Goal: Task Accomplishment & Management: Manage account settings

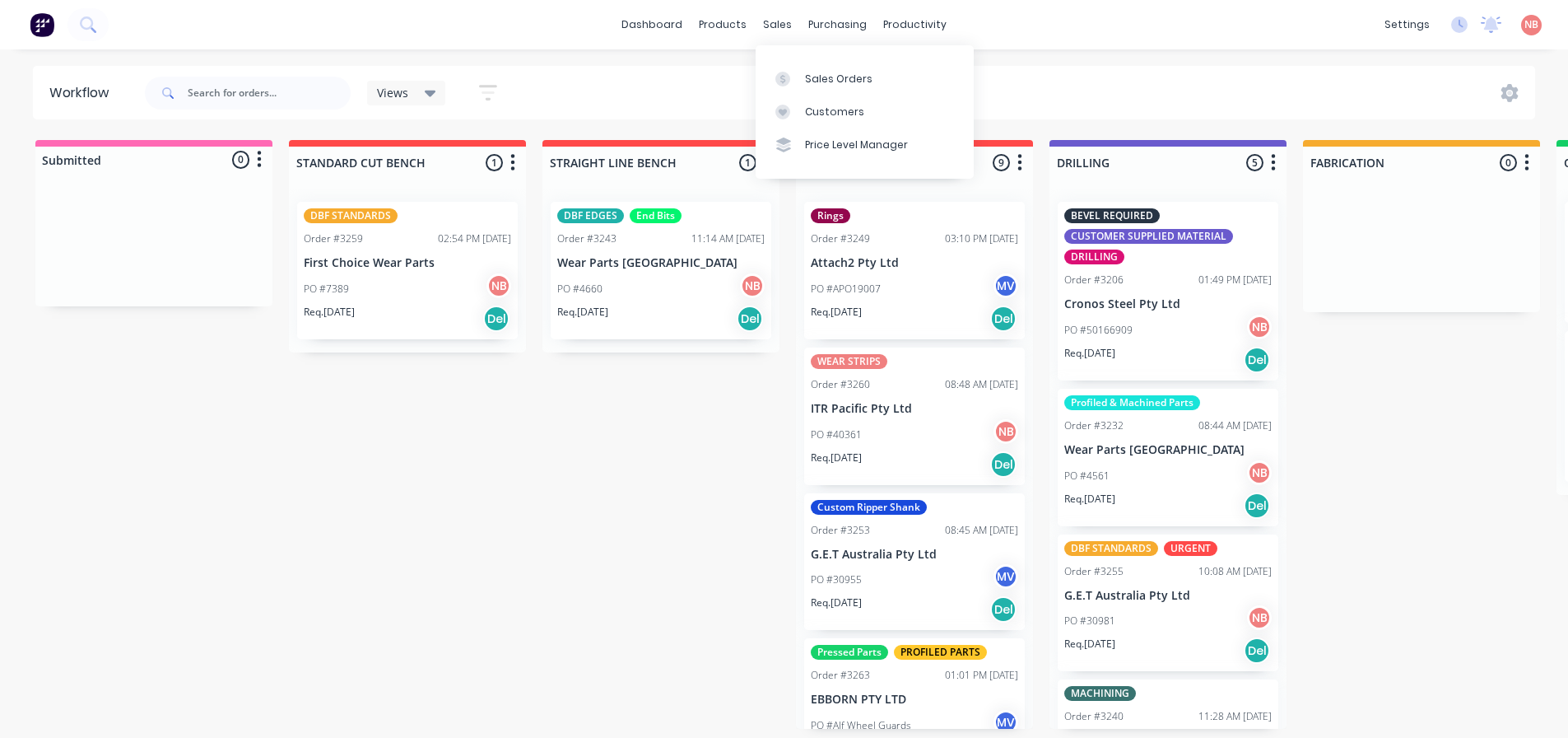
drag, startPoint x: 802, startPoint y: 72, endPoint x: 780, endPoint y: 55, distance: 27.8
click at [802, 72] on link "Sales Orders" at bounding box center [865, 78] width 218 height 33
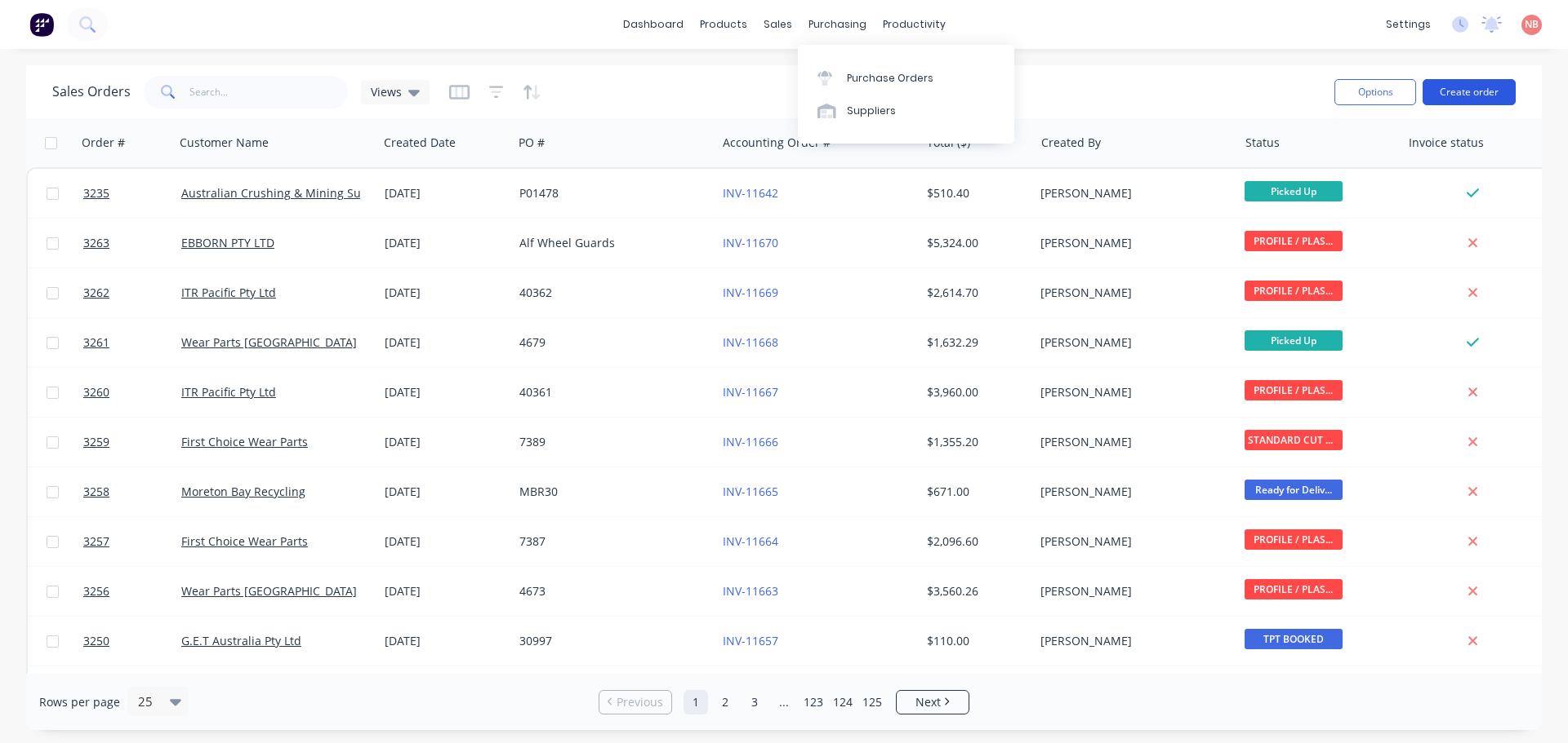
click at [1477, 92] on button "Create order" at bounding box center [1469, 92] width 93 height 26
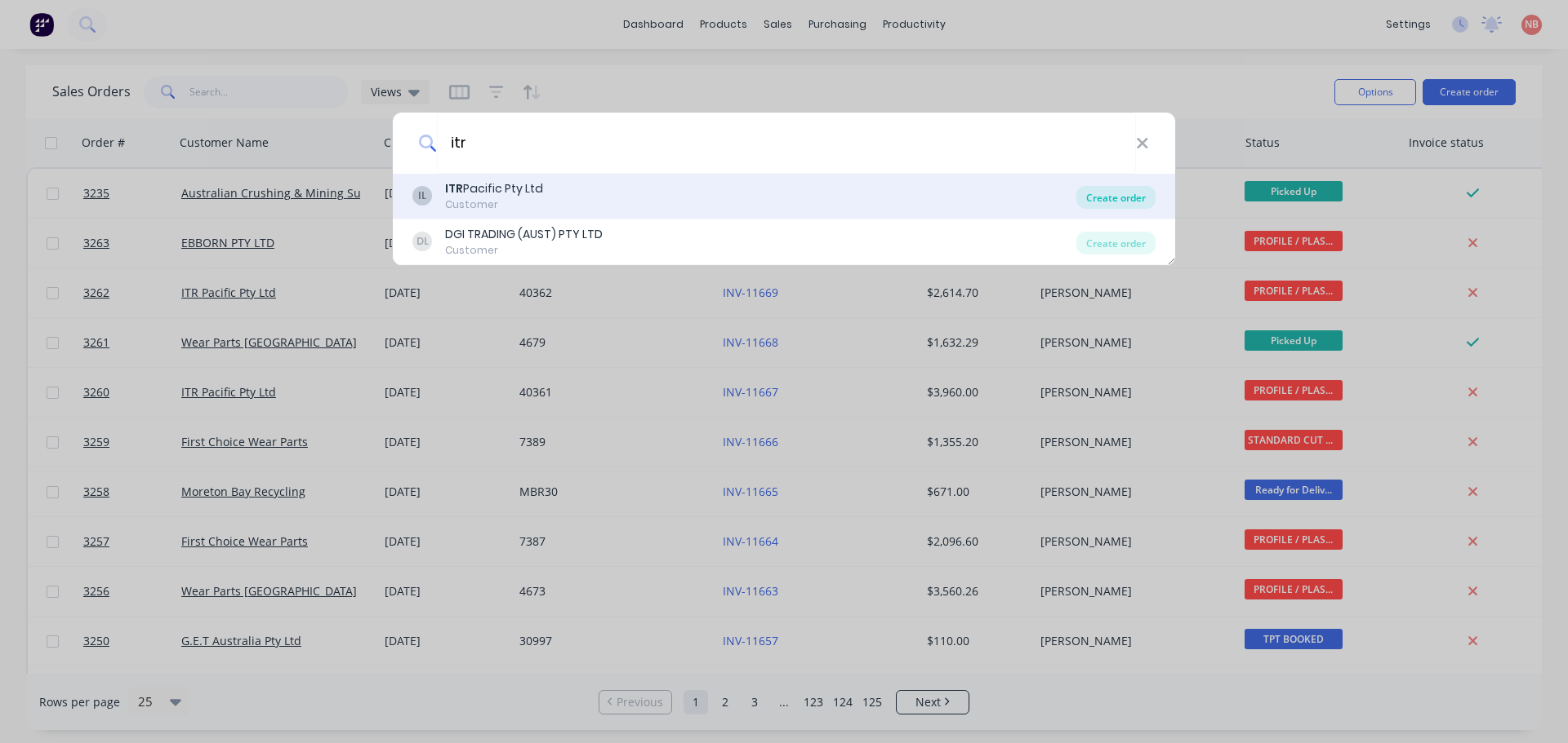
type input "itr"
click at [1115, 192] on div "Create order" at bounding box center [1116, 198] width 79 height 23
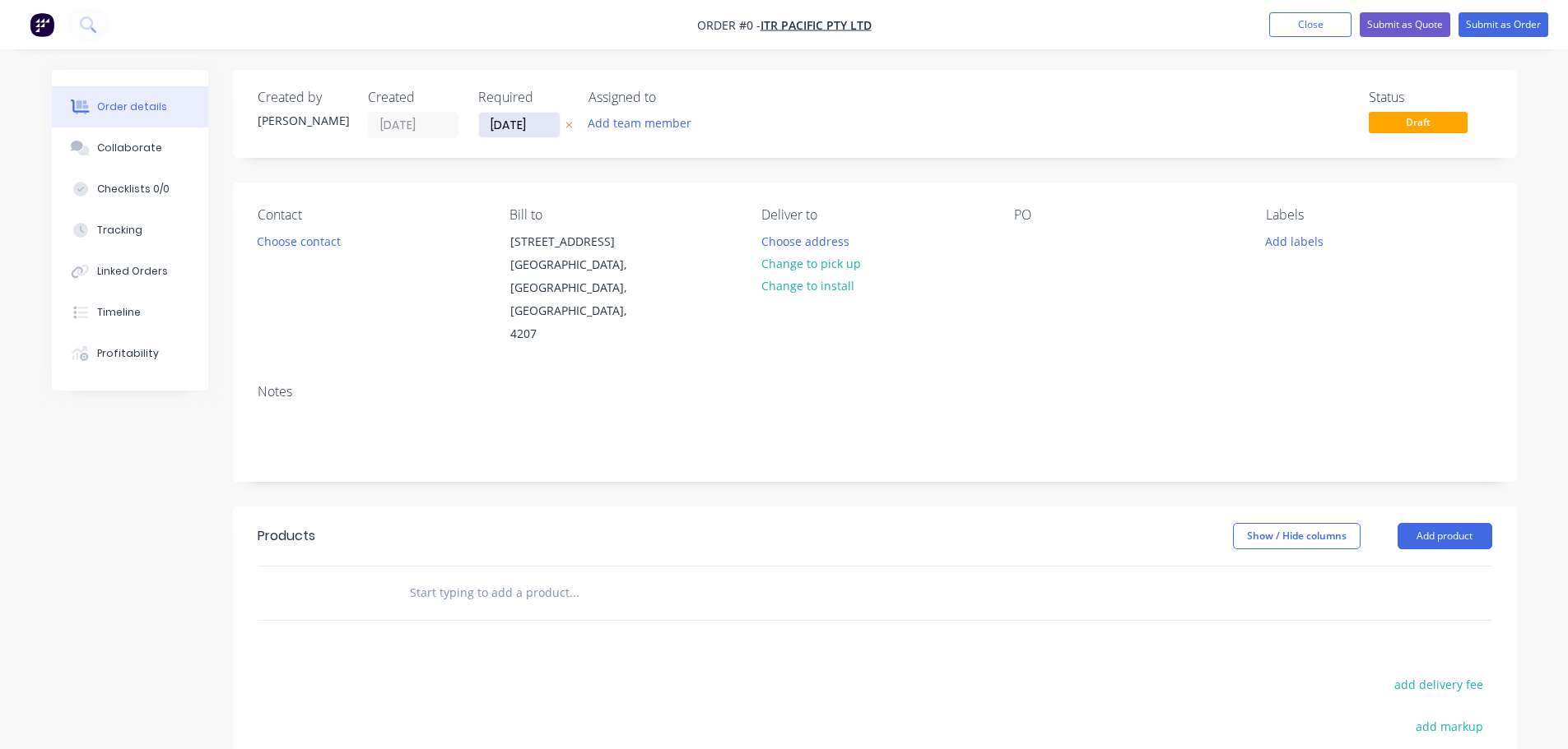
click at [522, 120] on input "[DATE]" at bounding box center [519, 124] width 81 height 24
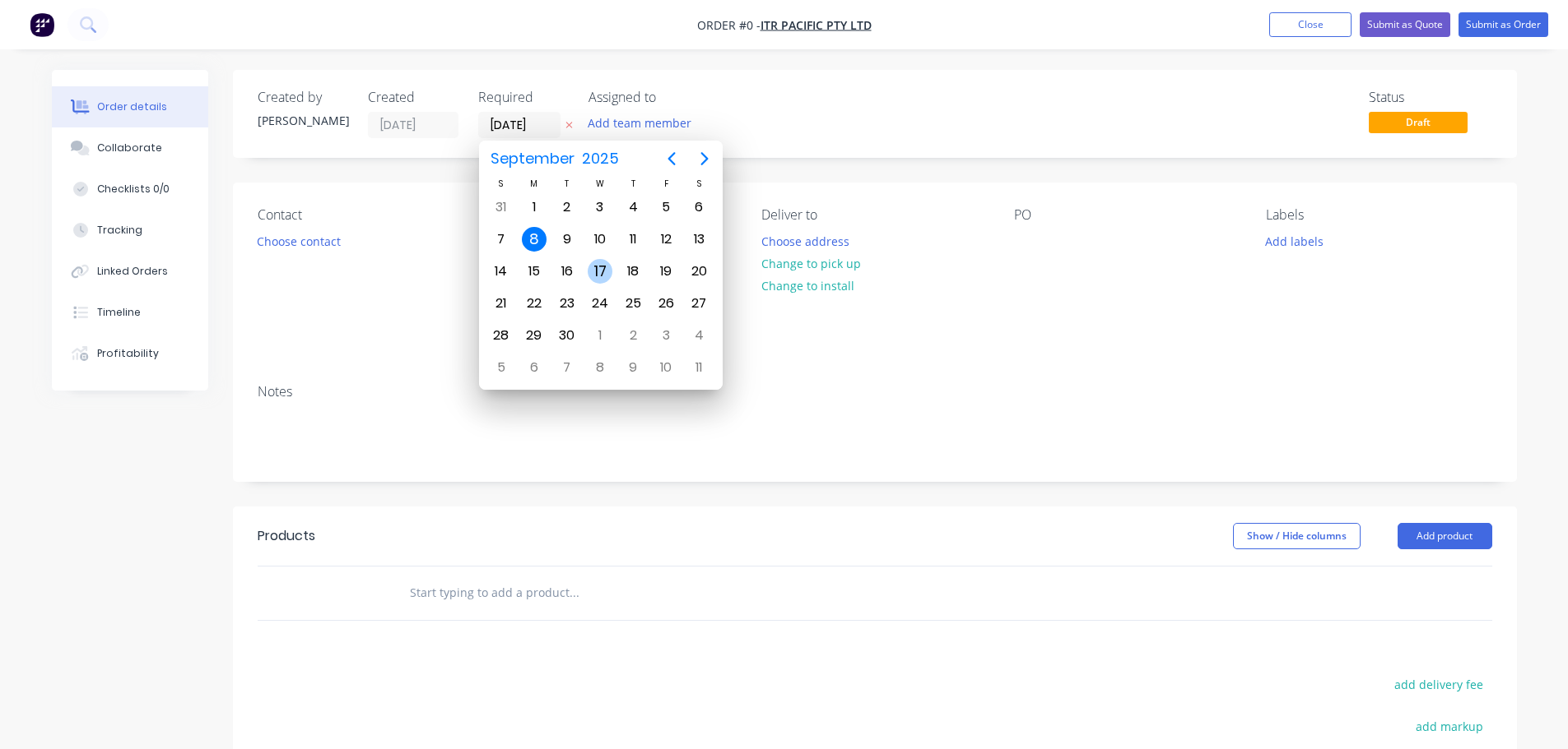
click at [594, 264] on div "17" at bounding box center [599, 271] width 24 height 24
type input "[DATE]"
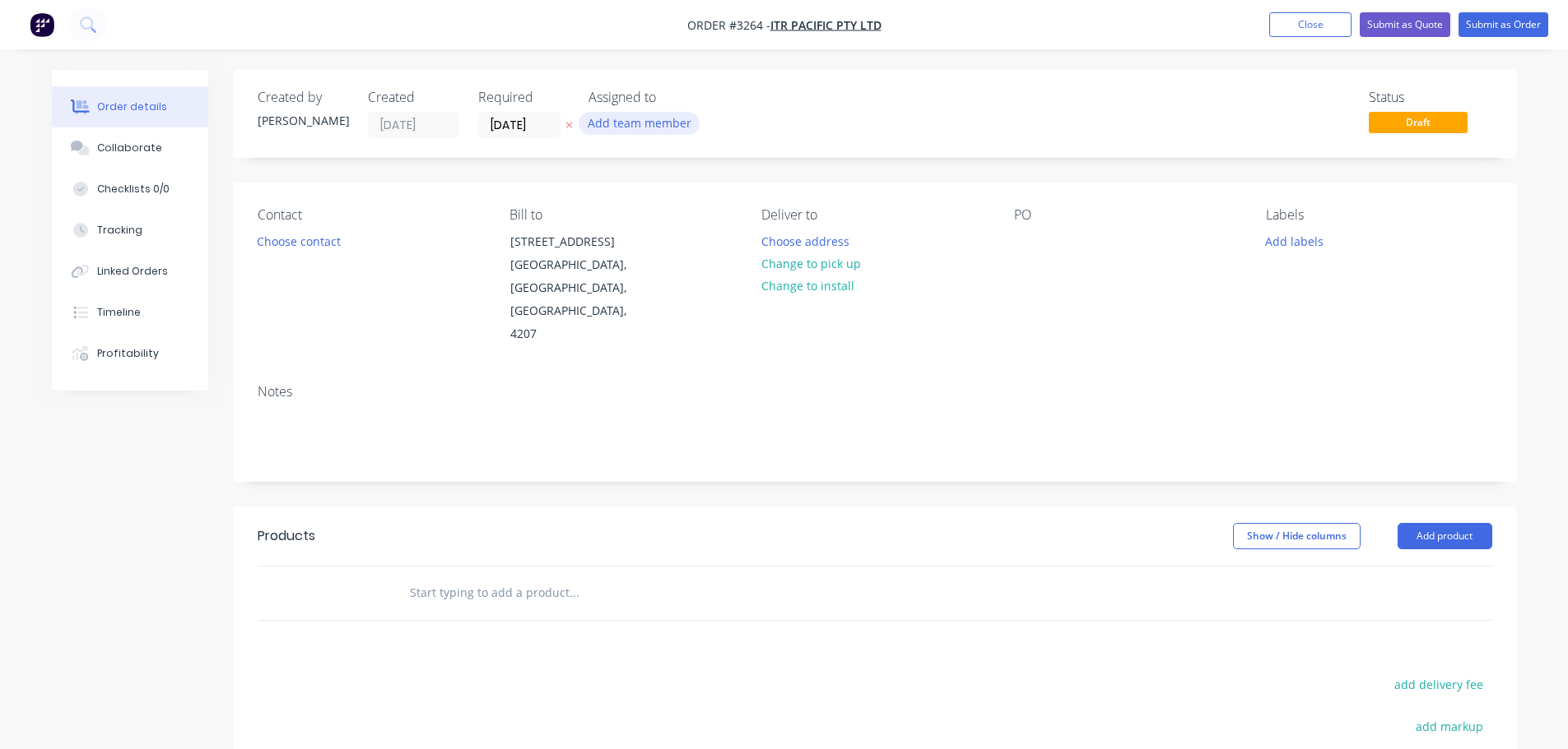
click at [636, 114] on button "Add team member" at bounding box center [639, 122] width 121 height 22
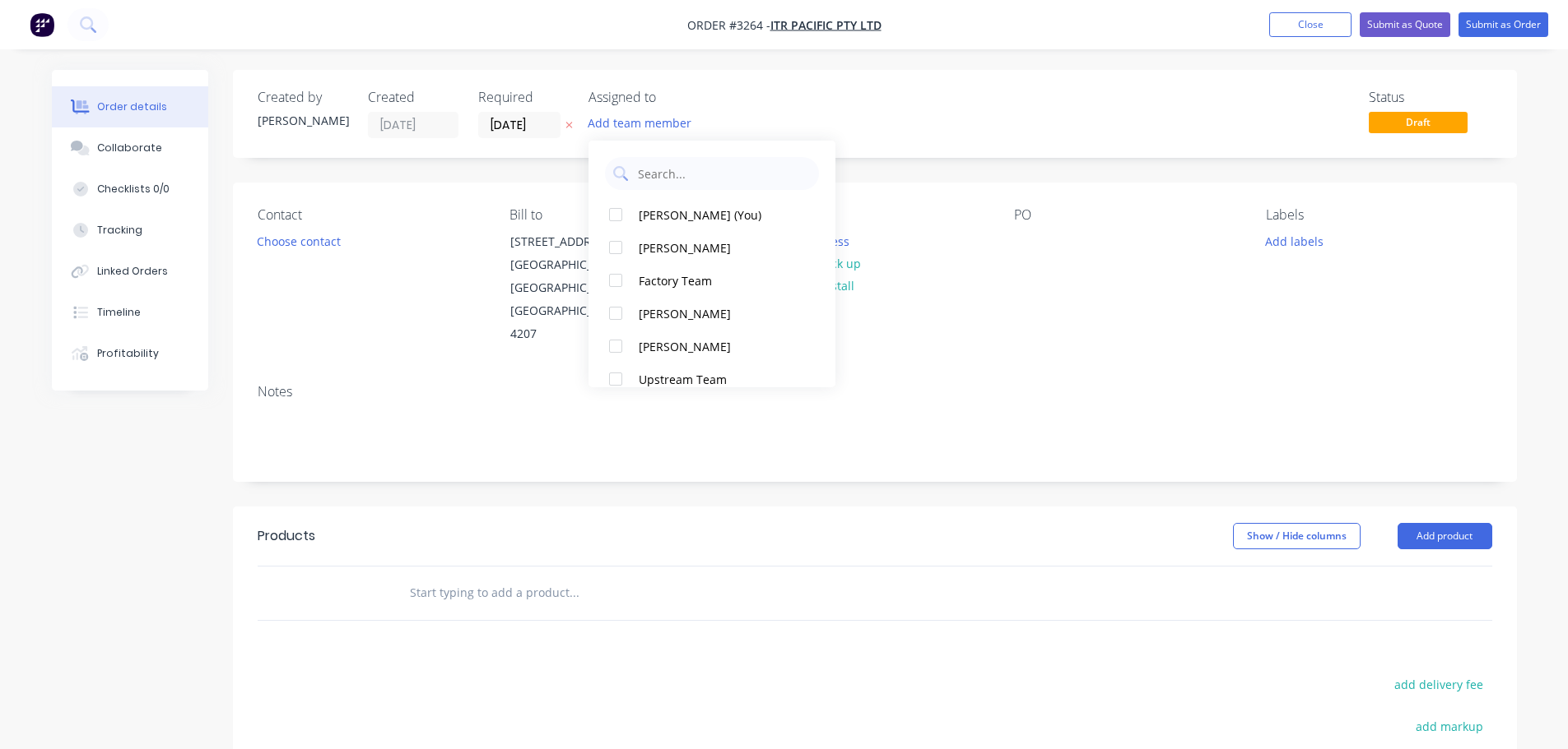
click at [665, 197] on div "[PERSON_NAME] (You) [PERSON_NAME] Factory Team [PERSON_NAME] [PERSON_NAME] Upst…" at bounding box center [712, 263] width 246 height 246
click at [676, 218] on div "[PERSON_NAME] (You)" at bounding box center [721, 215] width 165 height 17
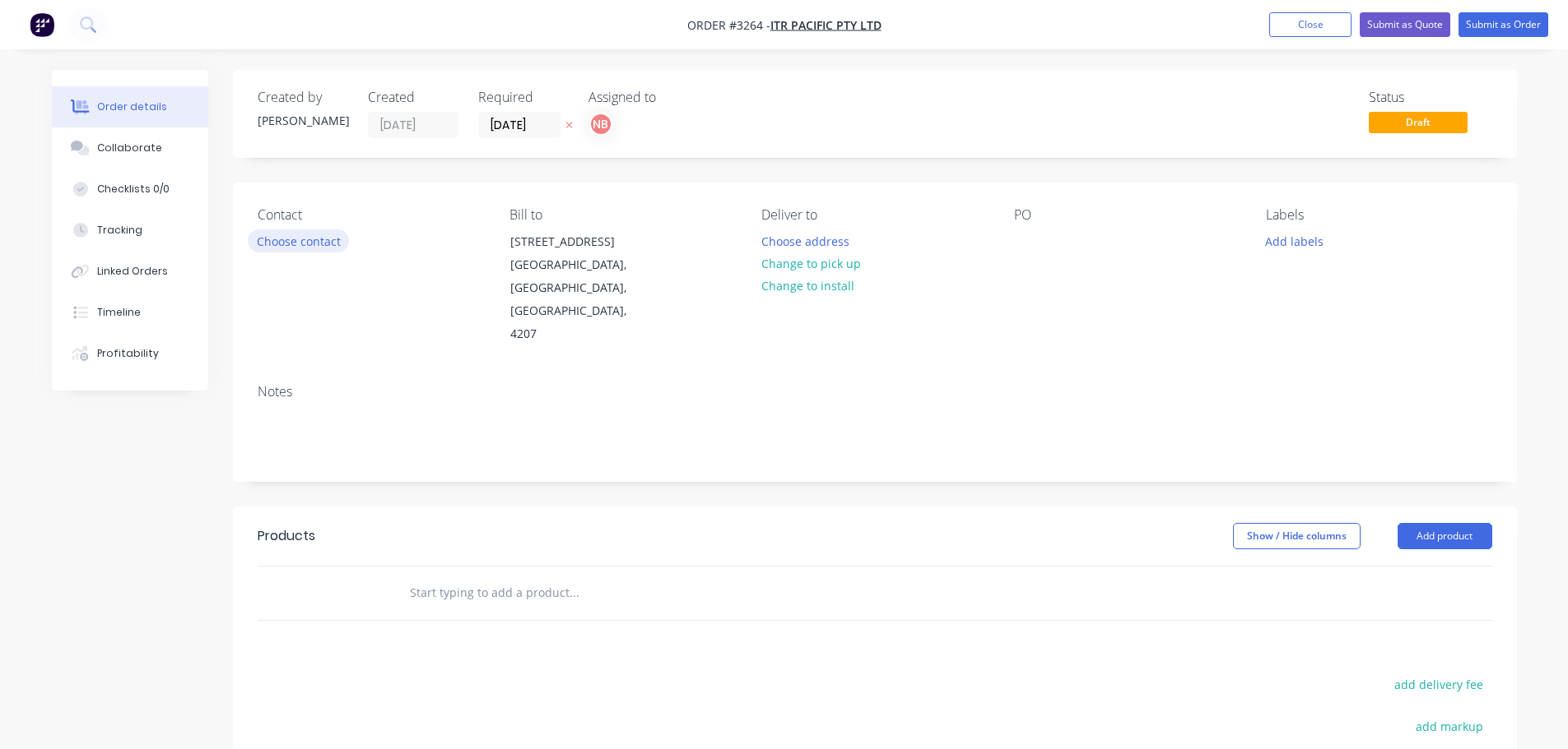
click at [311, 237] on button "Choose contact" at bounding box center [298, 240] width 102 height 22
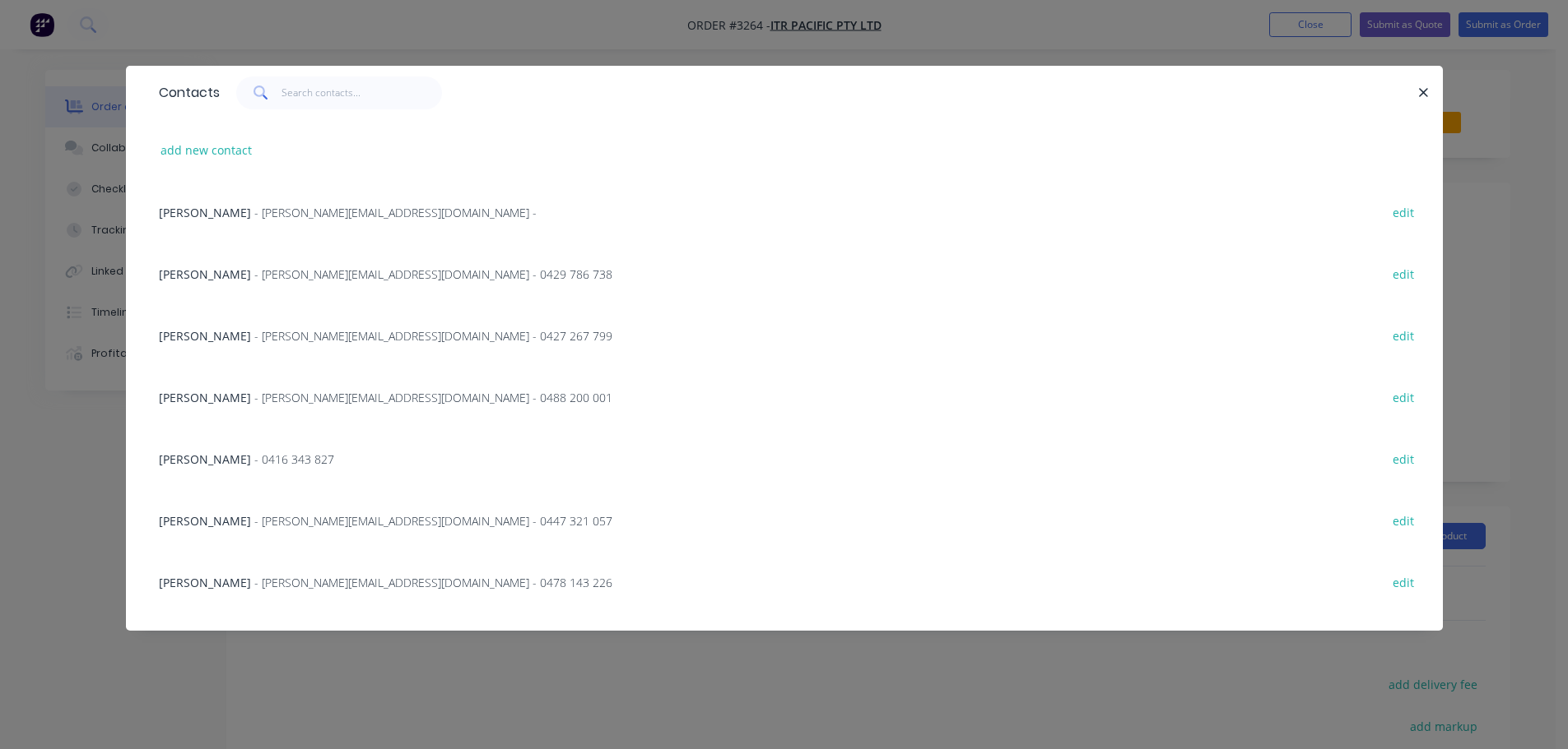
scroll to position [329, 0]
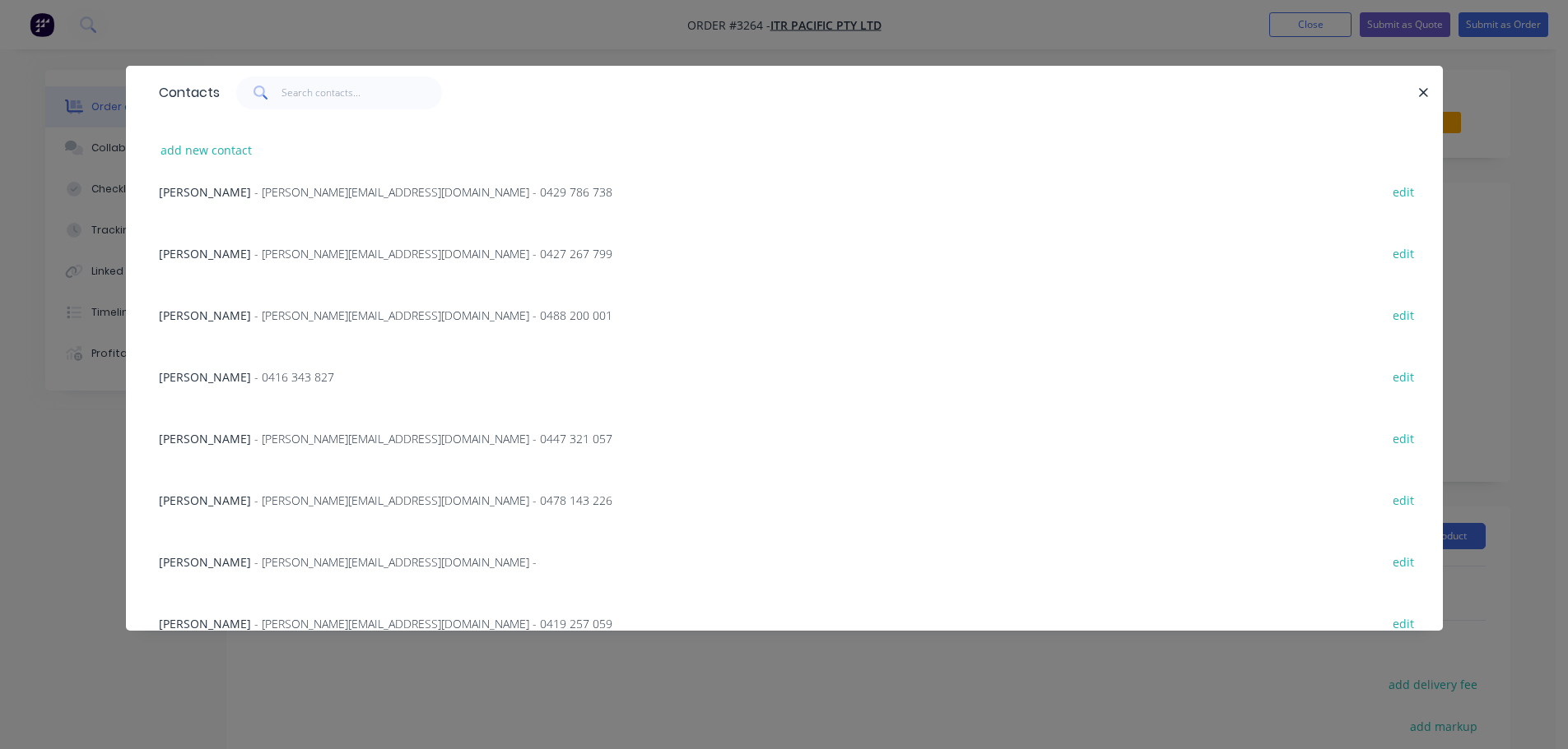
click at [259, 436] on span "- [PERSON_NAME][EMAIL_ADDRESS][DOMAIN_NAME] - 0447 321 057" at bounding box center [434, 438] width 358 height 15
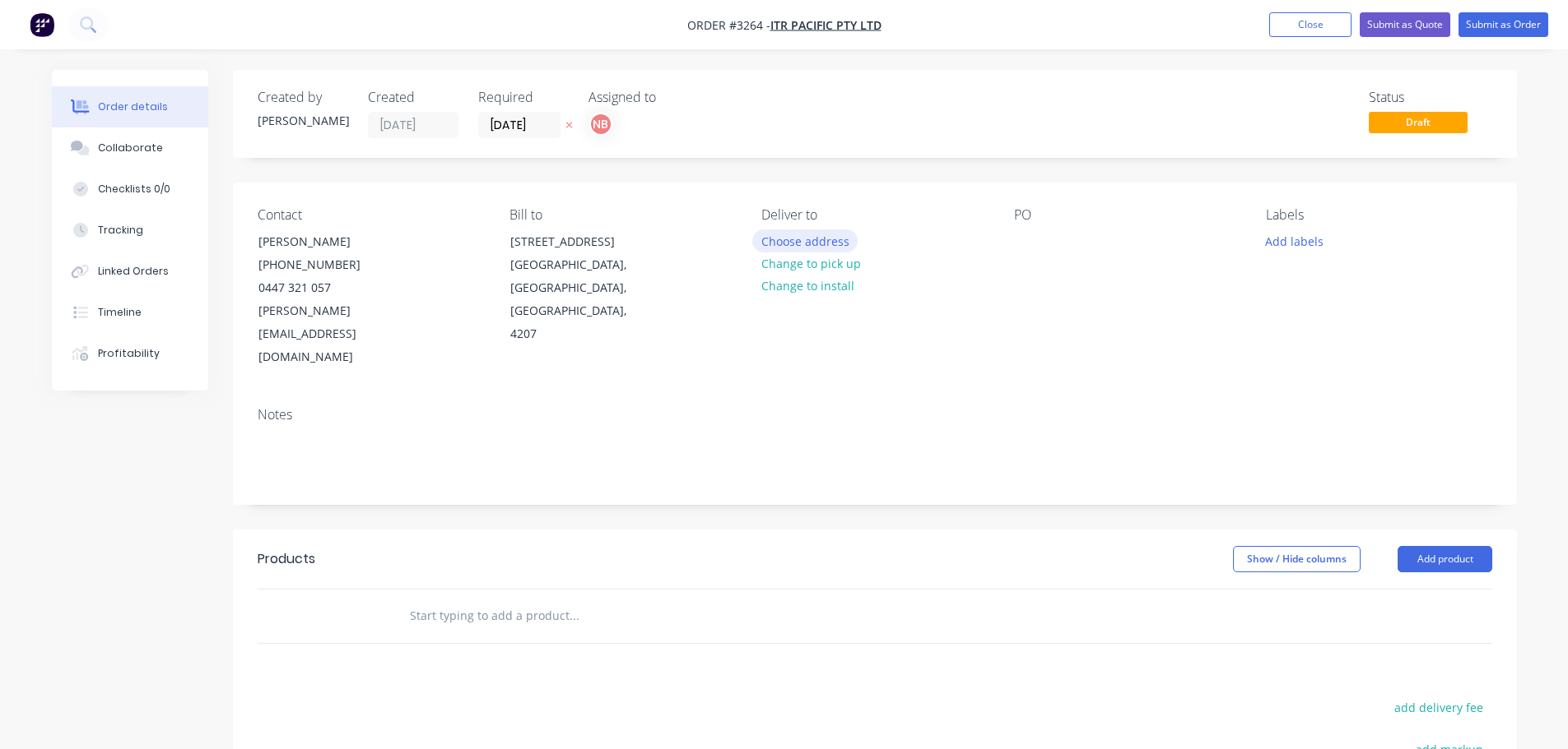
click at [793, 245] on button "Choose address" at bounding box center [804, 240] width 105 height 22
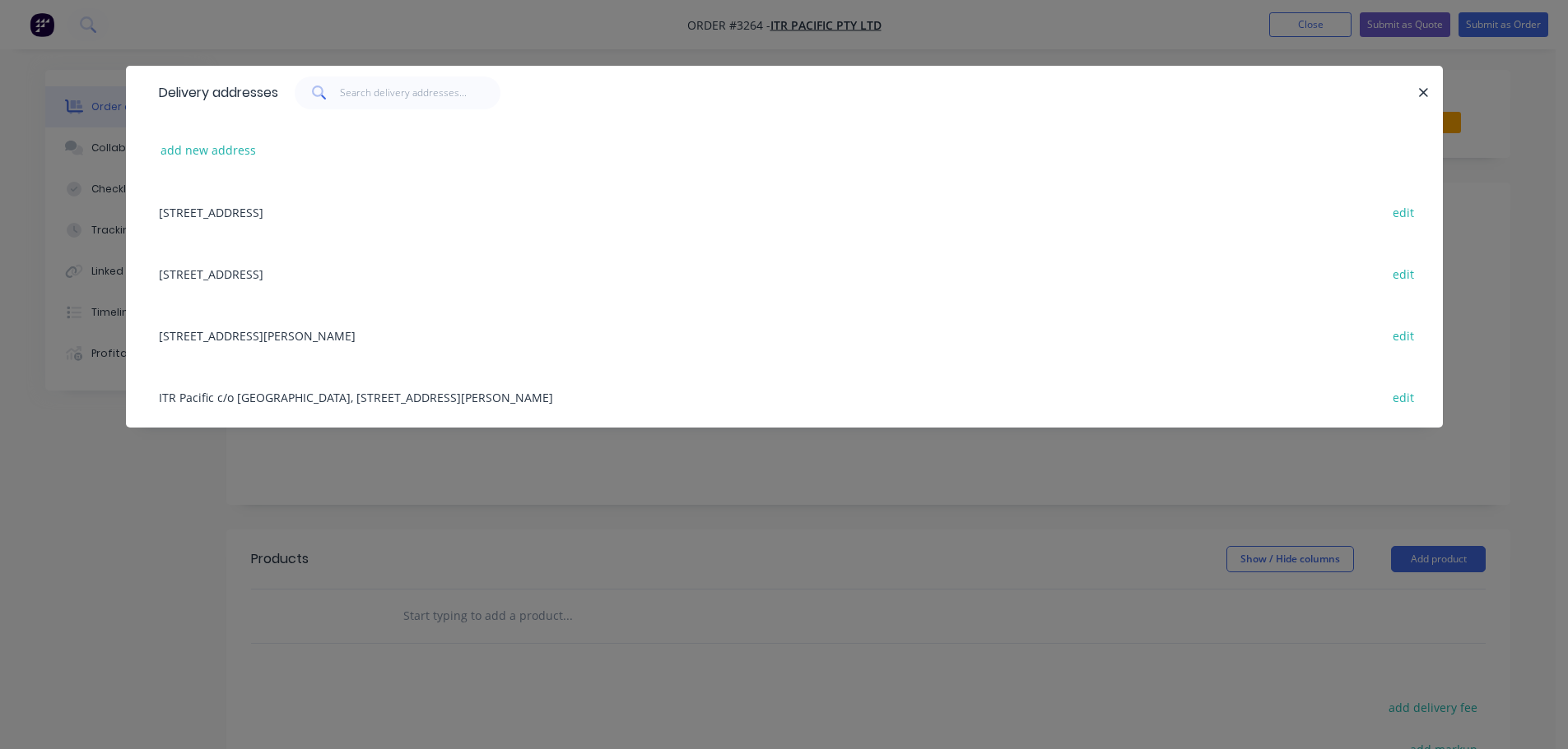
click at [295, 221] on div "[STREET_ADDRESS] edit" at bounding box center [784, 211] width 1268 height 62
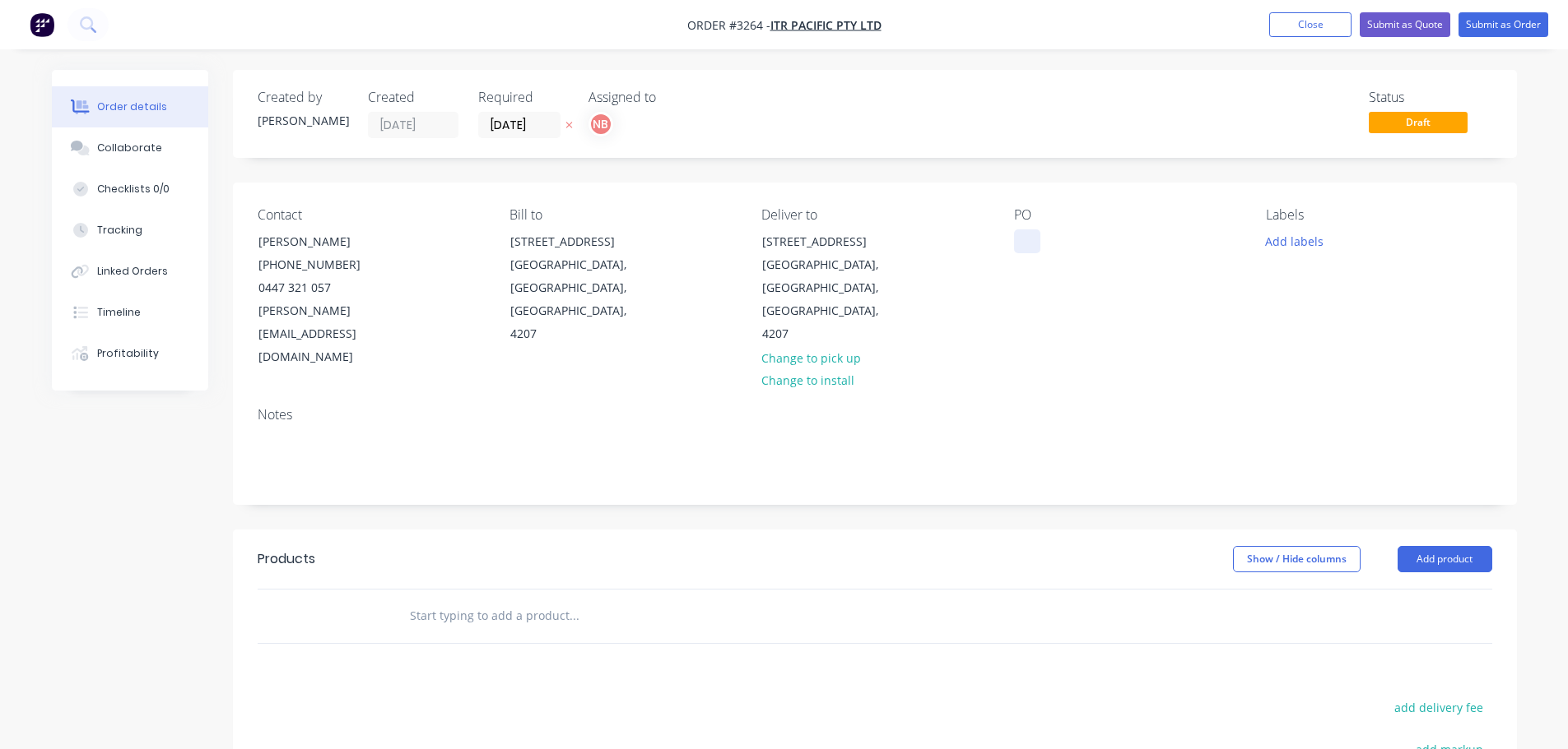
click at [1035, 235] on div at bounding box center [1026, 241] width 26 height 24
click at [1322, 236] on button "Add labels" at bounding box center [1295, 240] width 76 height 22
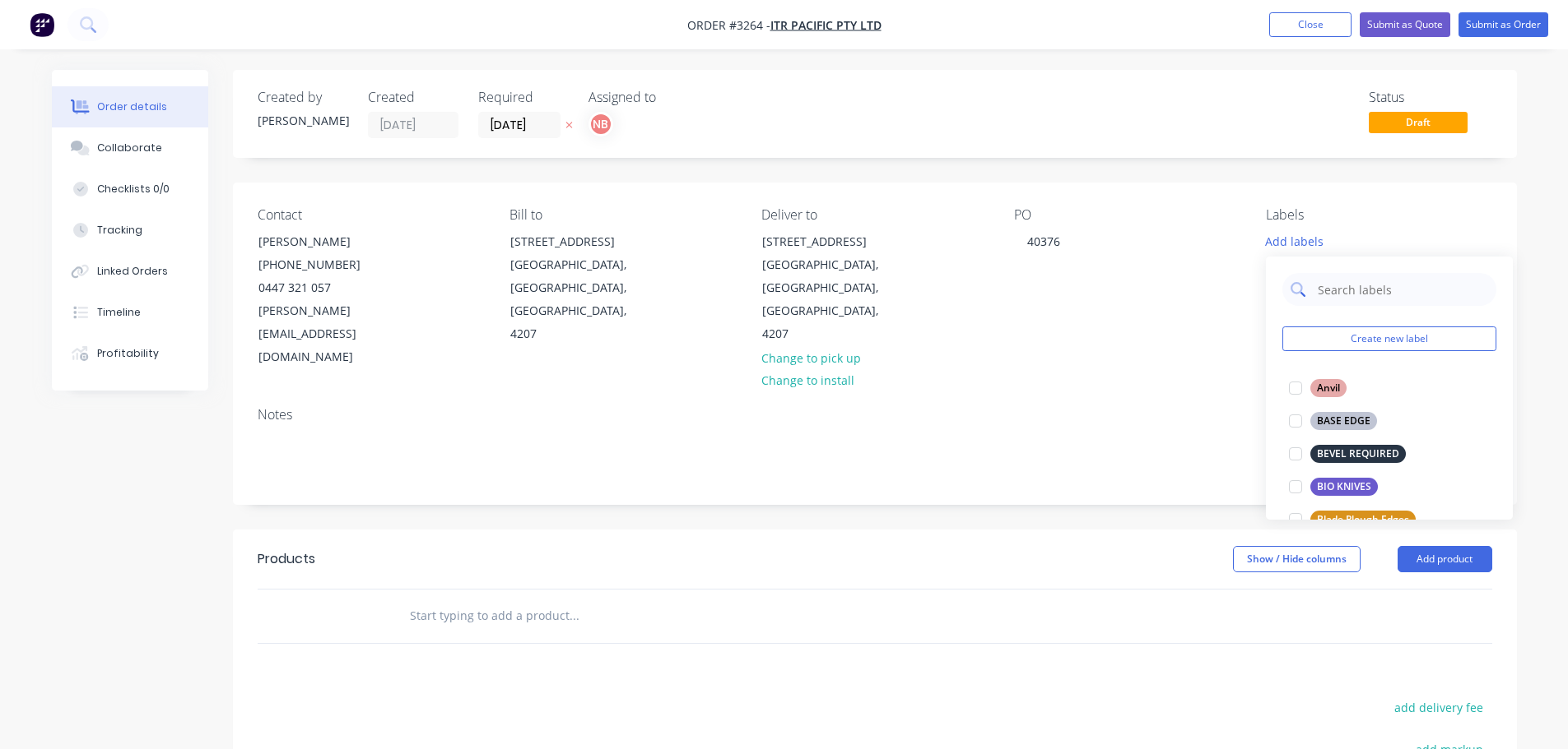
click at [1327, 291] on input "text" at bounding box center [1402, 290] width 172 height 33
type input "n"
type input "buck"
click at [1350, 453] on div "BUCKET SKIN" at bounding box center [1349, 454] width 77 height 18
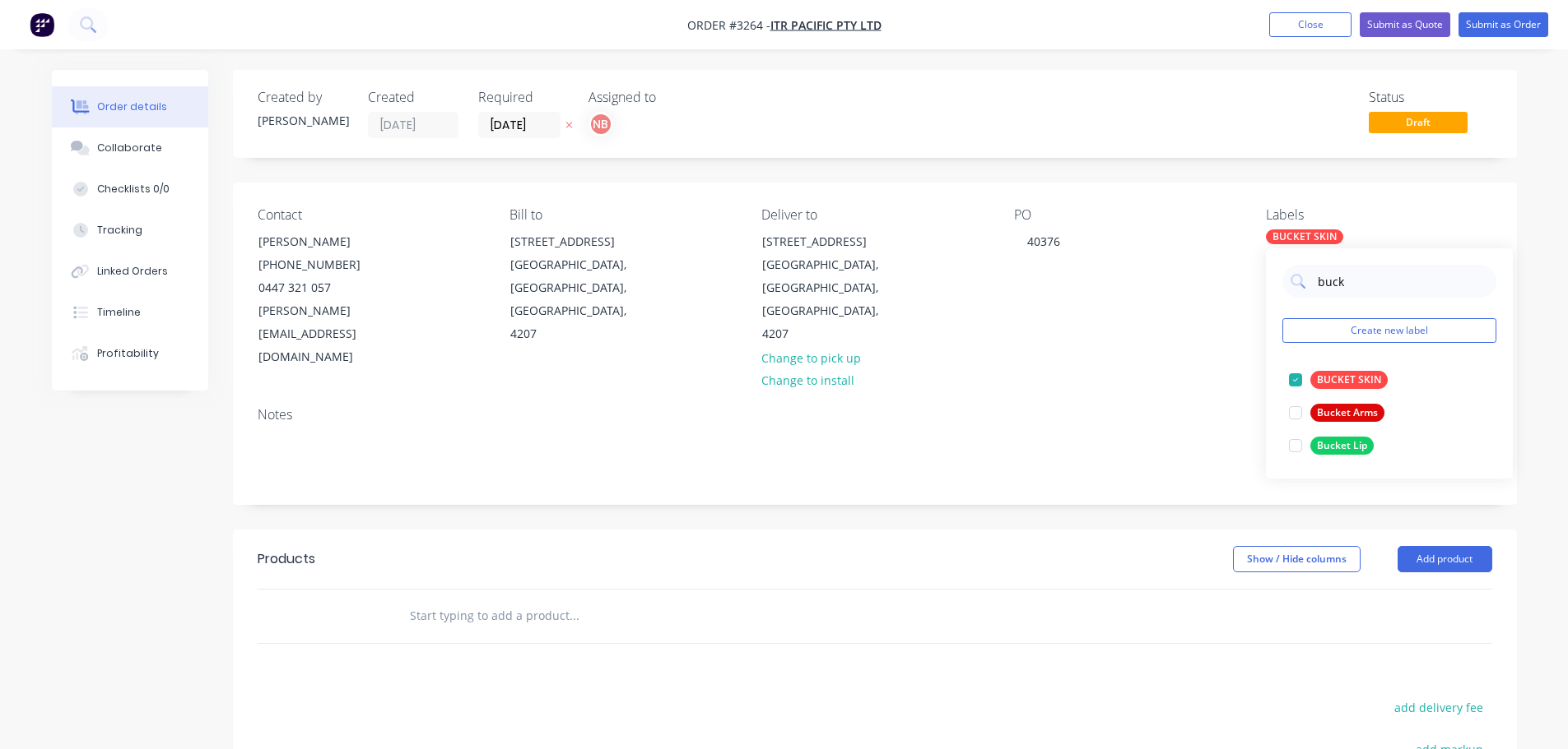
click at [1077, 530] on header "Products Show / Hide columns Add product" at bounding box center [874, 559] width 1284 height 59
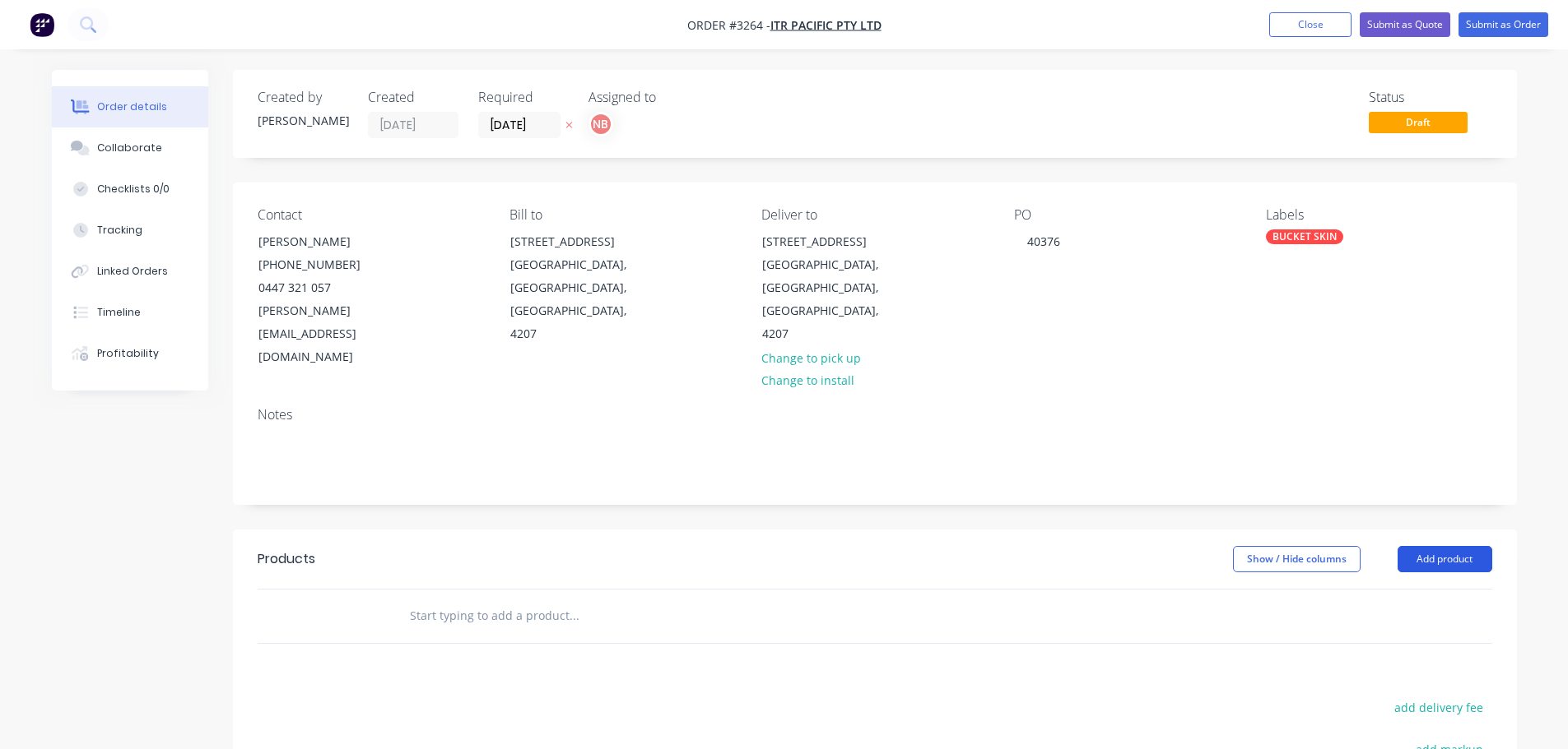
click at [1460, 547] on button "Add product" at bounding box center [1445, 559] width 94 height 26
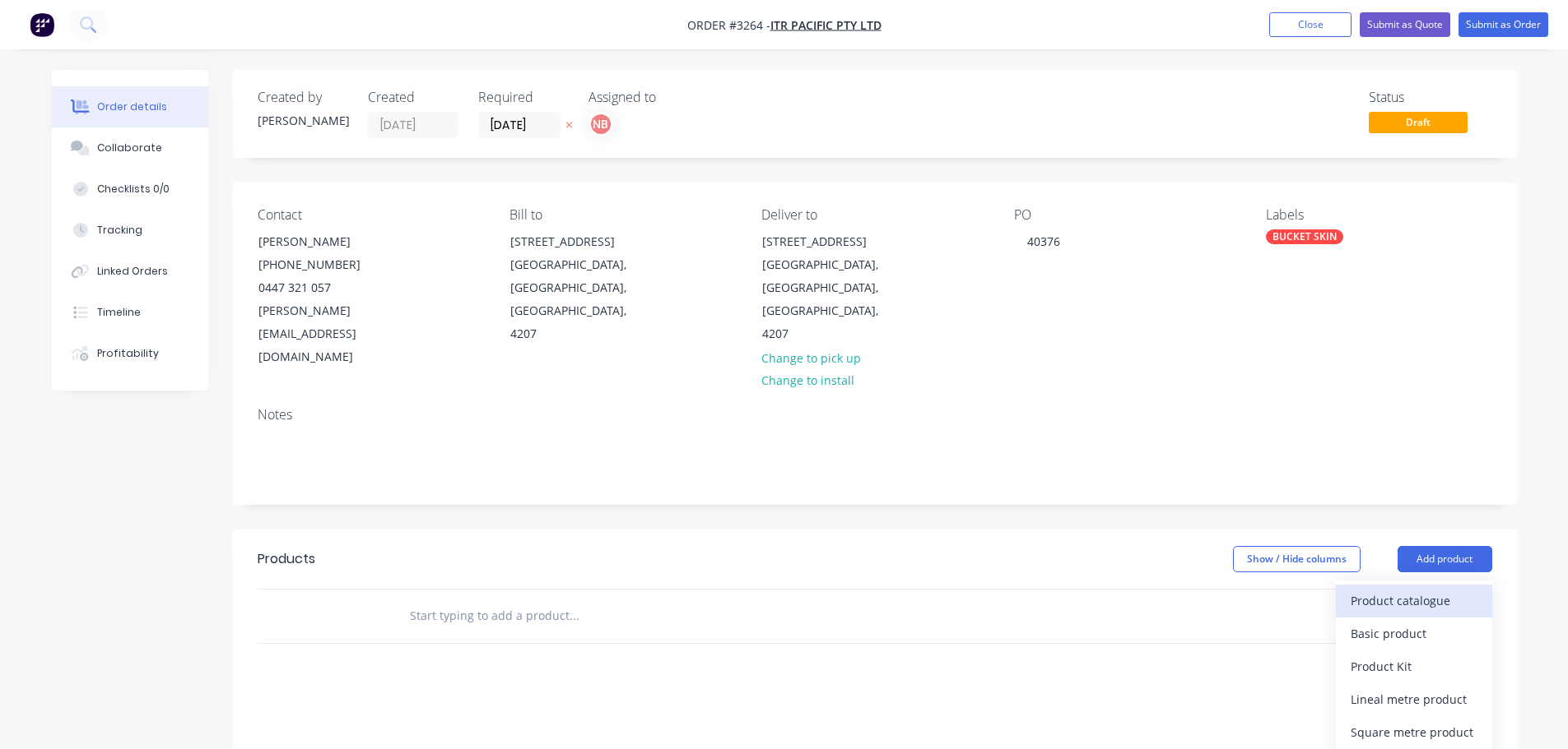
click at [1413, 589] on div "Product catalogue" at bounding box center [1413, 601] width 127 height 24
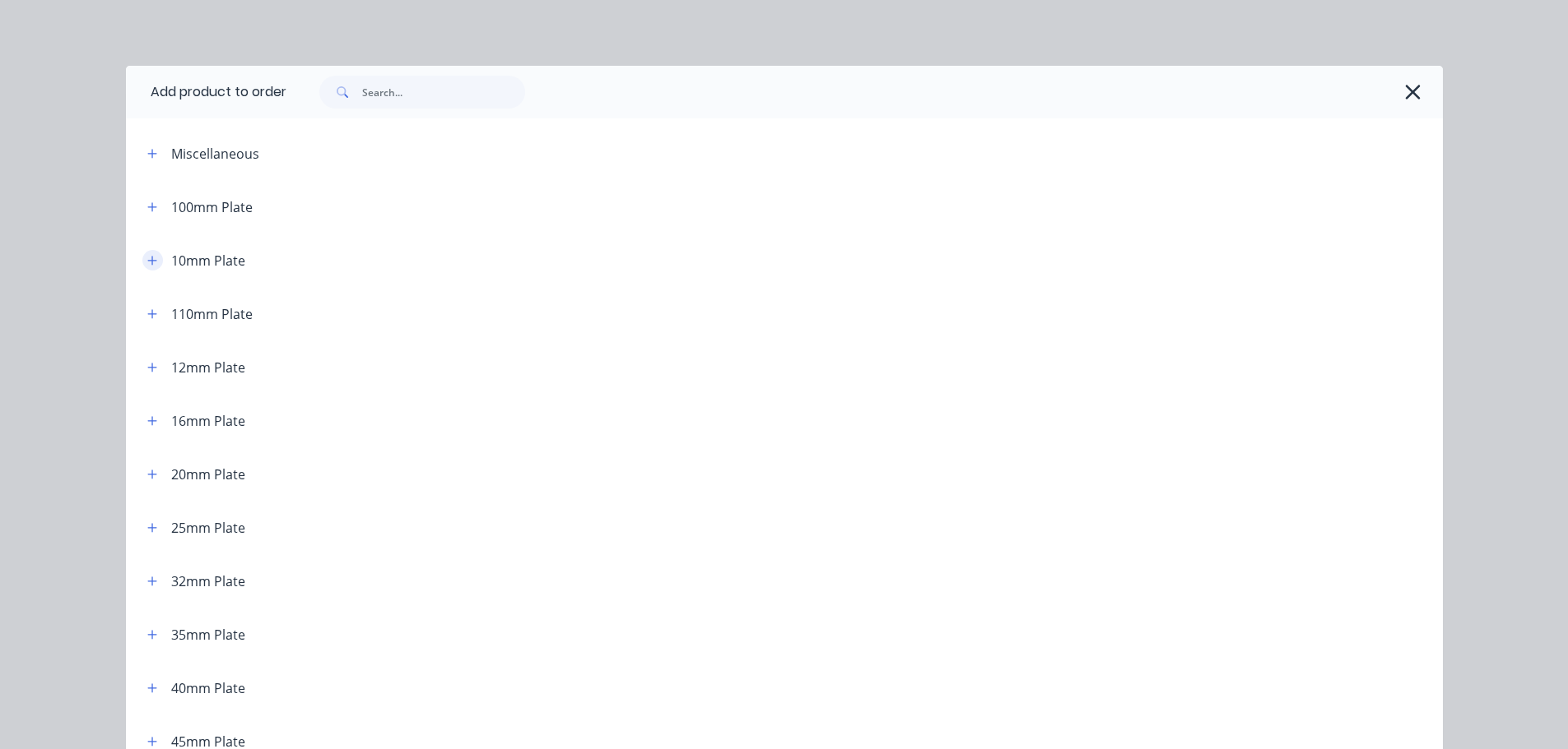
click at [148, 270] on button "button" at bounding box center [152, 260] width 21 height 21
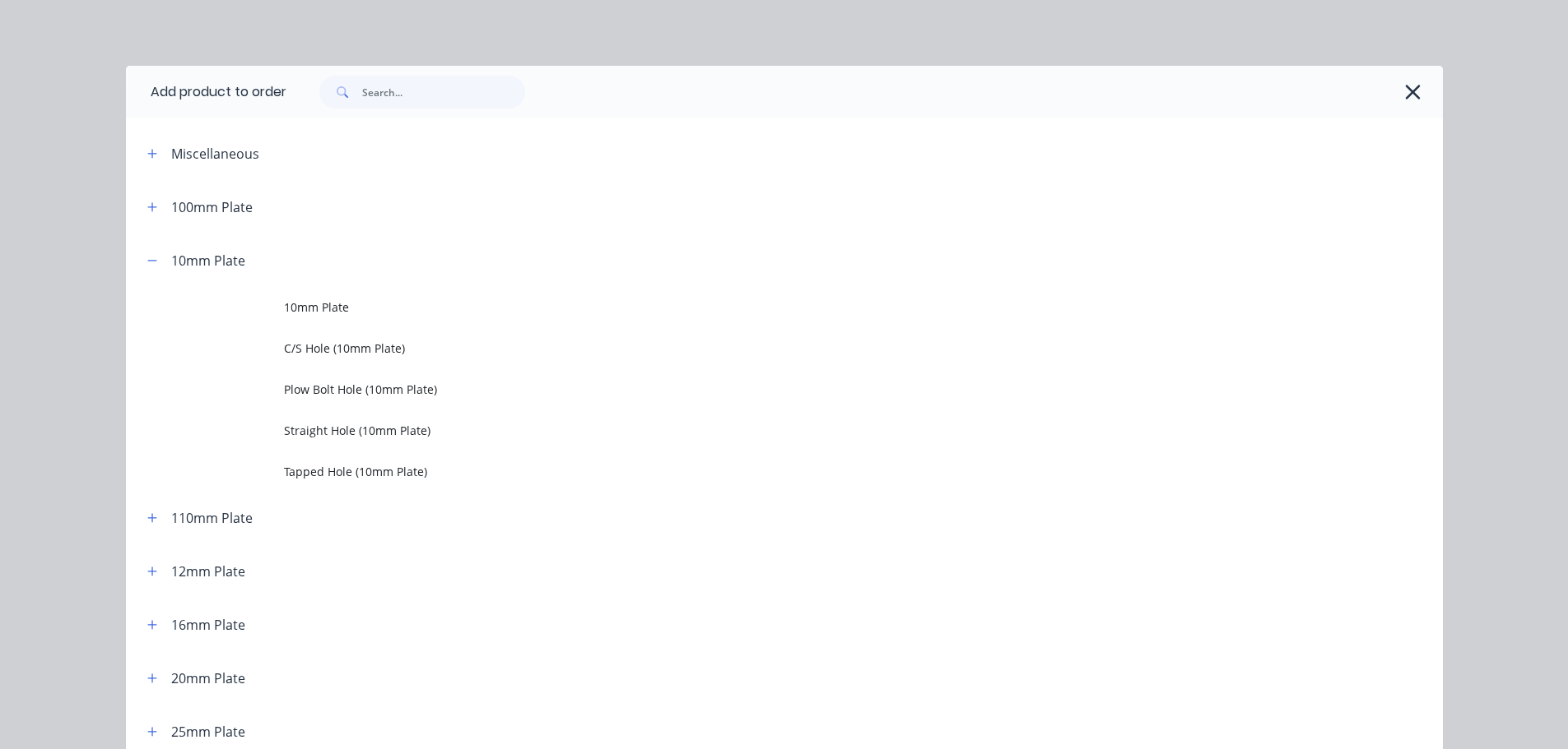
click at [284, 306] on span "10mm Plate" at bounding box center [748, 307] width 927 height 17
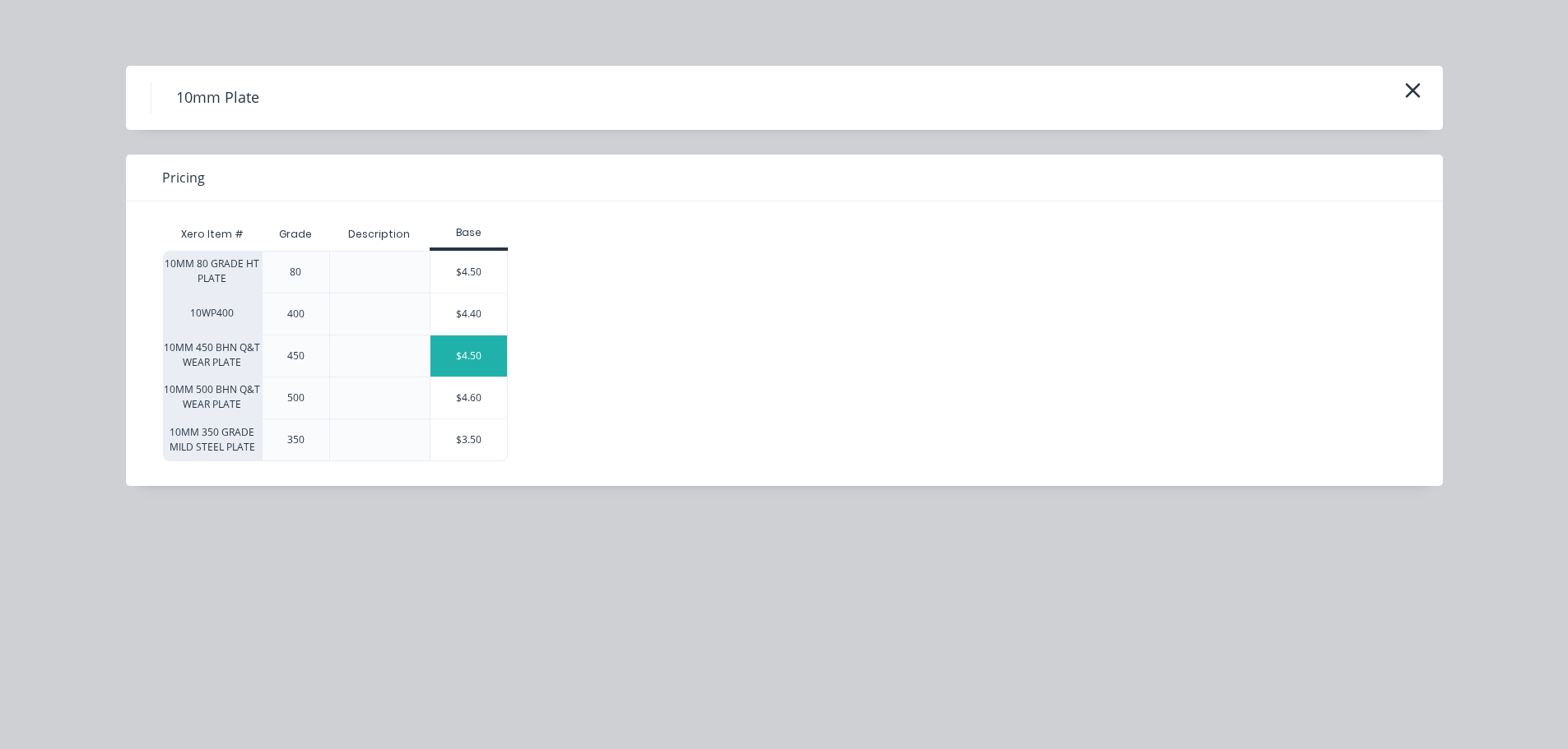
click at [494, 354] on div "$4.50" at bounding box center [470, 356] width 77 height 41
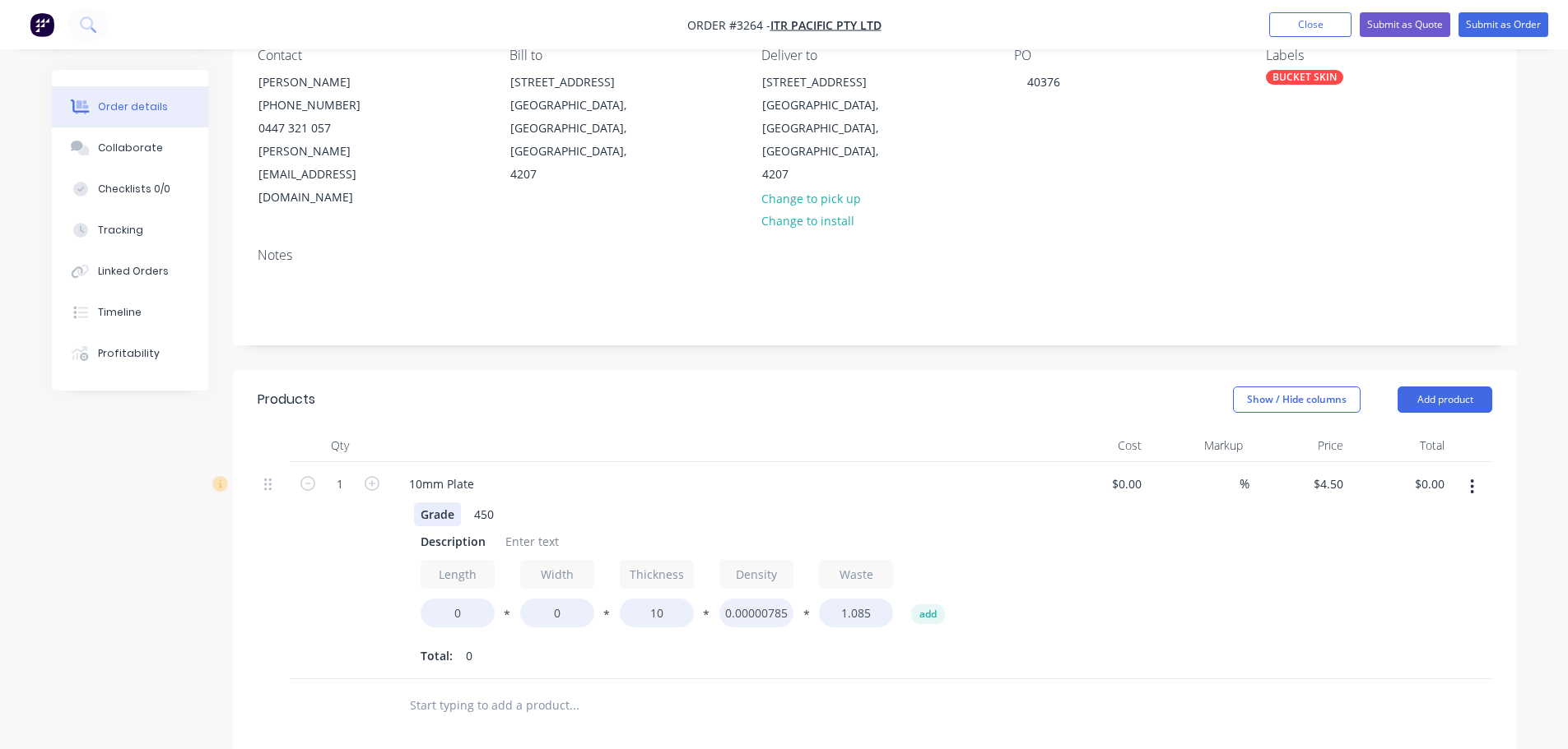
scroll to position [165, 0]
click at [425, 525] on div "Description" at bounding box center [452, 537] width 78 height 24
click at [424, 525] on div "Description" at bounding box center [452, 537] width 78 height 24
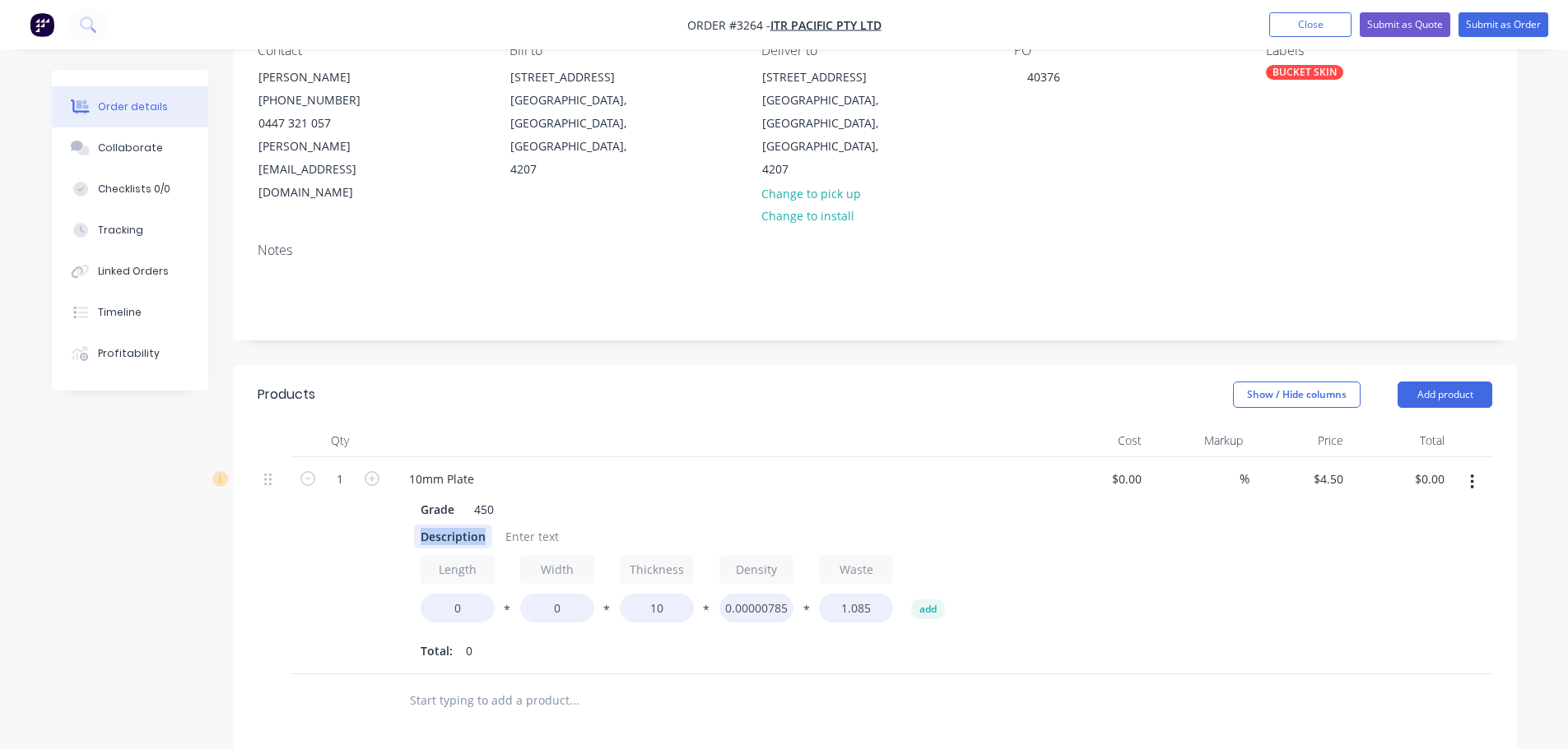
click at [423, 525] on div "Description" at bounding box center [452, 537] width 78 height 24
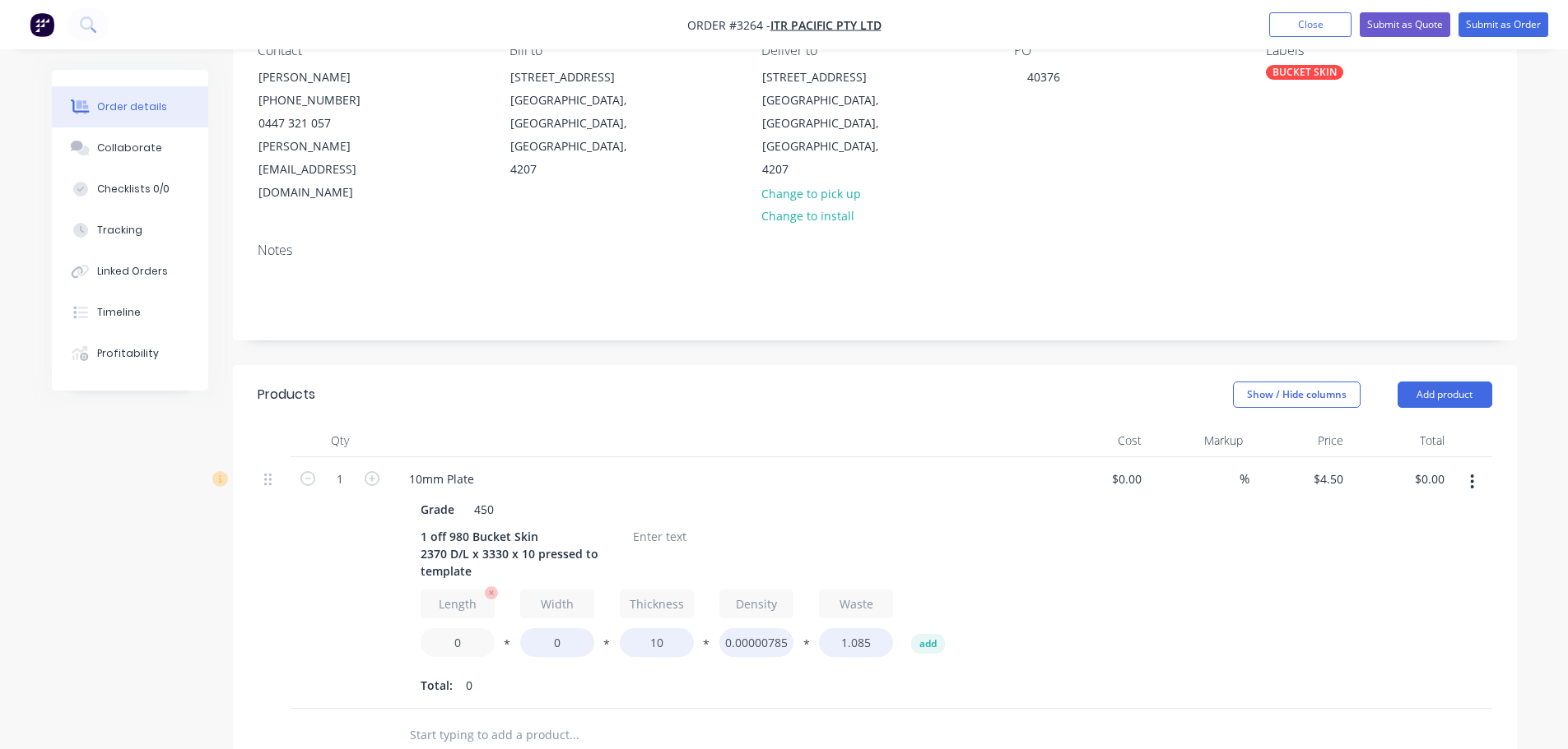
click at [449, 629] on input "0" at bounding box center [458, 643] width 74 height 29
type input "2370"
click at [546, 629] on input "0" at bounding box center [557, 643] width 74 height 29
type input "3330"
type input "$3,024.00"
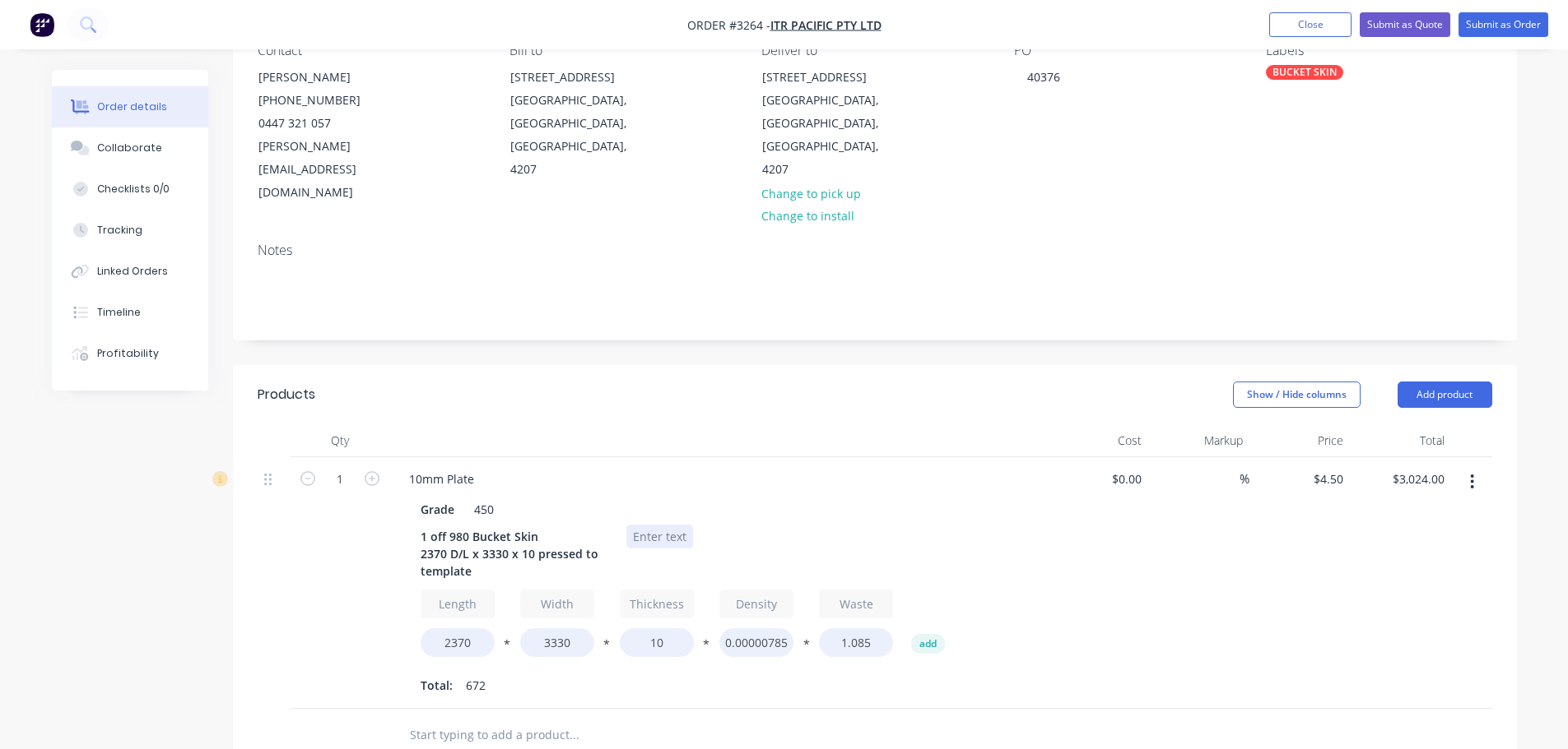
click at [640, 525] on div at bounding box center [659, 537] width 67 height 24
click at [642, 525] on div at bounding box center [659, 537] width 67 height 24
click at [1443, 382] on button "Add product" at bounding box center [1445, 395] width 94 height 26
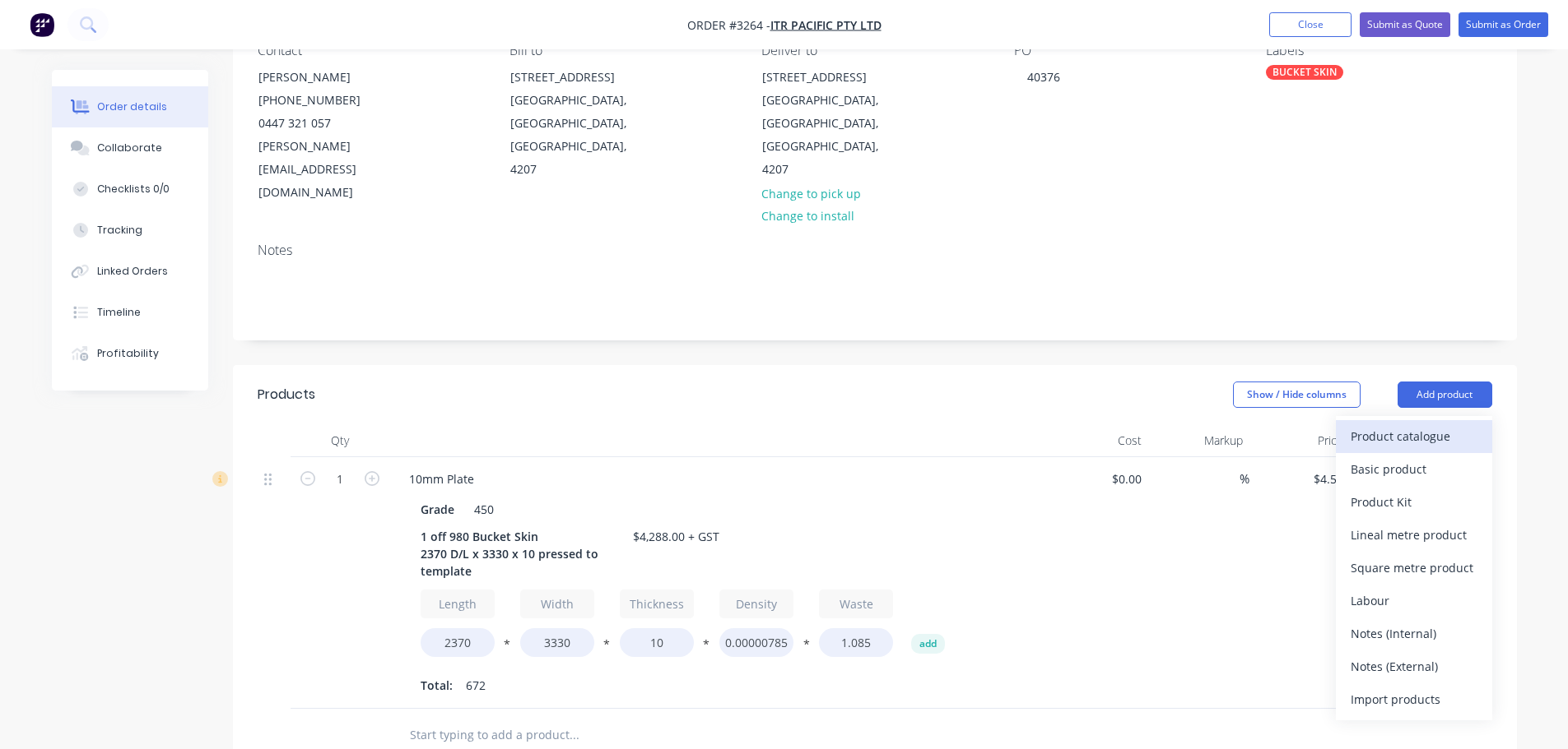
click at [1417, 421] on button "Product catalogue" at bounding box center [1414, 437] width 157 height 33
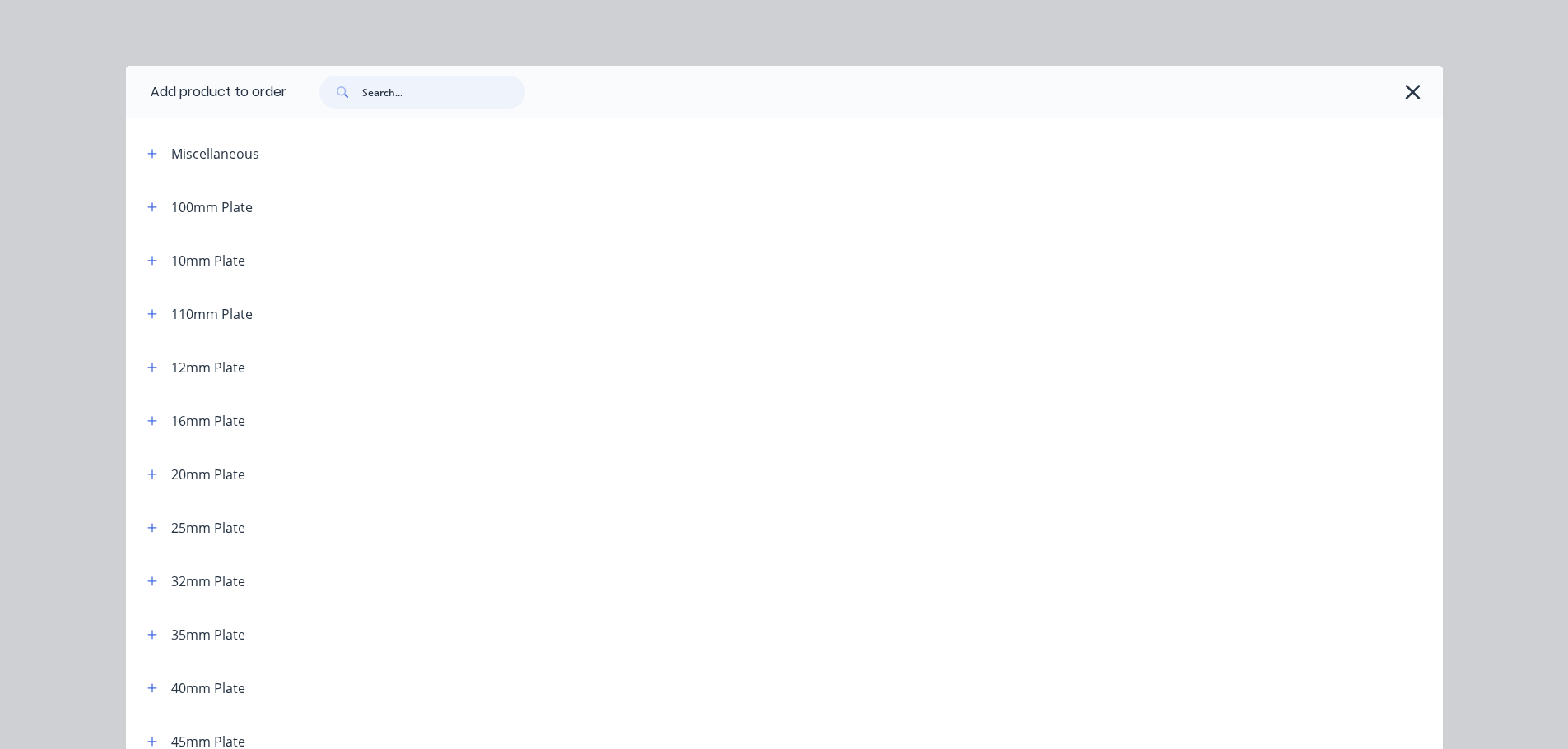
click at [429, 102] on input "text" at bounding box center [444, 92] width 163 height 33
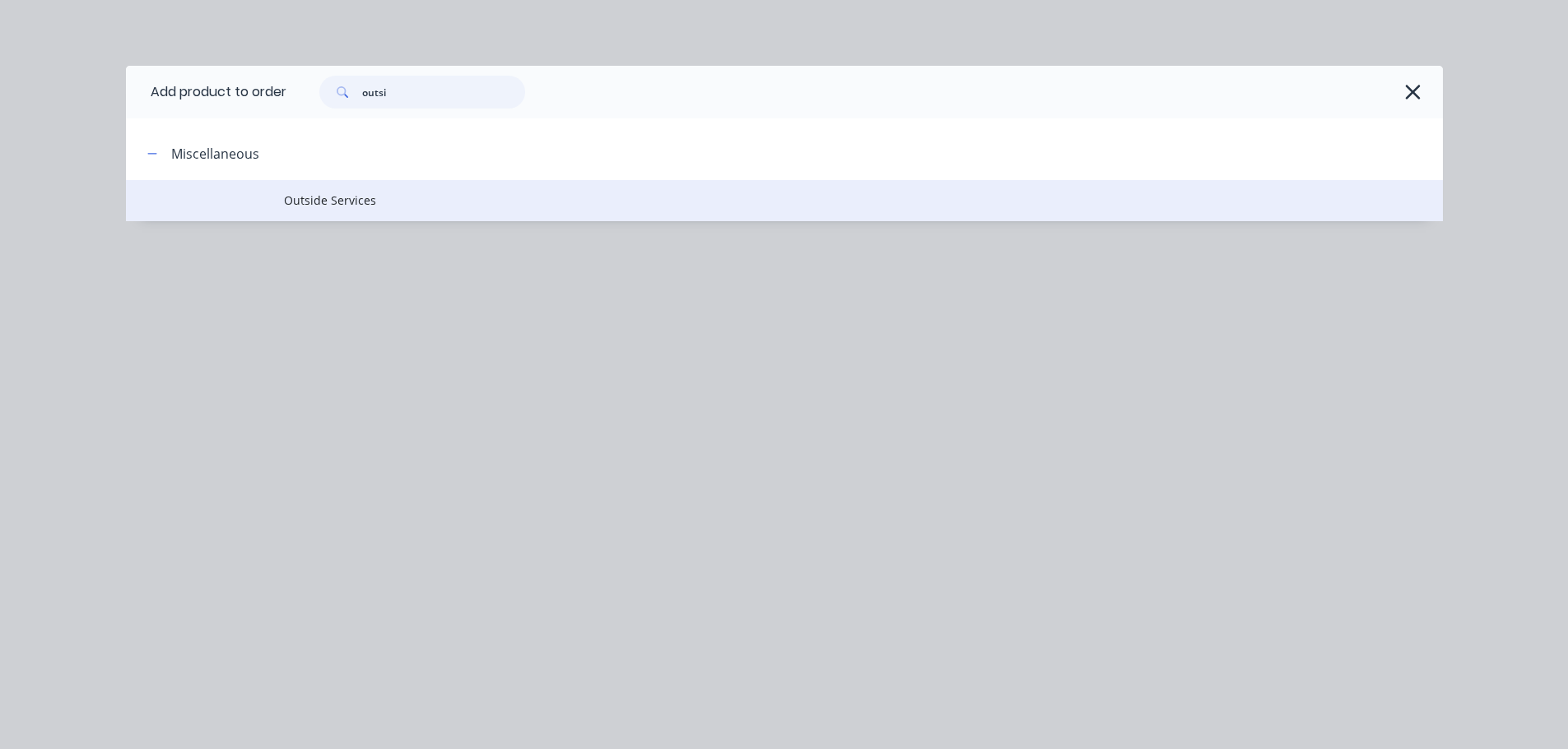
type input "outsi"
click at [292, 196] on span "Outside Services" at bounding box center [748, 200] width 927 height 17
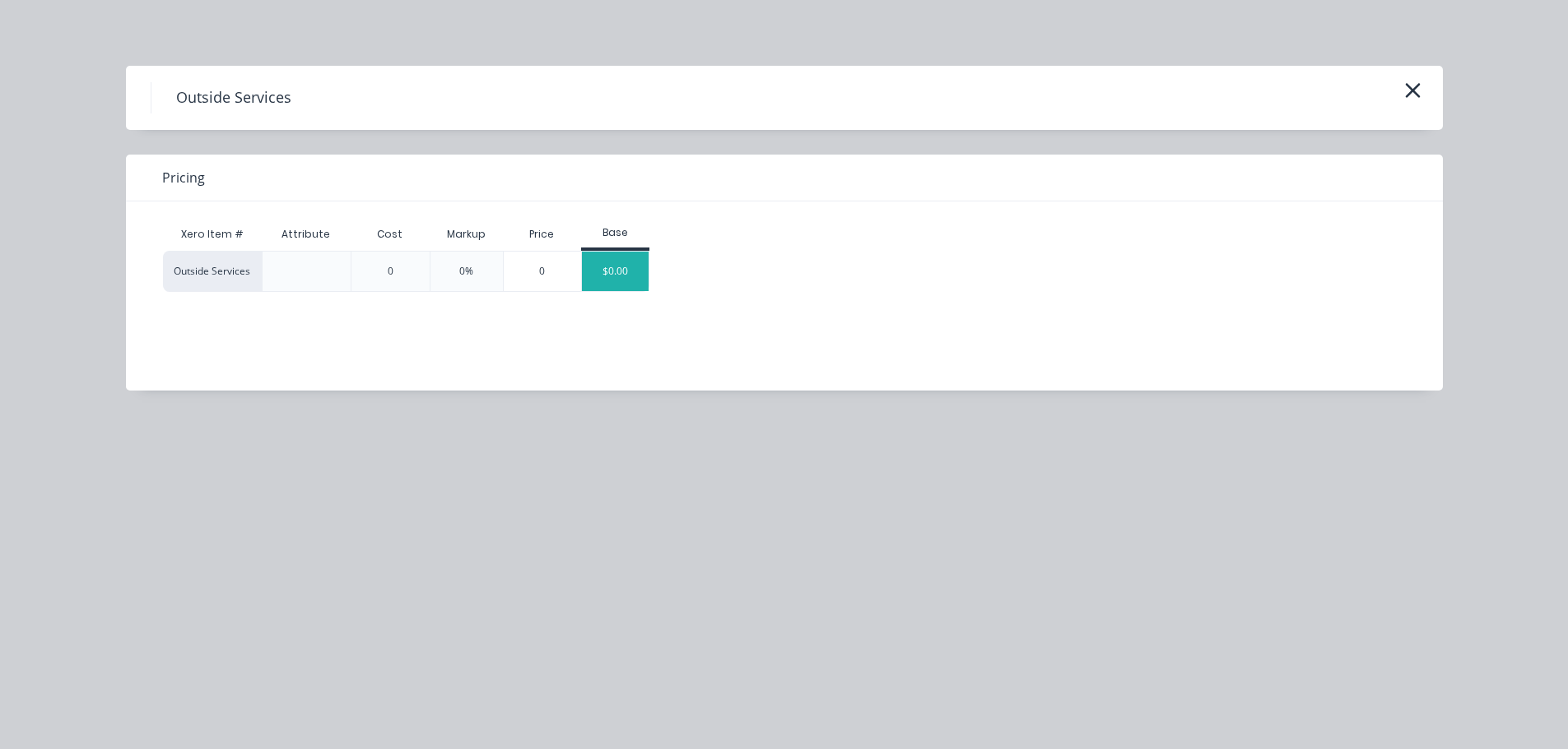
click at [635, 271] on div "$0.00" at bounding box center [615, 272] width 67 height 40
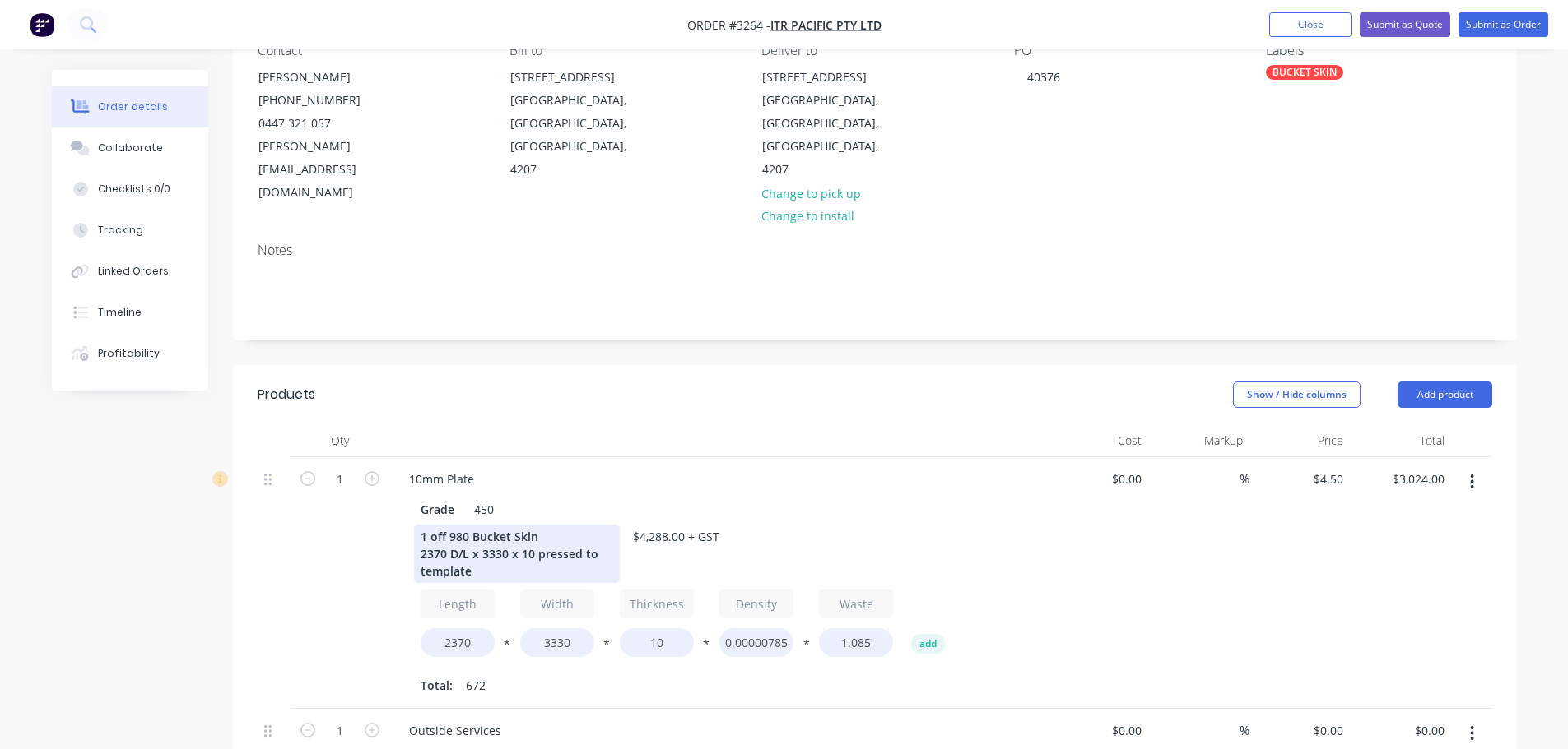
click at [528, 525] on div "1 off 980 Bucket Skin 2370 D/L x 3330 x 10 pressed to template" at bounding box center [516, 554] width 206 height 58
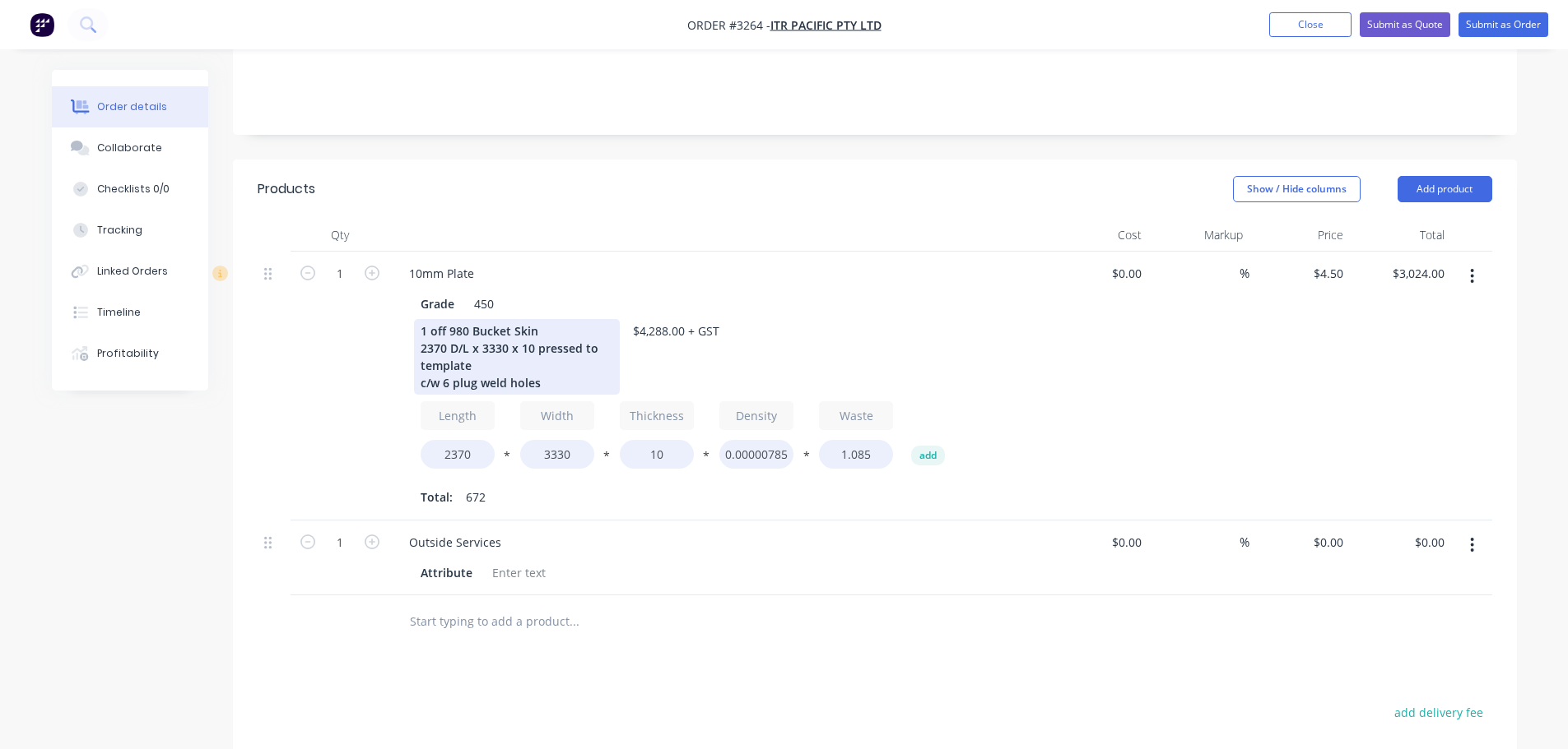
scroll to position [411, 0]
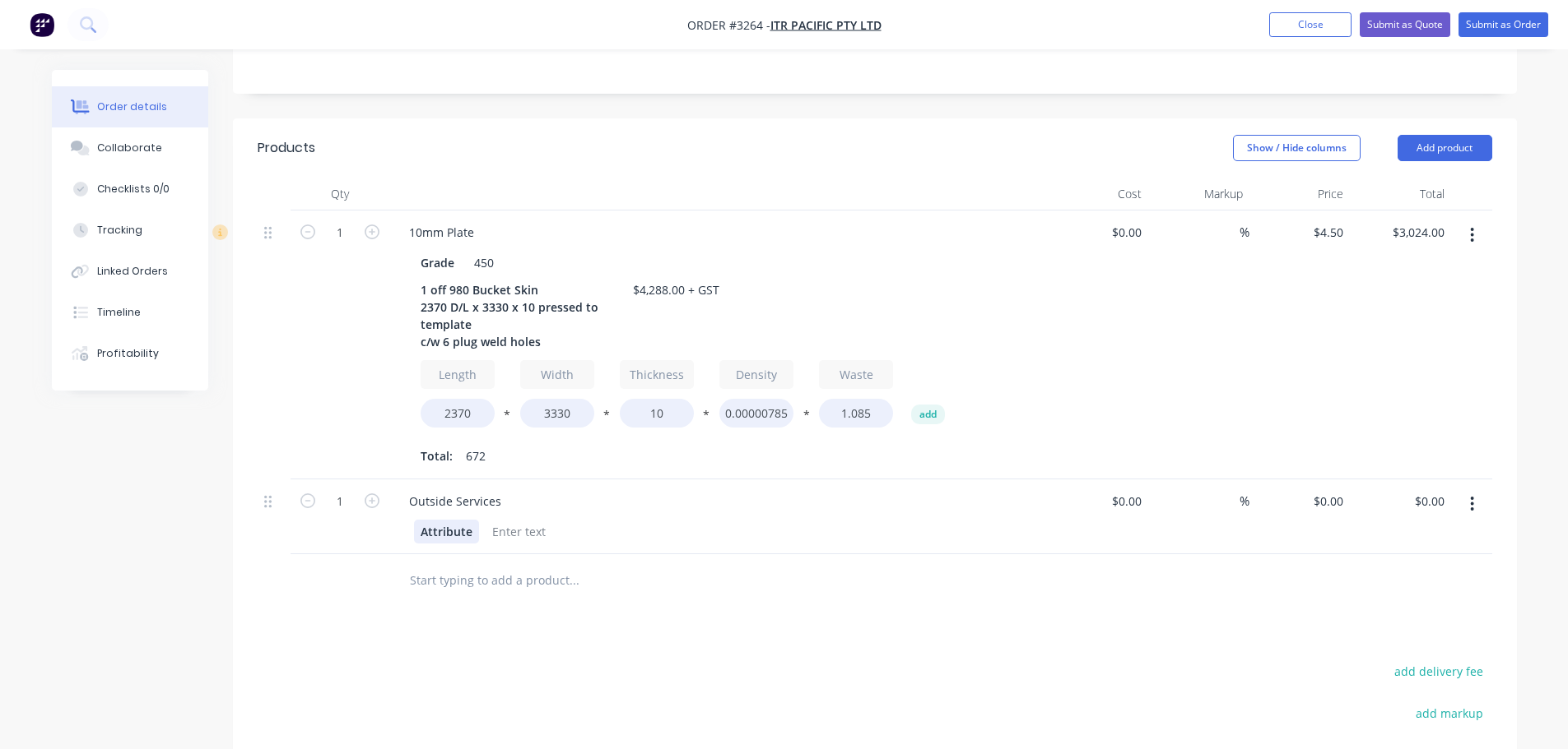
click at [464, 520] on div "Attribute" at bounding box center [446, 531] width 65 height 24
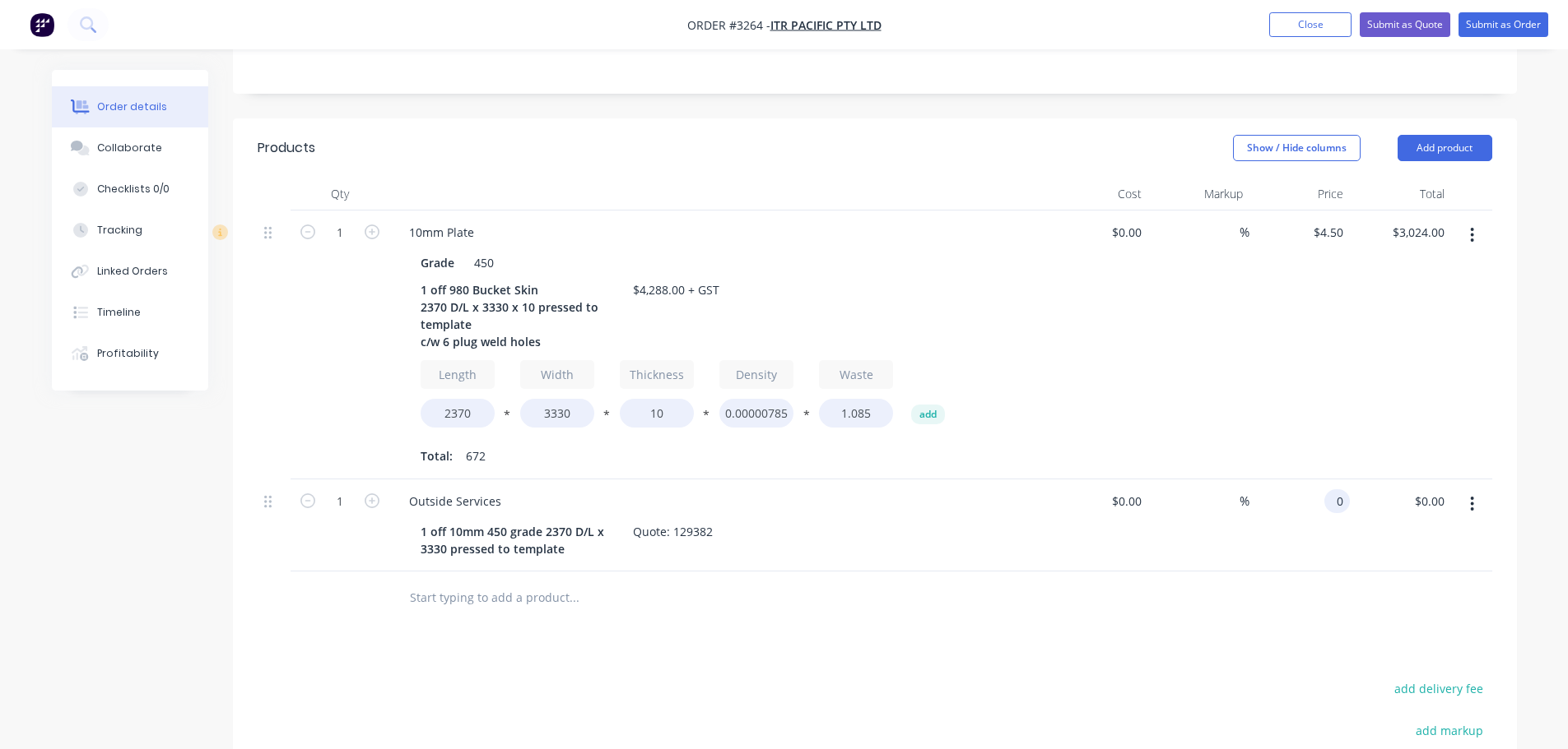
click at [1333, 489] on input "0" at bounding box center [1340, 501] width 19 height 24
type input "$1,150.00"
click at [1282, 572] on div at bounding box center [874, 598] width 1234 height 53
click at [1415, 135] on button "Add product" at bounding box center [1445, 147] width 94 height 26
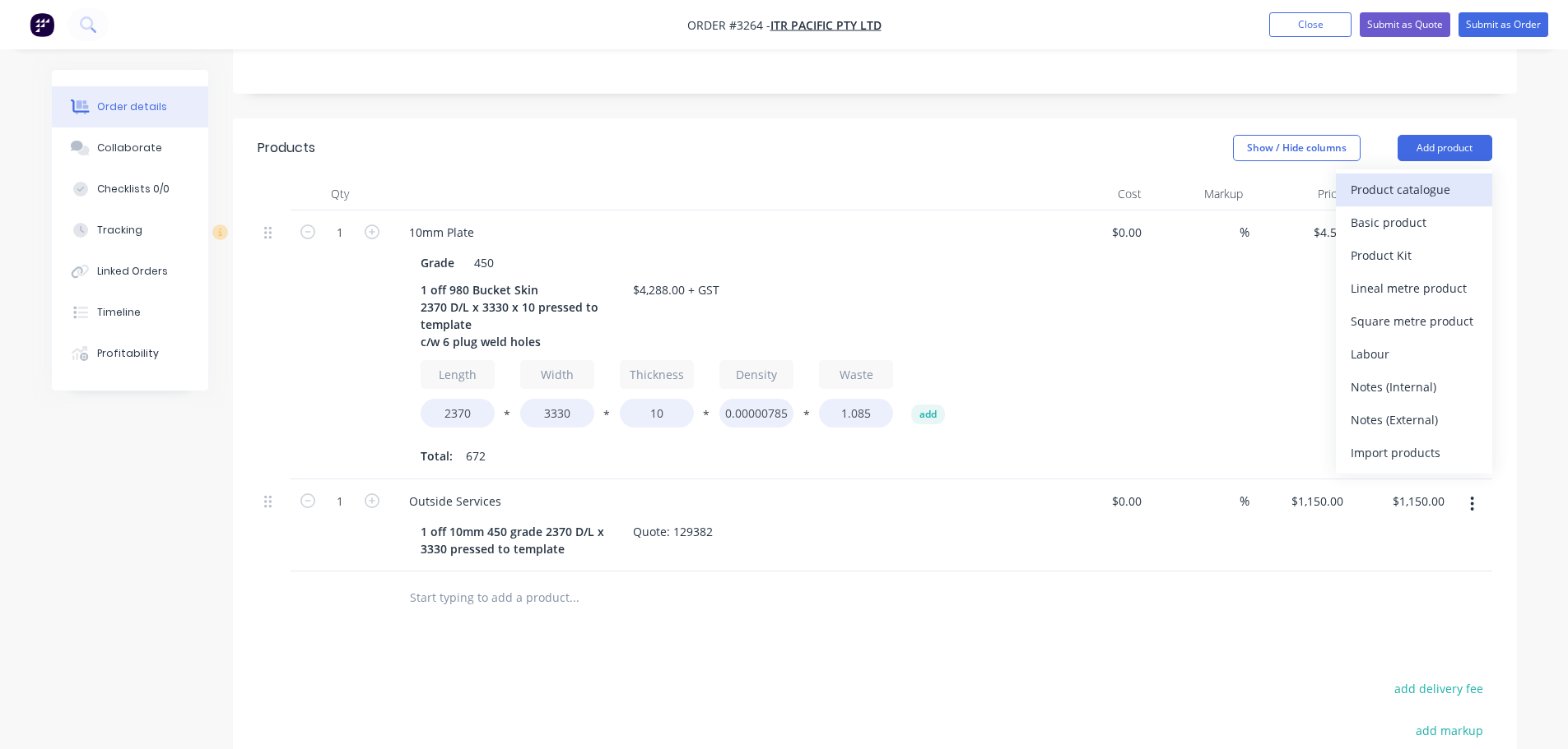
click at [1394, 178] on div "Product catalogue" at bounding box center [1413, 190] width 127 height 24
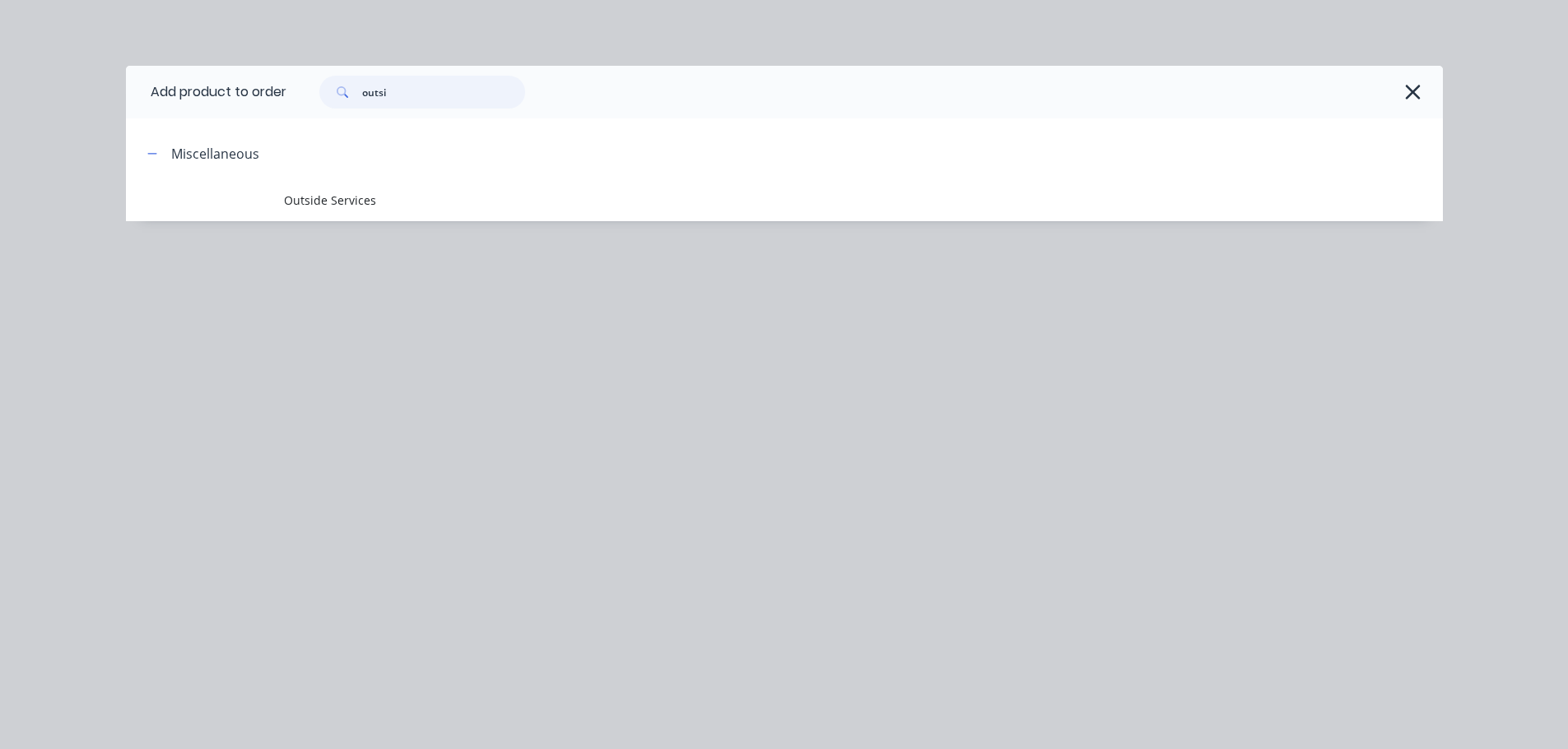
drag, startPoint x: 414, startPoint y: 94, endPoint x: 265, endPoint y: 90, distance: 149.1
click at [265, 90] on header "Add product to order outsi" at bounding box center [784, 92] width 1317 height 53
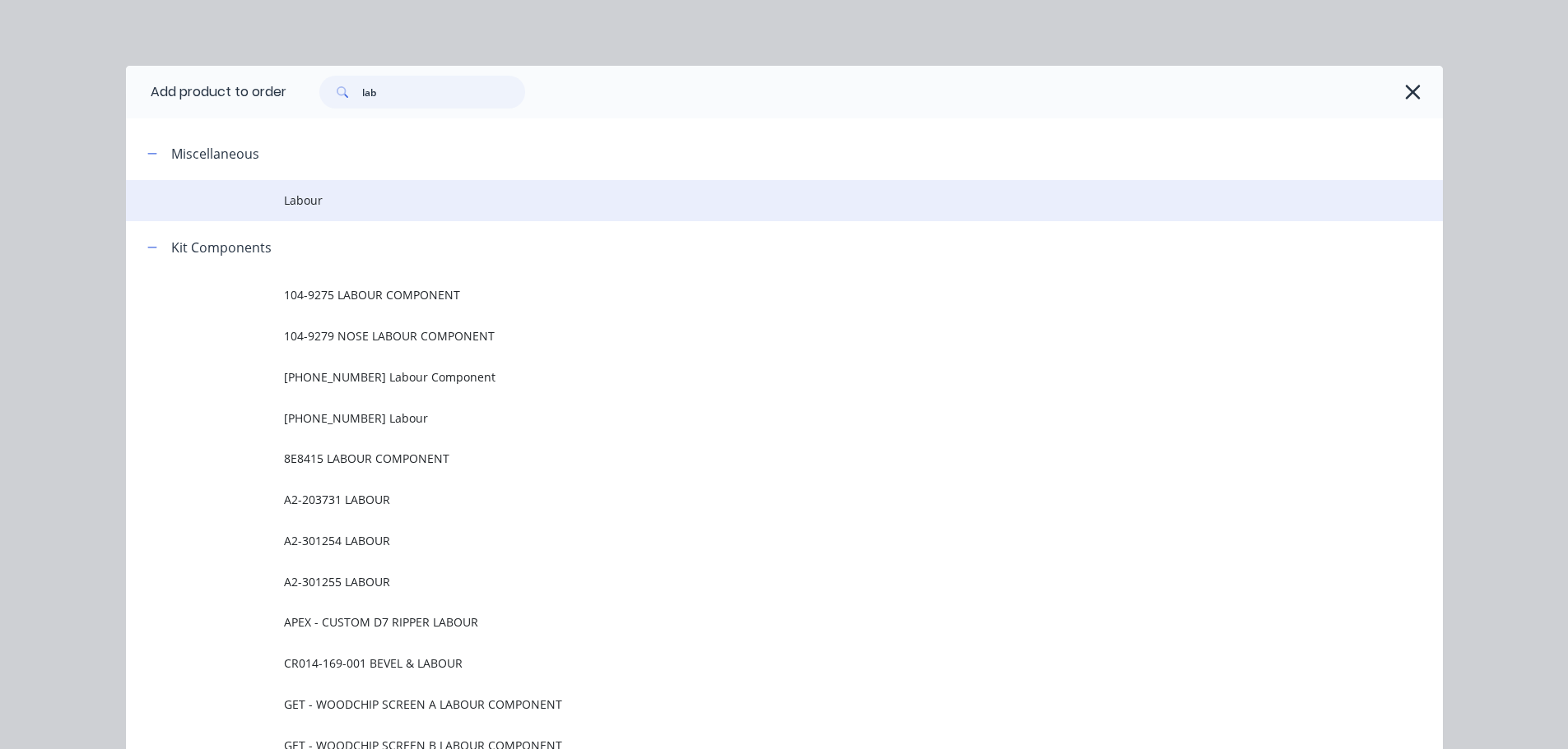
type input "lab"
click at [325, 208] on span "Labour" at bounding box center [748, 200] width 927 height 17
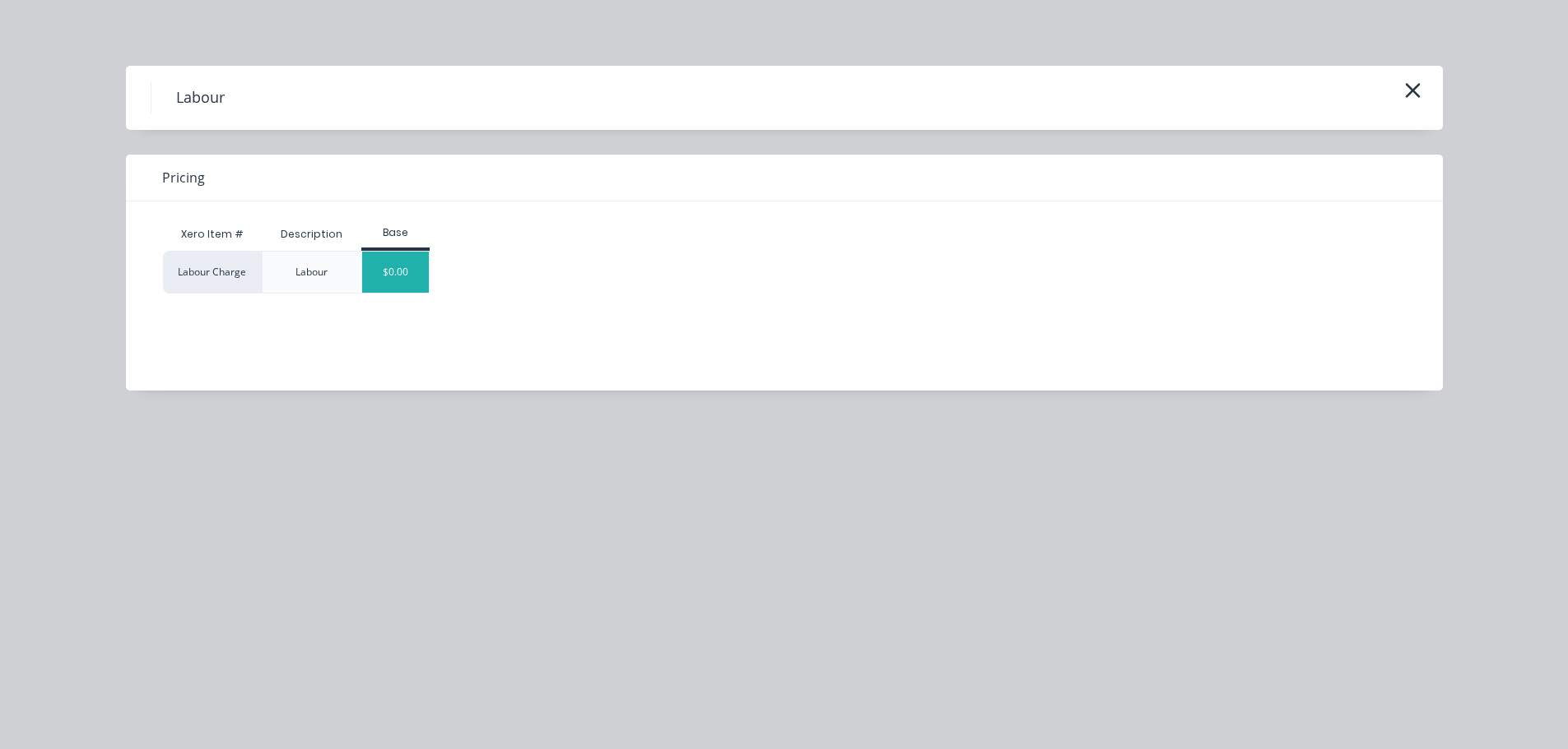
click at [381, 267] on div "$0.00" at bounding box center [396, 272] width 67 height 41
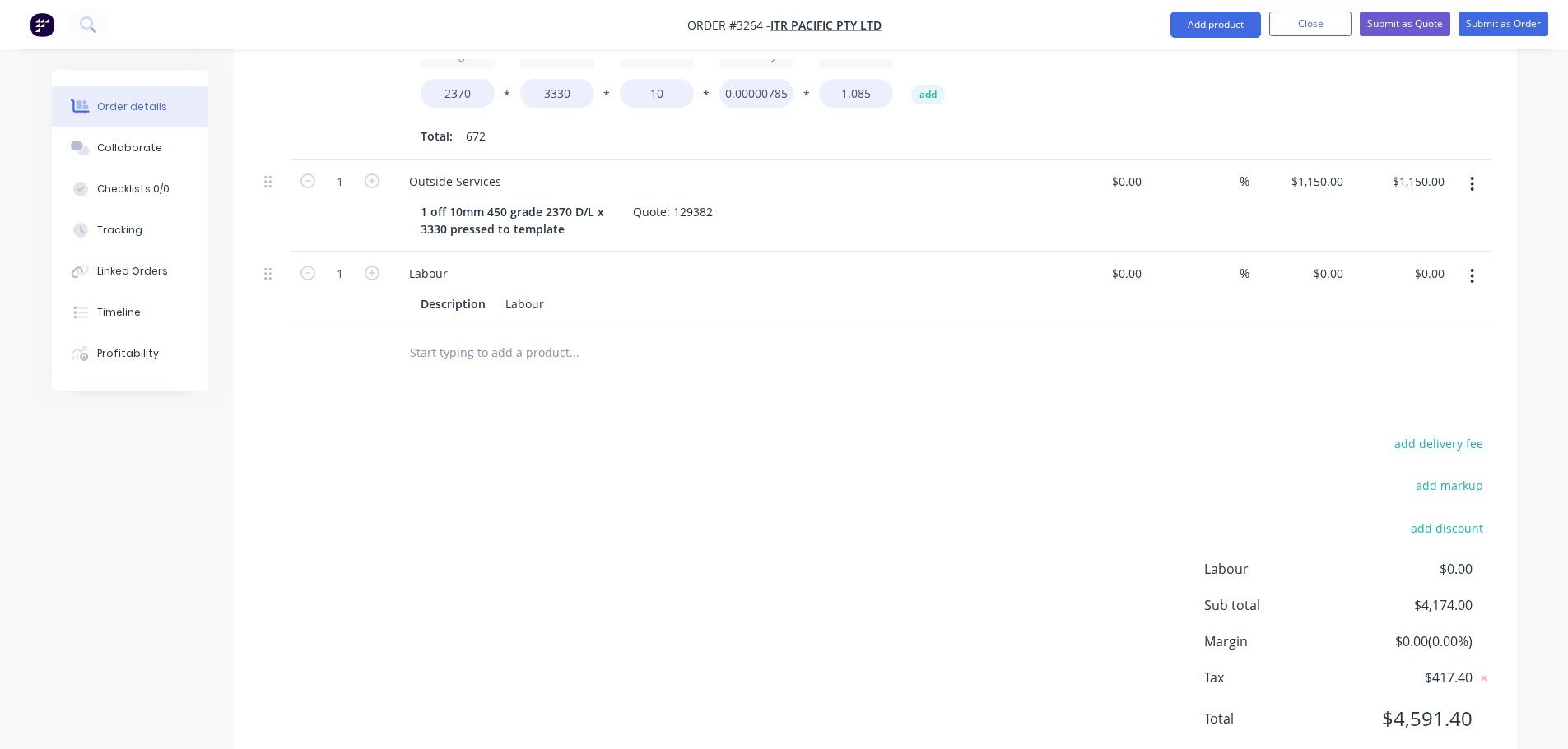
scroll to position [736, 0]
click at [1340, 257] on input "0" at bounding box center [1340, 269] width 19 height 24
type input "$114.00"
click at [955, 443] on div "add delivery fee add markup add discount Labour $0.00 Sub total $4,288.00 Margi…" at bounding box center [874, 587] width 1234 height 317
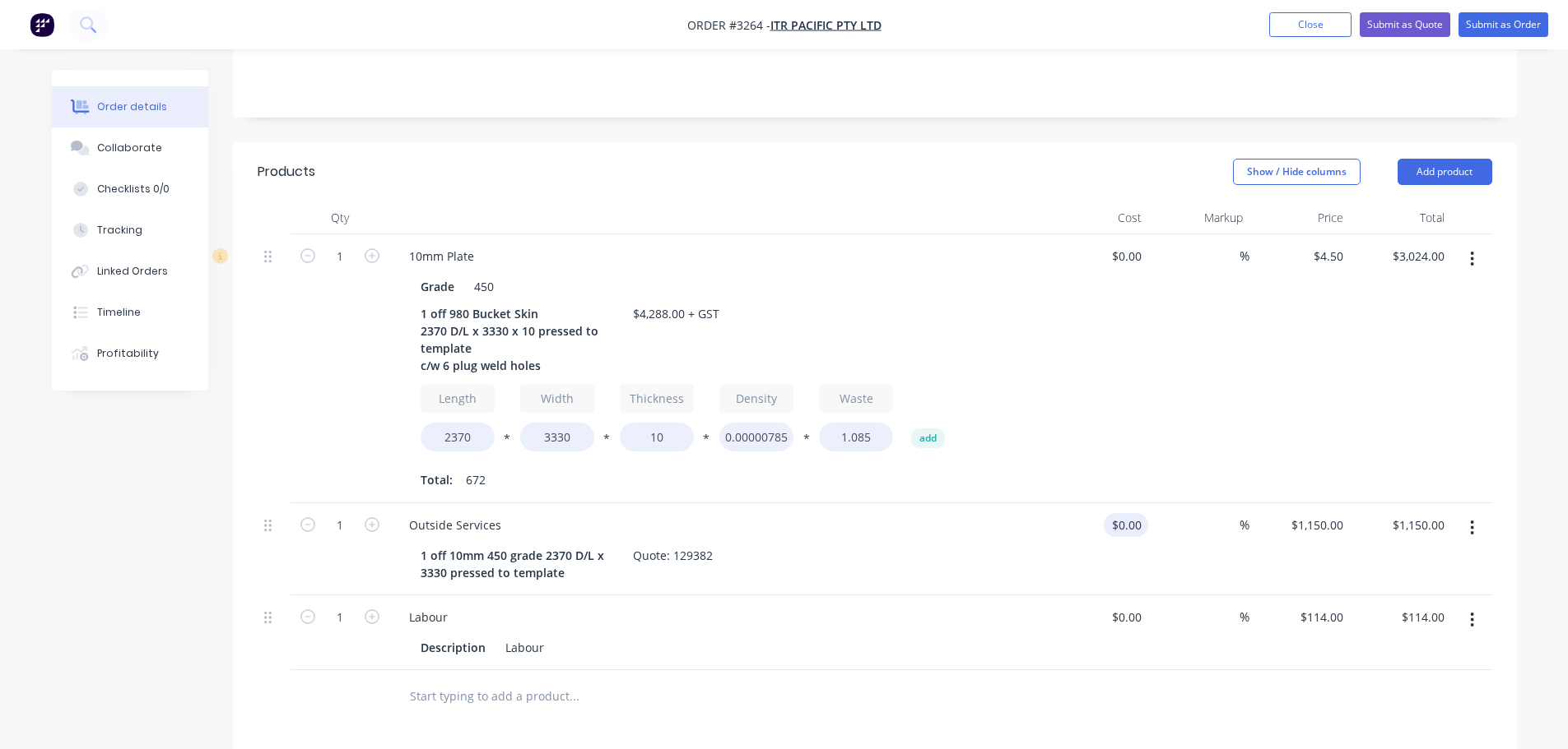
scroll to position [411, 0]
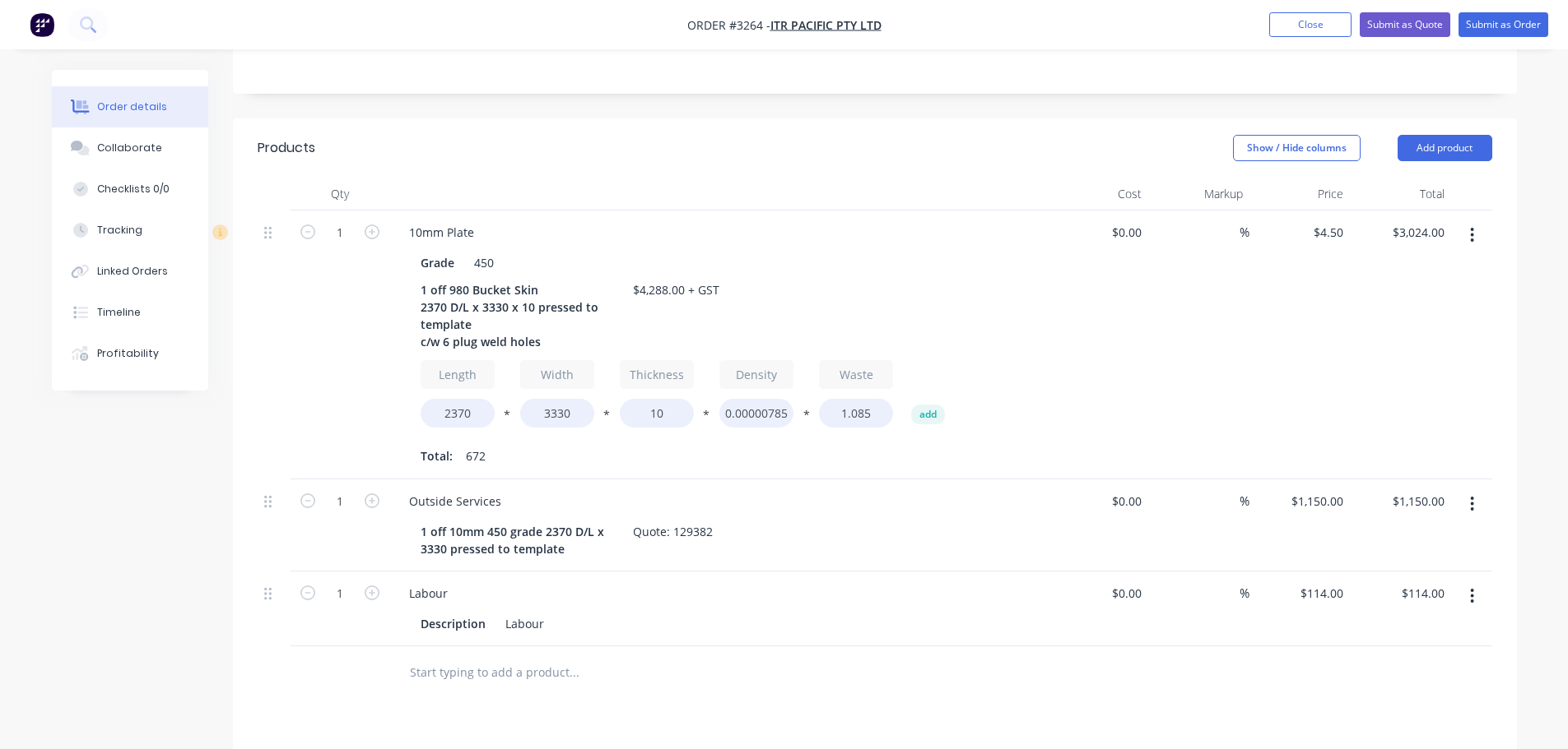
drag, startPoint x: 453, startPoint y: 288, endPoint x: 667, endPoint y: 145, distance: 257.4
click at [667, 178] on div at bounding box center [719, 194] width 659 height 33
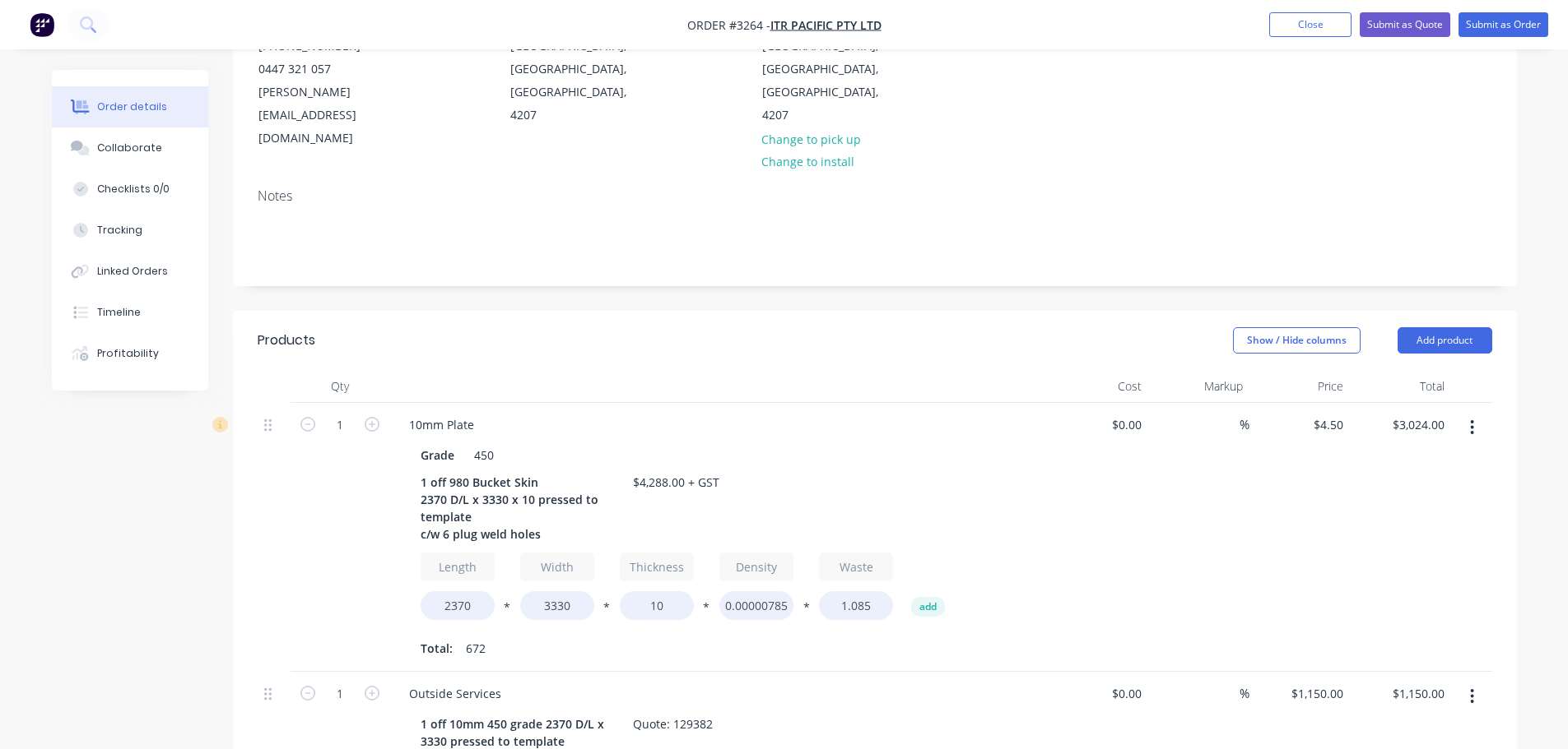
scroll to position [0, 0]
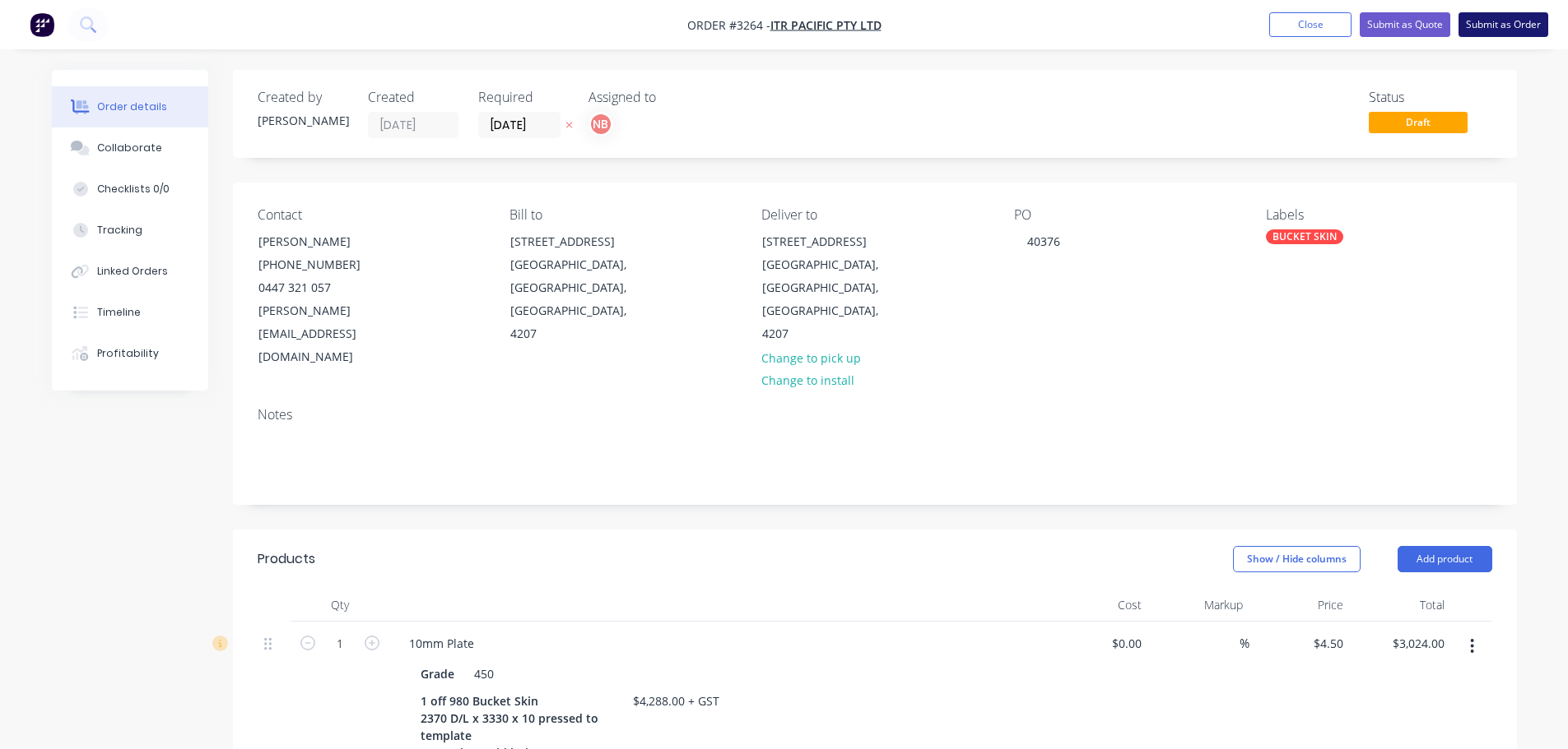
click at [1509, 18] on button "Submit as Order" at bounding box center [1503, 24] width 90 height 24
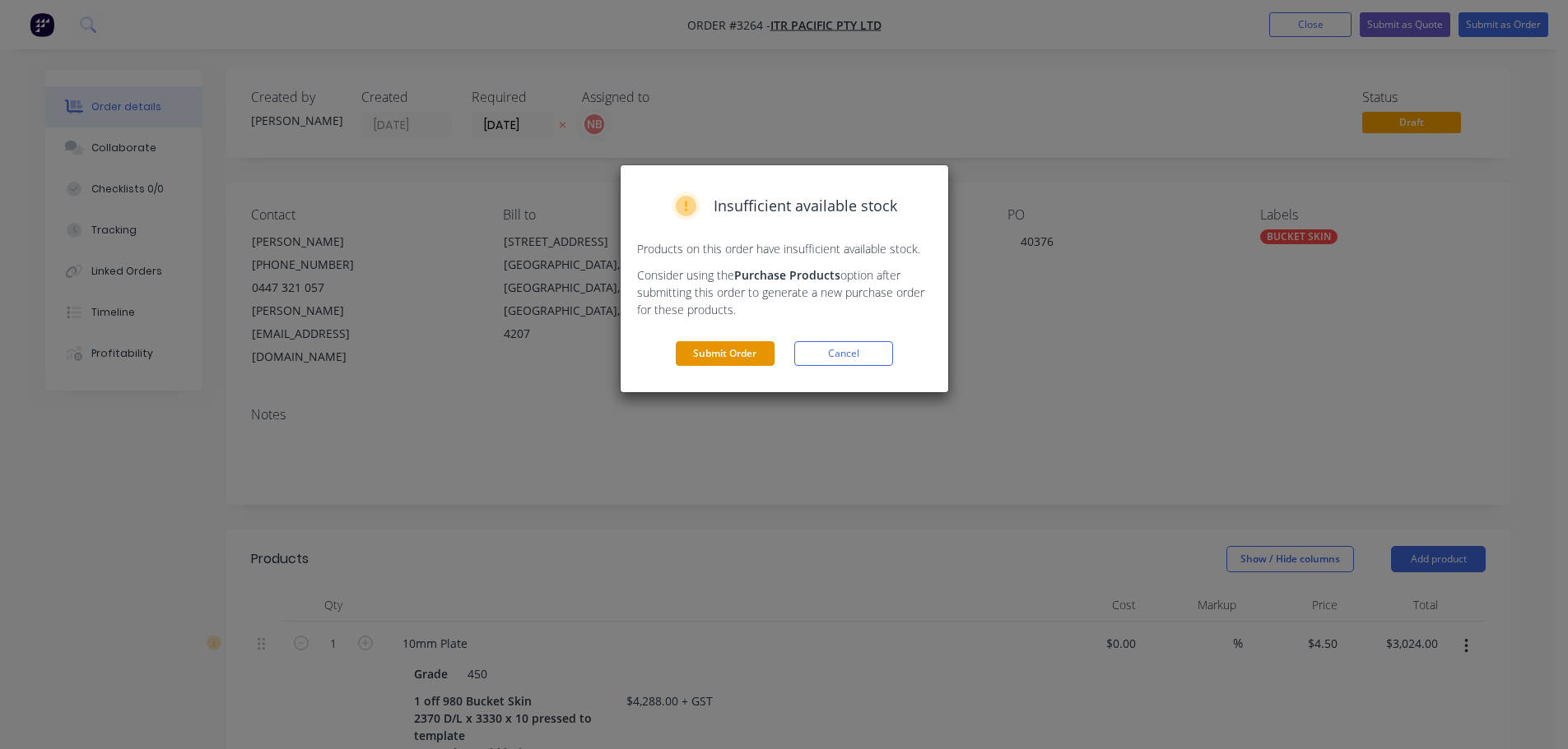
click at [715, 351] on button "Submit Order" at bounding box center [725, 353] width 99 height 24
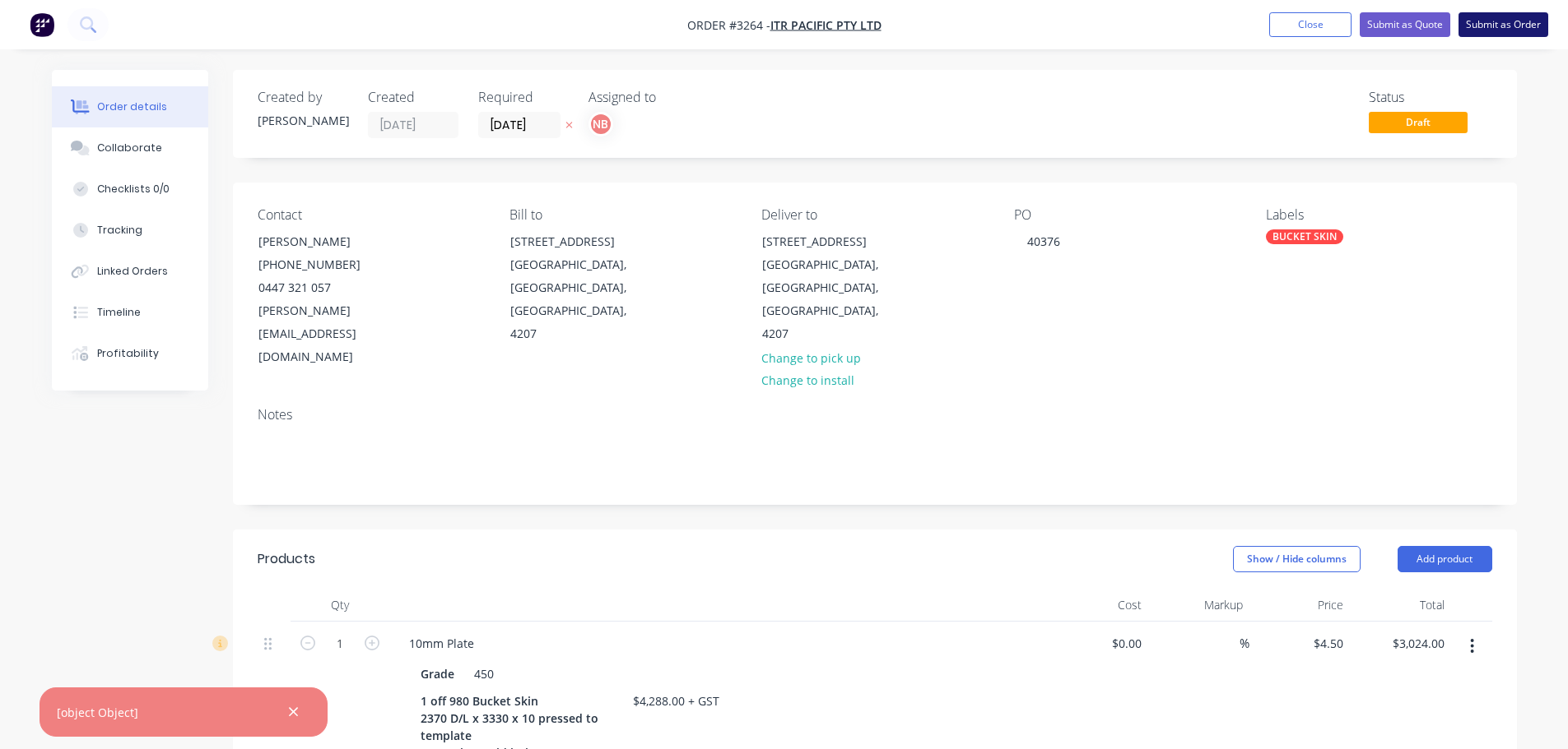
click at [1475, 21] on button "Submit as Order" at bounding box center [1503, 24] width 90 height 24
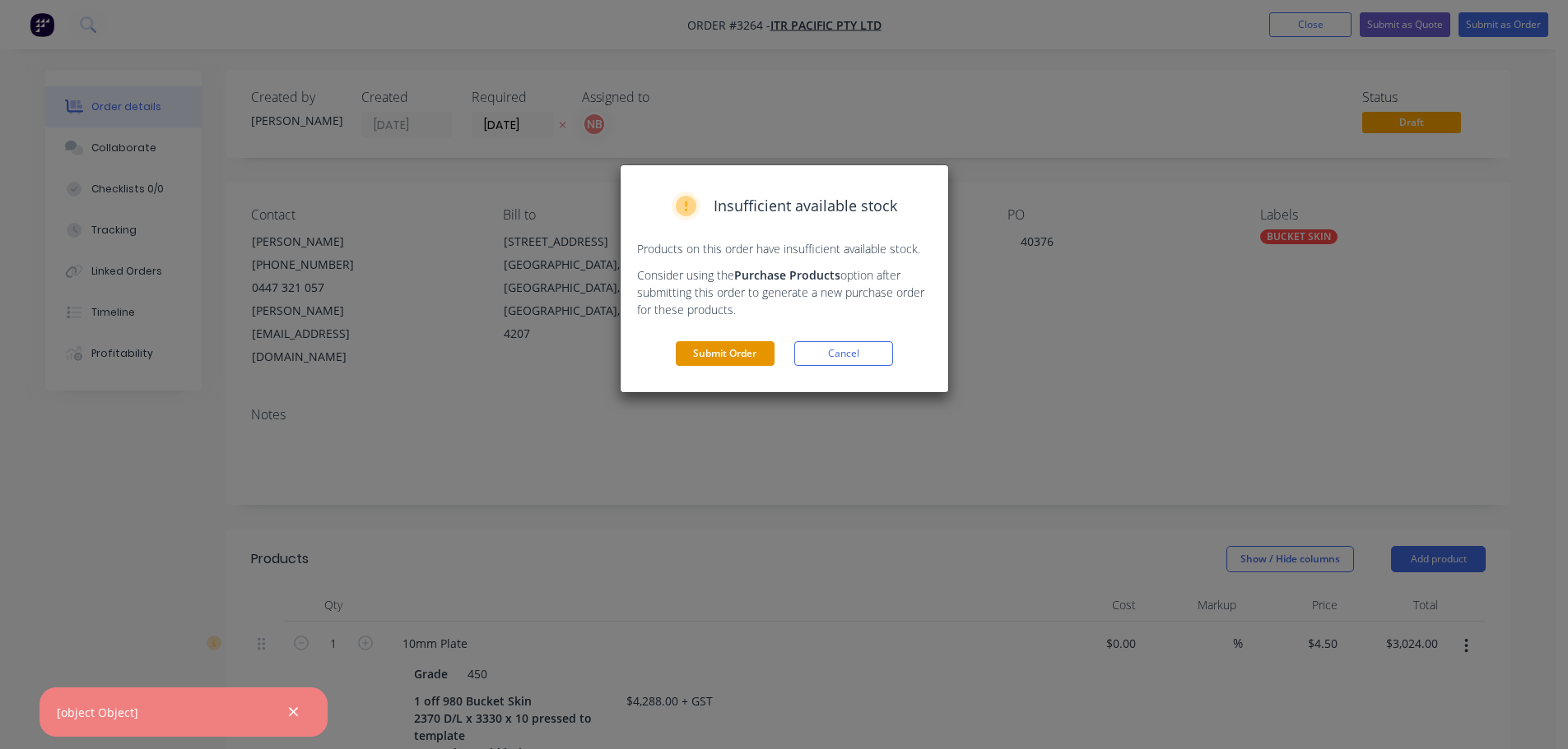
click at [753, 358] on button "Submit Order" at bounding box center [725, 353] width 99 height 24
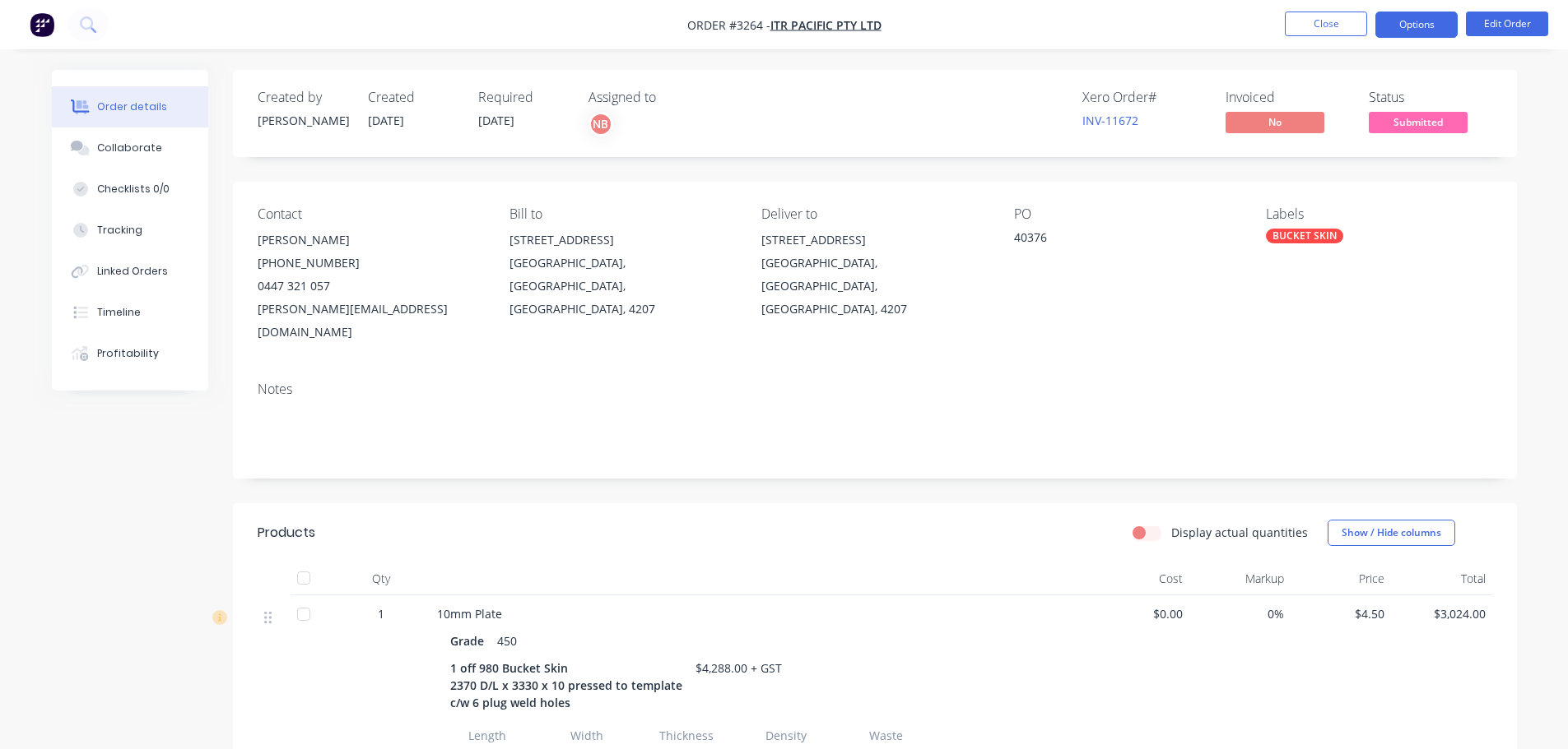
click at [1423, 30] on button "Options" at bounding box center [1416, 24] width 82 height 26
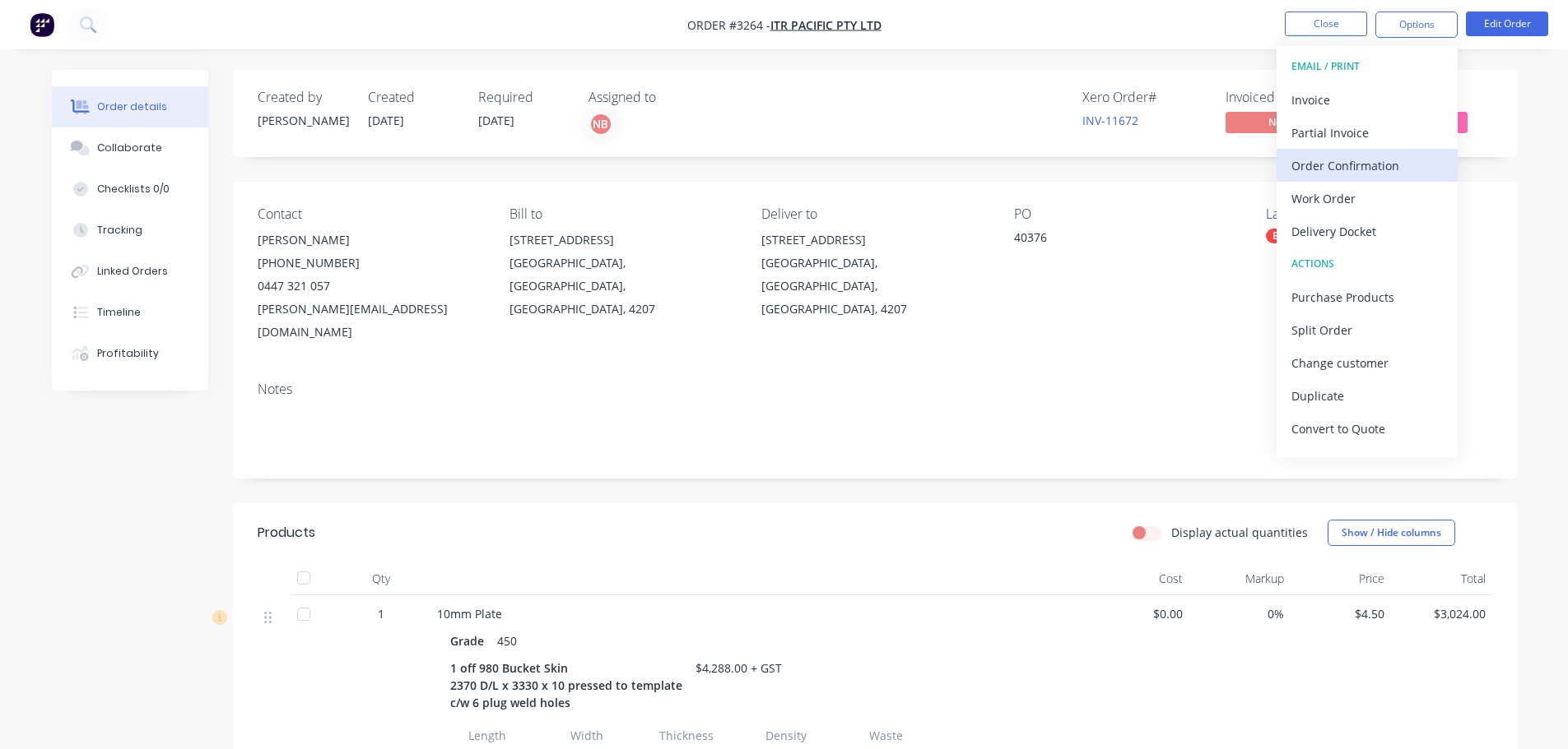
click at [1356, 177] on div "Order Confirmation" at bounding box center [1367, 165] width 151 height 24
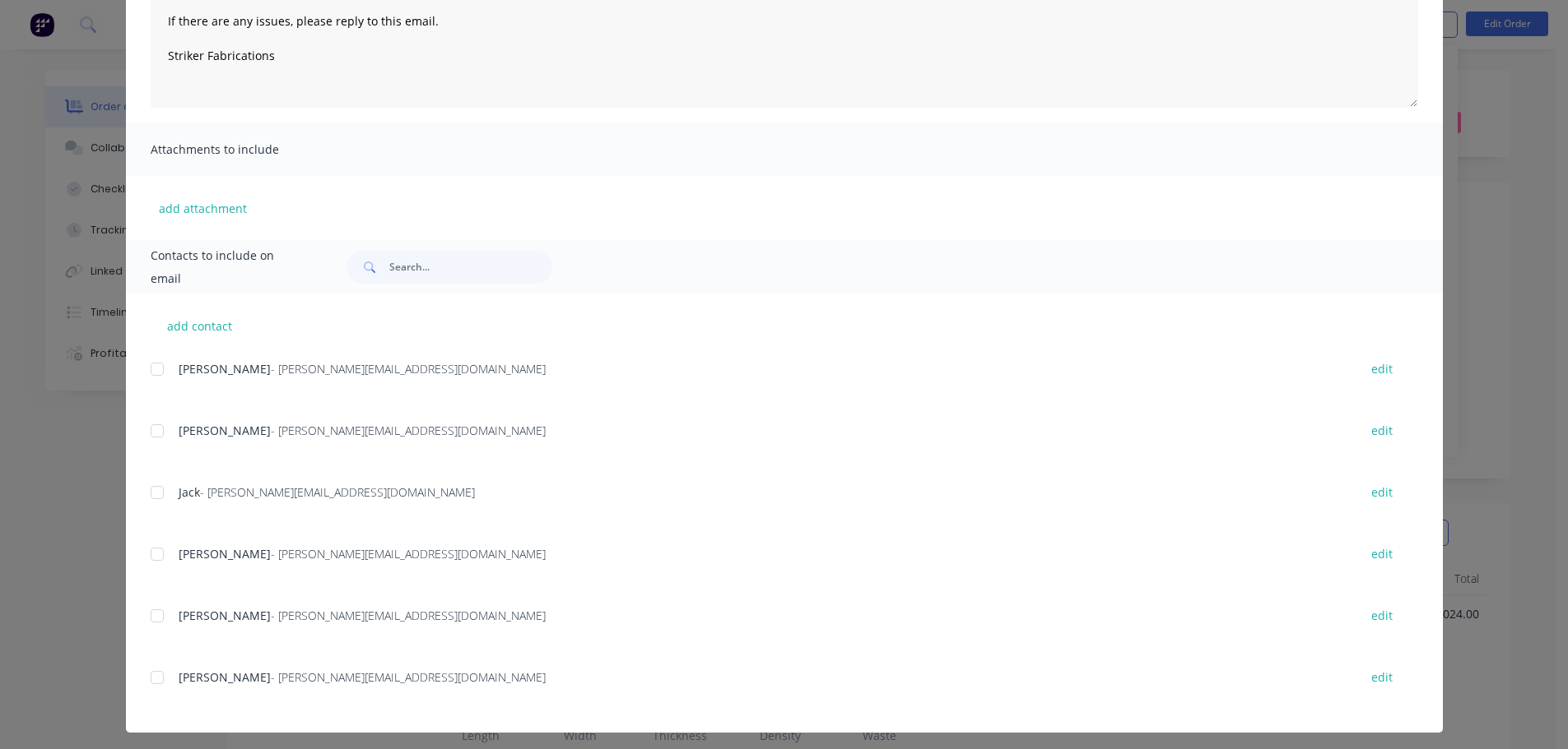
scroll to position [251, 0]
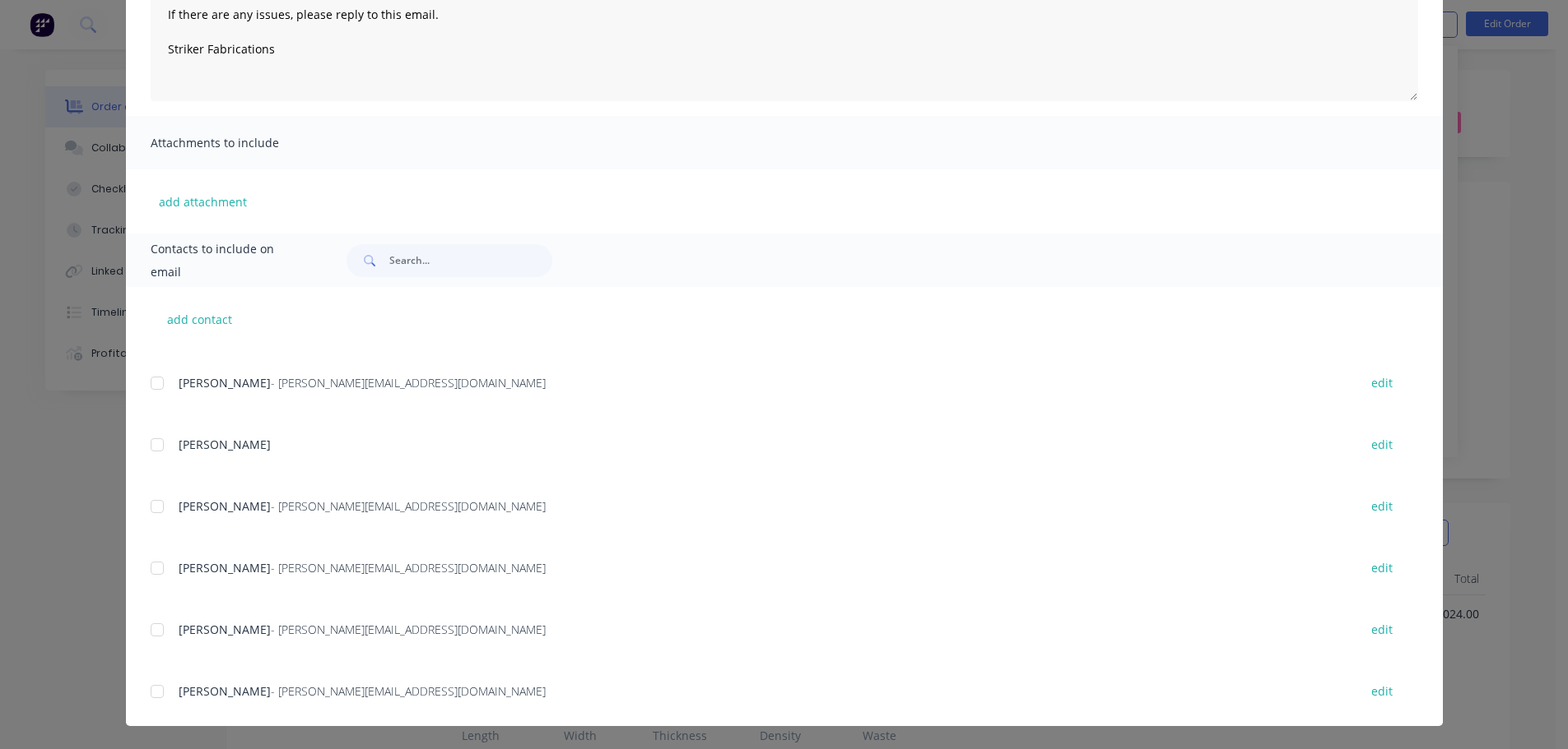
drag, startPoint x: 150, startPoint y: 509, endPoint x: 205, endPoint y: 488, distance: 58.9
click at [150, 508] on div at bounding box center [157, 506] width 33 height 33
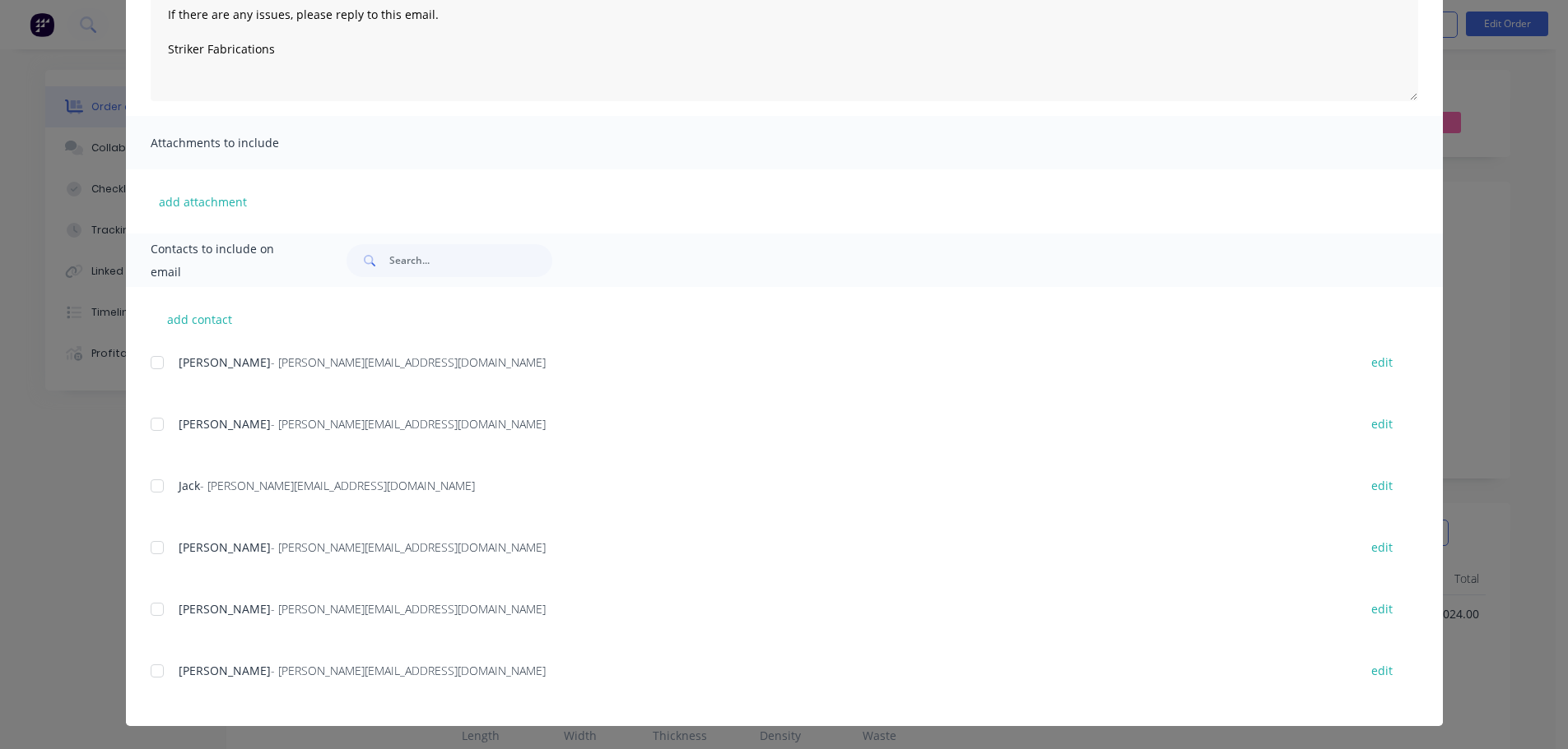
type textarea "Thank you for your order! Click 'view my order' to see your order confirmation.…"
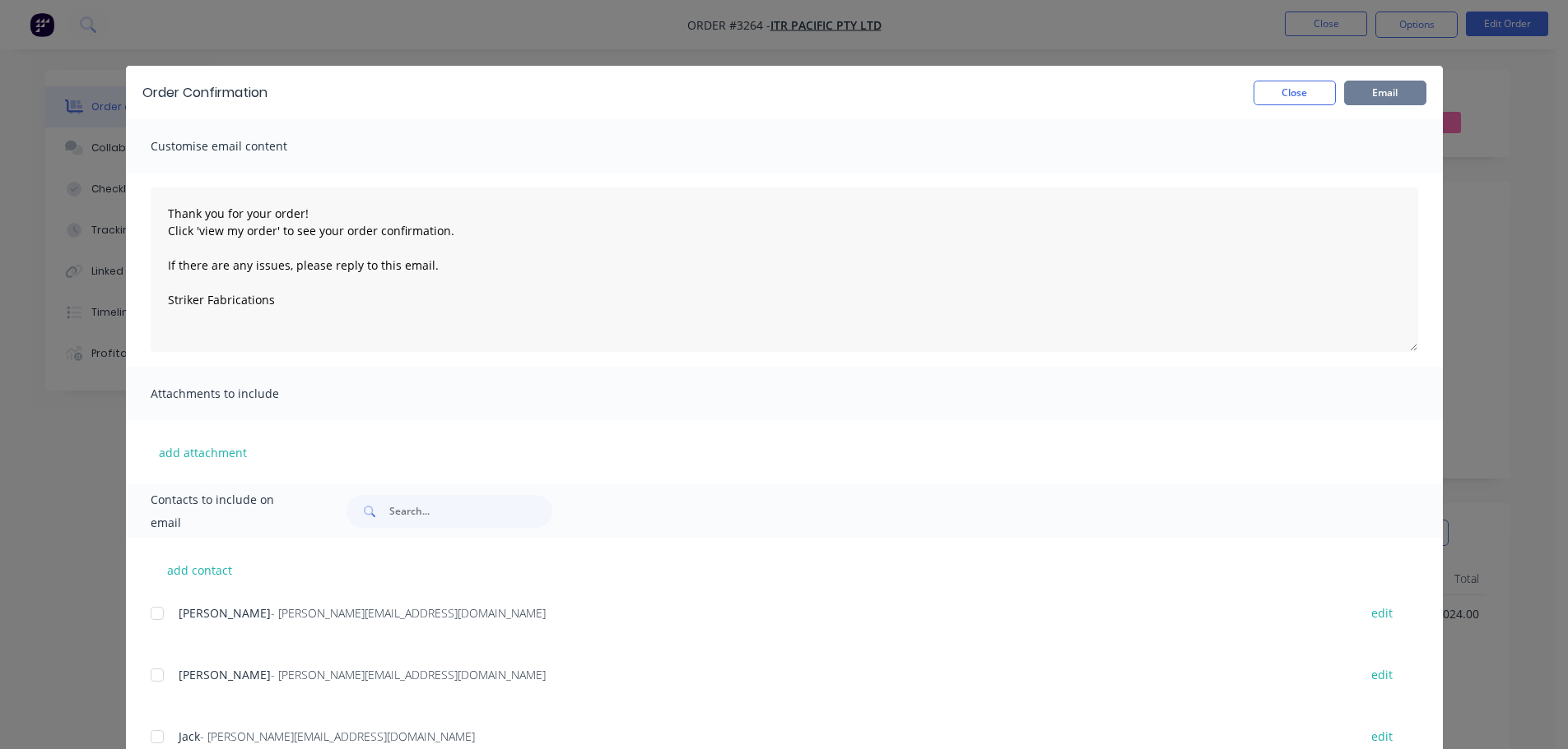
click at [1392, 95] on button "Email" at bounding box center [1384, 93] width 82 height 24
click at [1286, 96] on button "Close" at bounding box center [1294, 93] width 82 height 24
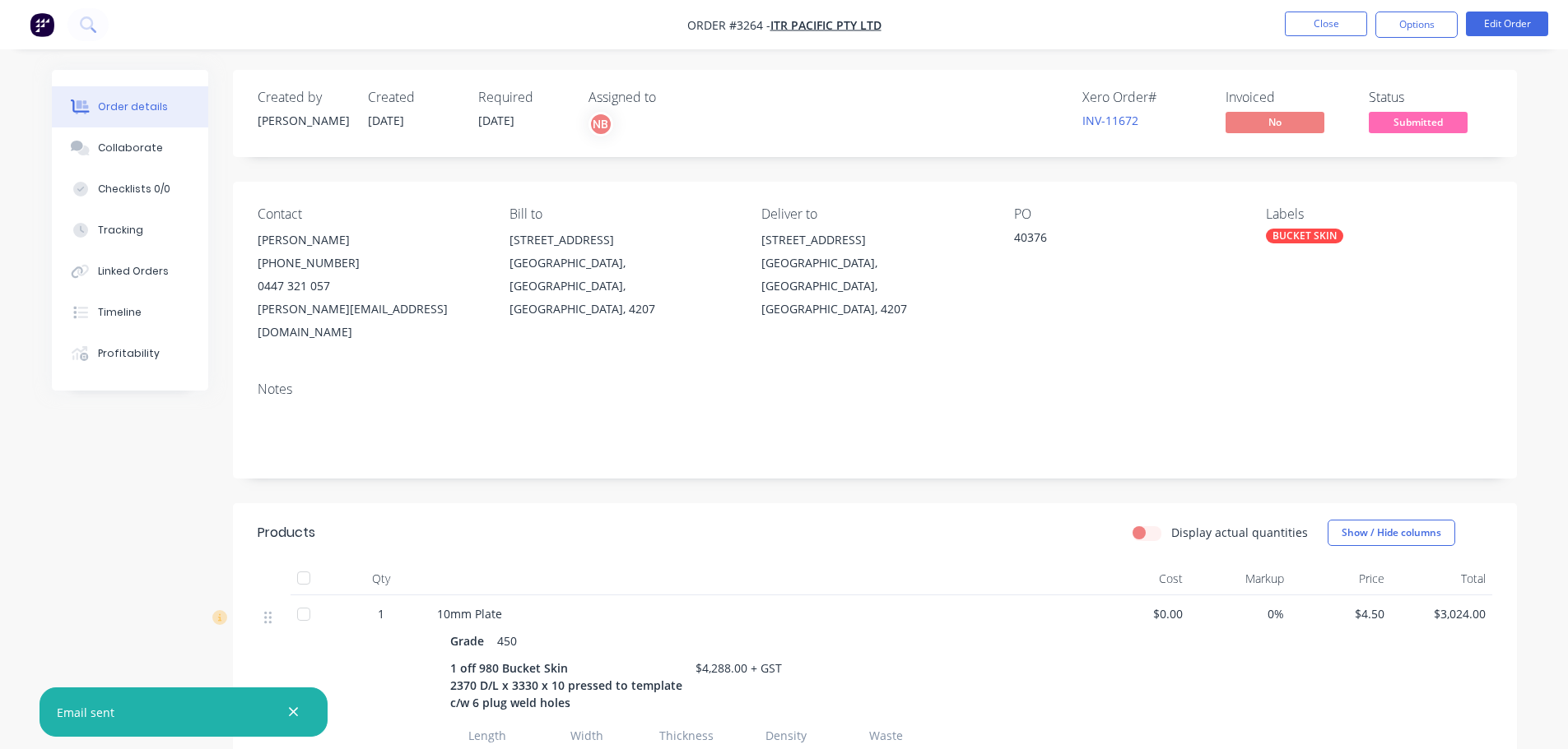
click at [1427, 11] on nav "Order #3264 - ITR Pacific Pty Ltd Close Options Edit Order" at bounding box center [784, 24] width 1568 height 49
click at [1420, 26] on button "Options" at bounding box center [1416, 24] width 82 height 26
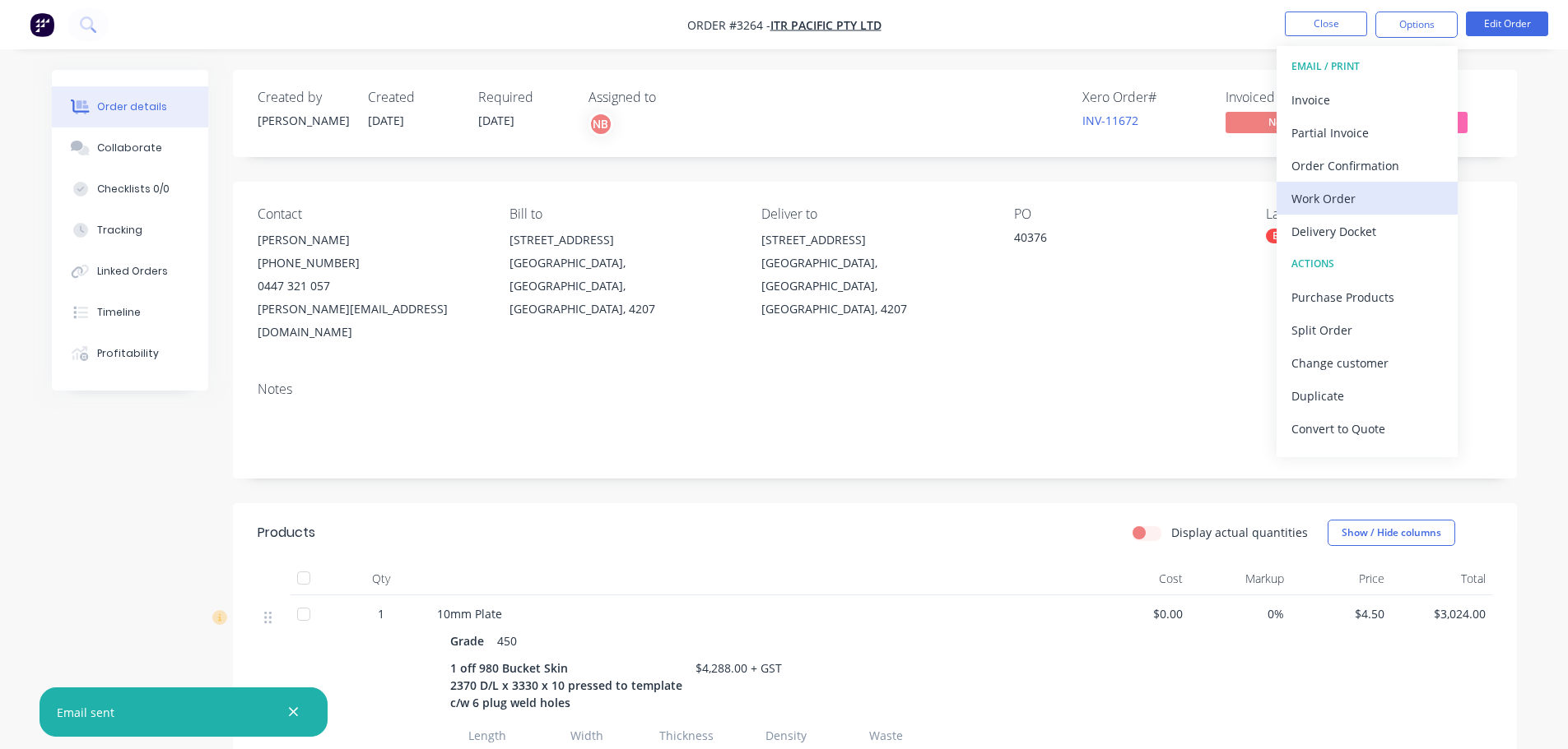
click at [1326, 193] on div "Work Order" at bounding box center [1367, 199] width 151 height 24
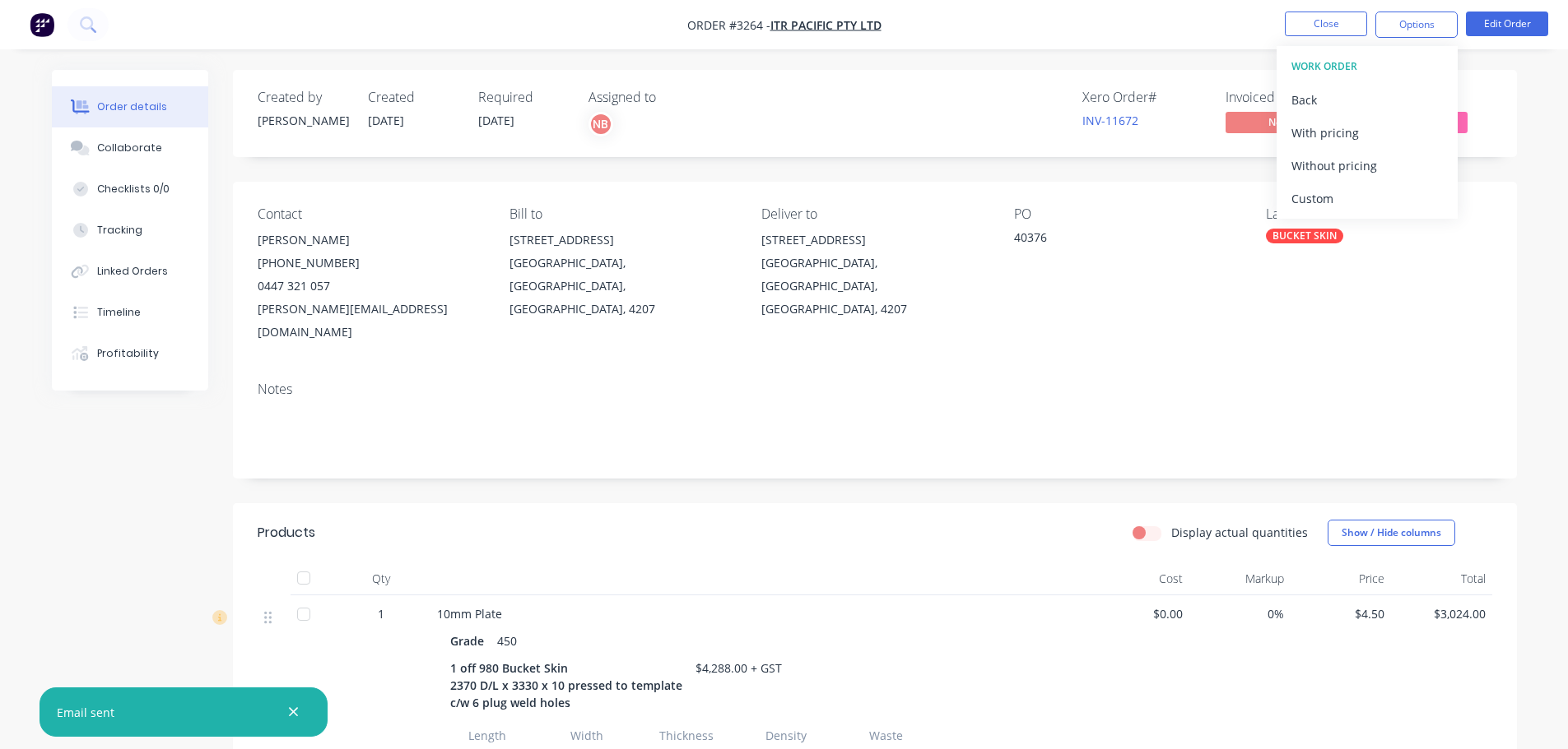
click at [1326, 193] on div "Custom" at bounding box center [1367, 199] width 151 height 24
click at [1325, 172] on div "Without pricing" at bounding box center [1367, 165] width 151 height 24
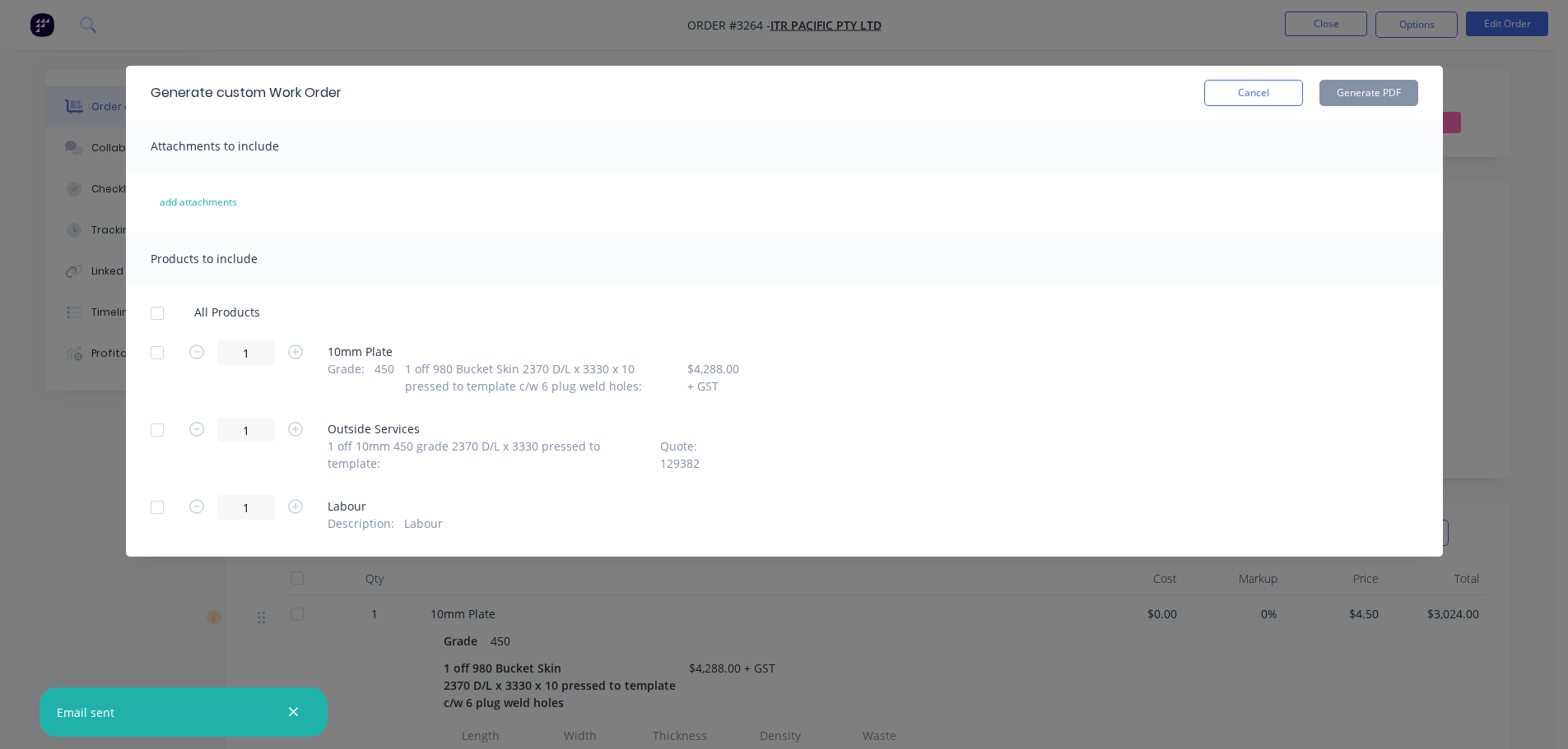
click at [157, 348] on div at bounding box center [157, 352] width 33 height 33
click at [1389, 101] on button "Generate PDF" at bounding box center [1369, 93] width 99 height 26
click at [1258, 97] on button "Cancel" at bounding box center [1254, 93] width 99 height 26
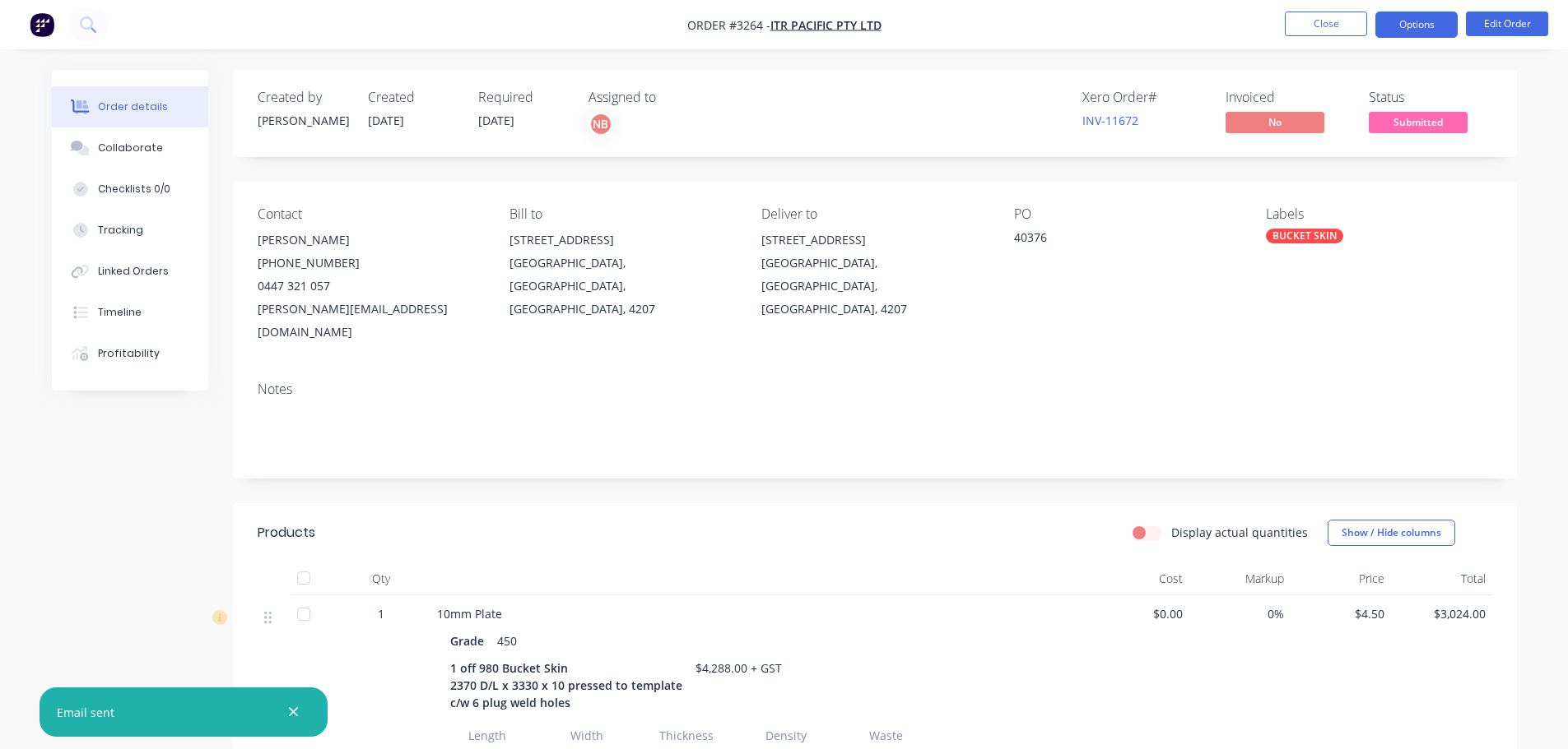
click at [1427, 14] on button "Options" at bounding box center [1416, 24] width 82 height 26
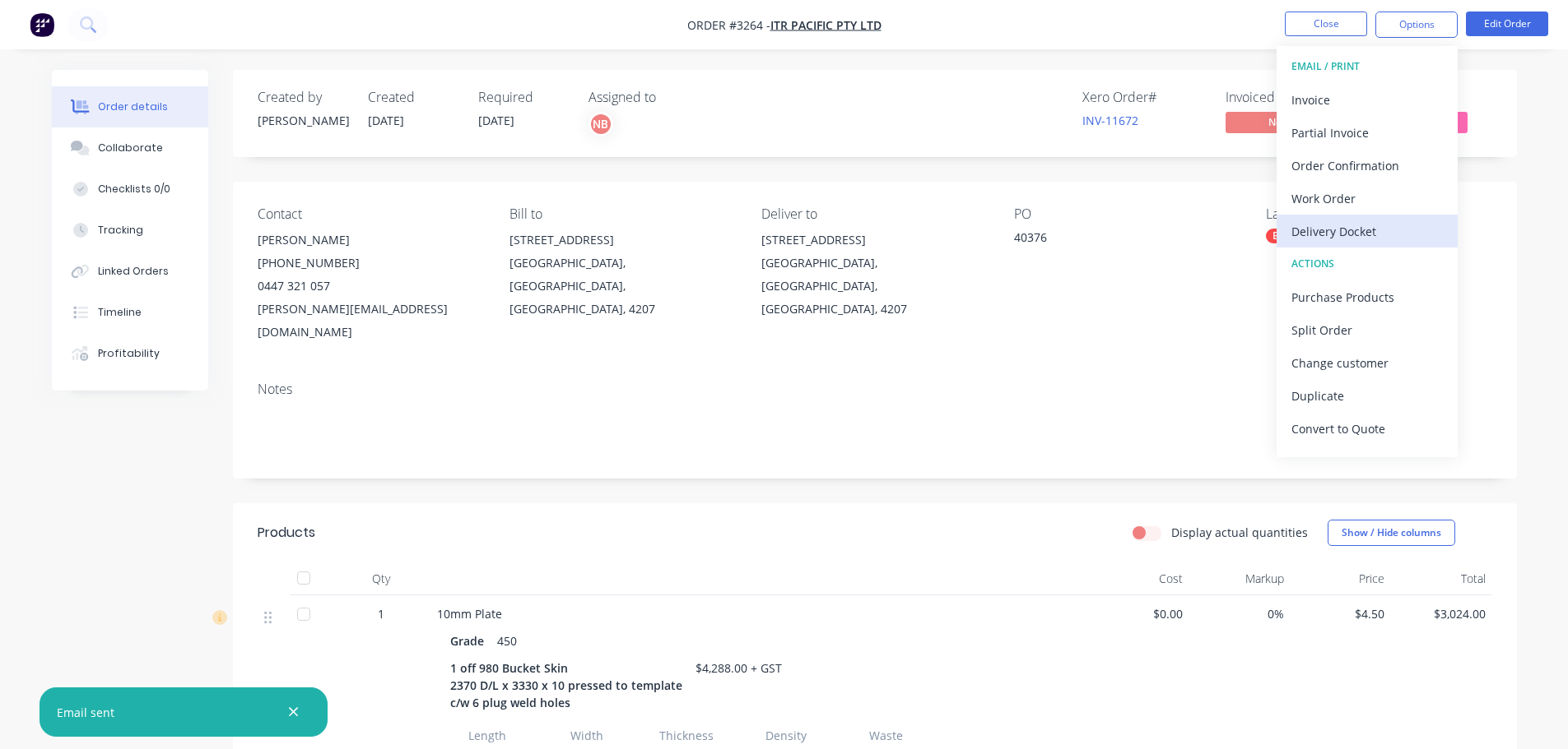
click at [1340, 236] on div "Delivery Docket" at bounding box center [1367, 231] width 151 height 24
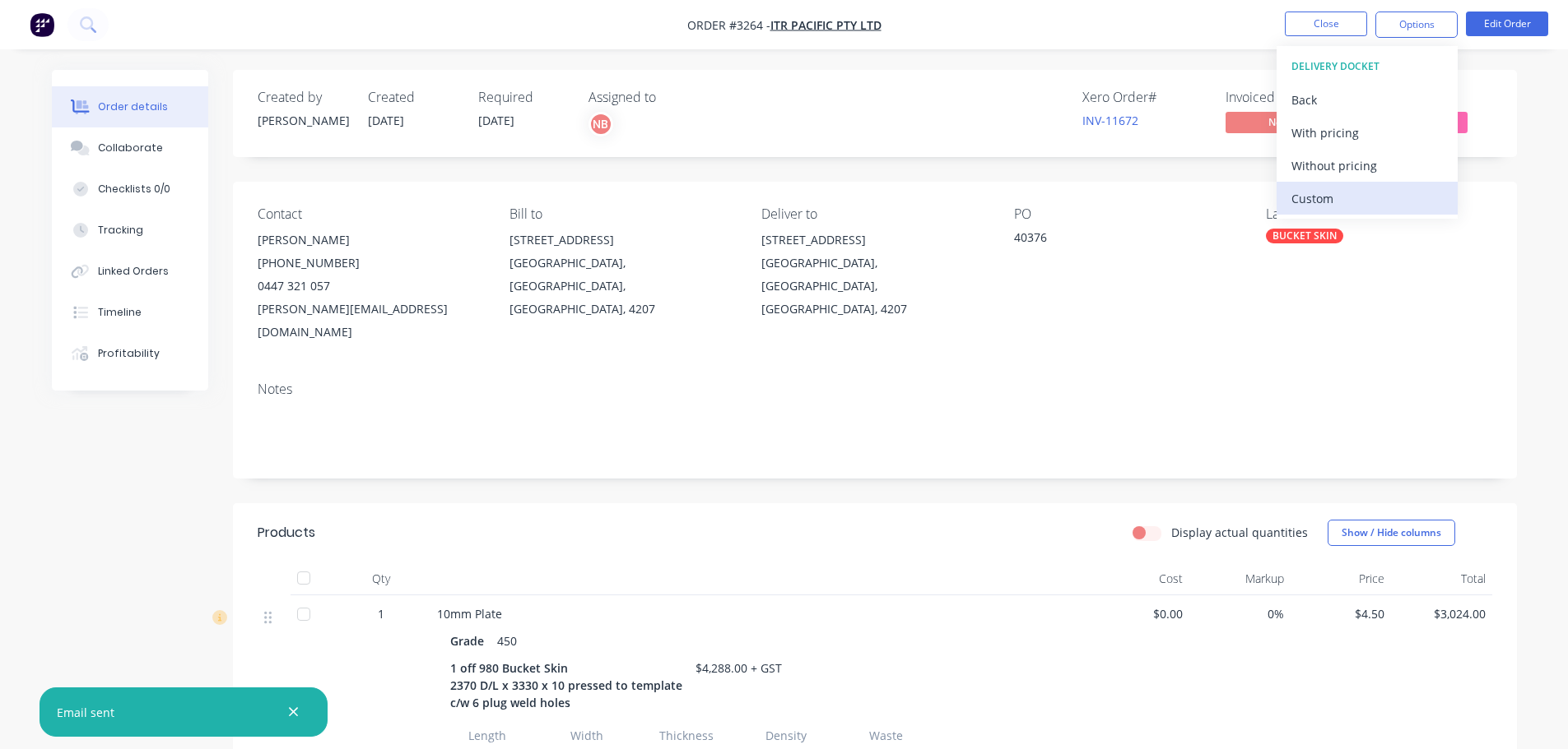
click at [1336, 200] on div "Custom" at bounding box center [1367, 199] width 151 height 24
click at [1336, 165] on div "Without pricing" at bounding box center [1367, 165] width 151 height 24
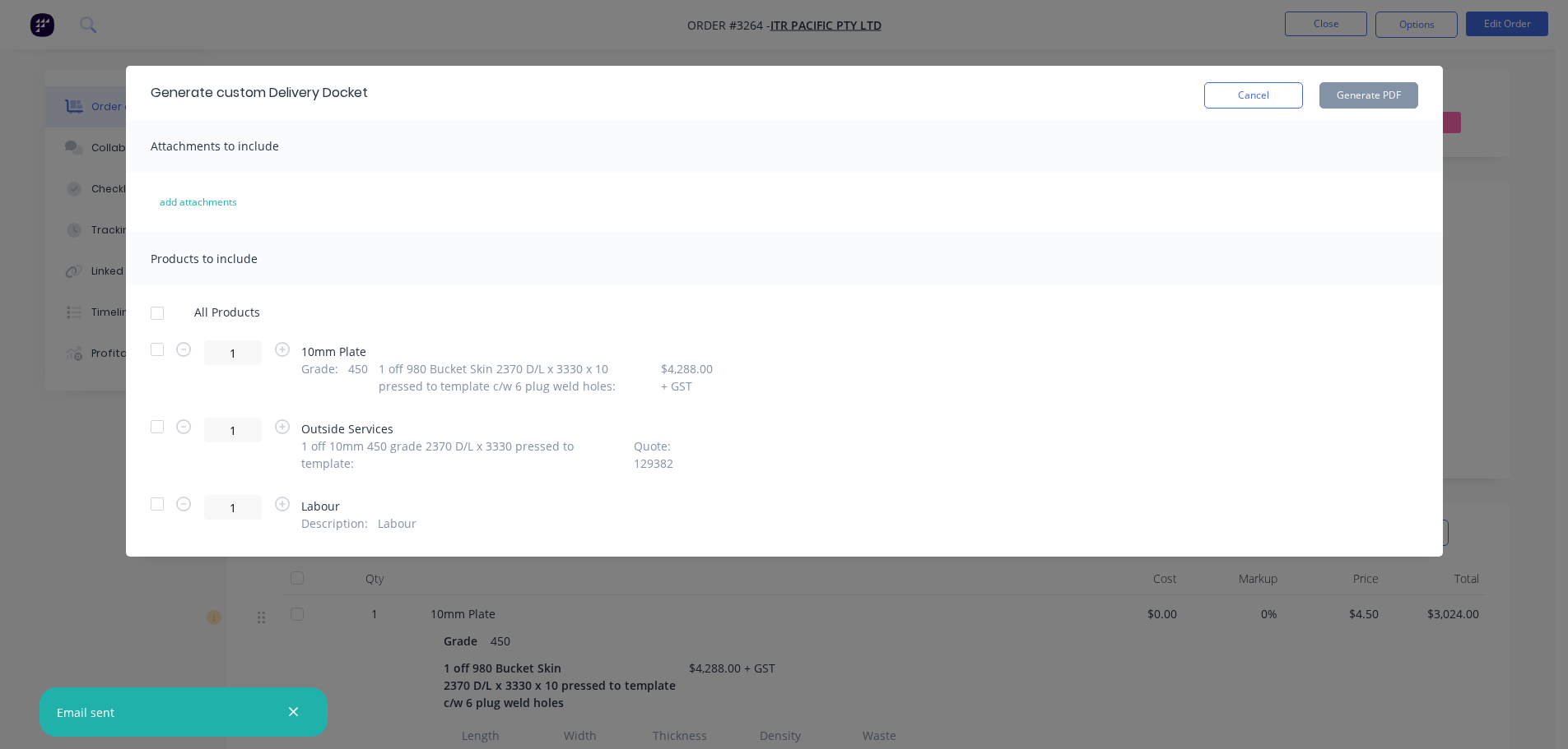
click at [157, 350] on div at bounding box center [157, 350] width 33 height 33
click at [1354, 102] on button "Generate PDF" at bounding box center [1369, 94] width 99 height 26
click at [1219, 96] on button "Cancel" at bounding box center [1254, 94] width 99 height 26
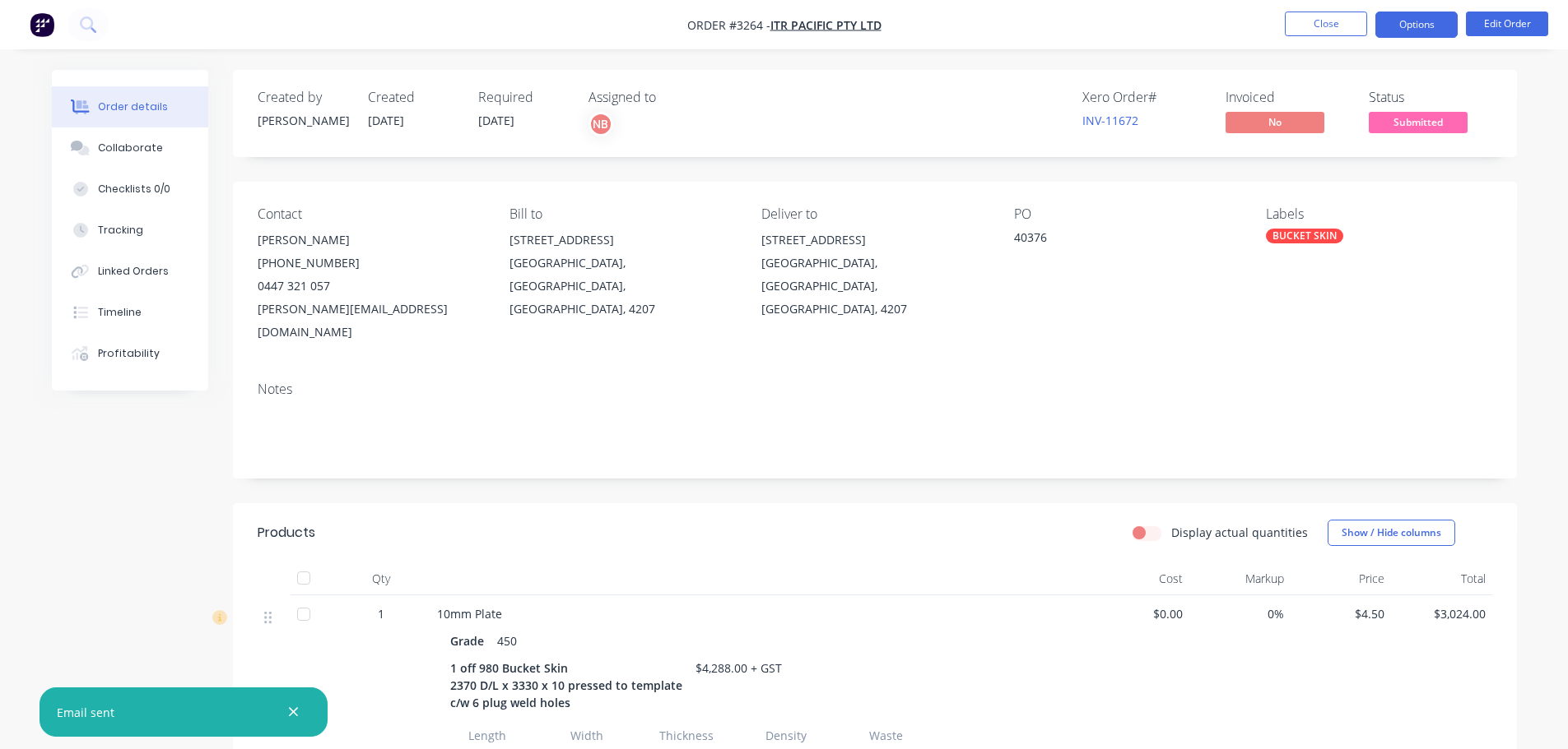
click at [1388, 13] on button "Options" at bounding box center [1416, 24] width 82 height 26
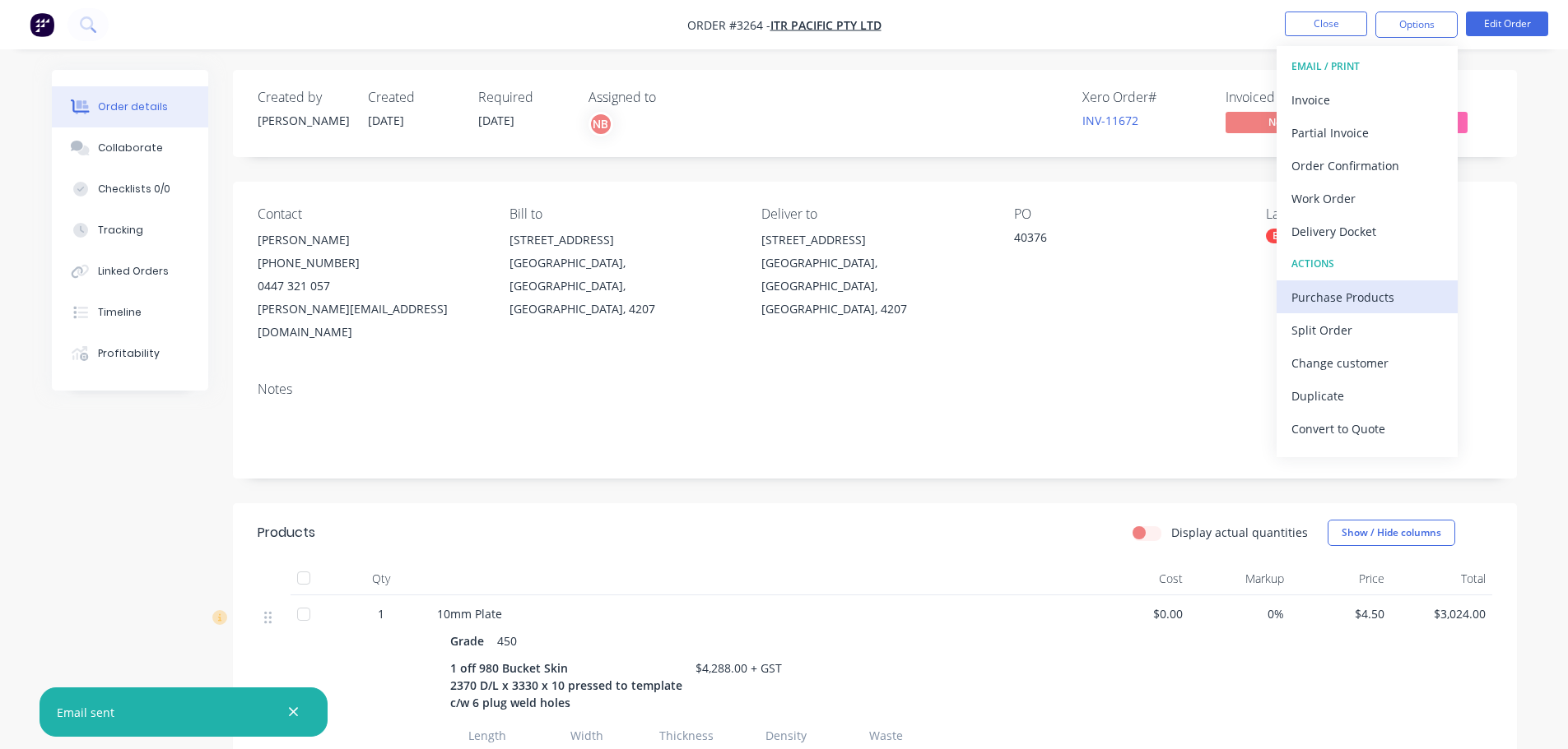
click at [1341, 300] on div "Purchase Products" at bounding box center [1367, 297] width 151 height 24
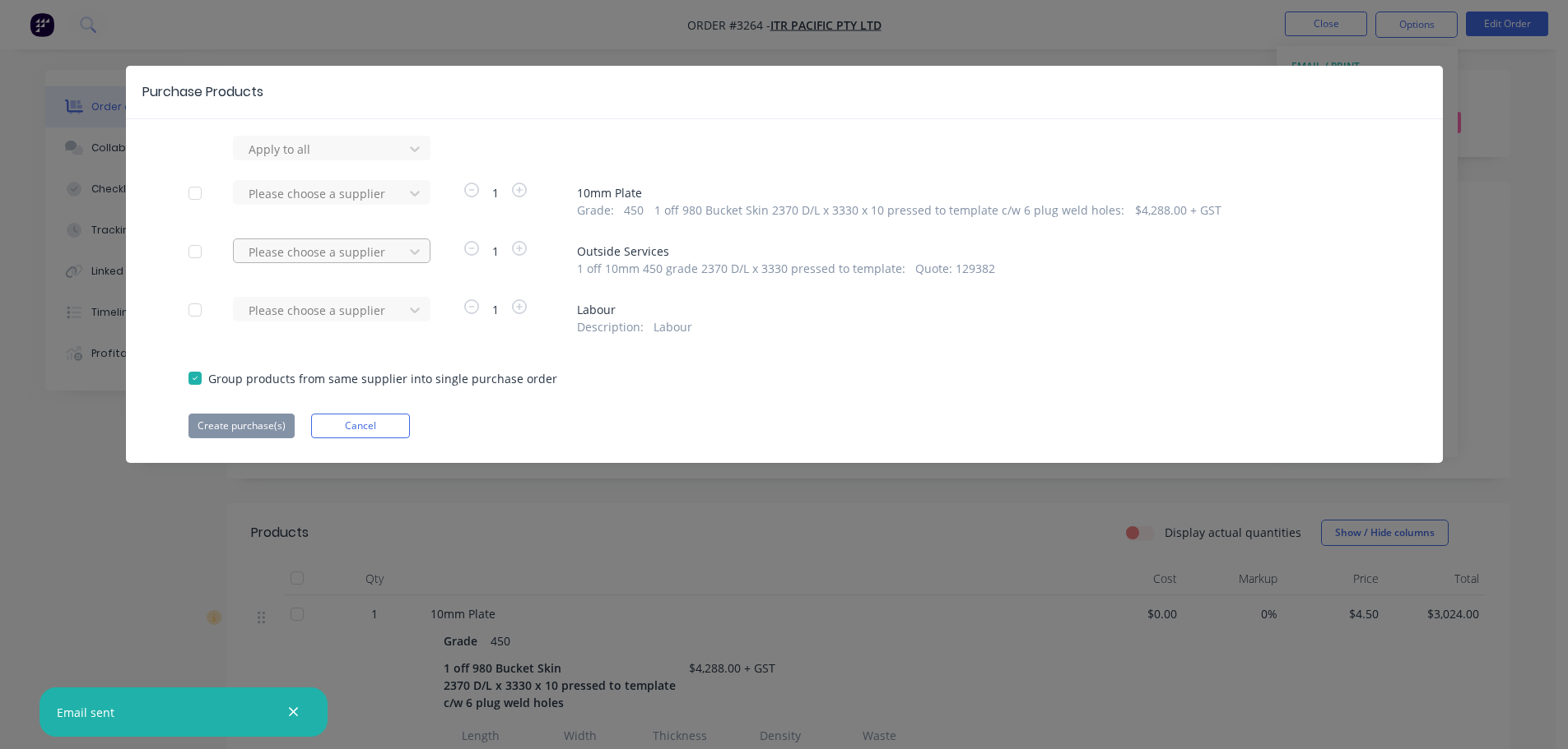
click at [379, 250] on div at bounding box center [320, 252] width 148 height 21
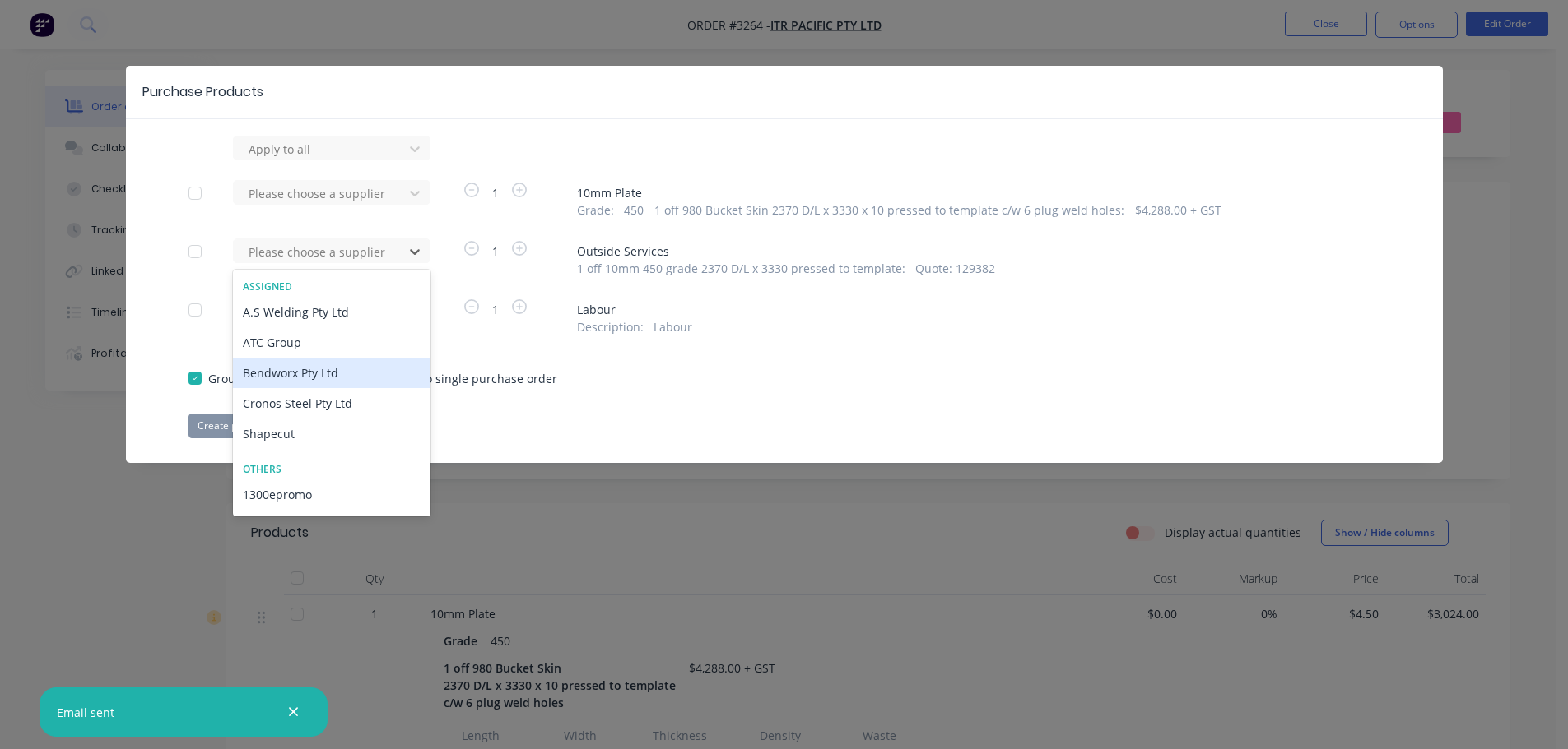
click at [332, 379] on div "Bendworx Pty Ltd" at bounding box center [332, 373] width 198 height 31
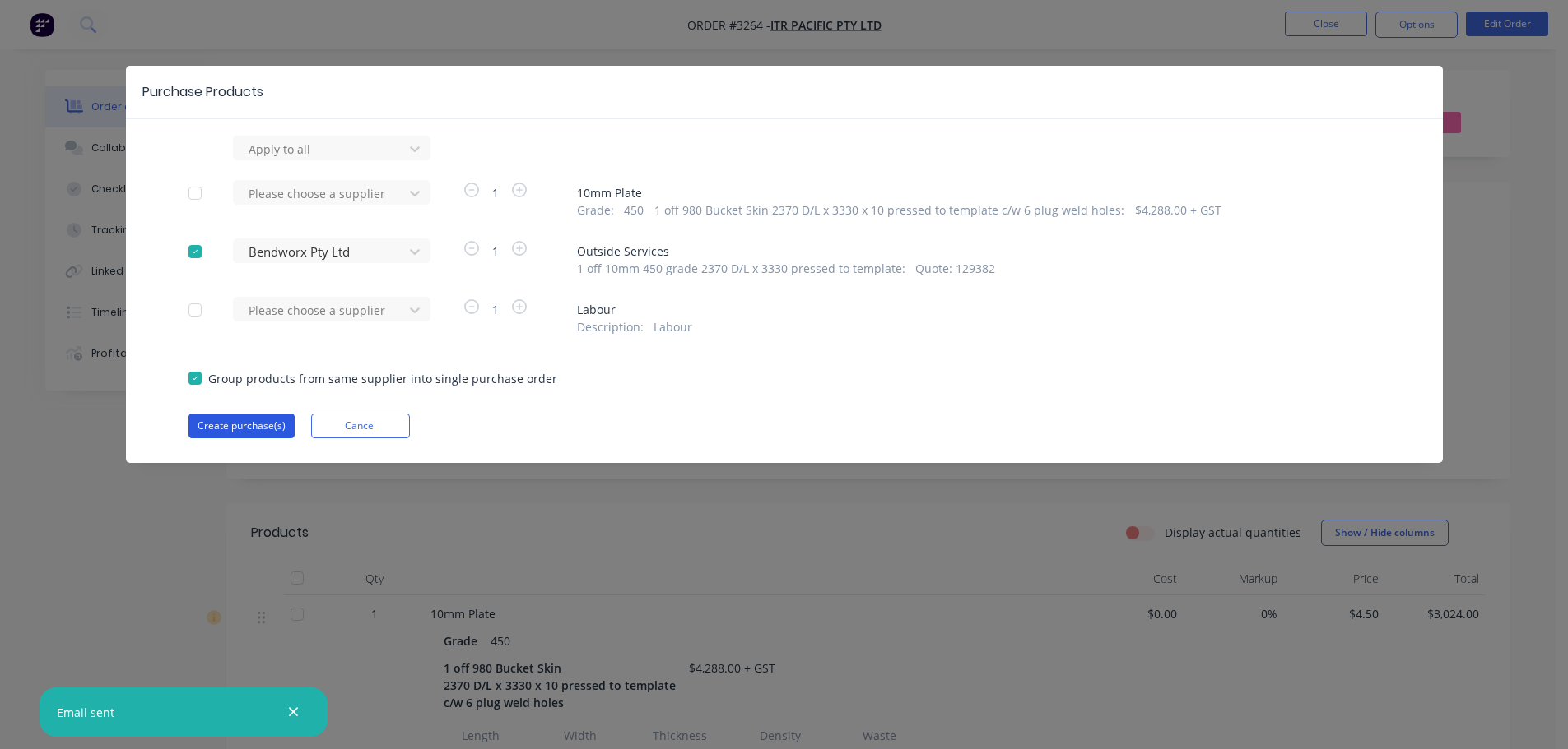
click at [273, 433] on button "Create purchase(s)" at bounding box center [242, 425] width 106 height 24
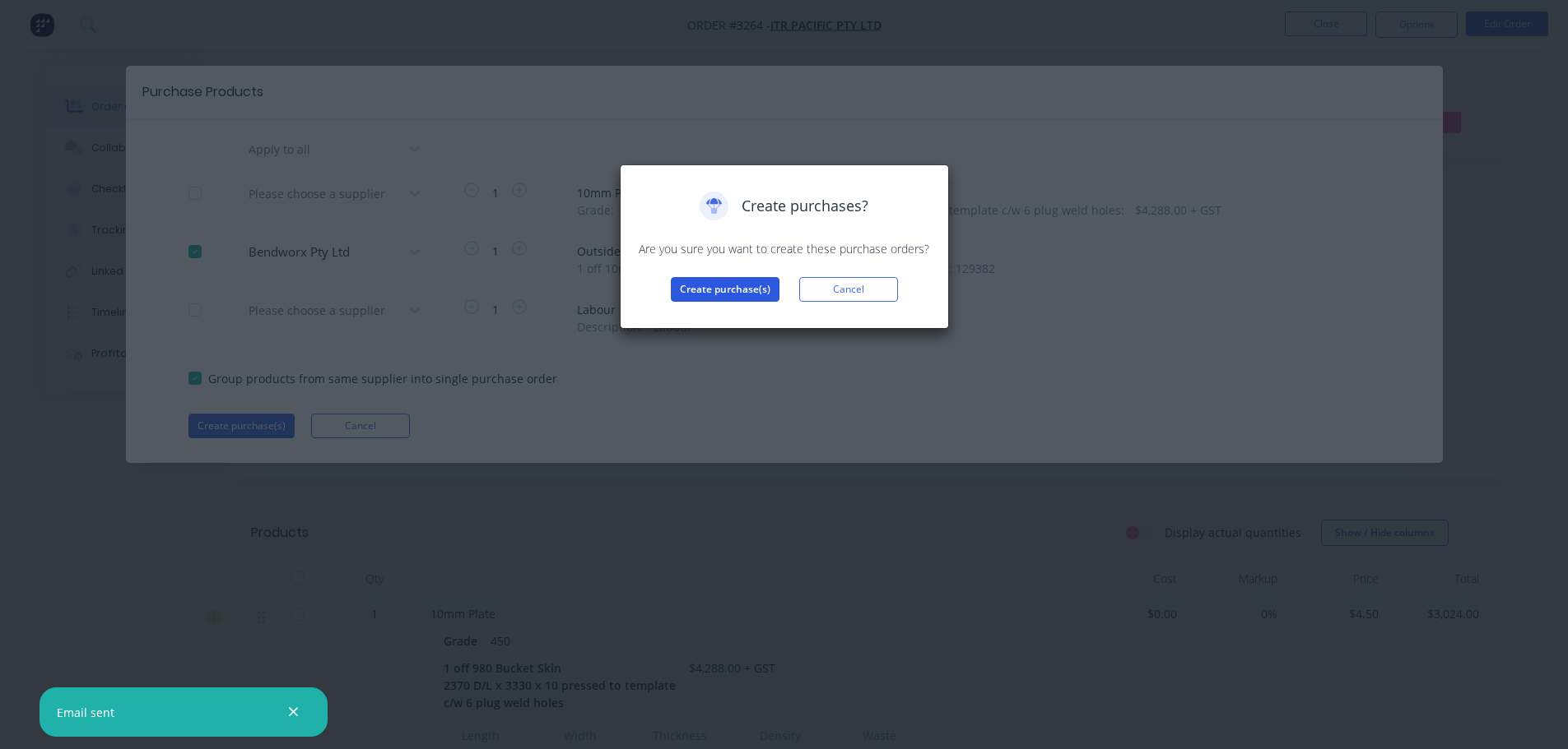
click at [708, 298] on button "Create purchase(s)" at bounding box center [725, 289] width 109 height 24
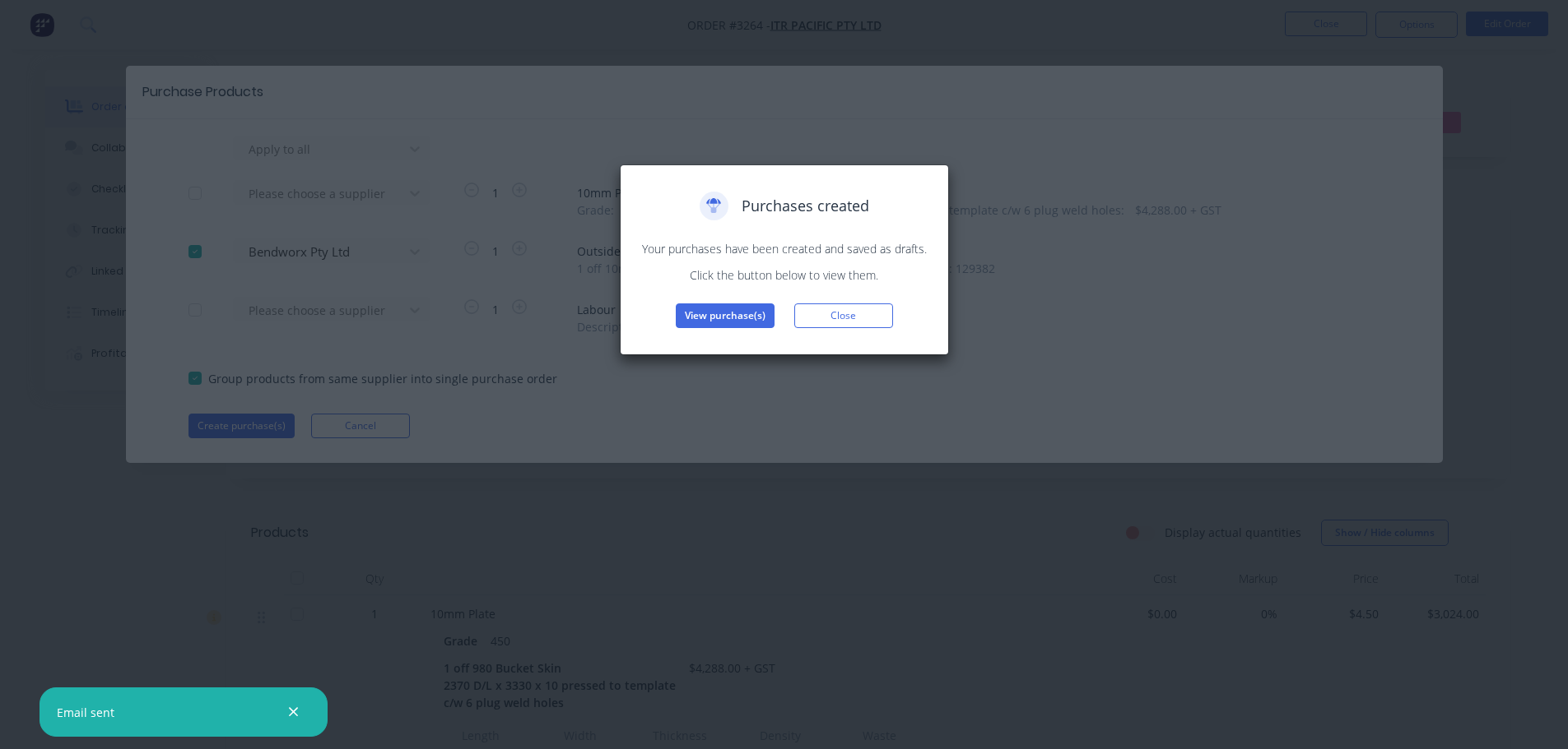
click at [710, 317] on button "View purchase(s)" at bounding box center [725, 316] width 99 height 24
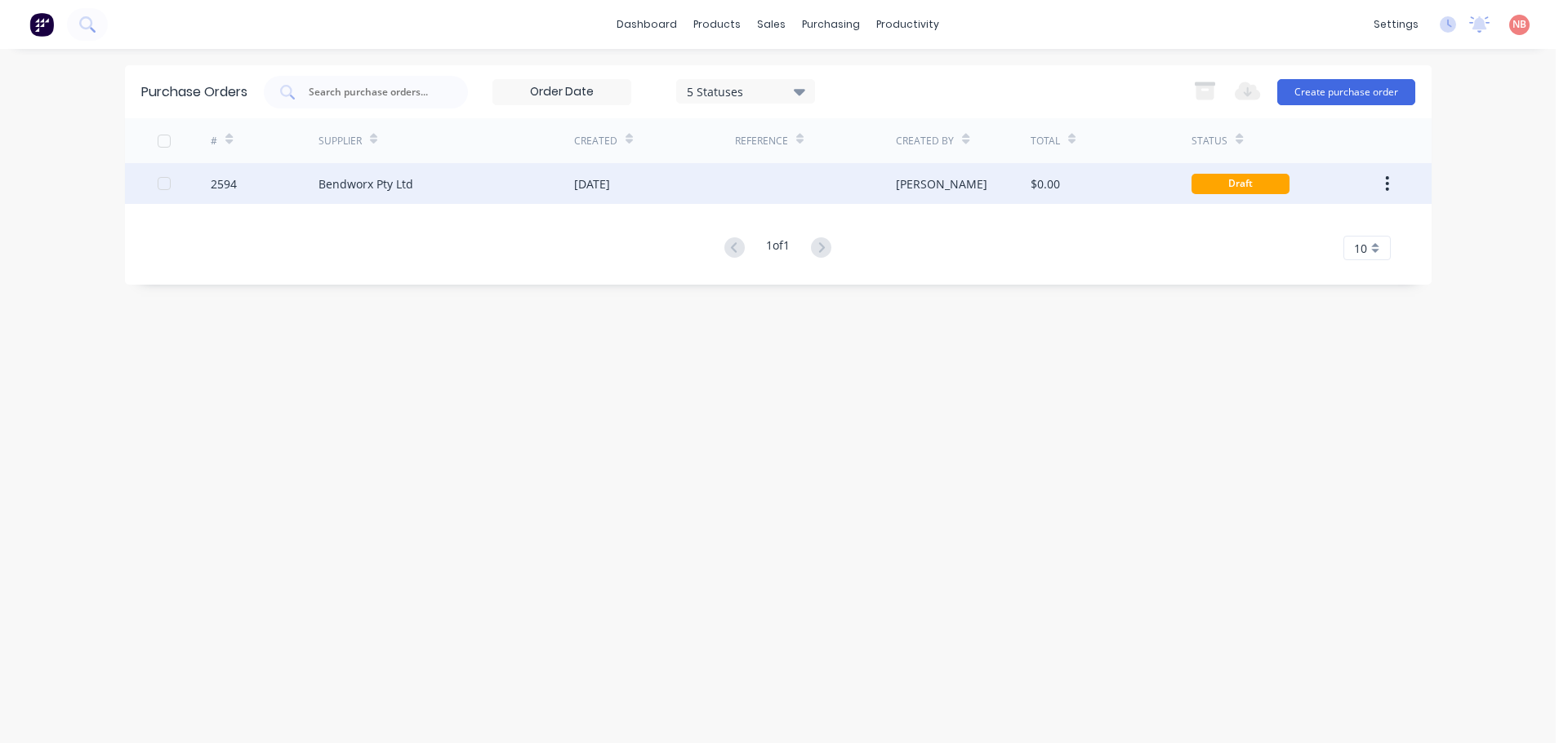
click at [691, 195] on div "[DATE]" at bounding box center [654, 184] width 161 height 41
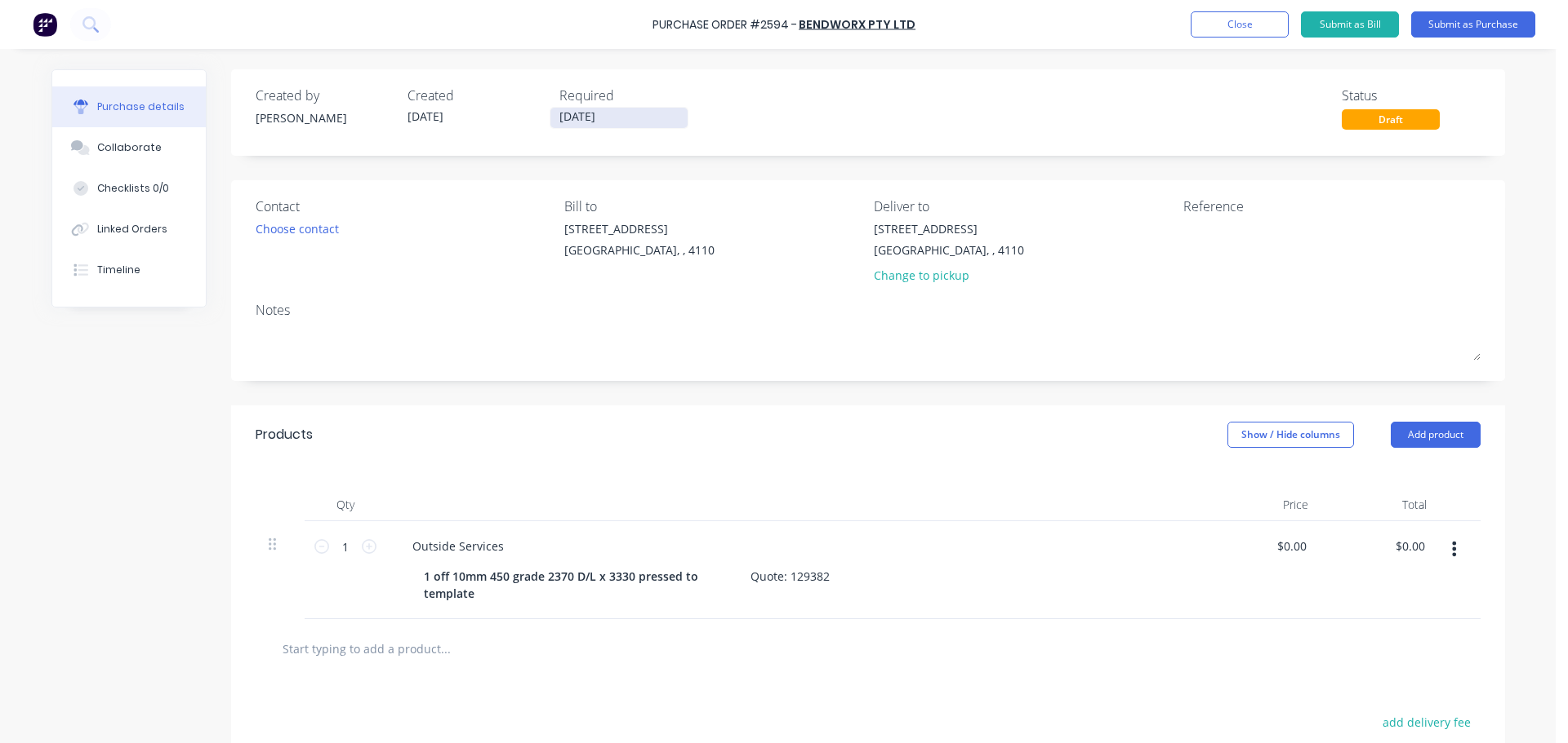
click at [625, 117] on input "[DATE]" at bounding box center [619, 118] width 137 height 21
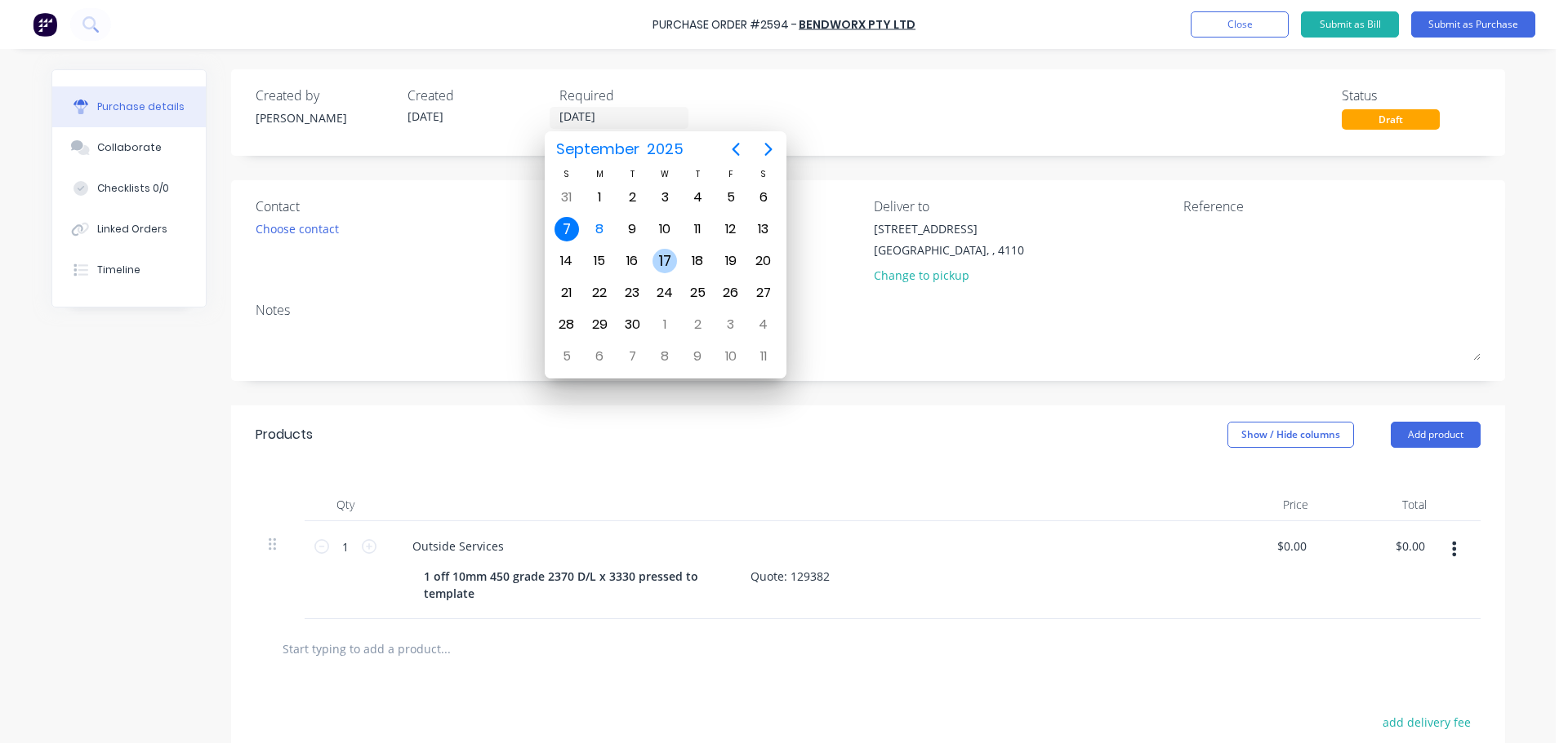
click at [657, 255] on div "17" at bounding box center [664, 260] width 24 height 24
type input "[DATE]"
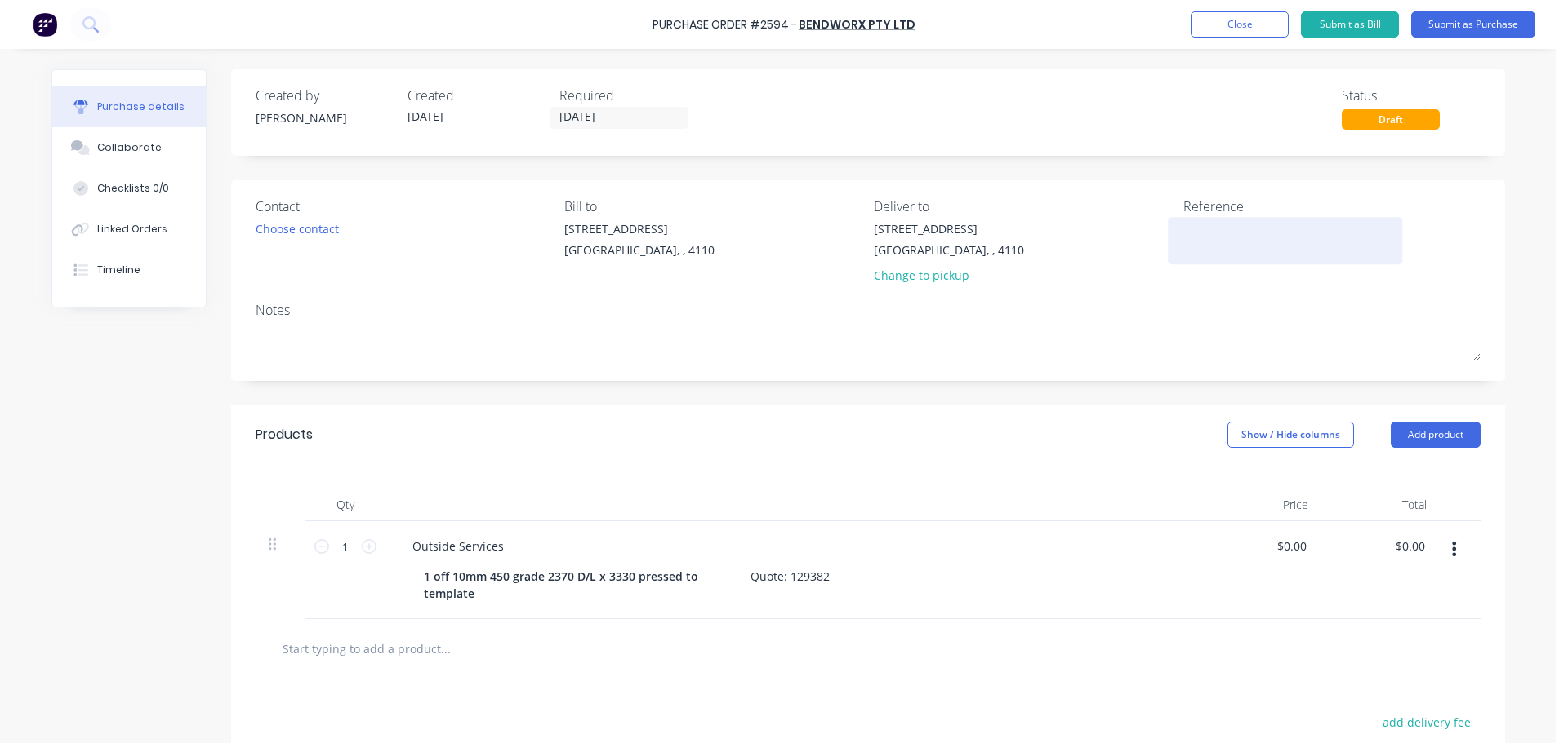
click at [1183, 226] on textarea at bounding box center [1285, 238] width 204 height 37
type textarea "980"
type textarea "x"
type textarea "980 S"
type textarea "x"
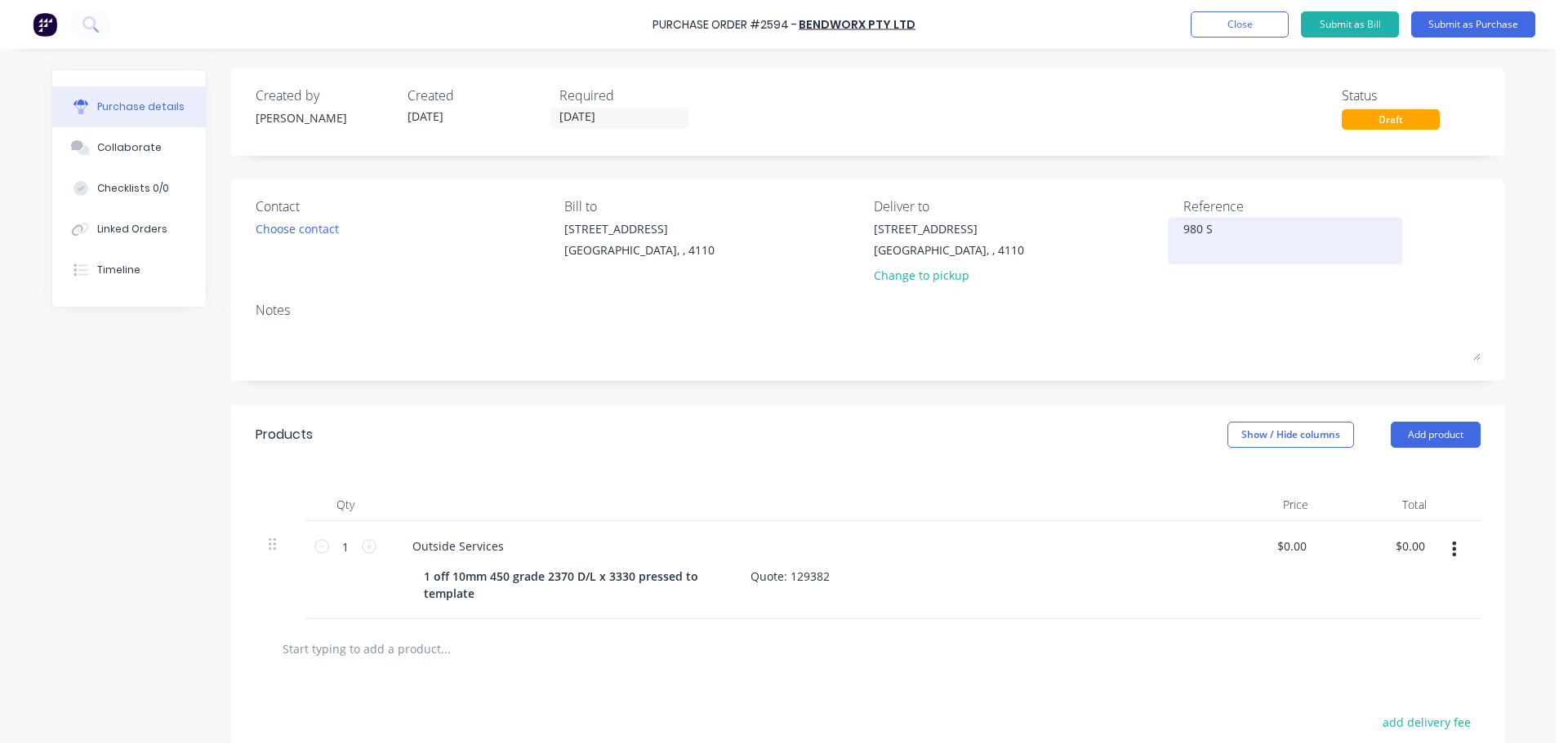
type textarea "980 Sk"
type textarea "x"
type textarea "980 Ski"
type textarea "x"
type textarea "980 Skin"
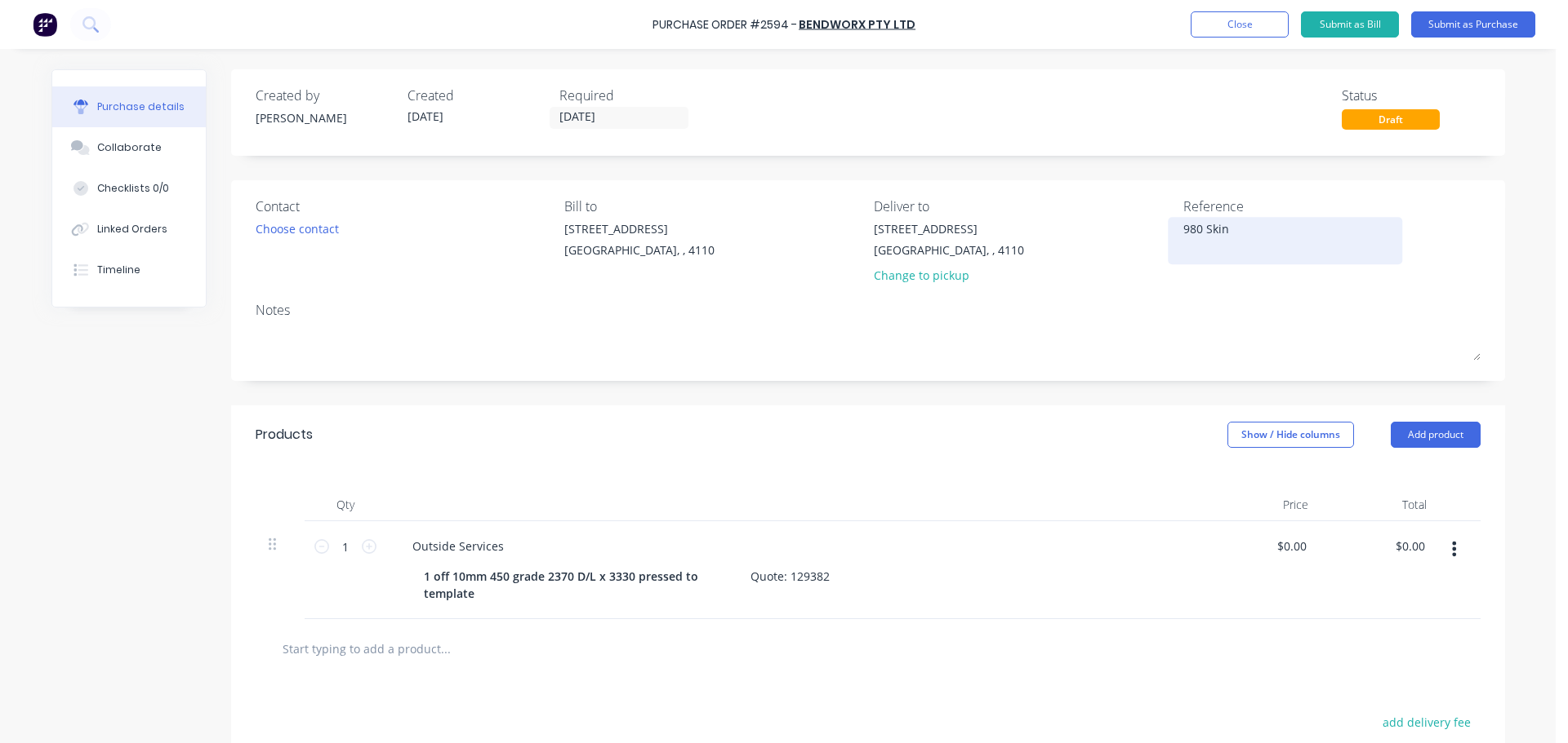
type textarea "x"
type textarea "980 Skin"
type textarea "x"
type textarea "980 Skin I"
type textarea "x"
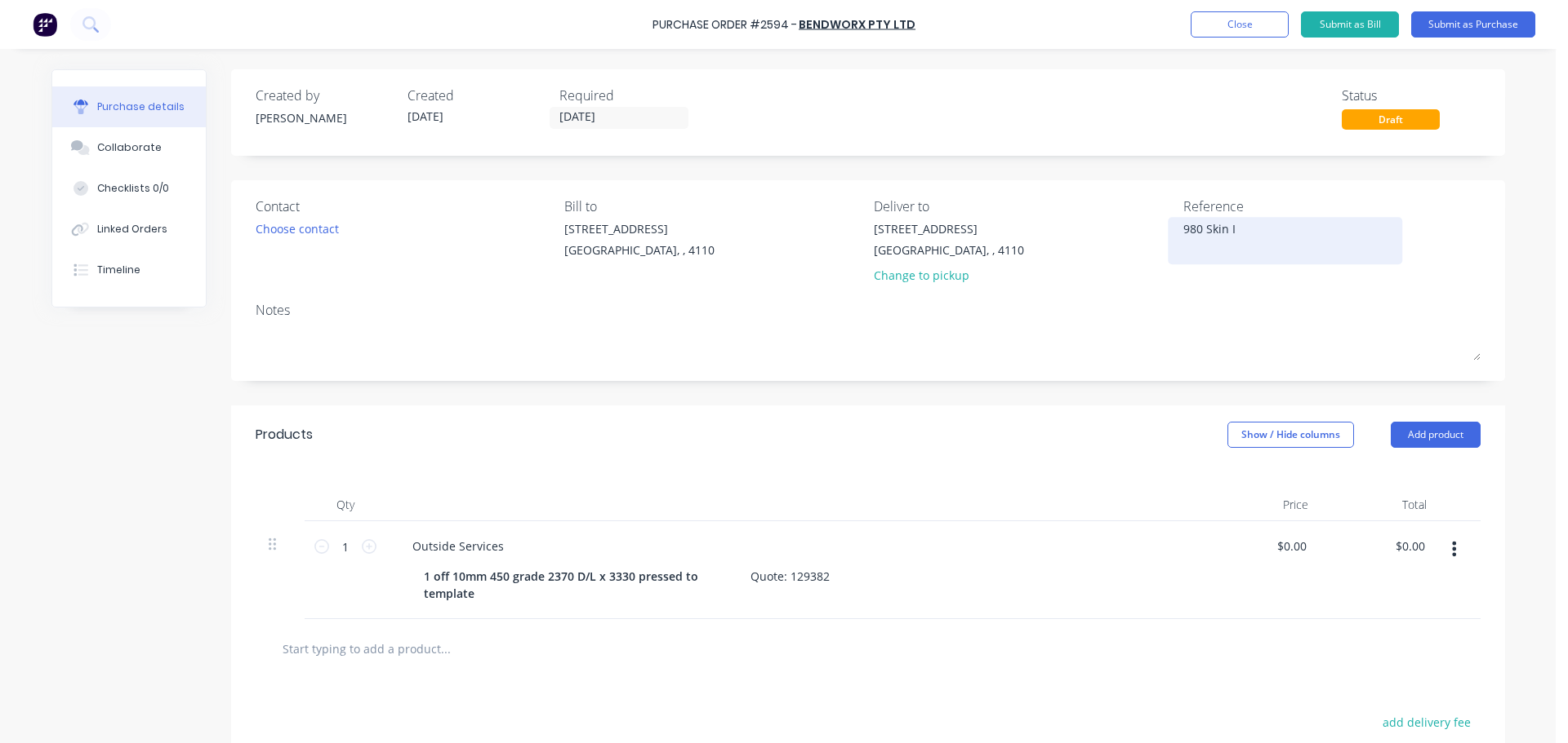
type textarea "980 Skin IT"
type textarea "x"
type textarea "980 Skin ITR"
type textarea "x"
type textarea "980 Skin ITR"
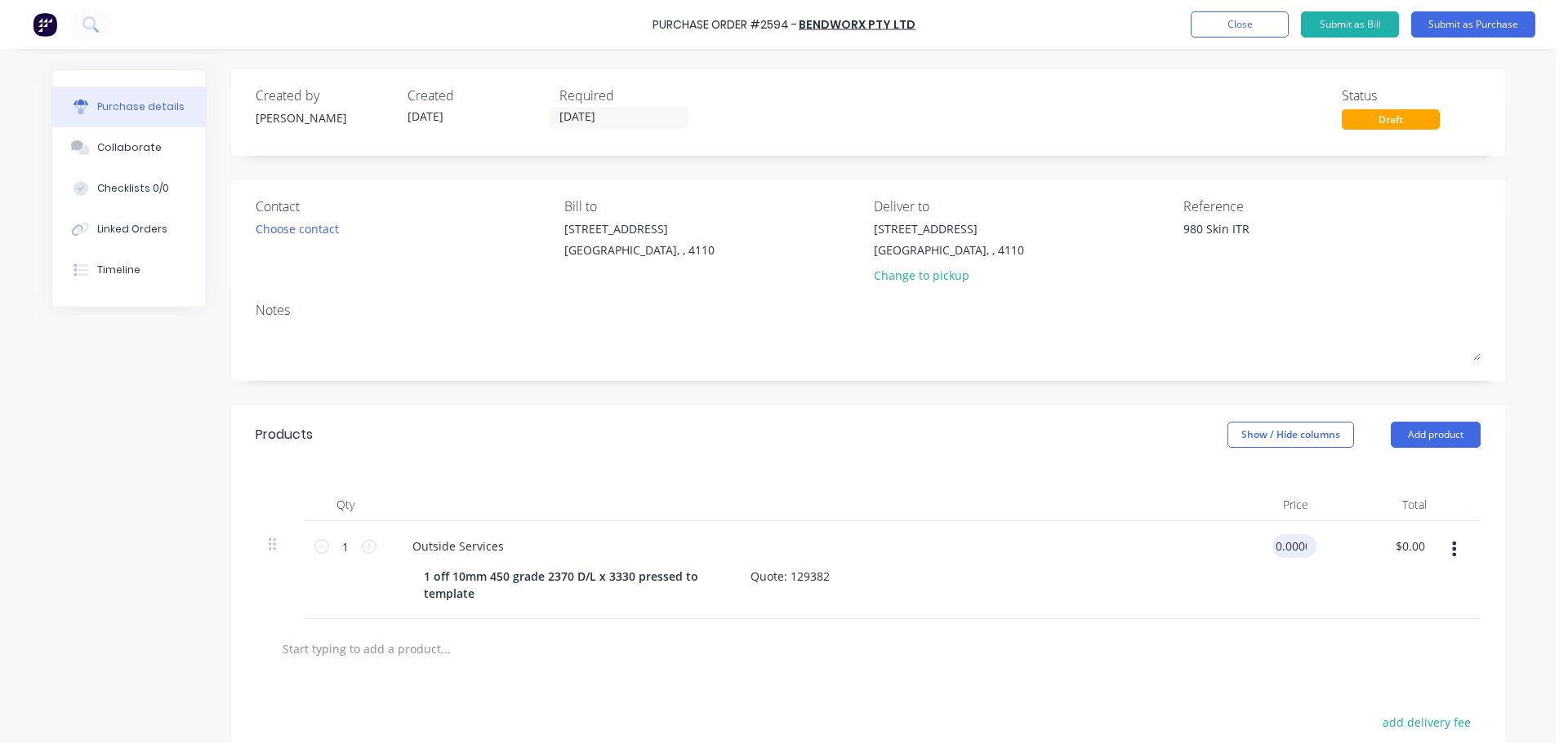
click at [1290, 541] on input "0.0000" at bounding box center [1290, 546] width 37 height 24
type input "0.0092000"
type textarea "x"
type input "$0.0092"
type input "$0.01"
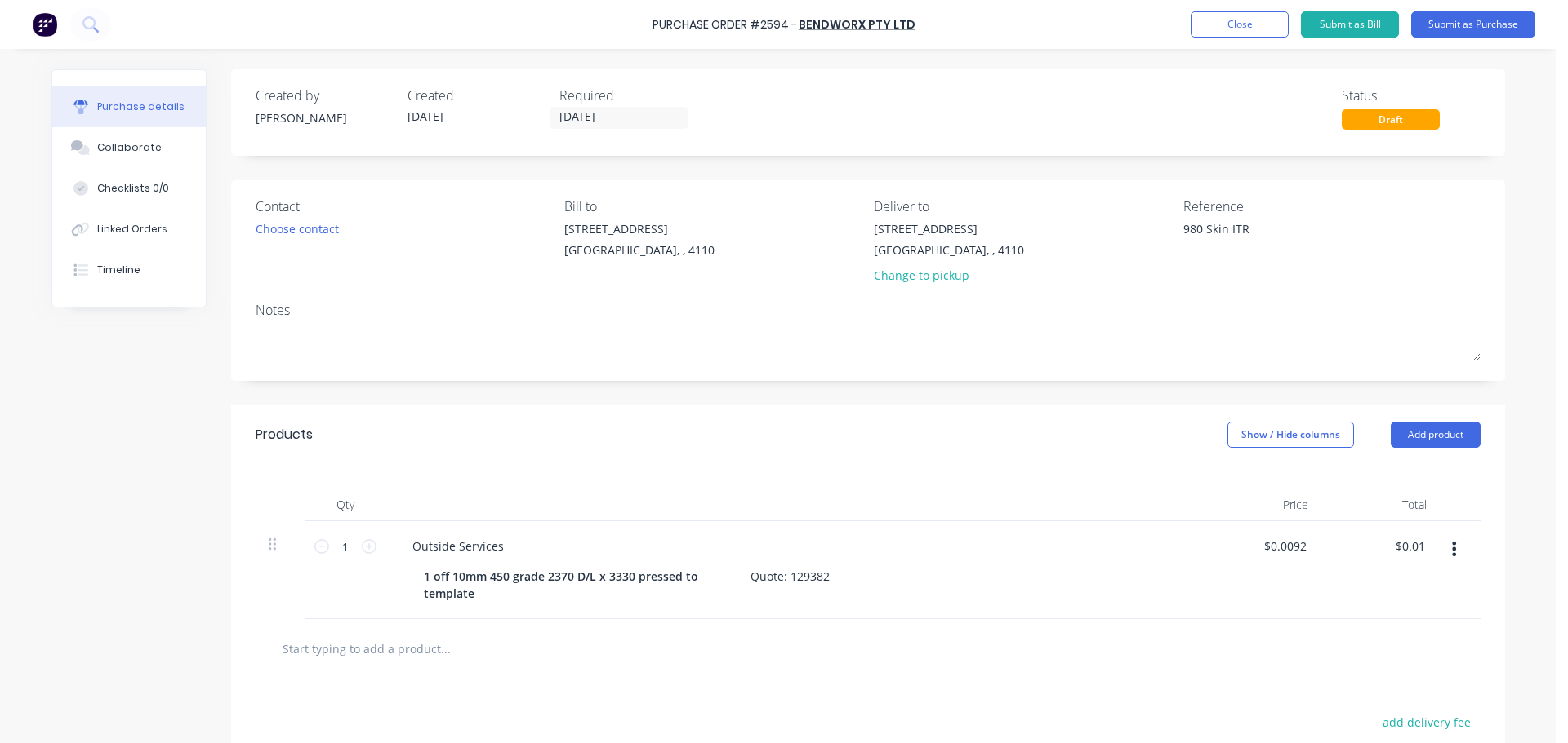
click at [1103, 509] on div at bounding box center [794, 505] width 817 height 33
type textarea "x"
type input "0.0092"
click at [1292, 551] on input "0.0092" at bounding box center [1287, 546] width 44 height 24
type textarea "x"
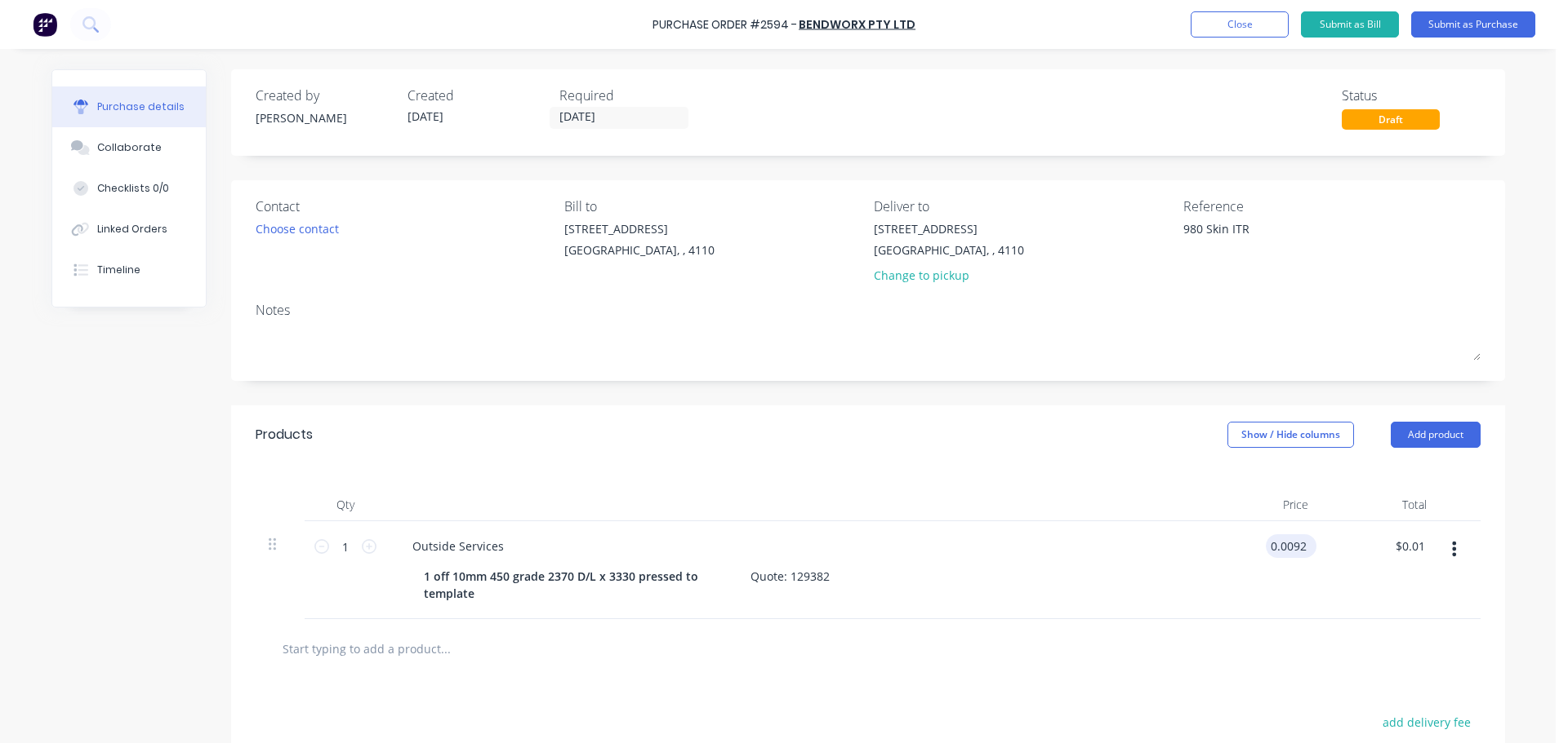
click at [1292, 551] on input "0.0092" at bounding box center [1287, 546] width 44 height 24
type input "920"
type textarea "x"
type input "$920.00"
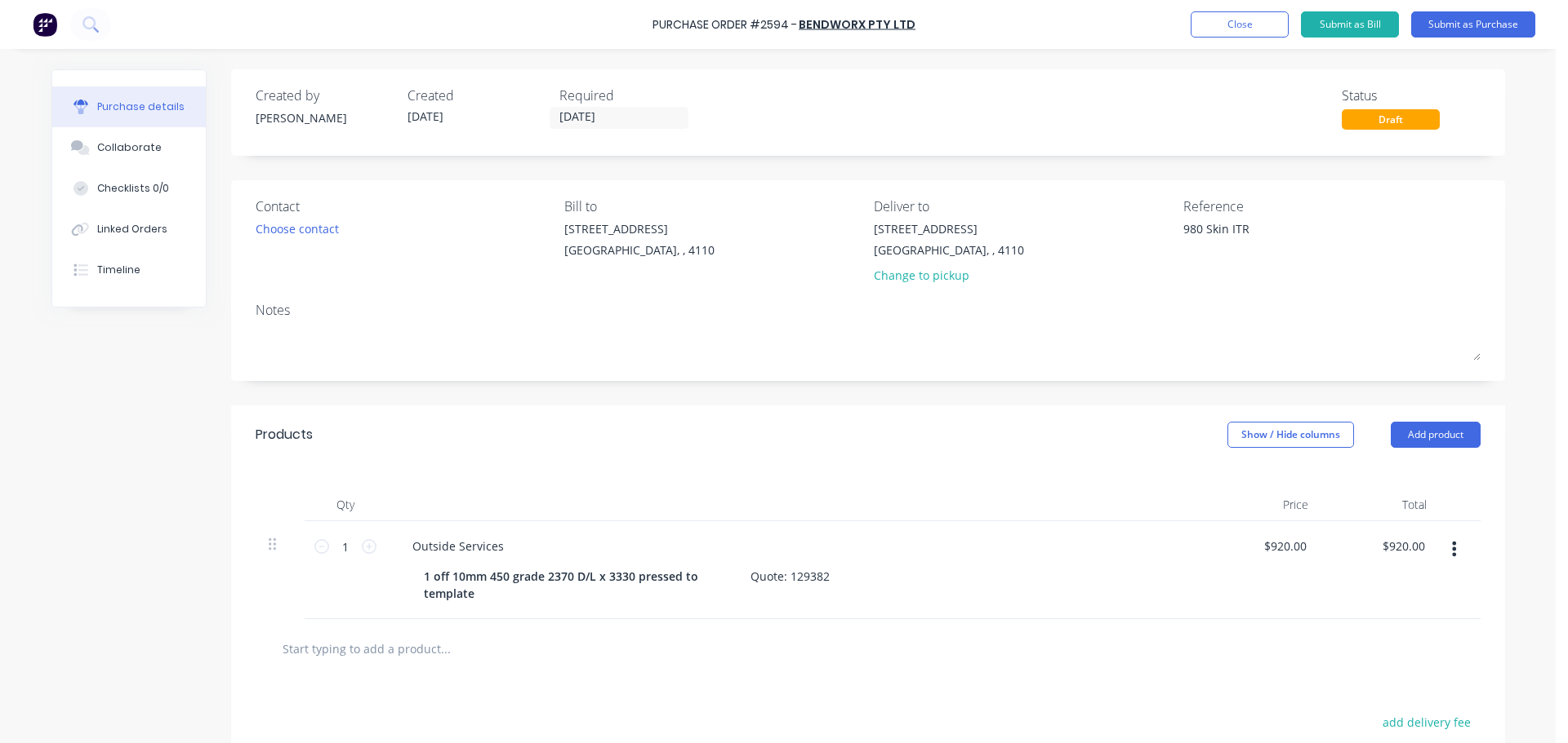
click at [1253, 582] on div "$920.00 $920.00" at bounding box center [1262, 571] width 119 height 98
click at [307, 222] on div "Choose contact" at bounding box center [296, 228] width 83 height 17
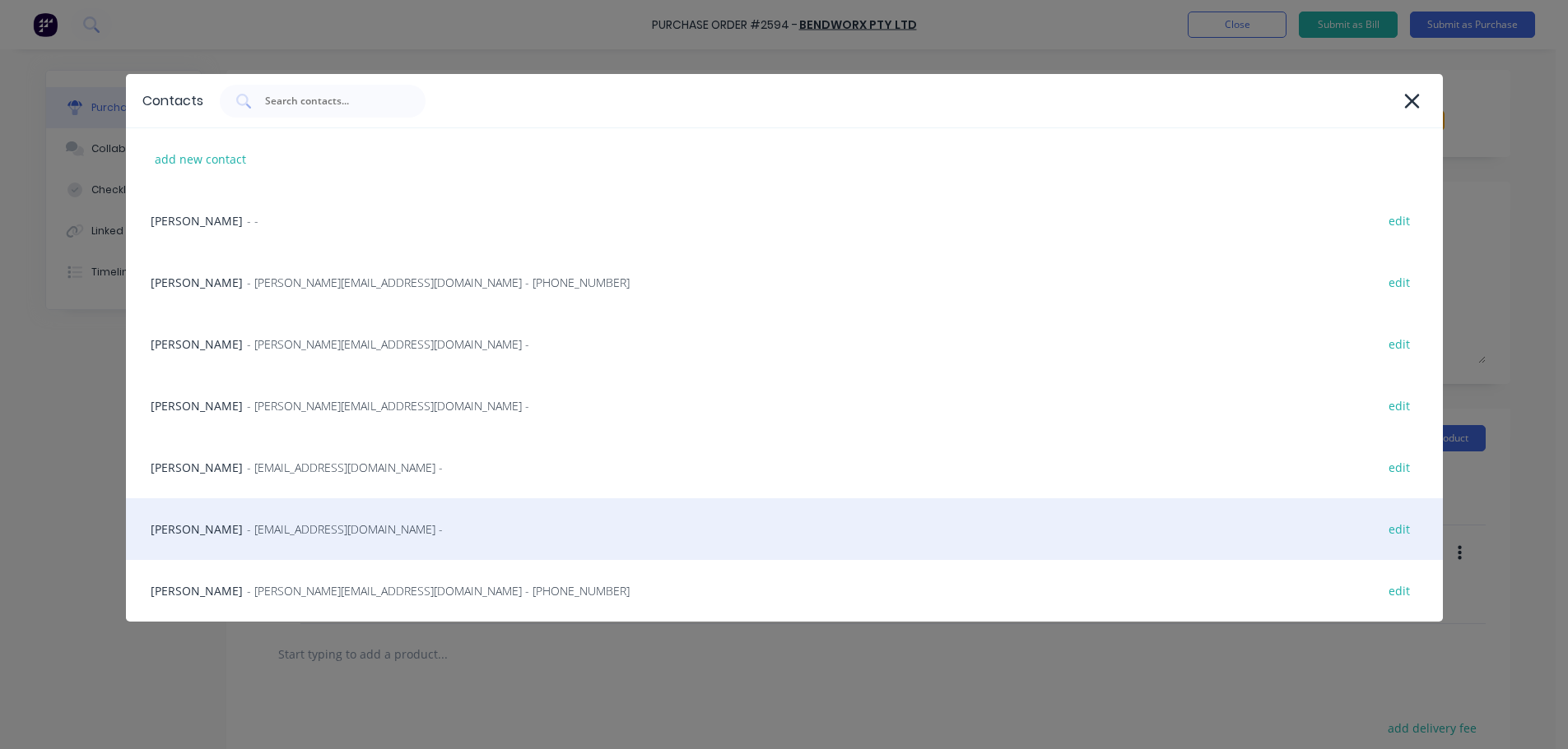
click at [227, 533] on div "[PERSON_NAME] - [EMAIL_ADDRESS][DOMAIN_NAME] - edit" at bounding box center [784, 529] width 1317 height 62
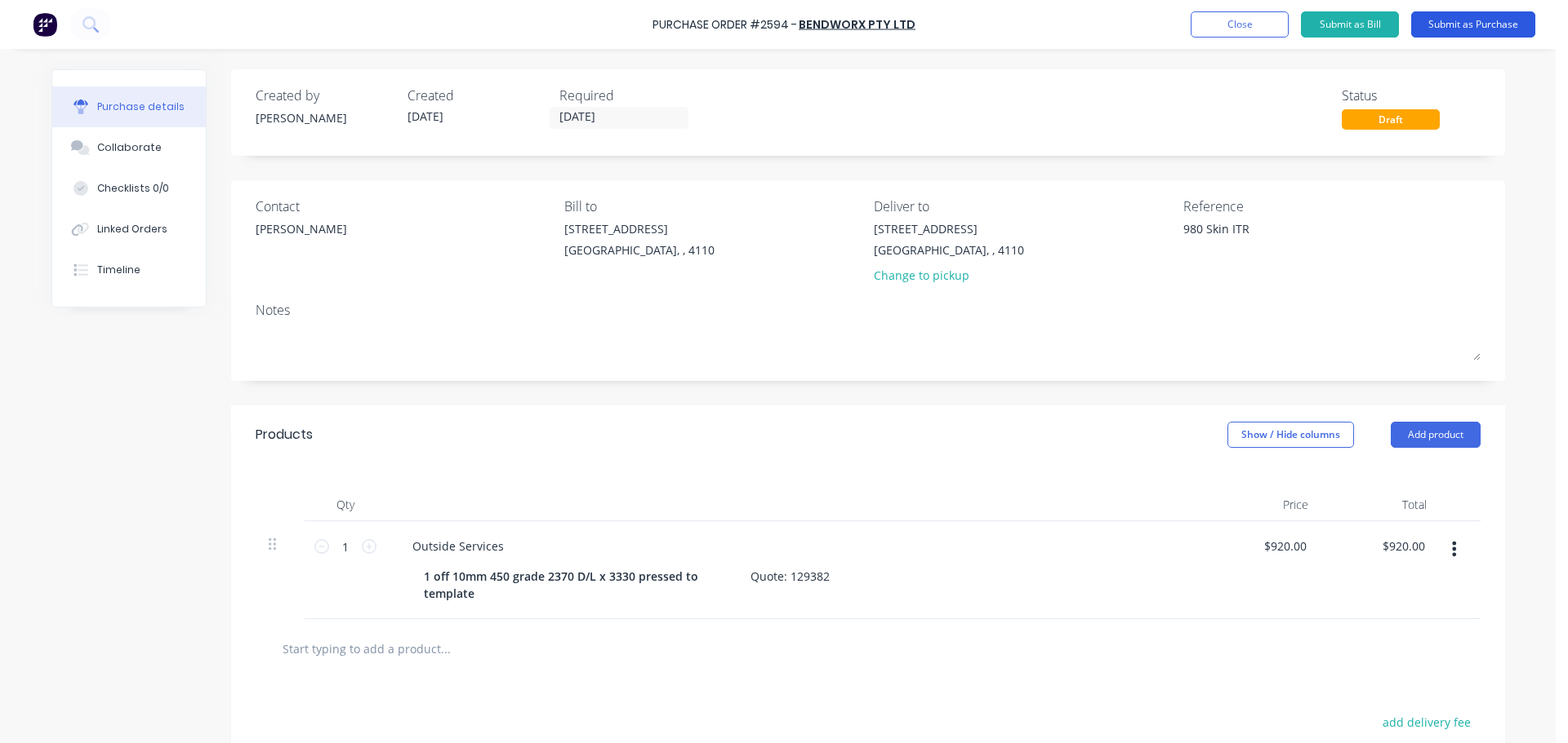
click at [1448, 29] on button "Submit as Purchase" at bounding box center [1473, 24] width 124 height 26
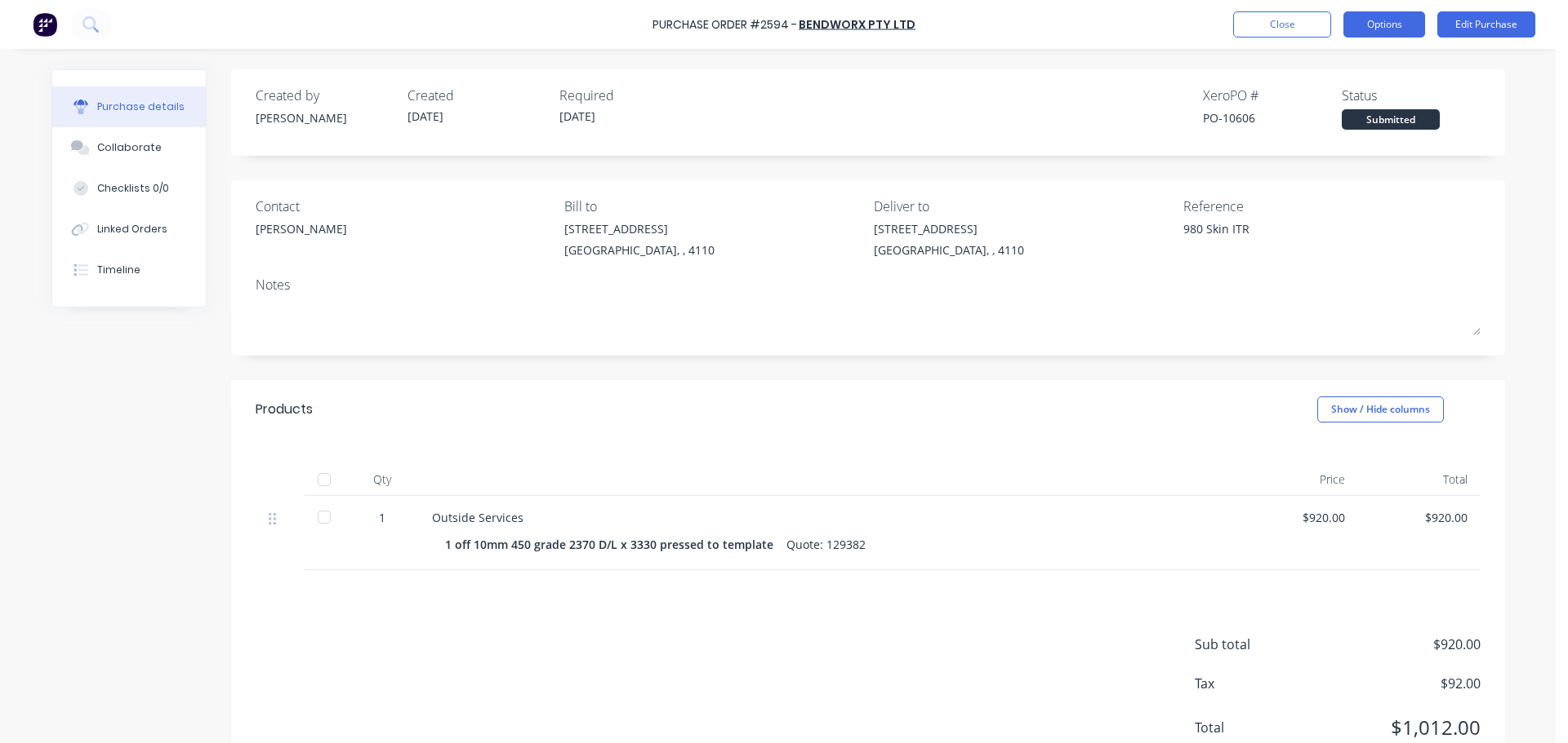
click at [1346, 15] on button "Options" at bounding box center [1383, 24] width 81 height 26
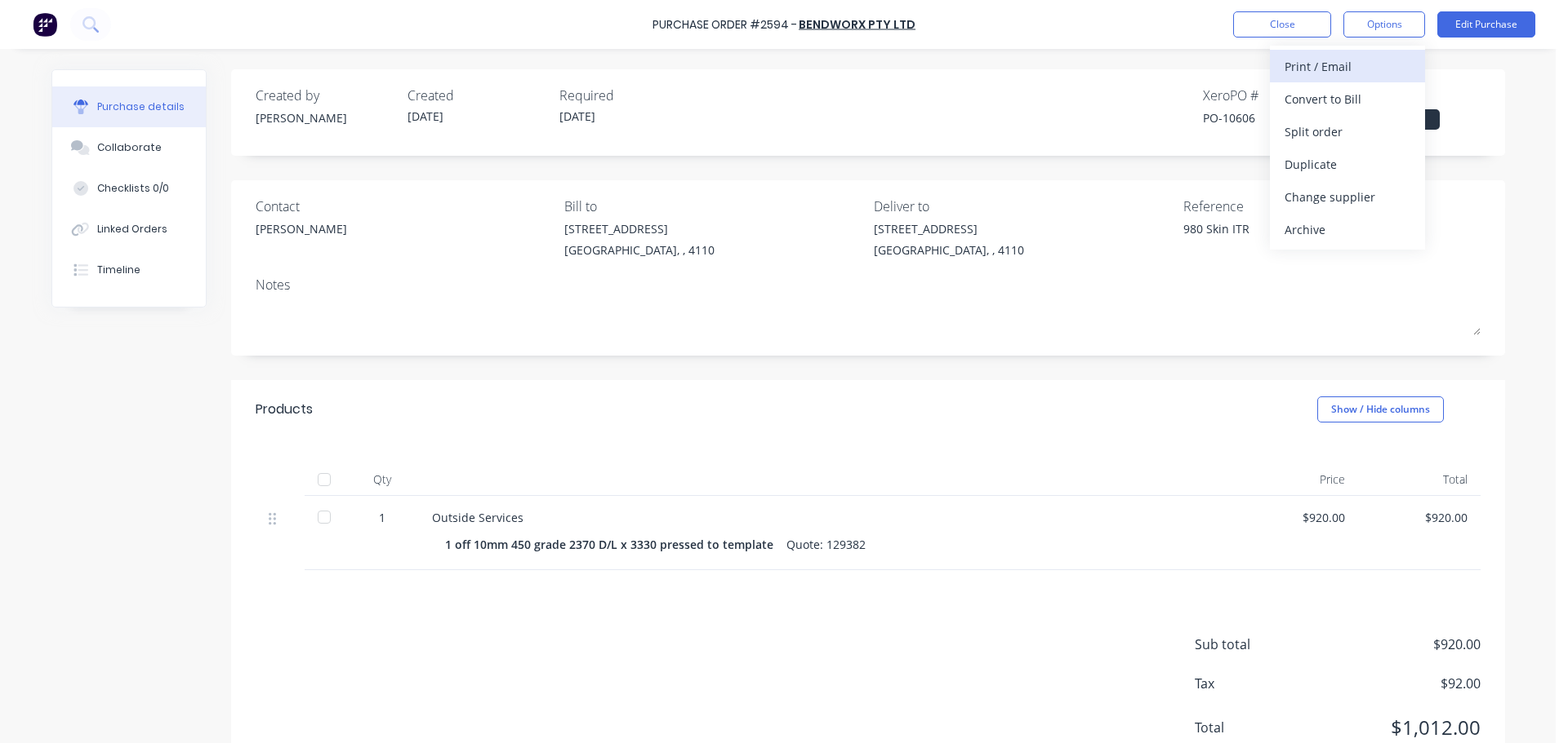
click at [1346, 69] on div "Print / Email" at bounding box center [1347, 66] width 126 height 24
click at [1343, 107] on div "With pricing" at bounding box center [1347, 99] width 126 height 24
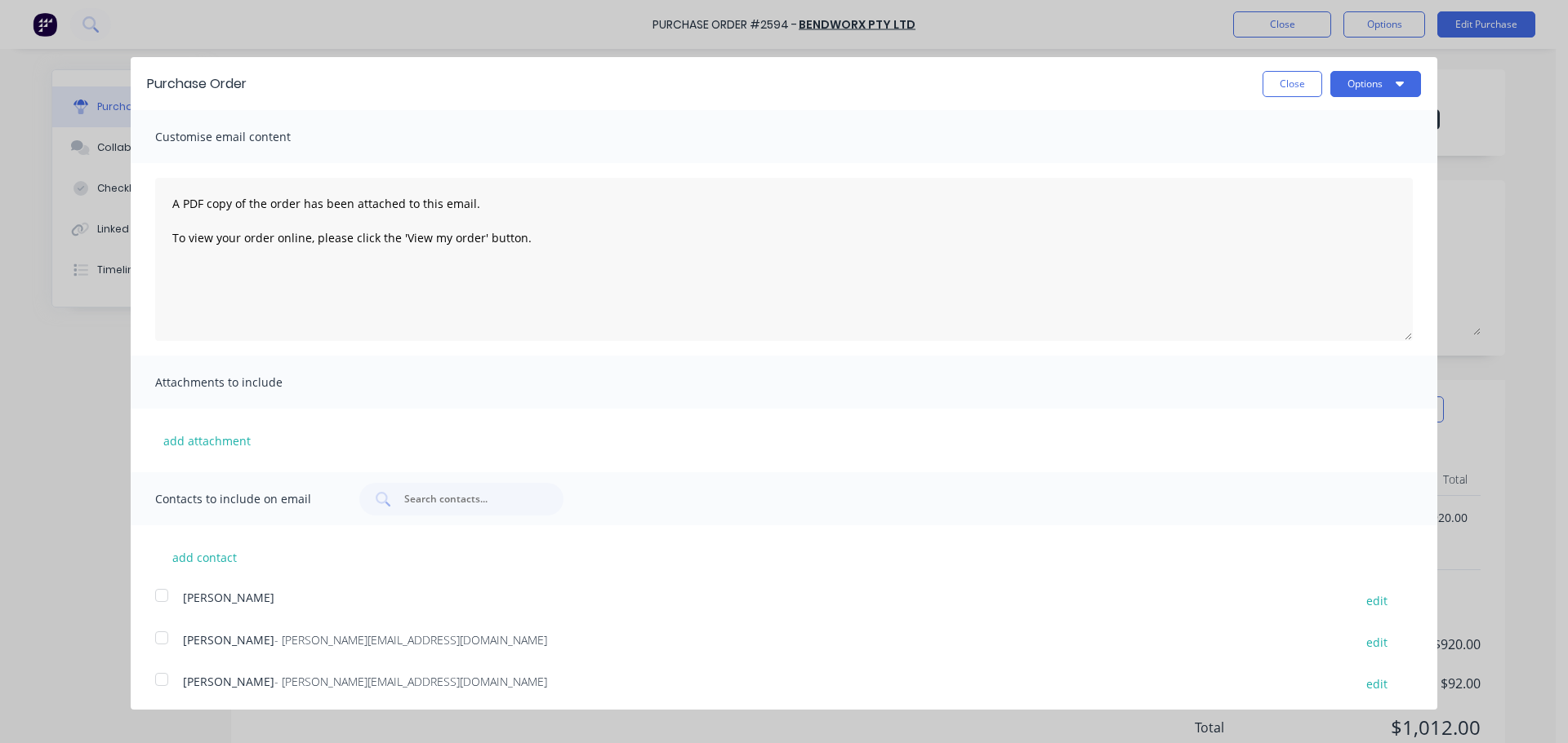
click at [157, 682] on div at bounding box center [162, 680] width 33 height 33
click at [1366, 86] on button "Options" at bounding box center [1375, 84] width 91 height 26
click at [1311, 130] on div "Print" at bounding box center [1343, 125] width 126 height 24
click at [1306, 154] on div "Email" at bounding box center [1343, 158] width 126 height 24
type textarea "x"
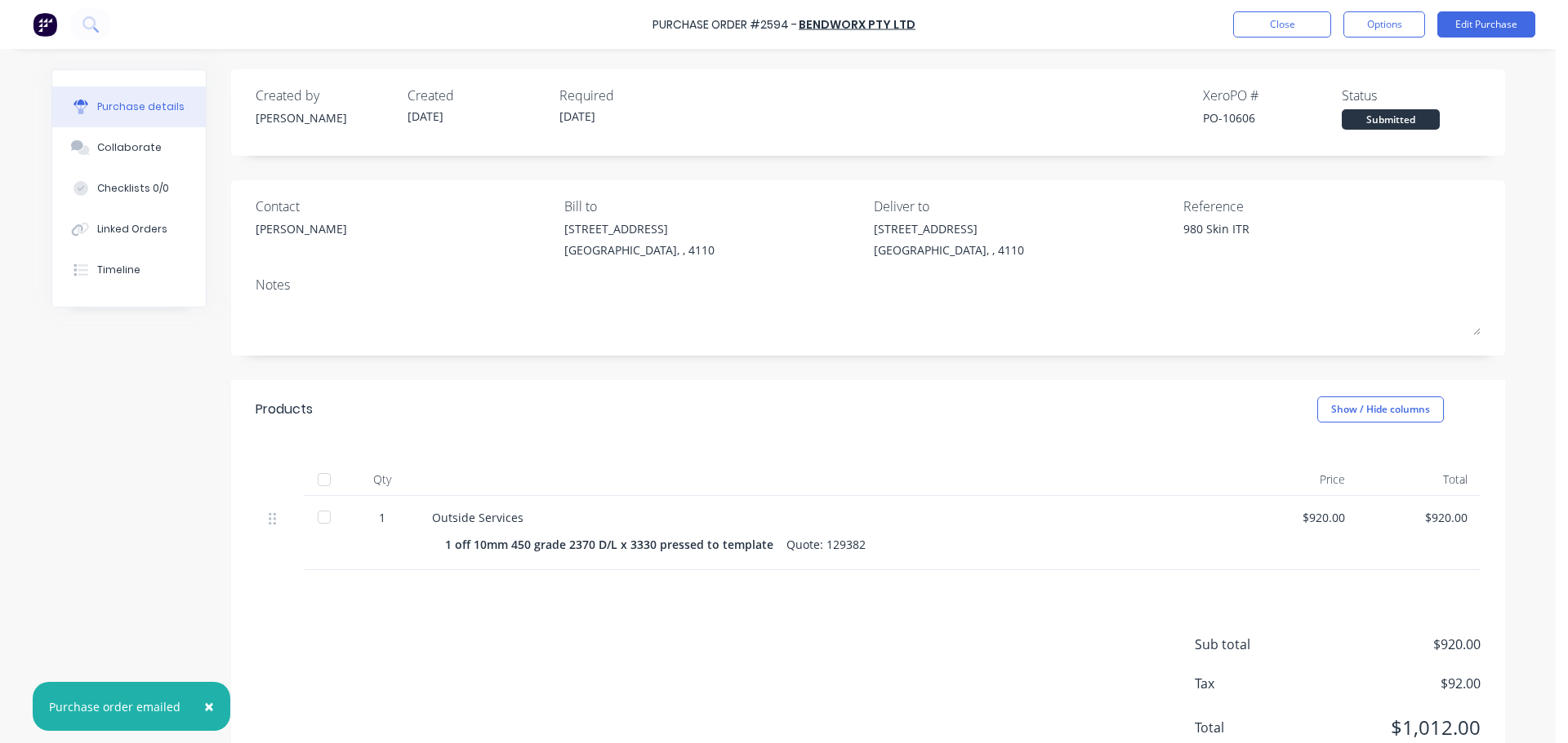
click at [1232, 13] on div "Purchase Order #2594 - Bendworx Pty Ltd Close Options Edit Purchase" at bounding box center [784, 24] width 1568 height 49
click at [1288, 31] on button "Close" at bounding box center [1282, 24] width 98 height 26
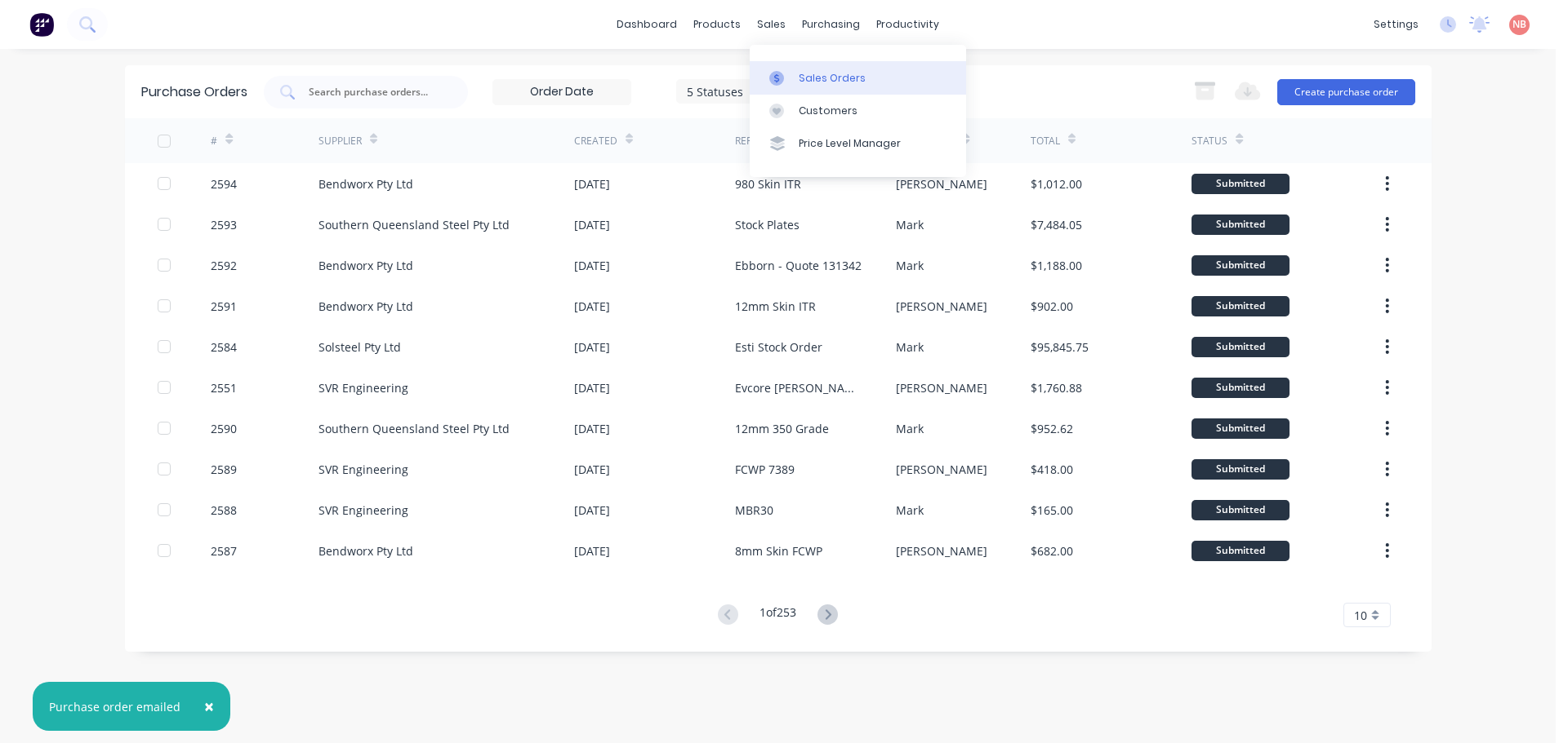
click at [789, 70] on link "Sales Orders" at bounding box center [858, 78] width 216 height 33
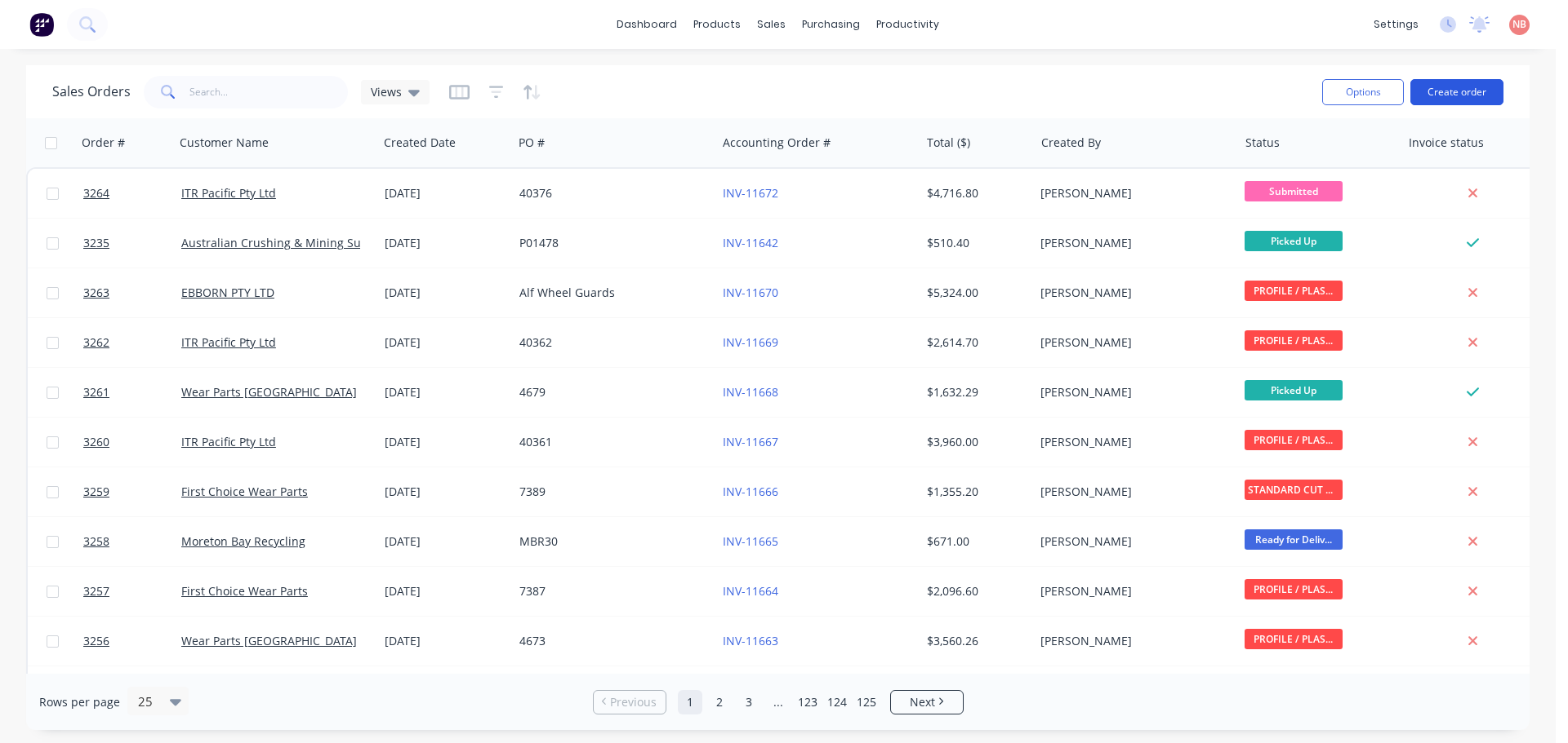
click at [1457, 86] on button "Create order" at bounding box center [1456, 92] width 93 height 26
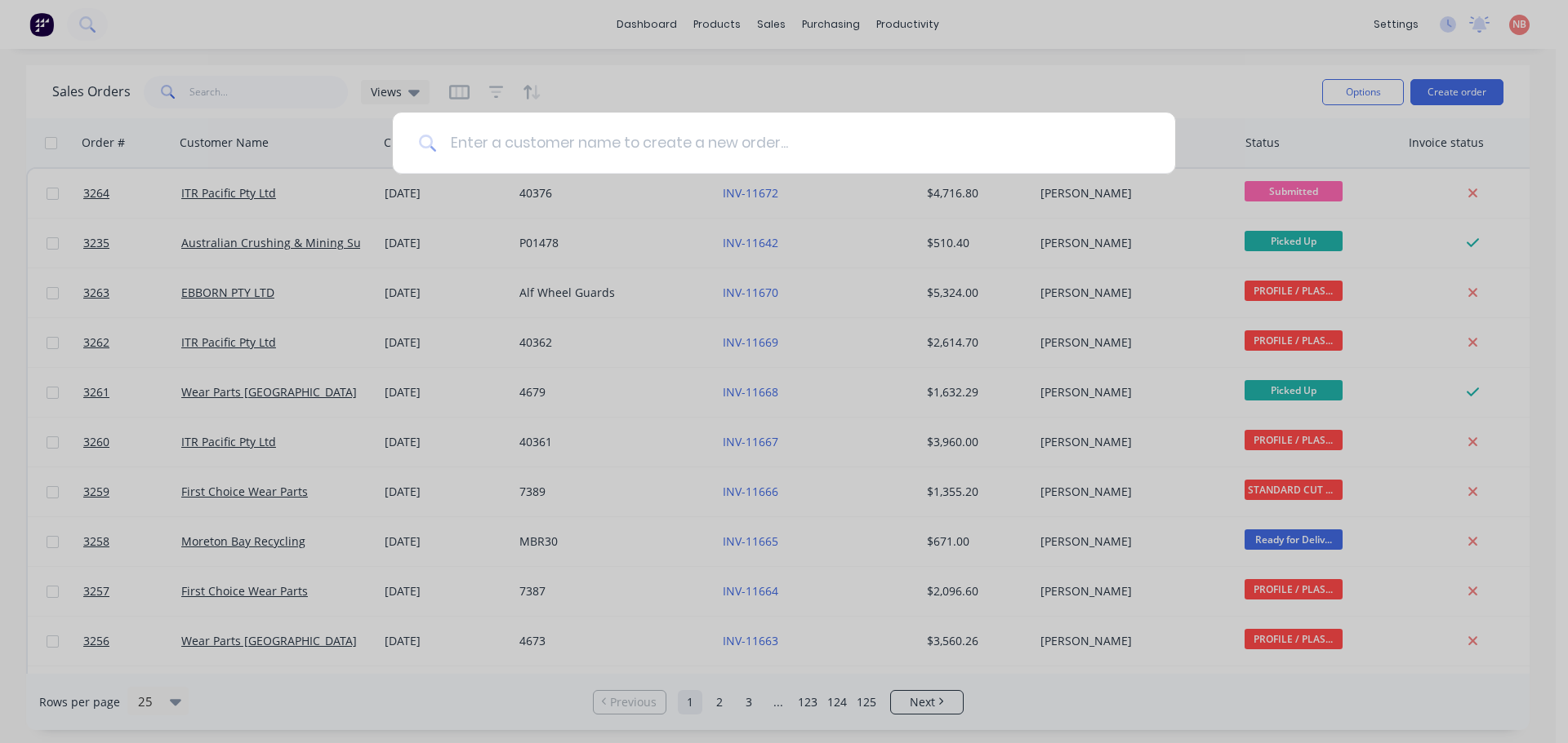
click at [524, 154] on input at bounding box center [792, 143] width 712 height 62
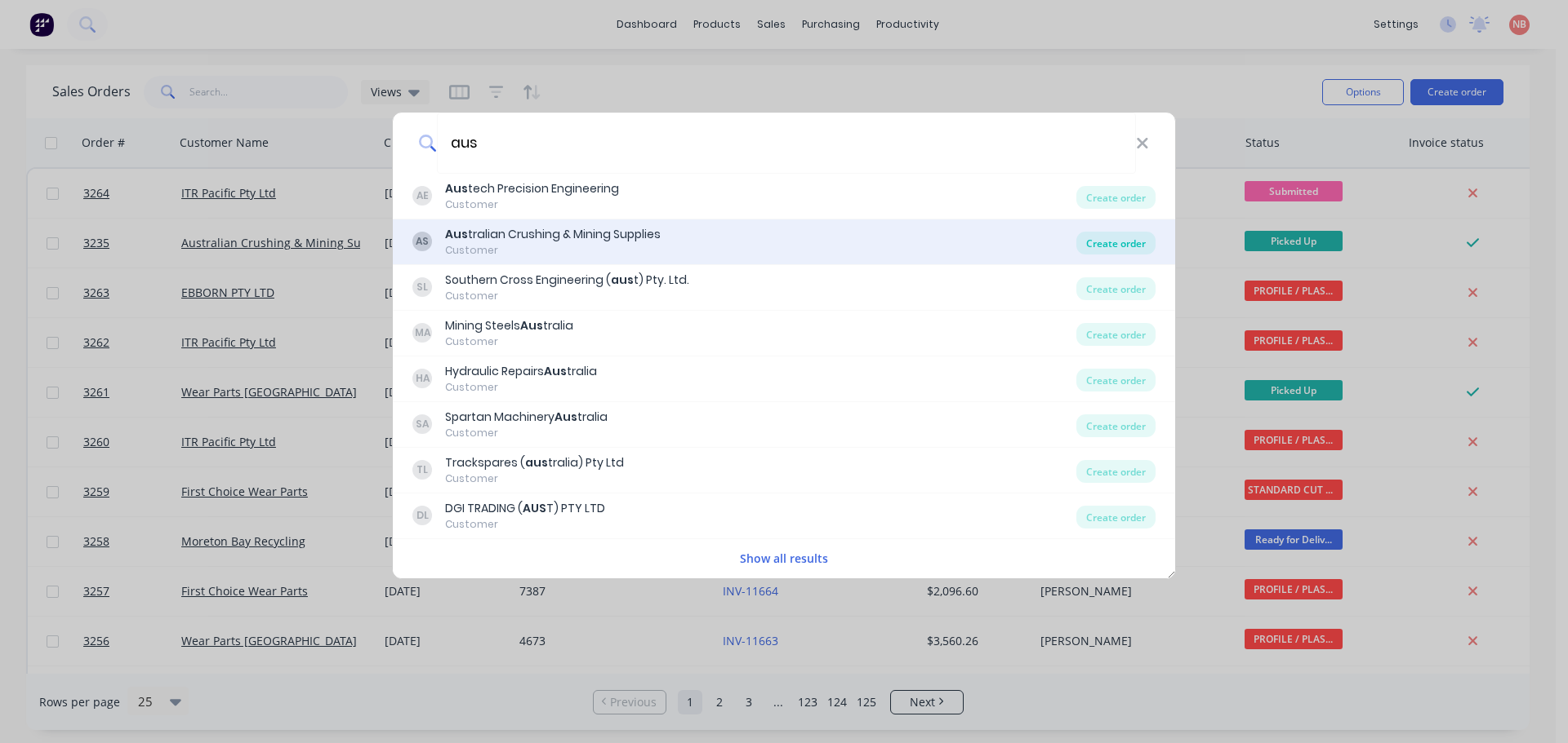
type input "aus"
click at [1146, 241] on div "Create order" at bounding box center [1116, 244] width 79 height 23
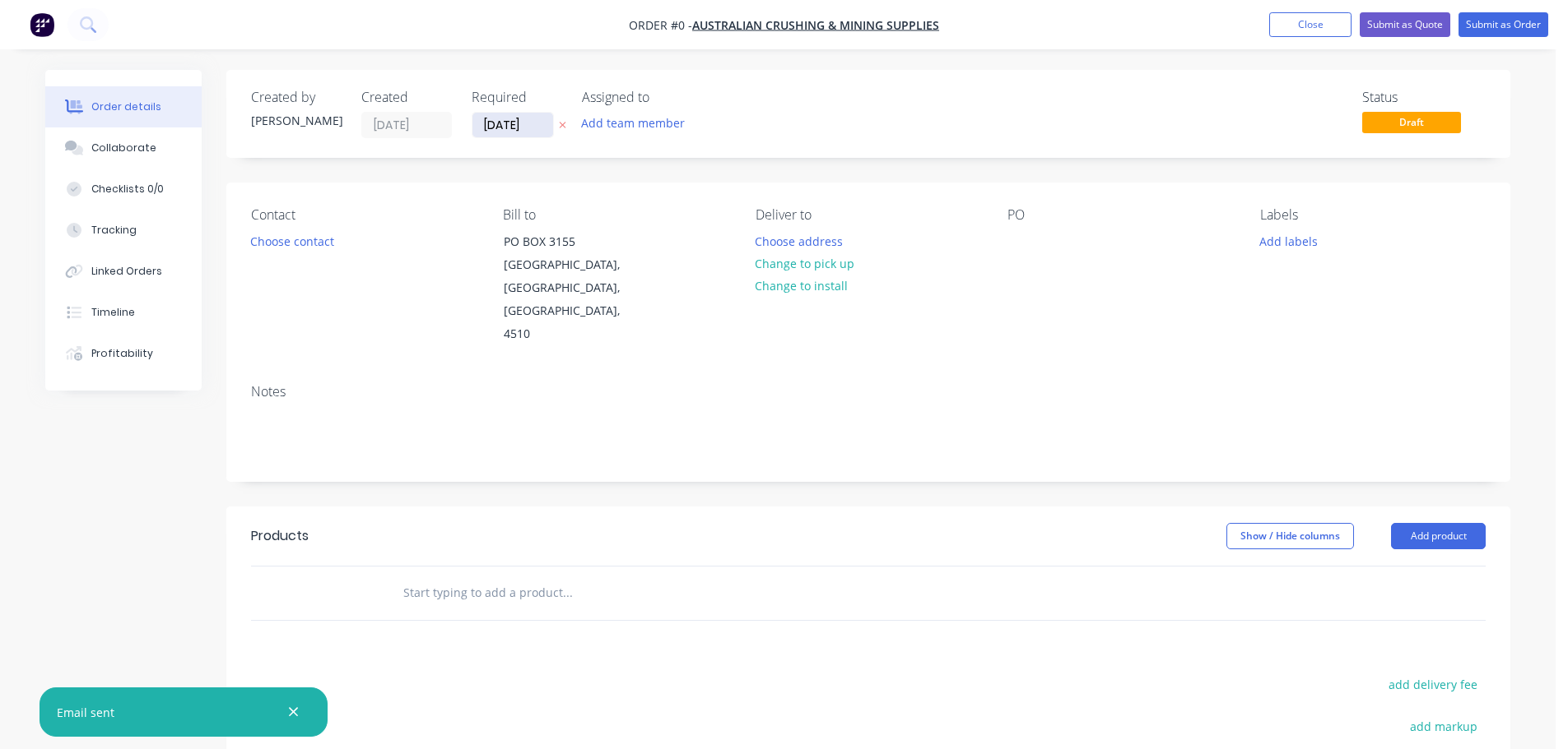
click at [497, 125] on input "[DATE]" at bounding box center [513, 124] width 81 height 24
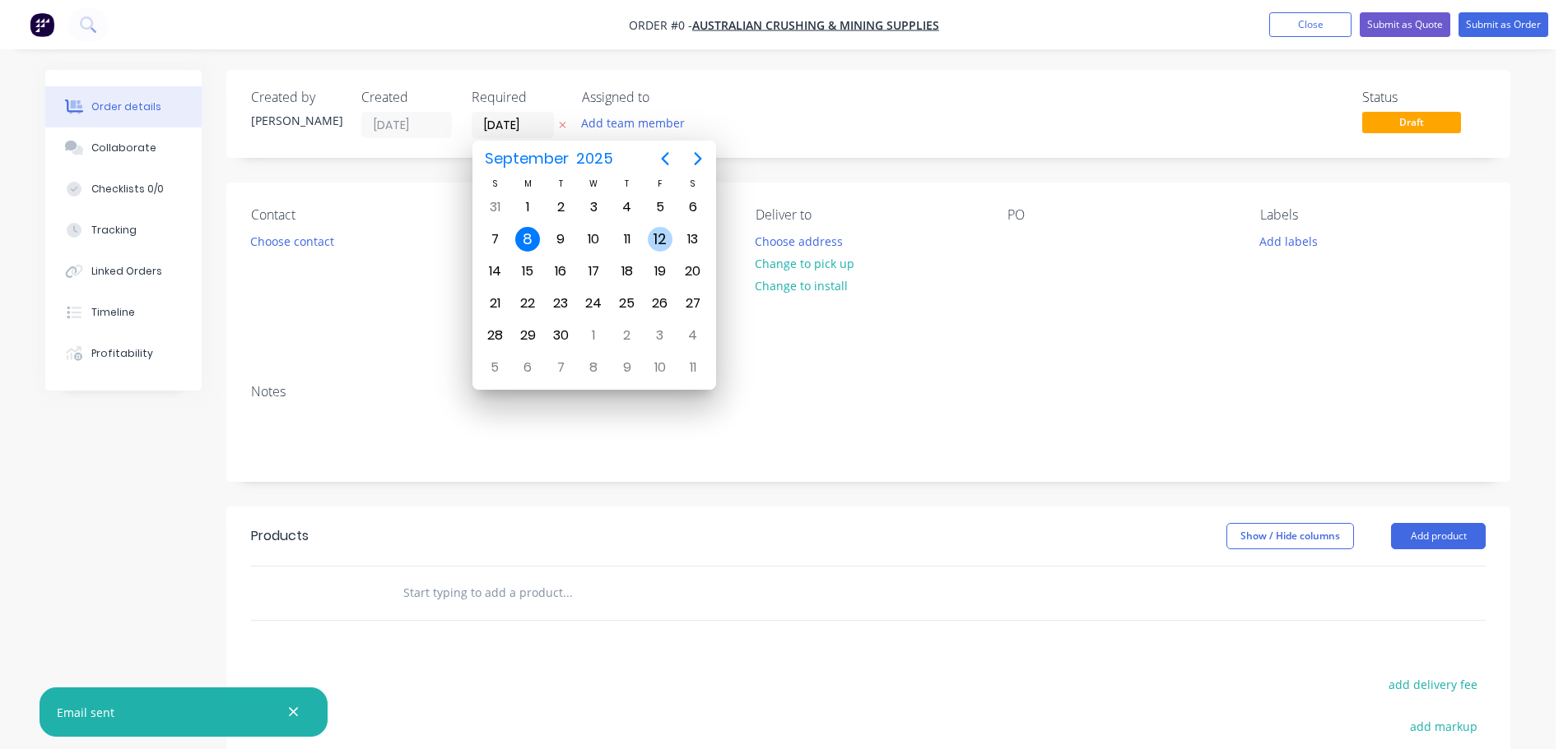
drag, startPoint x: 650, startPoint y: 243, endPoint x: 640, endPoint y: 222, distance: 23.3
click at [650, 243] on div "12" at bounding box center [659, 239] width 24 height 24
type input "[DATE]"
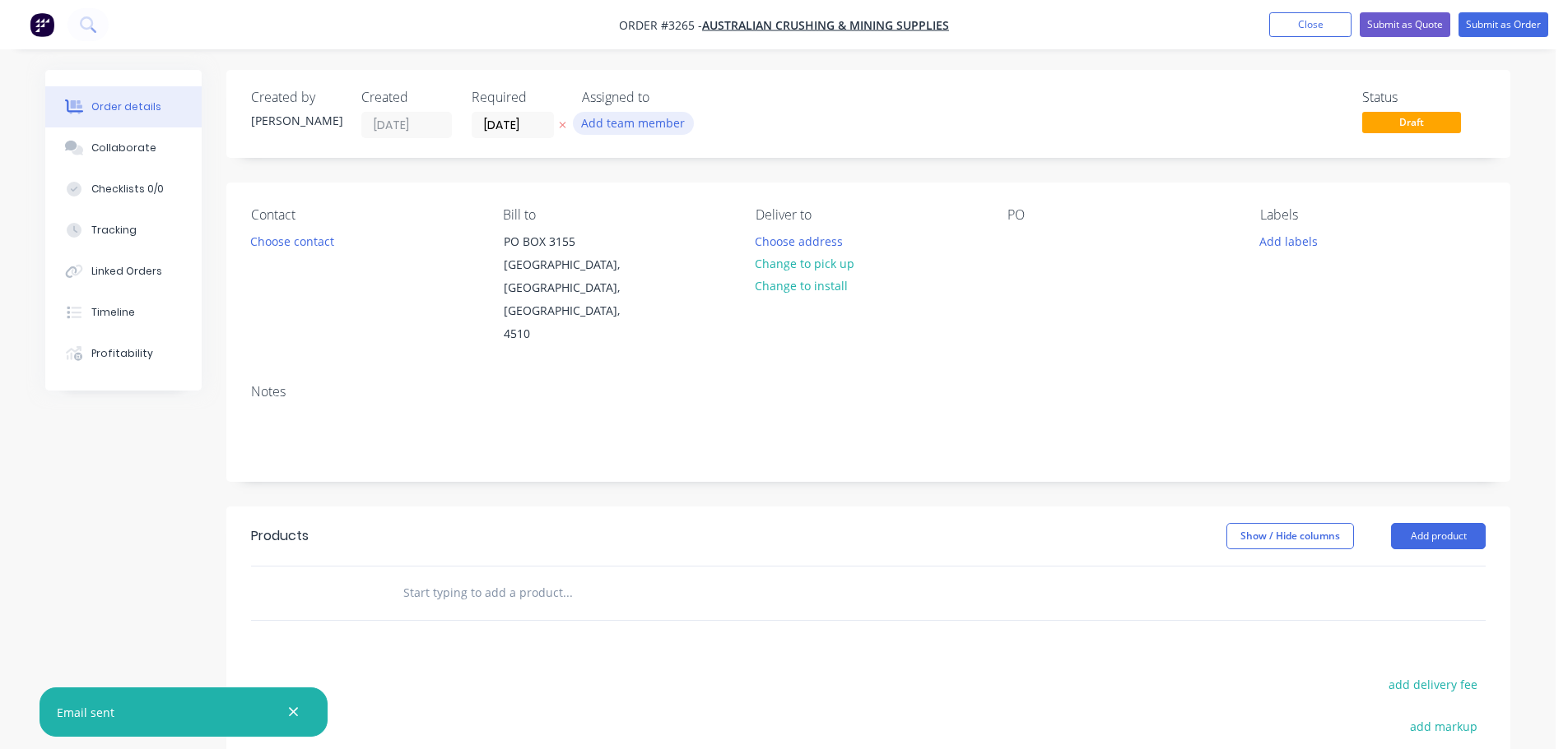
click at [618, 120] on button "Add team member" at bounding box center [633, 122] width 121 height 22
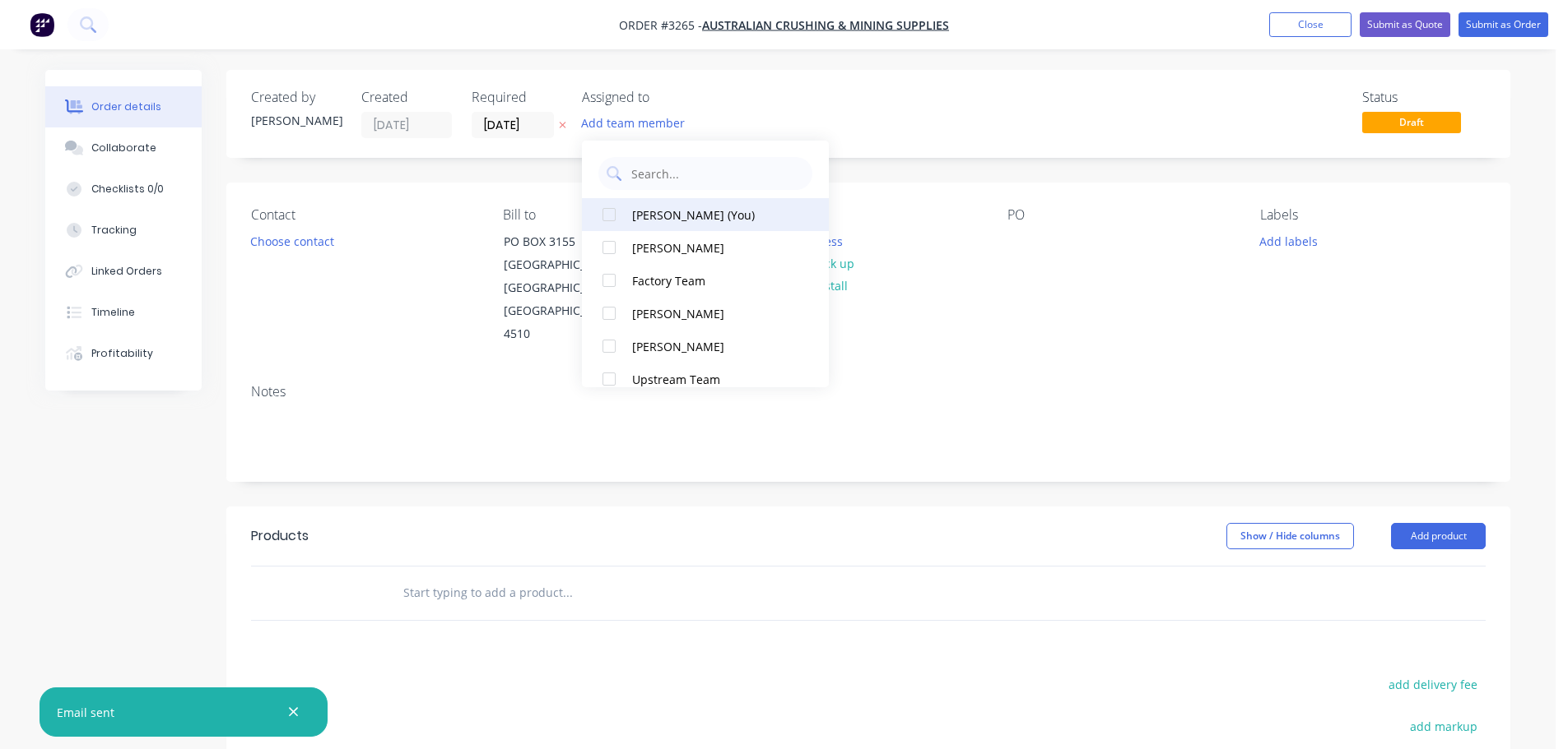
click at [656, 212] on div "[PERSON_NAME] (You)" at bounding box center [714, 215] width 165 height 17
click at [315, 243] on button "Choose contact" at bounding box center [292, 240] width 102 height 22
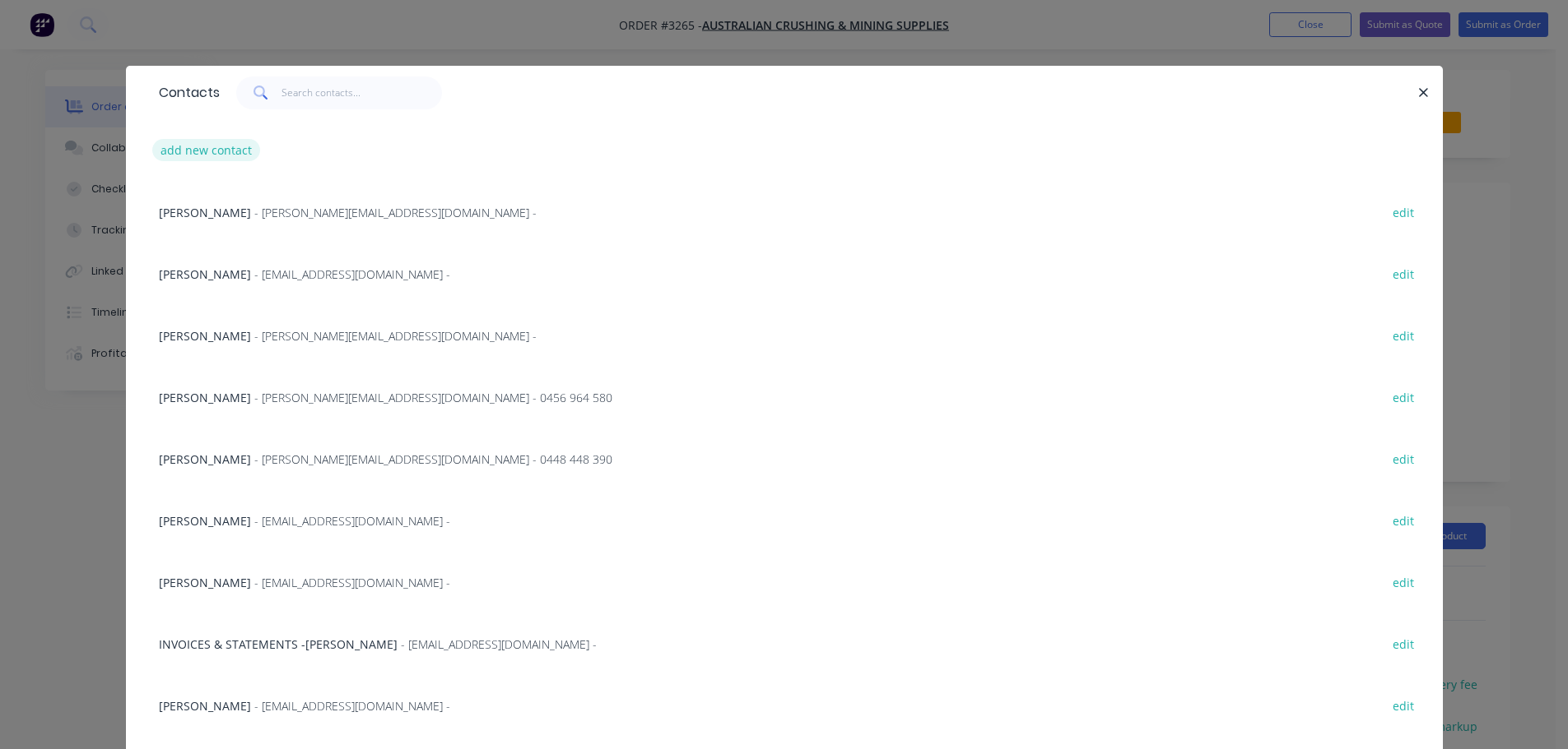
click at [215, 150] on button "add new contact" at bounding box center [206, 150] width 109 height 22
select select "AU"
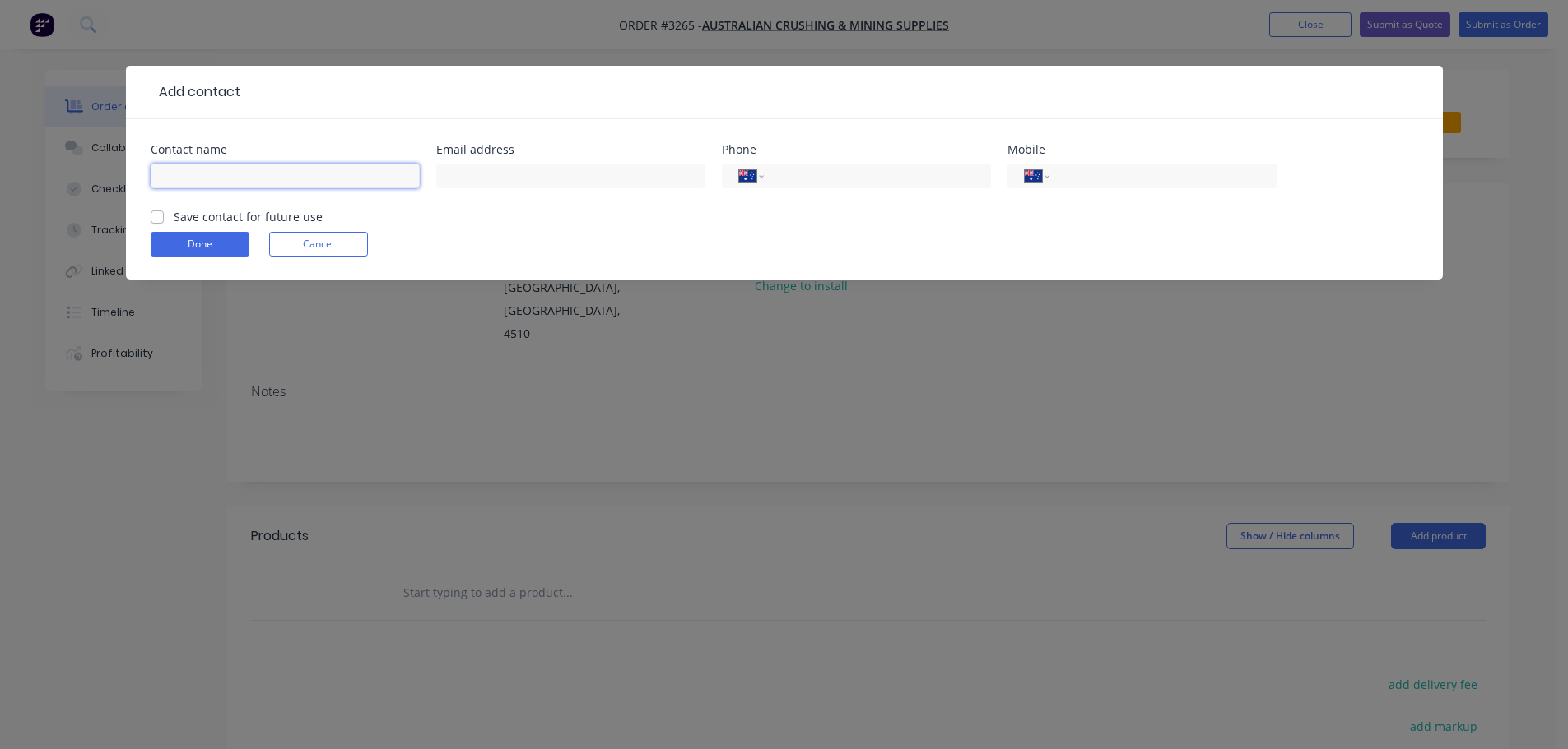
click at [282, 188] on input "text" at bounding box center [284, 175] width 269 height 24
type input "[PERSON_NAME] Friend"
type input "[EMAIL_ADDRESS][DOMAIN_NAME]"
click at [1090, 174] on input "tel" at bounding box center [1160, 176] width 198 height 19
type input "0423 217 218"
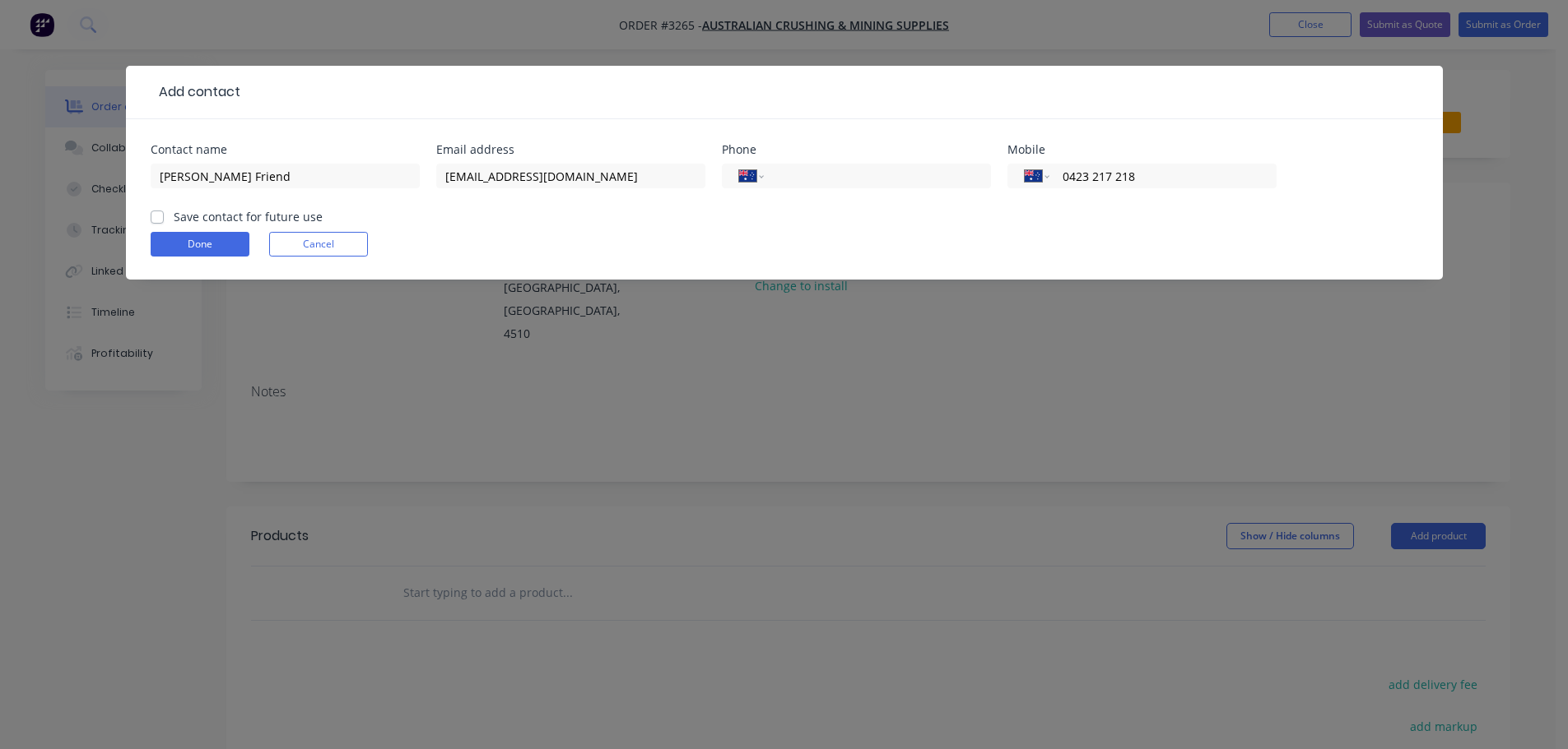
click at [174, 211] on label "Save contact for future use" at bounding box center [248, 216] width 149 height 17
click at [152, 211] on input "Save contact for future use" at bounding box center [157, 215] width 13 height 15
checkbox input "true"
click at [194, 254] on button "Done" at bounding box center [200, 244] width 99 height 24
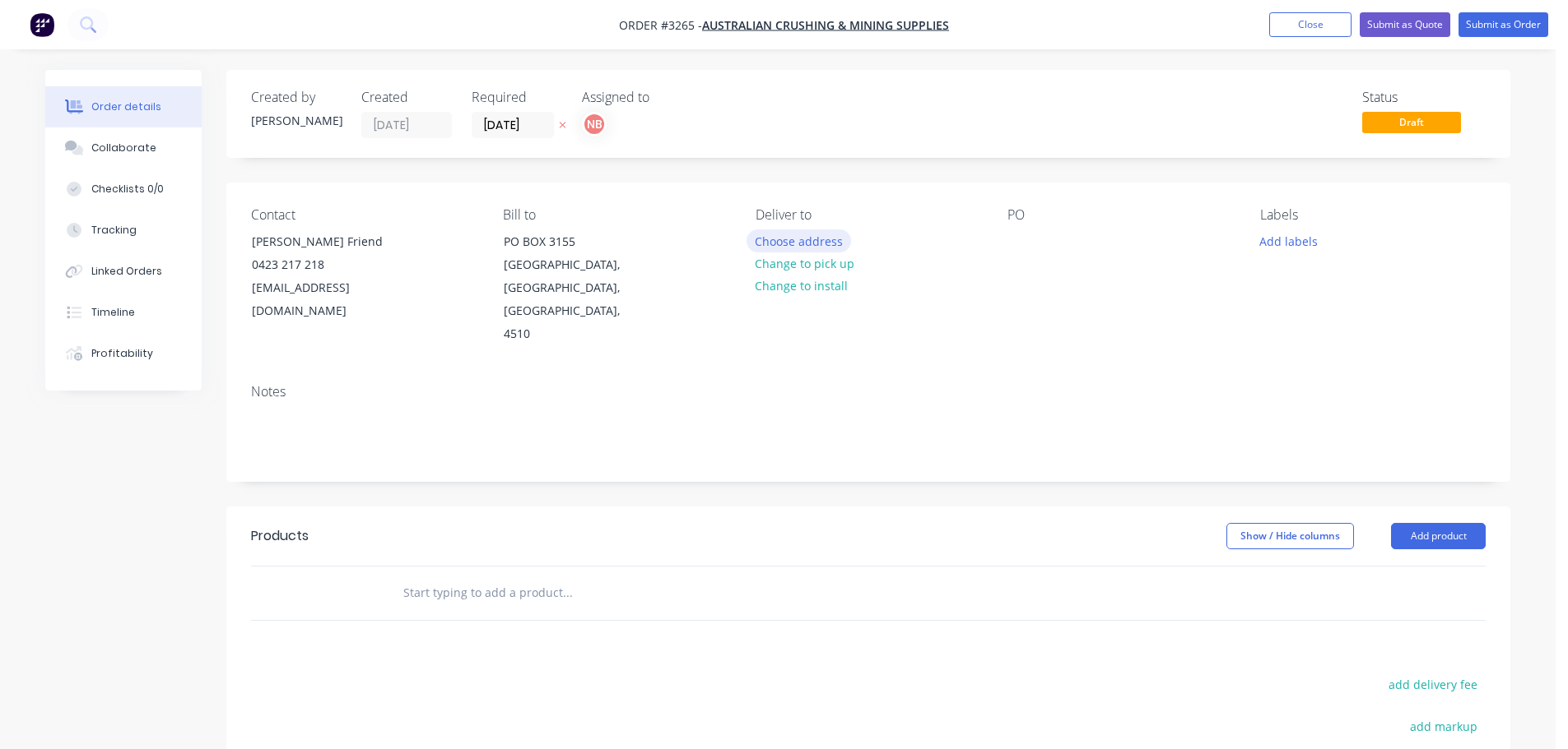
click at [833, 236] on button "Choose address" at bounding box center [799, 240] width 105 height 22
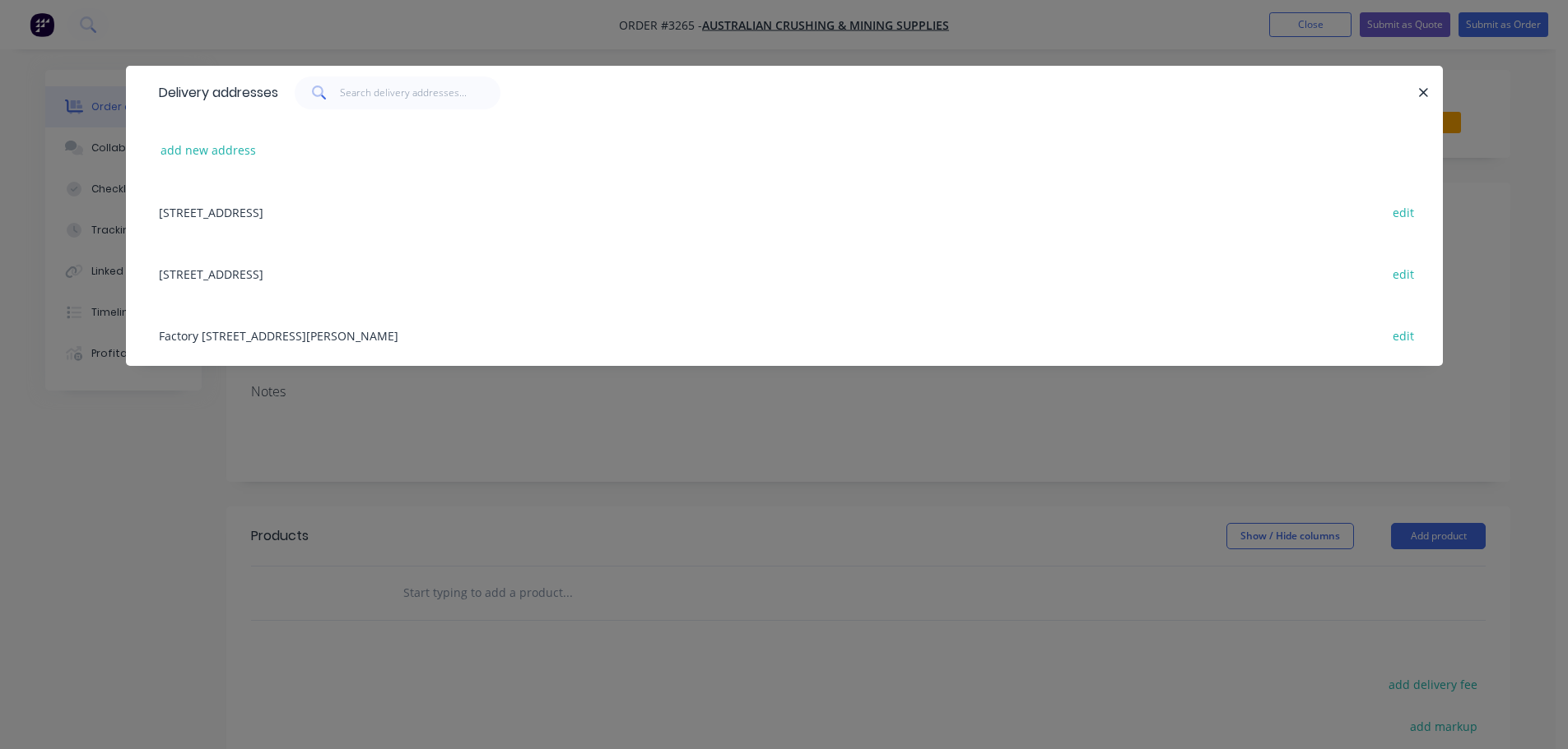
click at [277, 349] on div "Factory [STREET_ADDRESS][PERSON_NAME] edit" at bounding box center [784, 335] width 1268 height 62
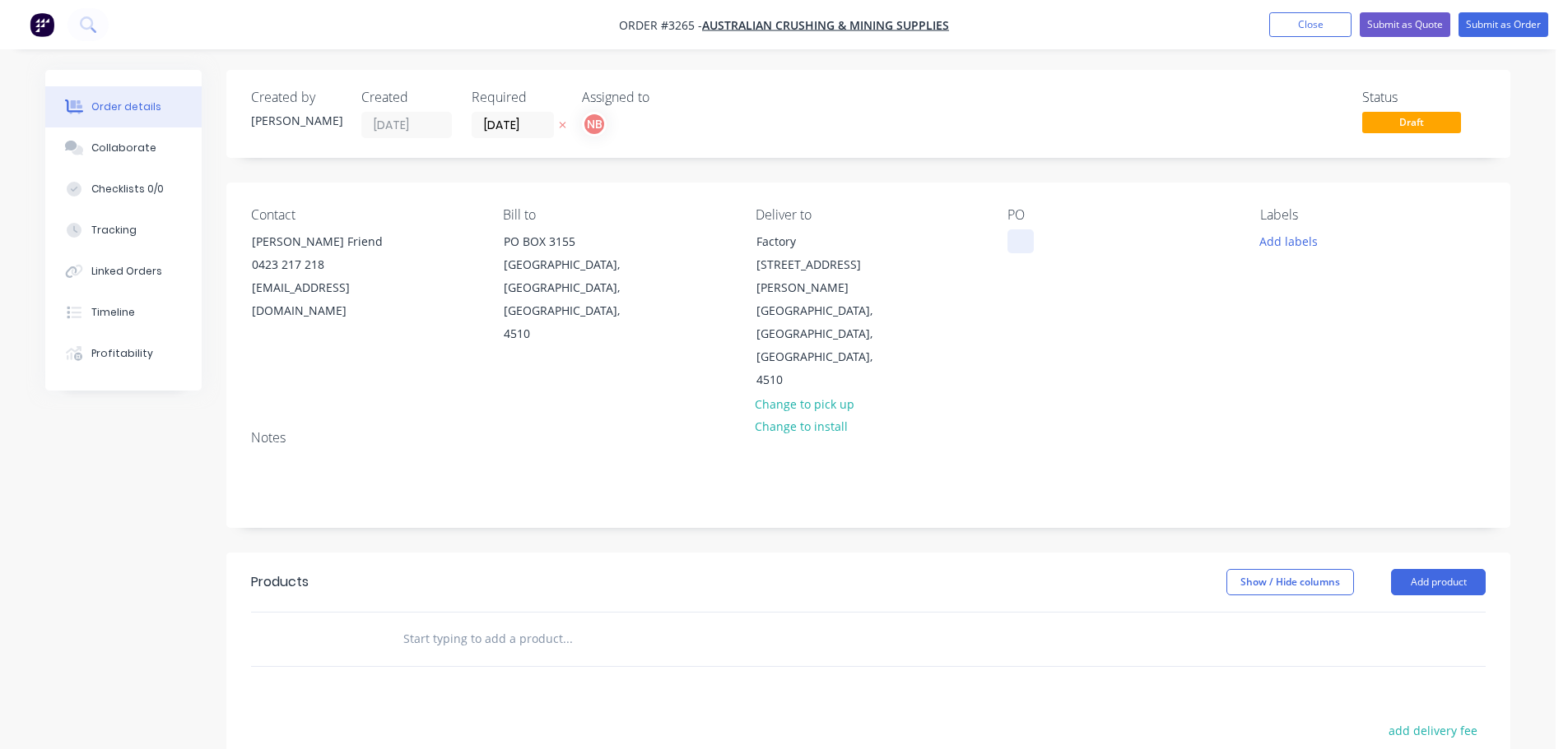
click at [1013, 236] on div at bounding box center [1020, 241] width 26 height 24
click at [1283, 243] on button "Add labels" at bounding box center [1288, 240] width 76 height 22
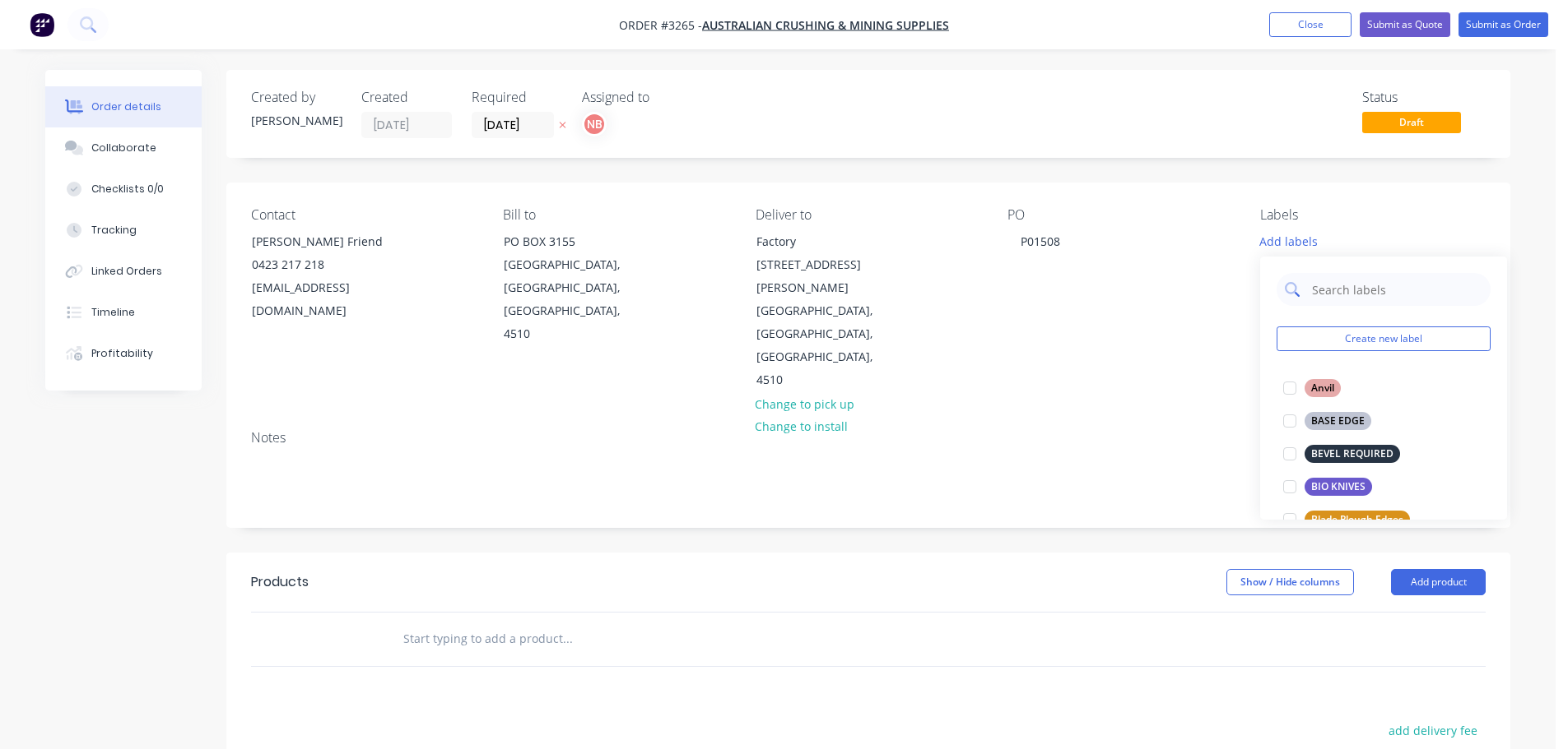
click at [1322, 300] on input "text" at bounding box center [1396, 290] width 172 height 33
type input "imp"
drag, startPoint x: 1369, startPoint y: 286, endPoint x: 1222, endPoint y: 322, distance: 151.3
click at [1222, 322] on body "Order #3265 - Australian Crushing & Mining Supplies Add product Close Submit as…" at bounding box center [784, 543] width 1568 height 1087
click at [1311, 292] on input "imp" at bounding box center [1396, 290] width 172 height 33
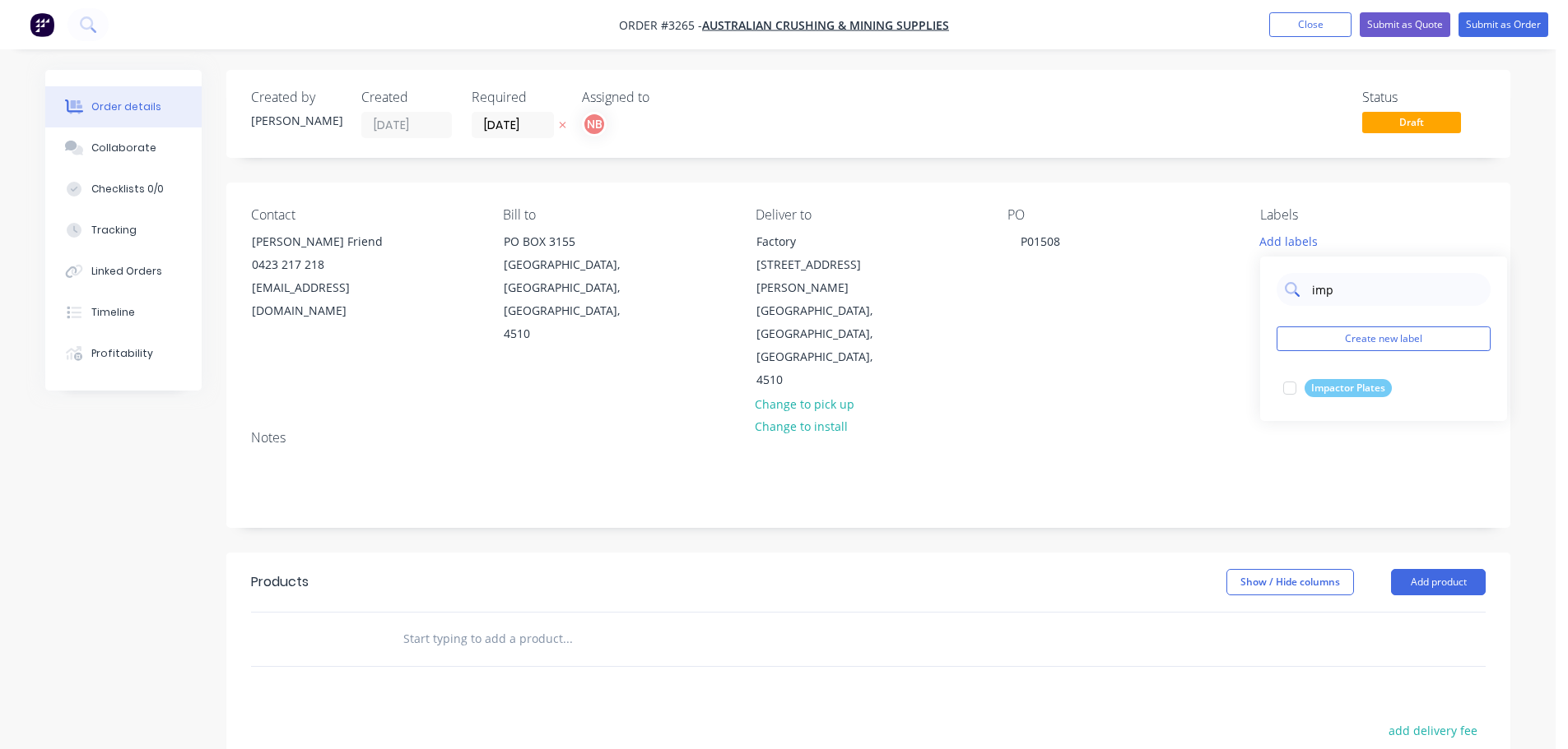
click at [1311, 292] on input "imp" at bounding box center [1396, 290] width 172 height 33
click at [989, 613] on div at bounding box center [868, 639] width 1234 height 53
click at [1402, 569] on button "Add product" at bounding box center [1438, 582] width 94 height 26
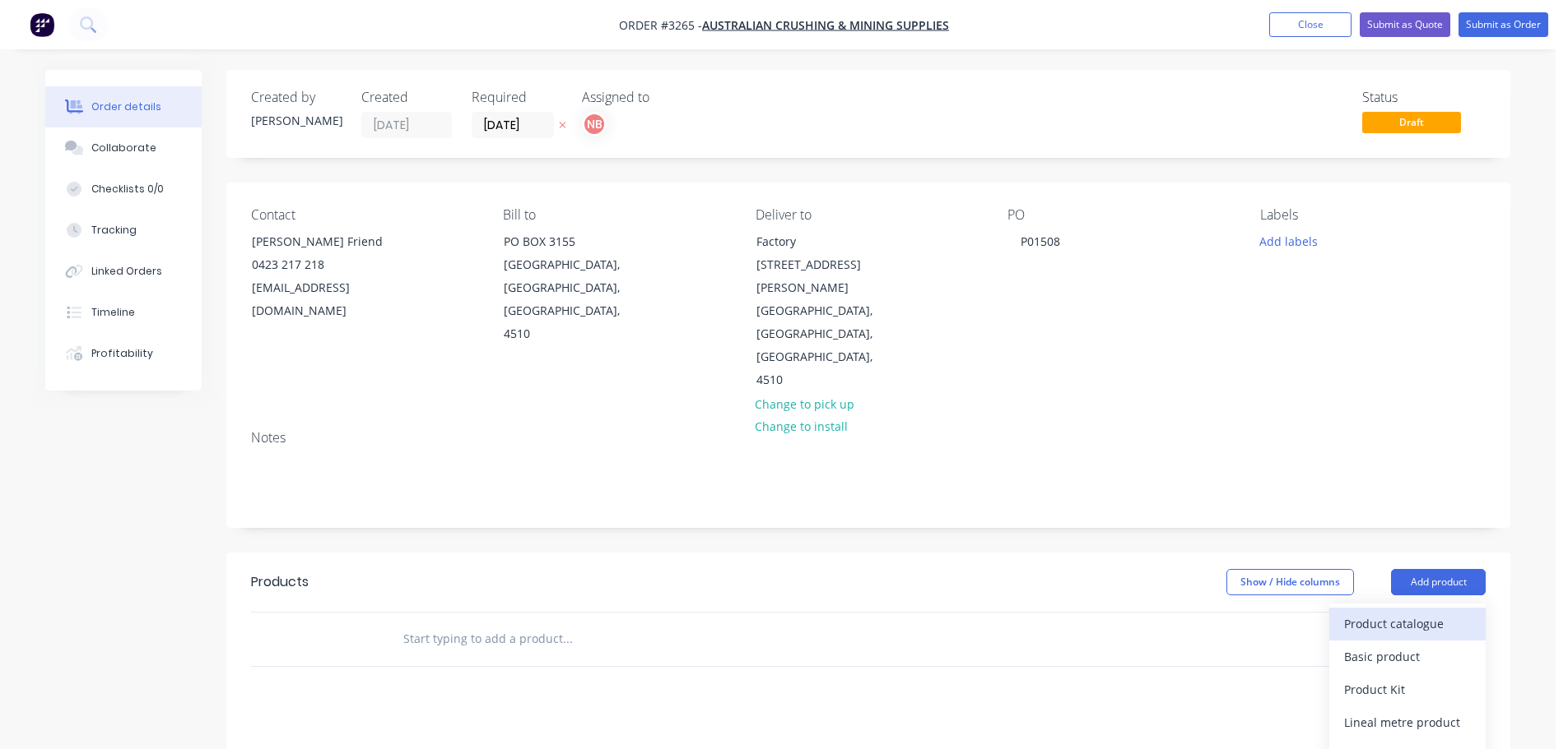
click at [1384, 612] on div "Product catalogue" at bounding box center [1407, 624] width 127 height 24
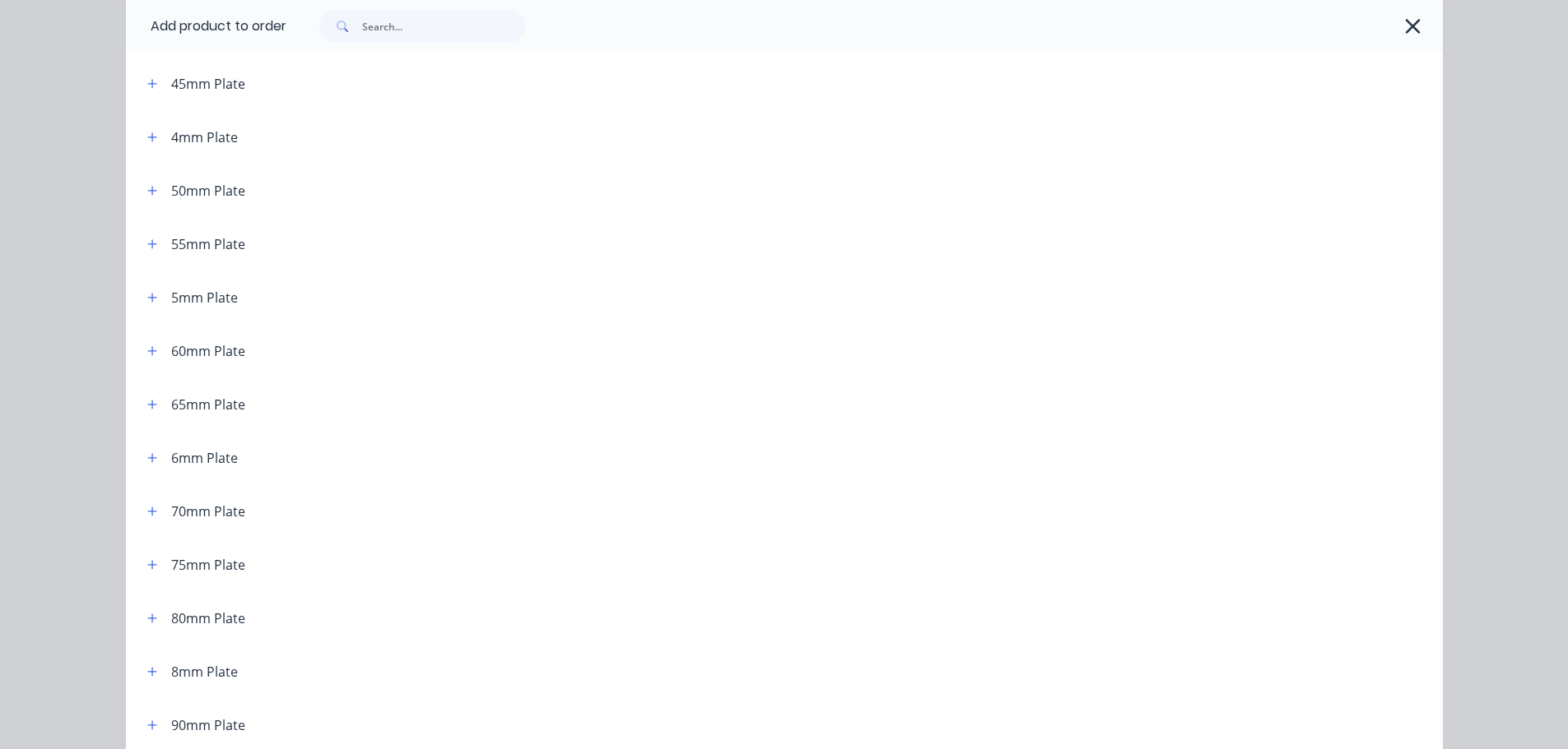
scroll to position [823, 0]
click at [148, 458] on icon "button" at bounding box center [152, 454] width 9 height 9
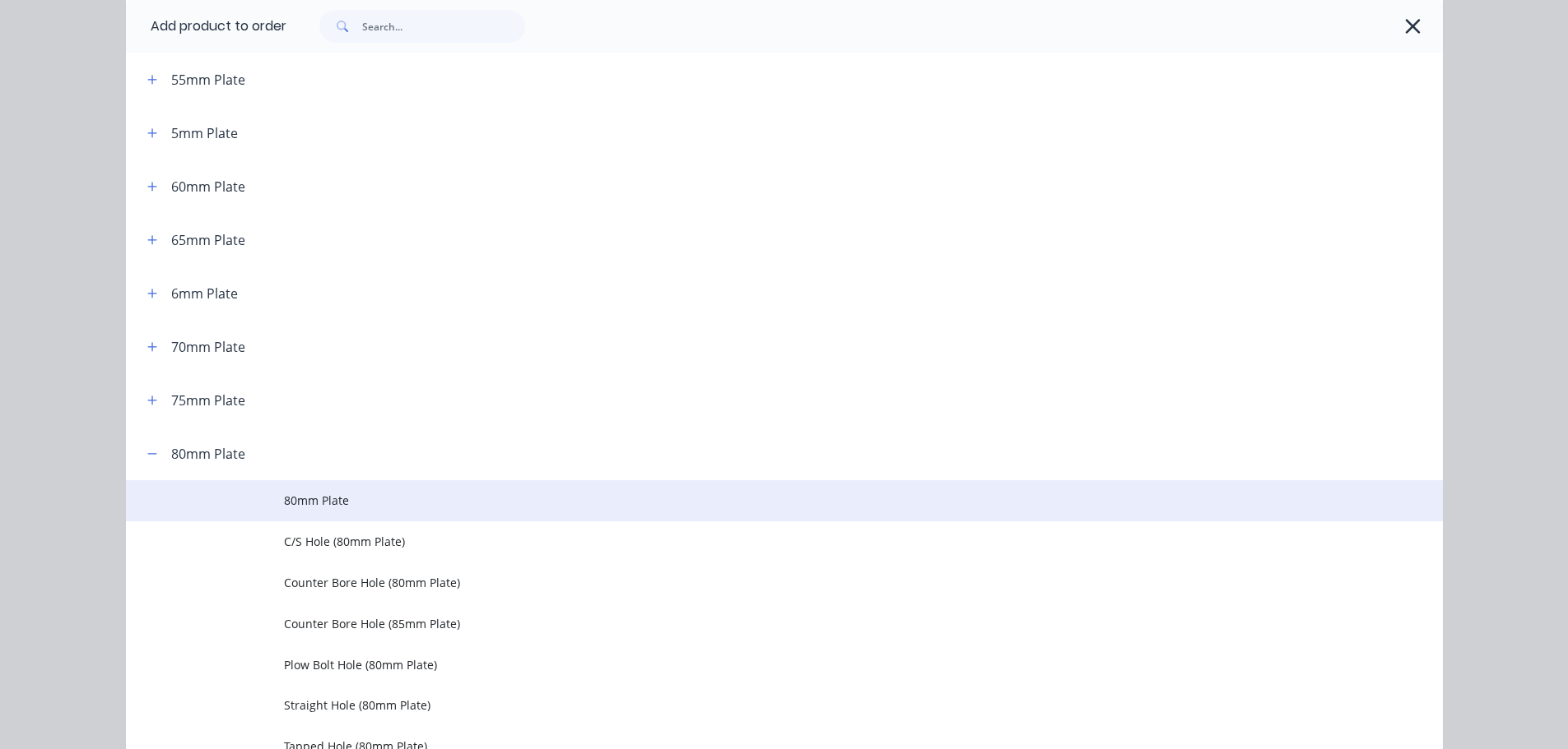
click at [275, 499] on td at bounding box center [205, 501] width 158 height 41
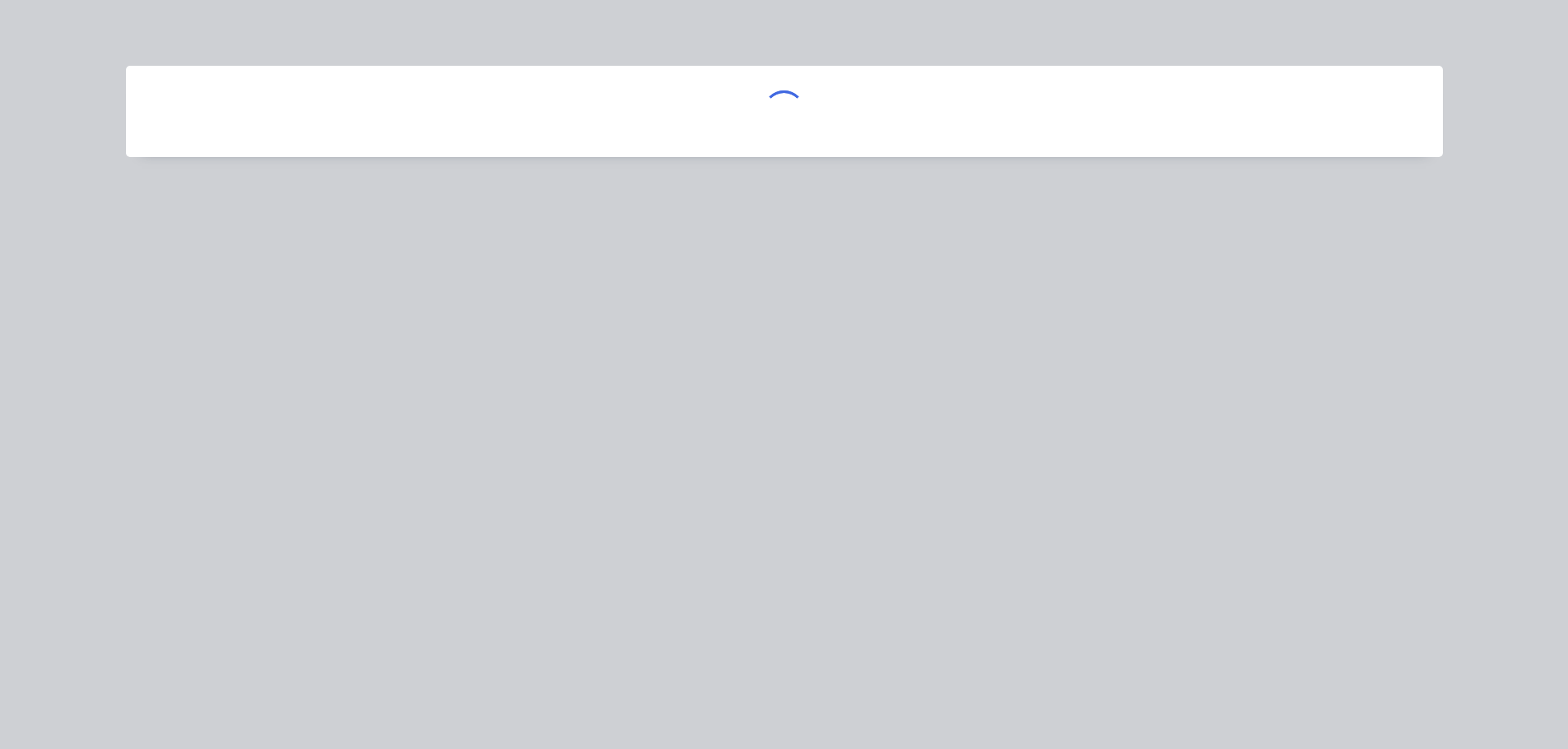
scroll to position [0, 0]
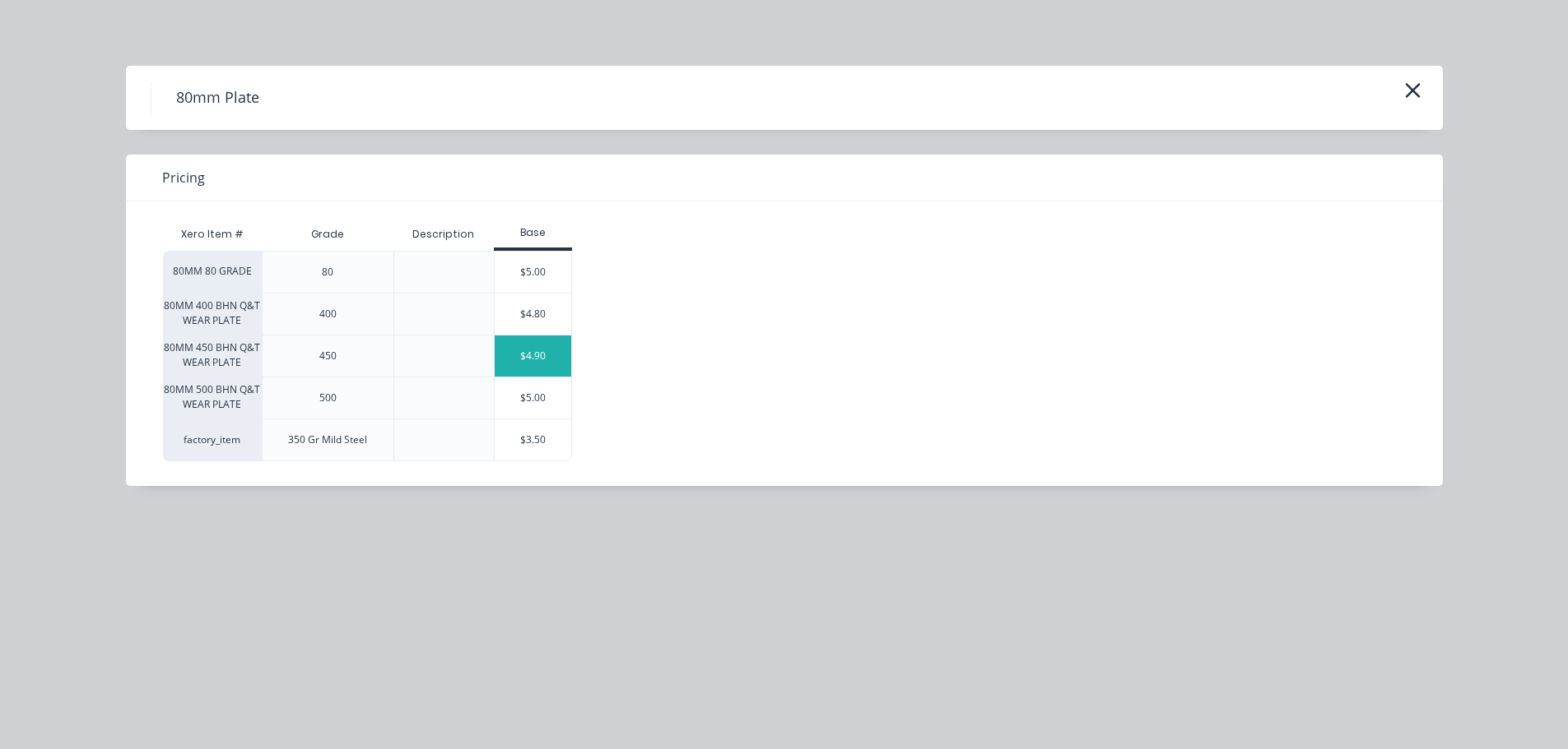
click at [511, 350] on div "$4.90" at bounding box center [533, 356] width 77 height 41
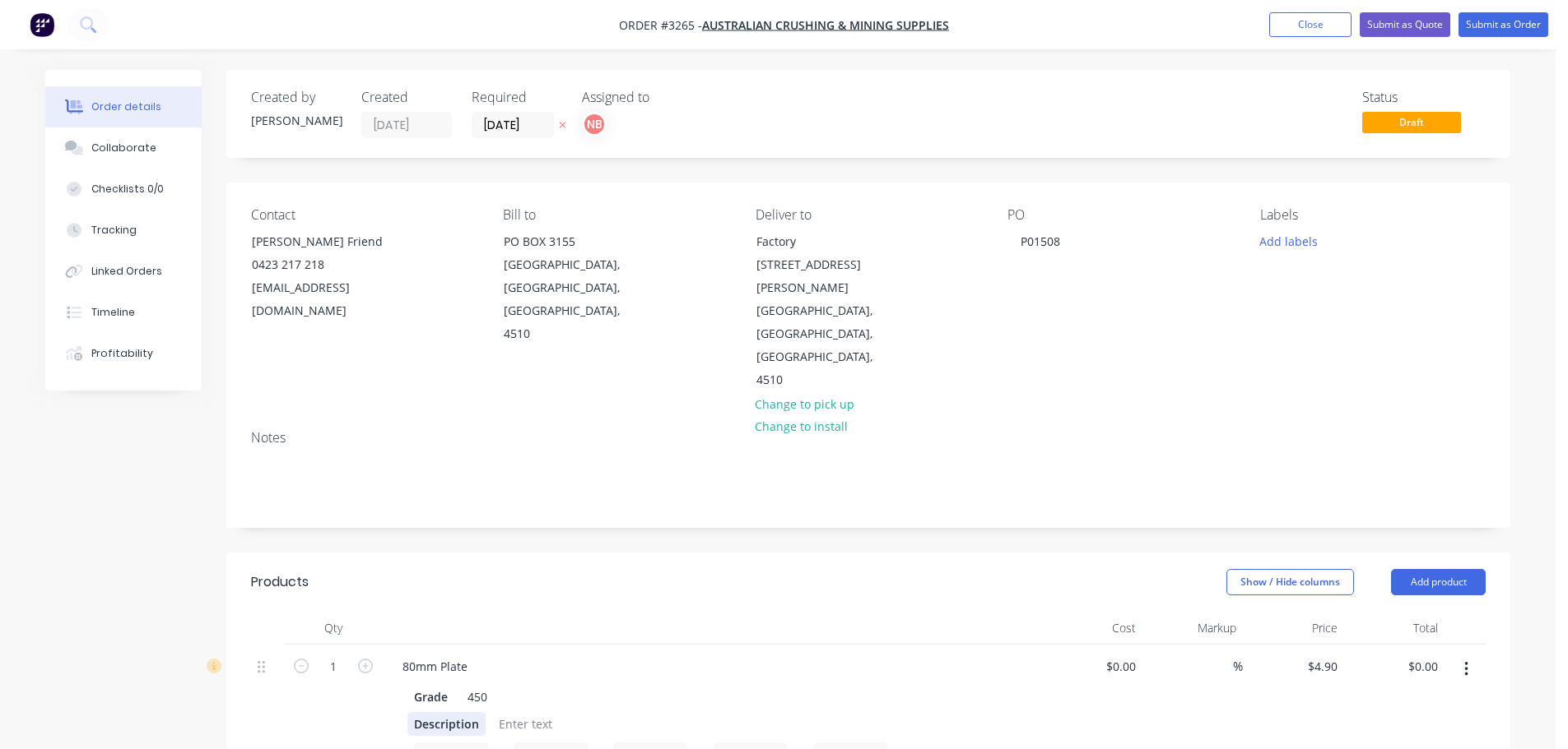
click at [450, 712] on div "Description" at bounding box center [446, 724] width 78 height 24
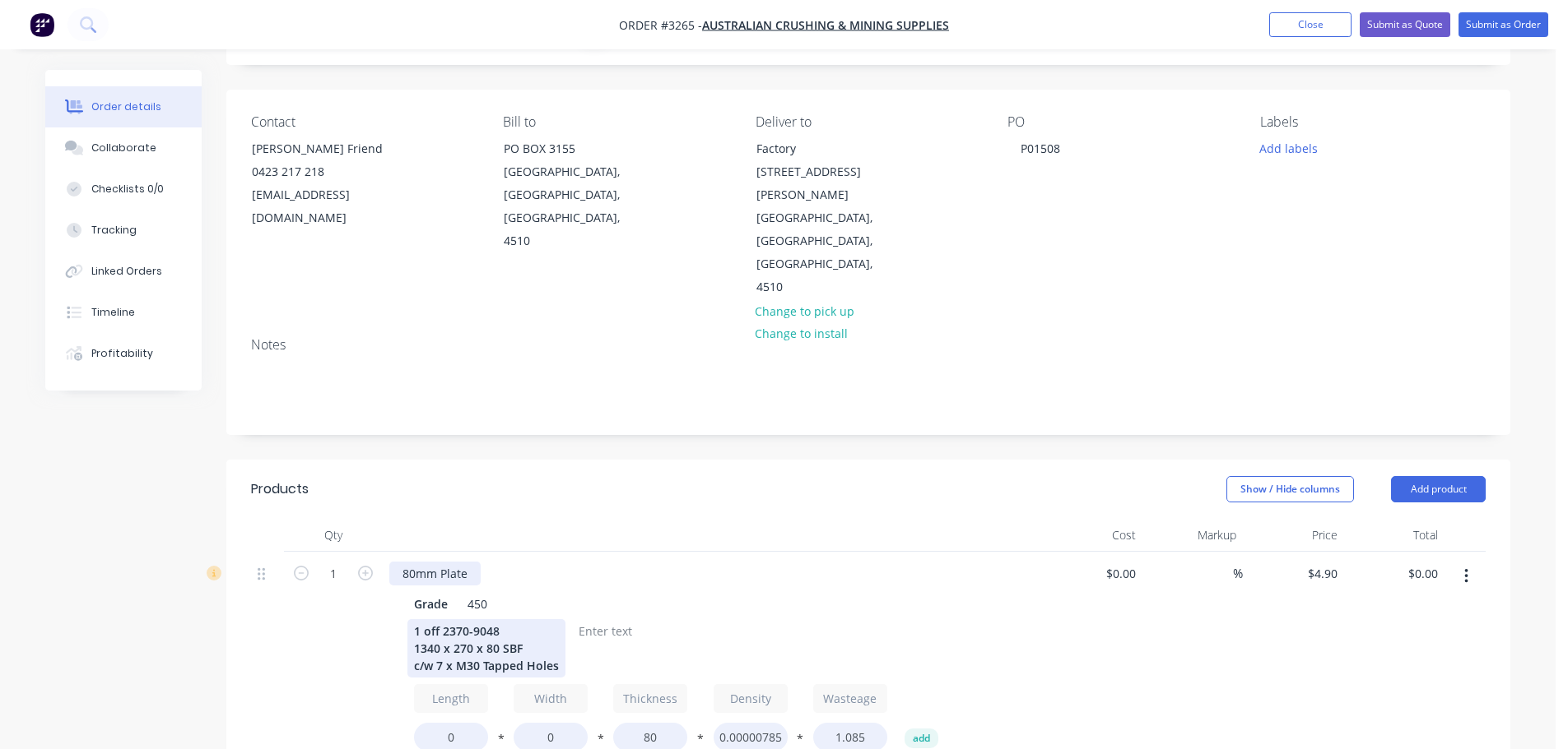
scroll to position [165, 0]
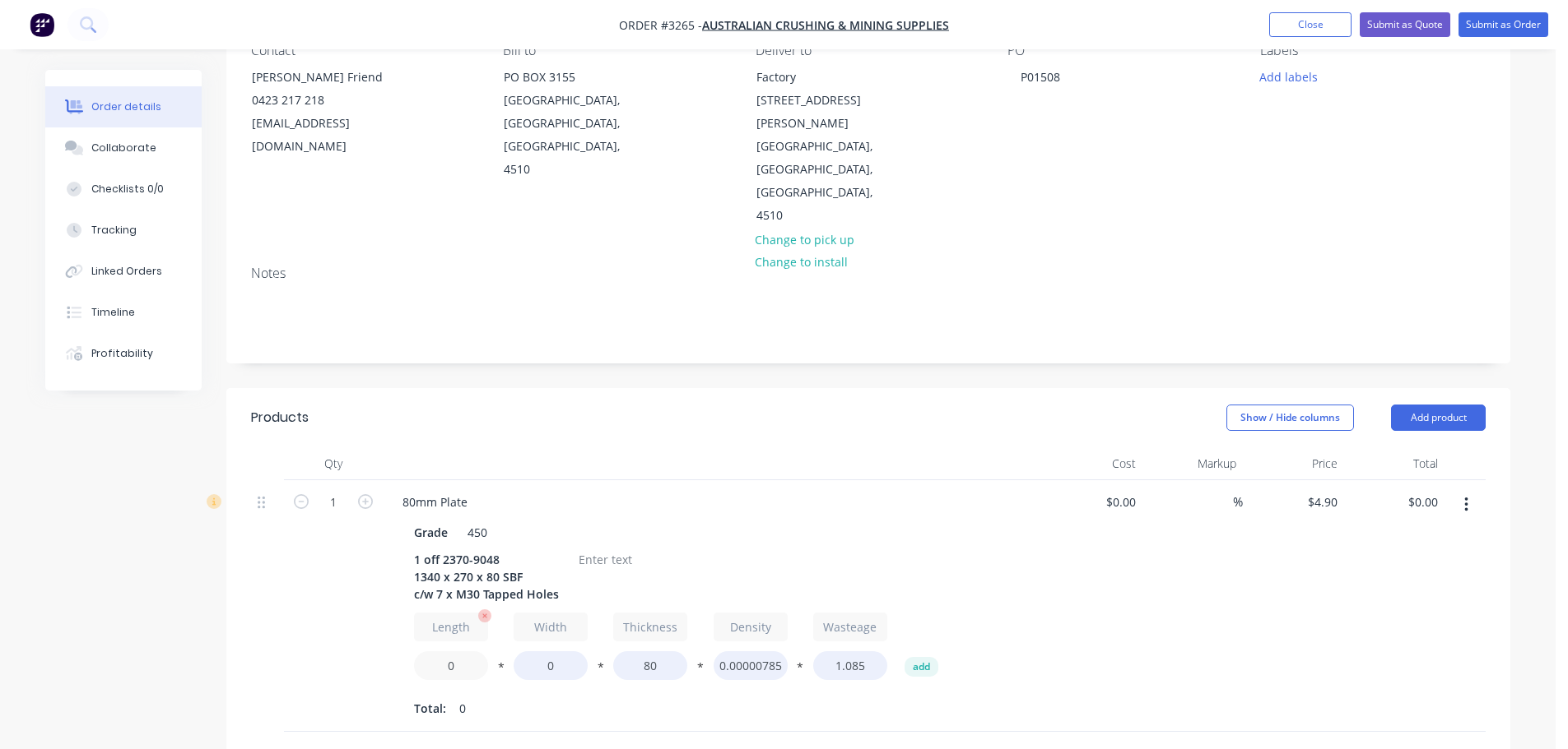
click at [435, 652] on input "0" at bounding box center [451, 666] width 74 height 29
type input "1340"
click at [533, 652] on input "0" at bounding box center [551, 666] width 74 height 29
type input "270"
type input "$1,210.30"
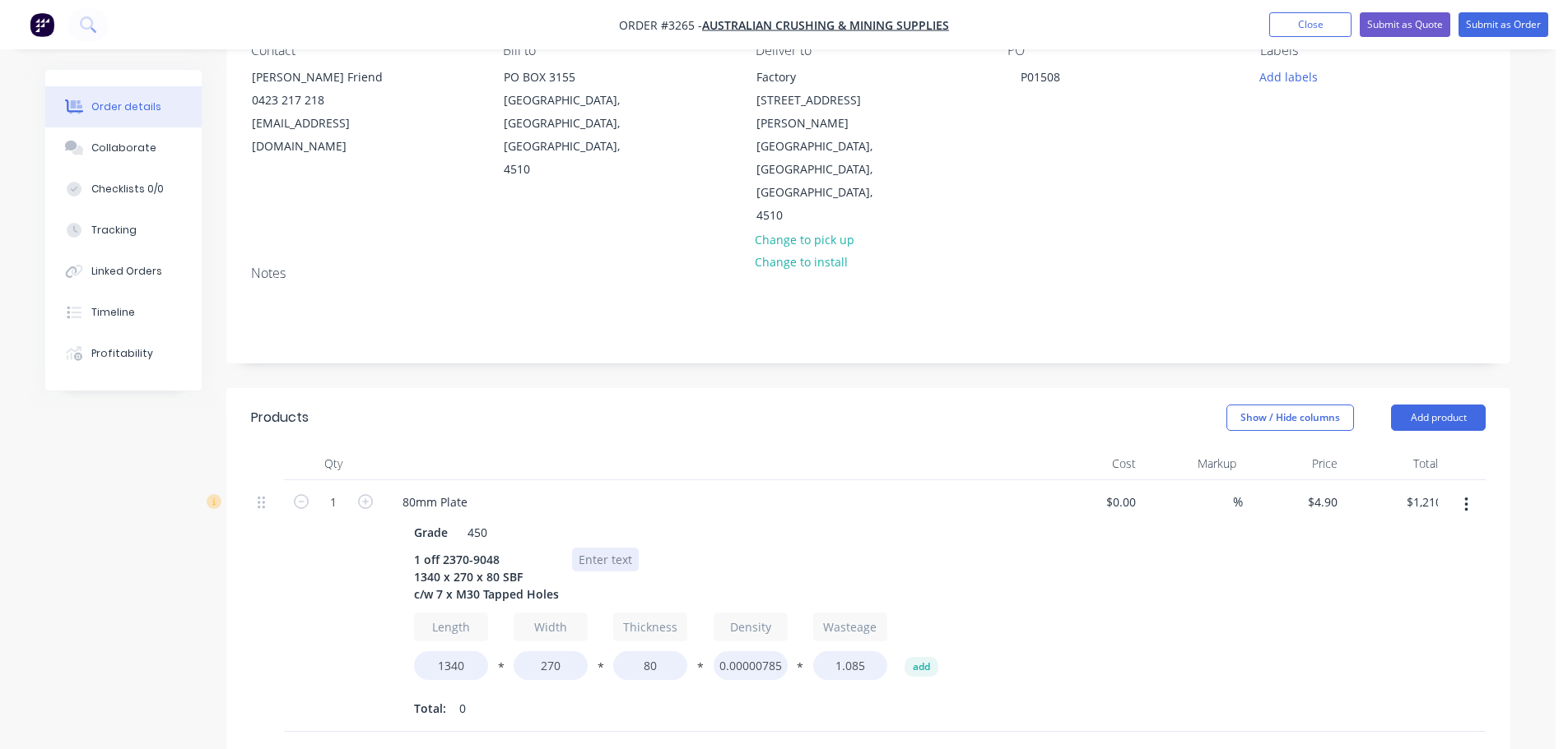
click at [610, 548] on div at bounding box center [605, 559] width 67 height 24
click at [1472, 405] on button "Add product" at bounding box center [1438, 417] width 94 height 26
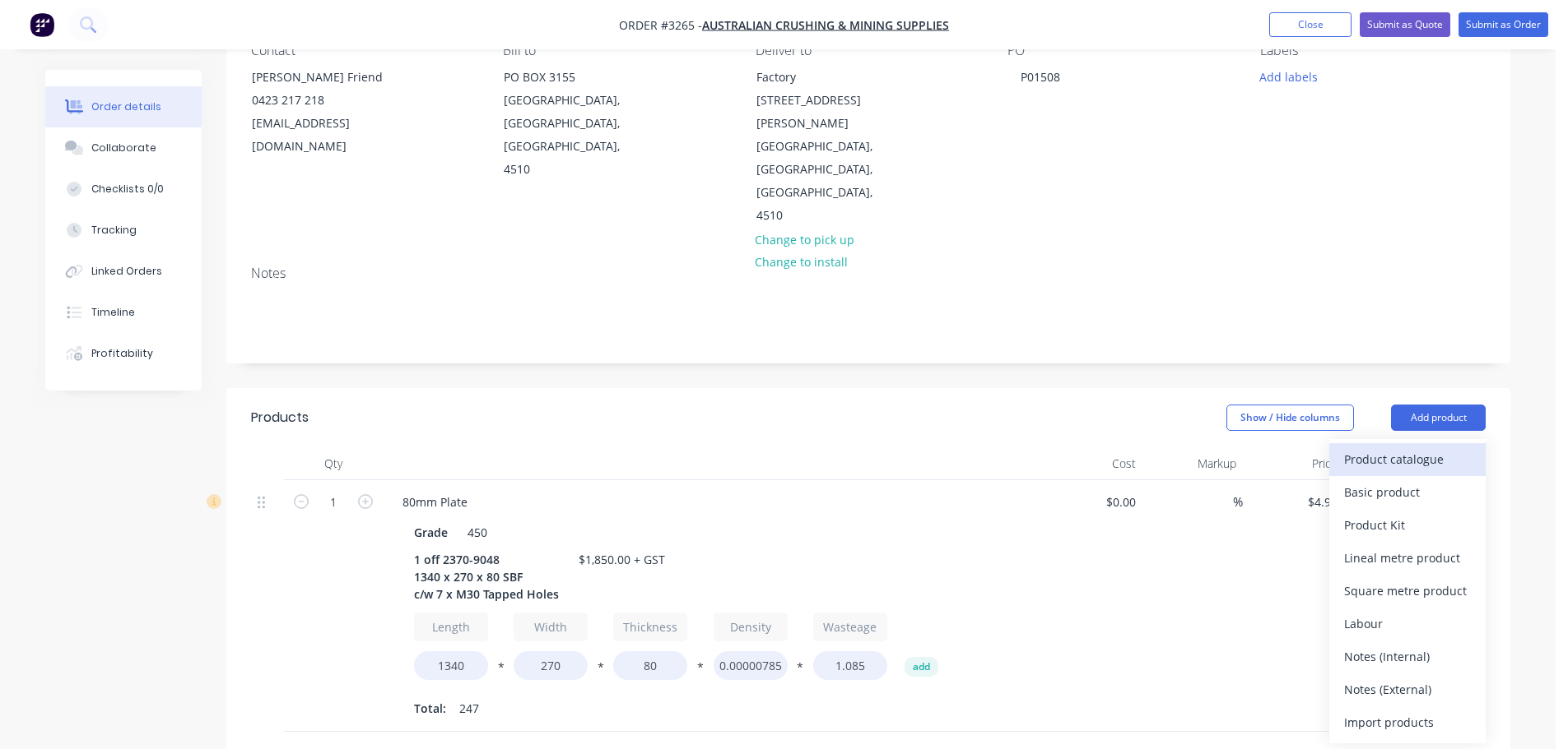
click at [1435, 448] on div "Product catalogue" at bounding box center [1407, 459] width 127 height 24
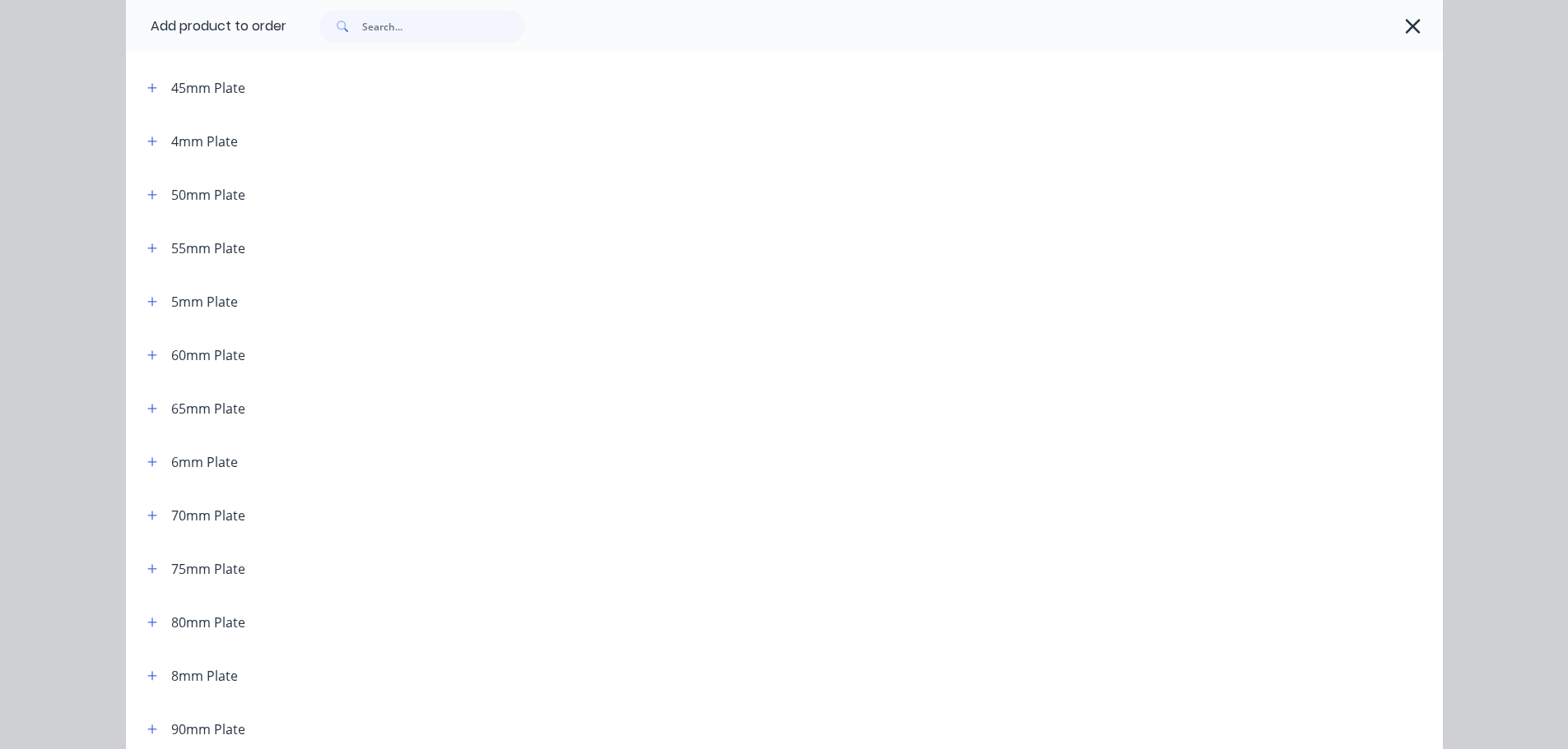
scroll to position [658, 0]
click at [146, 607] on header "80mm Plate" at bounding box center [784, 618] width 1317 height 53
drag, startPoint x: 147, startPoint y: 616, endPoint x: 261, endPoint y: 578, distance: 120.2
click at [148, 616] on icon "button" at bounding box center [152, 619] width 10 height 12
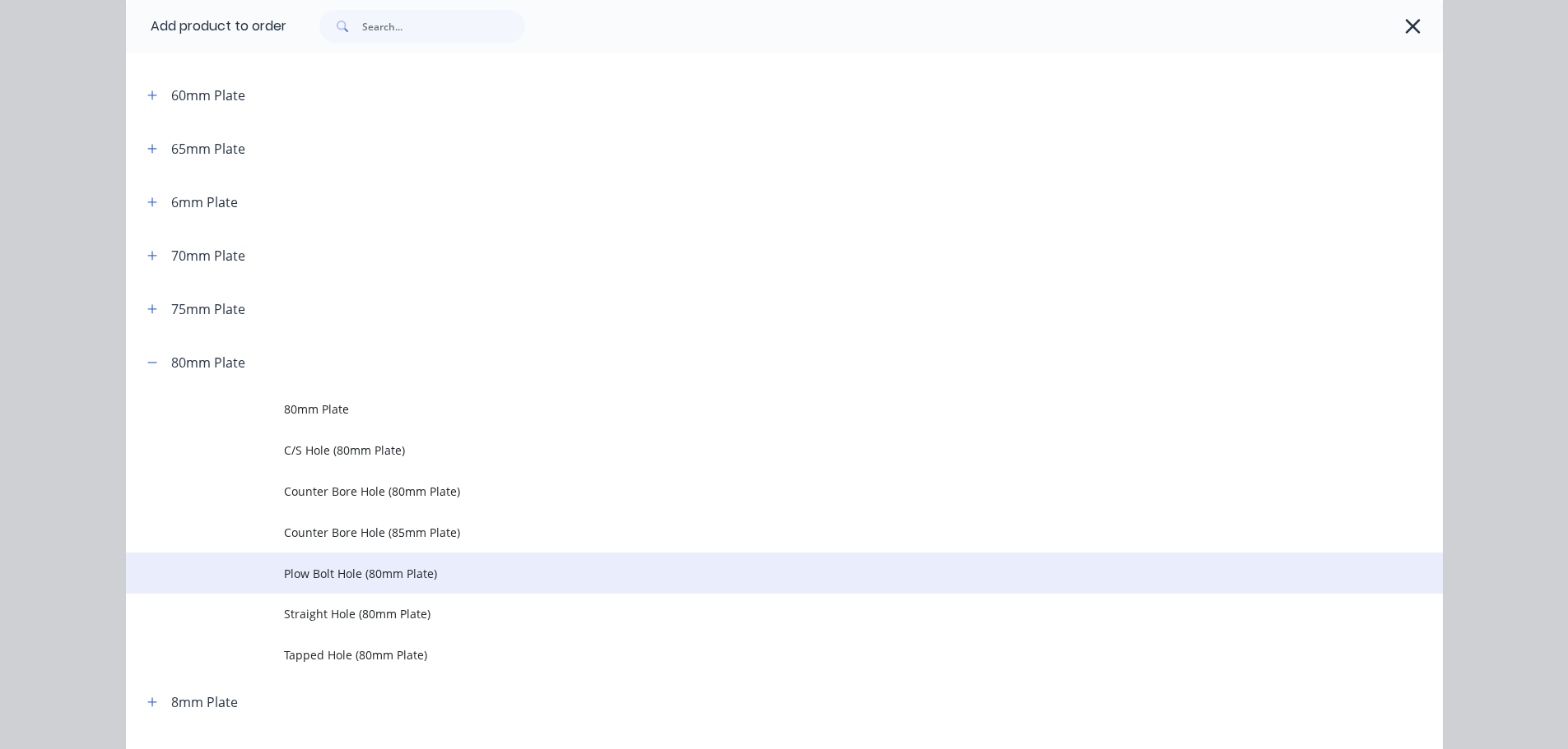
scroll to position [987, 0]
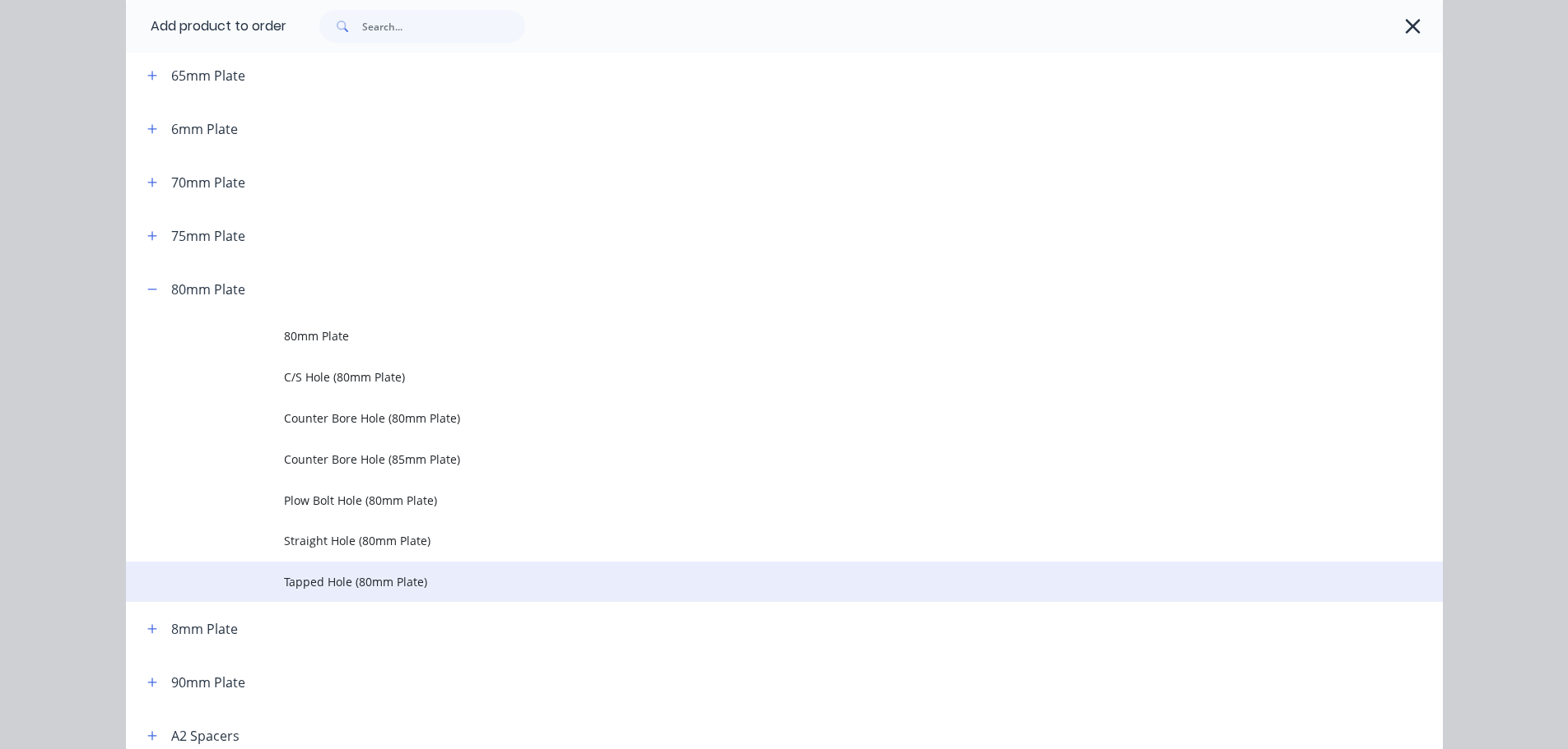
click at [319, 577] on span "Tapped Hole (80mm Plate)" at bounding box center [748, 582] width 927 height 17
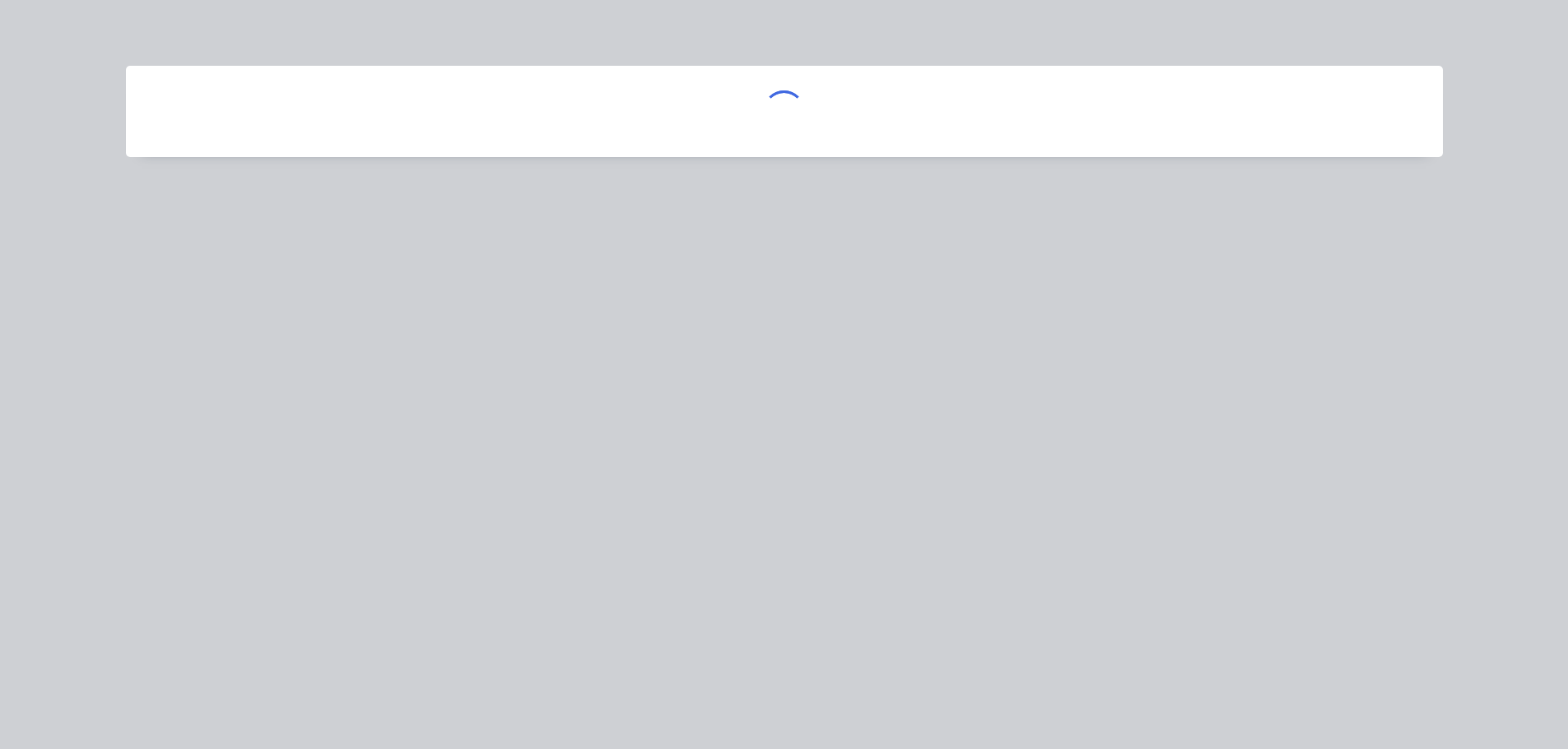
scroll to position [0, 0]
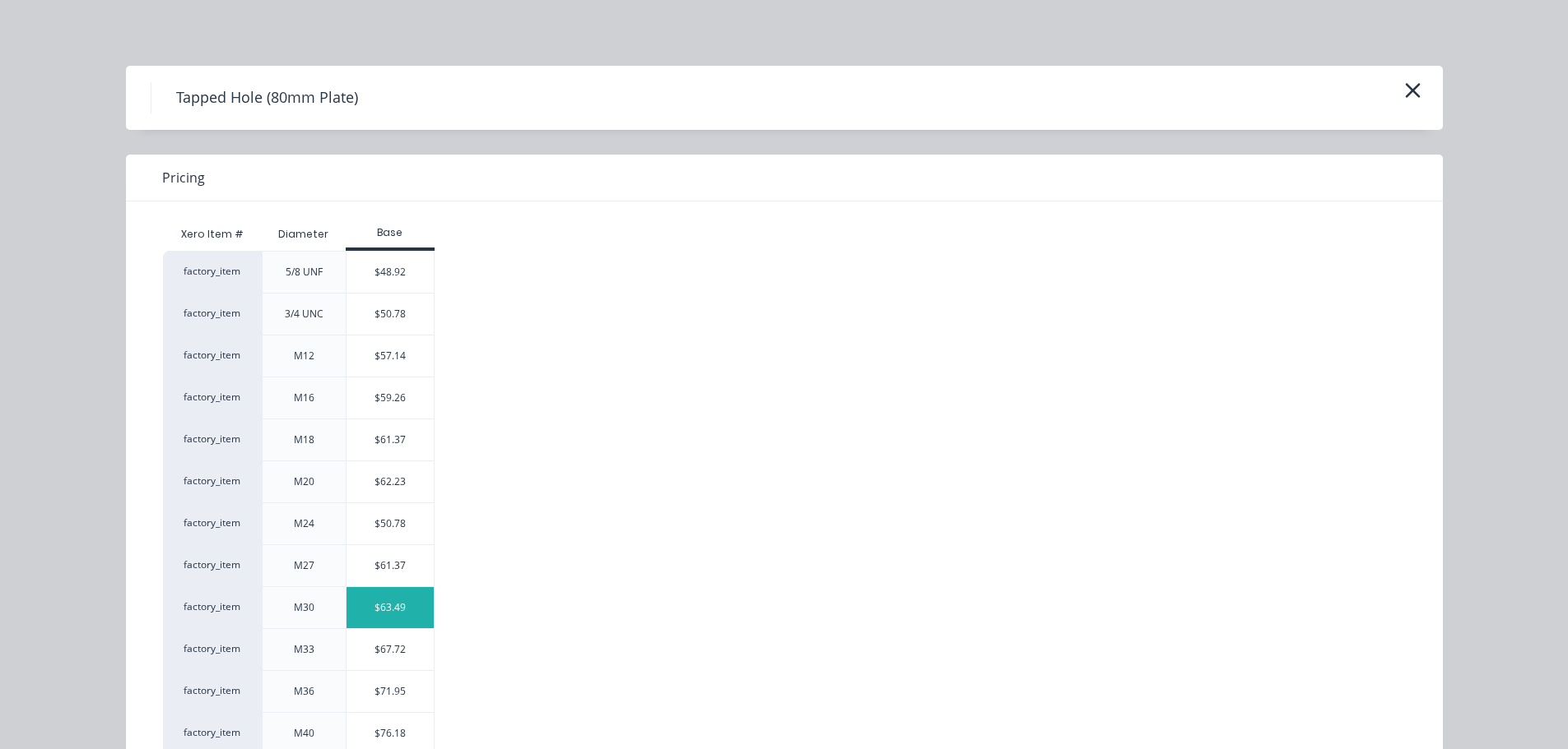
click at [361, 614] on div "$63.49" at bounding box center [390, 608] width 88 height 41
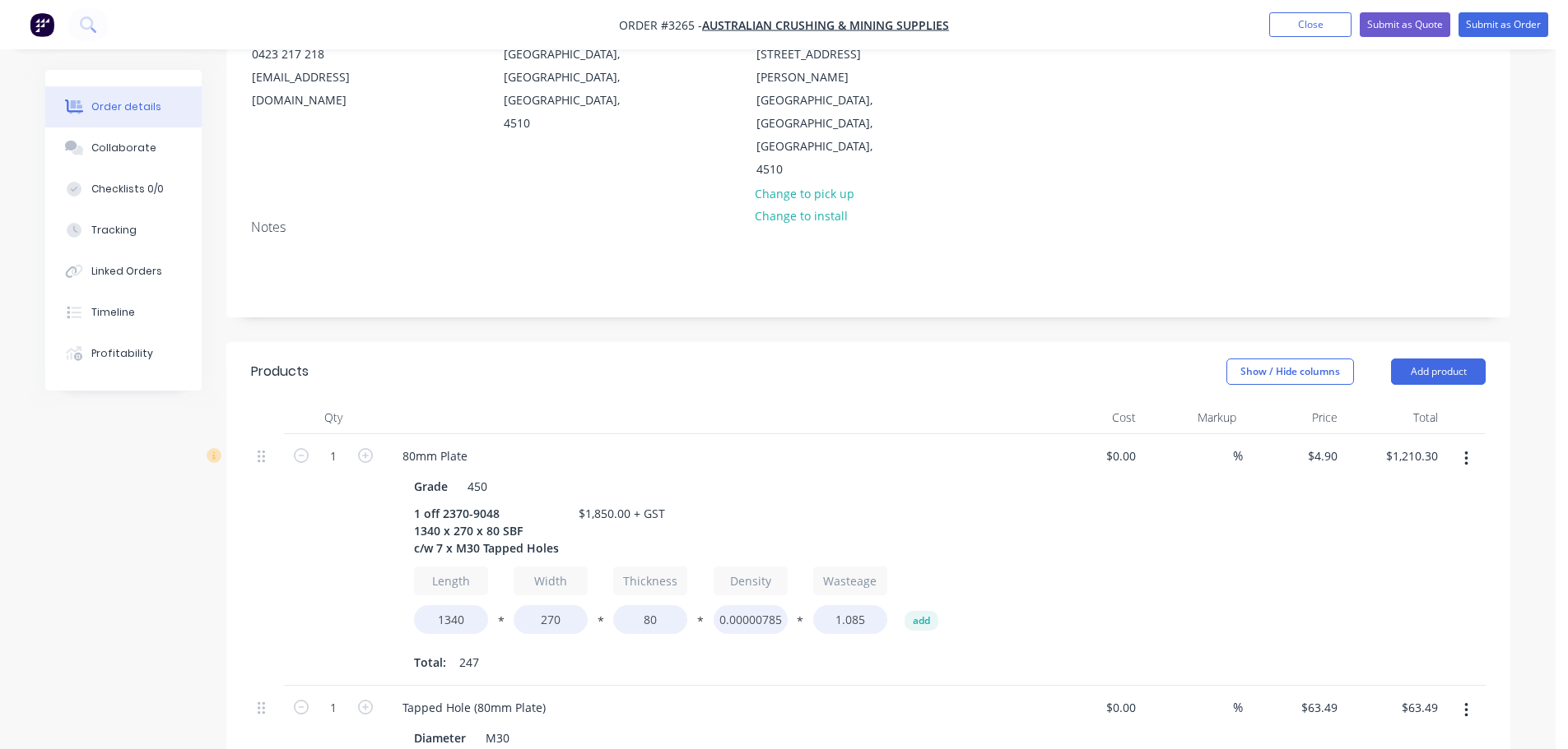
scroll to position [246, 0]
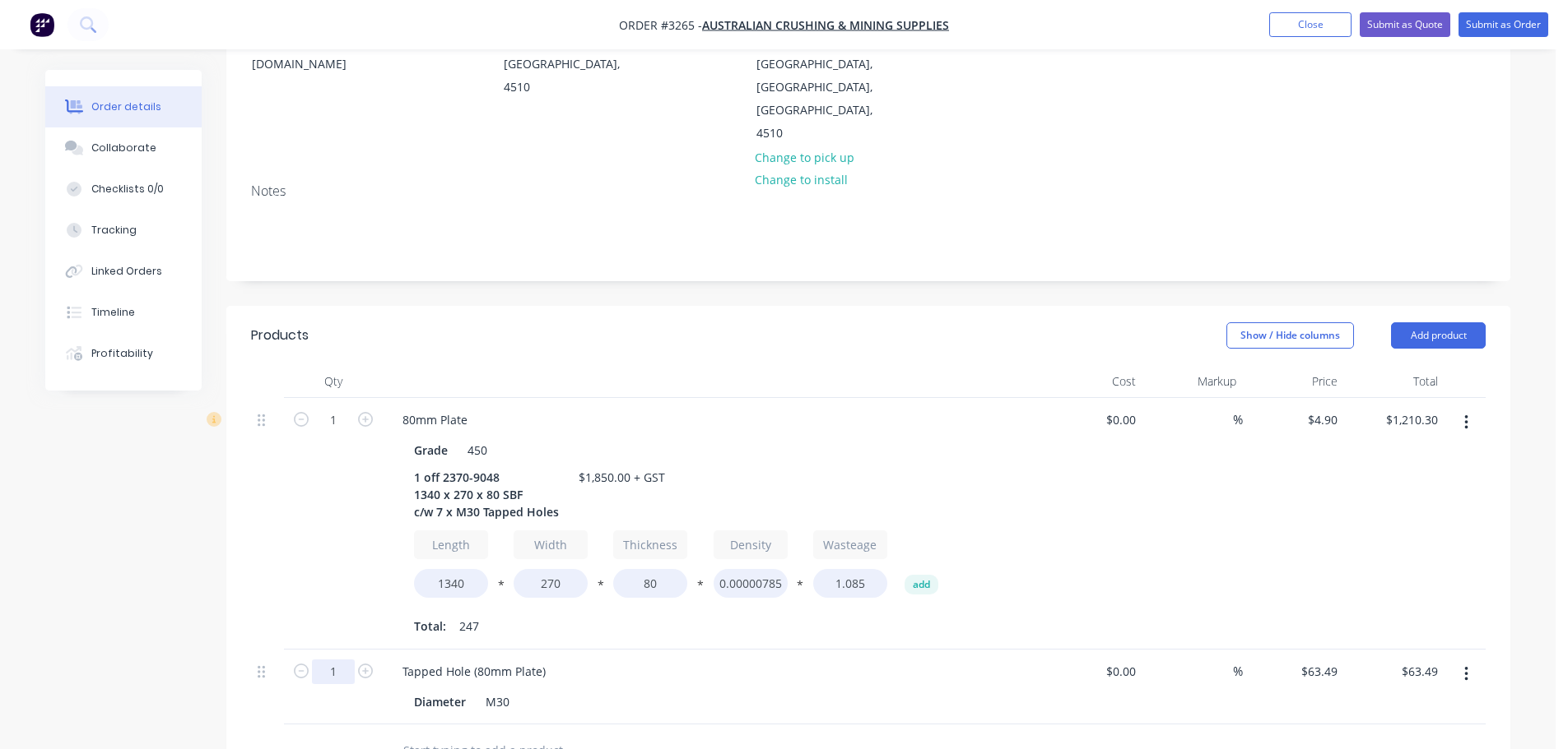
click at [331, 660] on input "1" at bounding box center [334, 672] width 43 height 24
type input "7"
type input "$444.43"
click at [972, 306] on header "Products Show / Hide columns Add product" at bounding box center [868, 335] width 1284 height 59
click at [1409, 323] on button "Add product" at bounding box center [1438, 335] width 94 height 26
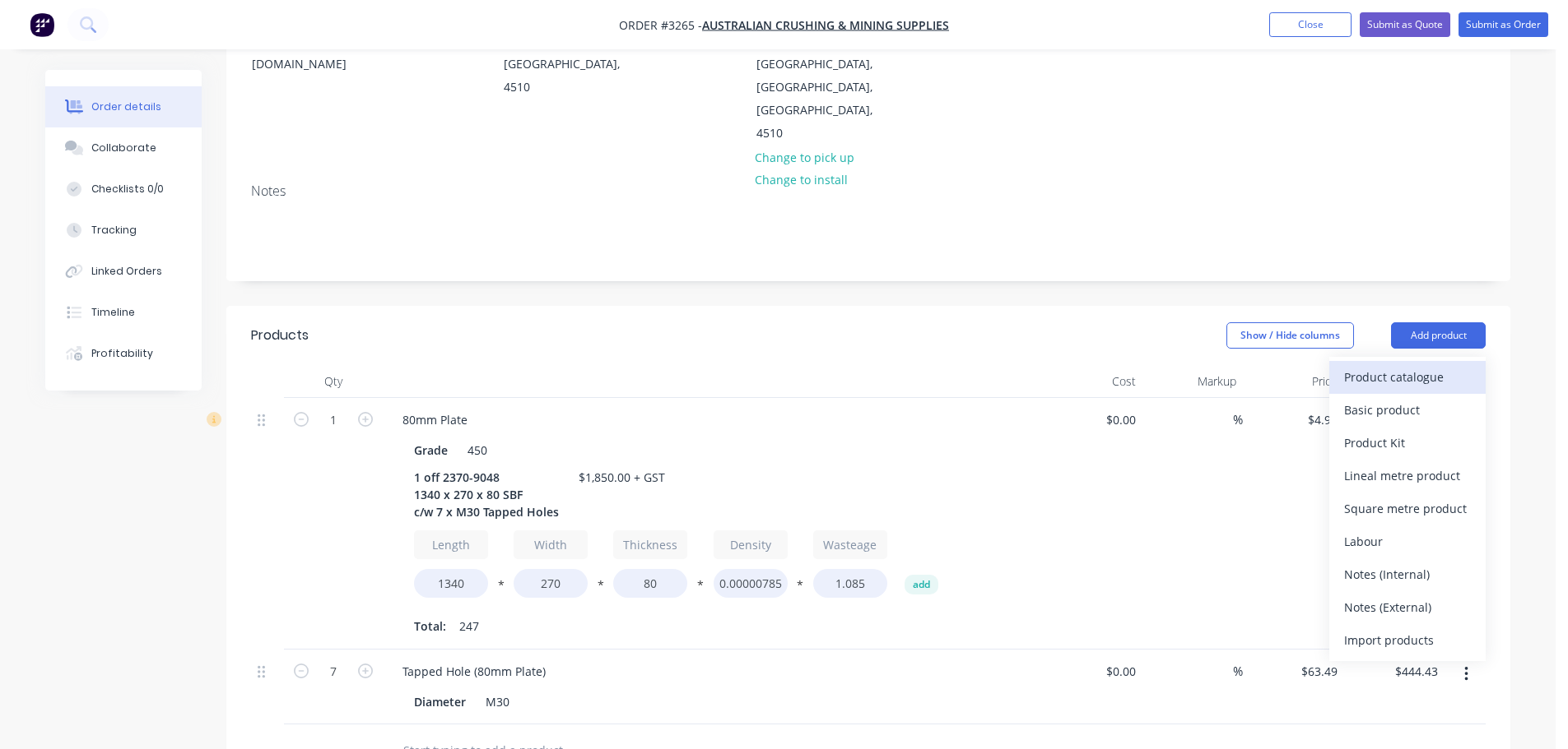
click at [1402, 365] on div "Product catalogue" at bounding box center [1407, 377] width 127 height 24
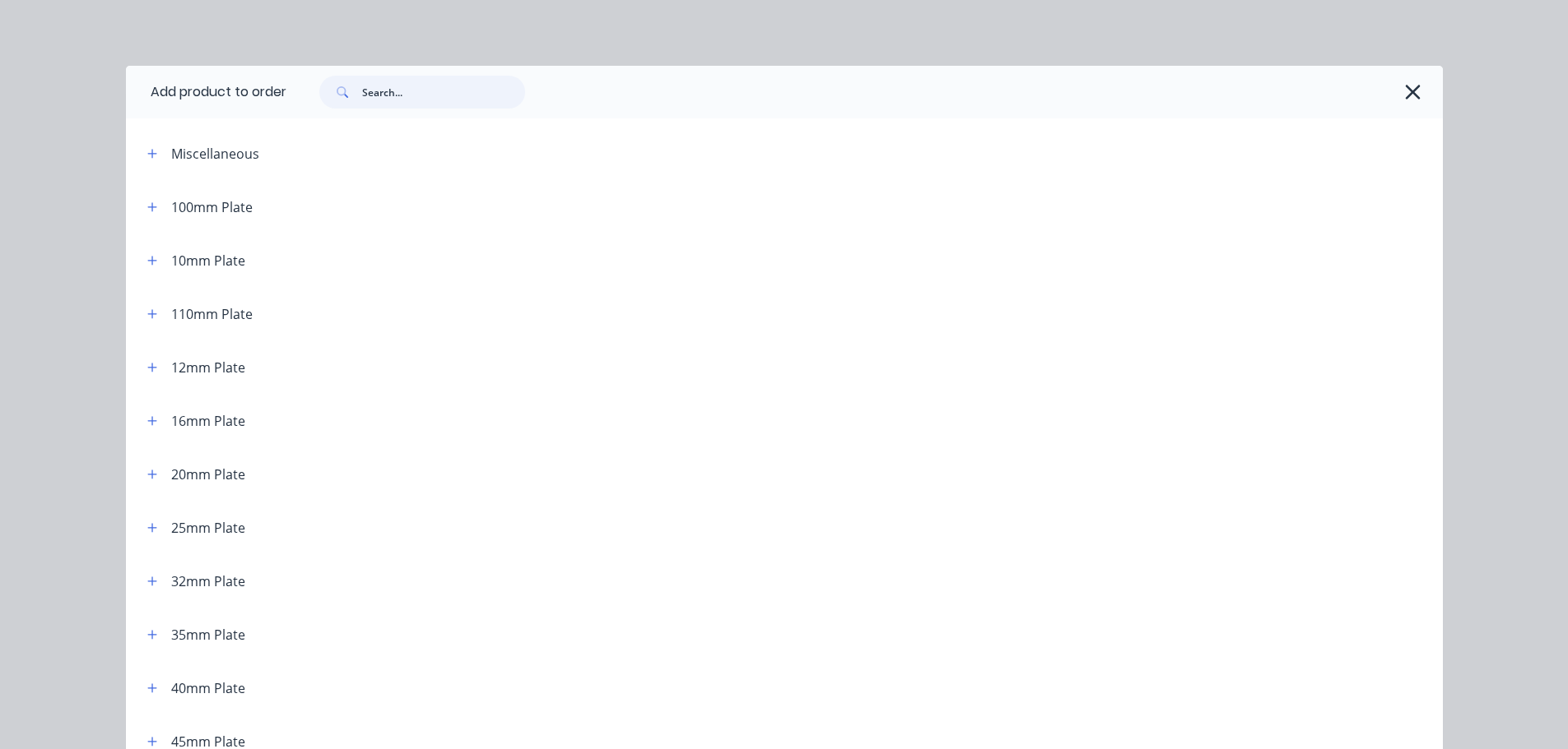
click at [450, 86] on input "text" at bounding box center [444, 92] width 163 height 33
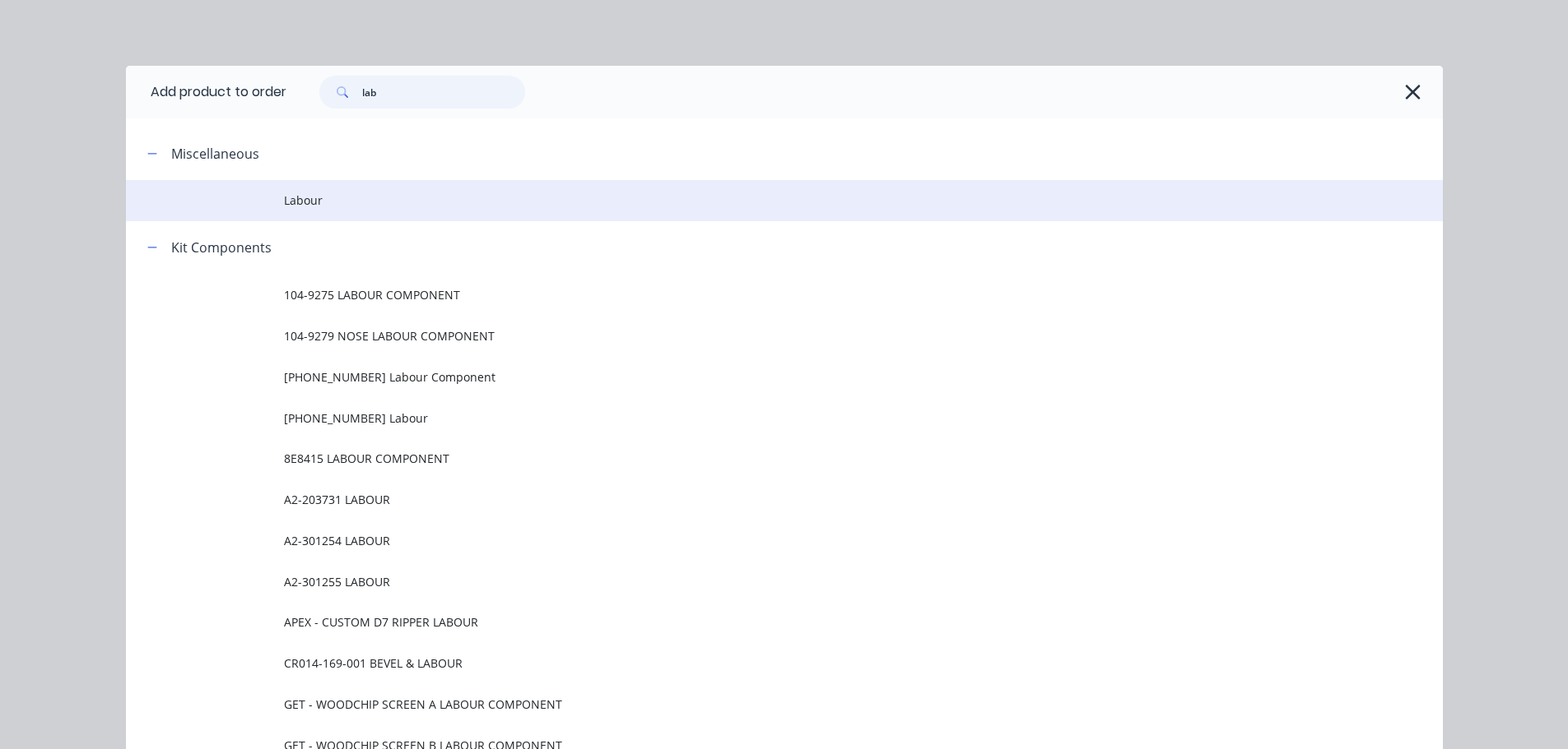
type input "lab"
click at [297, 195] on span "Labour" at bounding box center [748, 200] width 927 height 17
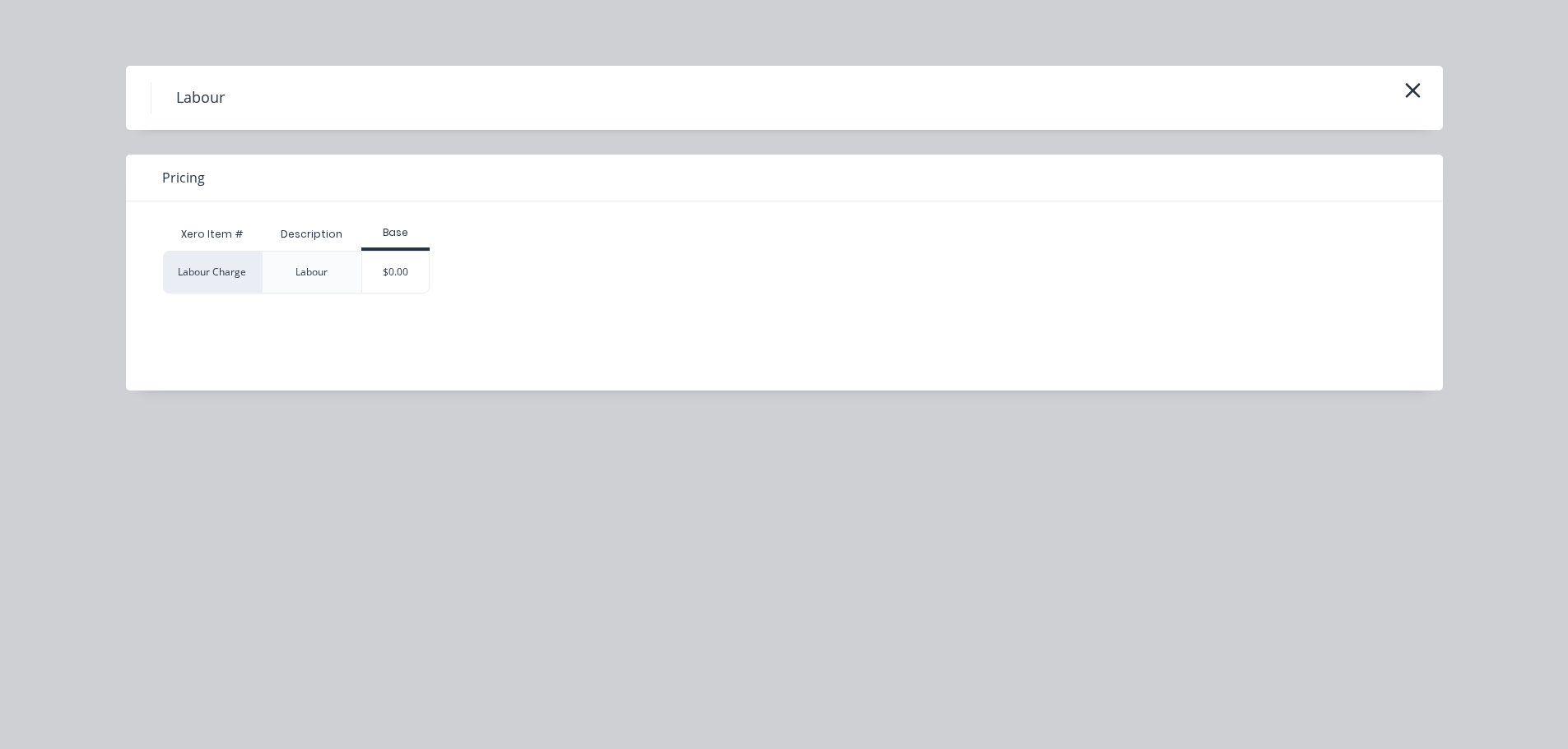
drag, startPoint x: 384, startPoint y: 265, endPoint x: 393, endPoint y: 270, distance: 10.3
click at [385, 265] on div "$0.00" at bounding box center [396, 272] width 67 height 41
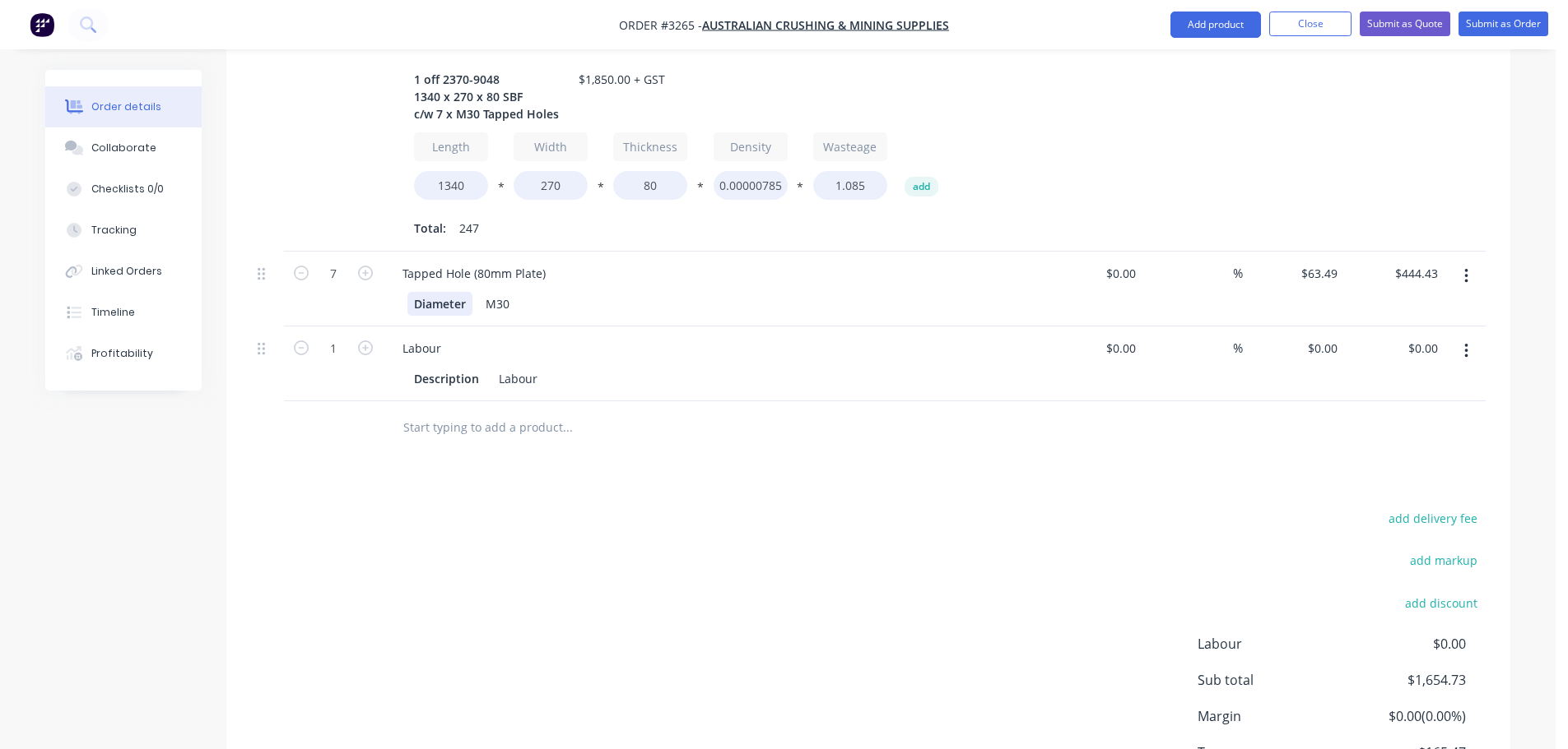
scroll to position [701, 0]
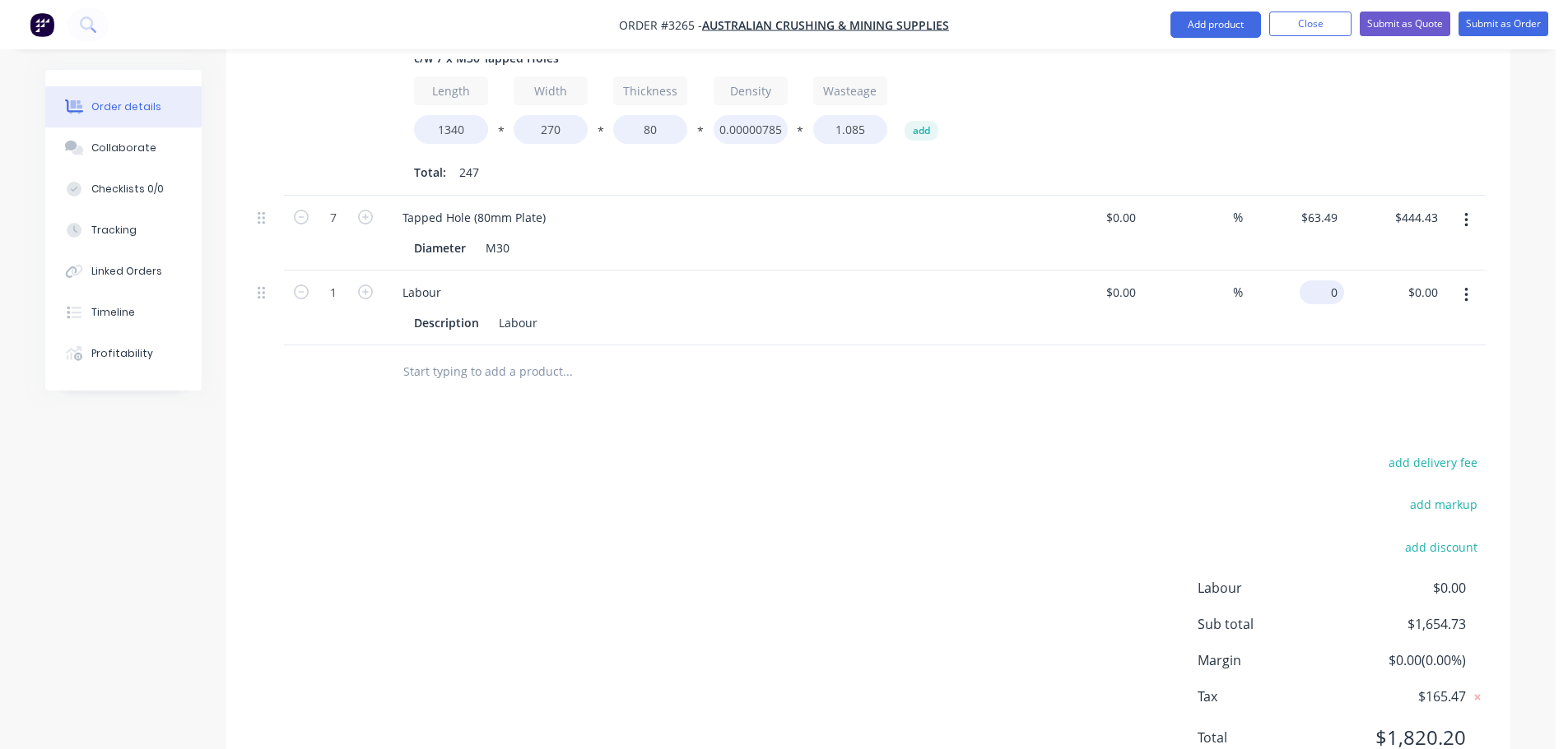
click at [1331, 281] on input "0" at bounding box center [1325, 292] width 38 height 24
type input "$195.27"
click at [1222, 345] on div at bounding box center [868, 371] width 1234 height 53
click at [164, 143] on button "Collaborate" at bounding box center [123, 148] width 157 height 41
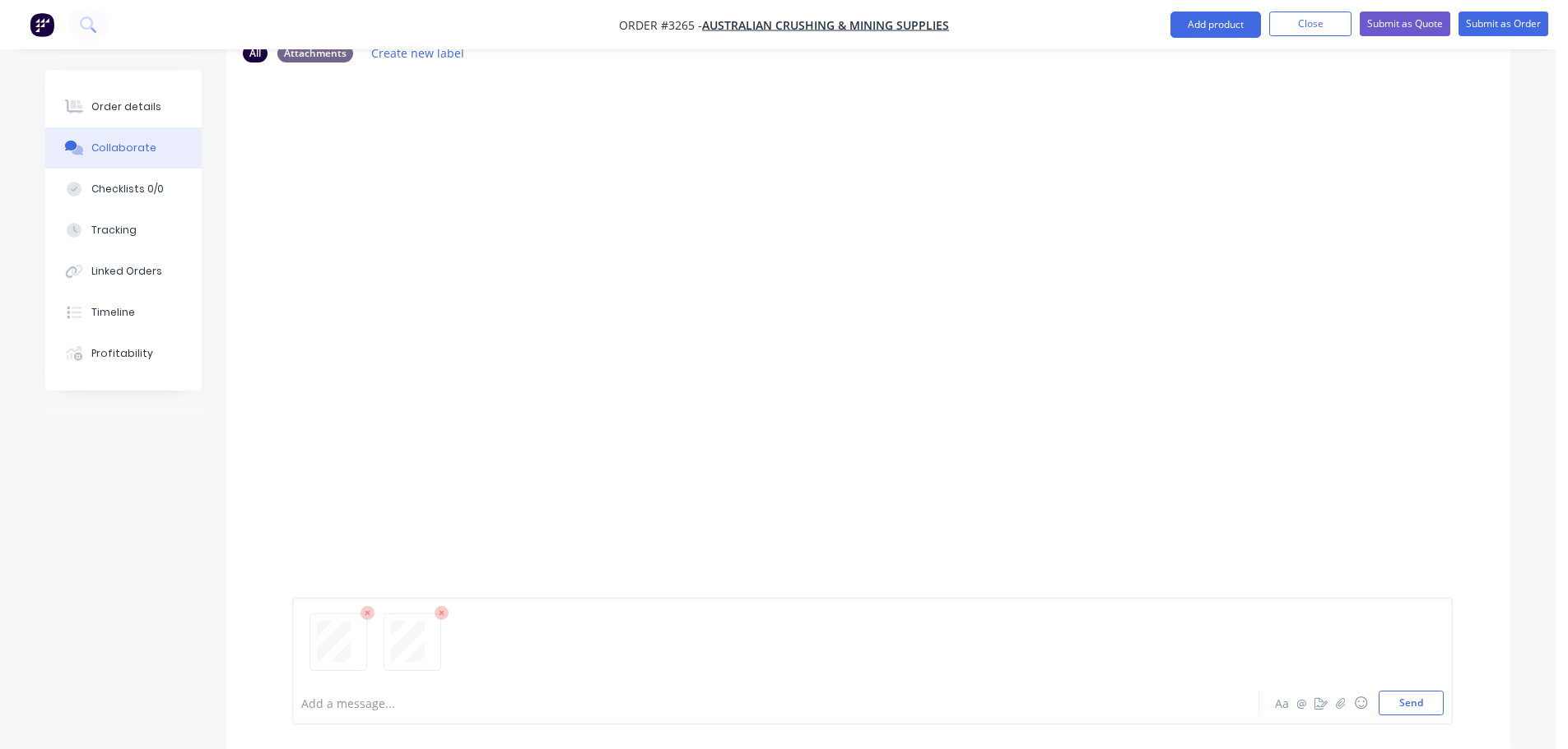
scroll to position [109, 0]
click at [1408, 709] on button "Send" at bounding box center [1411, 703] width 65 height 24
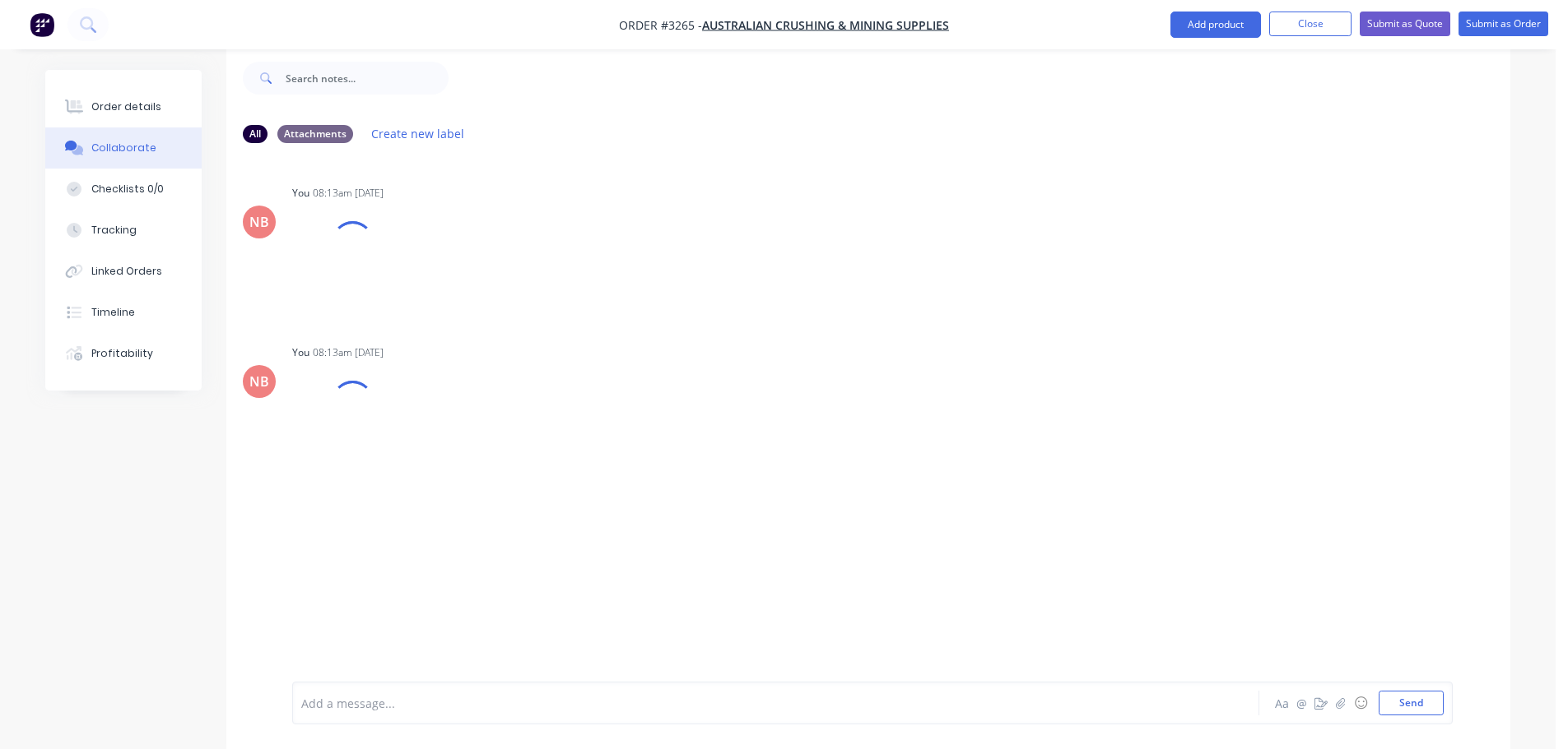
scroll to position [24, 0]
click at [136, 114] on button "Order details" at bounding box center [123, 107] width 157 height 41
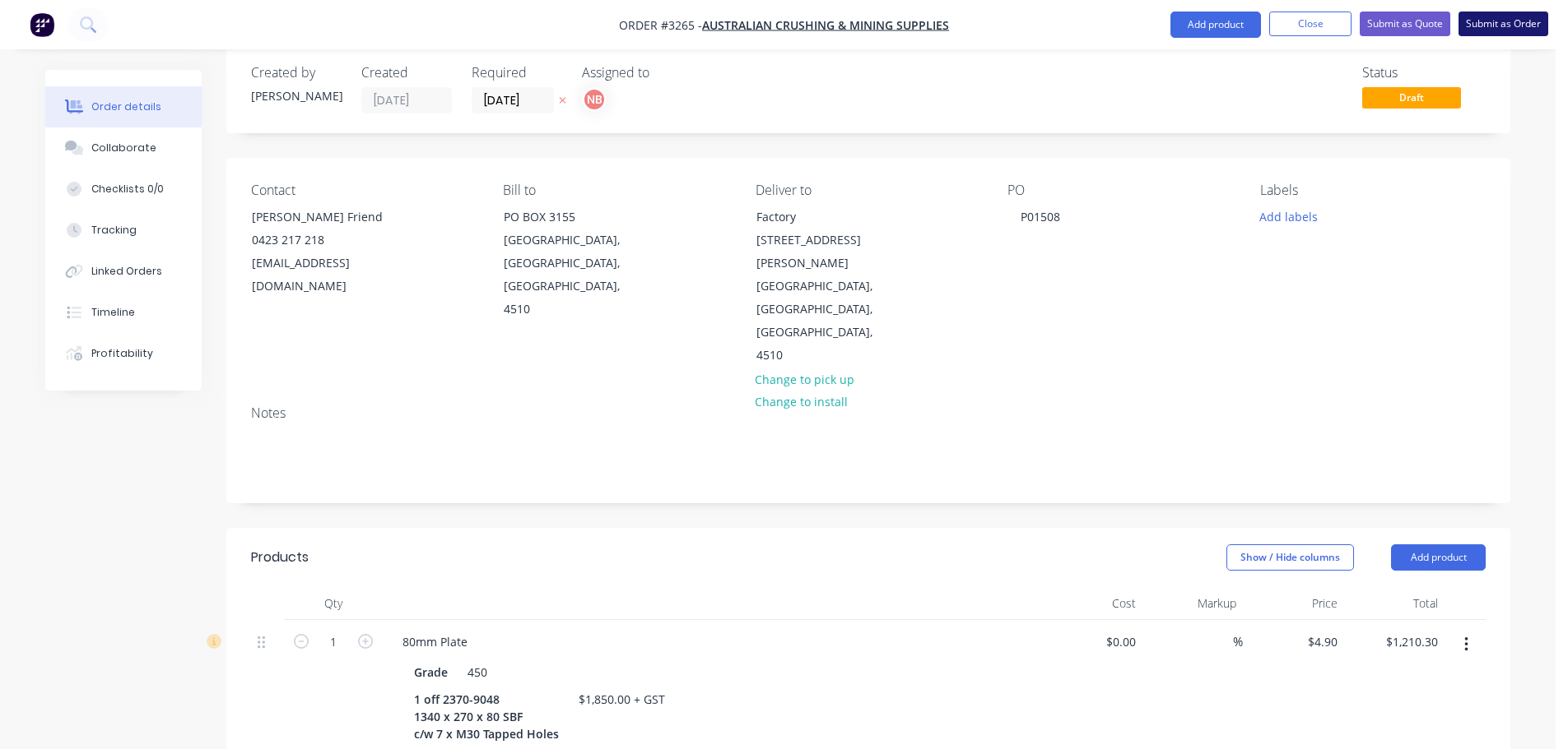
click at [1479, 23] on button "Submit as Order" at bounding box center [1503, 23] width 90 height 24
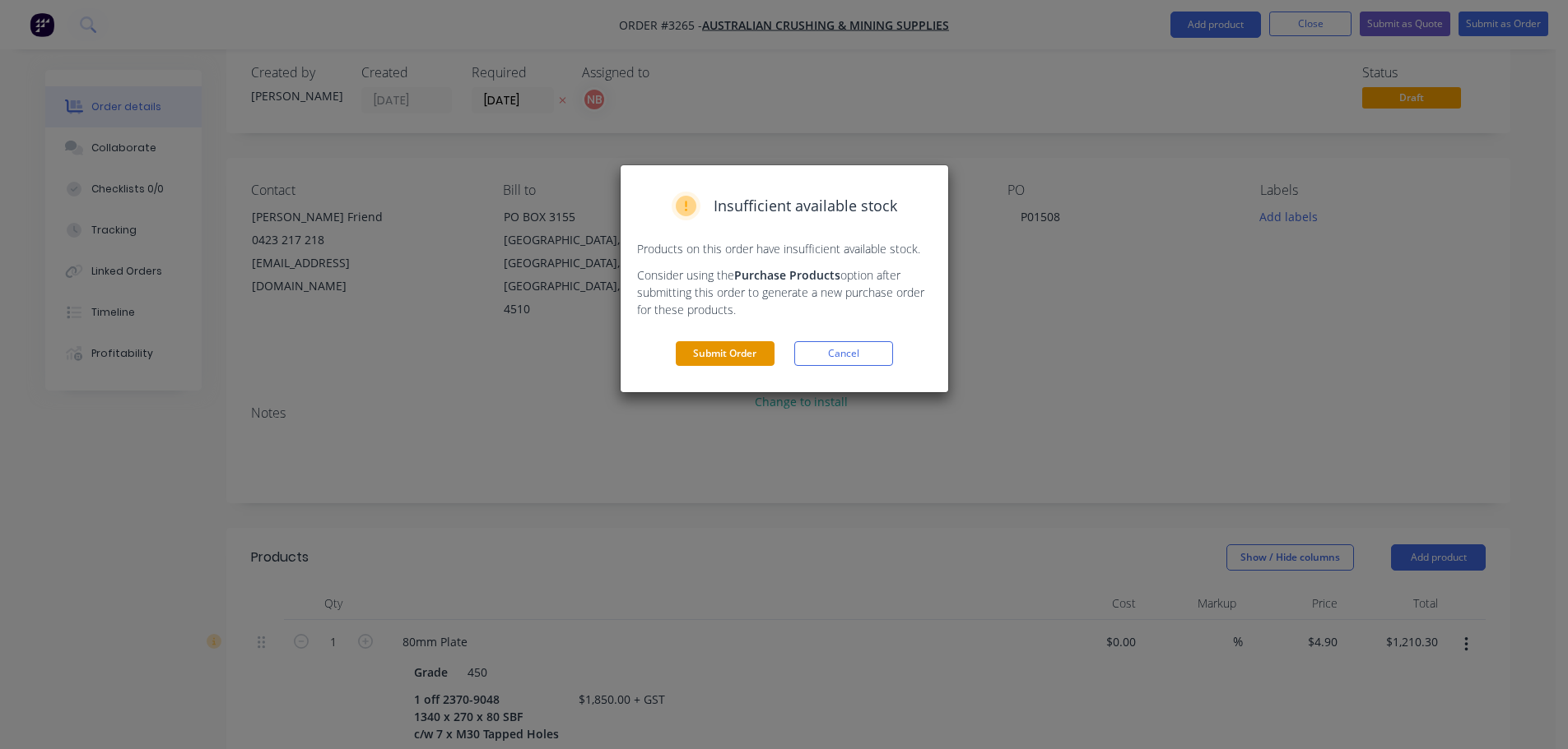
click at [751, 352] on button "Submit Order" at bounding box center [725, 353] width 99 height 24
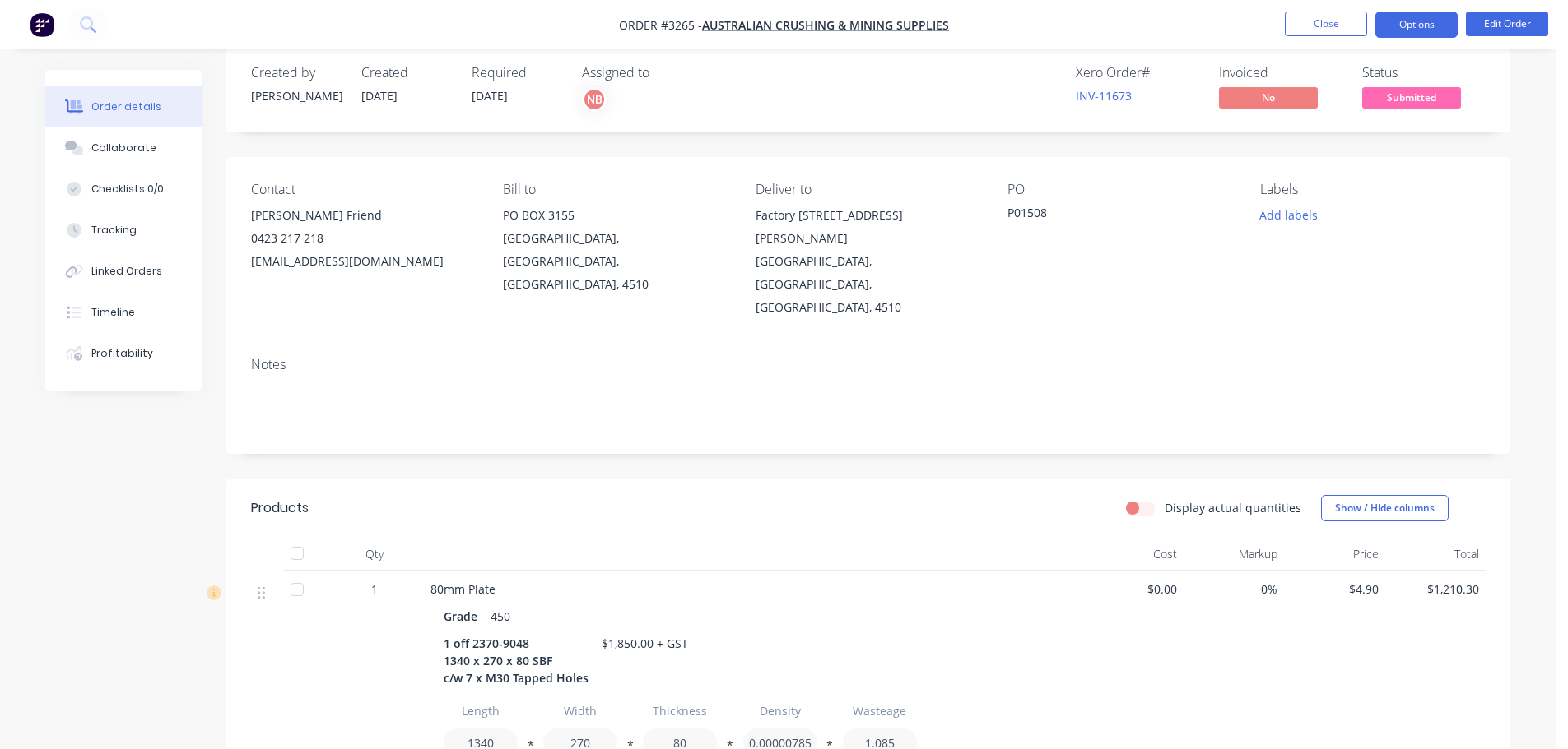
click at [1404, 26] on button "Options" at bounding box center [1416, 24] width 82 height 26
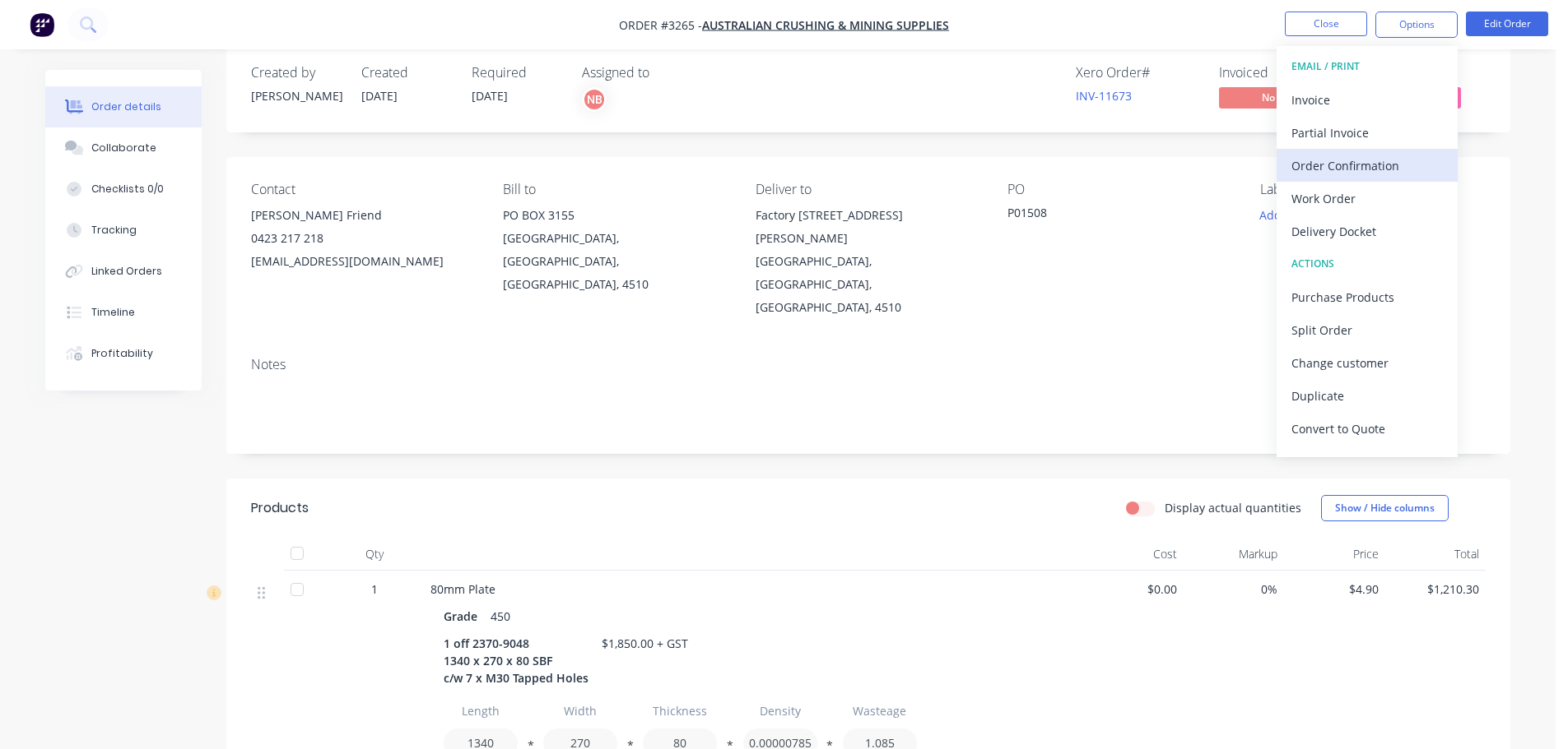
click at [1348, 167] on div "Order Confirmation" at bounding box center [1367, 165] width 151 height 24
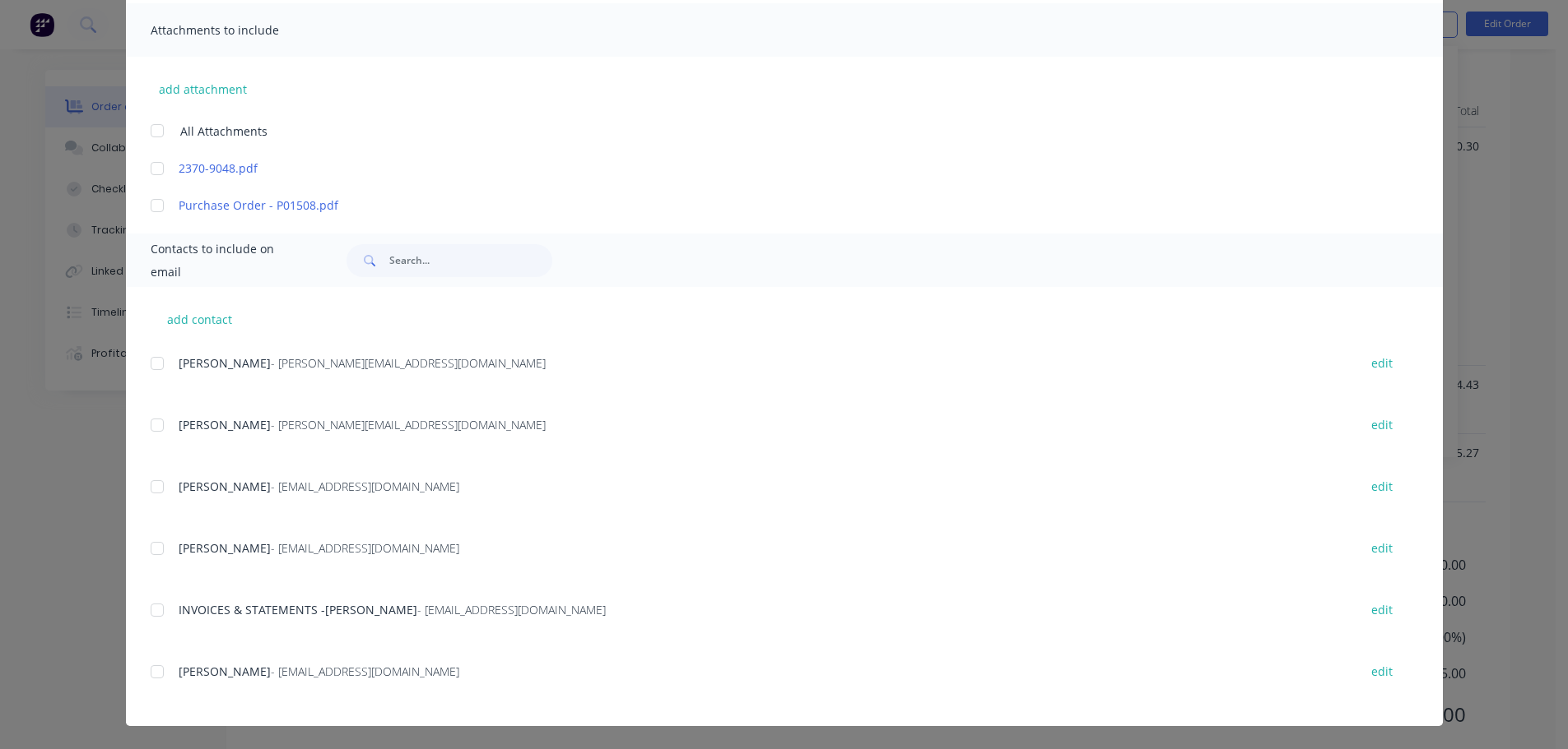
scroll to position [304, 0]
click at [164, 673] on div at bounding box center [157, 676] width 33 height 33
type textarea "Thank you for your order! Click 'view my order' to see your order confirmation.…"
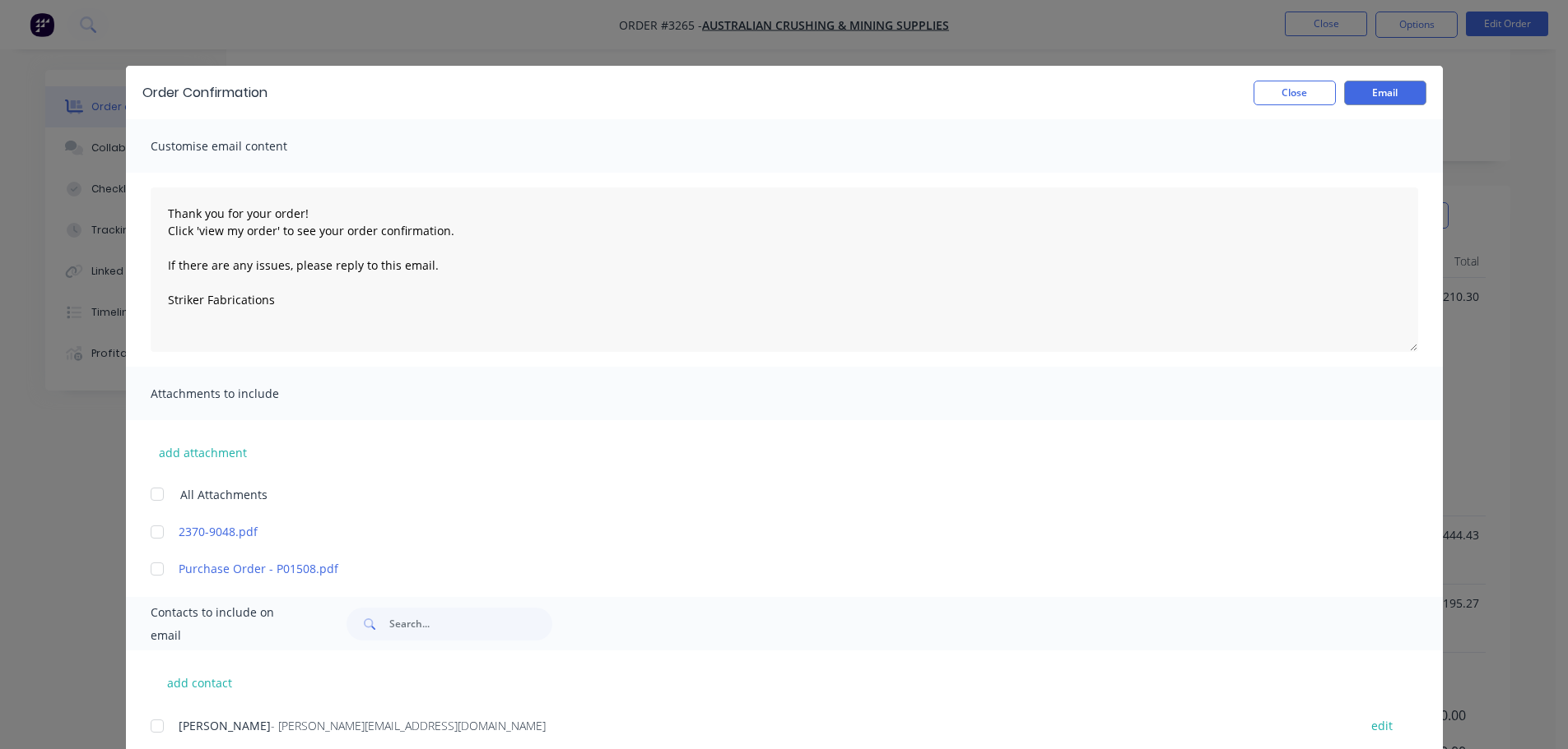
scroll to position [304, 0]
click at [1393, 94] on button "Email" at bounding box center [1384, 93] width 82 height 24
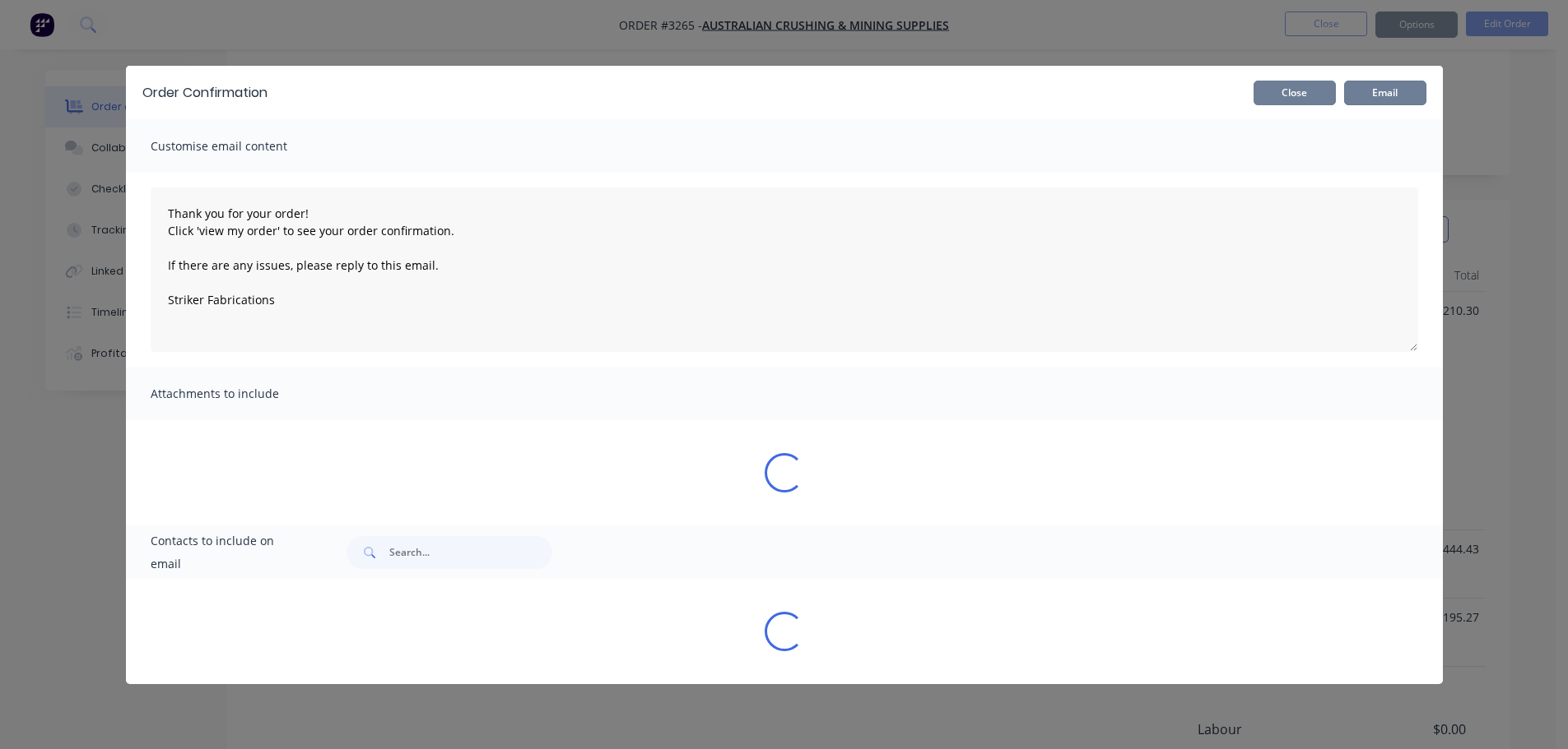
type textarea "Thank you for your order! Click 'view my order' to see your order confirmation.…"
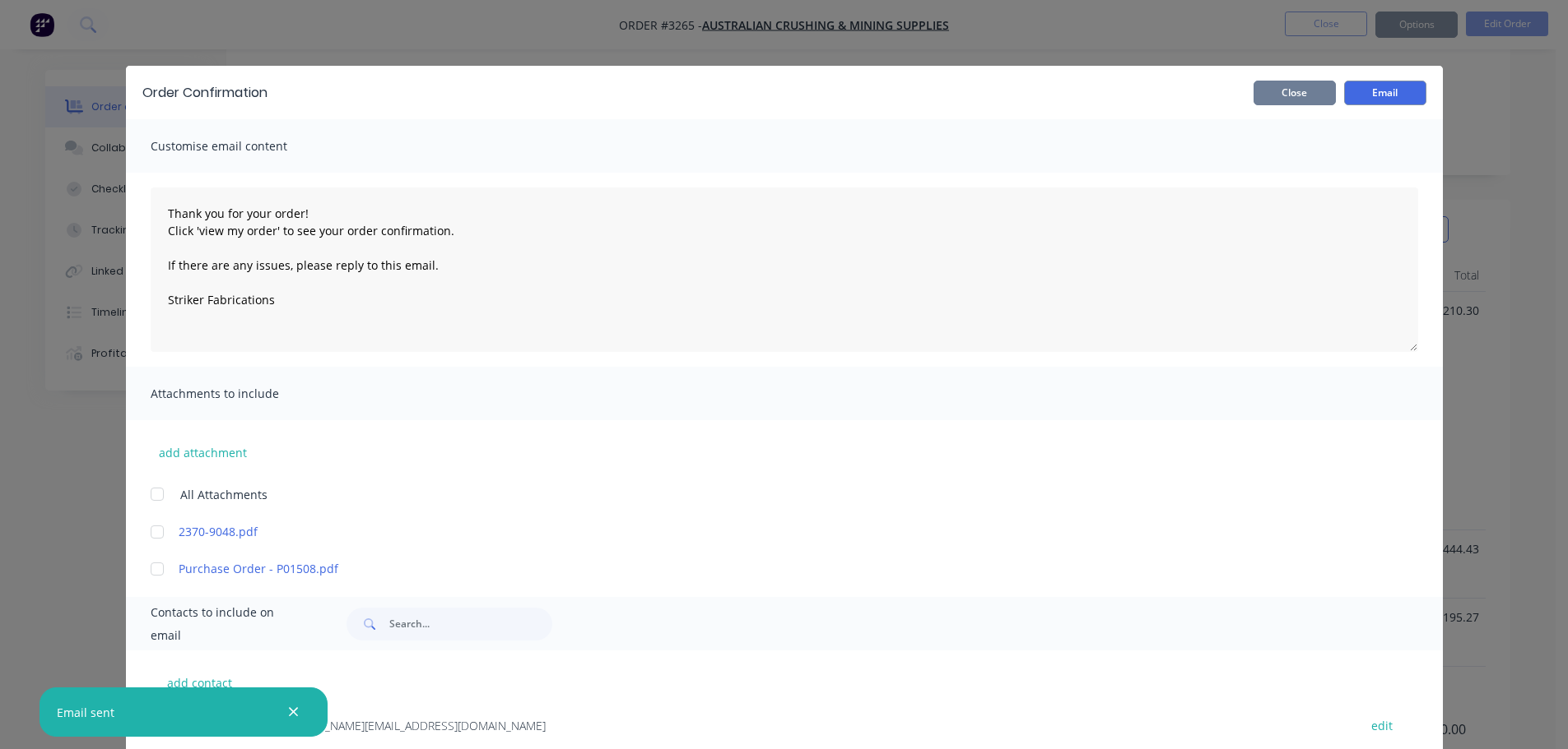
click at [1316, 93] on button "Close" at bounding box center [1294, 93] width 82 height 24
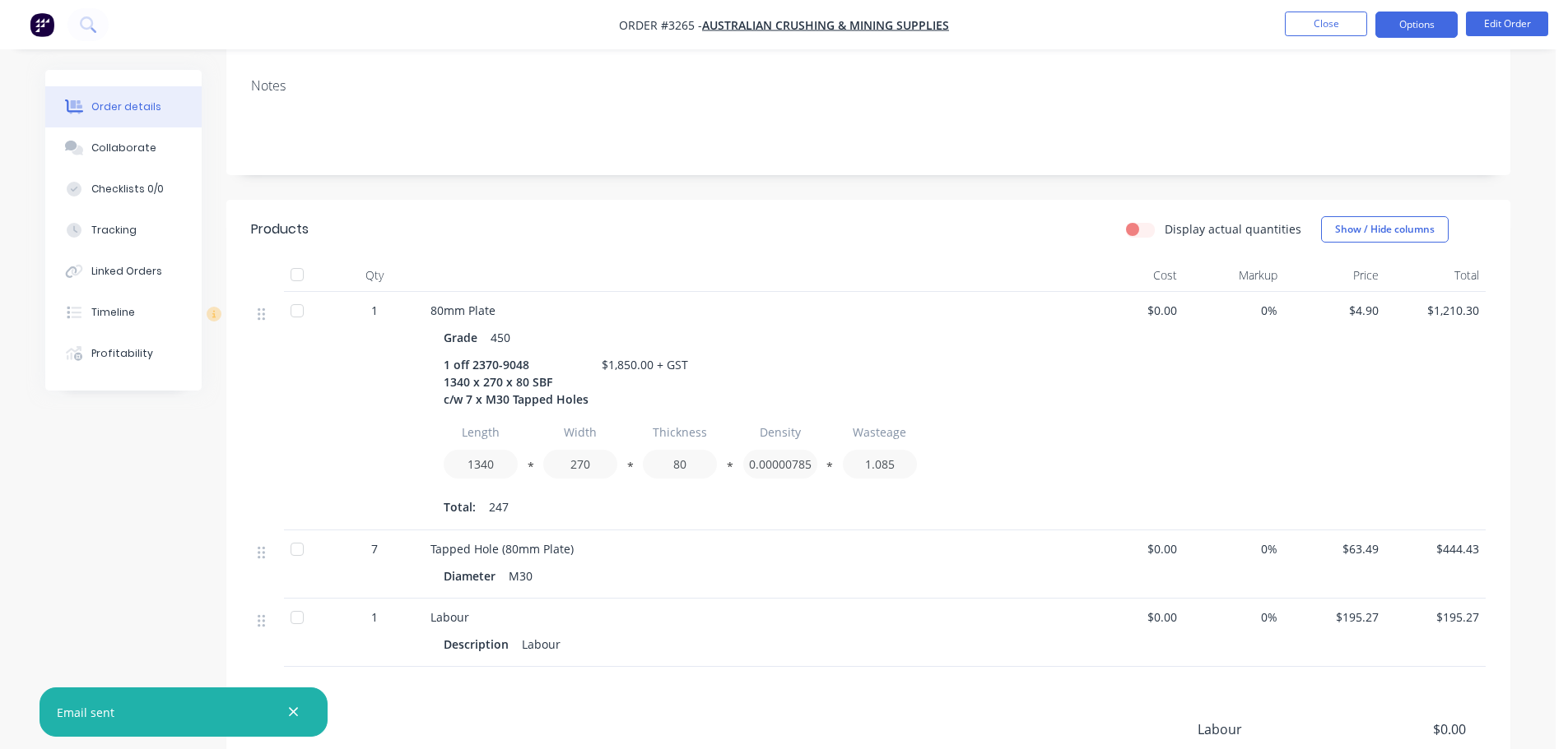
click at [1447, 29] on button "Options" at bounding box center [1416, 24] width 82 height 26
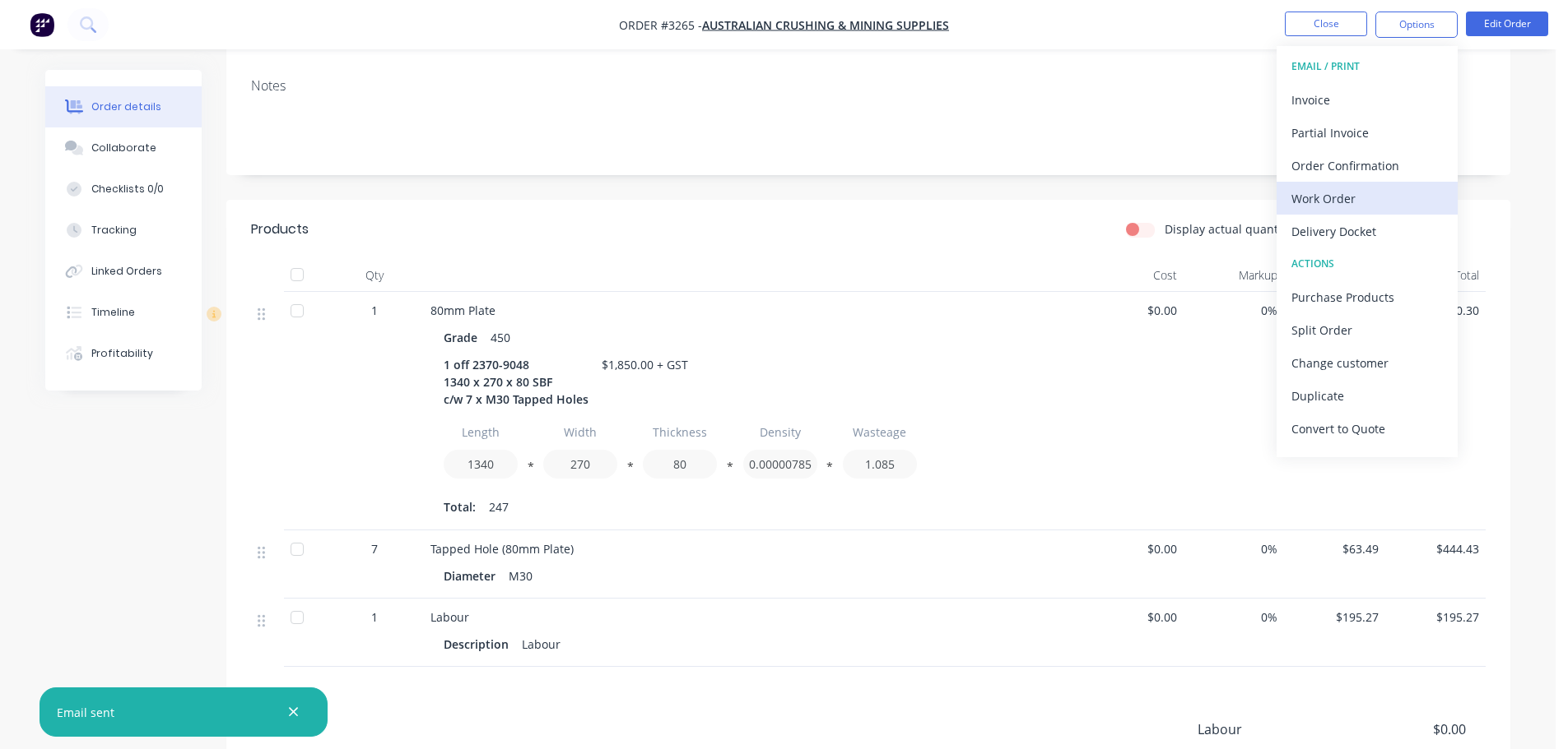
click at [1356, 194] on div "Work Order" at bounding box center [1367, 199] width 151 height 24
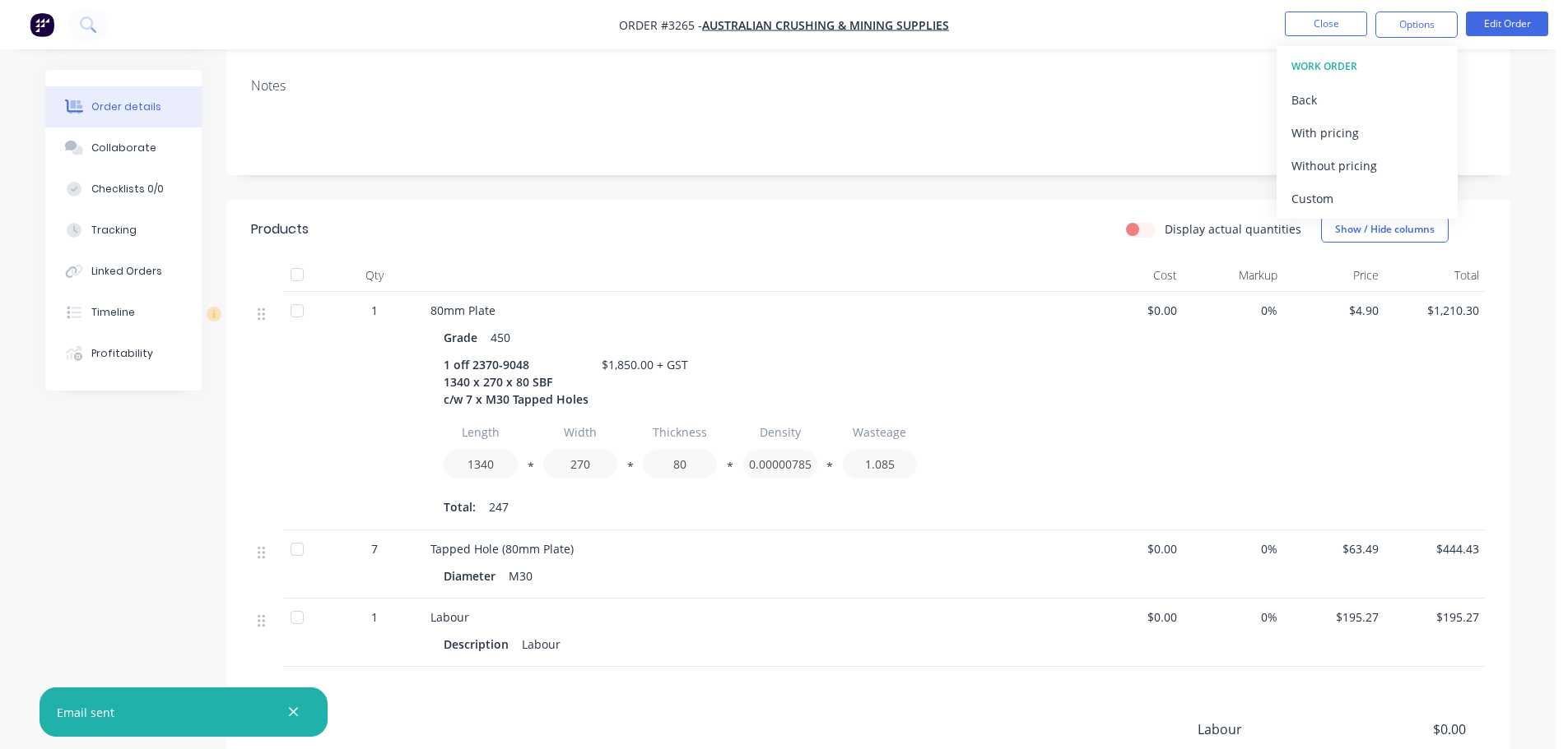
click at [1356, 194] on div "Custom" at bounding box center [1367, 199] width 151 height 24
click at [1349, 173] on div "Without pricing" at bounding box center [1367, 165] width 151 height 24
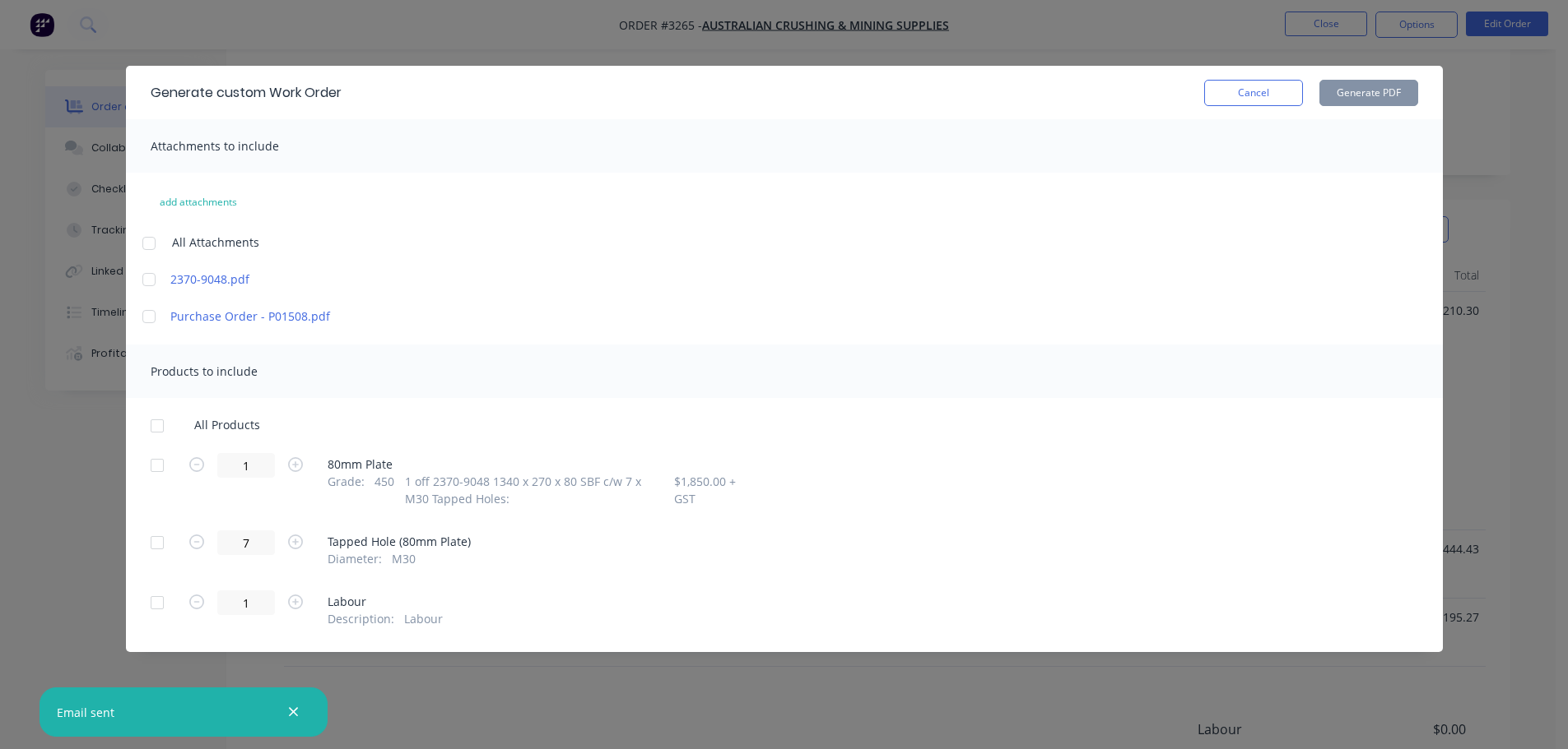
drag, startPoint x: 139, startPoint y: 464, endPoint x: 168, endPoint y: 461, distance: 29.2
click at [141, 463] on div "All Products 1 80mm Plate Grade : 450 1 off 2370-9048 1340 x 270 x 80 SBF c/w 7…" at bounding box center [784, 522] width 1317 height 210
click at [158, 461] on div at bounding box center [157, 466] width 33 height 33
click at [1369, 96] on button "Generate PDF" at bounding box center [1369, 93] width 99 height 26
click at [1244, 82] on button "Cancel" at bounding box center [1254, 93] width 99 height 26
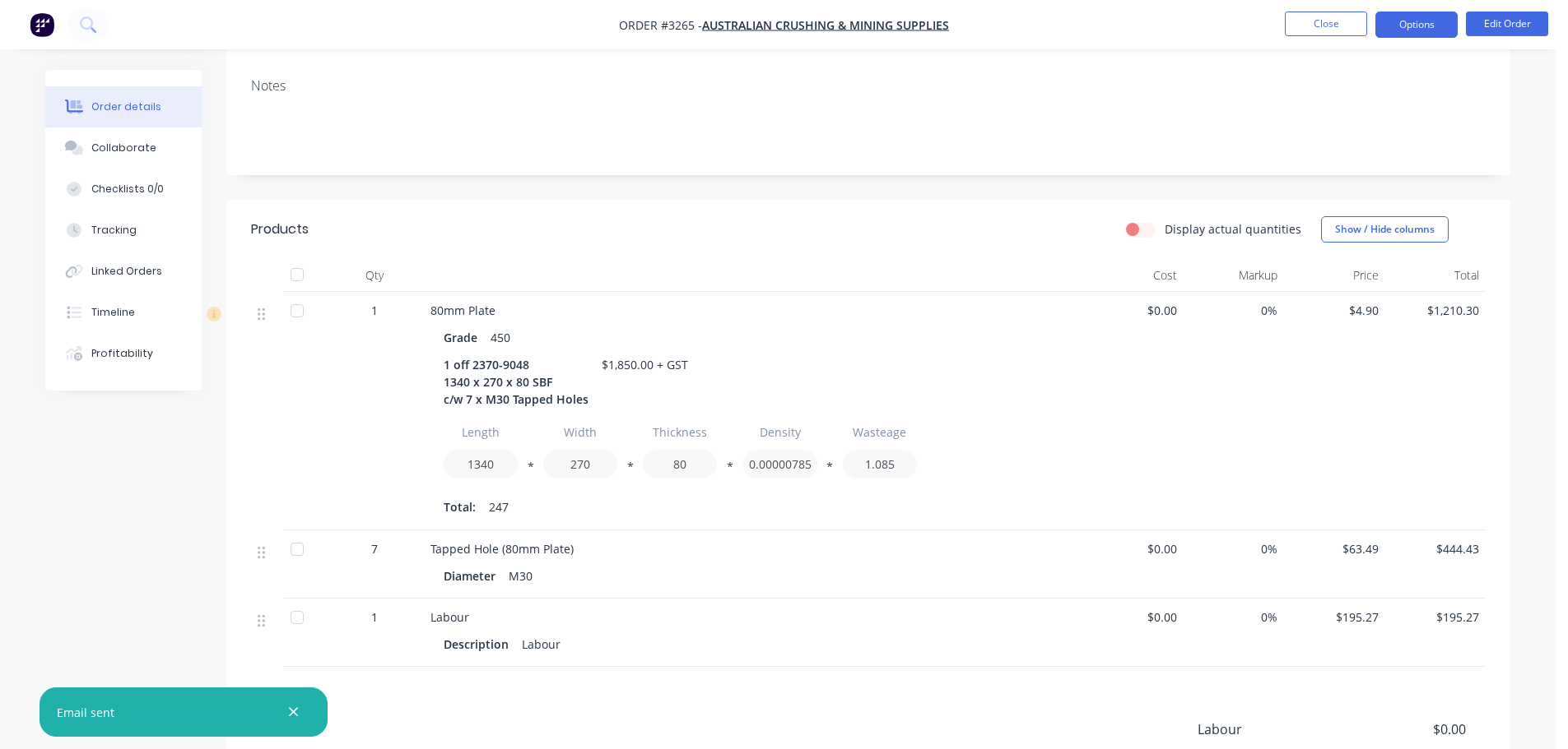
click at [1441, 13] on button "Options" at bounding box center [1416, 24] width 82 height 26
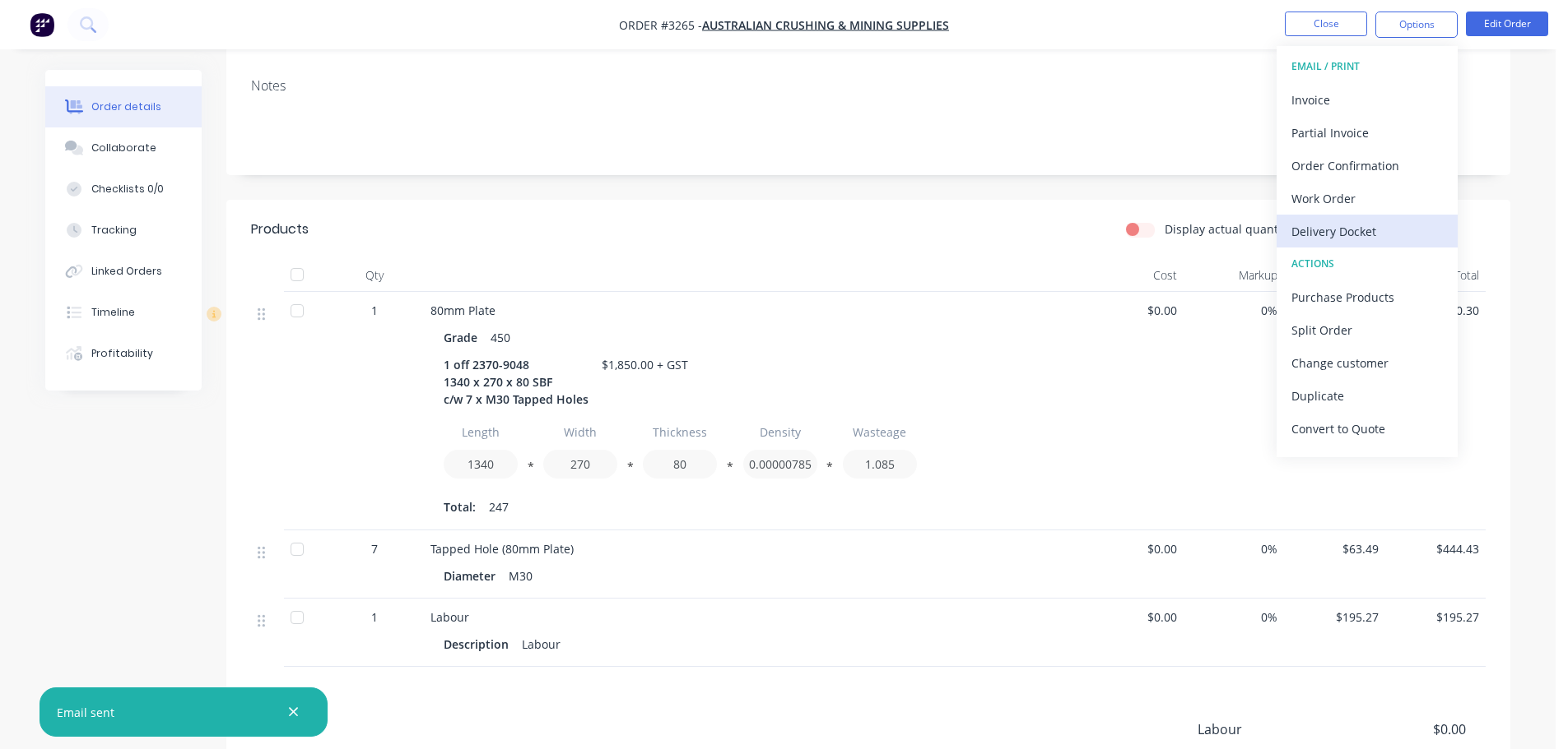
click at [1349, 225] on div "Delivery Docket" at bounding box center [1367, 231] width 151 height 24
click at [1339, 184] on button "Custom" at bounding box center [1366, 198] width 181 height 33
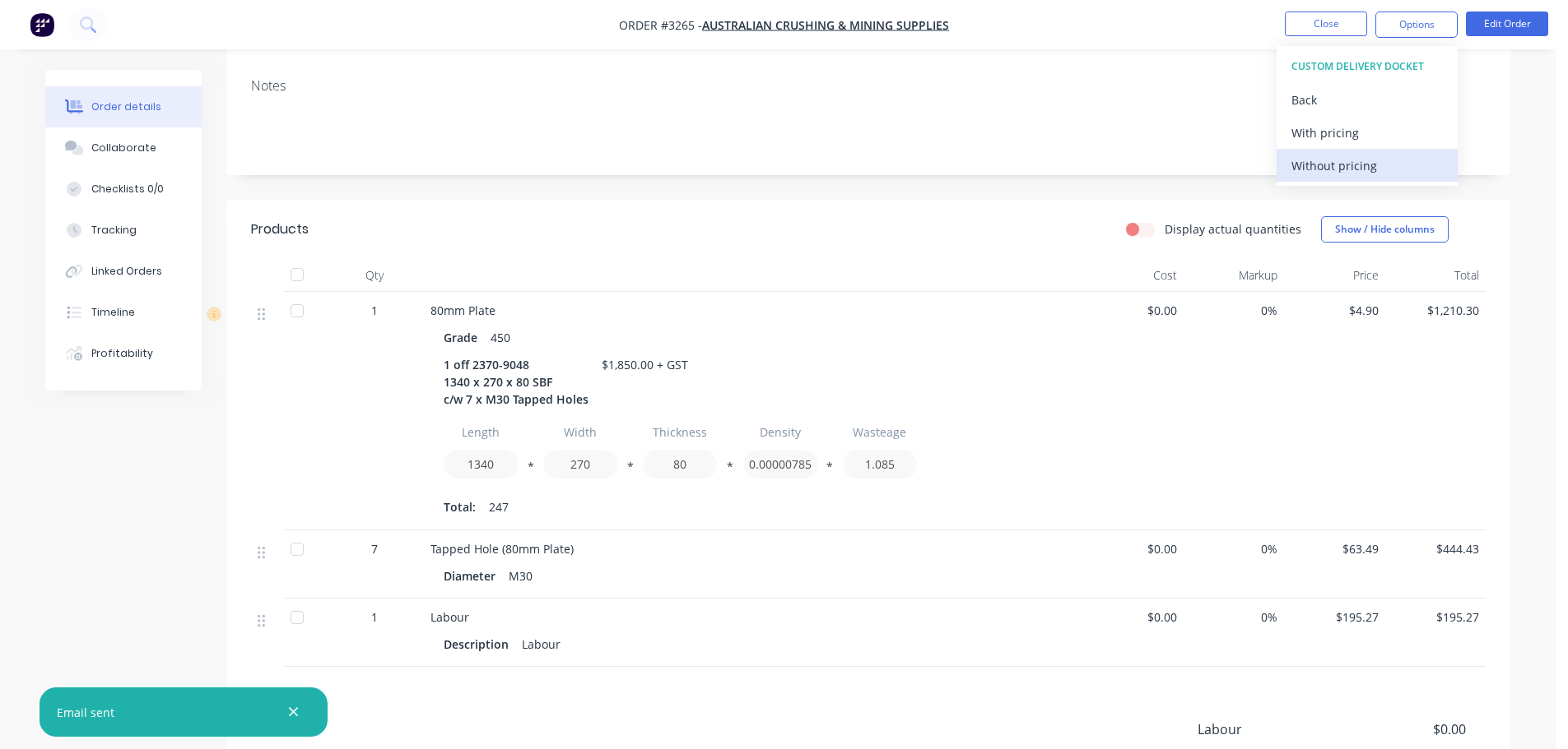
click at [1339, 172] on div "Without pricing" at bounding box center [1367, 165] width 151 height 24
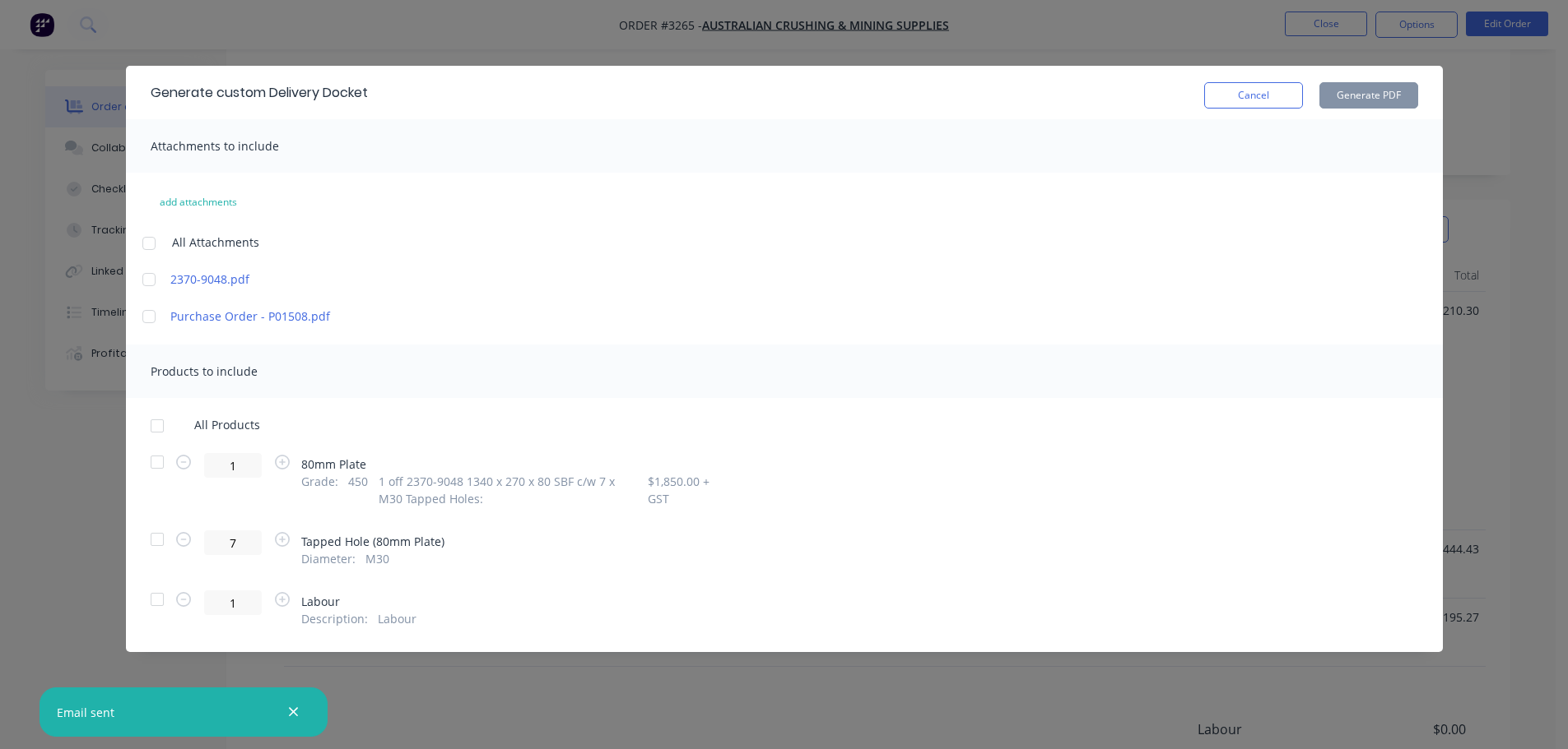
click at [161, 460] on div at bounding box center [157, 462] width 33 height 33
click at [1395, 92] on button "Generate PDF" at bounding box center [1369, 94] width 99 height 26
click at [1258, 97] on button "Cancel" at bounding box center [1254, 94] width 99 height 26
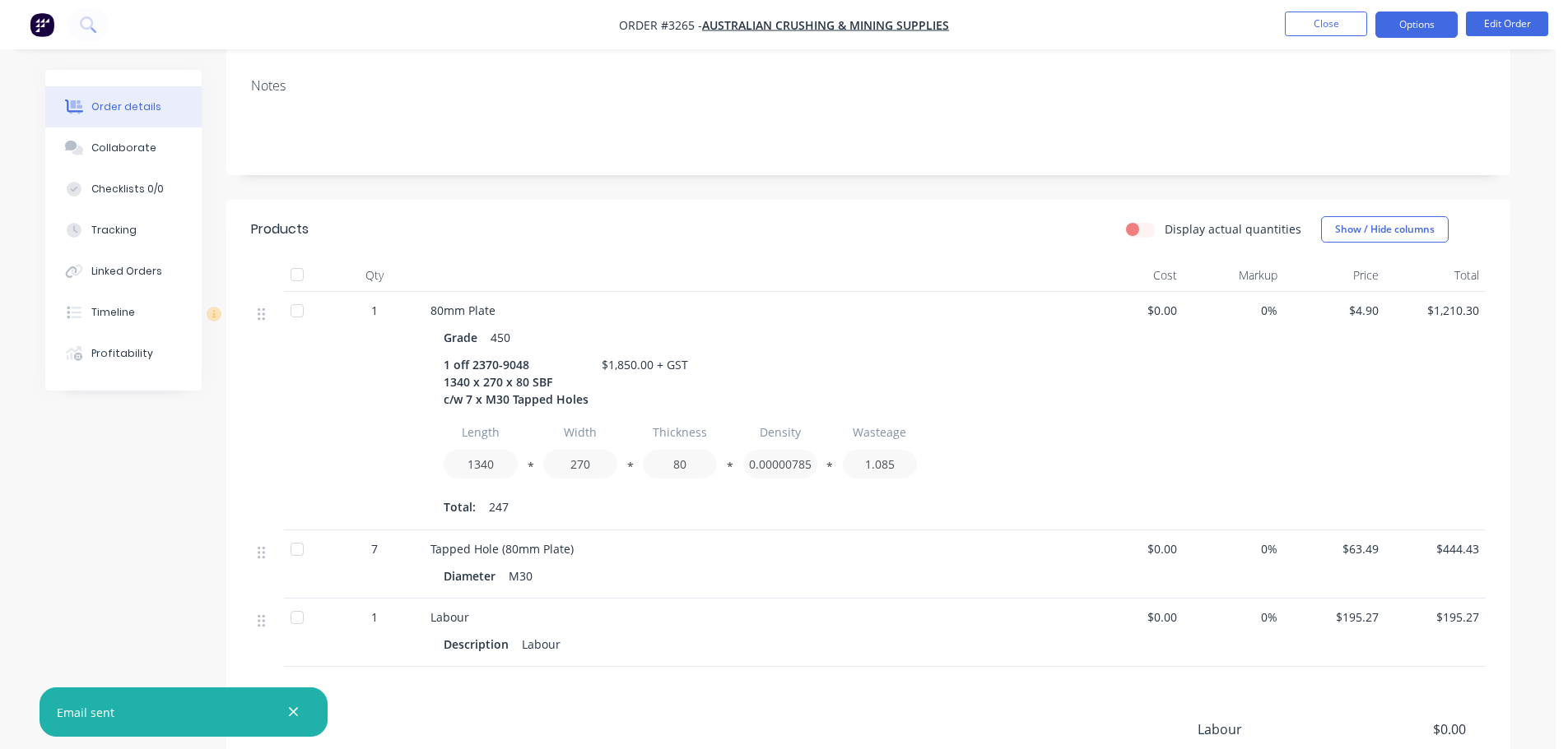
click at [1428, 19] on button "Options" at bounding box center [1416, 24] width 82 height 26
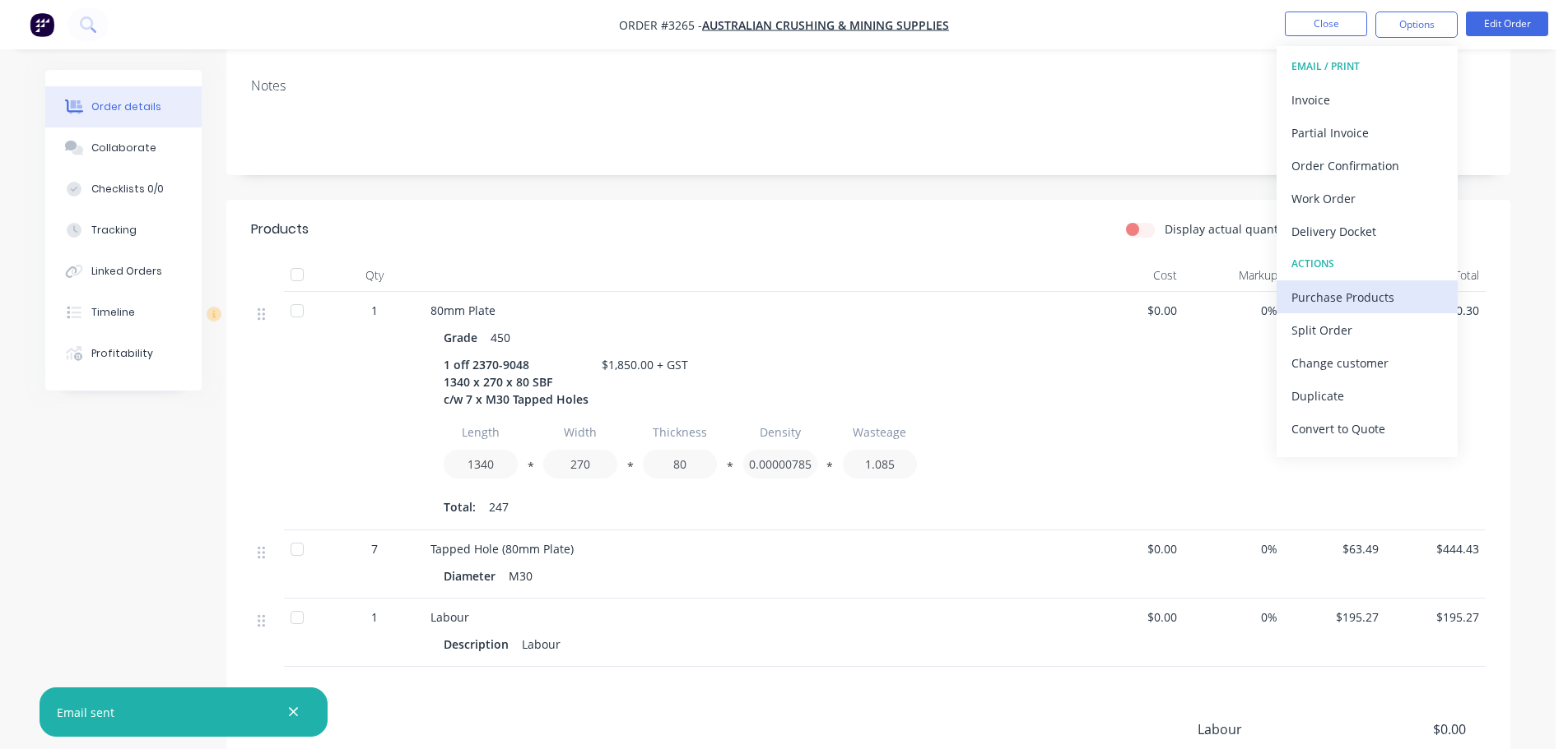
click at [1331, 300] on div "Purchase Products" at bounding box center [1367, 297] width 151 height 24
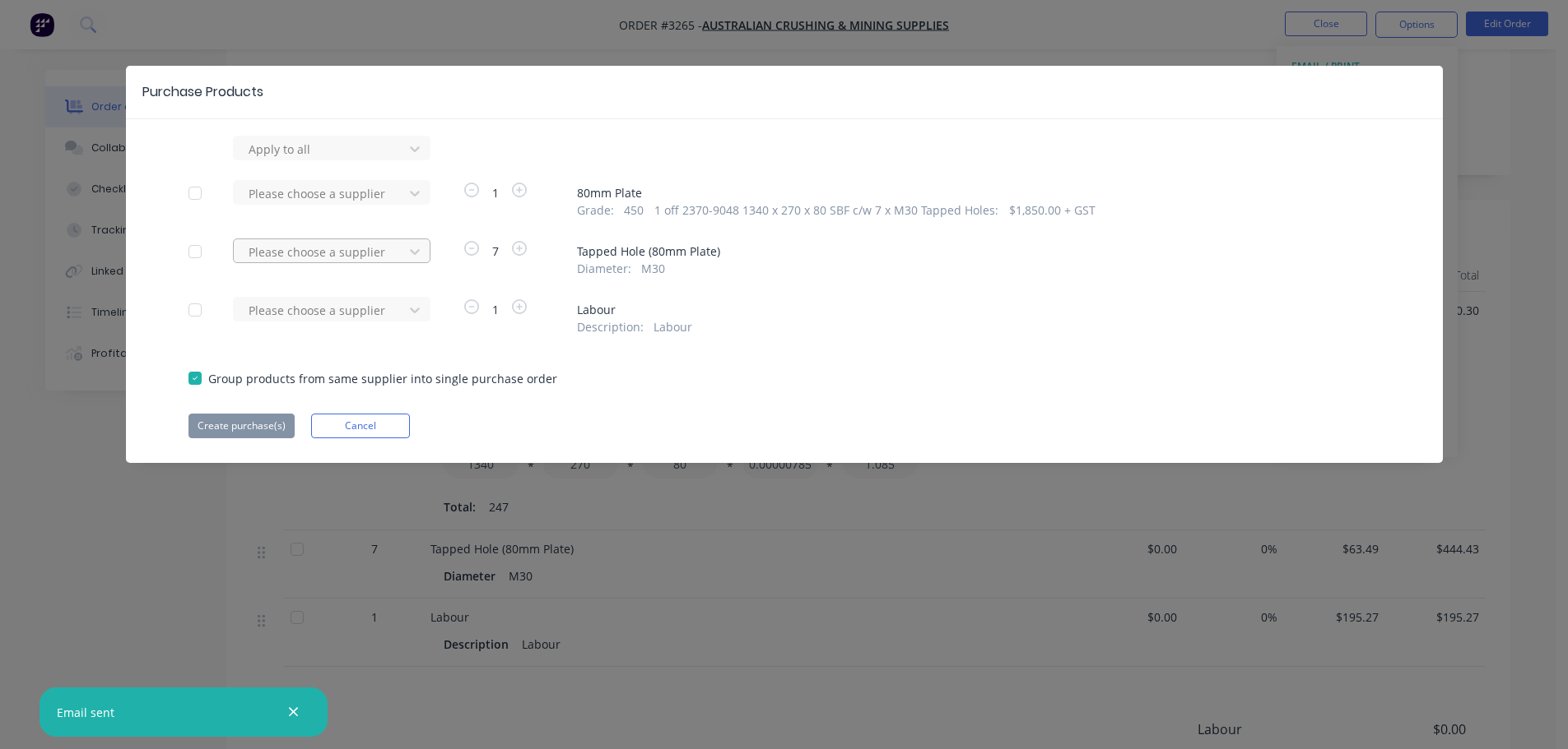
click at [332, 263] on div "Please choose a supplier" at bounding box center [321, 251] width 158 height 24
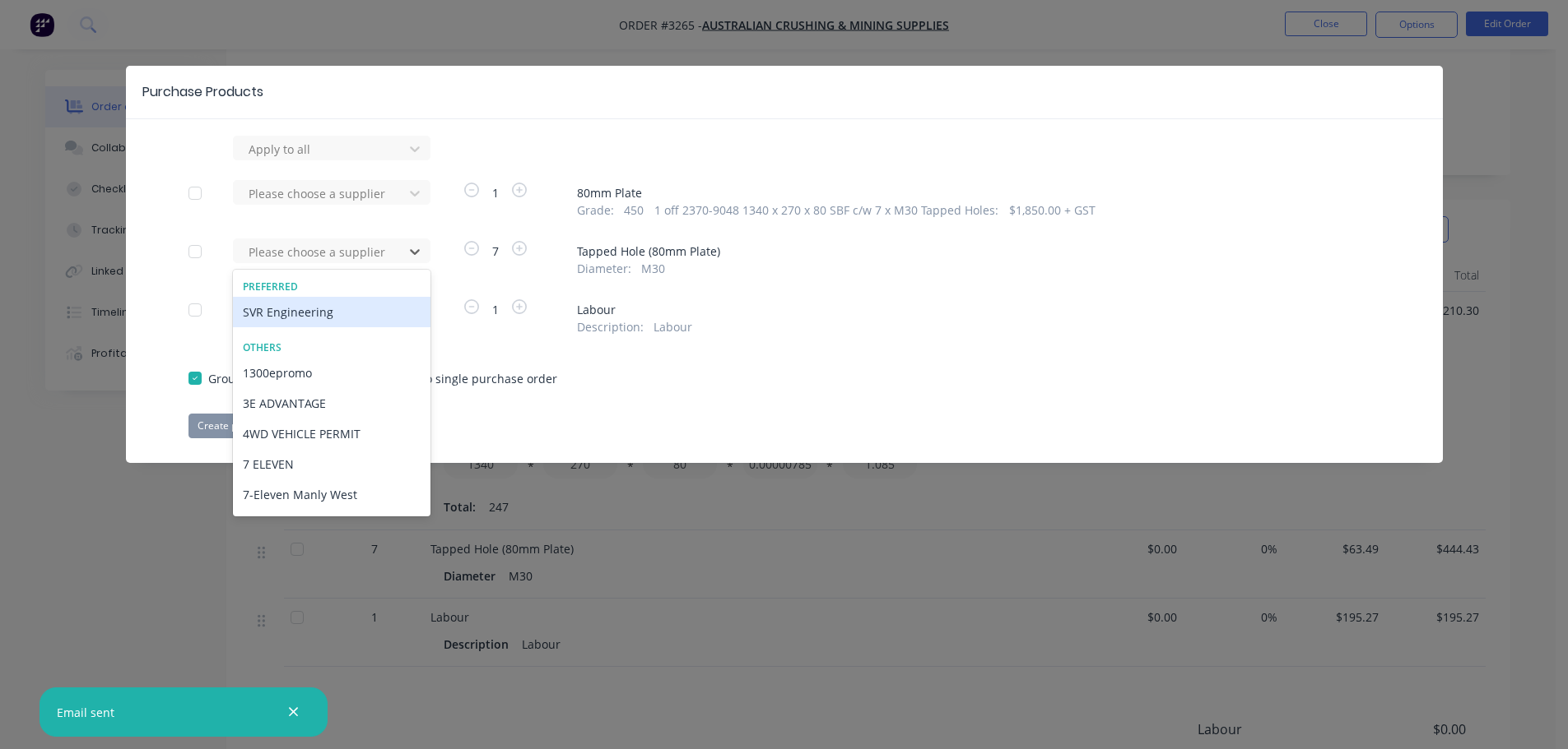
click at [328, 306] on div "SVR Engineering" at bounding box center [332, 312] width 198 height 31
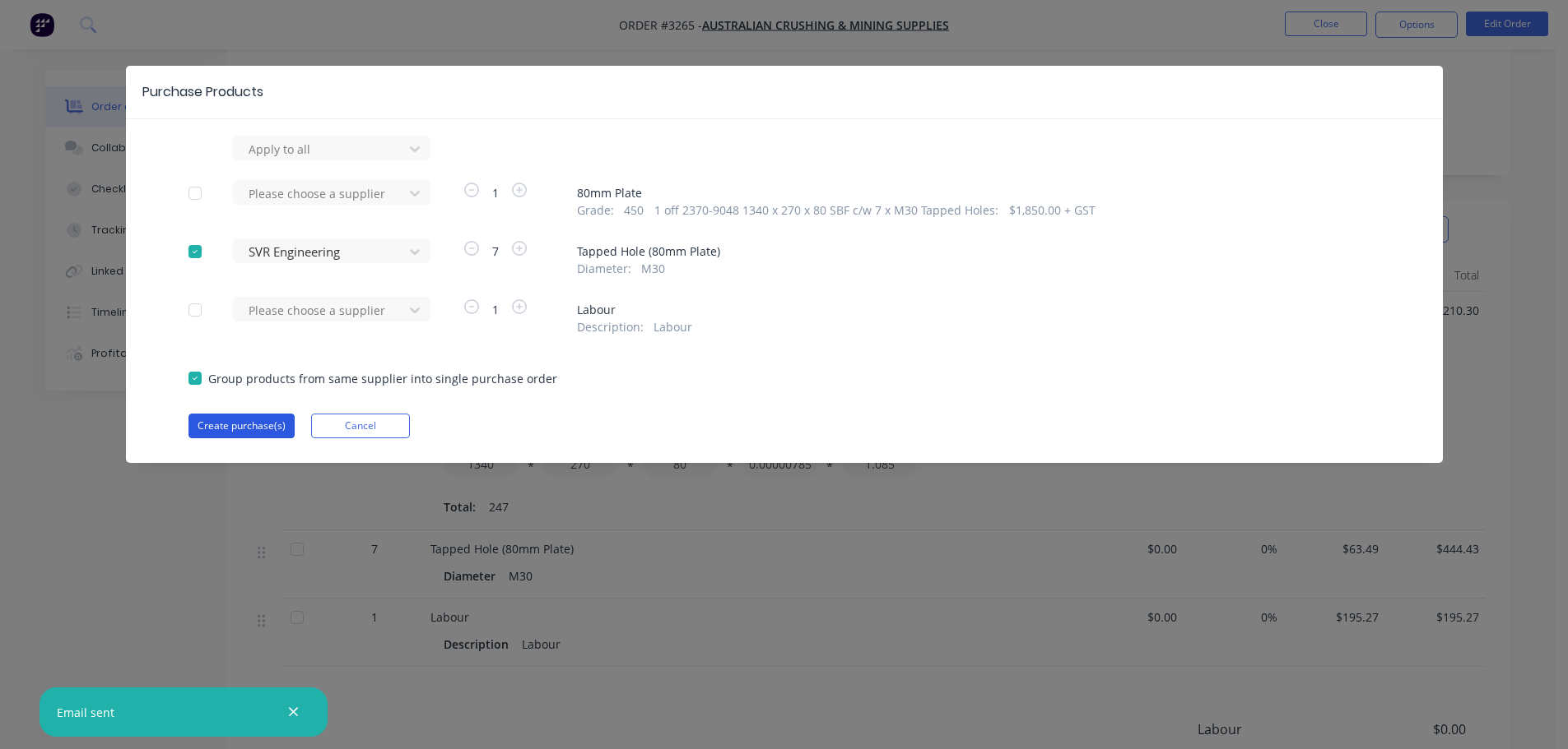
click at [250, 420] on button "Create purchase(s)" at bounding box center [242, 425] width 106 height 24
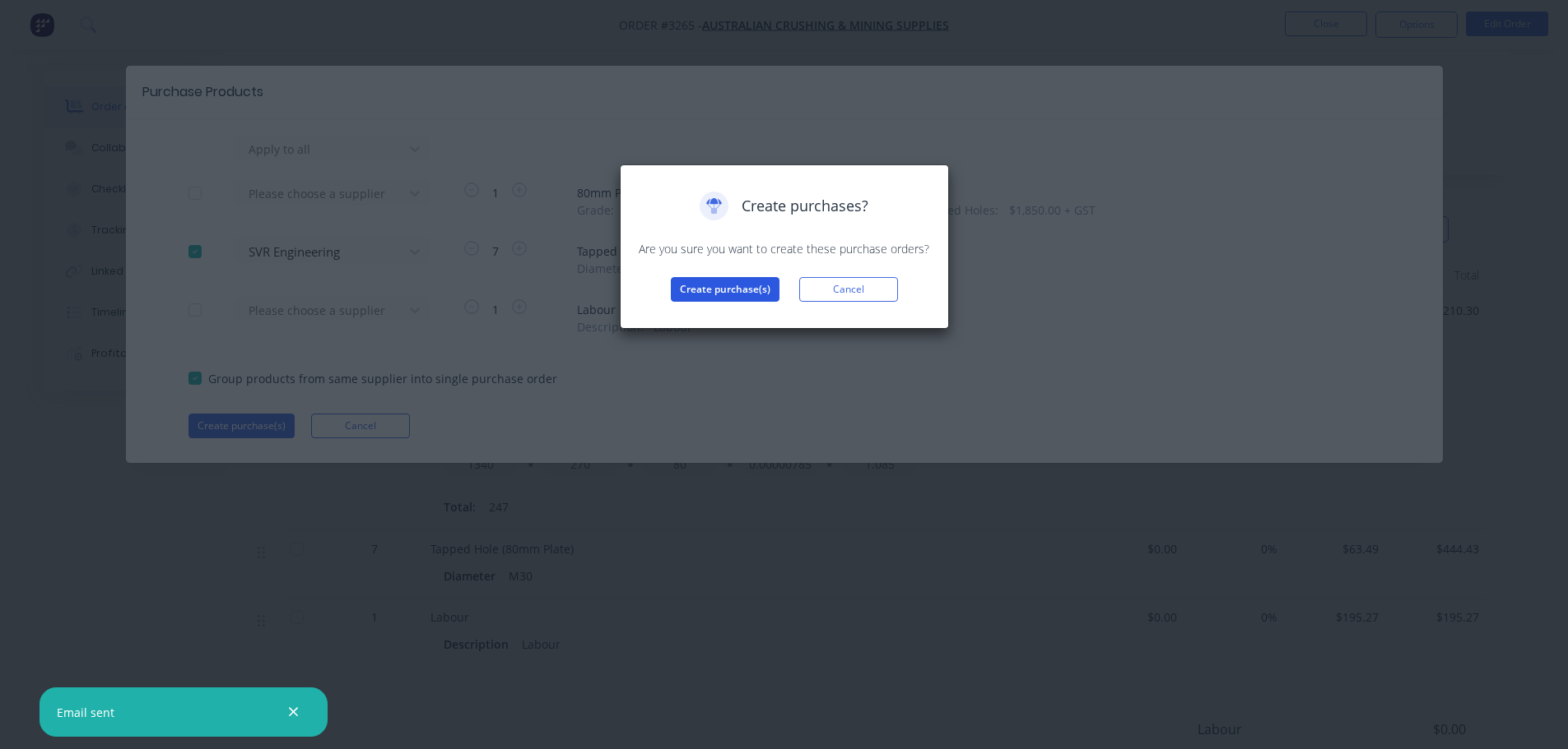
click at [696, 287] on button "Create purchase(s)" at bounding box center [725, 289] width 109 height 24
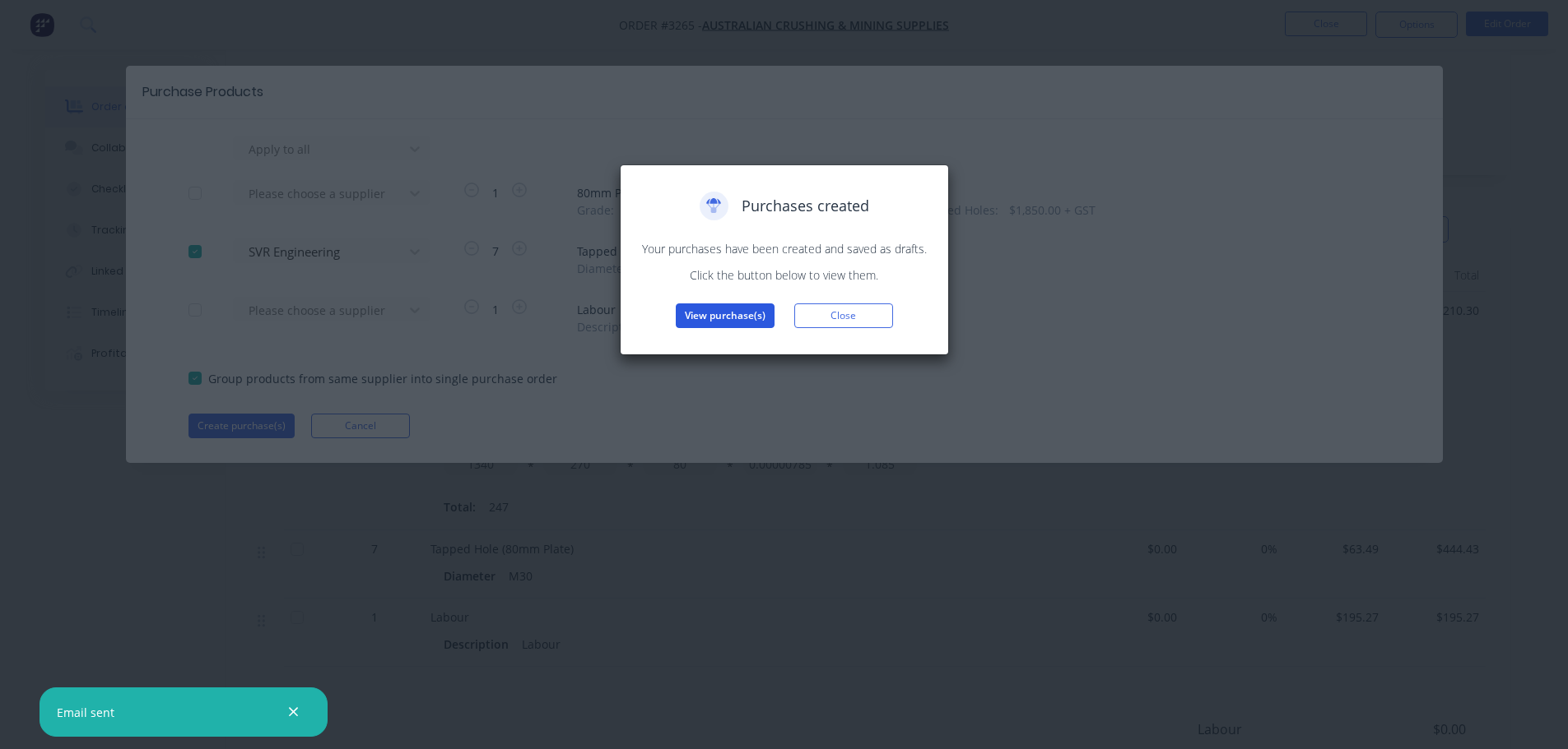
click at [702, 318] on button "View purchase(s)" at bounding box center [725, 316] width 99 height 24
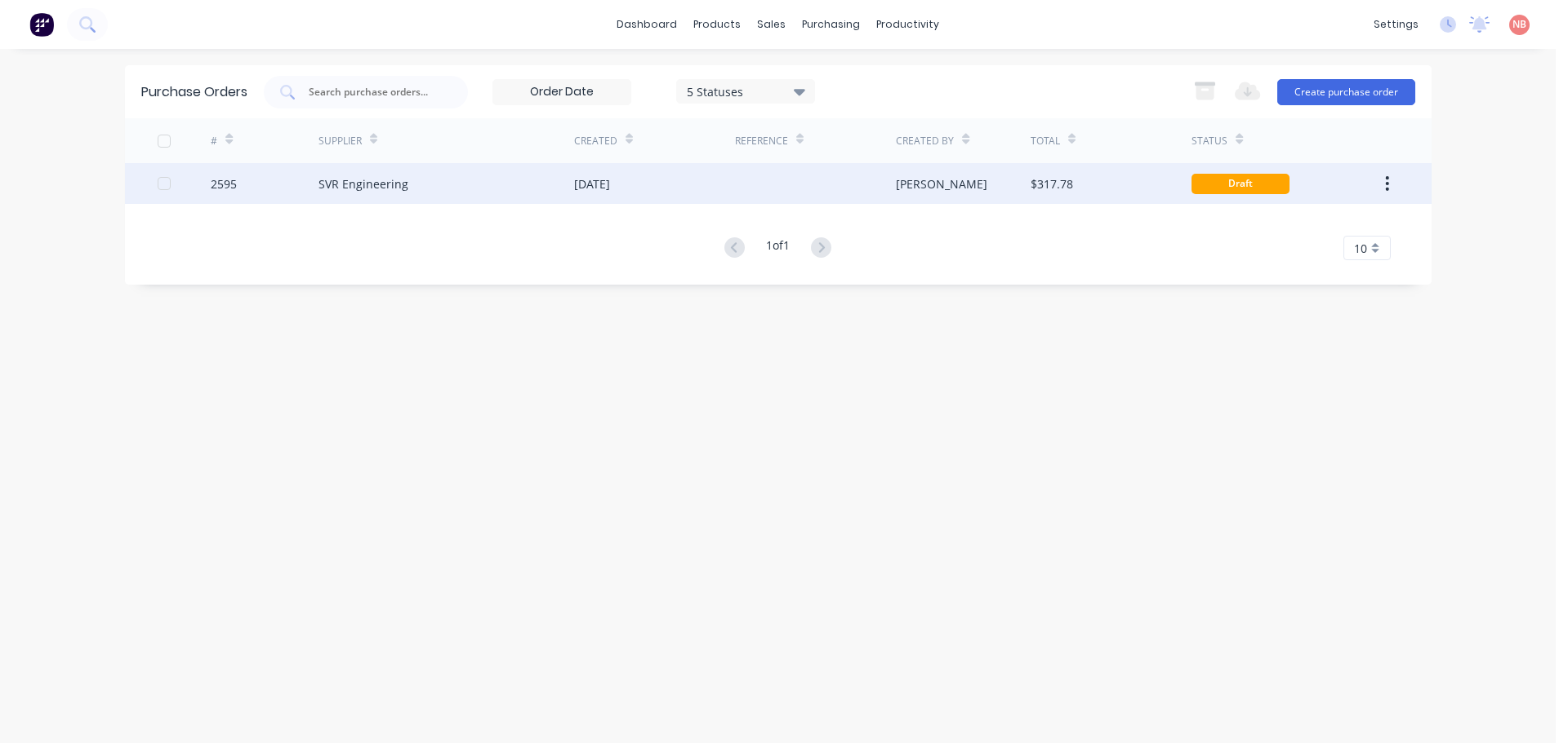
click at [684, 186] on div "[DATE]" at bounding box center [654, 184] width 161 height 41
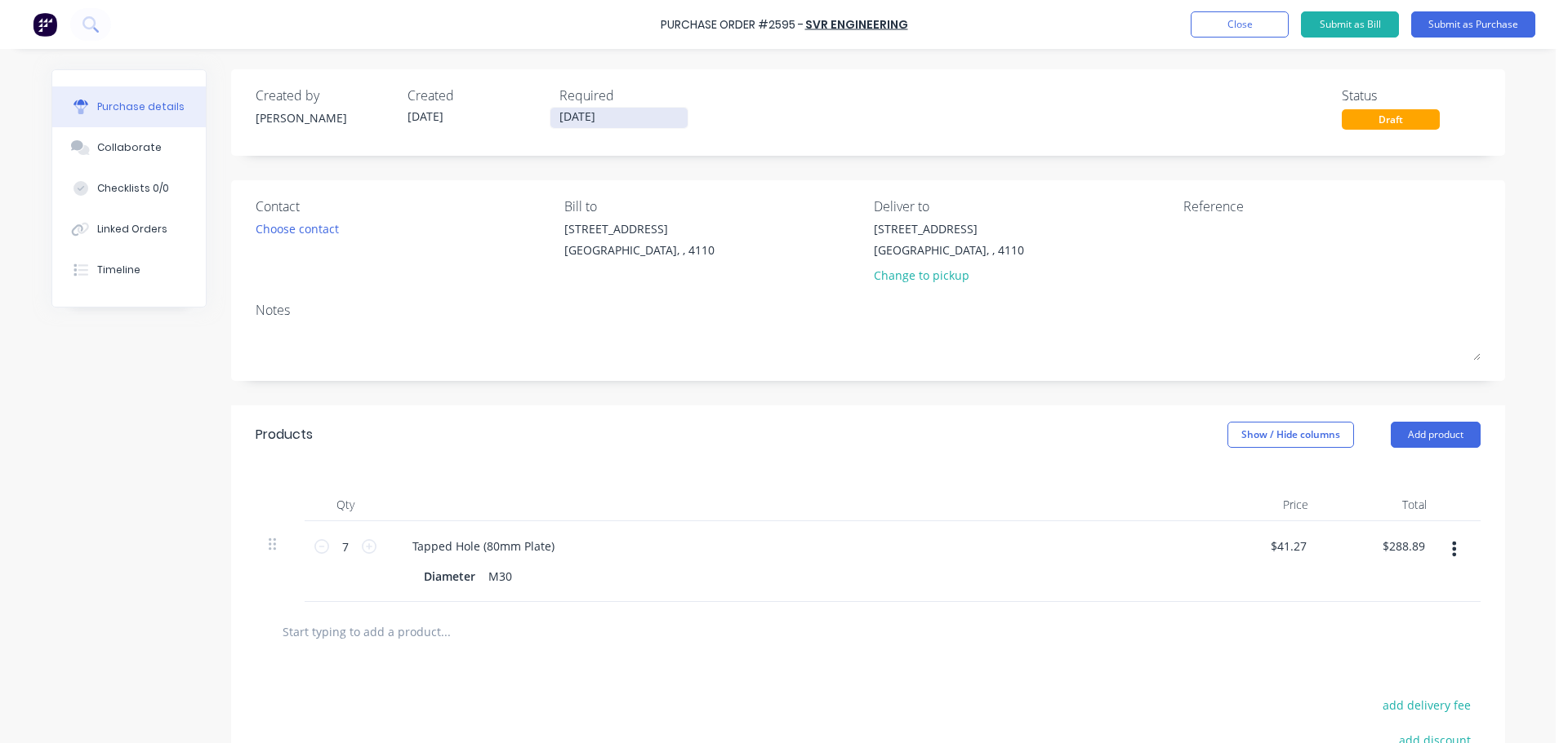
click at [598, 122] on input "[DATE]" at bounding box center [619, 118] width 137 height 21
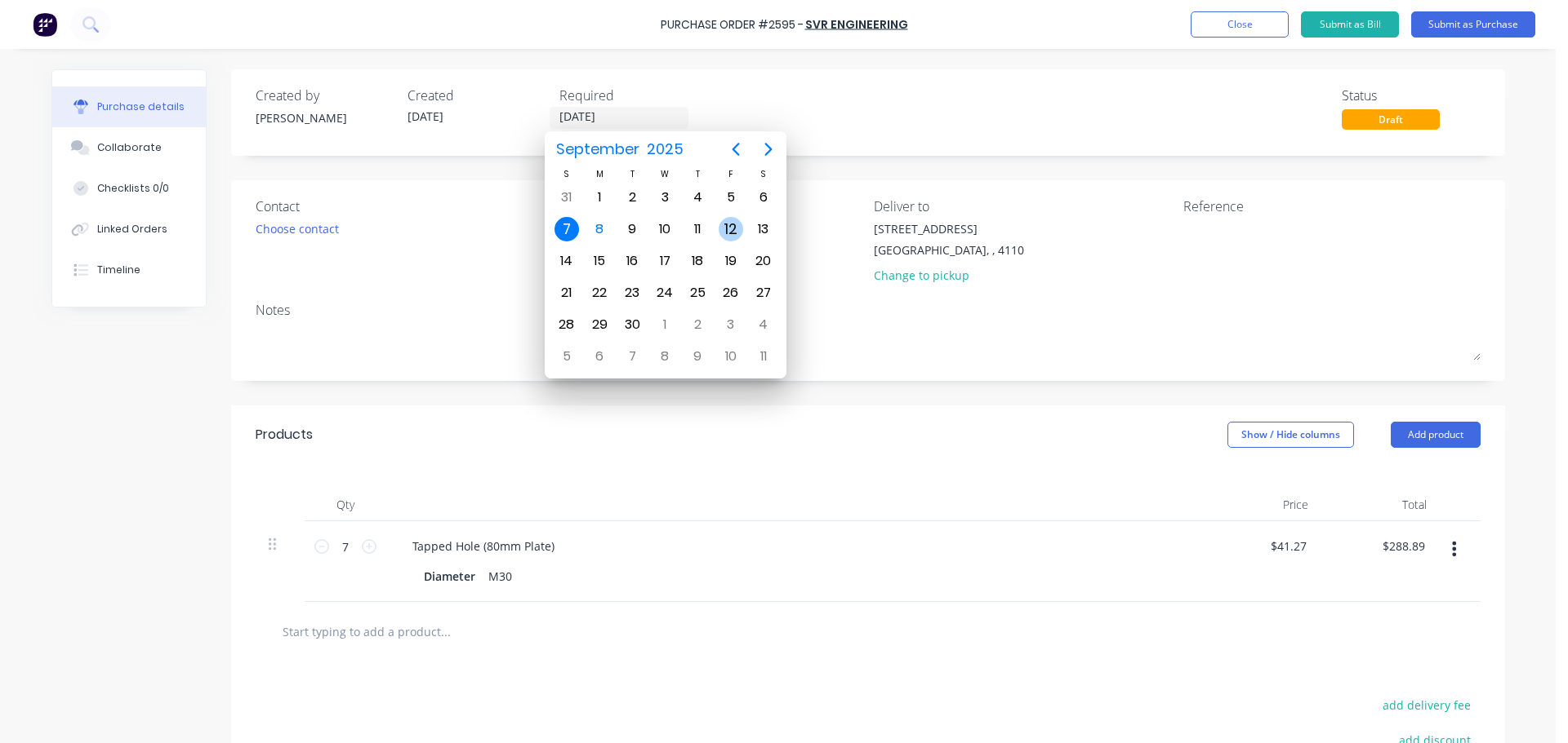
click at [715, 229] on div "12" at bounding box center [731, 229] width 33 height 31
type input "[DATE]"
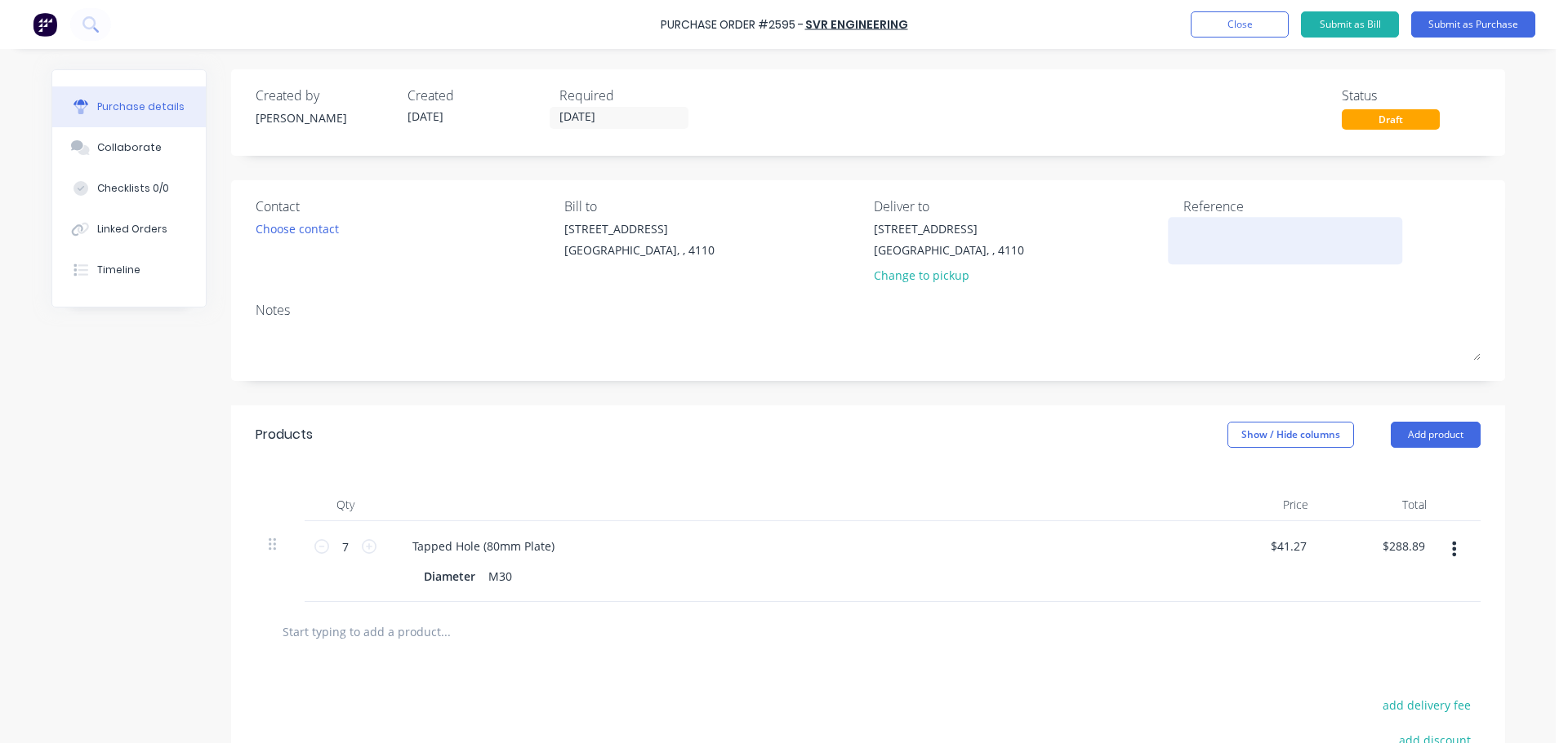
click at [1183, 220] on textarea at bounding box center [1285, 238] width 204 height 37
type textarea "ACMS P01508"
type textarea "x"
type textarea "ACMS P01508"
click at [1483, 21] on button "Submit as Purchase" at bounding box center [1473, 24] width 124 height 26
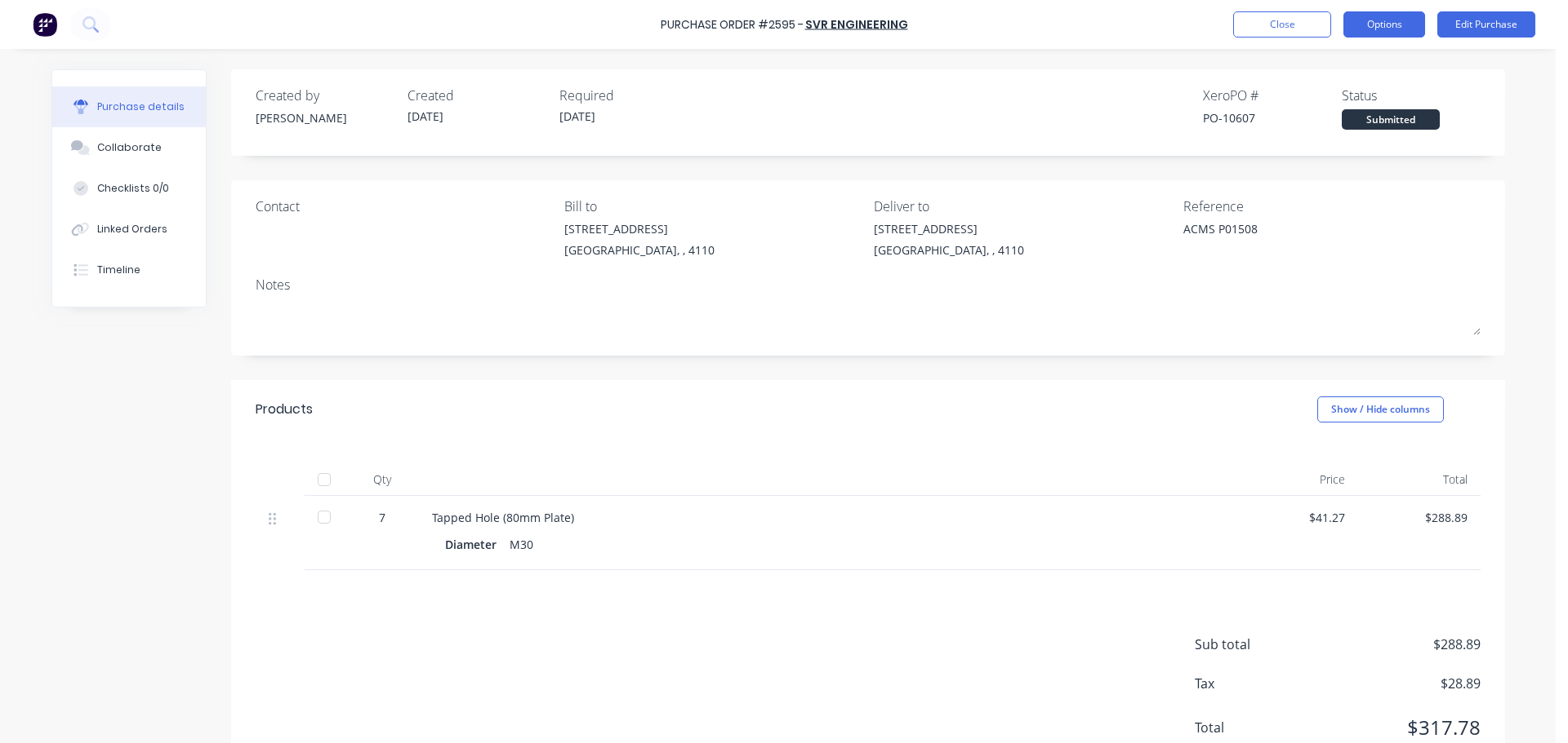
click at [1381, 30] on button "Options" at bounding box center [1383, 24] width 81 height 26
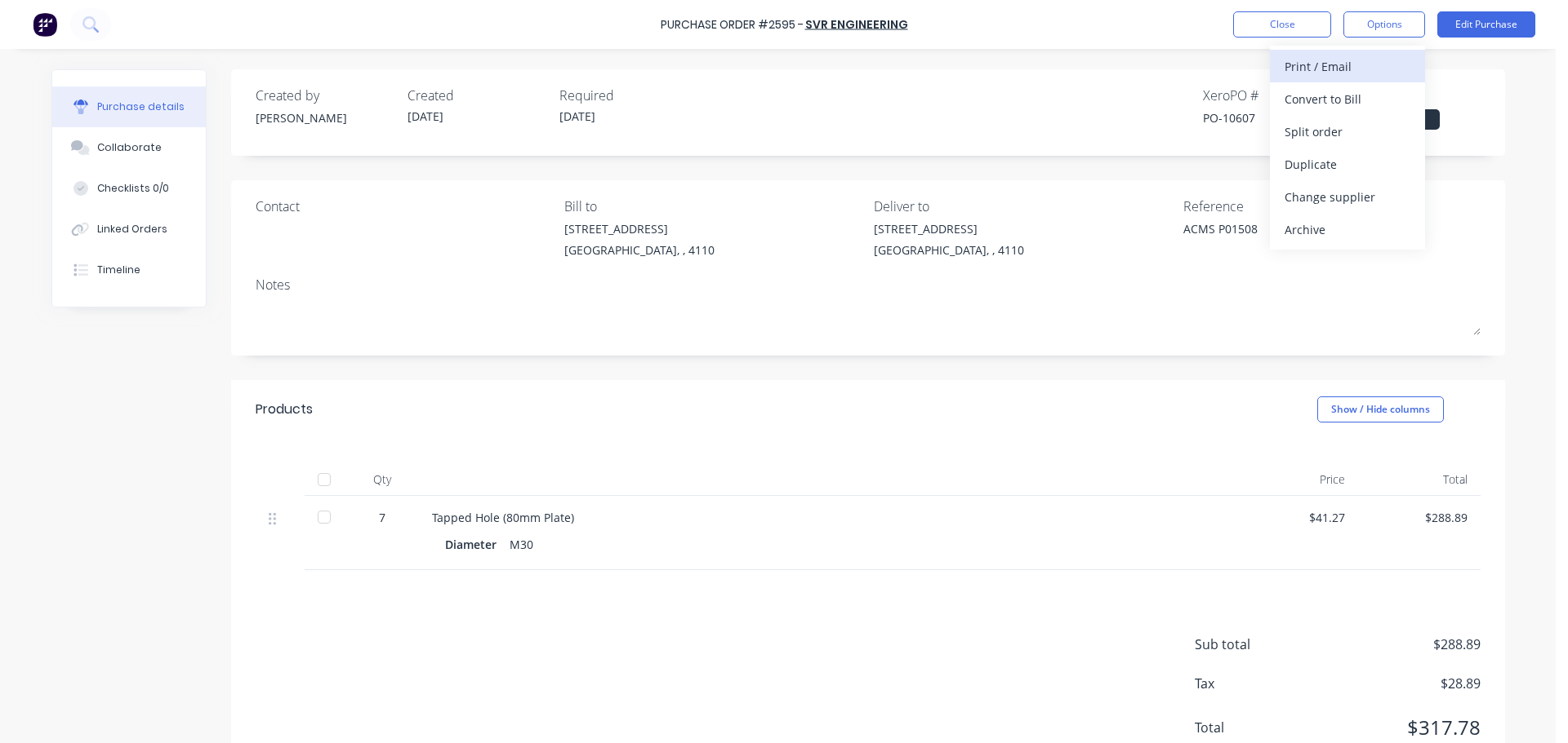
click at [1348, 68] on div "Print / Email" at bounding box center [1347, 66] width 126 height 24
click at [1345, 100] on div "With pricing" at bounding box center [1347, 99] width 126 height 24
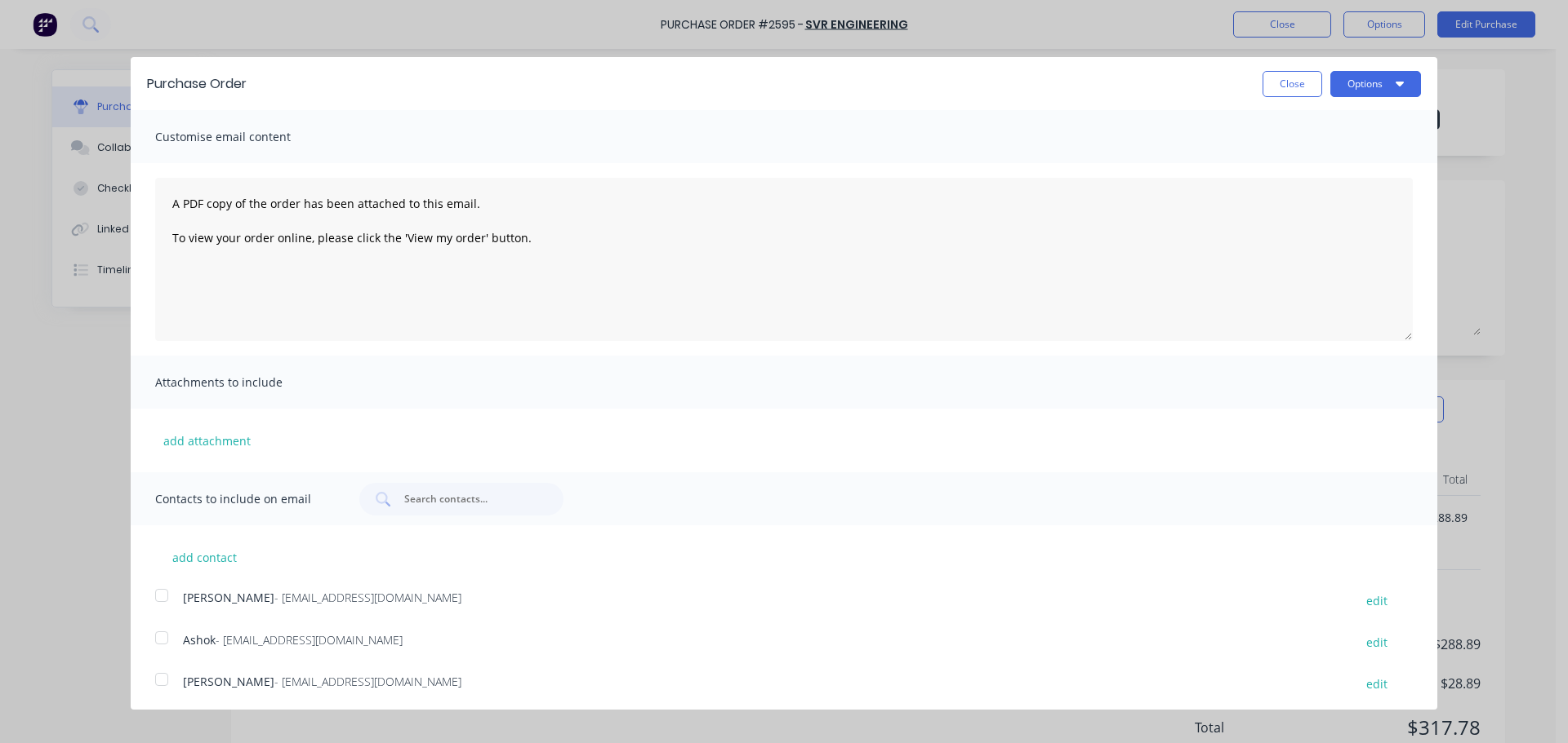
click at [173, 642] on div at bounding box center [162, 638] width 33 height 33
click at [1360, 87] on button "Options" at bounding box center [1375, 84] width 91 height 26
click at [1346, 116] on div "Print" at bounding box center [1343, 125] width 126 height 24
click at [1305, 146] on div "Email" at bounding box center [1343, 158] width 126 height 24
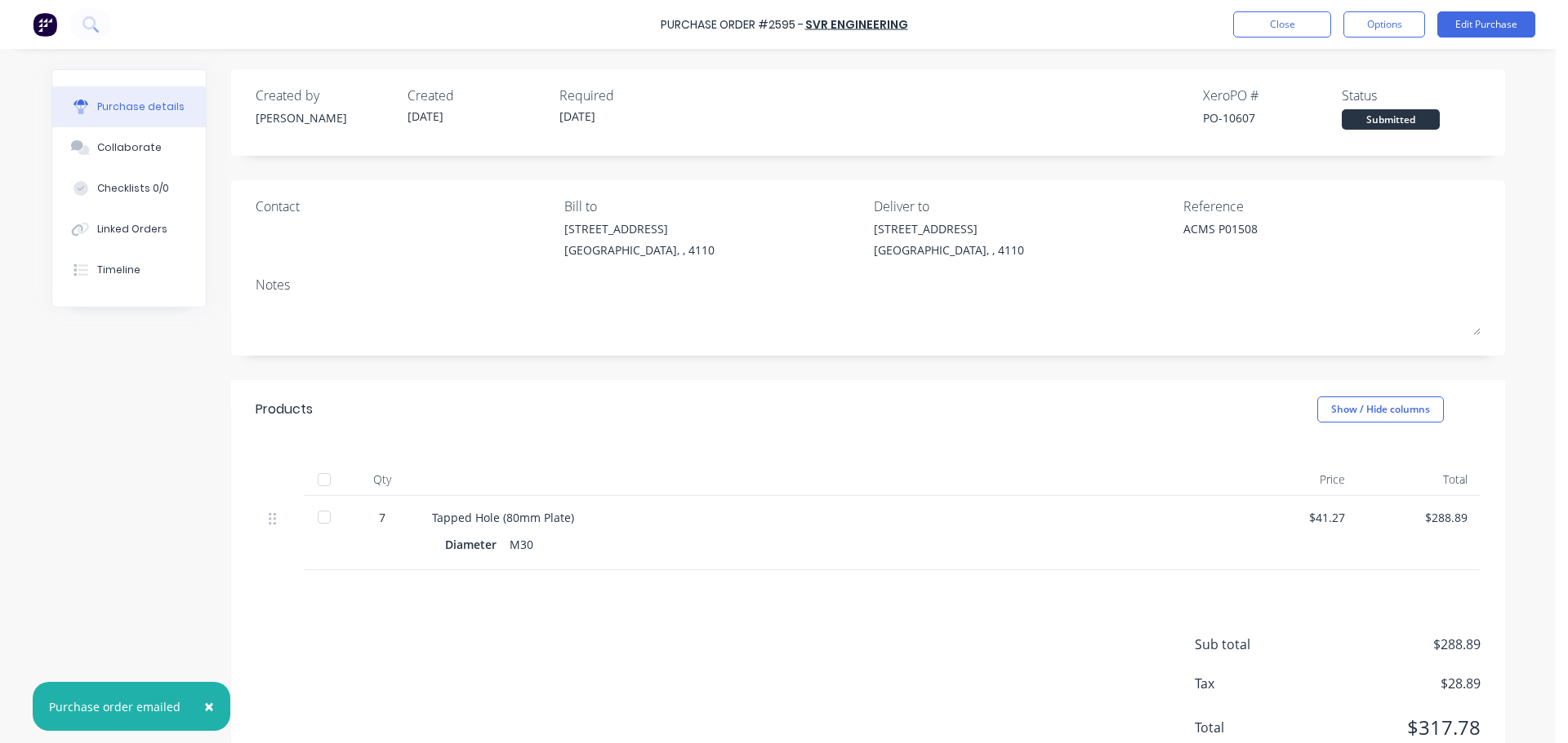
type textarea "x"
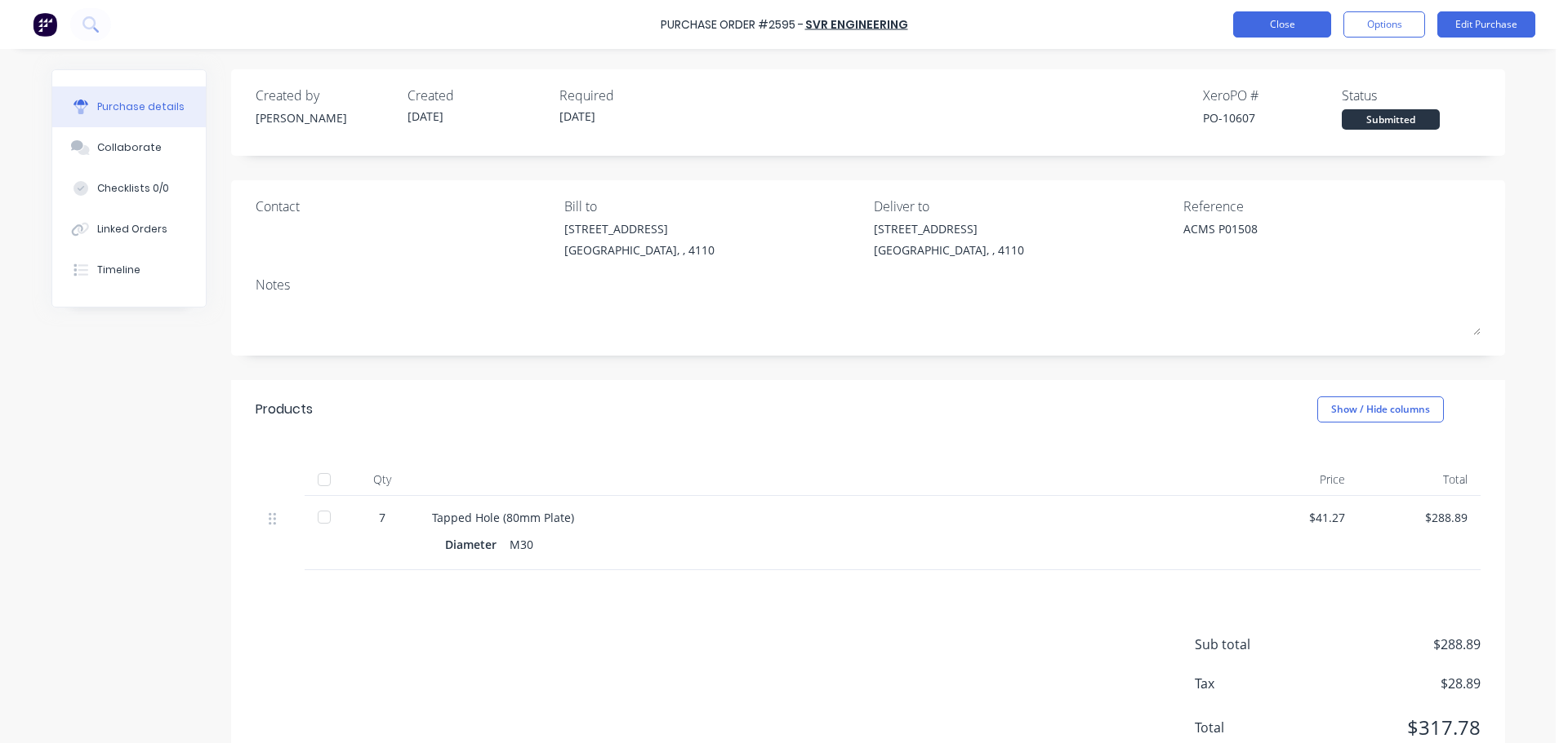
click at [1245, 29] on button "Close" at bounding box center [1282, 24] width 98 height 26
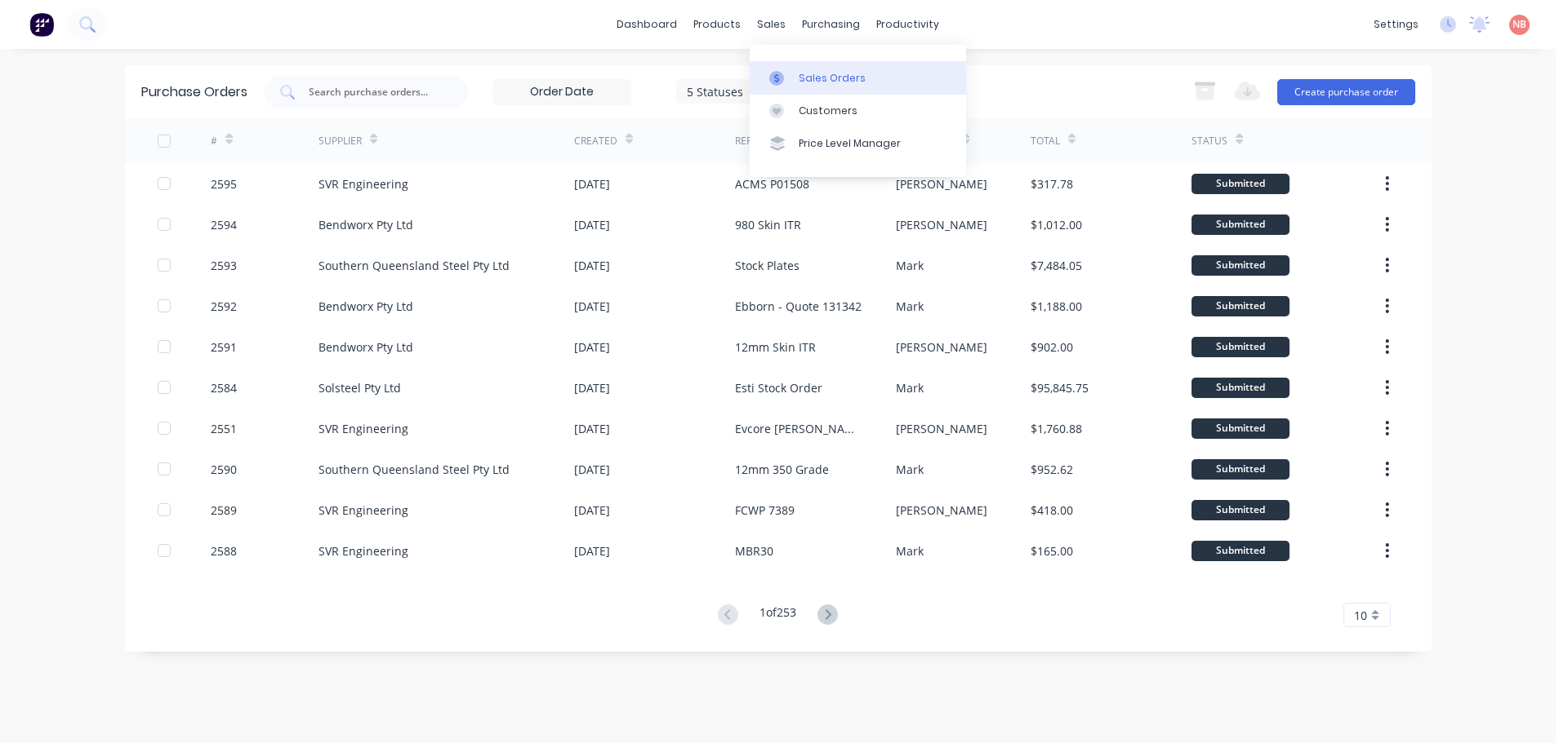
click at [790, 82] on div at bounding box center [781, 78] width 24 height 14
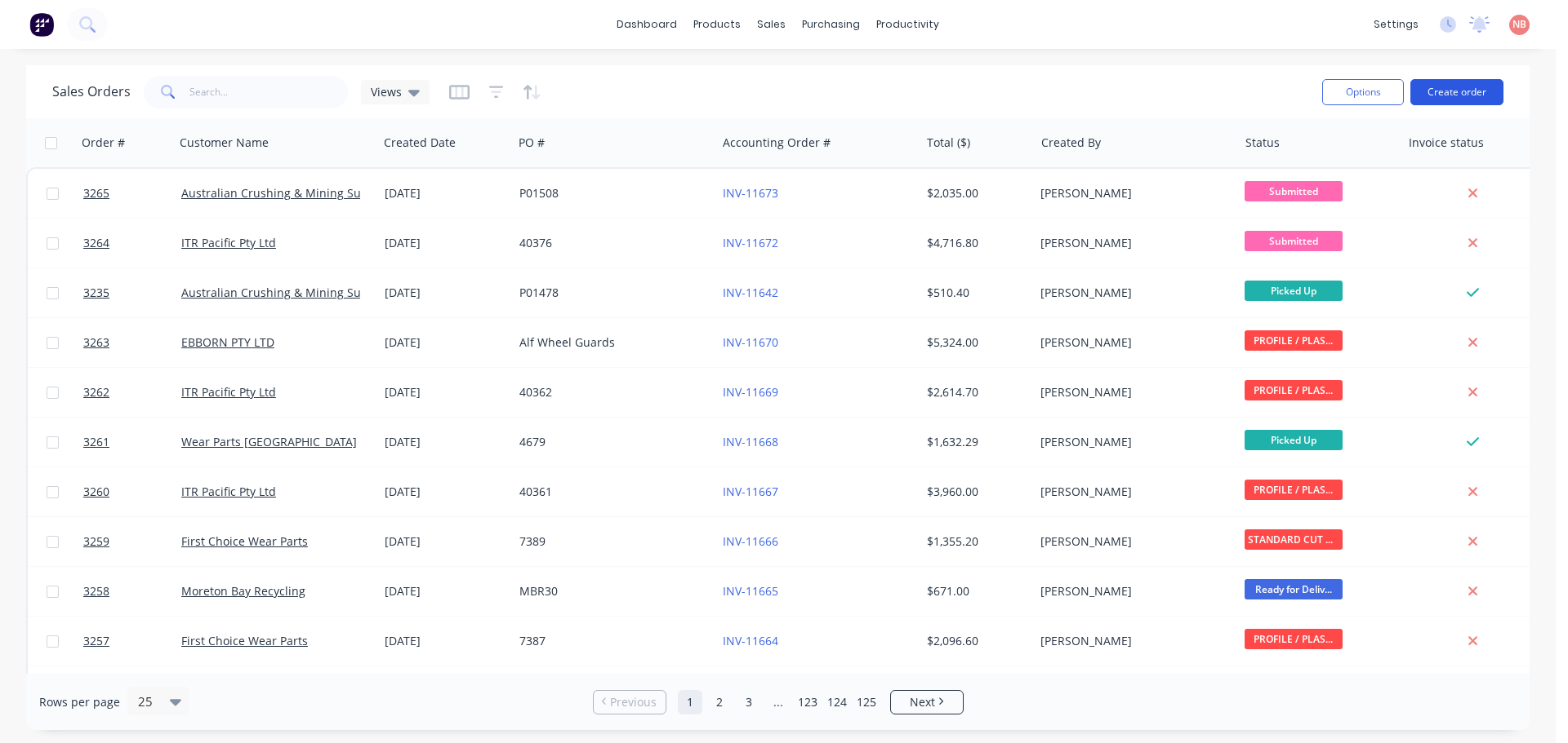
click at [1434, 99] on button "Create order" at bounding box center [1456, 92] width 93 height 26
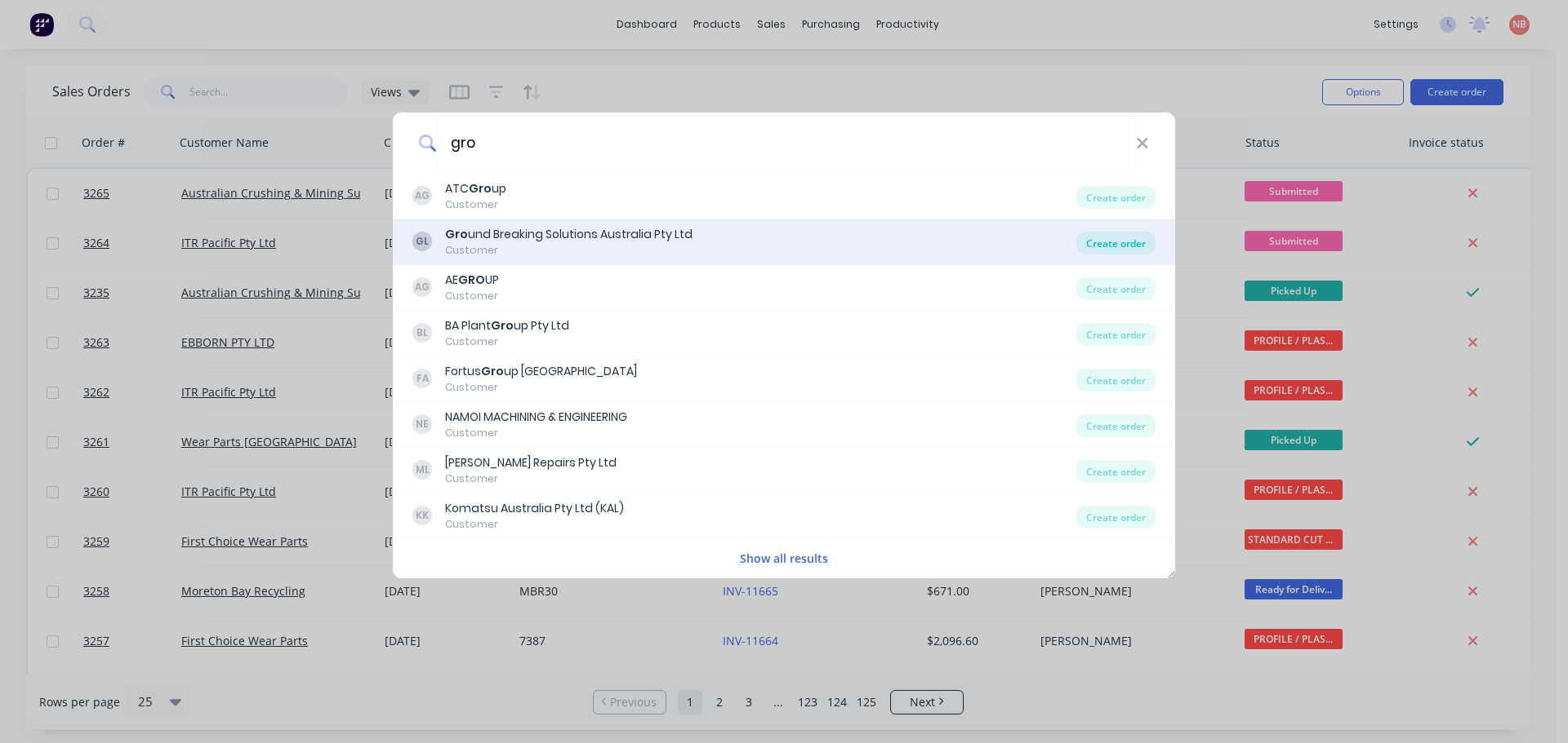
type input "gro"
click at [1138, 244] on div "Create order" at bounding box center [1116, 244] width 79 height 23
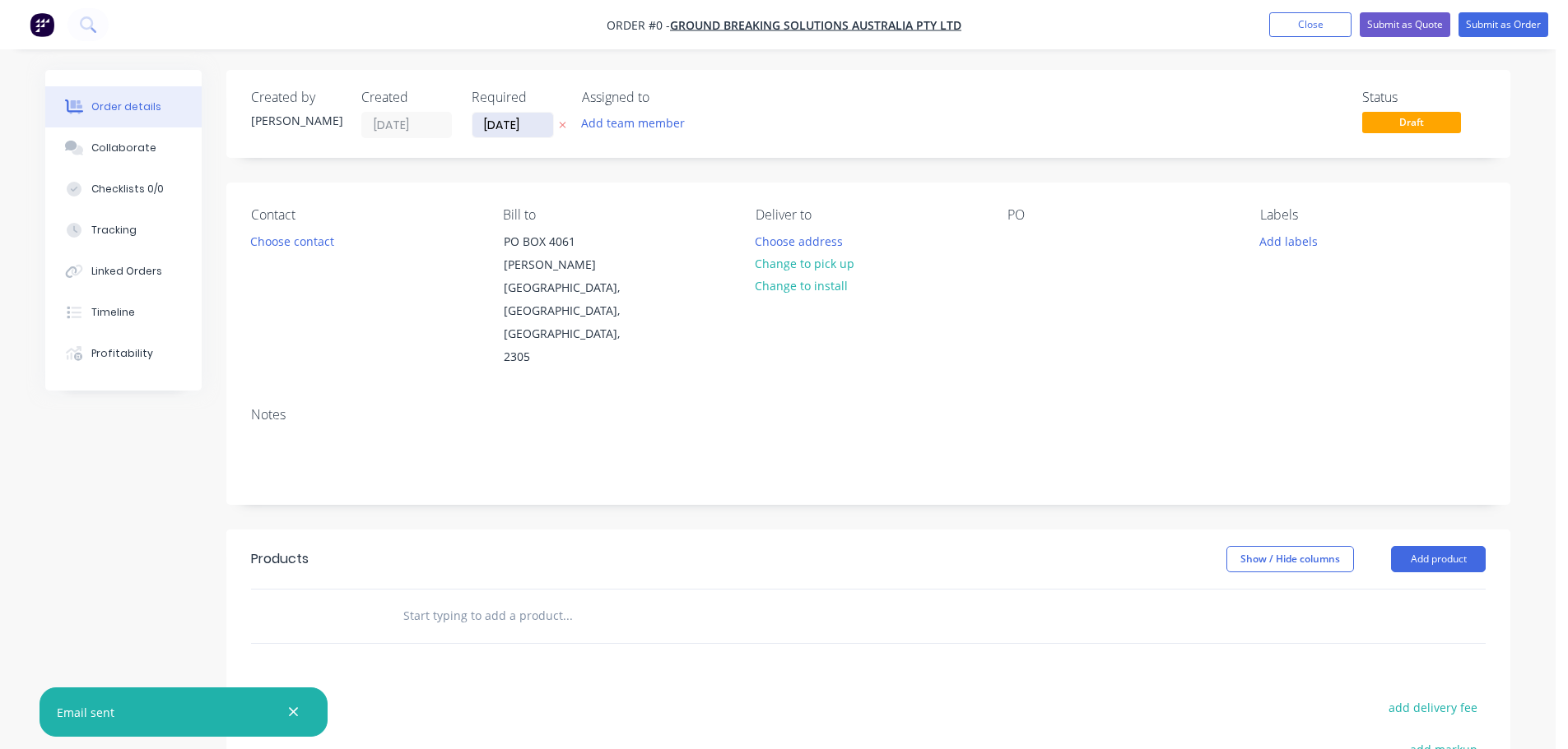
click at [506, 124] on input "[DATE]" at bounding box center [513, 124] width 81 height 24
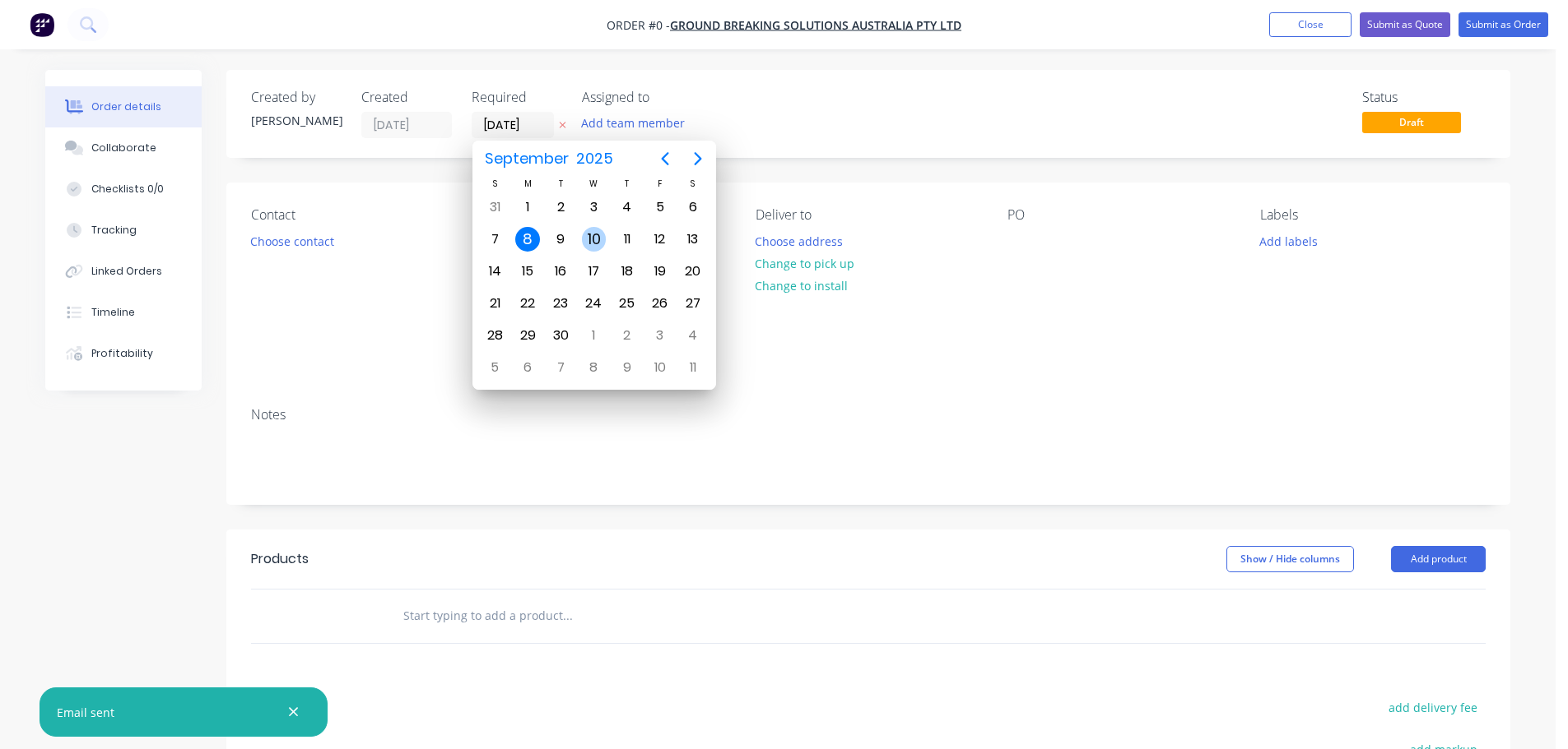
click at [587, 237] on div "10" at bounding box center [594, 239] width 24 height 24
type input "[DATE]"
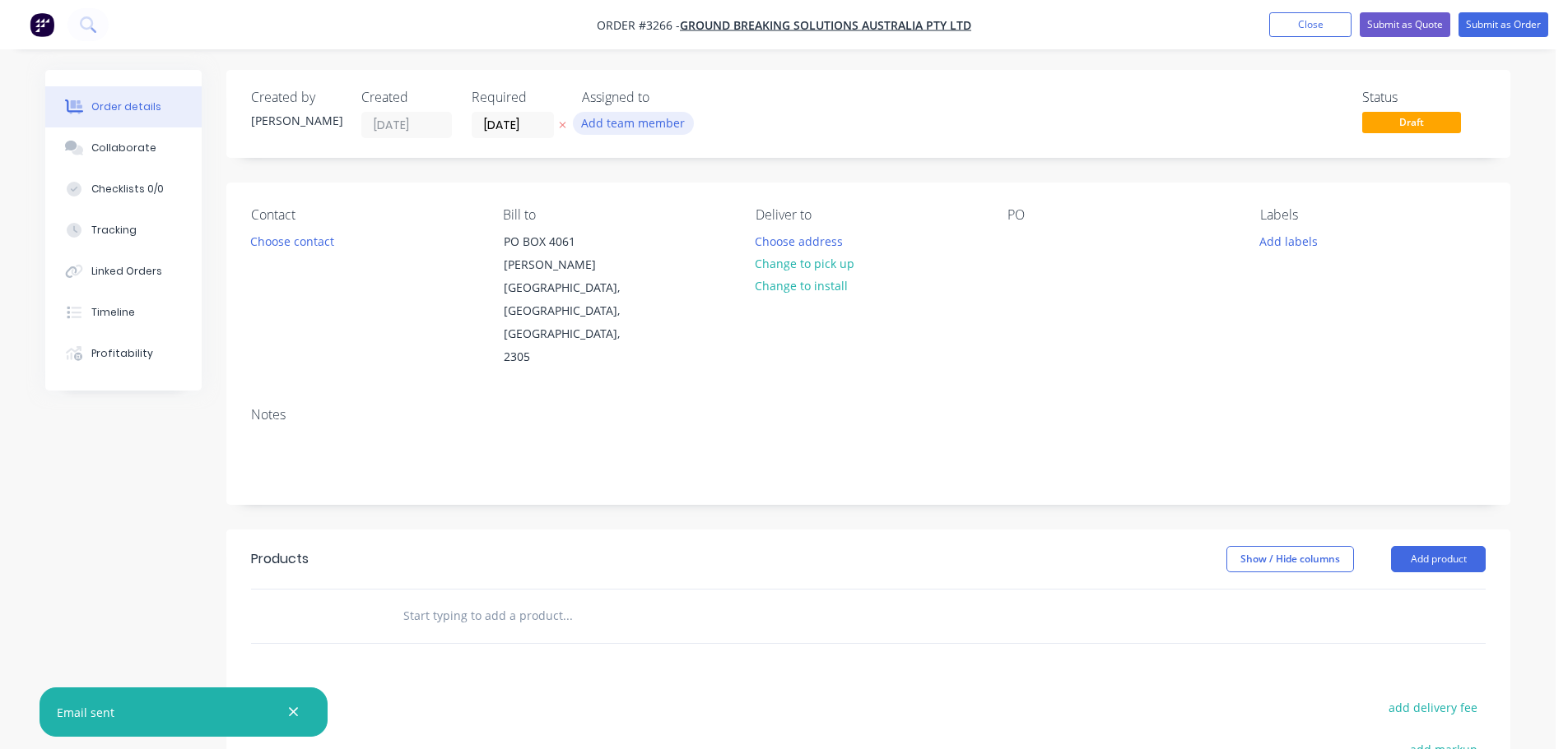
click at [621, 126] on button "Add team member" at bounding box center [633, 122] width 121 height 22
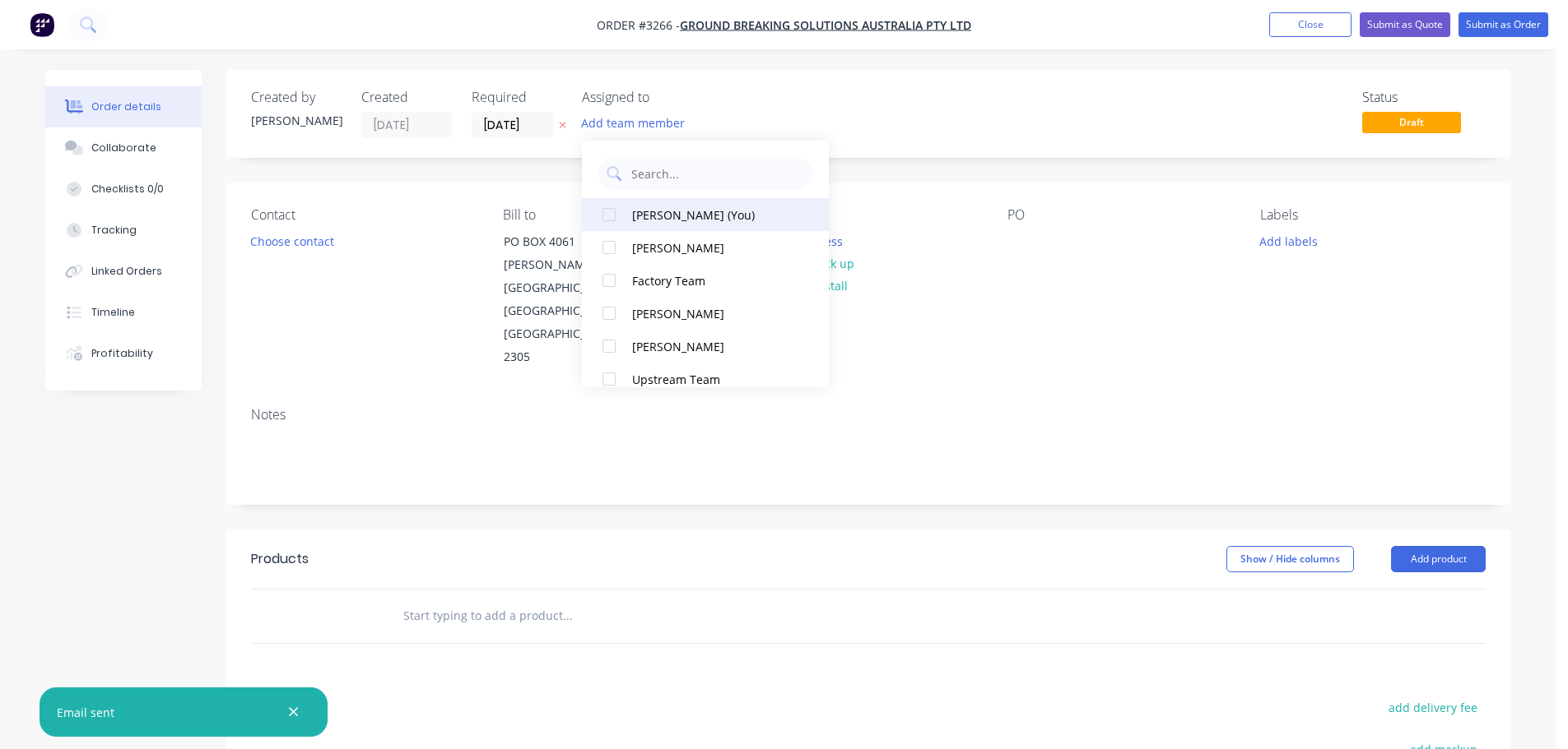
click at [645, 214] on div "[PERSON_NAME] (You)" at bounding box center [714, 215] width 165 height 17
click at [309, 246] on button "Choose contact" at bounding box center [292, 240] width 102 height 22
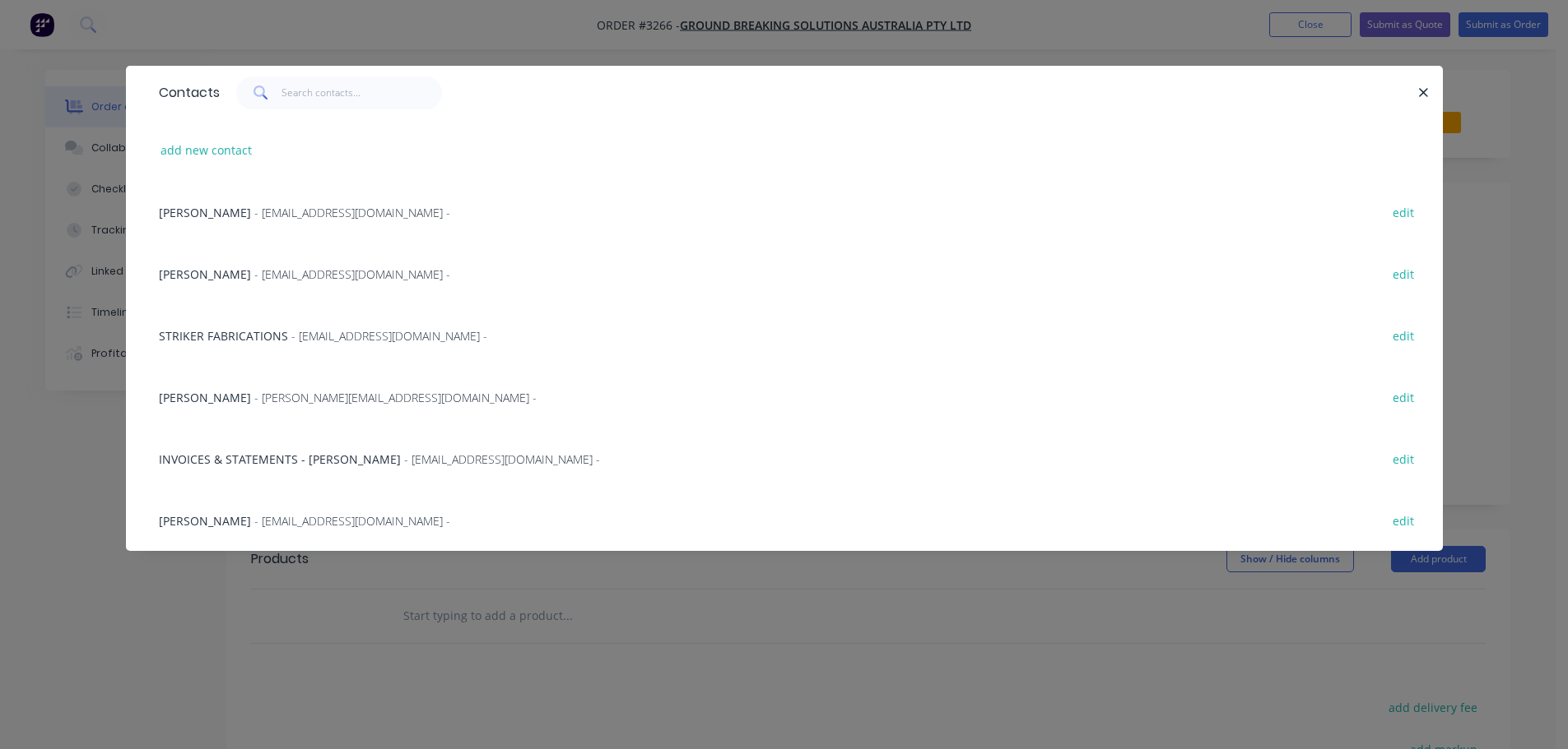
click at [249, 202] on div "[PERSON_NAME] - [EMAIL_ADDRESS][DOMAIN_NAME] - edit" at bounding box center [784, 211] width 1268 height 62
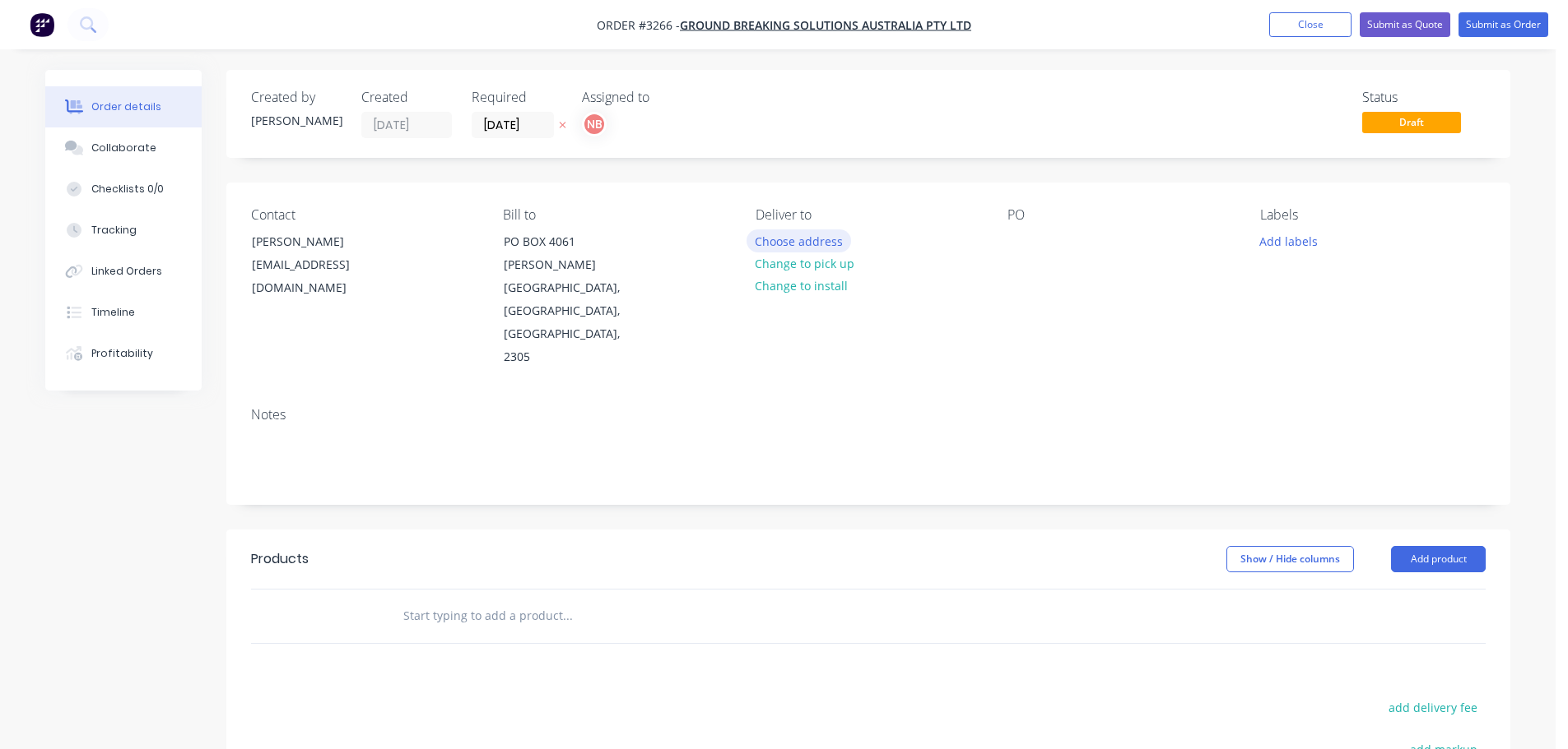
click at [781, 242] on button "Choose address" at bounding box center [799, 240] width 105 height 22
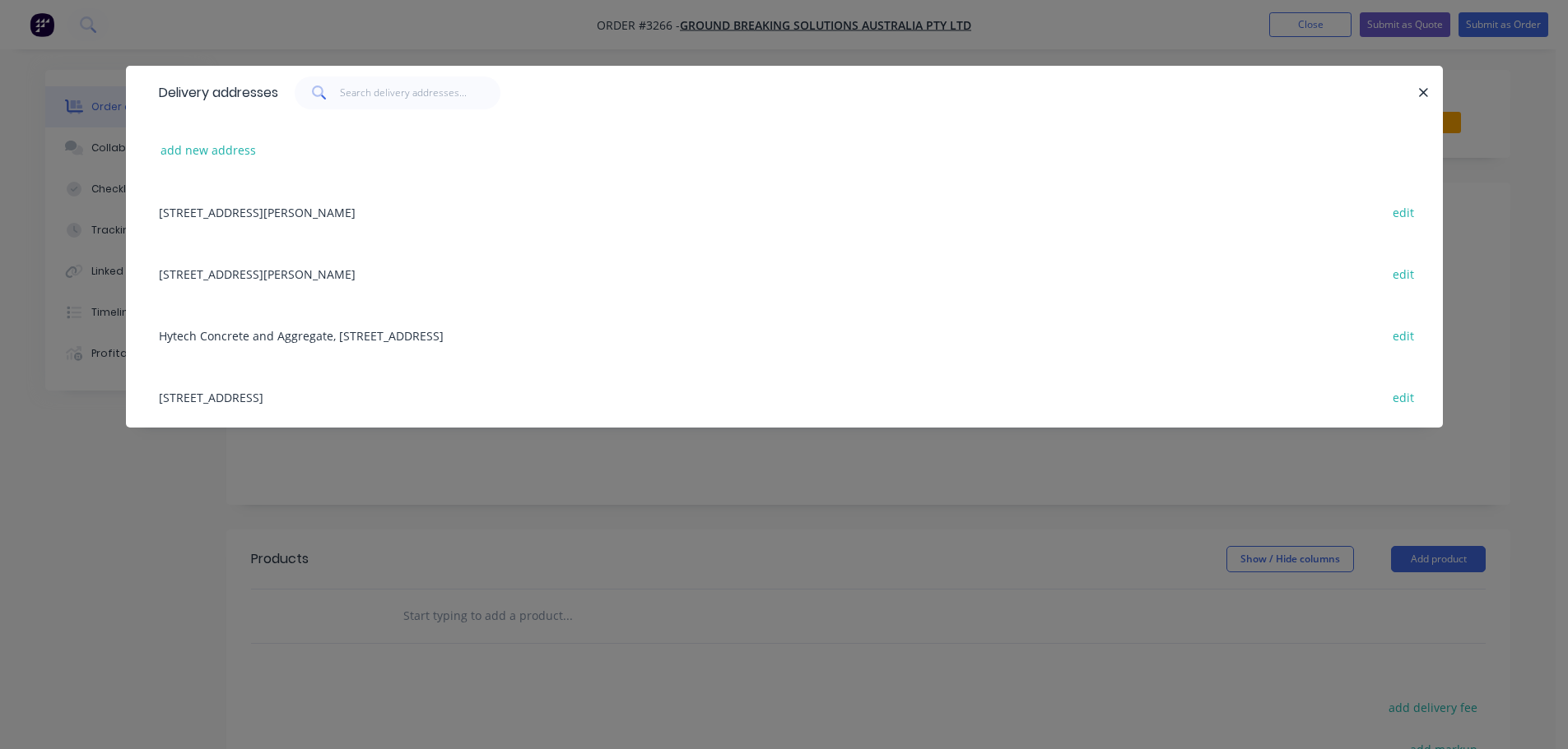
click at [280, 397] on div "[STREET_ADDRESS] edit" at bounding box center [784, 397] width 1268 height 62
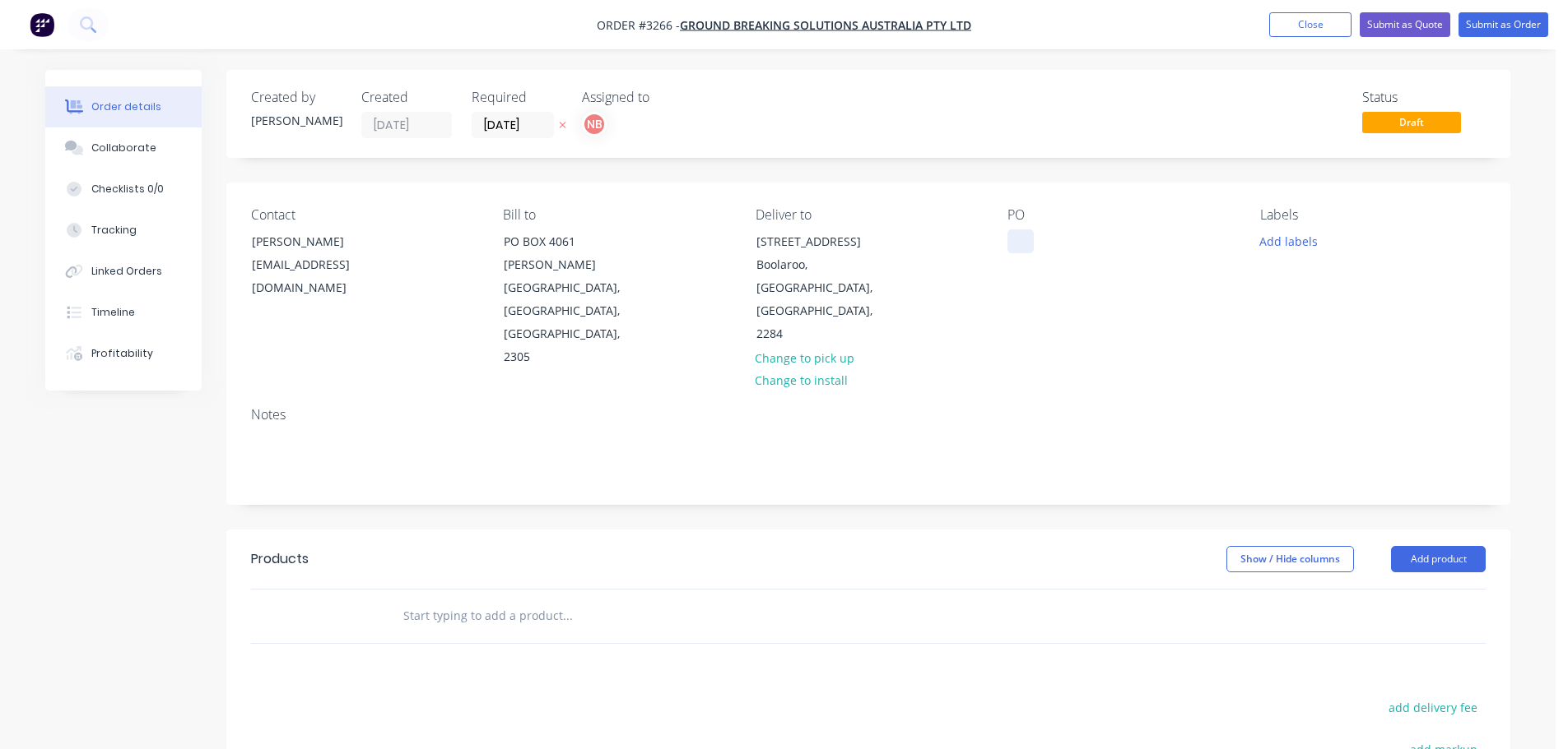
click at [1021, 240] on div at bounding box center [1020, 241] width 26 height 24
click at [1299, 248] on button "Add labels" at bounding box center [1288, 240] width 76 height 22
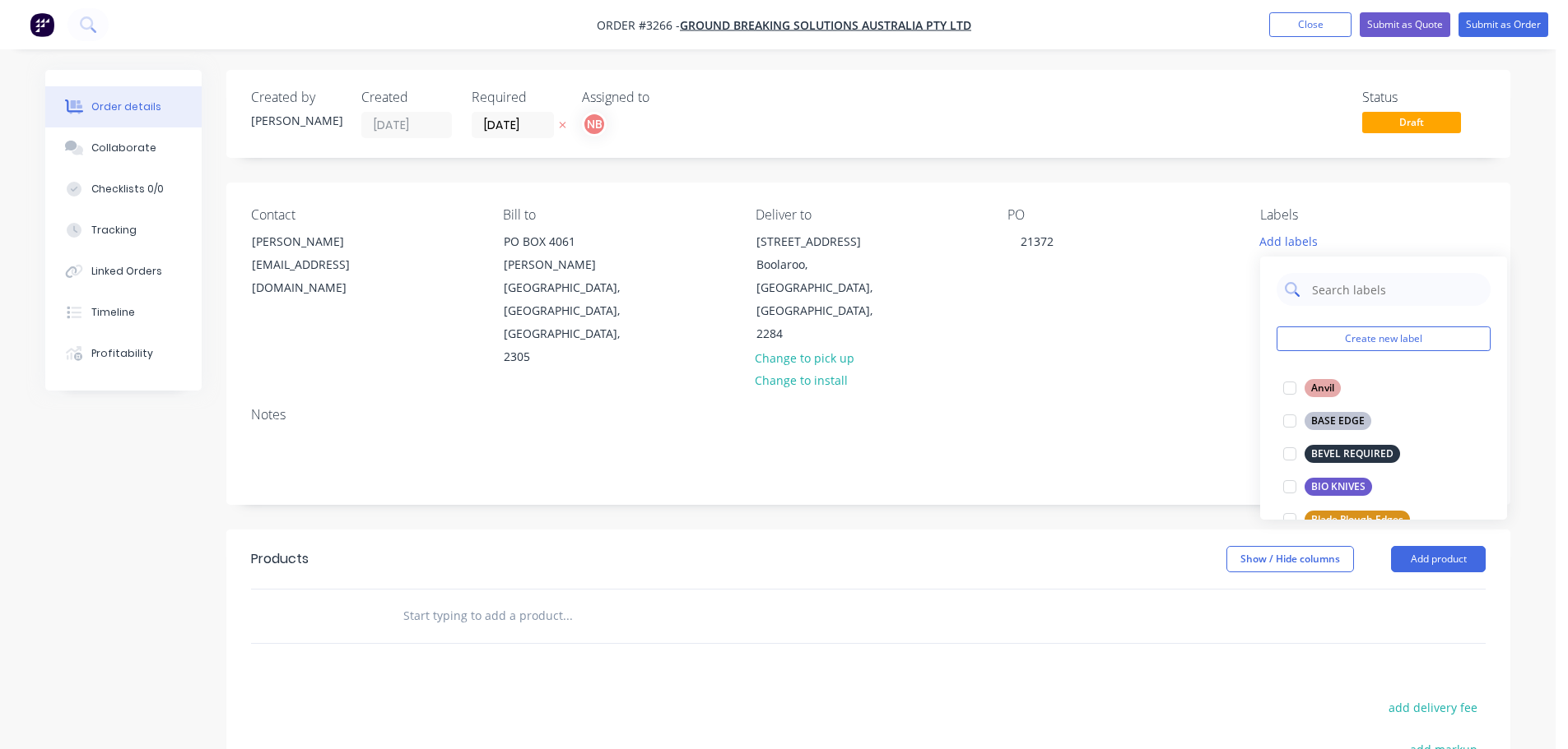
click at [1348, 299] on input "text" at bounding box center [1396, 290] width 172 height 33
type input "sbf"
click at [1333, 386] on div "SBF EDGES" at bounding box center [1337, 388] width 65 height 18
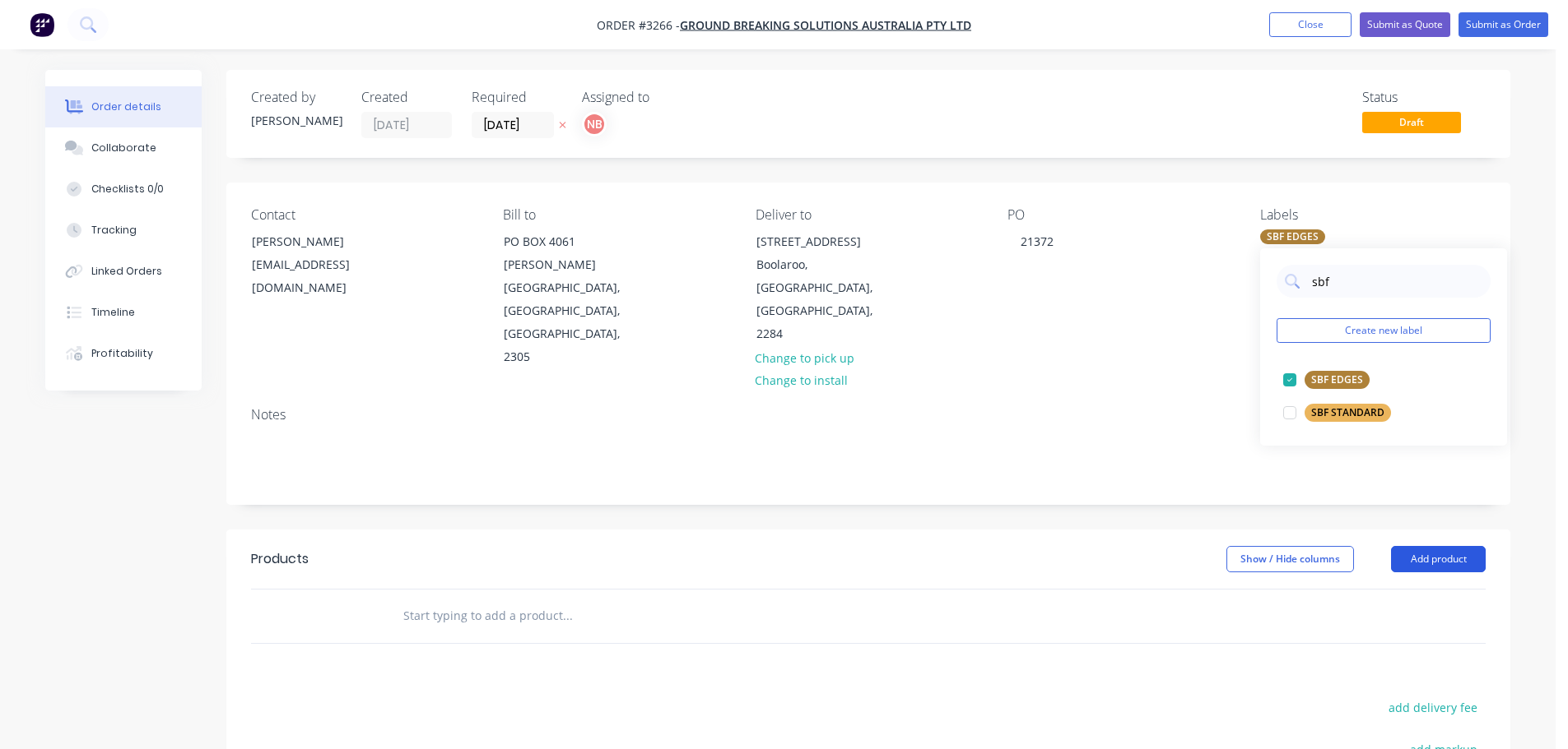
drag, startPoint x: 1430, startPoint y: 513, endPoint x: 1429, endPoint y: 500, distance: 13.0
click at [1430, 530] on header "Products Show / Hide columns Add product" at bounding box center [868, 559] width 1284 height 59
click at [1425, 547] on button "Add product" at bounding box center [1438, 559] width 94 height 26
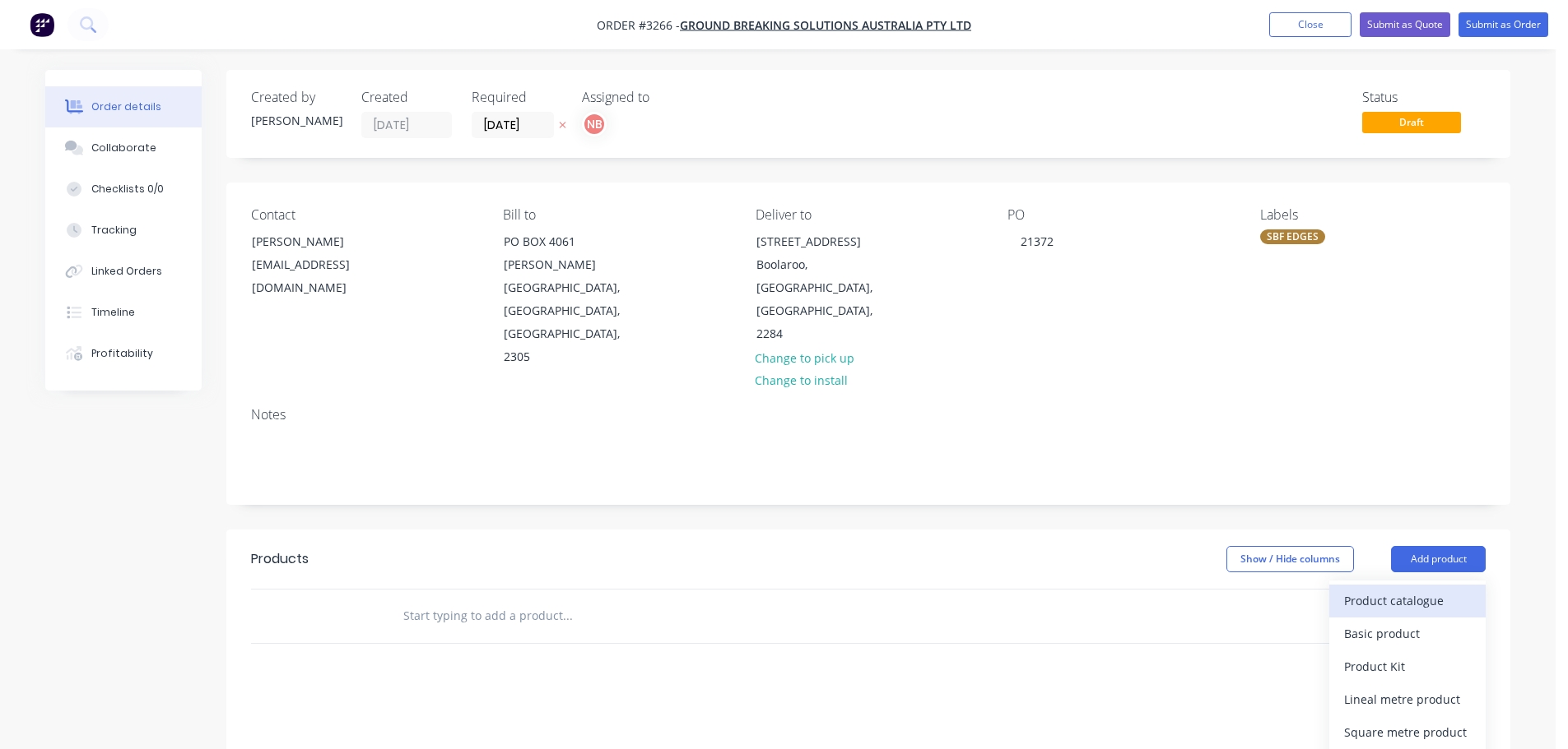
click at [1398, 589] on div "Product catalogue" at bounding box center [1407, 601] width 127 height 24
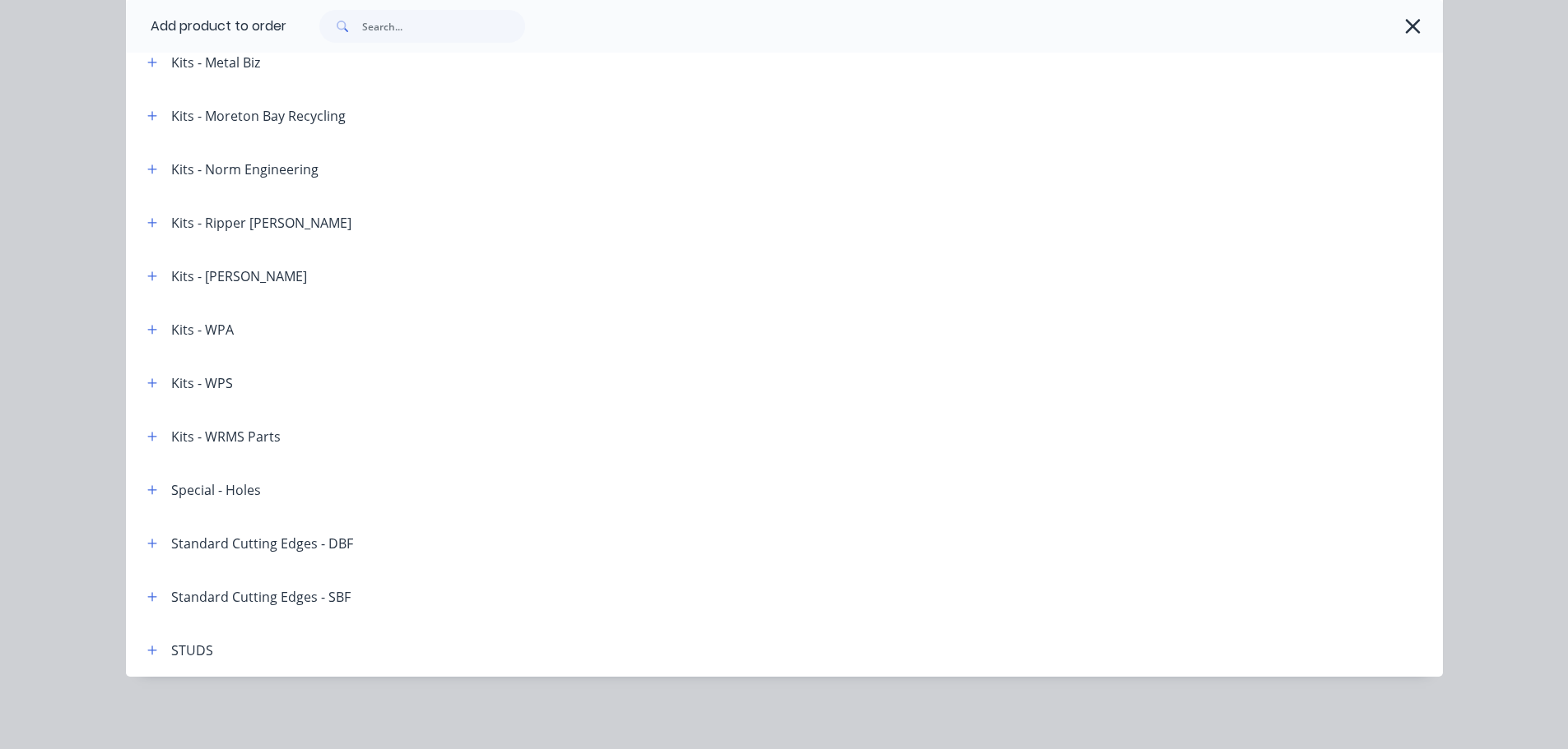
scroll to position [268, 0]
drag, startPoint x: 149, startPoint y: 600, endPoint x: 157, endPoint y: 585, distance: 17.0
click at [150, 597] on icon "button" at bounding box center [152, 597] width 10 height 12
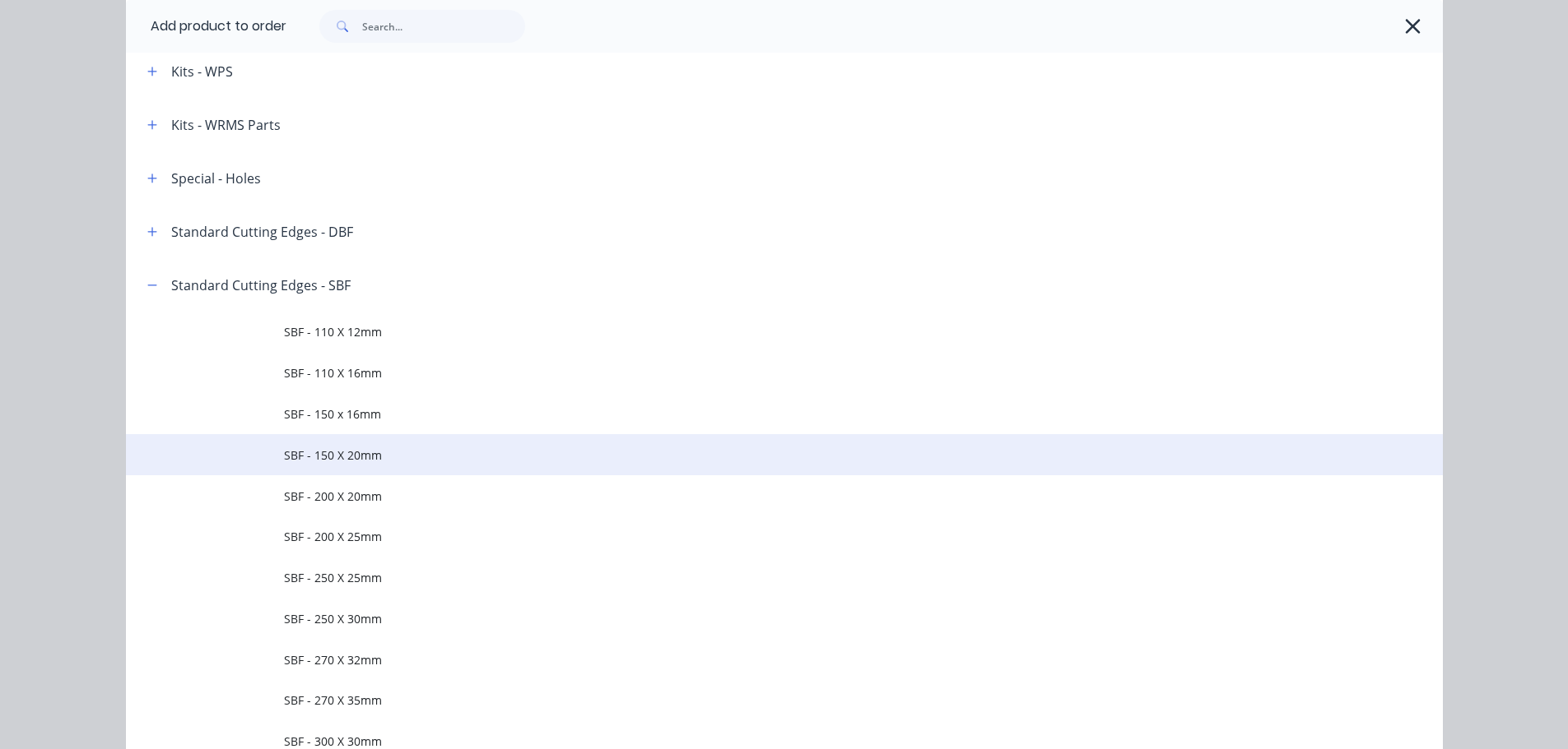
scroll to position [2720, 0]
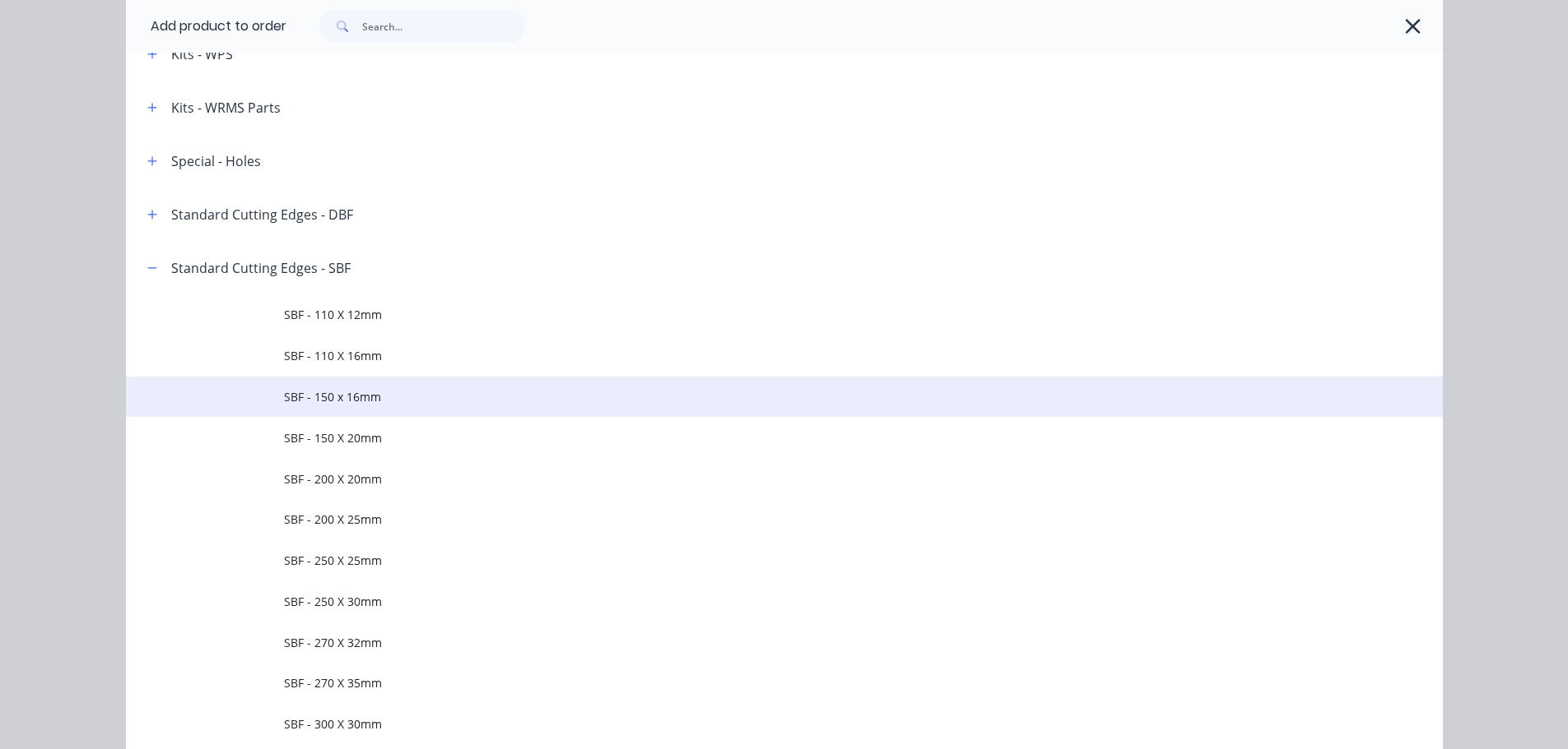
click at [359, 394] on span "SBF - 150 x 16mm" at bounding box center [748, 397] width 927 height 17
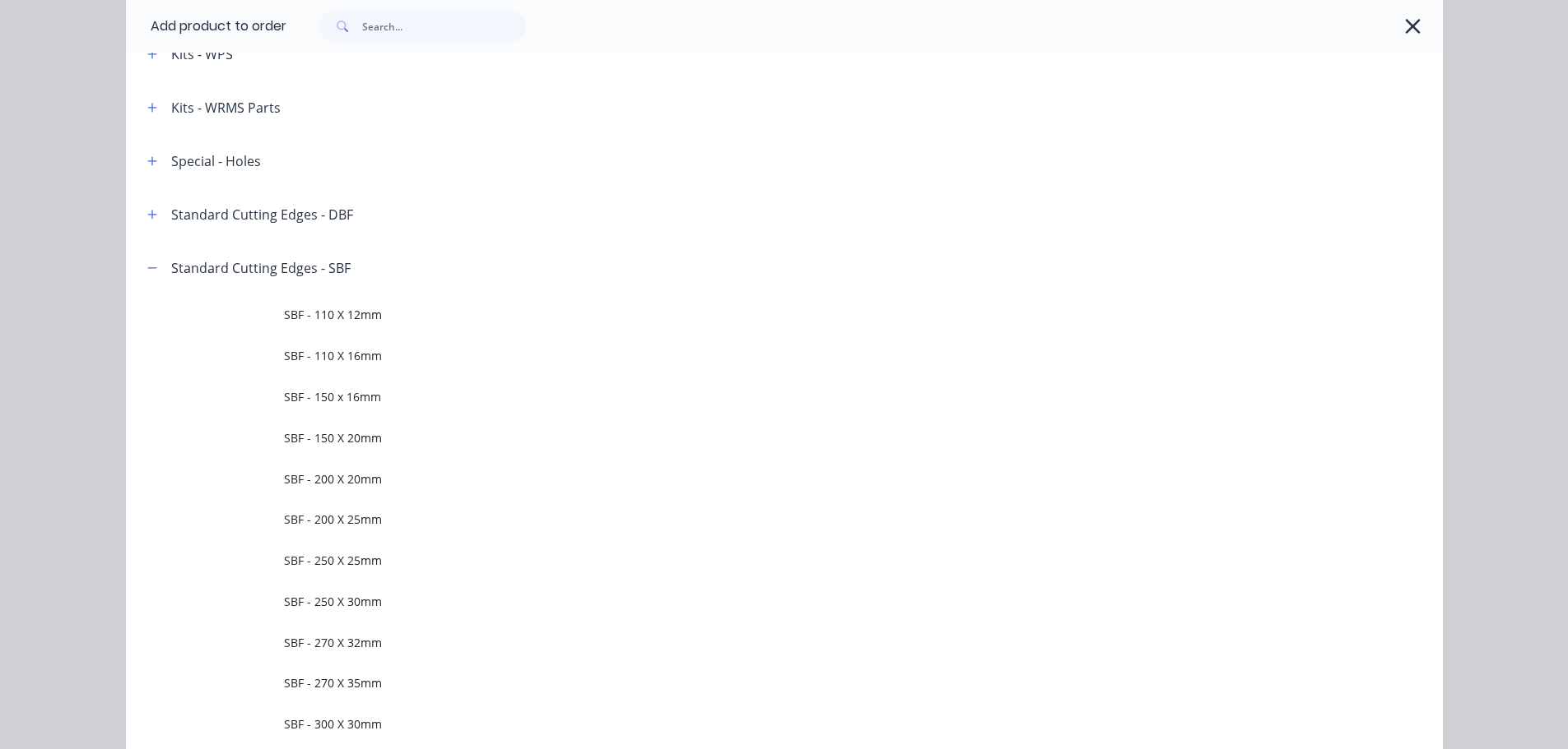
scroll to position [0, 0]
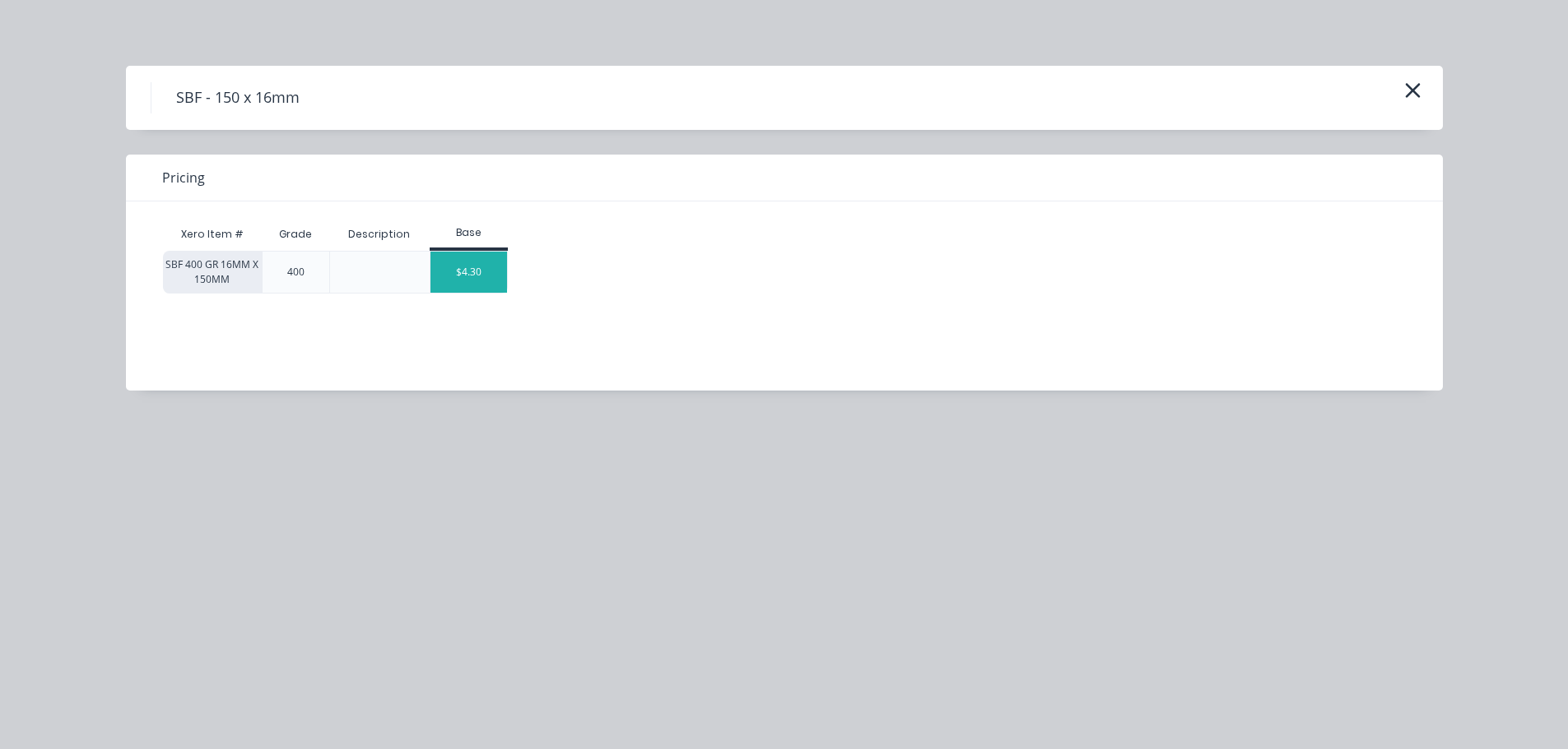
click at [446, 274] on div "$4.30" at bounding box center [470, 272] width 77 height 41
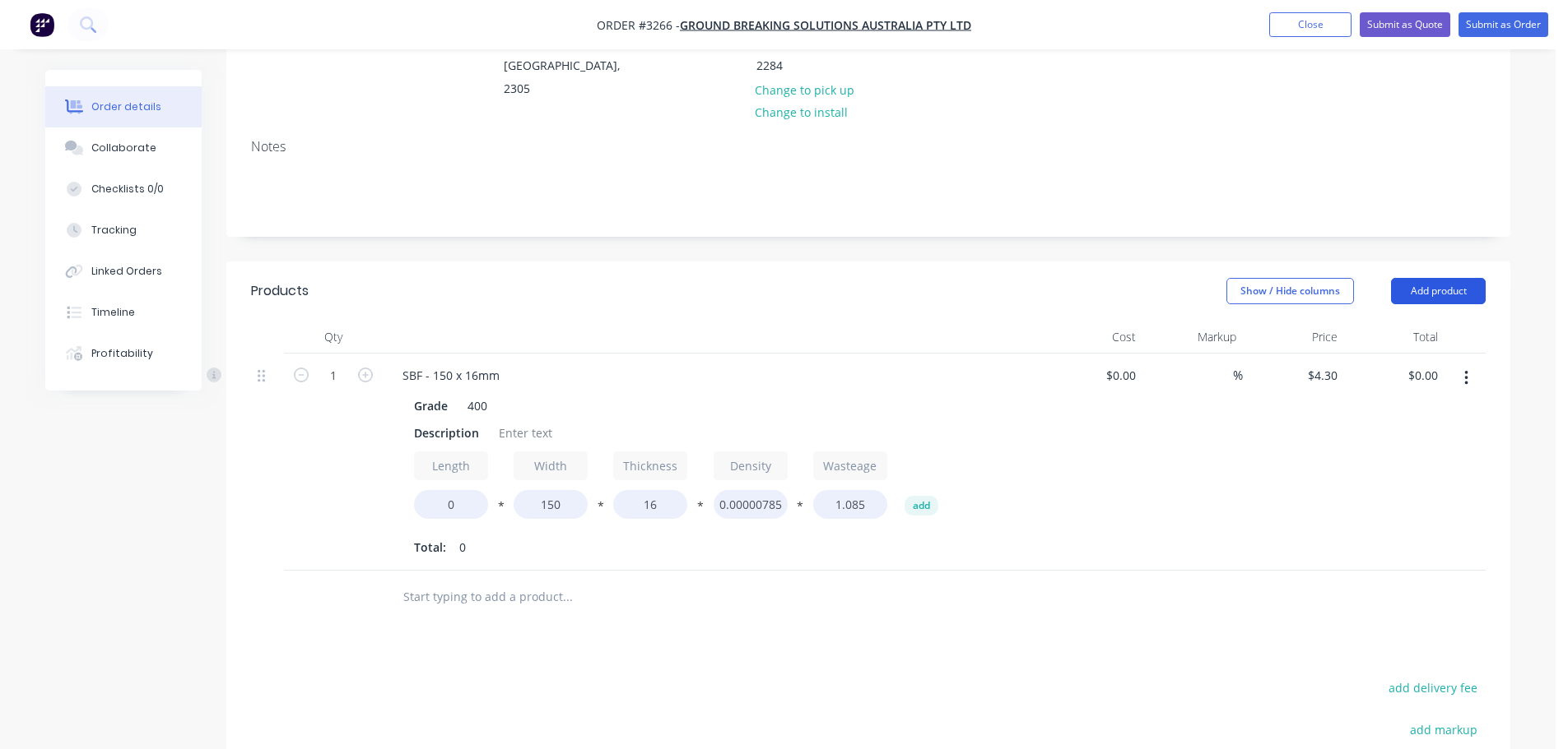
click at [1424, 278] on button "Add product" at bounding box center [1438, 290] width 94 height 26
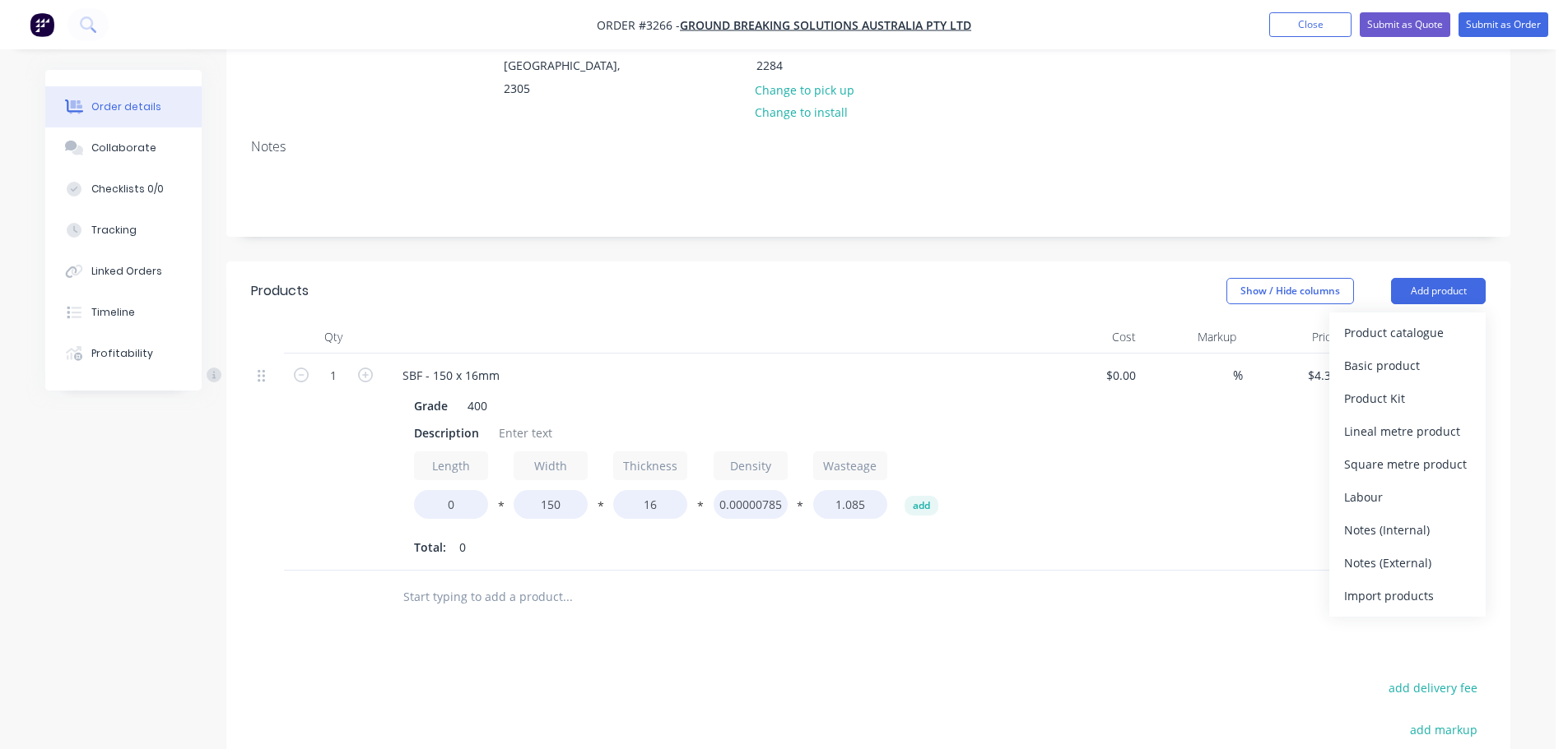
click at [1311, 169] on div "Created by [PERSON_NAME] Created [DATE] Required [DATE] Assigned to NB Status D…" at bounding box center [868, 411] width 1284 height 1217
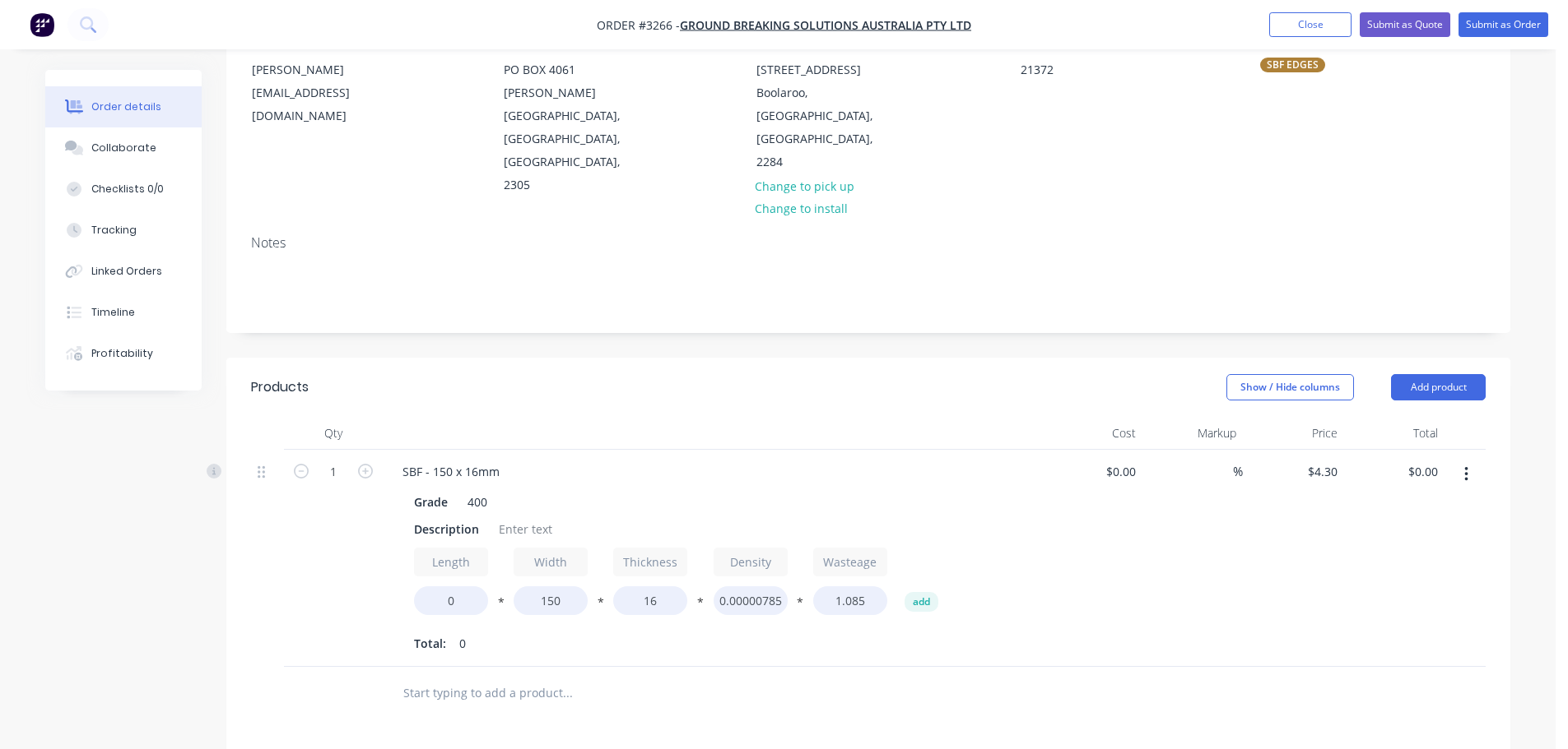
scroll to position [103, 0]
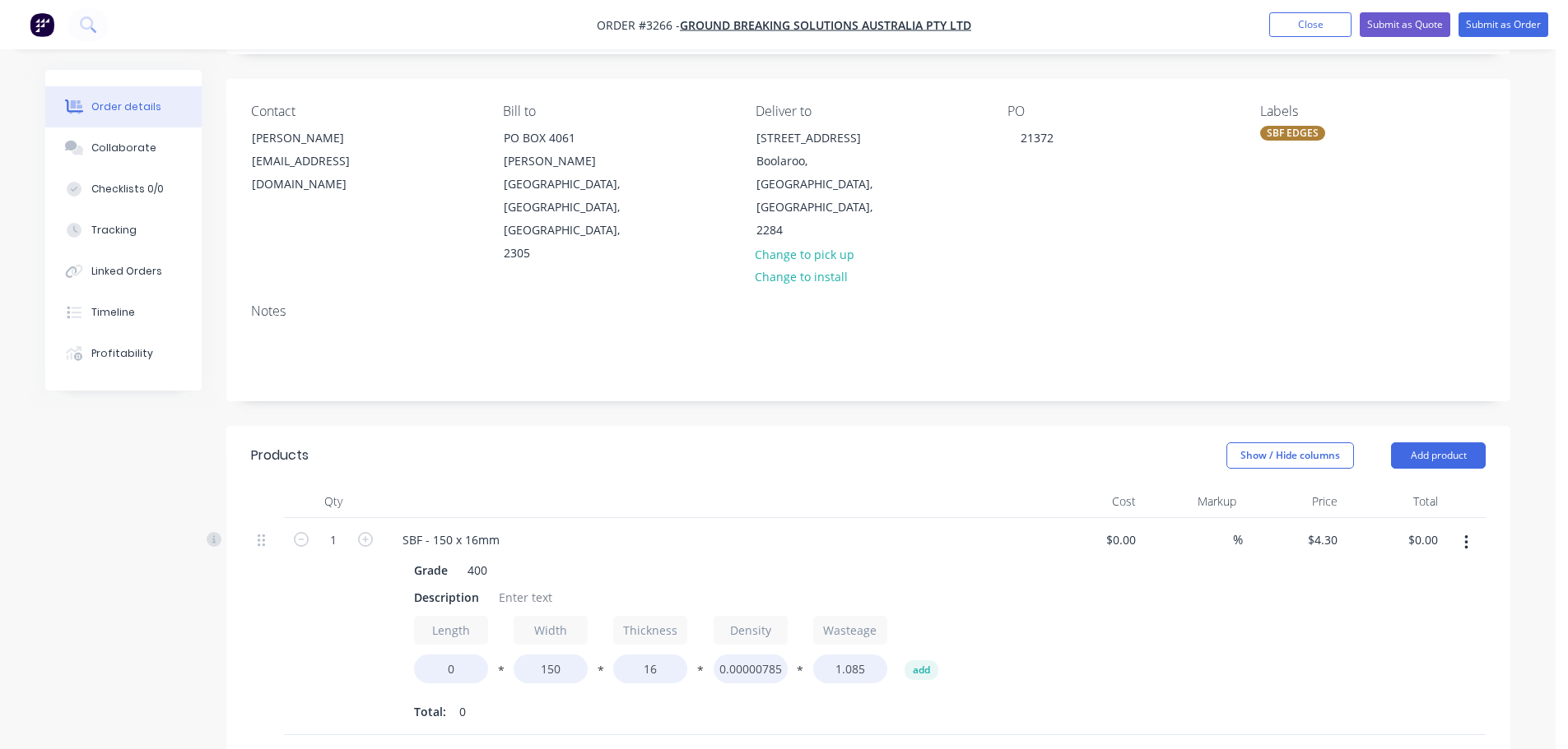
click at [1286, 140] on div "SBF EDGES" at bounding box center [1293, 133] width 65 height 14
click at [1286, 275] on div at bounding box center [1289, 276] width 33 height 33
click at [1290, 316] on div at bounding box center [1289, 317] width 33 height 33
click at [1223, 351] on div "Created by [PERSON_NAME] Created [DATE] Required [DATE] Assigned to NB Status D…" at bounding box center [868, 575] width 1284 height 1217
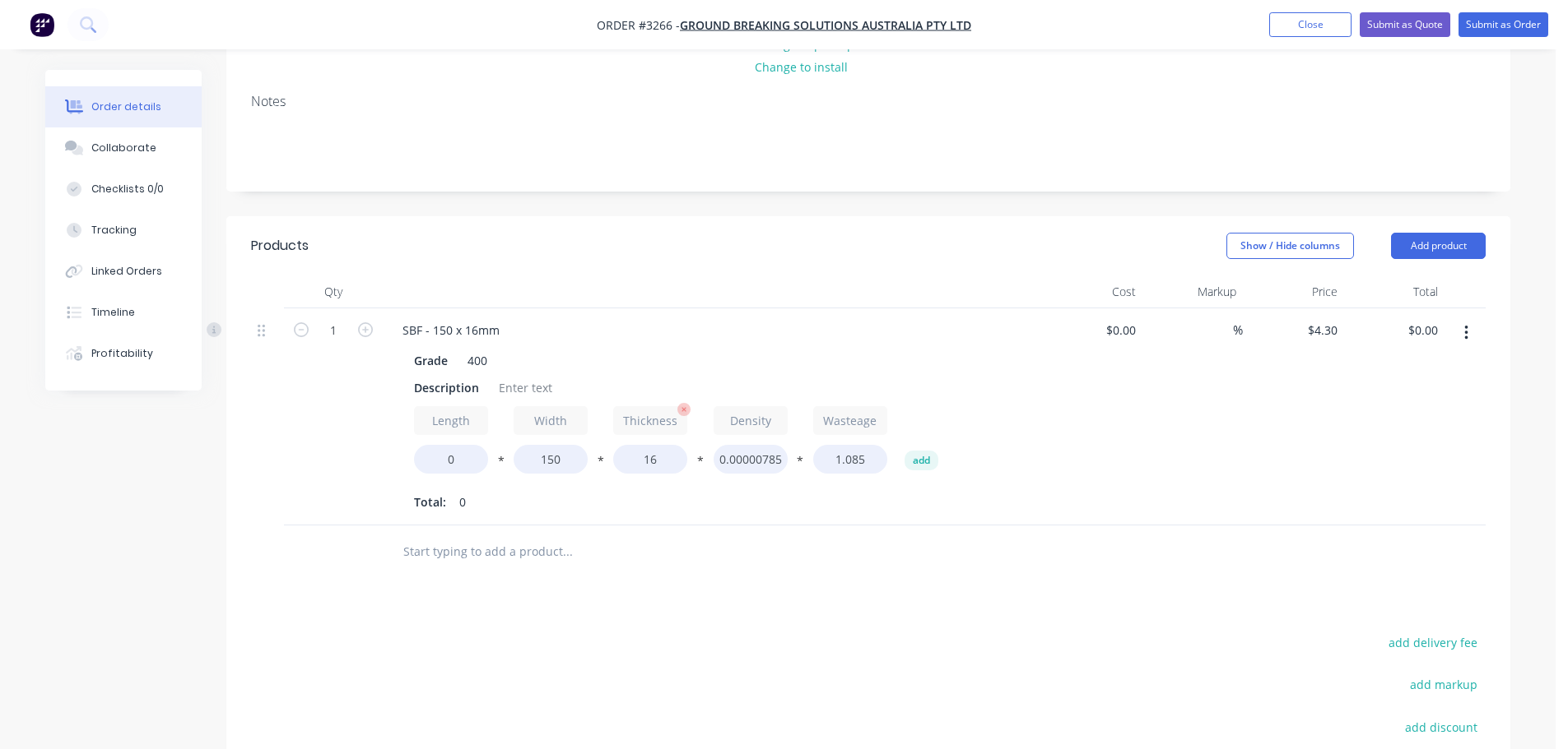
scroll to position [351, 0]
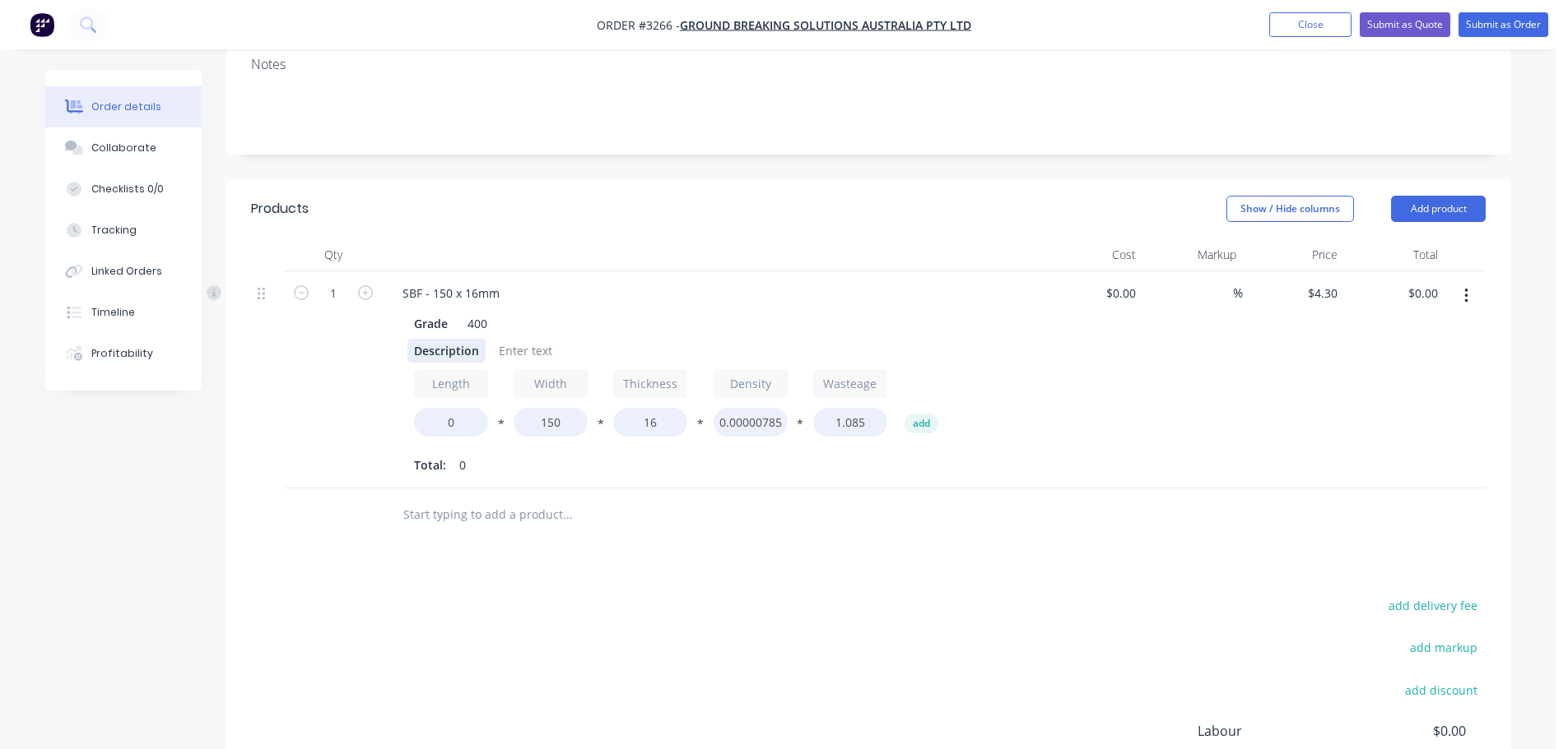
click at [466, 339] on div "Description" at bounding box center [446, 351] width 78 height 24
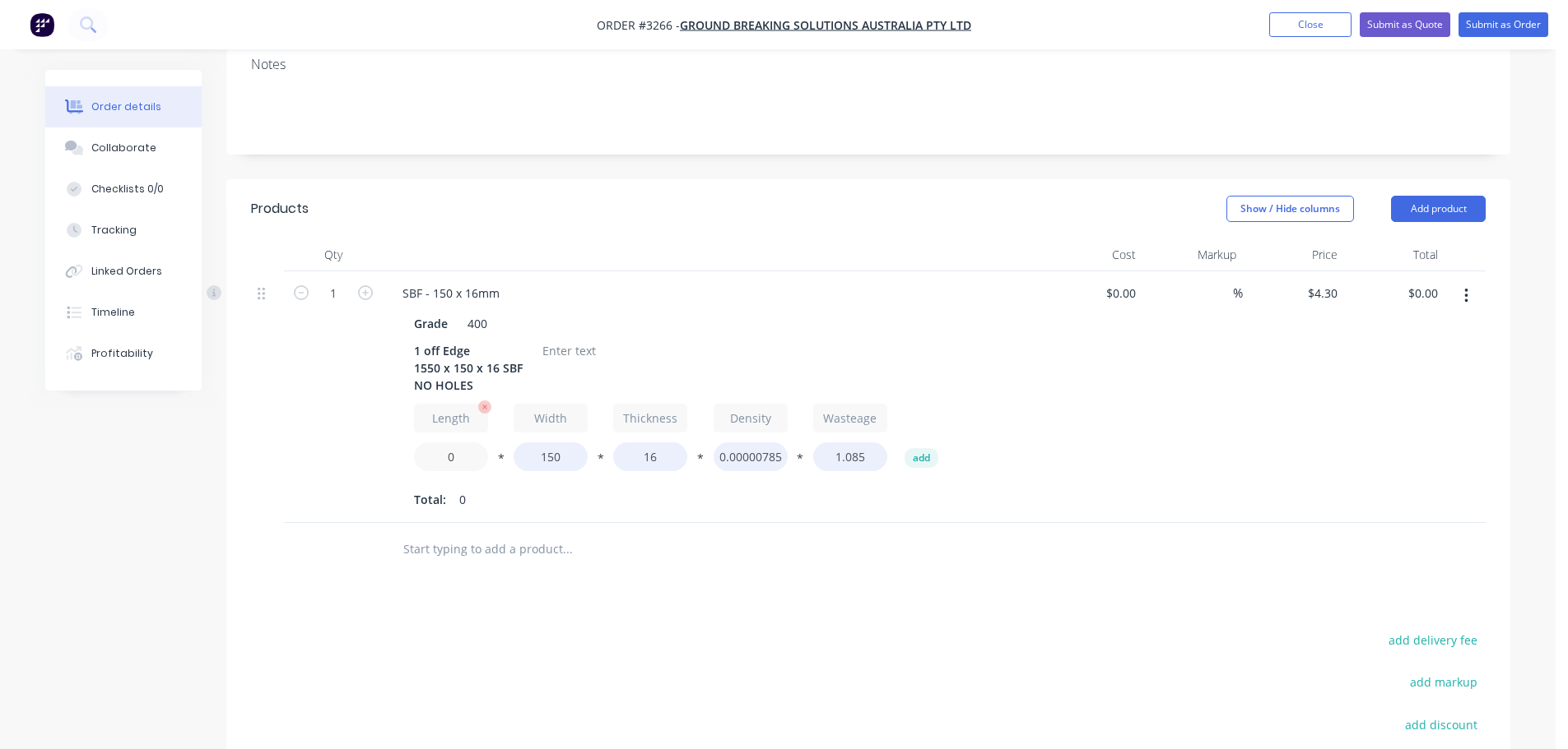
click at [446, 442] on input "0" at bounding box center [451, 457] width 74 height 29
type input "1550"
type input "$137.60"
click at [586, 339] on div at bounding box center [569, 351] width 67 height 24
click at [580, 339] on div at bounding box center [569, 351] width 67 height 24
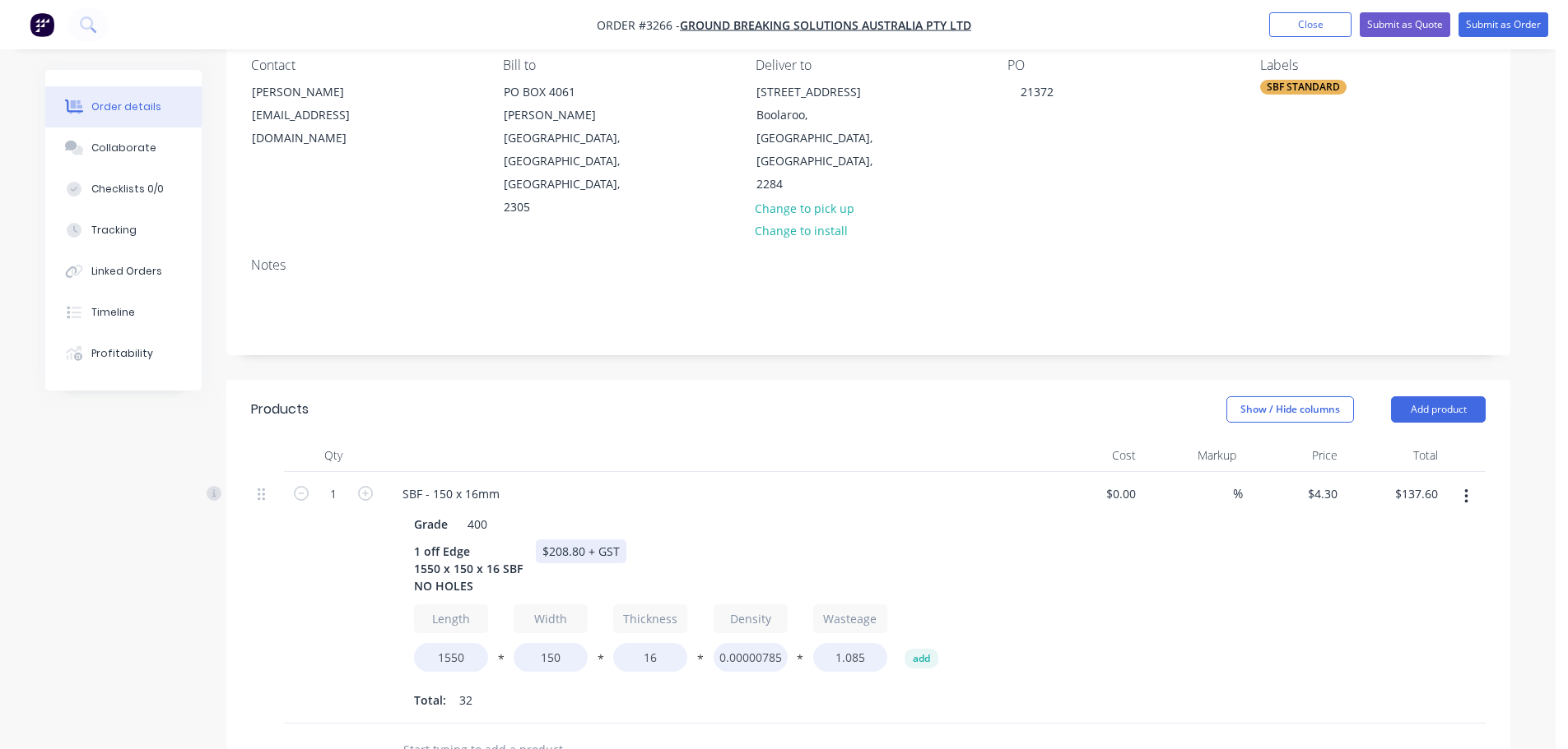
scroll to position [103, 0]
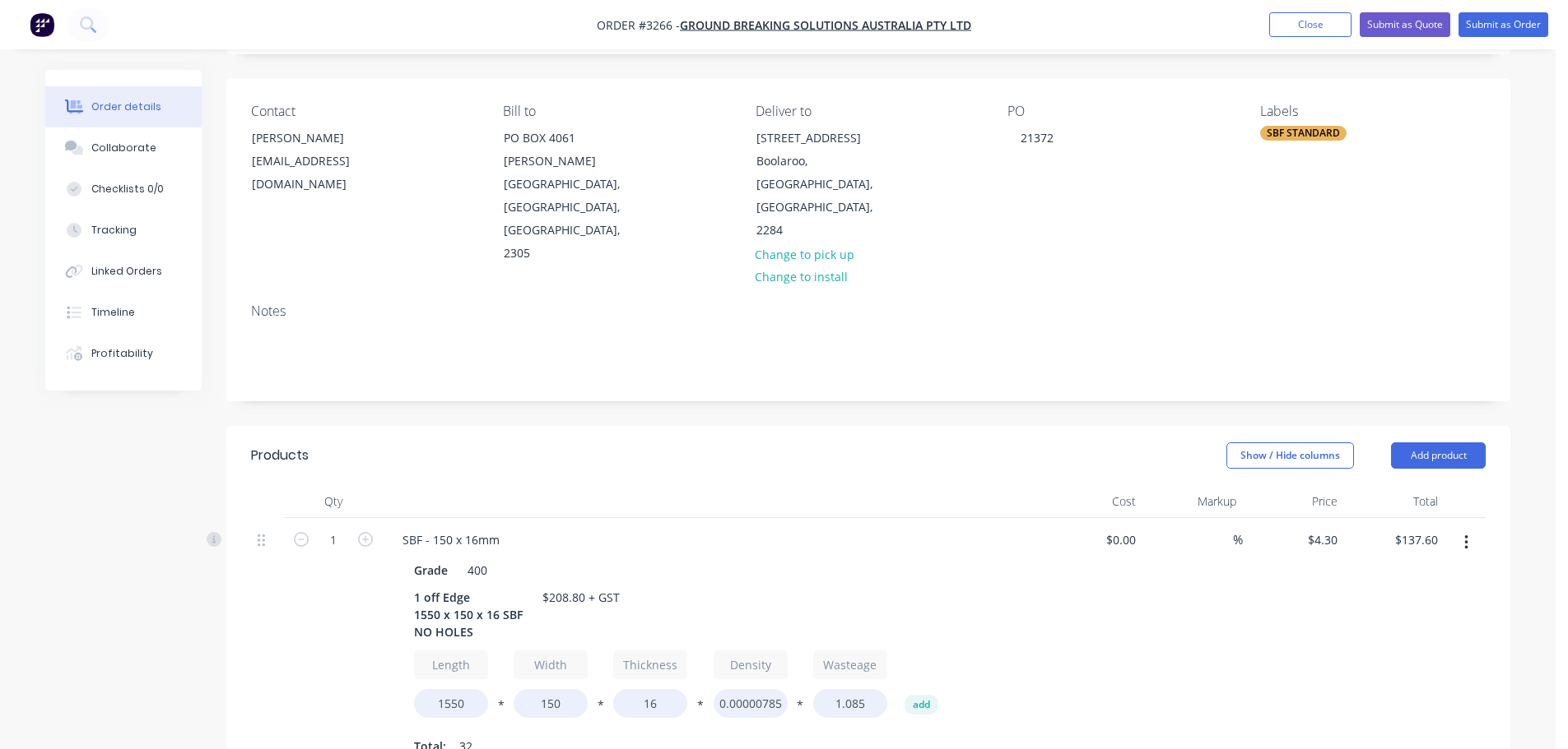
drag, startPoint x: 1281, startPoint y: 140, endPoint x: 1291, endPoint y: 144, distance: 10.8
click at [1281, 139] on div "SBF STANDARD" at bounding box center [1304, 133] width 86 height 14
click at [1318, 177] on input "sbf" at bounding box center [1396, 177] width 172 height 33
type input "no"
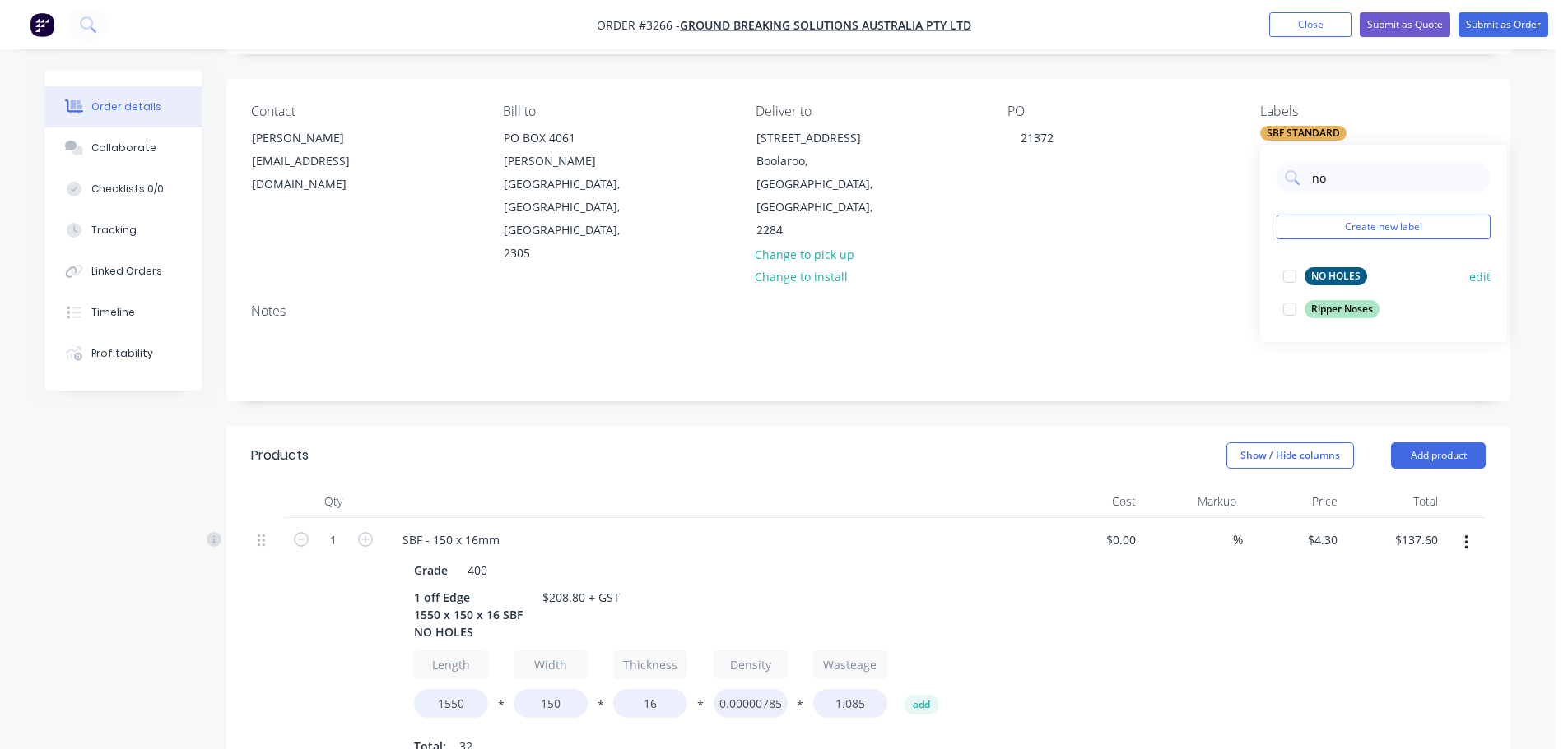
drag, startPoint x: 1322, startPoint y: 275, endPoint x: 1314, endPoint y: 281, distance: 10.0
click at [1322, 275] on div "NO HOLES" at bounding box center [1336, 276] width 63 height 18
click at [1151, 426] on header "Products Show / Hide columns Add product" at bounding box center [868, 456] width 1284 height 59
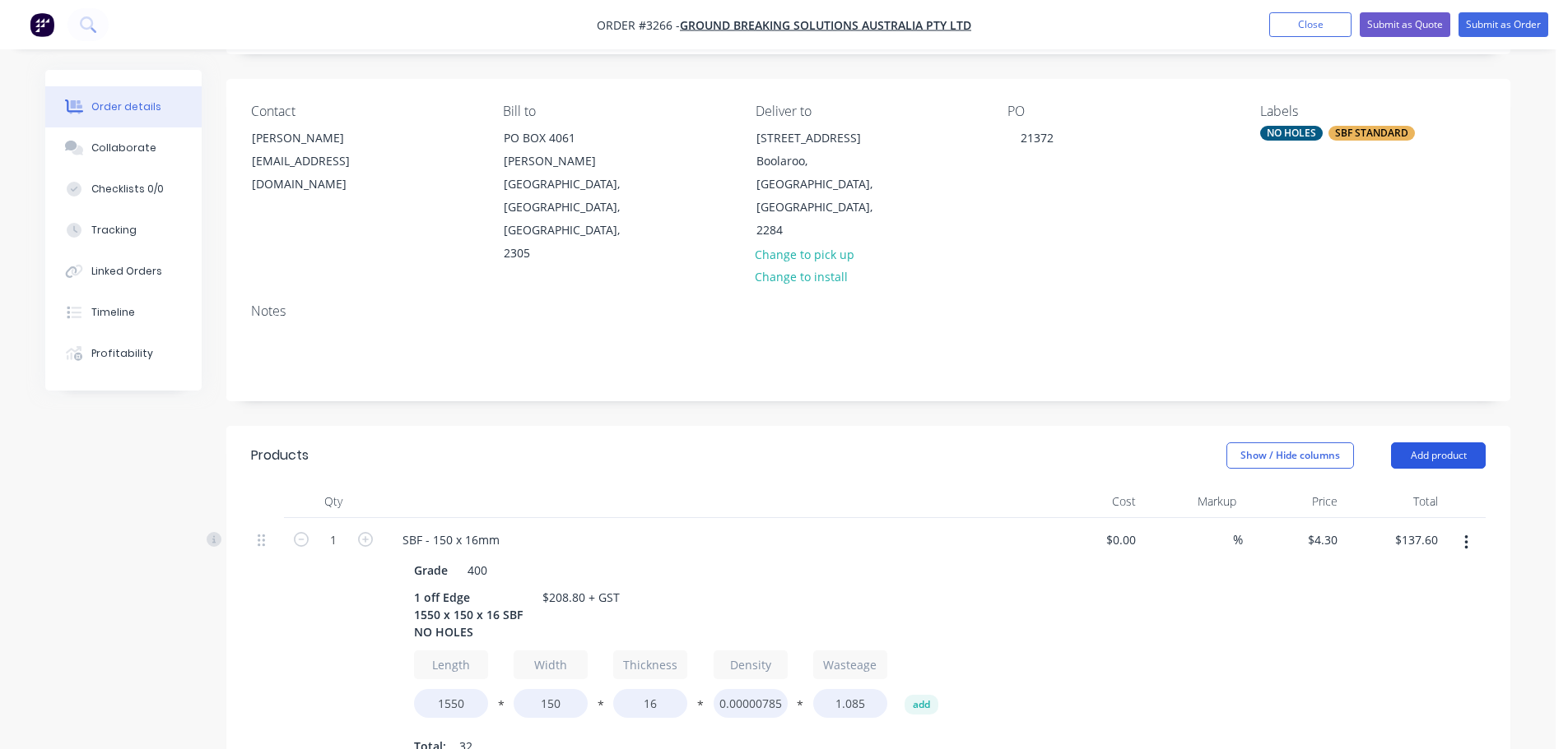
click at [1434, 442] on button "Add product" at bounding box center [1438, 455] width 94 height 26
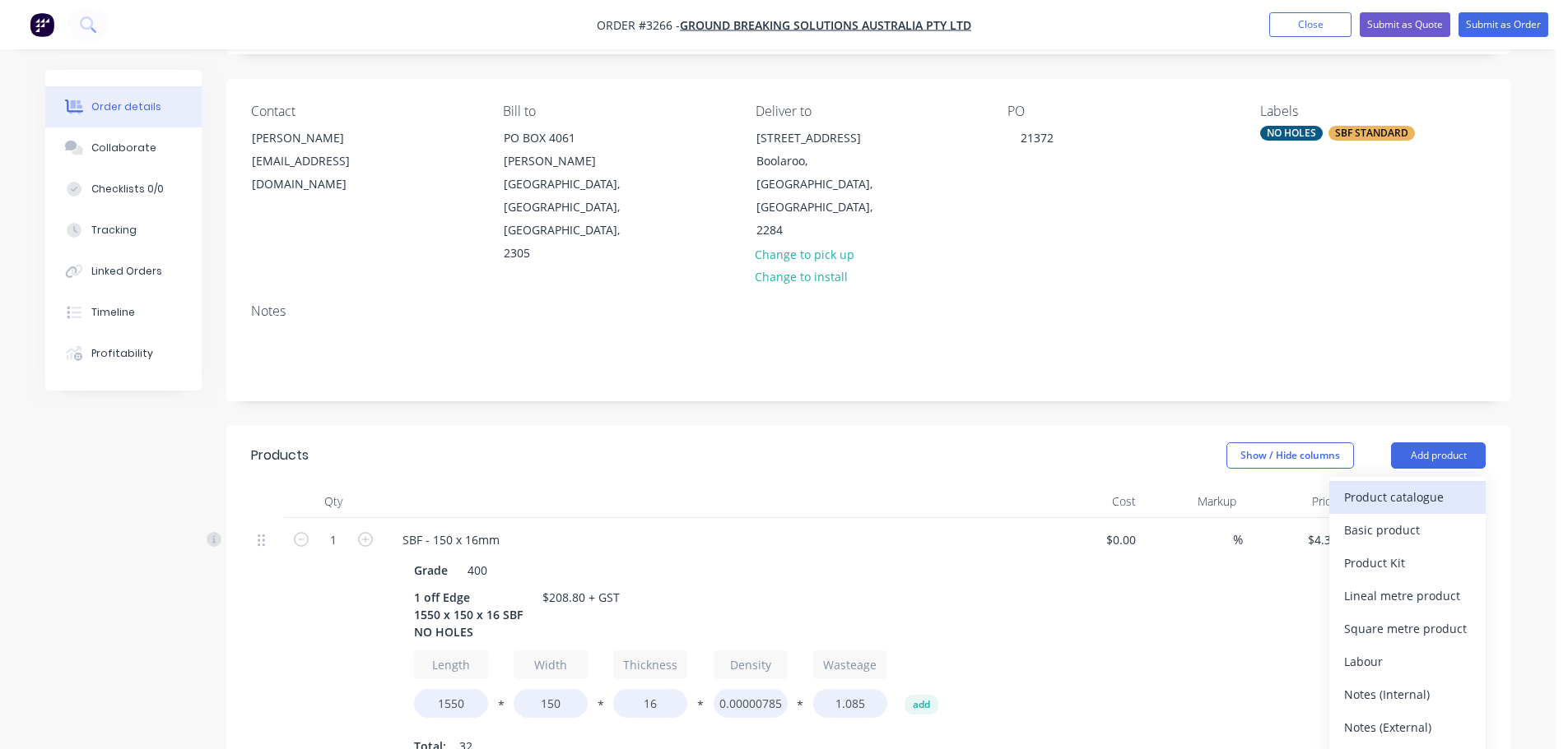
click at [1406, 486] on div "Product catalogue" at bounding box center [1407, 497] width 127 height 24
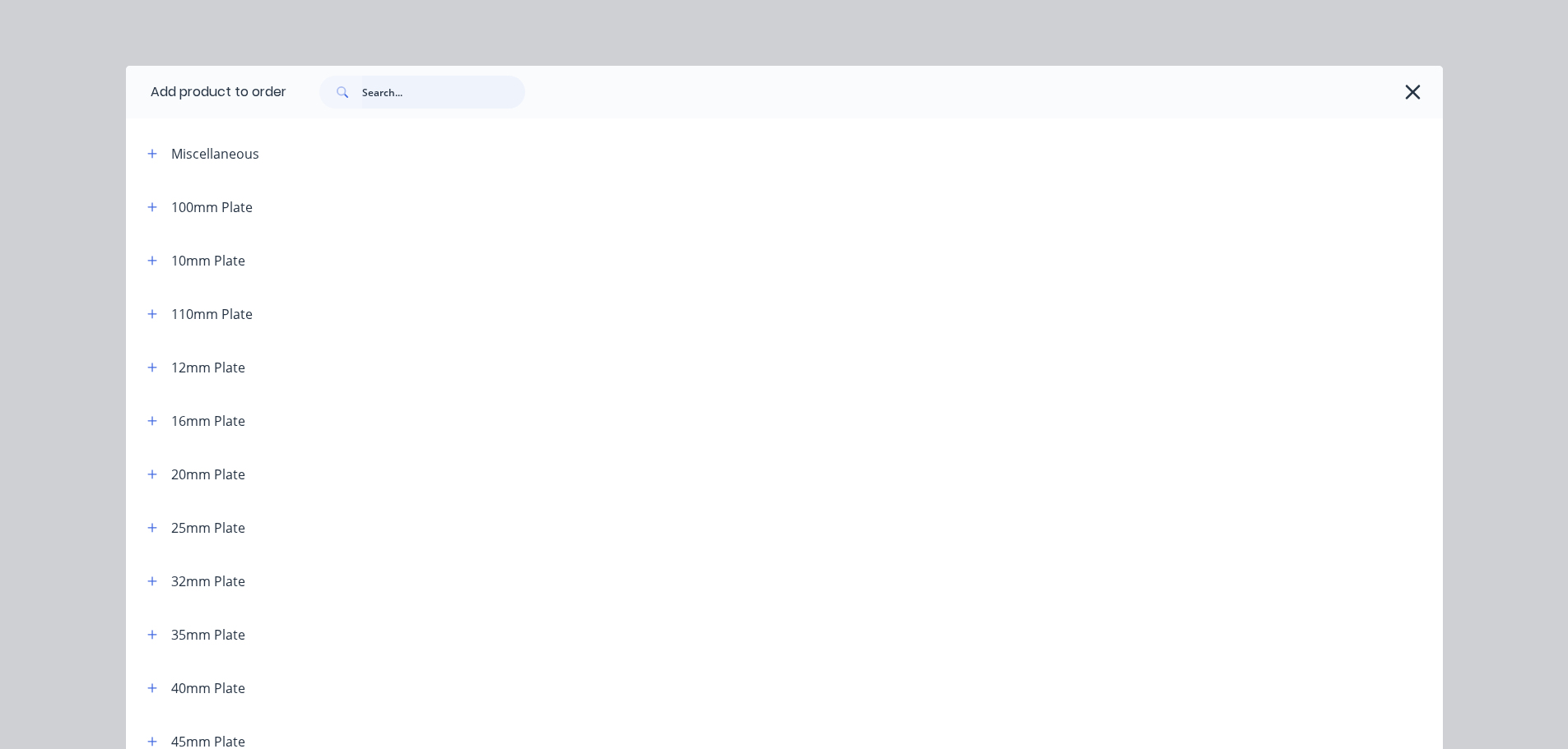
click at [391, 97] on input "text" at bounding box center [444, 92] width 163 height 33
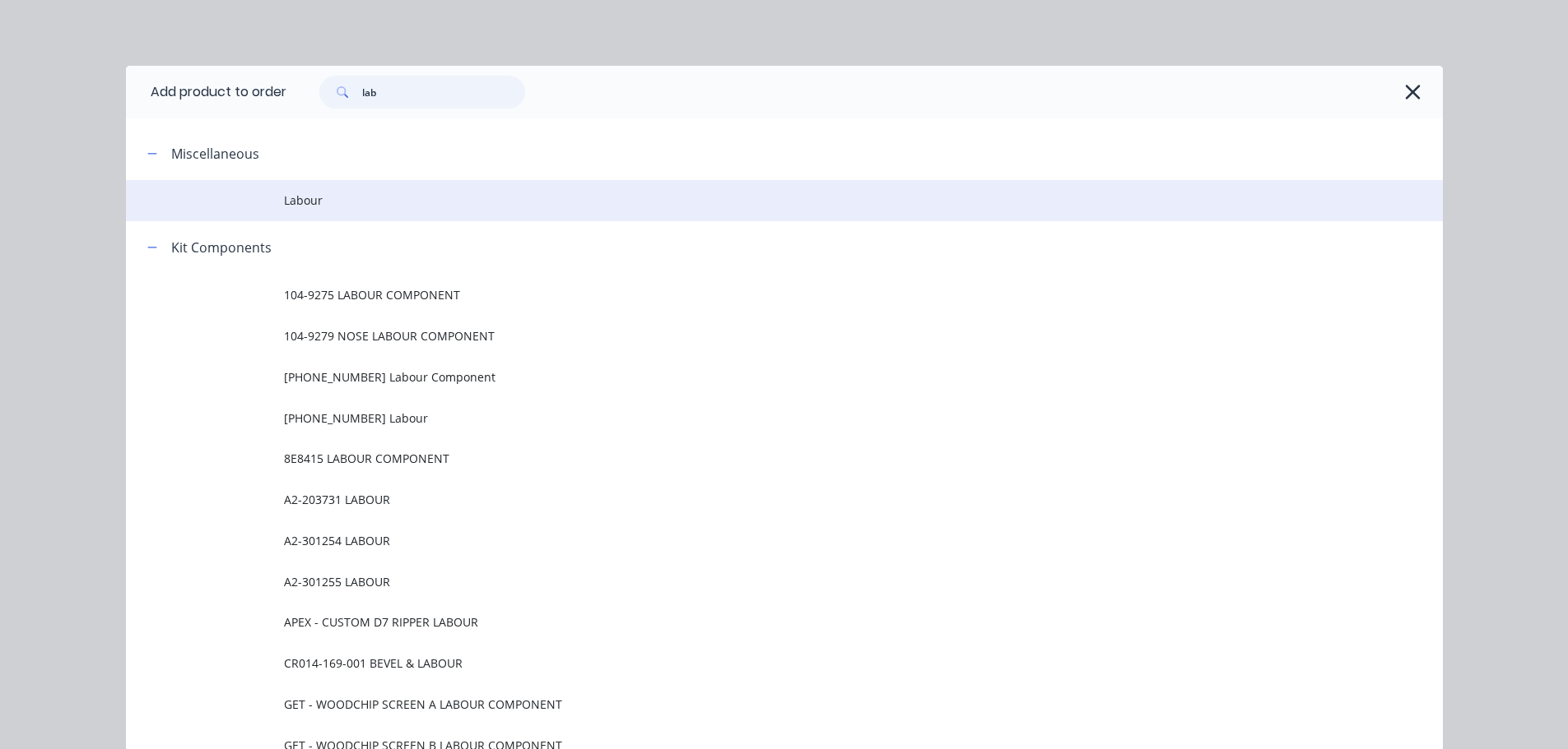
type input "lab"
click at [309, 198] on span "Labour" at bounding box center [748, 200] width 927 height 17
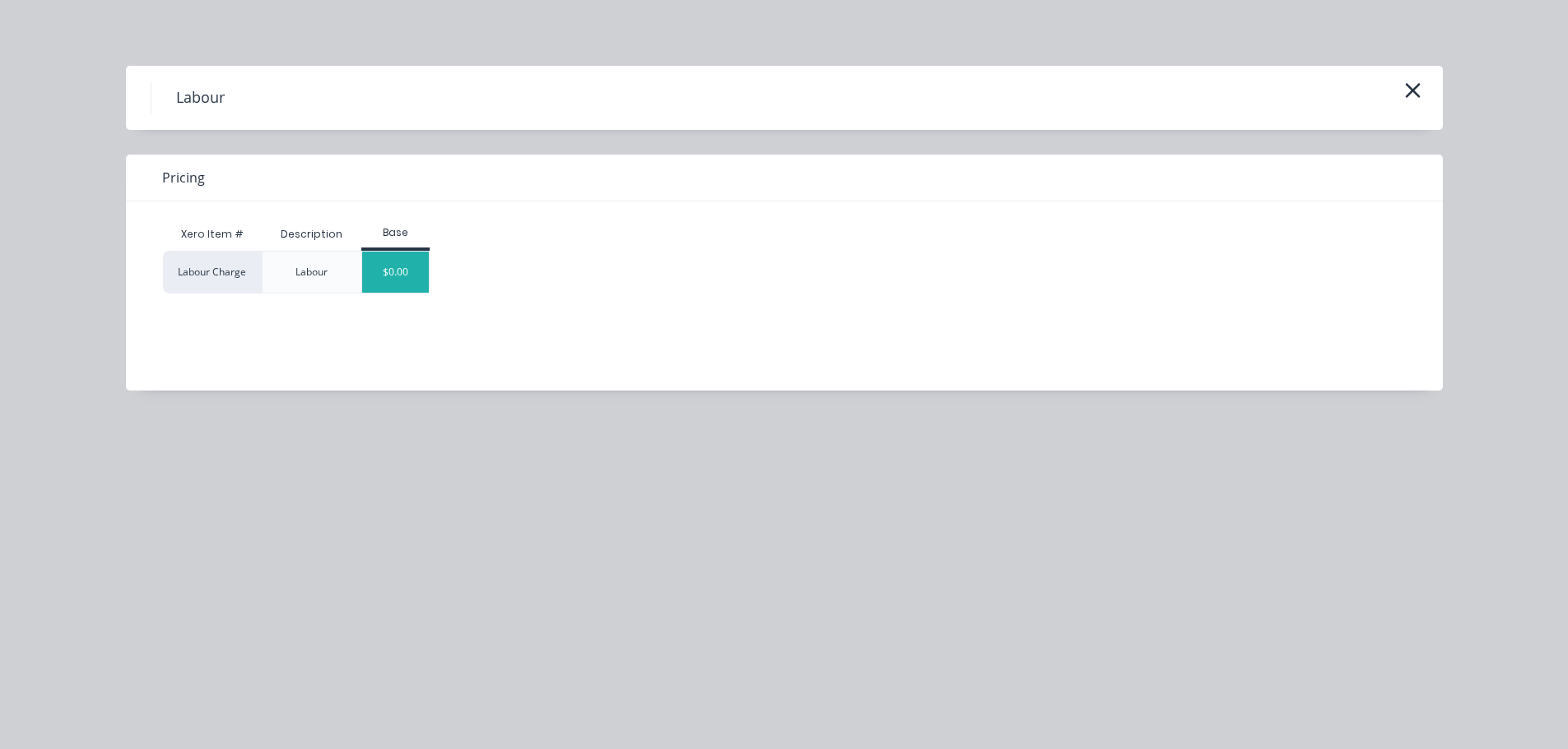
click at [403, 281] on div "$0.00" at bounding box center [396, 272] width 67 height 41
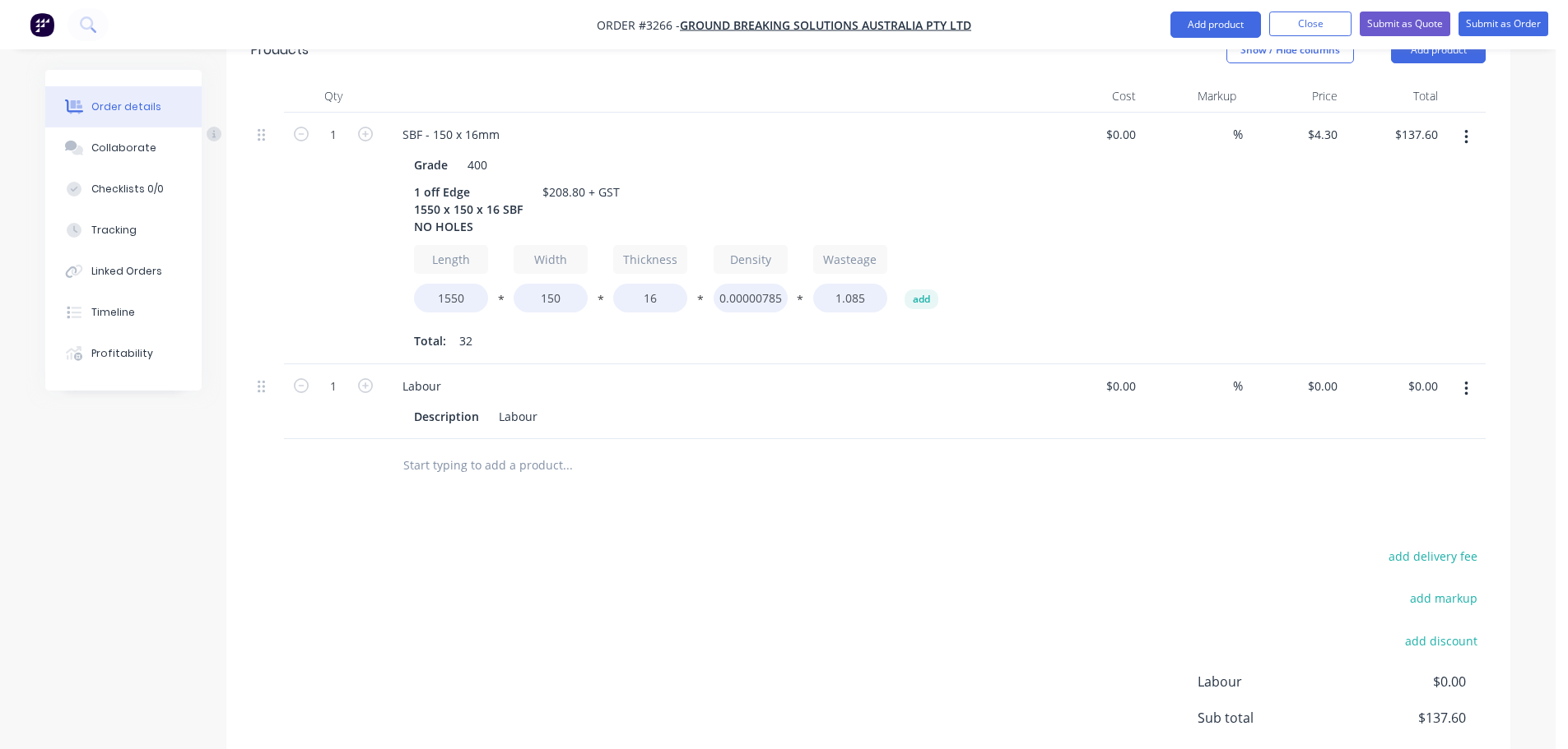
scroll to position [603, 0]
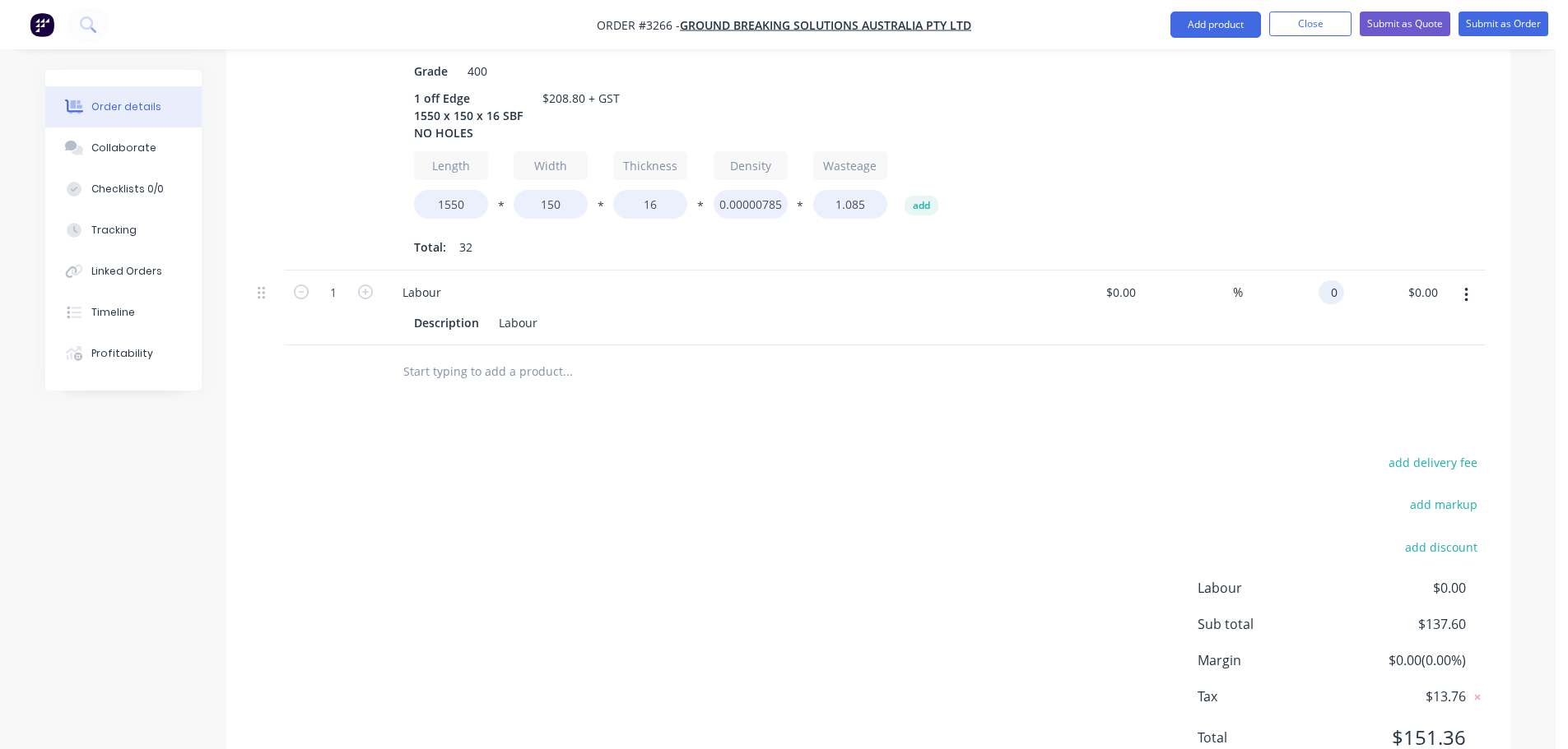
click at [1334, 281] on input "0" at bounding box center [1334, 292] width 19 height 24
type input "$71.20"
click at [1073, 451] on div "add delivery fee add markup add discount Labour $0.00 Sub total $137.60 Margin …" at bounding box center [868, 610] width 1234 height 317
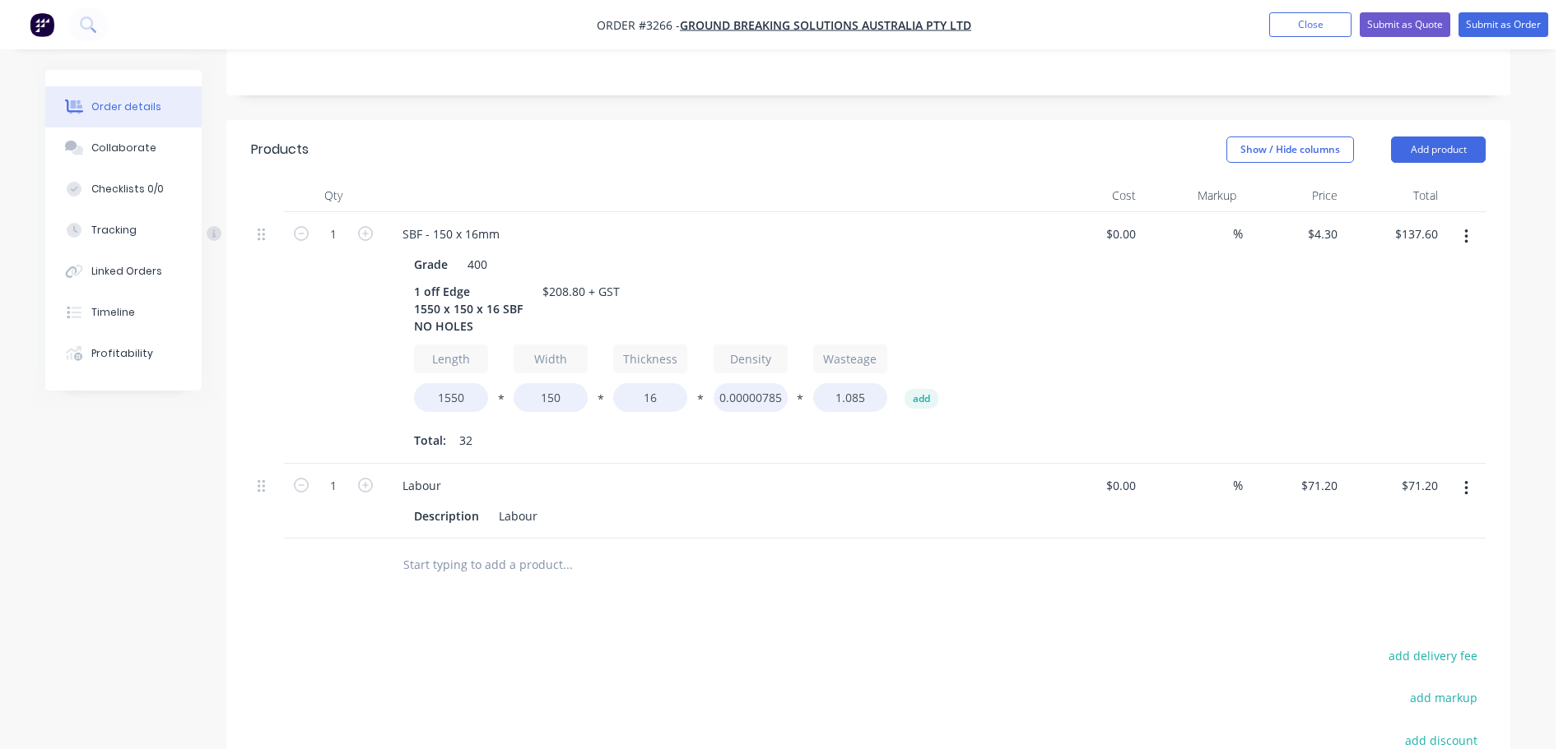
scroll to position [439, 0]
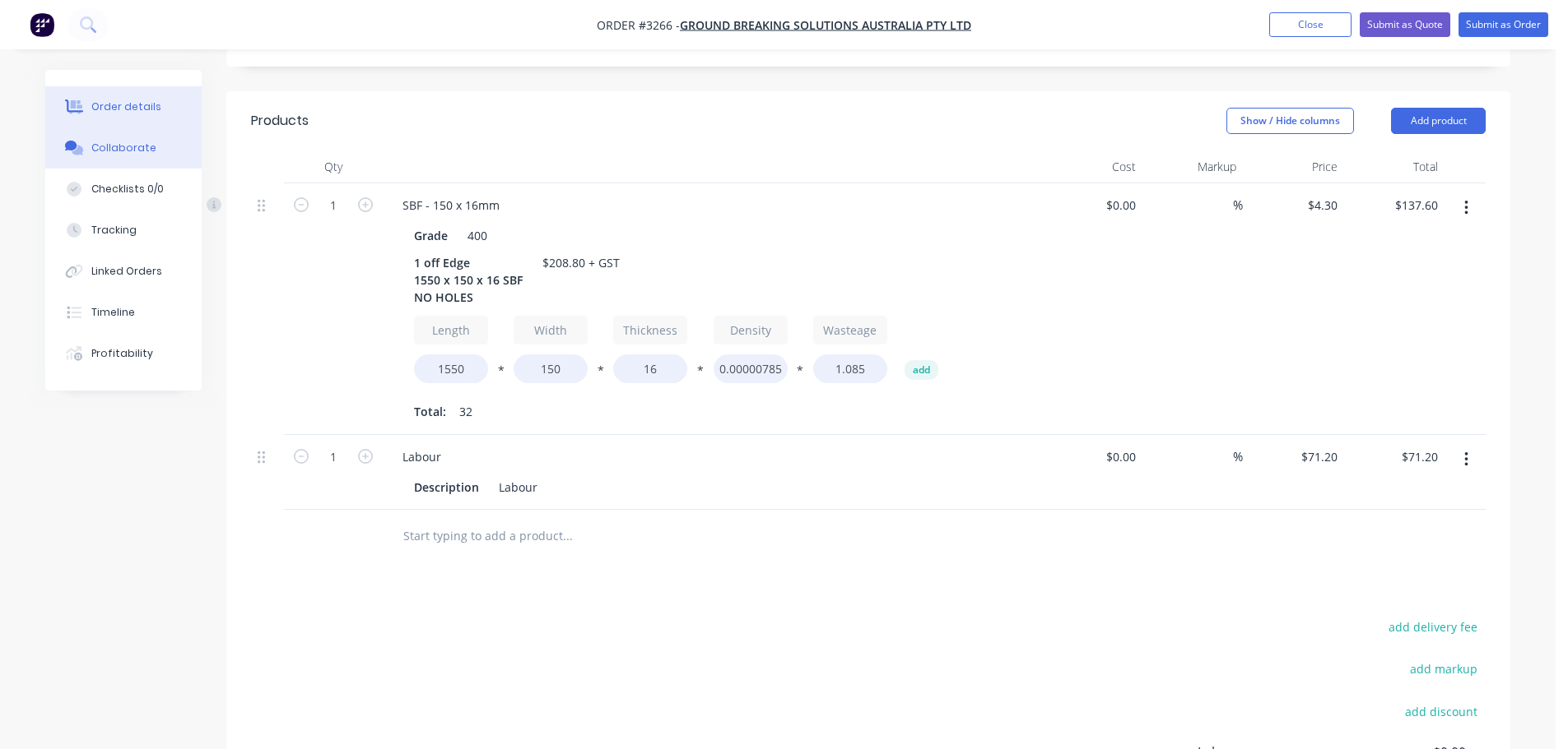
click at [150, 152] on button "Collaborate" at bounding box center [123, 148] width 157 height 41
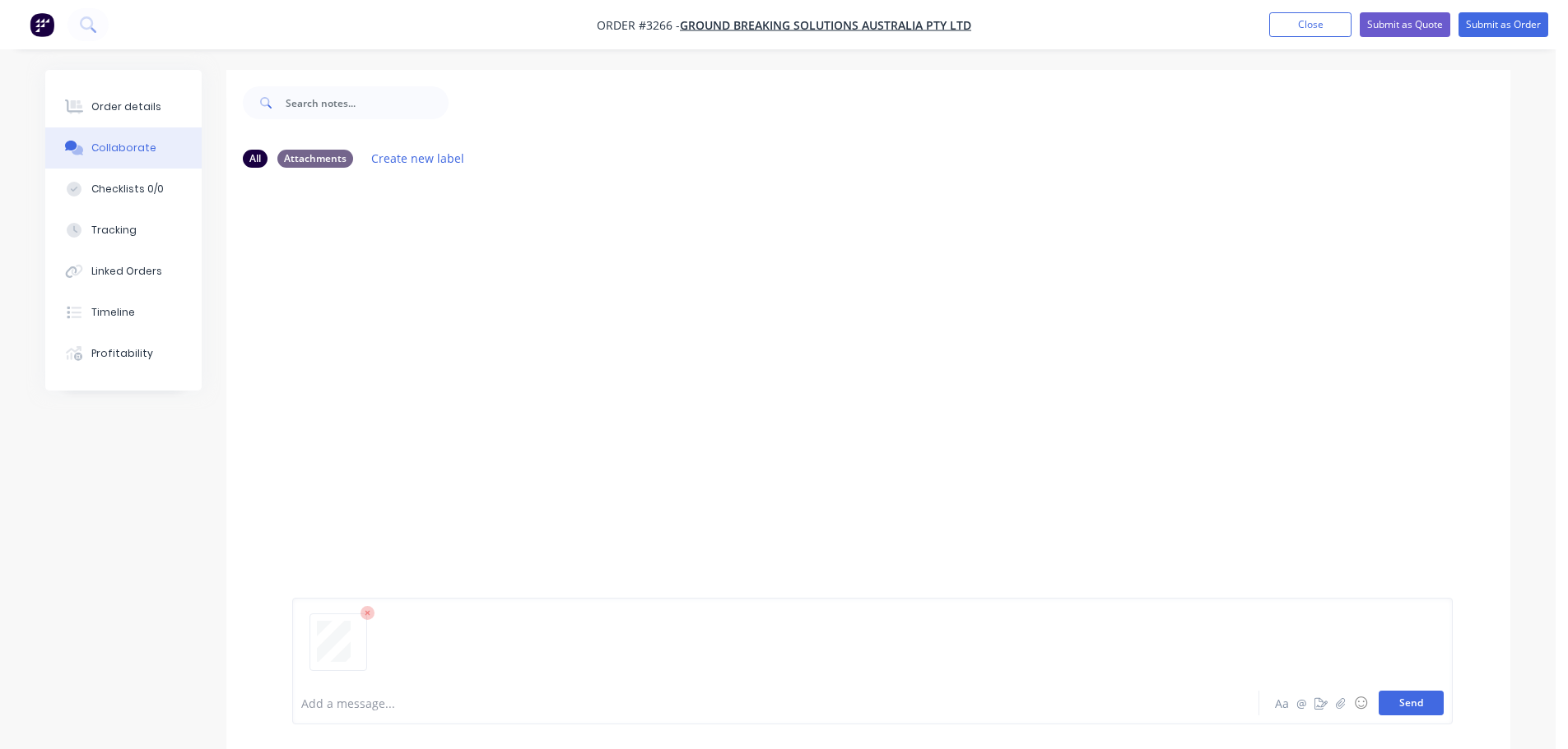
click at [1397, 705] on button "Send" at bounding box center [1411, 703] width 65 height 24
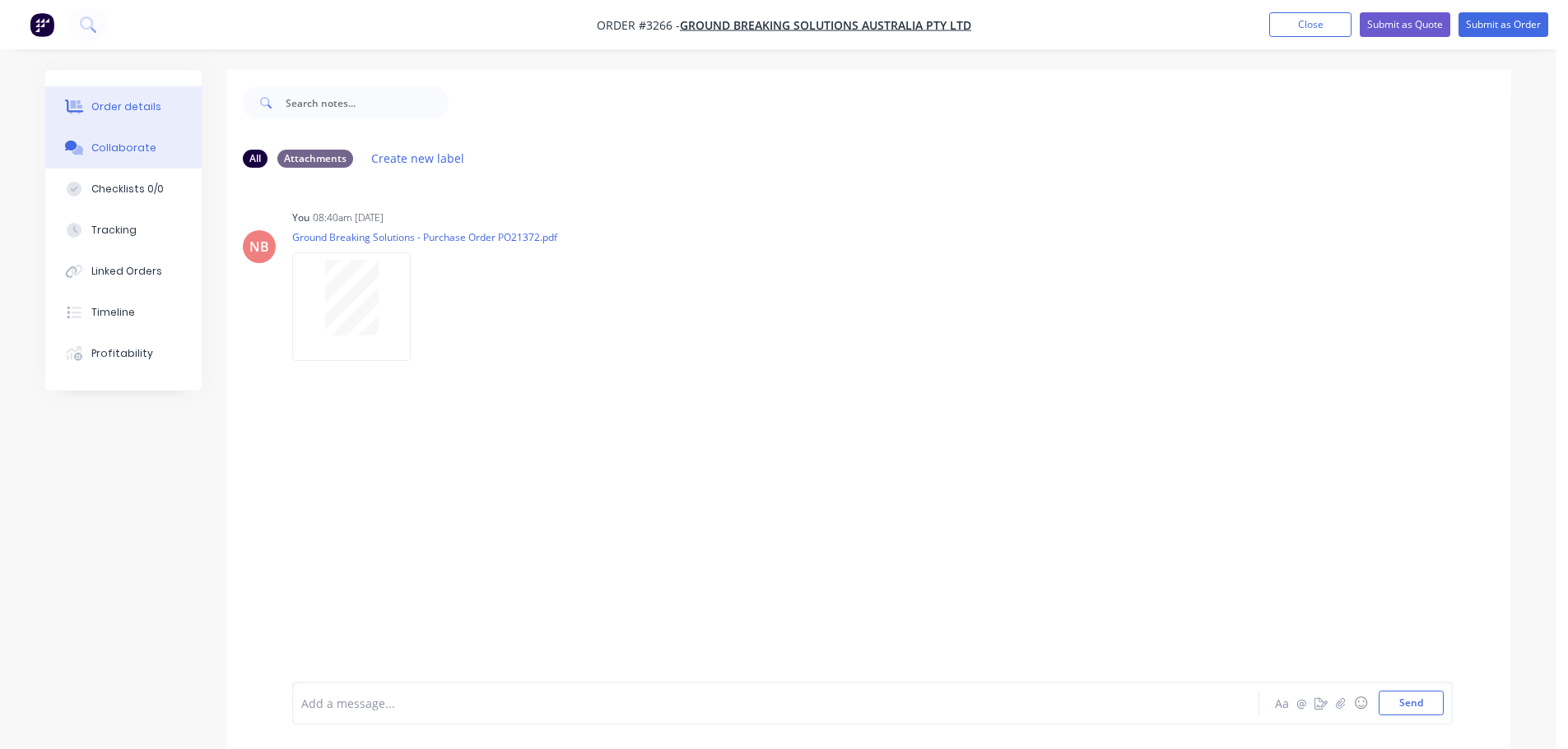
click at [140, 111] on div "Order details" at bounding box center [127, 107] width 70 height 14
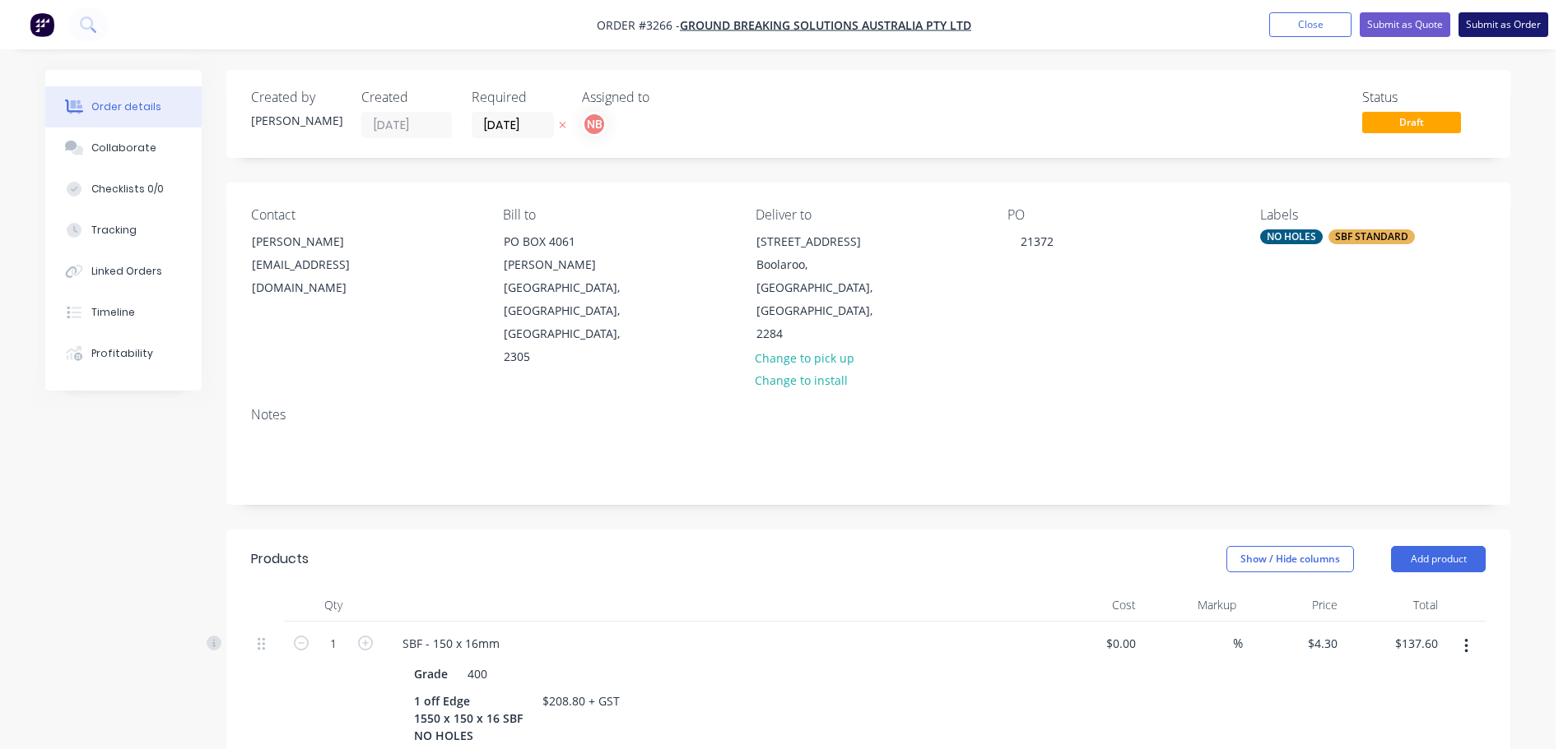
click at [1528, 15] on button "Submit as Order" at bounding box center [1503, 24] width 90 height 24
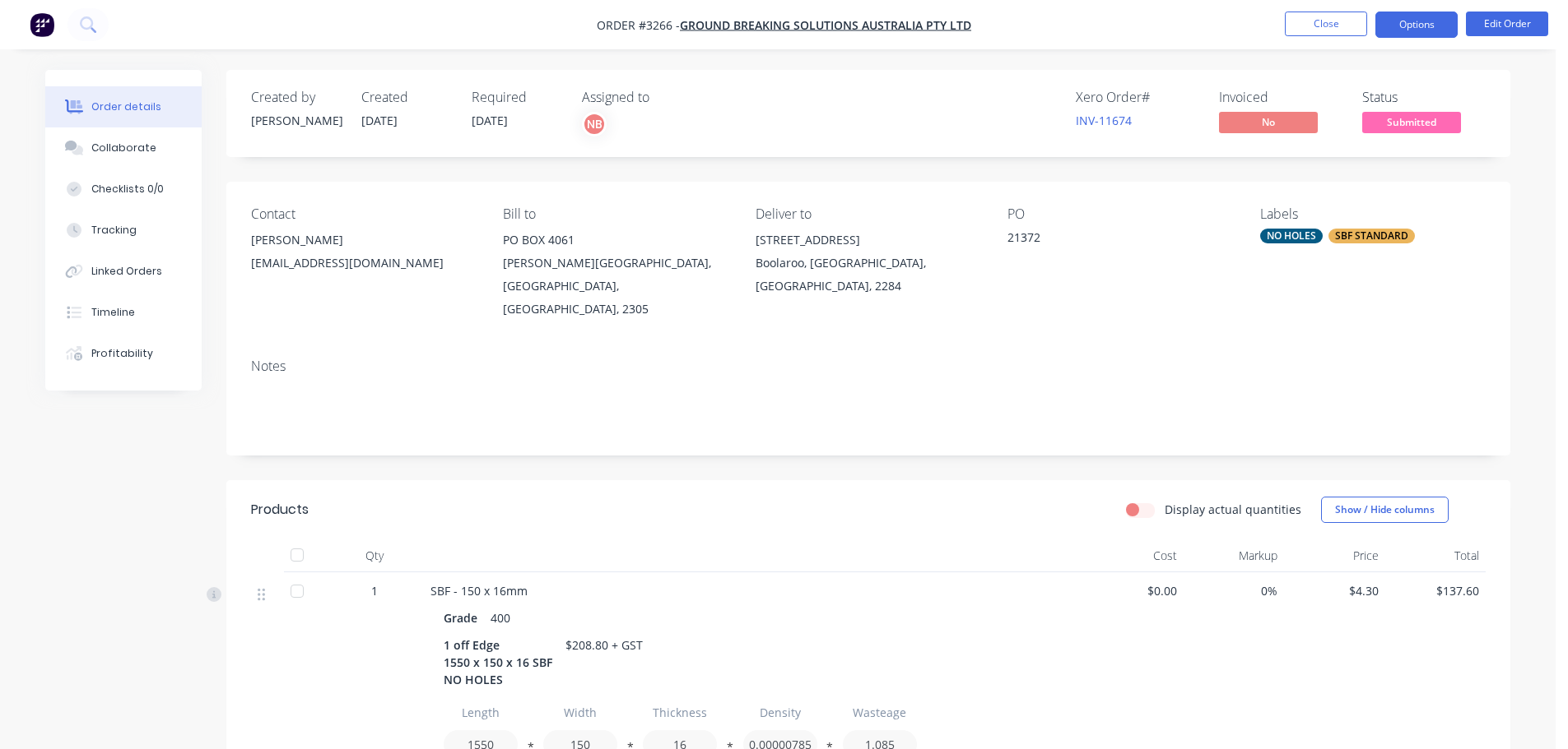
click at [1422, 26] on button "Options" at bounding box center [1416, 24] width 82 height 26
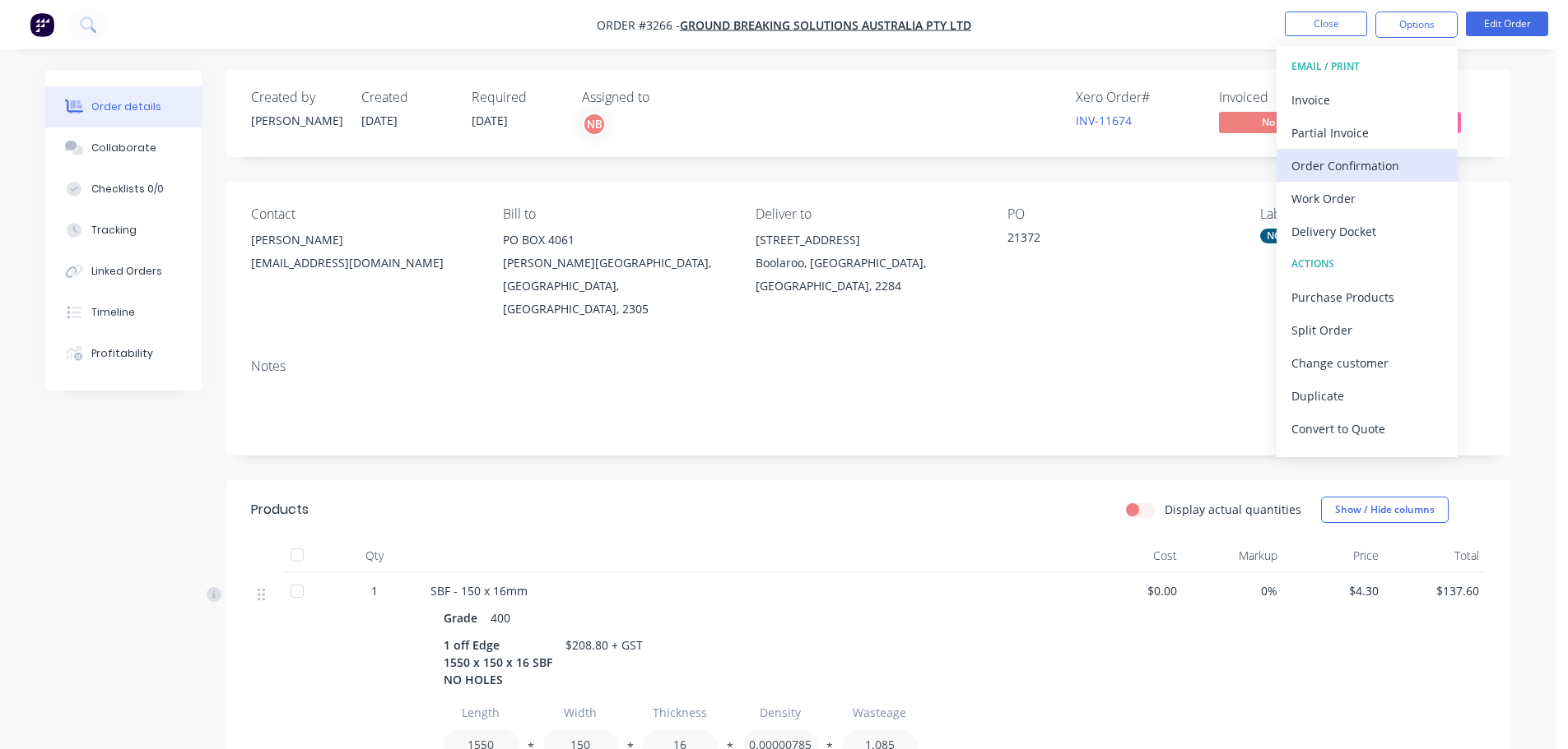
click at [1332, 168] on div "Order Confirmation" at bounding box center [1367, 165] width 151 height 24
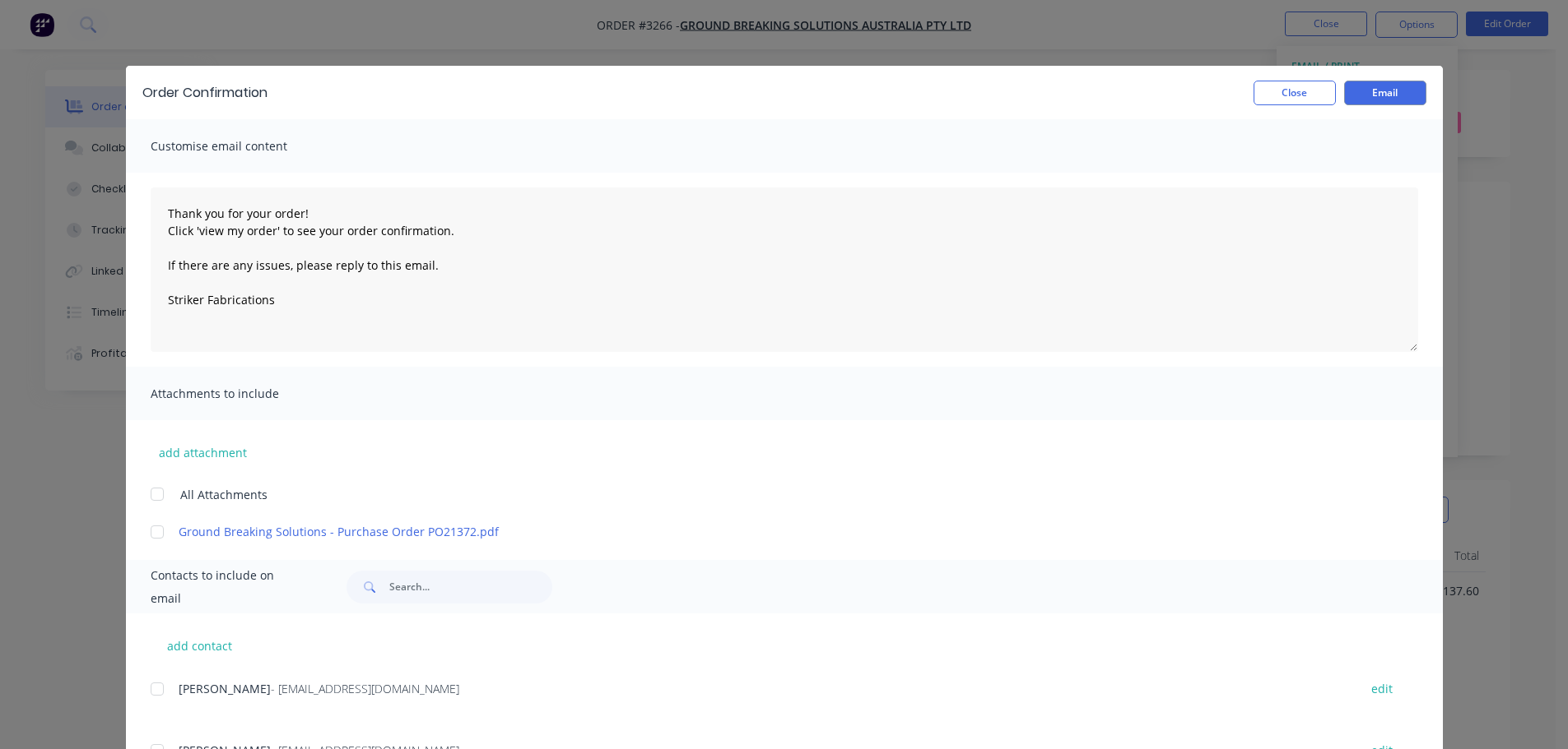
click at [154, 691] on div at bounding box center [157, 689] width 33 height 33
type textarea "Thank you for your order! Click 'view my order' to see your order confirmation.…"
click at [1369, 102] on button "Email" at bounding box center [1384, 93] width 82 height 24
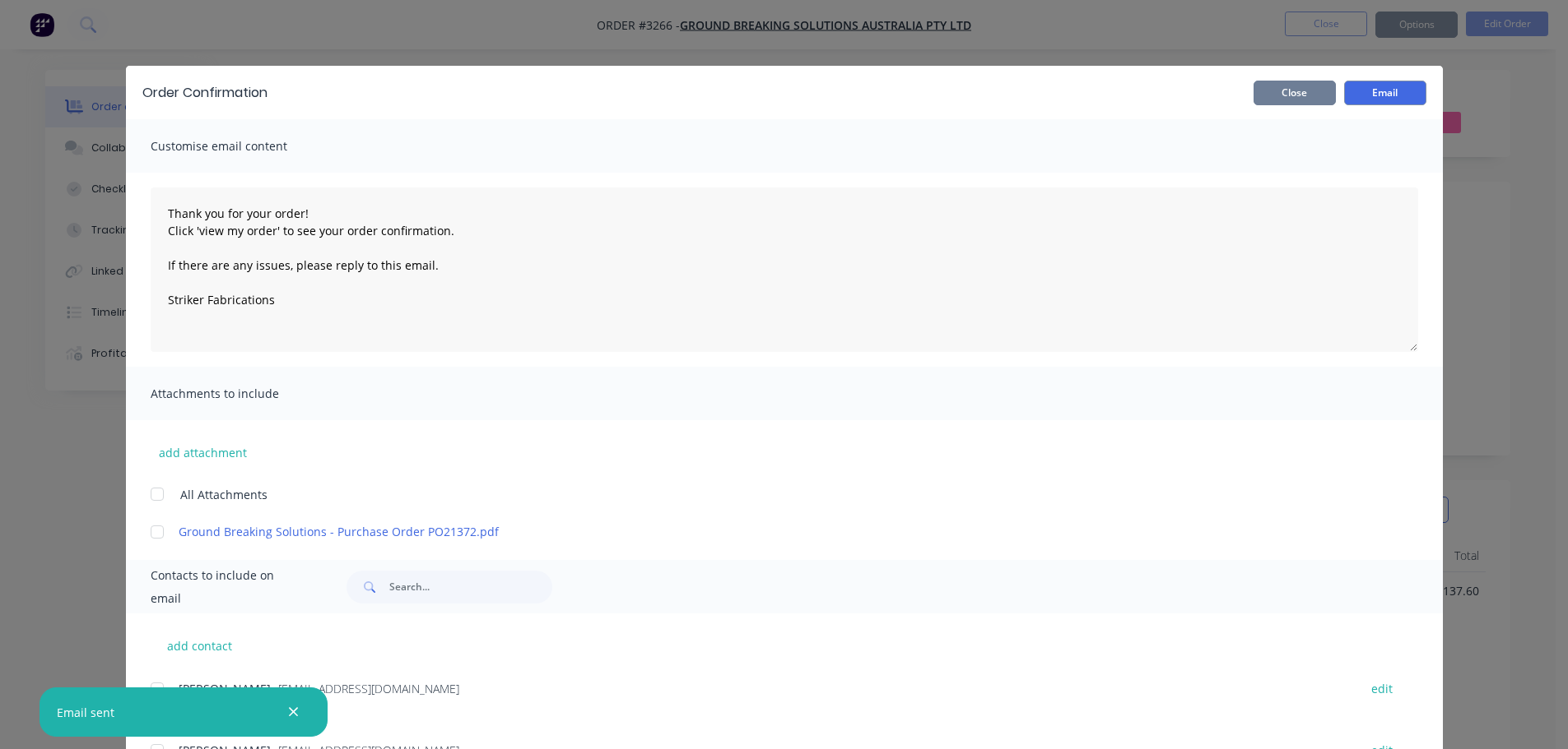
type textarea "Thank you for your order! Click 'view my order' to see your order confirmation.…"
click at [1292, 101] on button "Close" at bounding box center [1294, 93] width 82 height 24
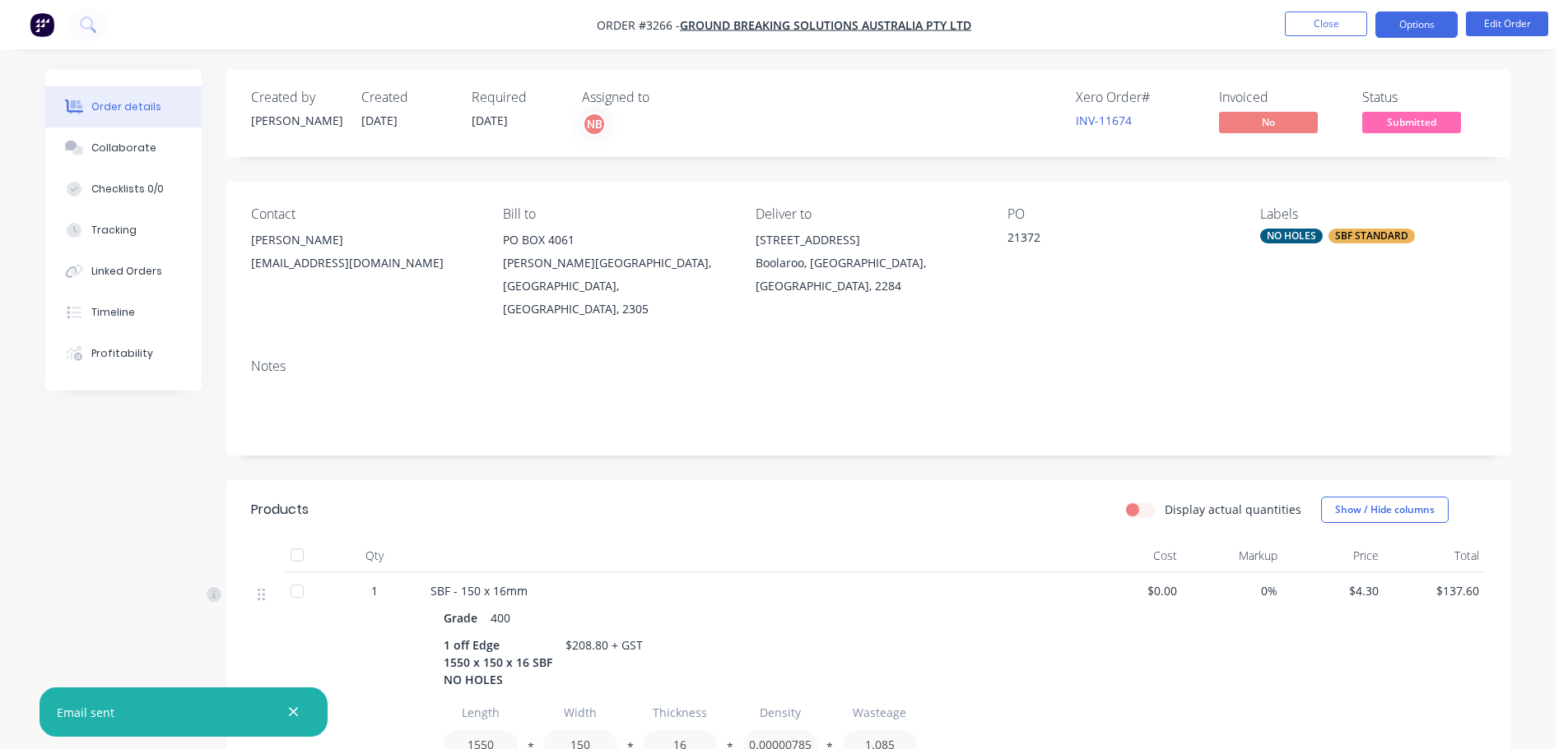
click at [1407, 36] on button "Options" at bounding box center [1416, 24] width 82 height 26
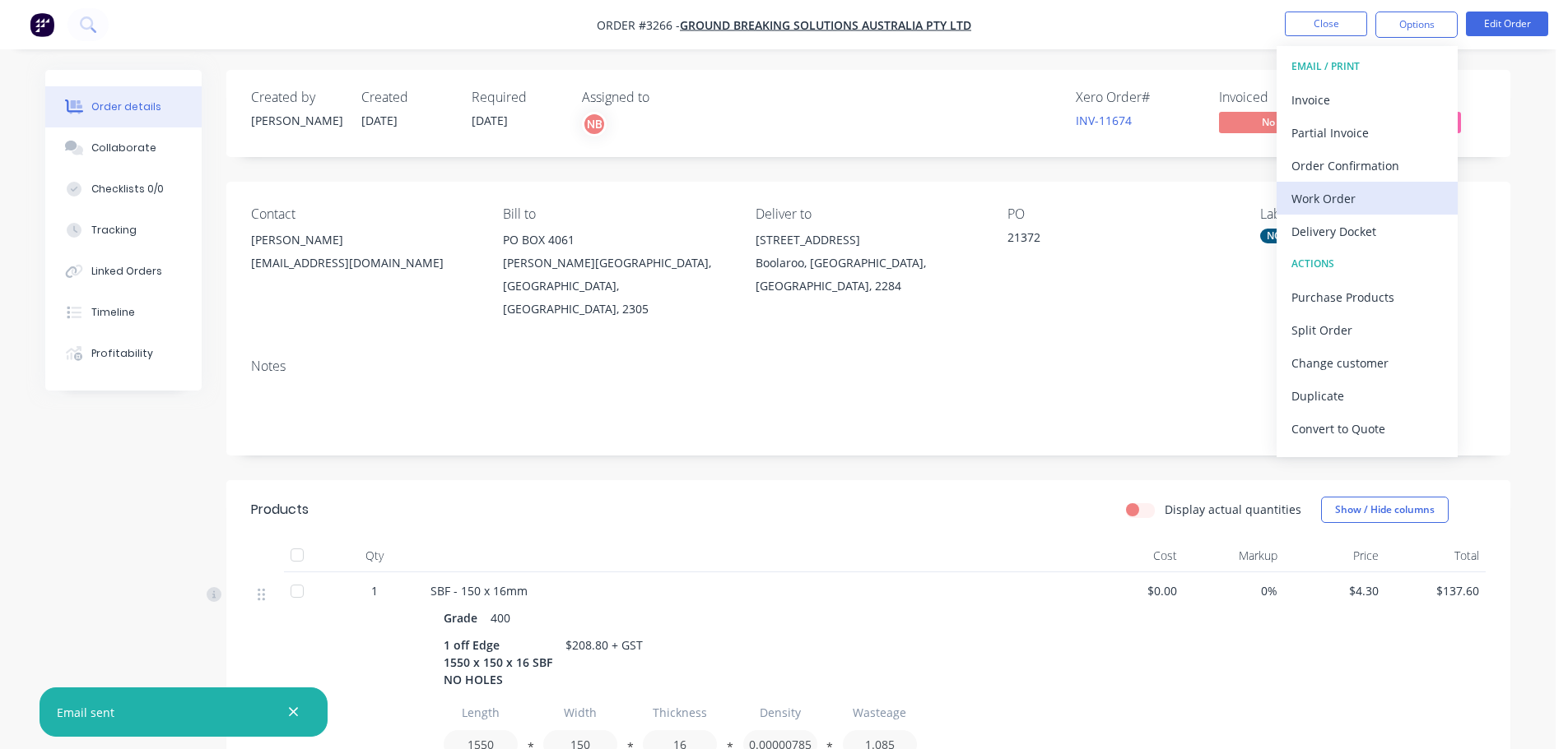
click at [1311, 199] on div "Work Order" at bounding box center [1367, 199] width 151 height 24
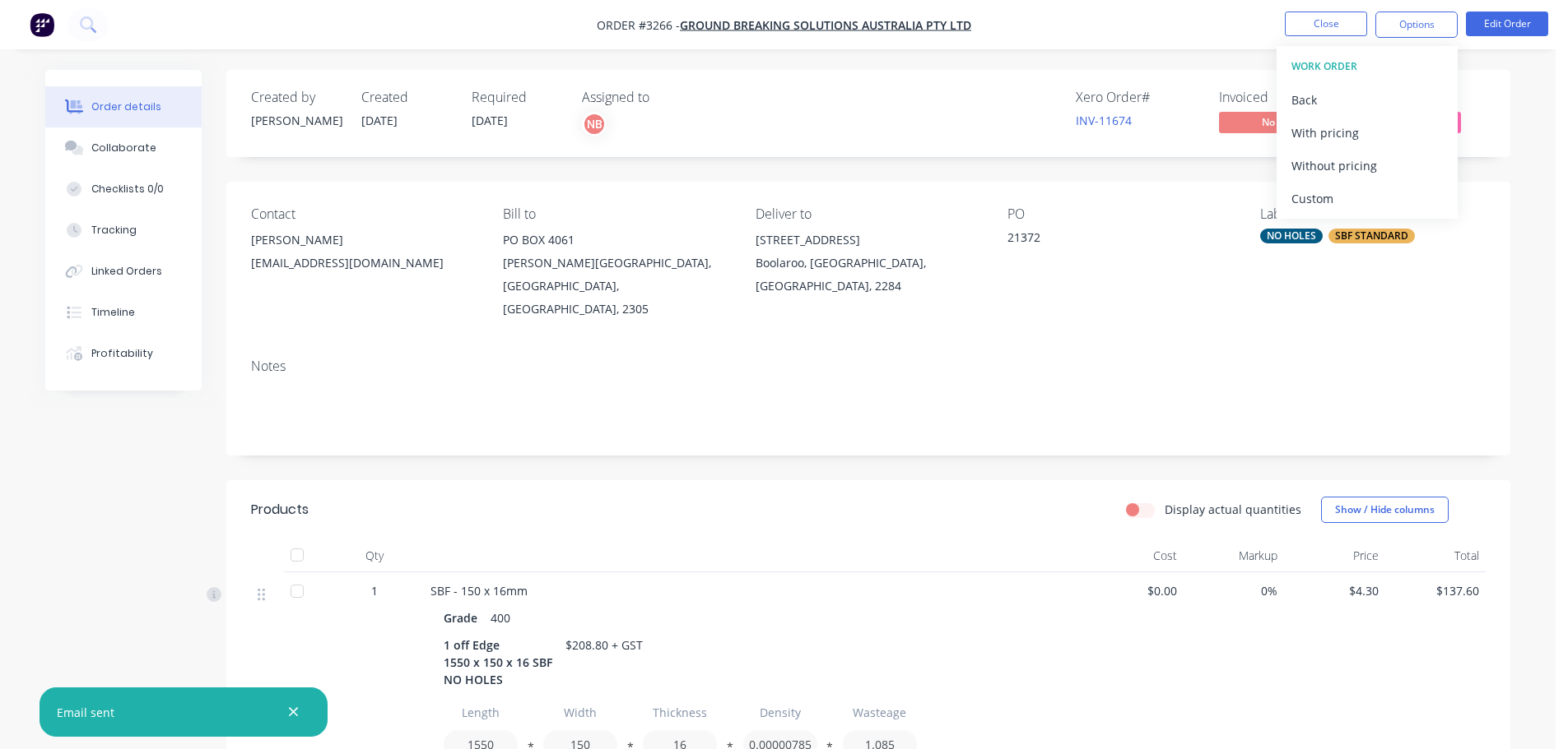
click at [1311, 199] on div "Custom" at bounding box center [1367, 199] width 151 height 24
click at [1310, 161] on div "Without pricing" at bounding box center [1367, 165] width 151 height 24
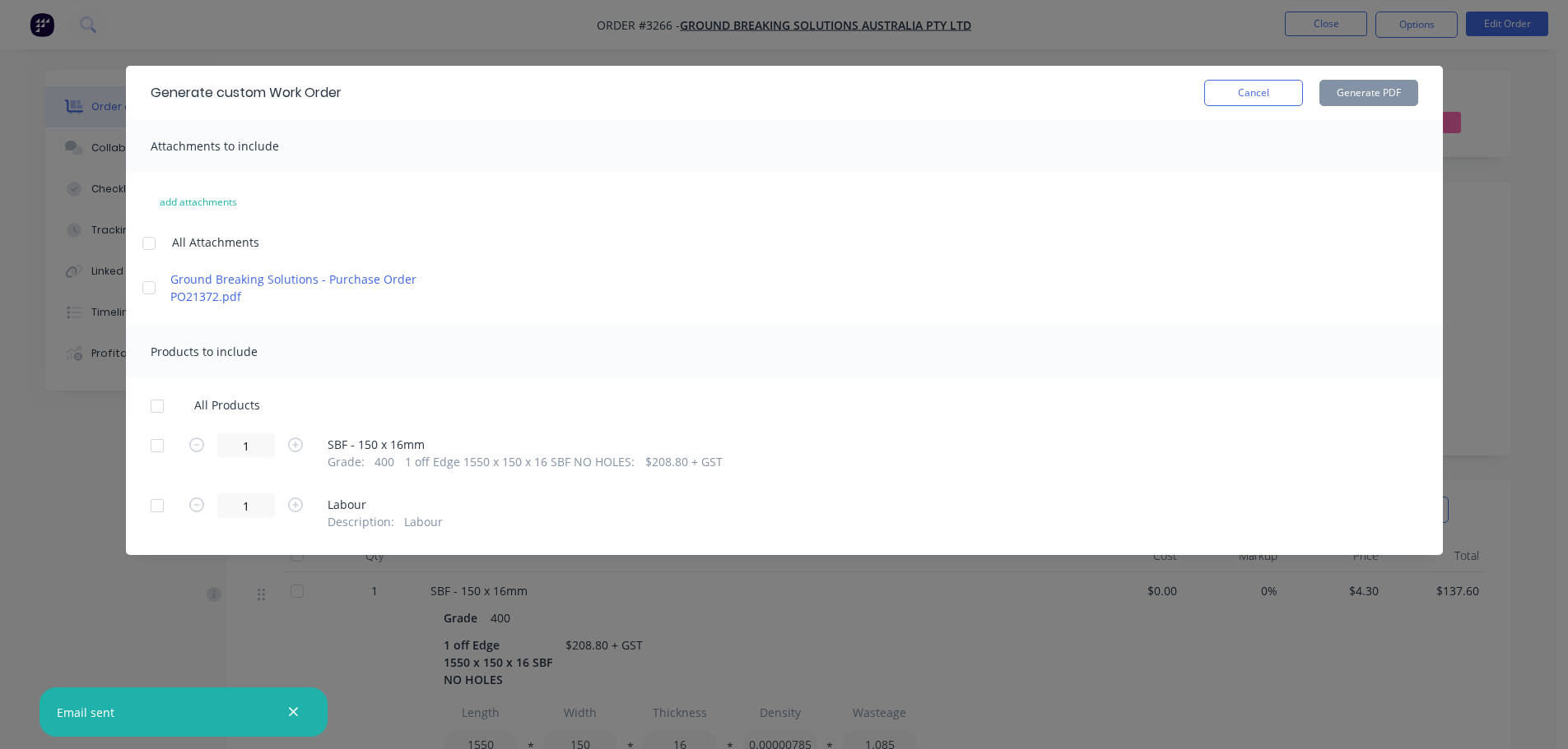
click at [149, 437] on div at bounding box center [157, 446] width 33 height 33
click at [1351, 96] on button "Generate PDF" at bounding box center [1369, 93] width 99 height 26
click at [1265, 94] on button "Cancel" at bounding box center [1254, 93] width 99 height 26
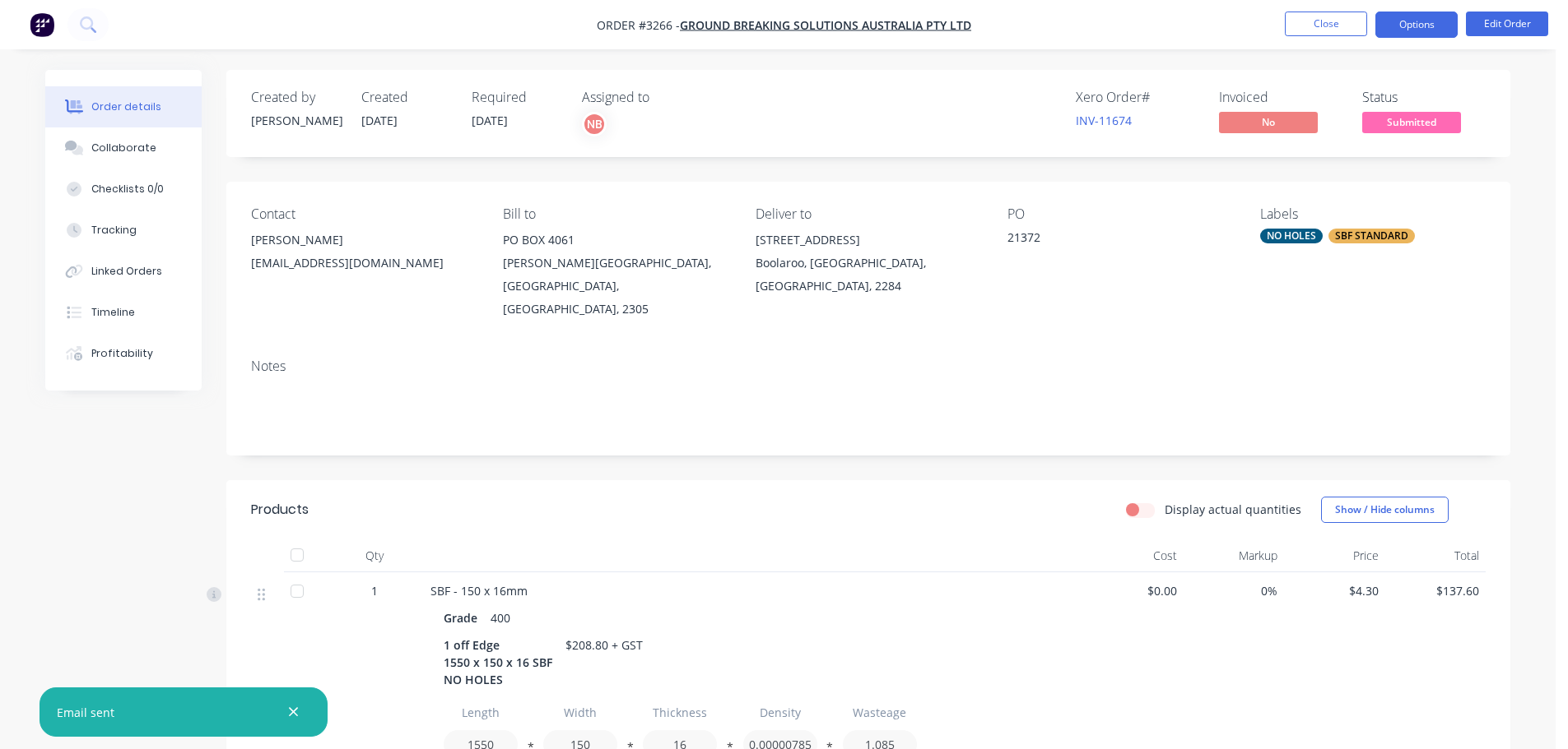
click at [1437, 15] on button "Options" at bounding box center [1416, 24] width 82 height 26
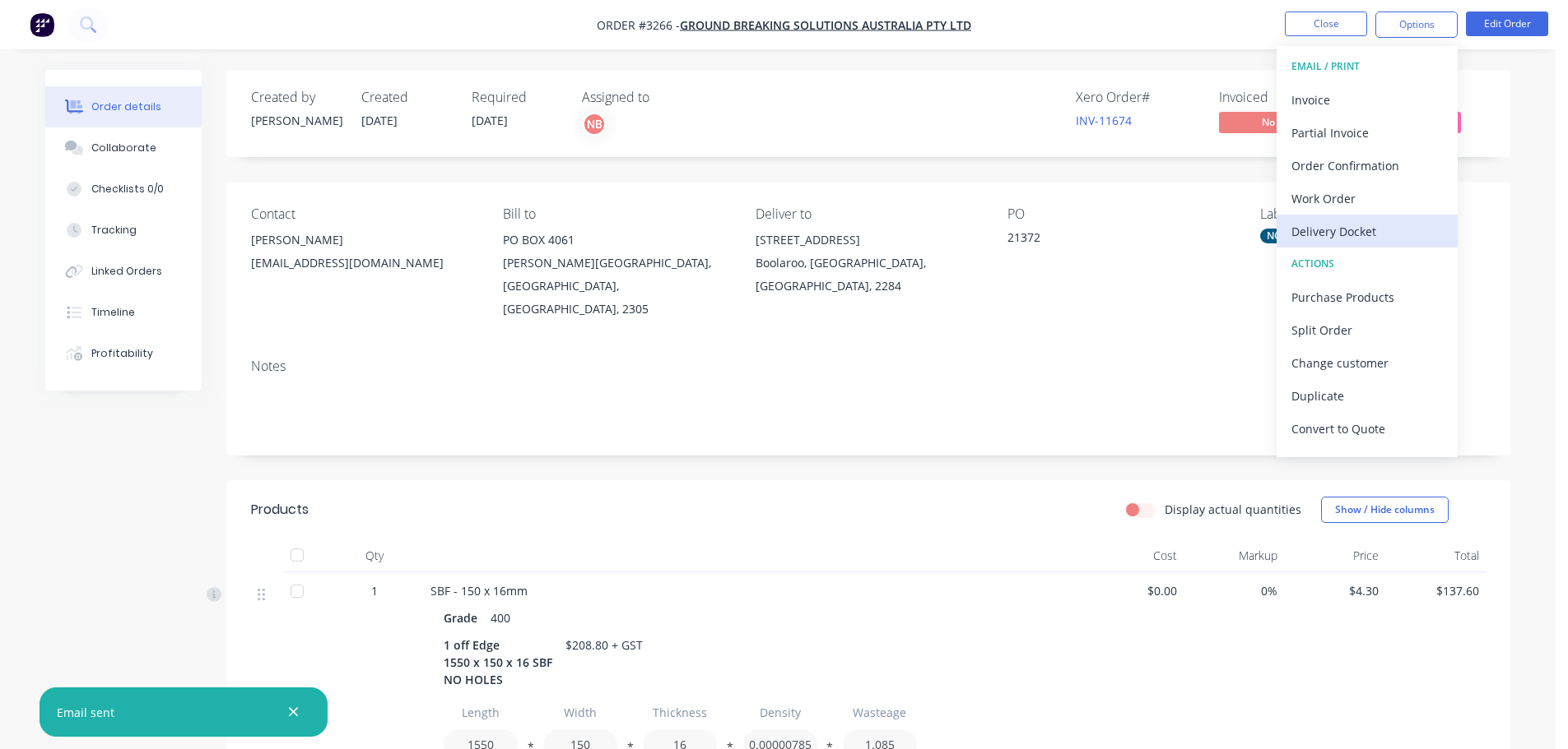
click at [1313, 236] on div "Delivery Docket" at bounding box center [1367, 231] width 151 height 24
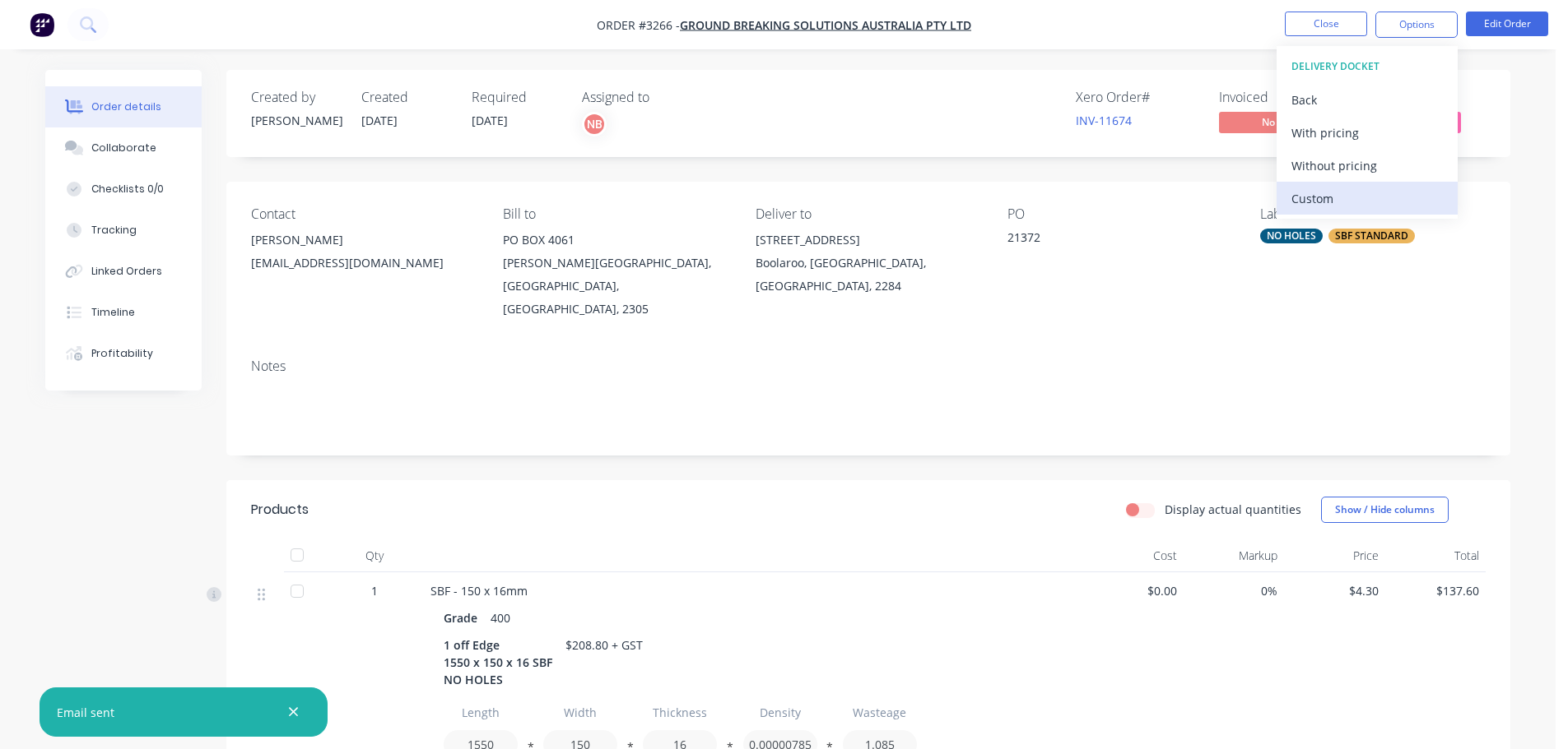
click at [1315, 199] on div "Custom" at bounding box center [1367, 199] width 151 height 24
click at [1314, 169] on div "Without pricing" at bounding box center [1367, 165] width 151 height 24
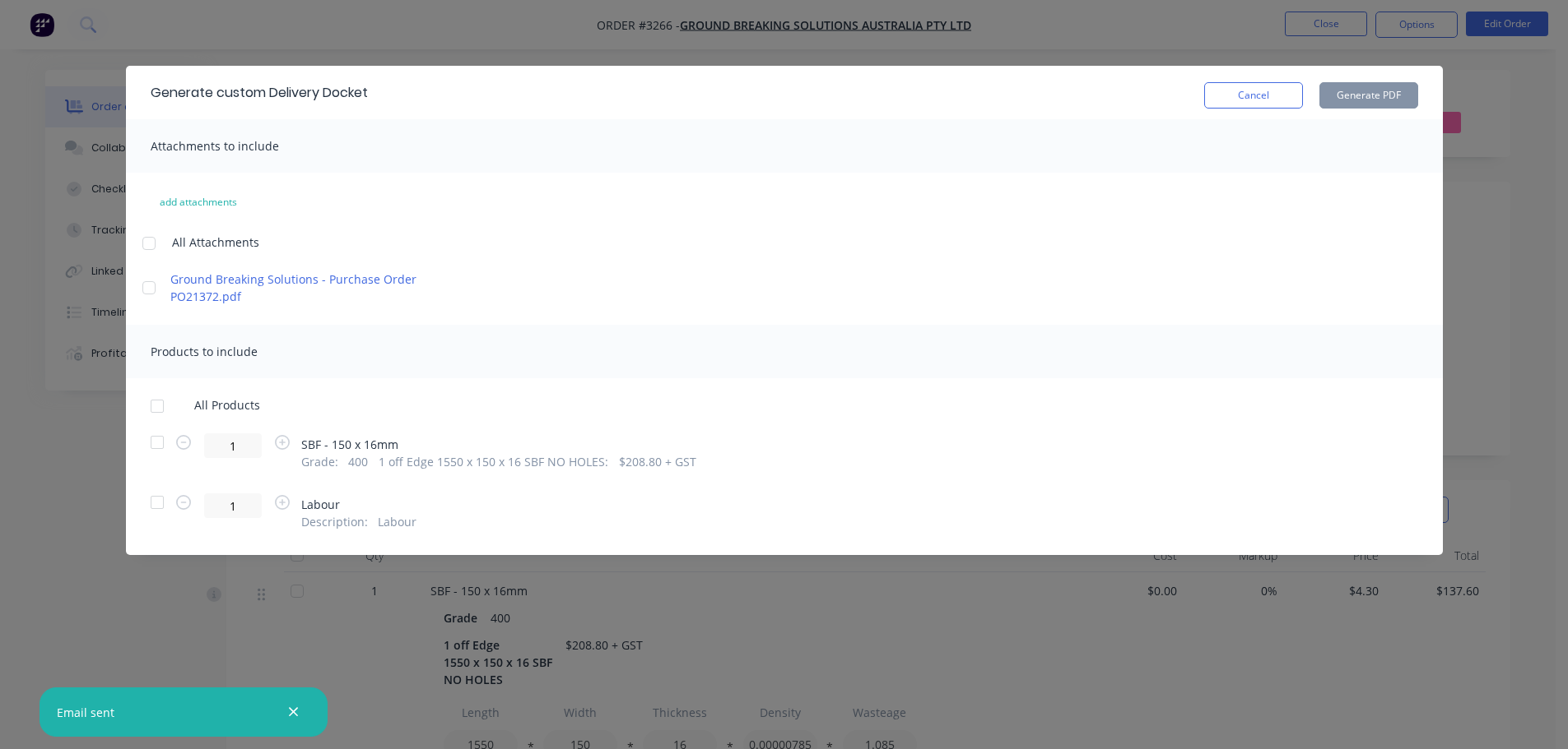
click at [159, 442] on div at bounding box center [157, 442] width 33 height 33
click at [1350, 102] on button "Generate PDF" at bounding box center [1369, 94] width 99 height 26
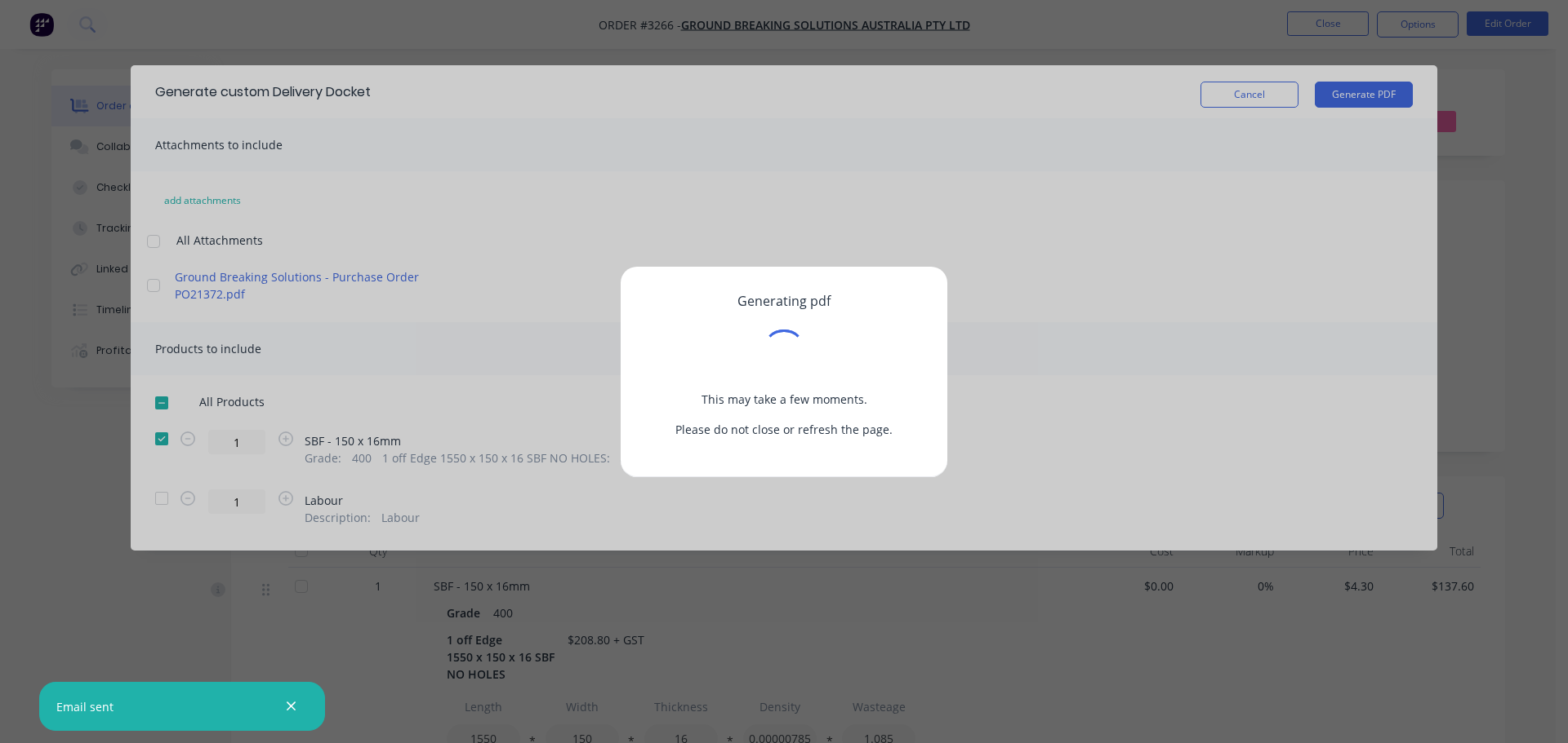
drag, startPoint x: 1339, startPoint y: 101, endPoint x: 1179, endPoint y: 87, distance: 160.6
click at [1179, 87] on div "Generating pdf This may take a few moments. Please do not close or refresh the …" at bounding box center [784, 371] width 1568 height 743
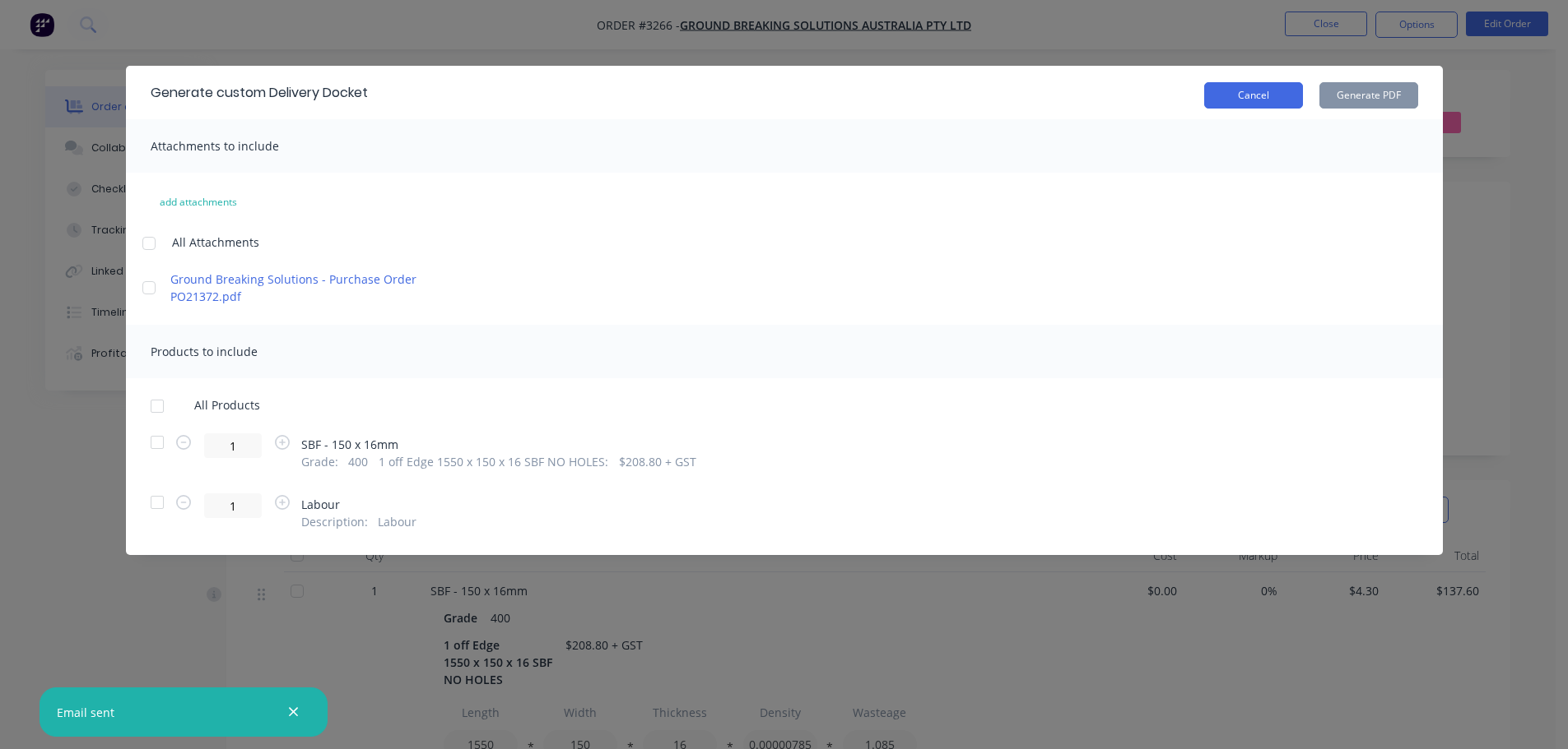
click at [1229, 87] on button "Cancel" at bounding box center [1254, 94] width 99 height 26
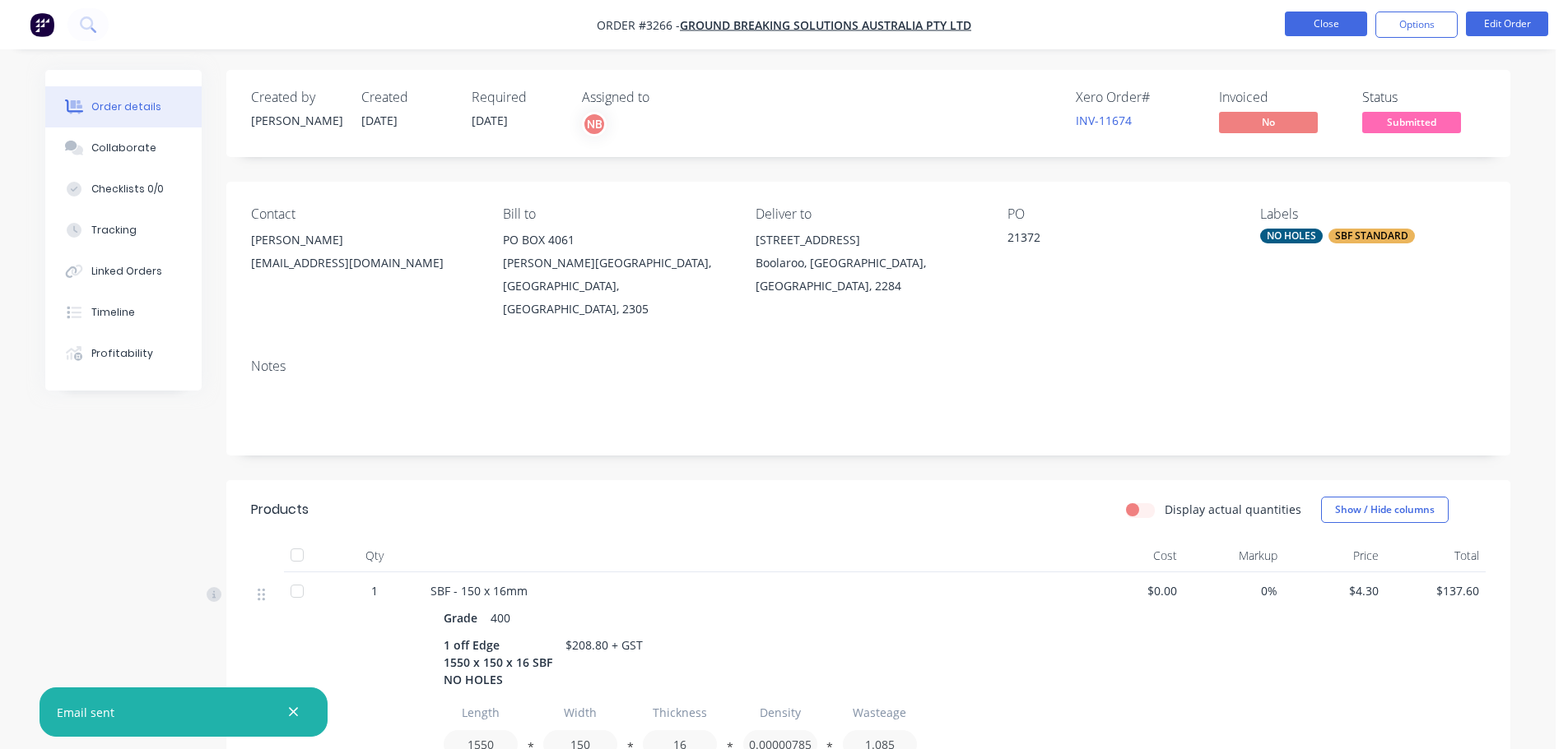
click at [1331, 13] on button "Close" at bounding box center [1325, 23] width 82 height 24
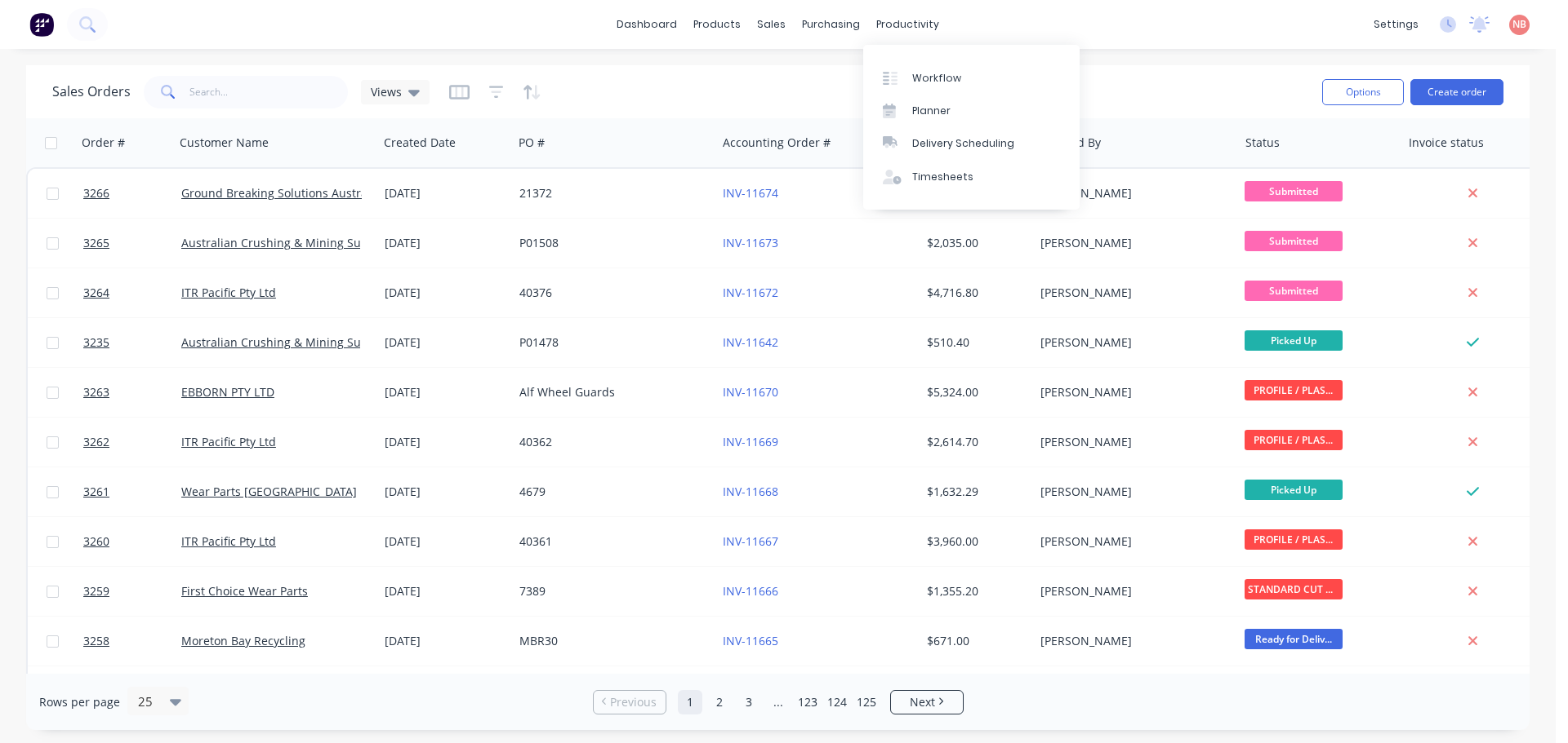
click at [933, 58] on div "Workflow Planner Delivery Scheduling Timesheets" at bounding box center [971, 127] width 216 height 165
click at [935, 71] on div "Workflow" at bounding box center [936, 78] width 49 height 14
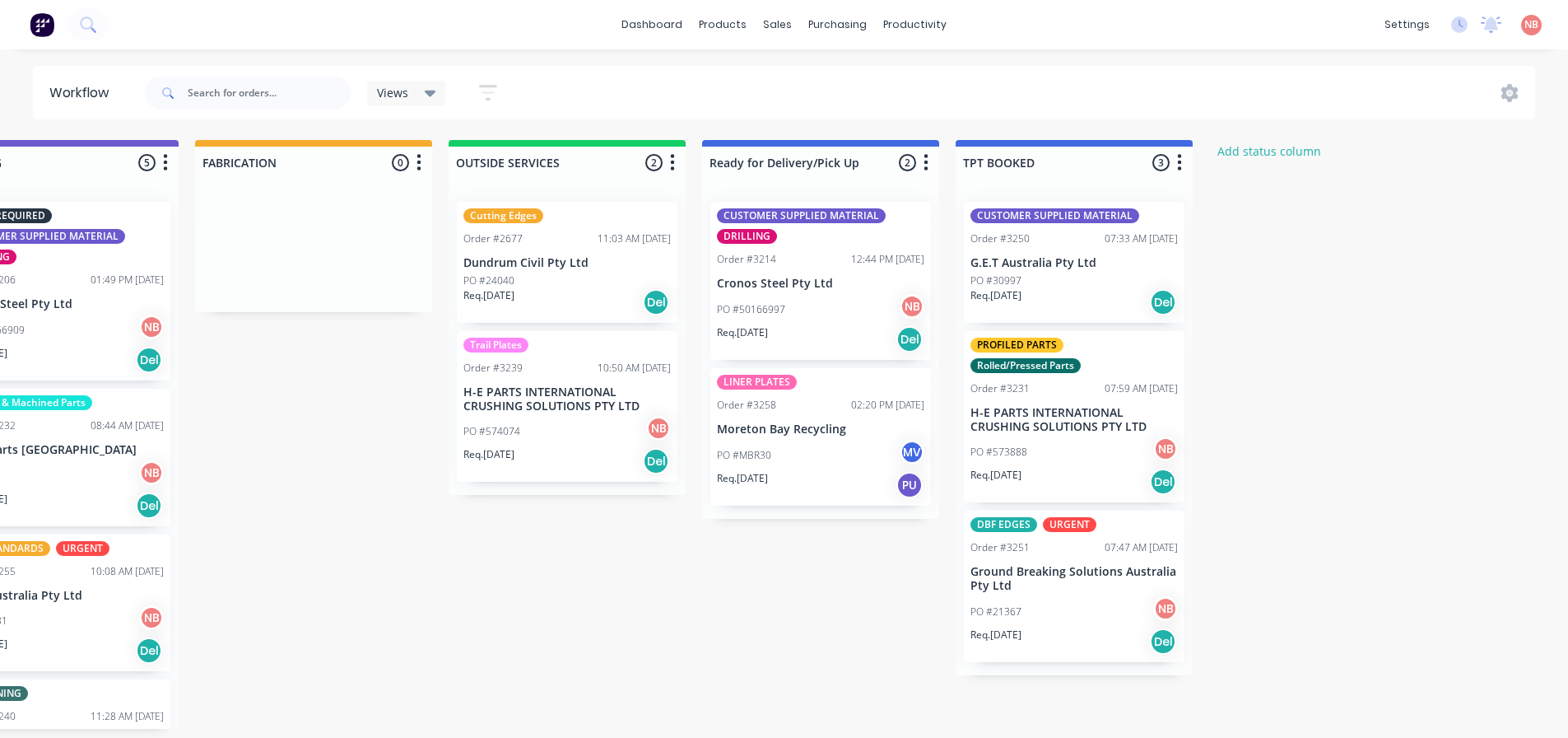
scroll to position [4, 1107]
click at [1050, 554] on div "Mark as Picked Up" at bounding box center [1100, 563] width 166 height 34
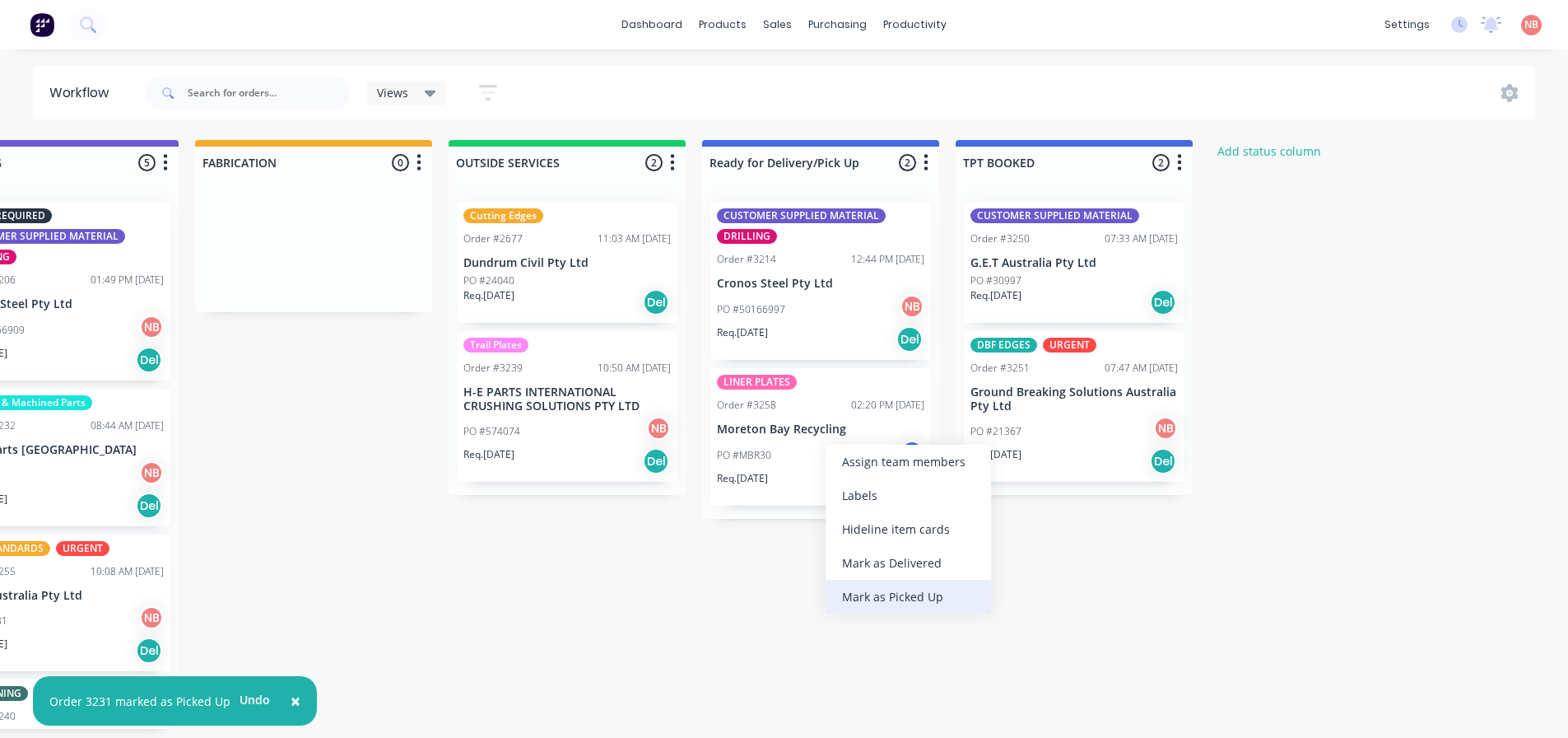
click at [865, 587] on div "Mark as Picked Up" at bounding box center [909, 597] width 166 height 34
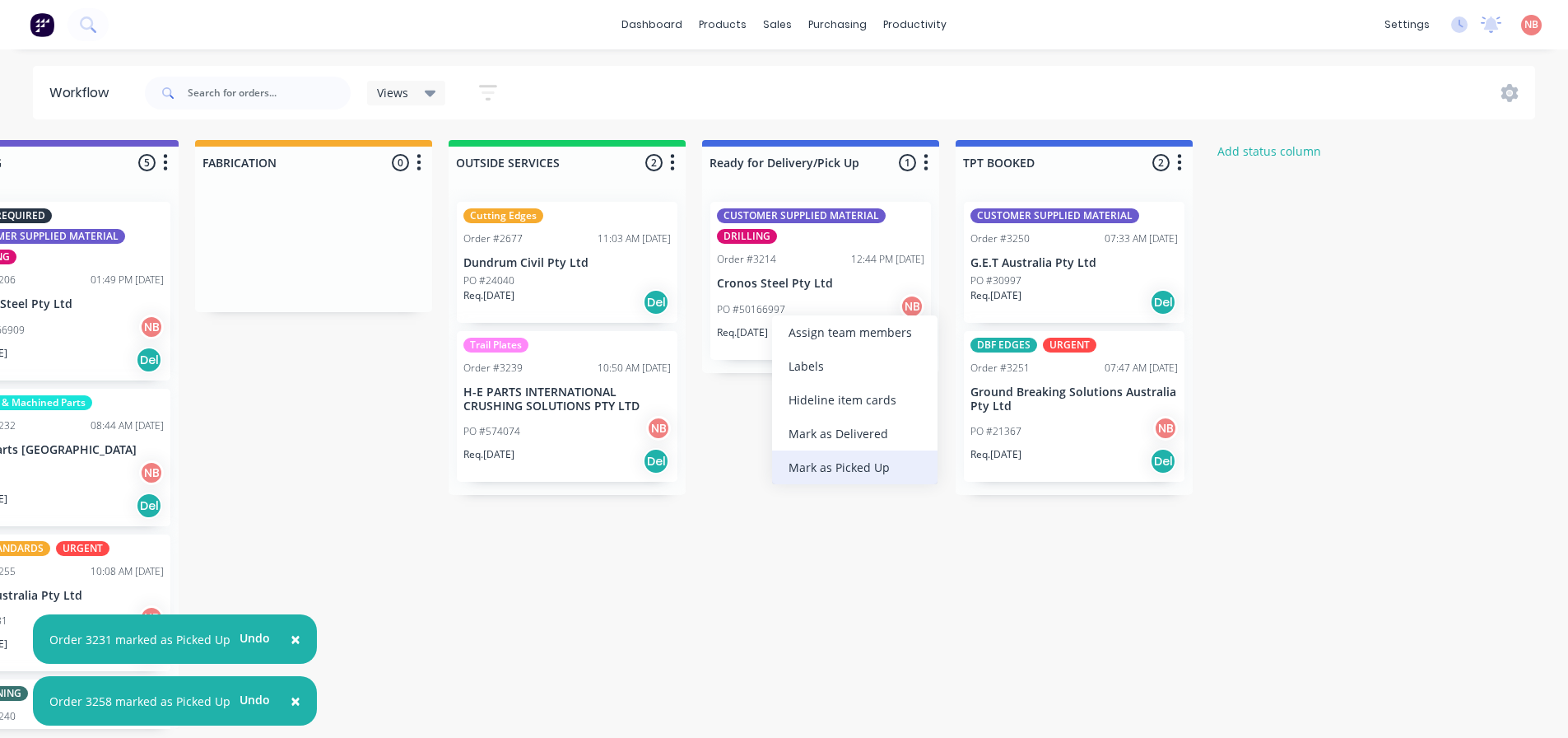
click at [815, 470] on div "Mark as Picked Up" at bounding box center [855, 467] width 166 height 34
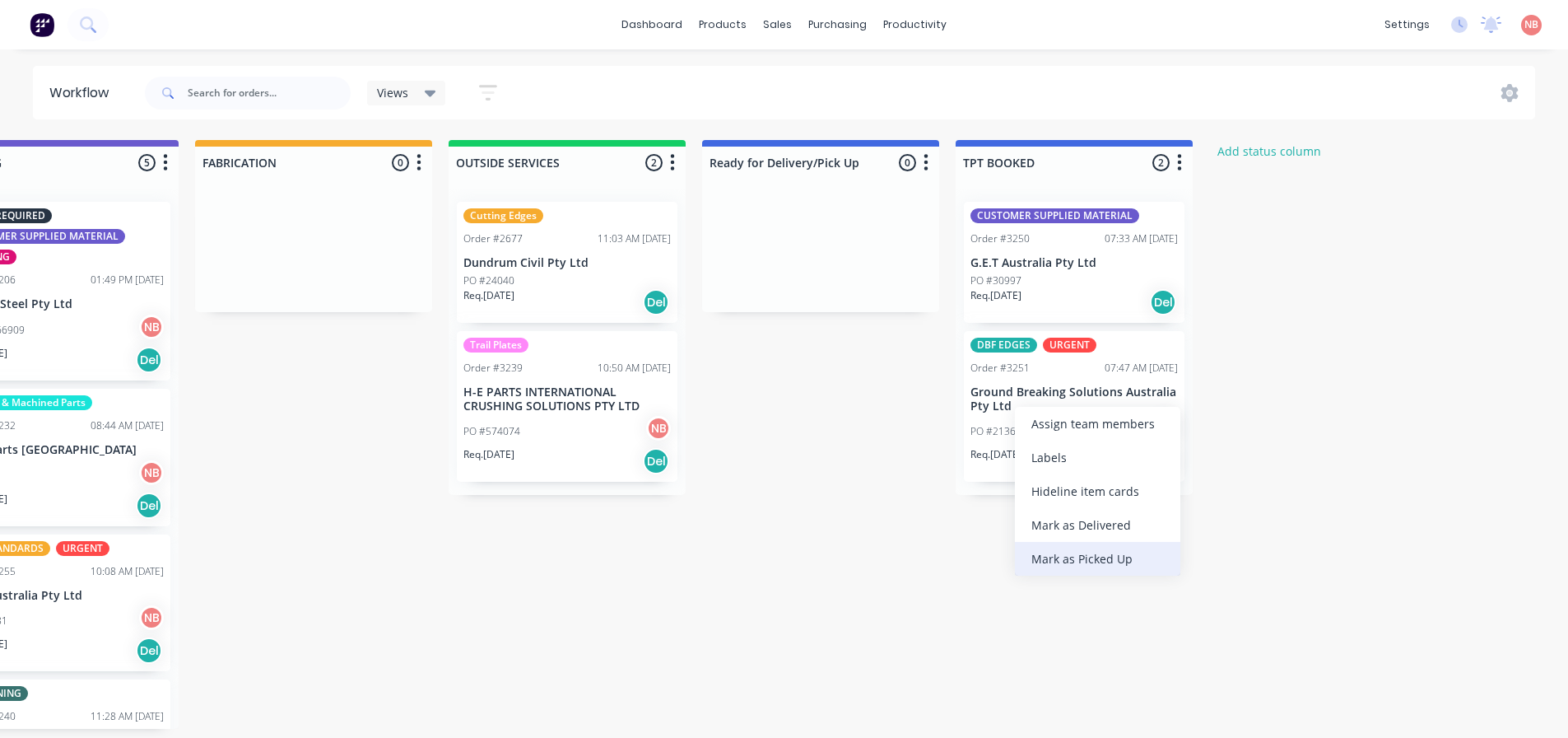
click at [1097, 557] on div "Mark as Picked Up" at bounding box center [1098, 559] width 166 height 34
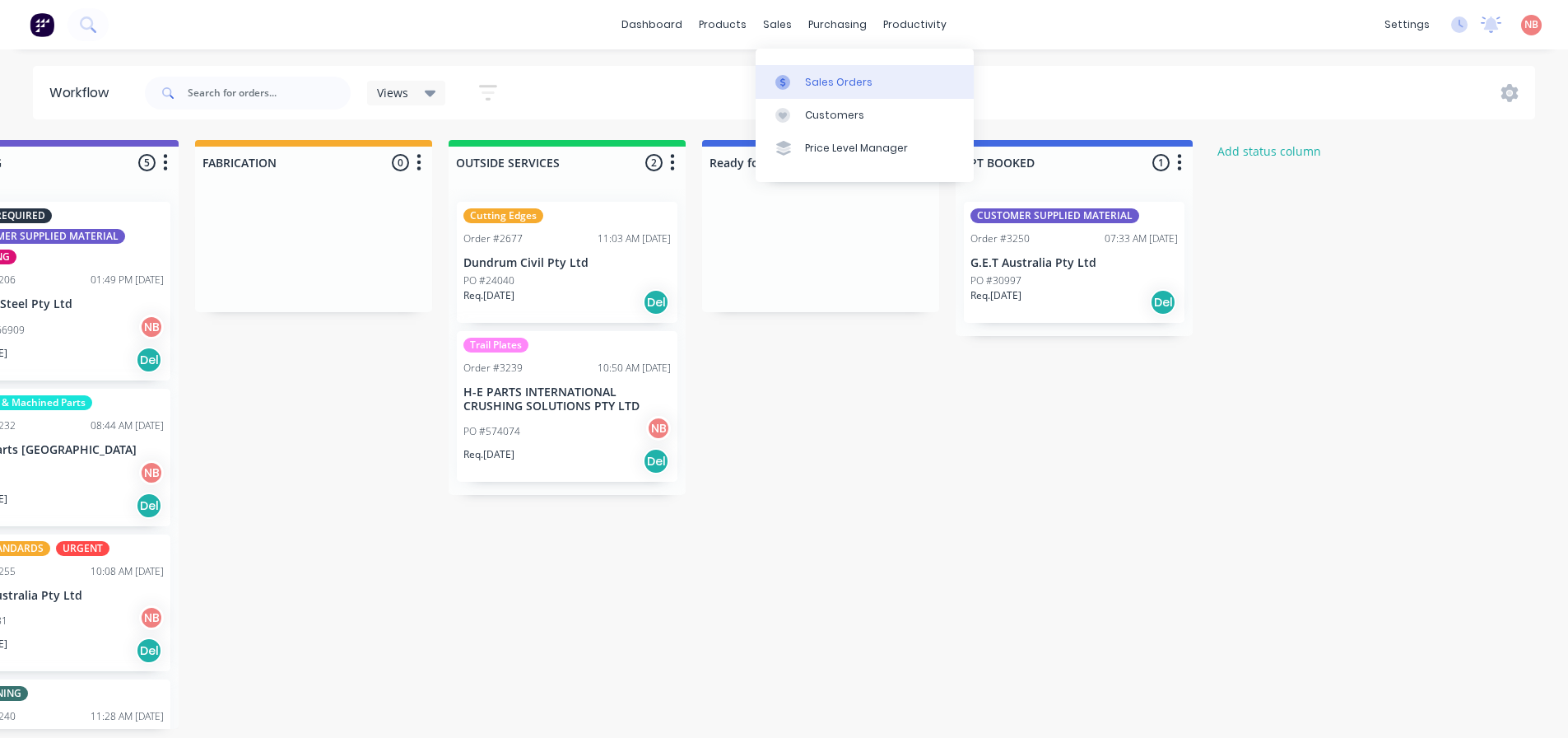
click at [811, 69] on link "Sales Orders" at bounding box center [865, 81] width 218 height 33
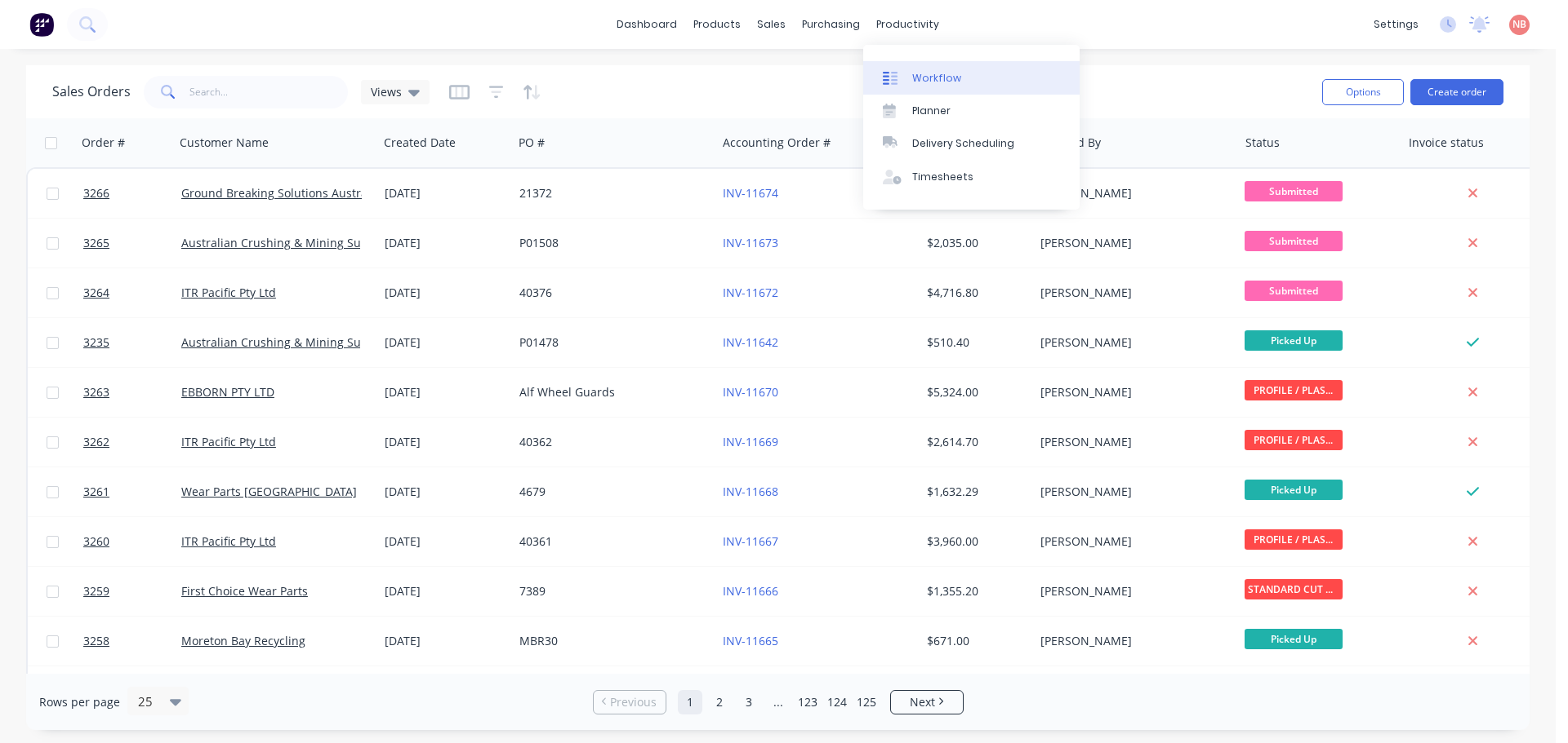
click at [926, 81] on div "Workflow" at bounding box center [936, 78] width 49 height 14
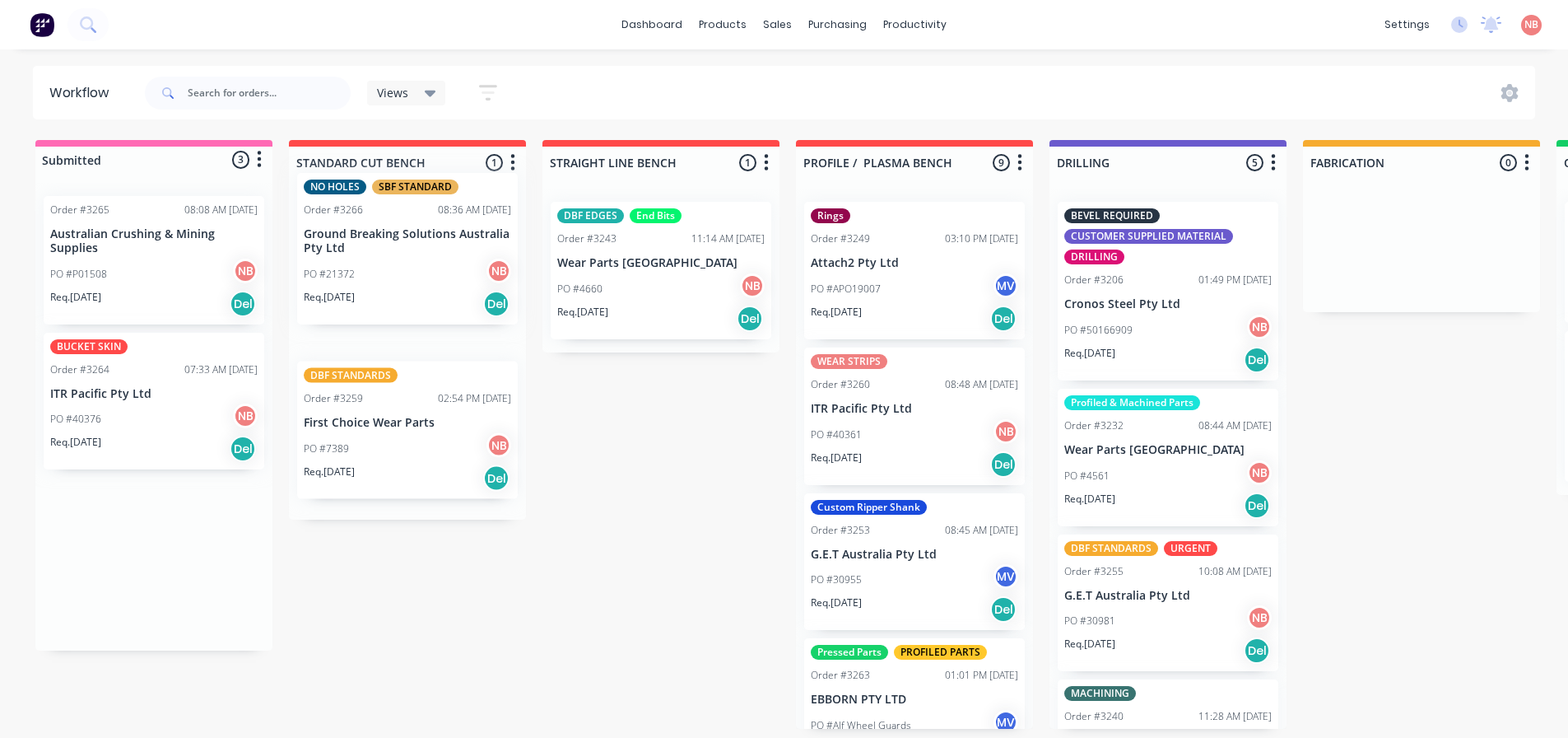
drag, startPoint x: 97, startPoint y: 302, endPoint x: 359, endPoint y: 279, distance: 263.0
click at [359, 279] on div "Submitted 3 Status colour #FF69B4 hex #FF69B4 Save Cancel Summaries Total order…" at bounding box center [1359, 435] width 2745 height 589
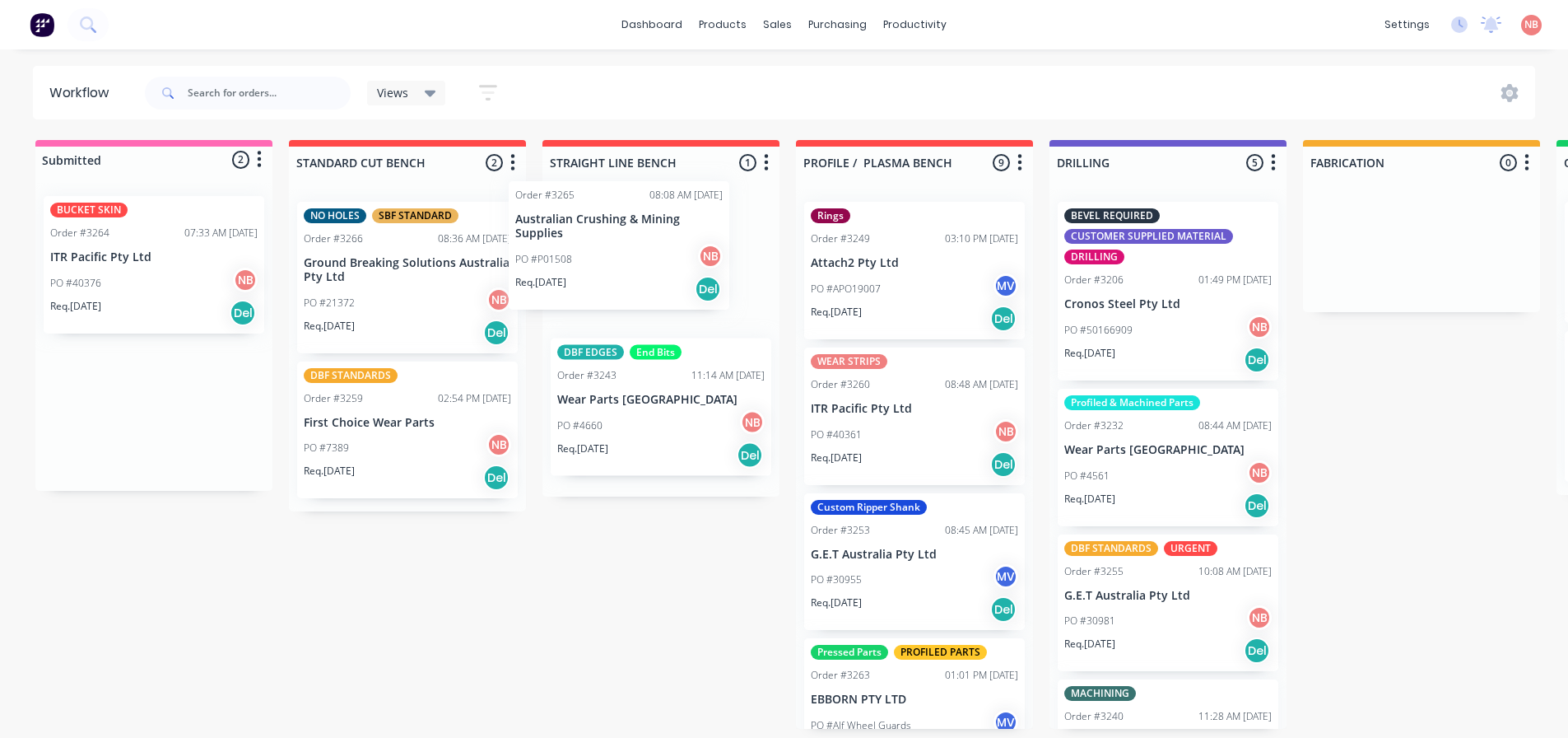
drag, startPoint x: 117, startPoint y: 289, endPoint x: 587, endPoint y: 274, distance: 470.2
click at [587, 274] on div "Submitted 2 Status colour #FF69B4 hex #FF69B4 Save Cancel Summaries Total order…" at bounding box center [1359, 435] width 2745 height 589
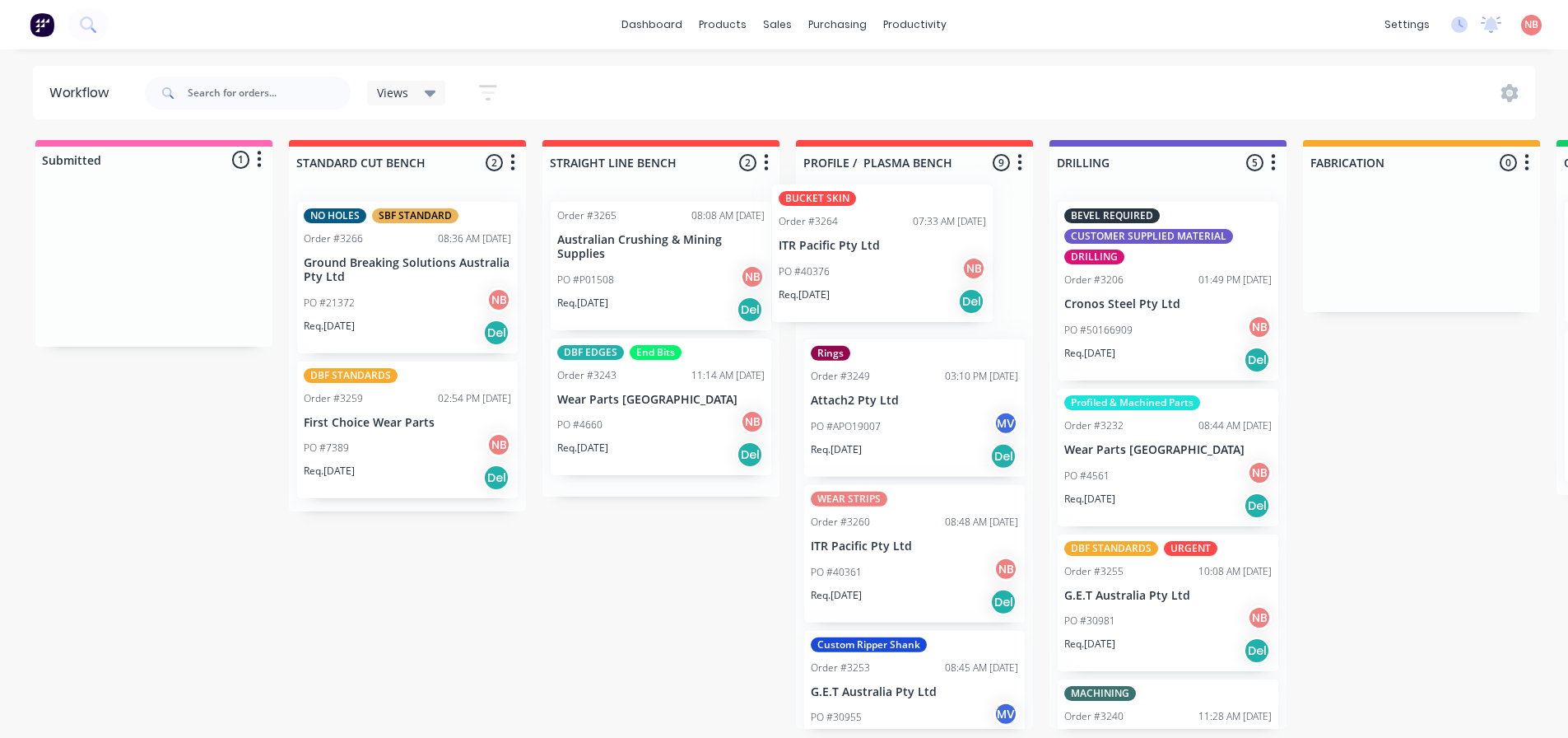
drag, startPoint x: 103, startPoint y: 291, endPoint x: 837, endPoint y: 278, distance: 734.1
click at [837, 278] on div "Submitted 1 Status colour #FF69B4 hex #FF69B4 Save Cancel Summaries Total order…" at bounding box center [1359, 435] width 2745 height 589
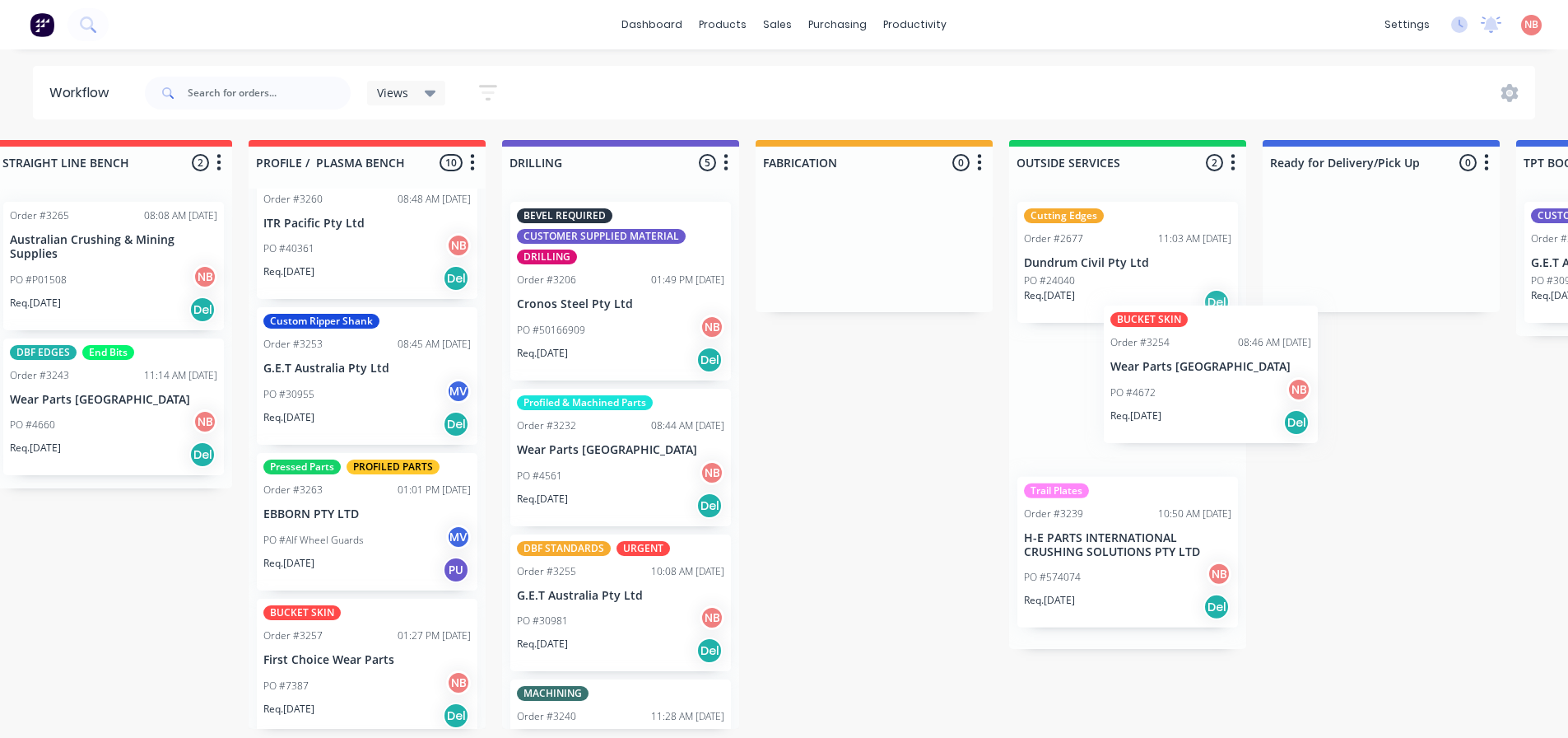
scroll to position [4, 551]
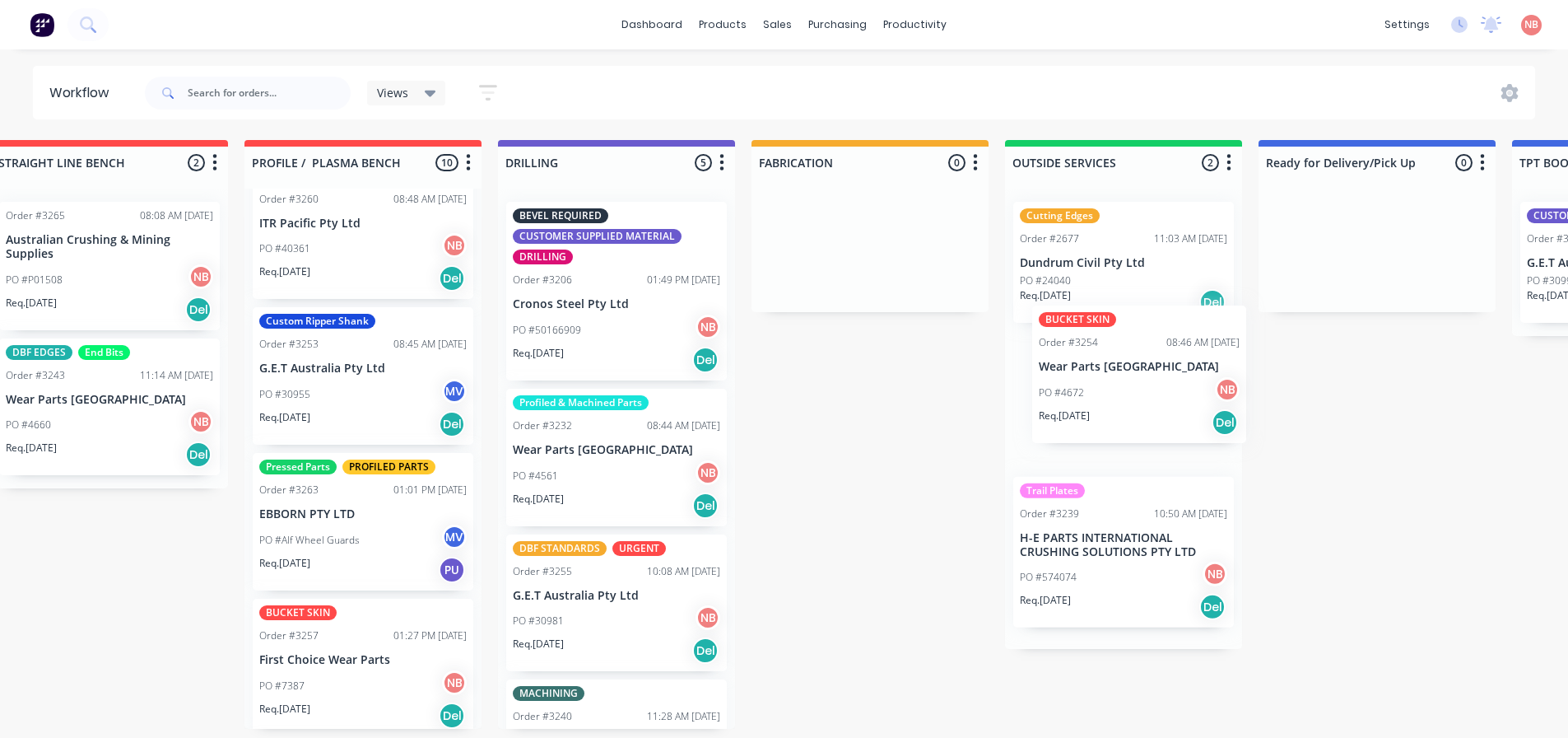
drag, startPoint x: 884, startPoint y: 673, endPoint x: 1117, endPoint y: 378, distance: 375.9
click at [1117, 378] on div "Submitted 0 Status colour #FF69B4 hex #FF69B4 Save Cancel Summaries Total order…" at bounding box center [808, 435] width 2745 height 589
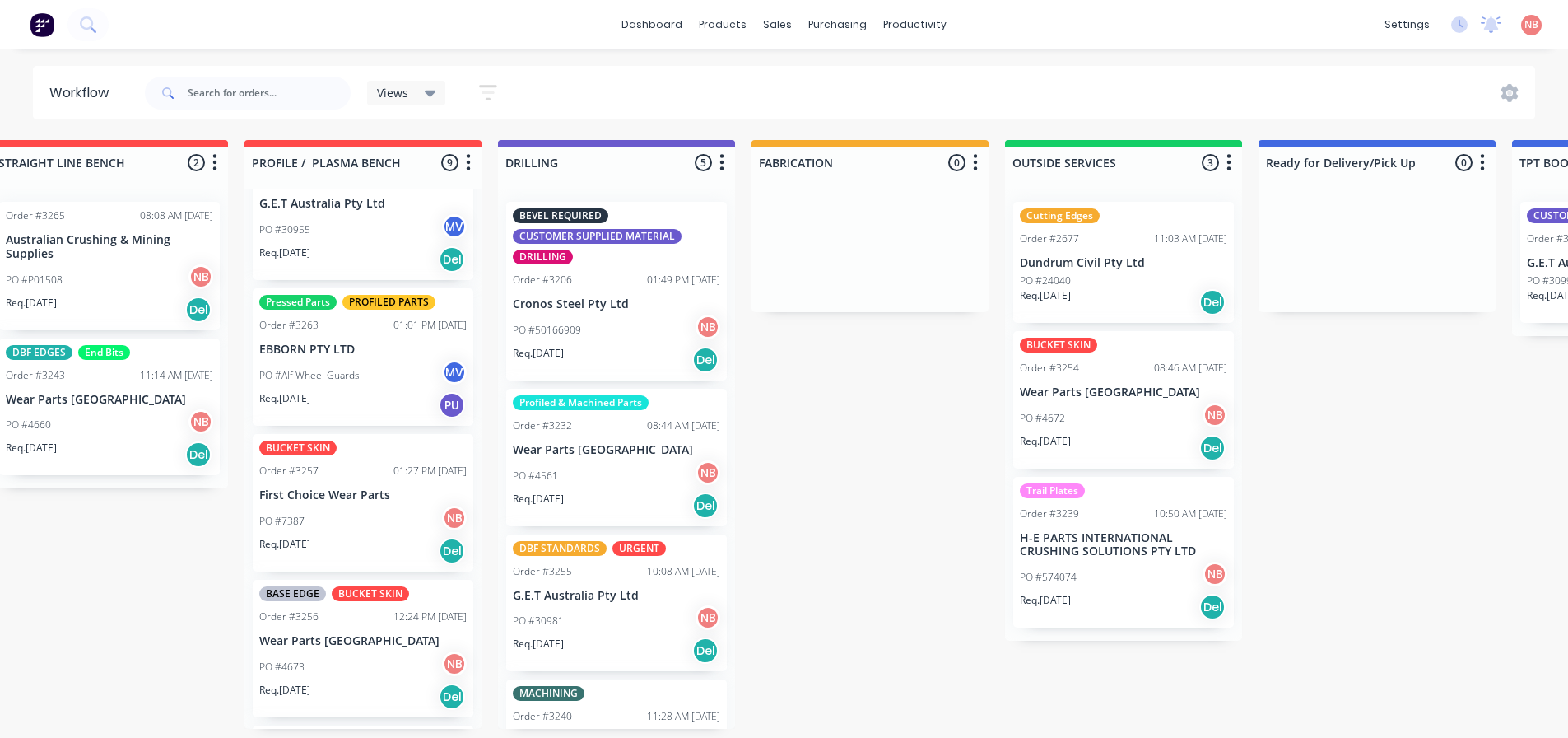
scroll to position [4, 549]
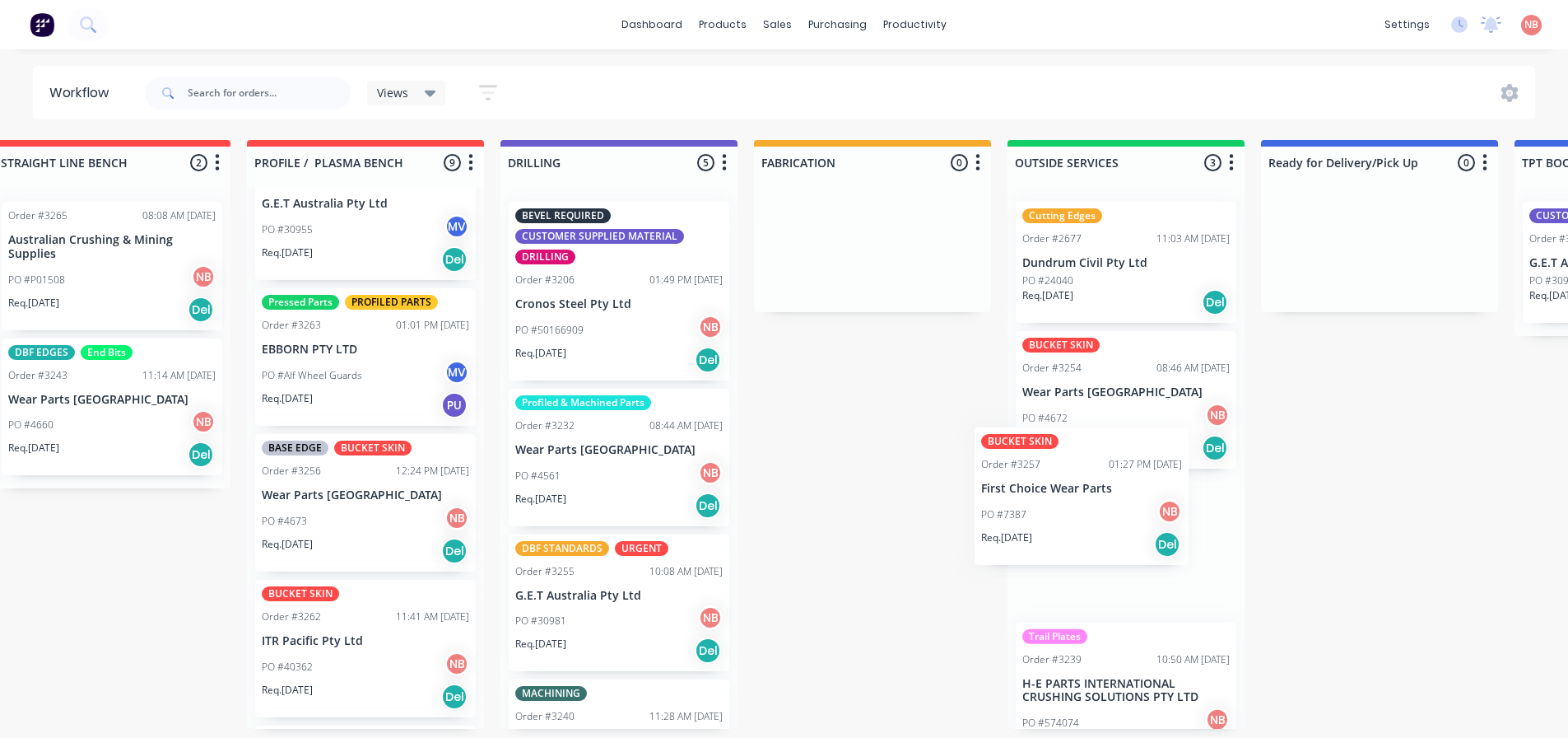
drag, startPoint x: 392, startPoint y: 512, endPoint x: 1100, endPoint y: 518, distance: 708.0
click at [1100, 518] on div "Submitted 0 Status colour #FF69B4 hex #FF69B4 Save Cancel Summaries Total order…" at bounding box center [811, 435] width 2745 height 589
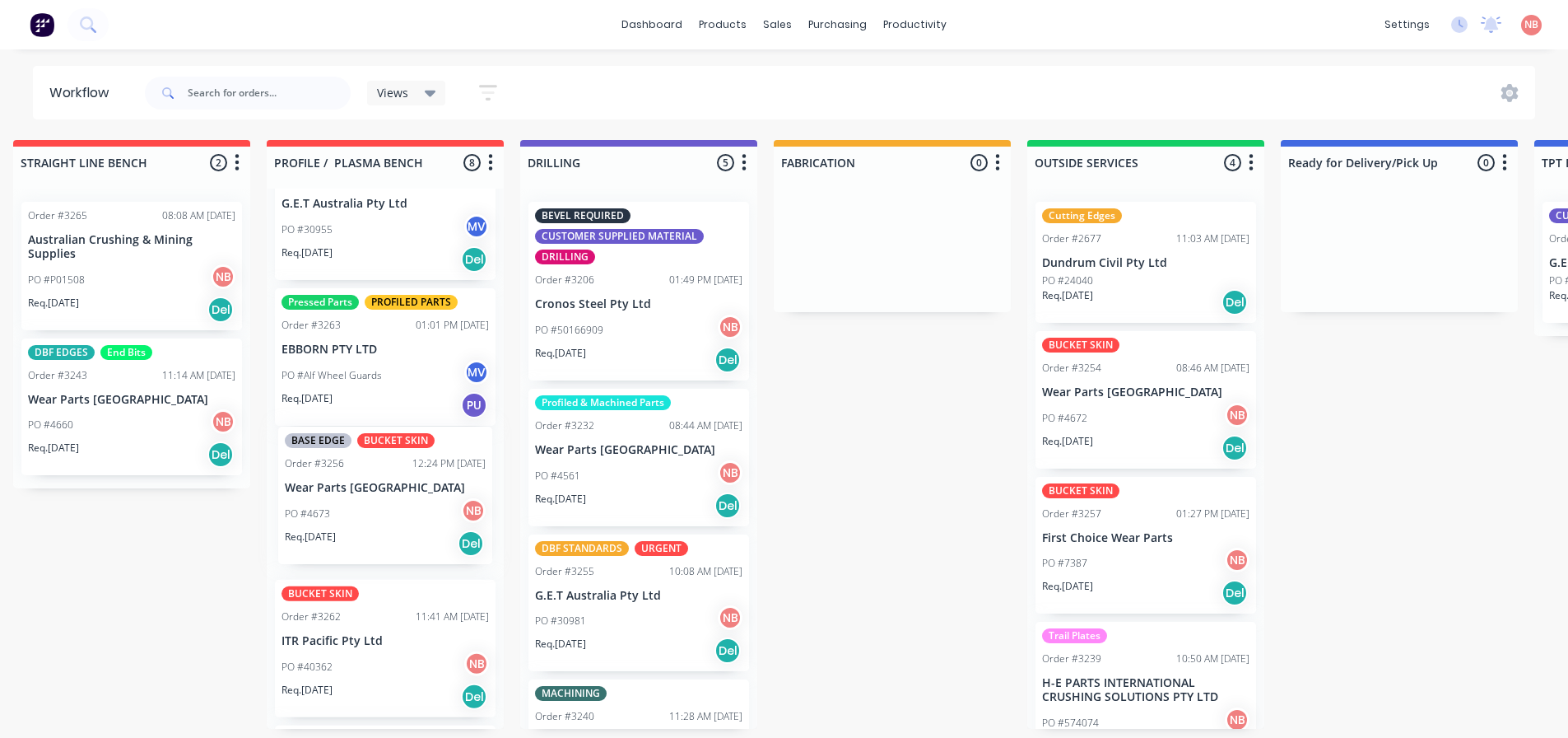
scroll to position [4, 524]
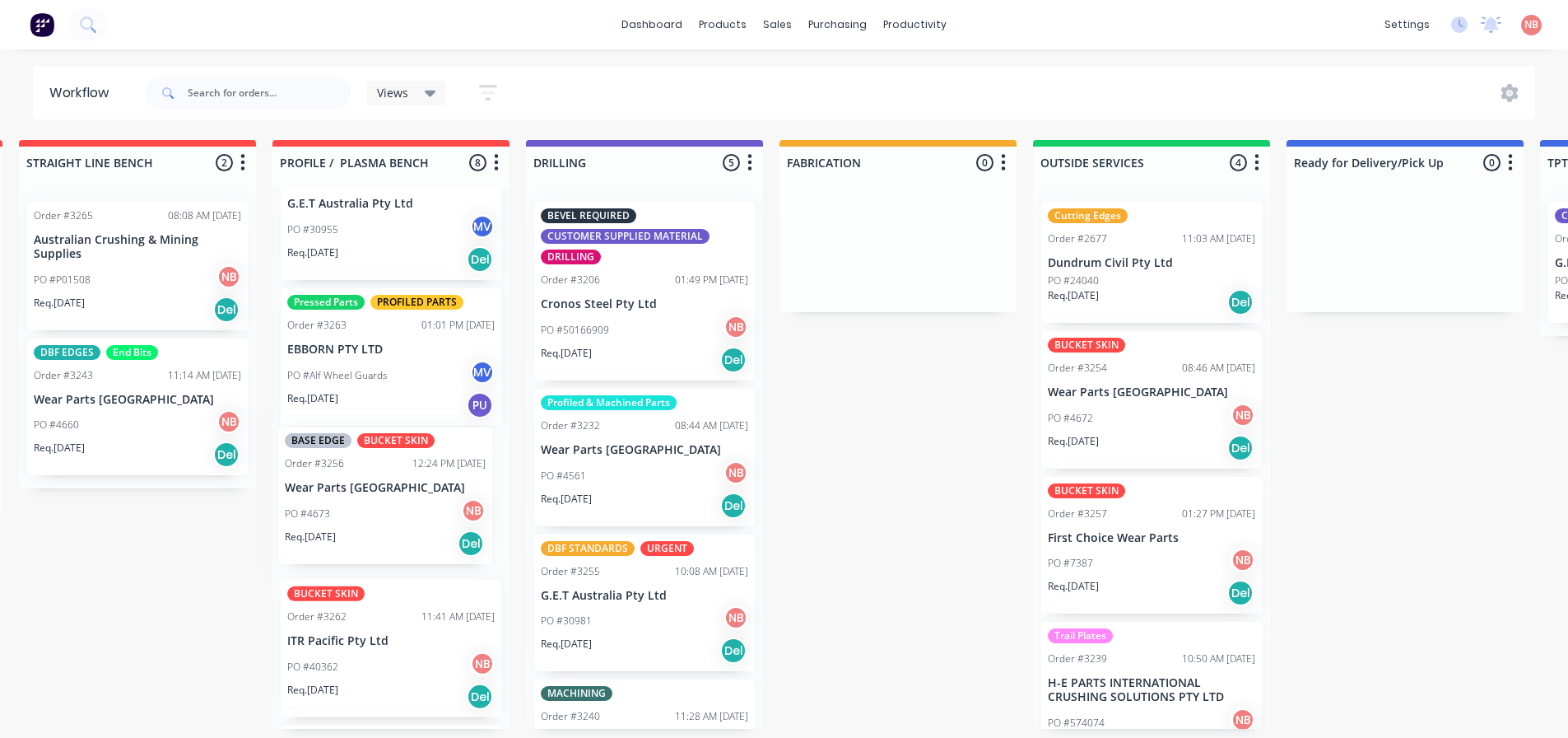
drag, startPoint x: 329, startPoint y: 504, endPoint x: 357, endPoint y: 500, distance: 28.3
click at [357, 500] on div "BUCKET SKIN Order #3264 07:33 AM [DATE] ITR Pacific Pty Ltd PO #40376 NB Req. […" at bounding box center [390, 459] width 237 height 540
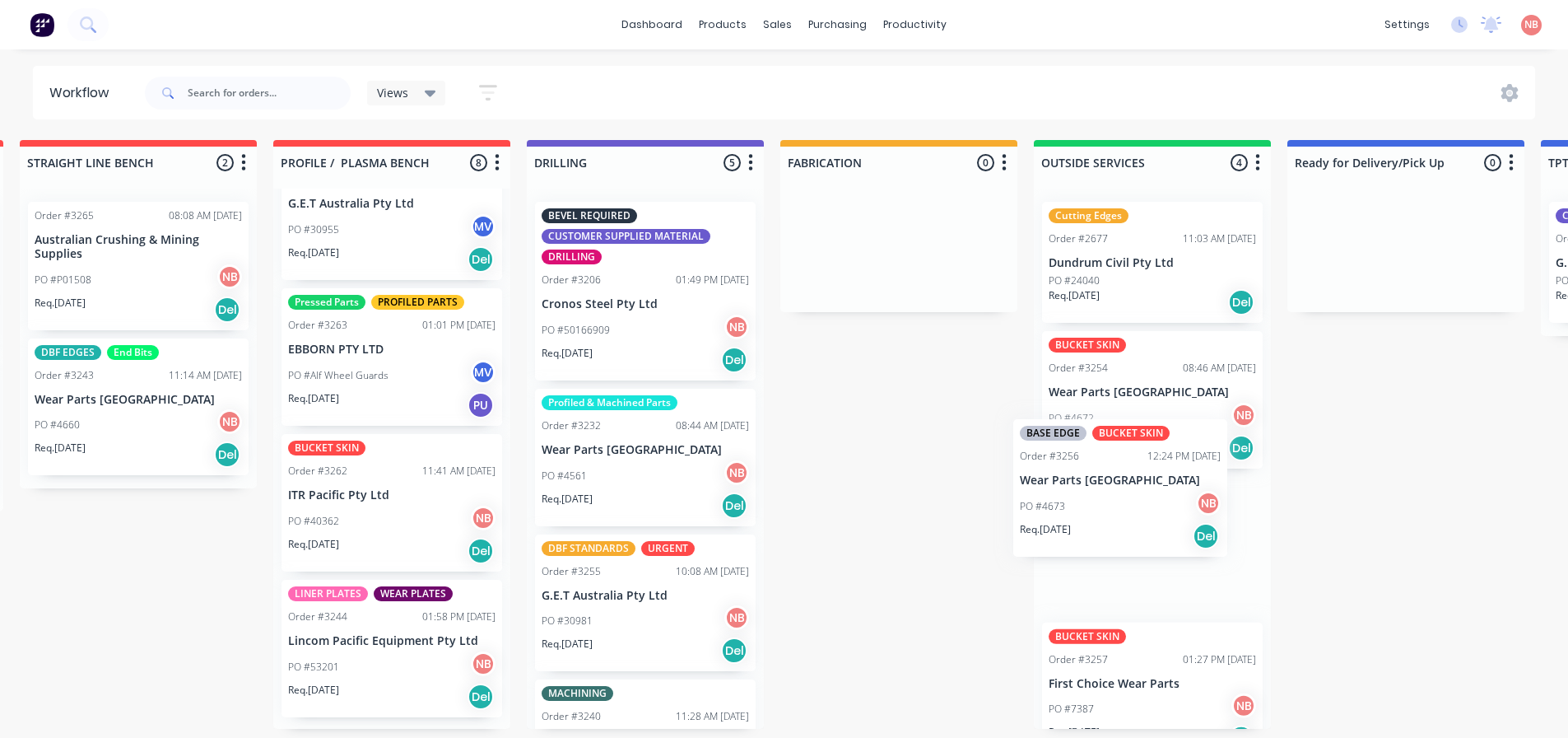
drag, startPoint x: 332, startPoint y: 500, endPoint x: 1080, endPoint y: 489, distance: 748.1
click at [1080, 489] on div "Submitted 0 Status colour #FF69B4 hex #FF69B4 Save Cancel Summaries Total order…" at bounding box center [837, 435] width 2745 height 589
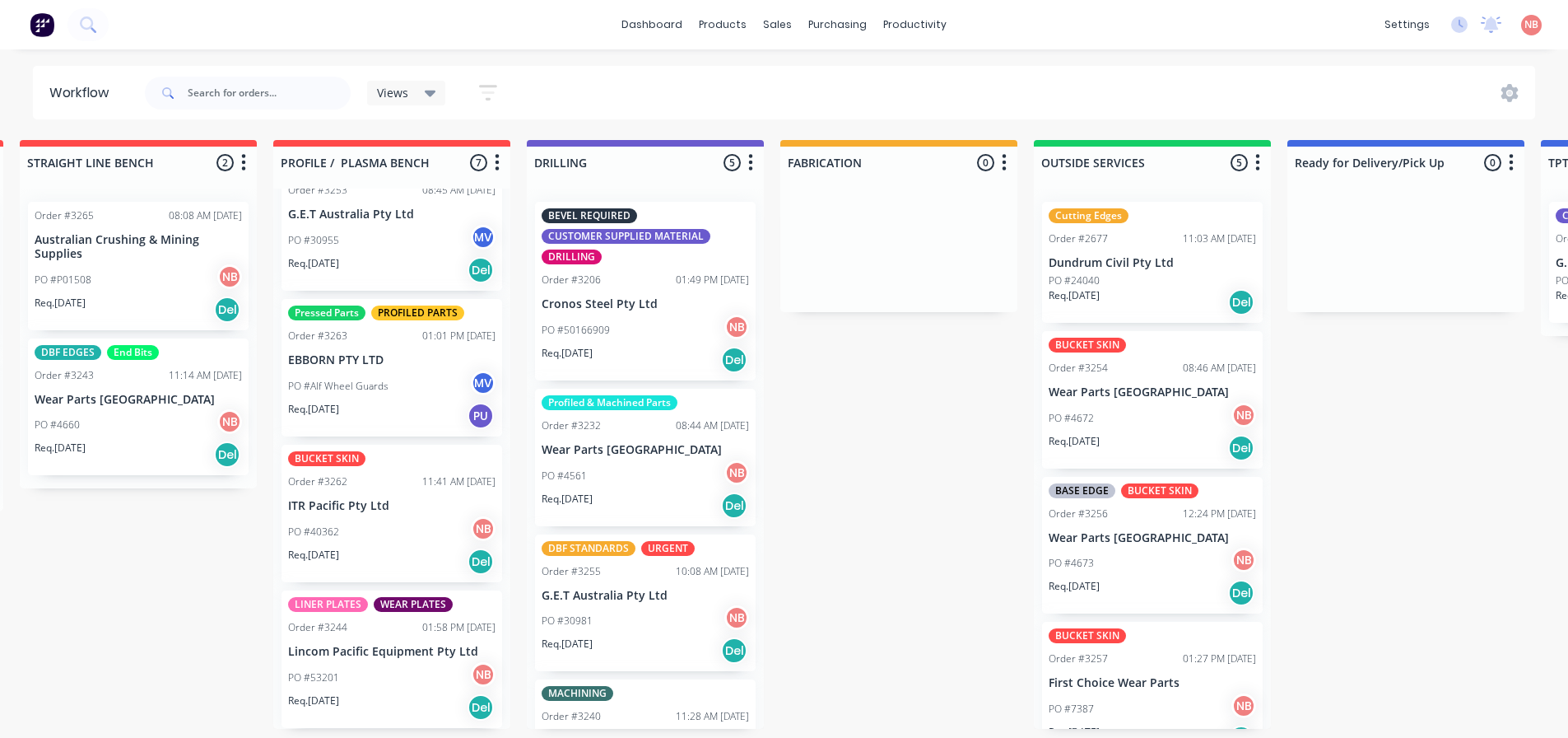
scroll to position [4, 522]
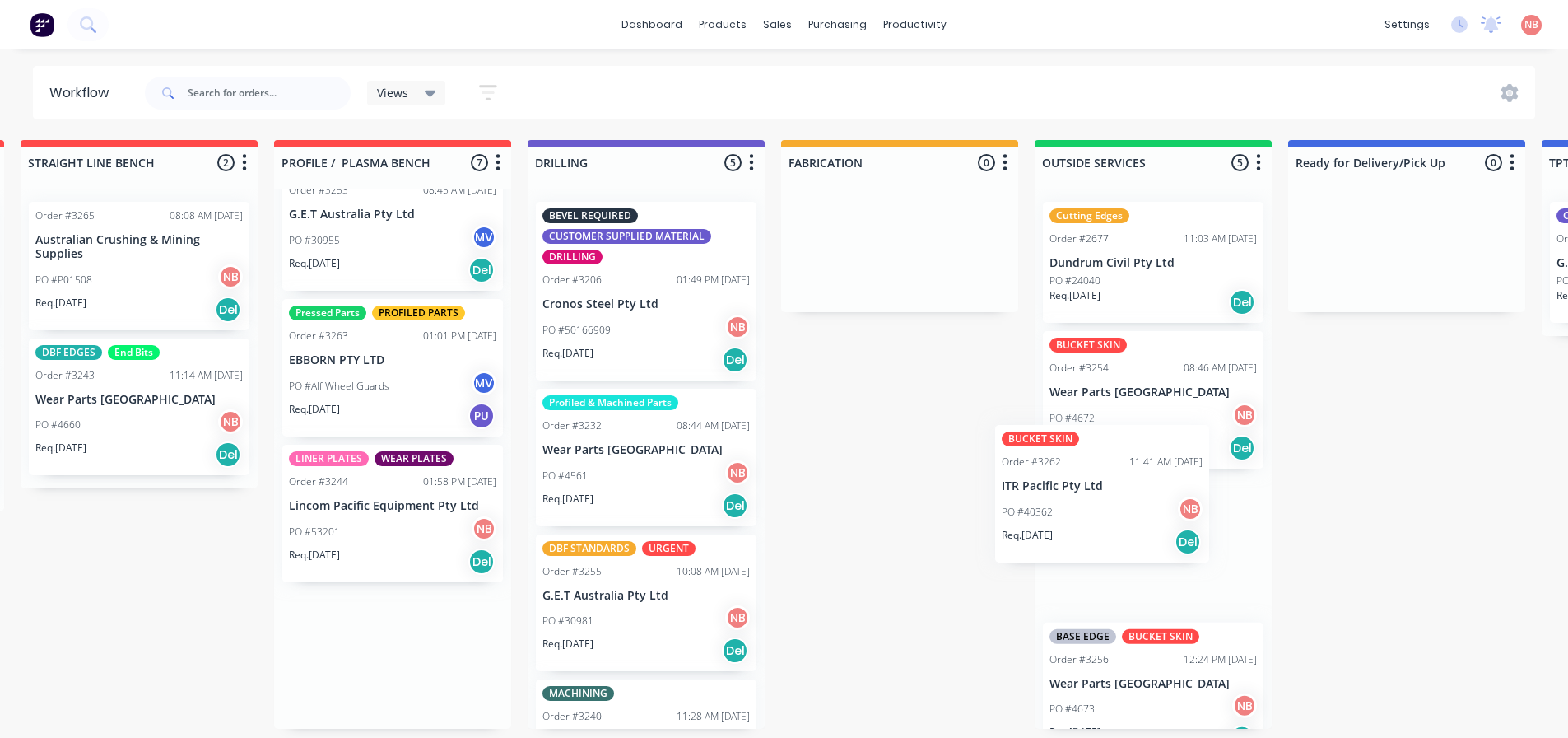
drag, startPoint x: 338, startPoint y: 507, endPoint x: 1063, endPoint y: 490, distance: 725.2
click at [1062, 490] on div "Submitted 0 Status colour #FF69B4 hex #FF69B4 Save Cancel Summaries Total order…" at bounding box center [838, 435] width 2745 height 589
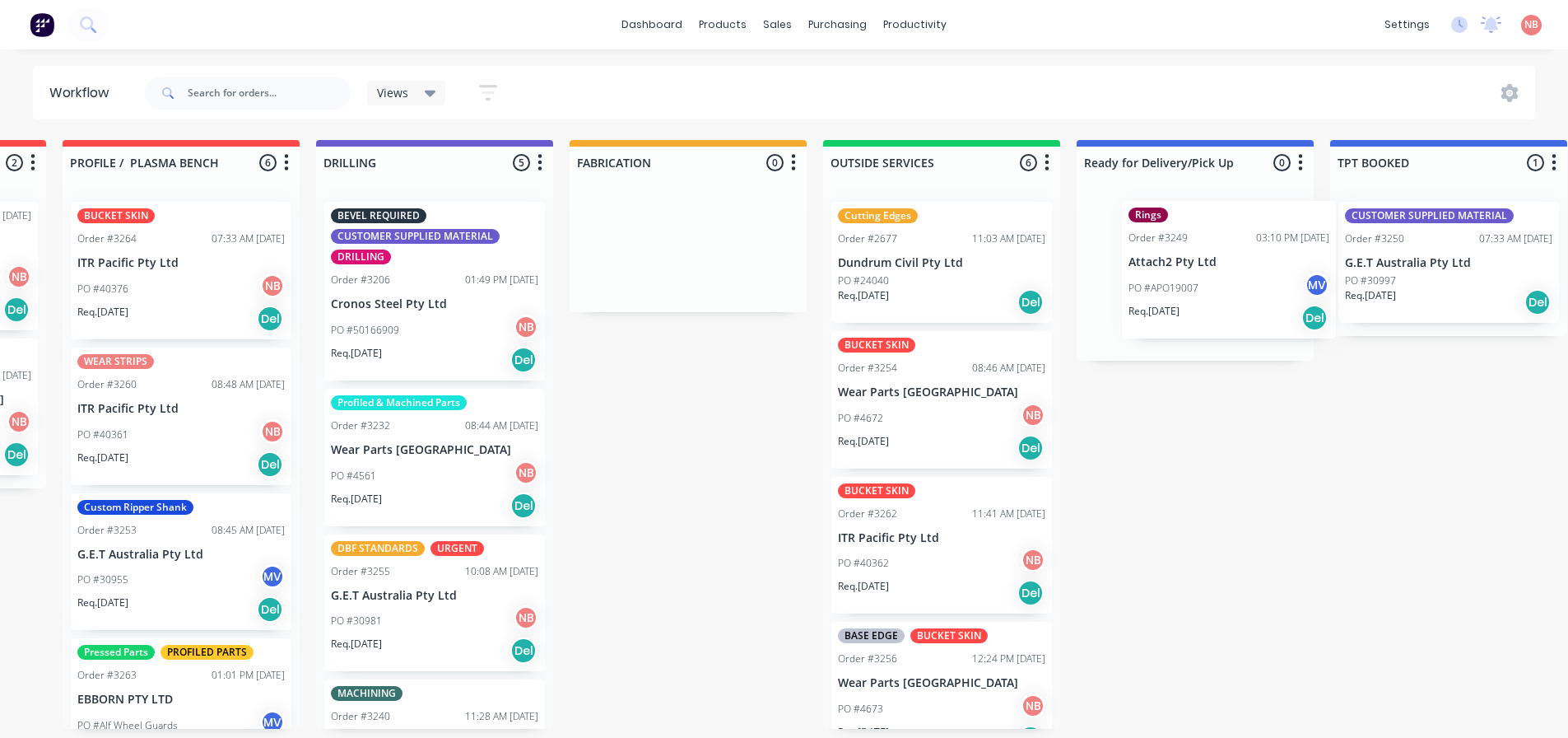
scroll to position [0, 742]
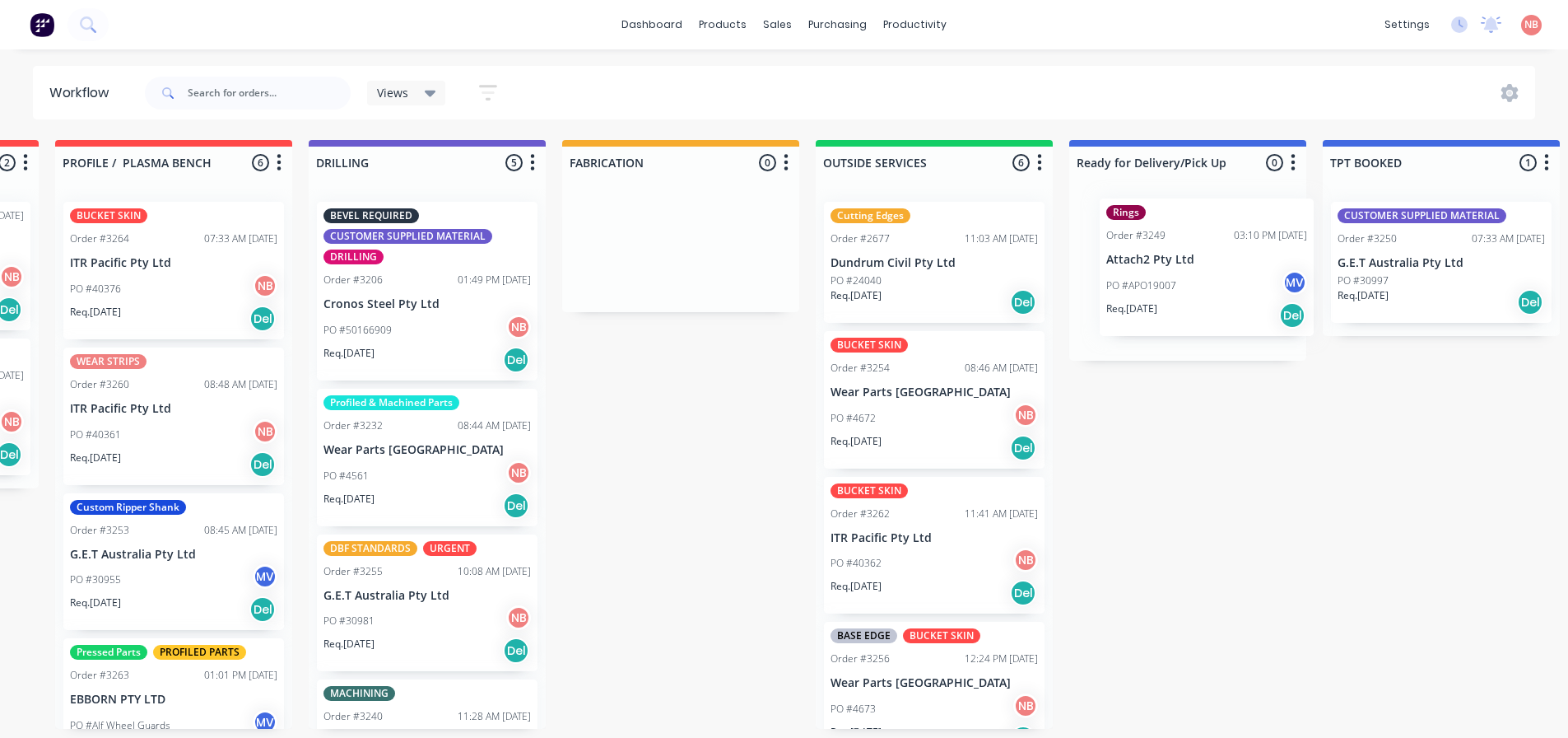
drag, startPoint x: 334, startPoint y: 423, endPoint x: 1156, endPoint y: 274, distance: 835.4
click at [1156, 274] on div "Submitted 0 Status colour #FF69B4 hex #FF69B4 Save Cancel Summaries Total order…" at bounding box center [619, 435] width 2745 height 589
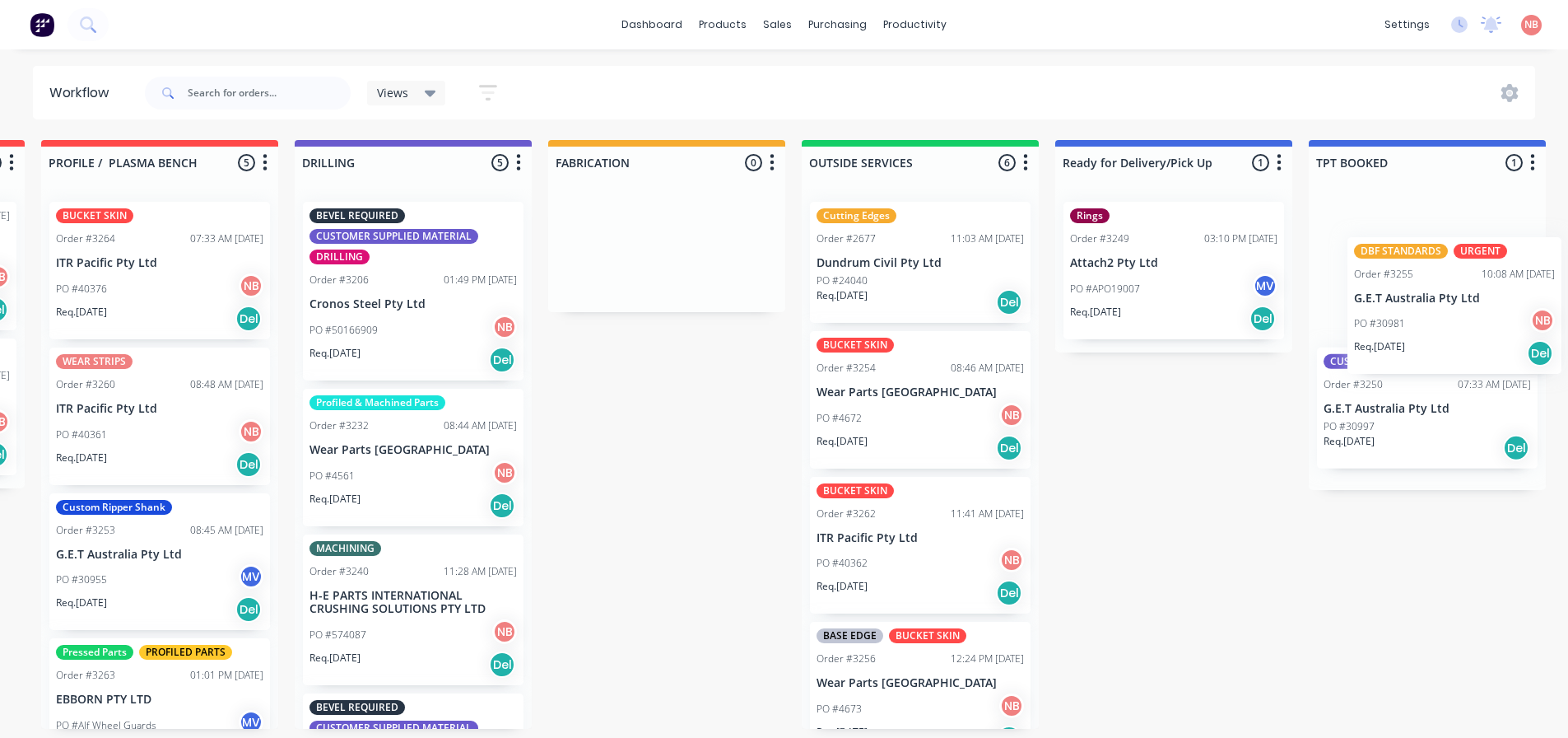
drag, startPoint x: 399, startPoint y: 580, endPoint x: 1442, endPoint y: 274, distance: 1087.0
click at [1447, 280] on div "Submitted 0 Status colour #FF69B4 hex #FF69B4 Save Cancel Summaries Total order…" at bounding box center [605, 435] width 2745 height 589
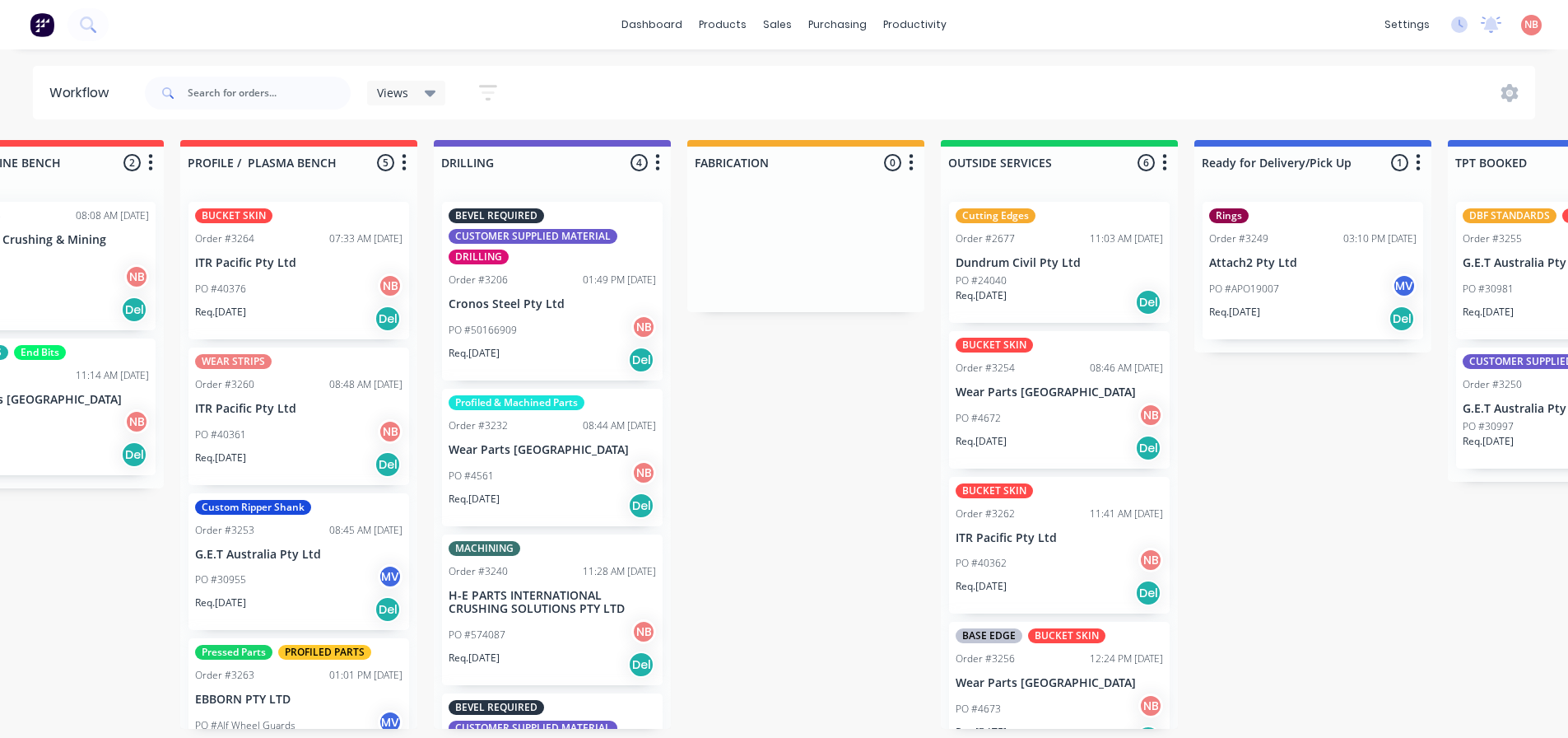
scroll to position [4, 614]
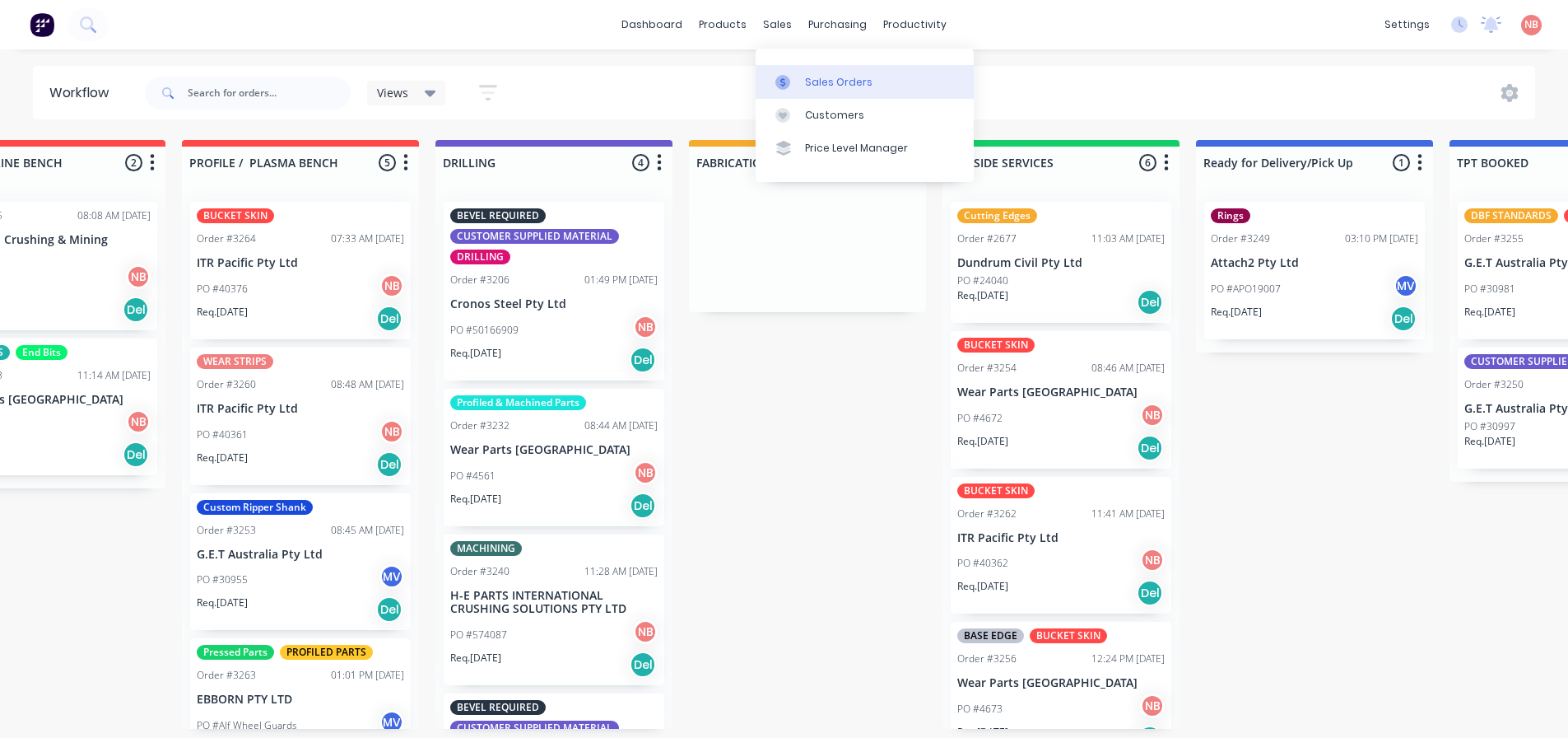
click at [786, 65] on link "Sales Orders" at bounding box center [865, 81] width 218 height 33
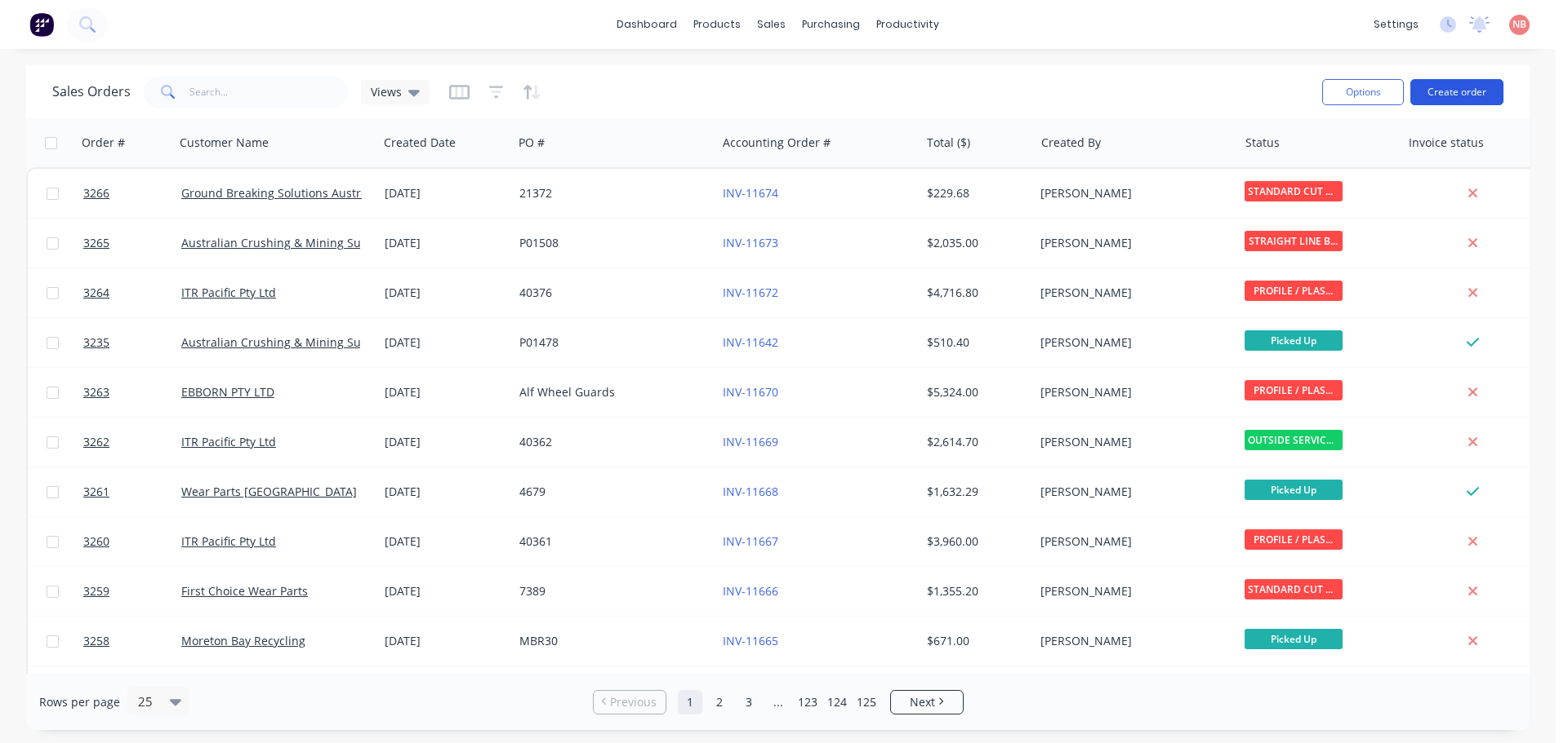
click at [1434, 91] on button "Create order" at bounding box center [1456, 92] width 93 height 26
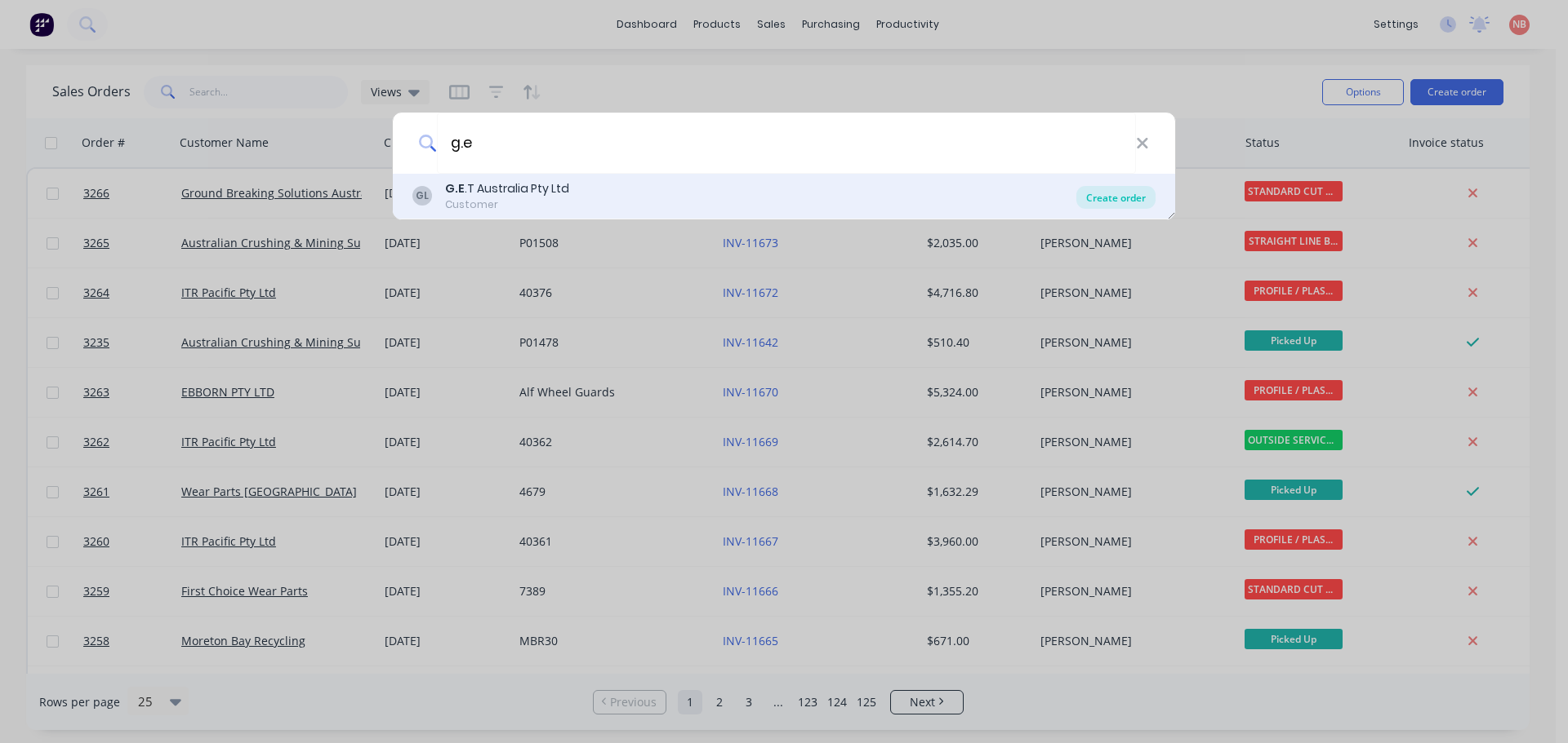
type input "g.e"
click at [1112, 193] on div "Create order" at bounding box center [1116, 198] width 79 height 23
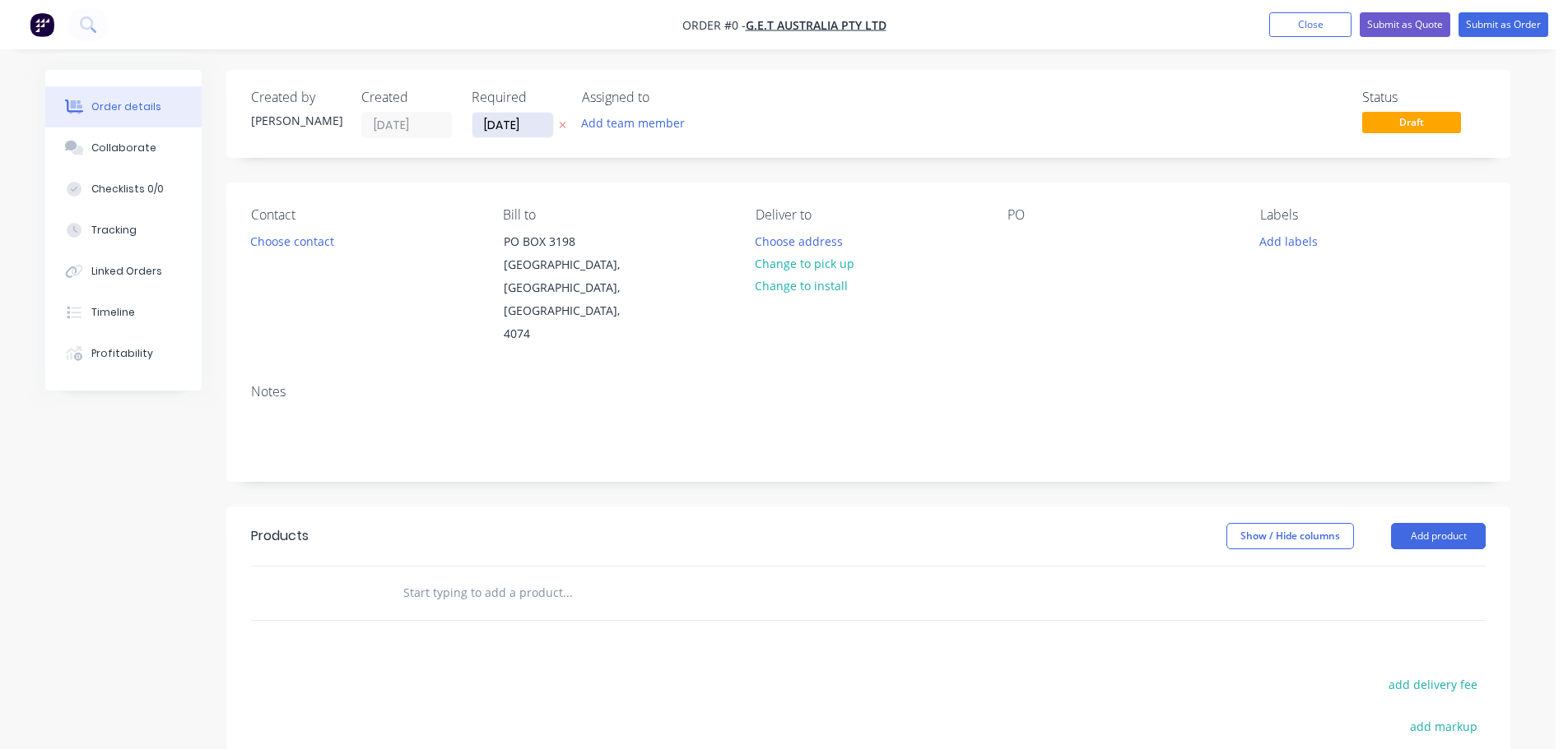
click at [509, 120] on input "[DATE]" at bounding box center [513, 124] width 81 height 24
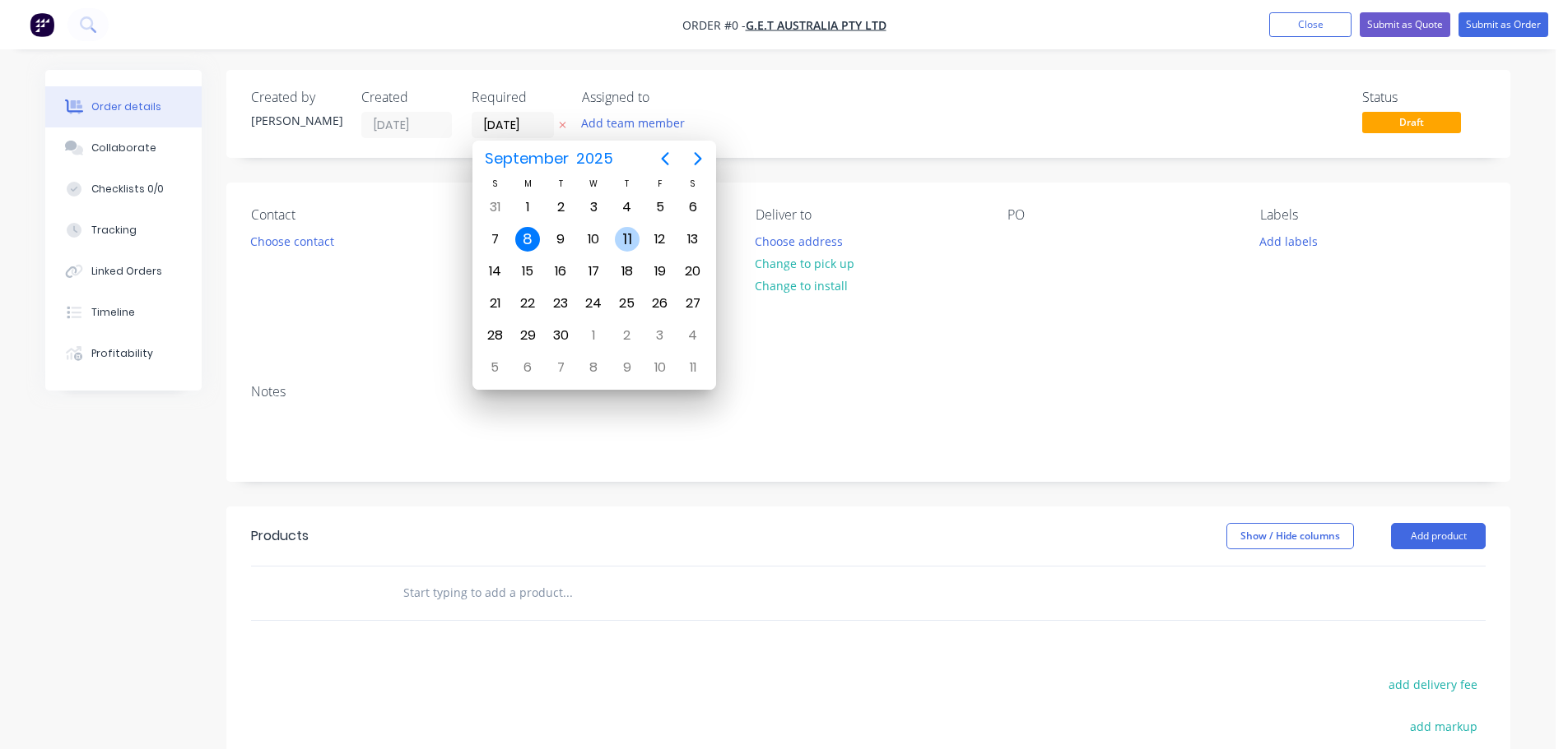
click at [623, 236] on div "11" at bounding box center [626, 239] width 24 height 24
type input "[DATE]"
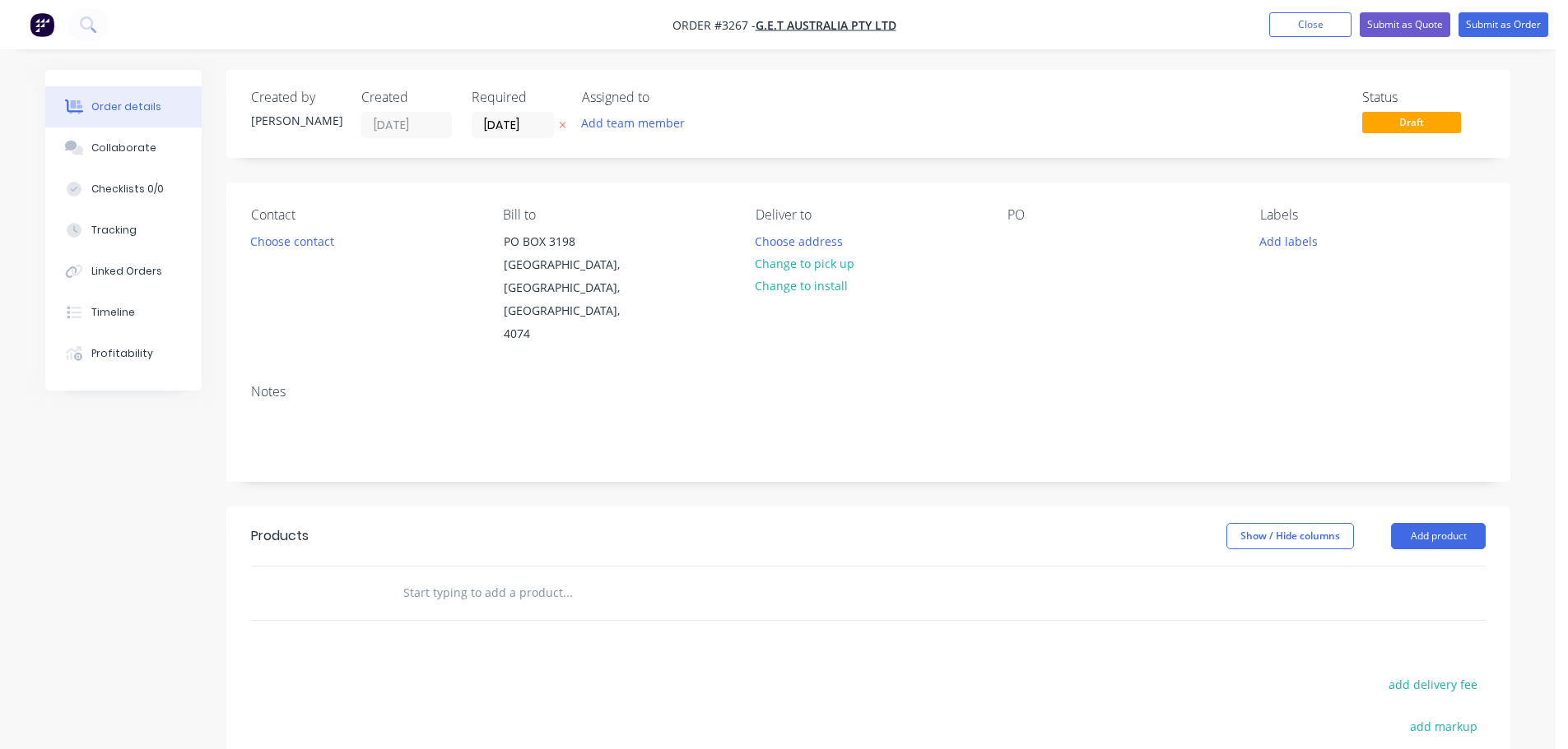
click at [628, 127] on button "Add team member" at bounding box center [633, 122] width 121 height 22
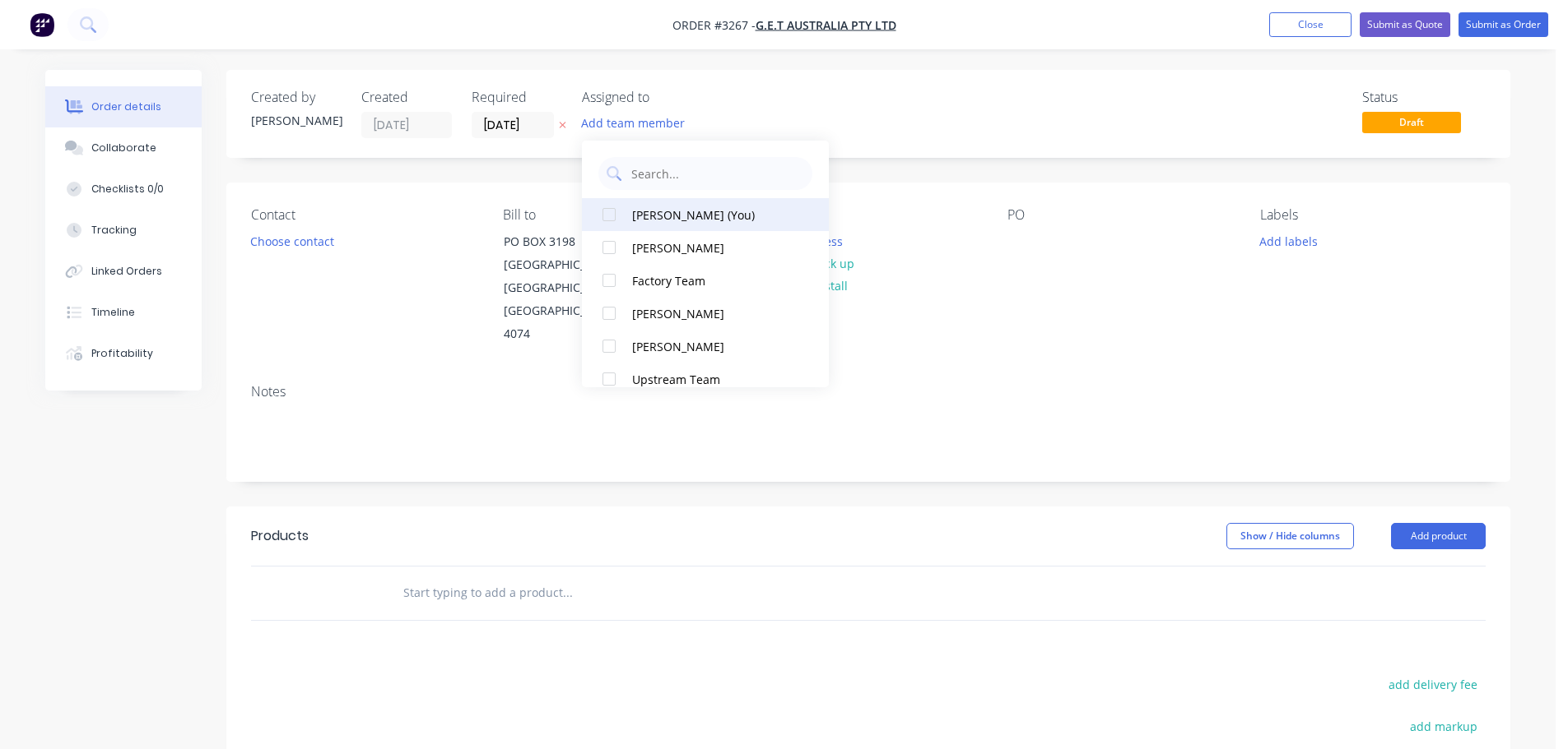
click at [666, 213] on div "[PERSON_NAME] (You)" at bounding box center [714, 215] width 165 height 17
click at [313, 238] on button "Choose contact" at bounding box center [292, 240] width 102 height 22
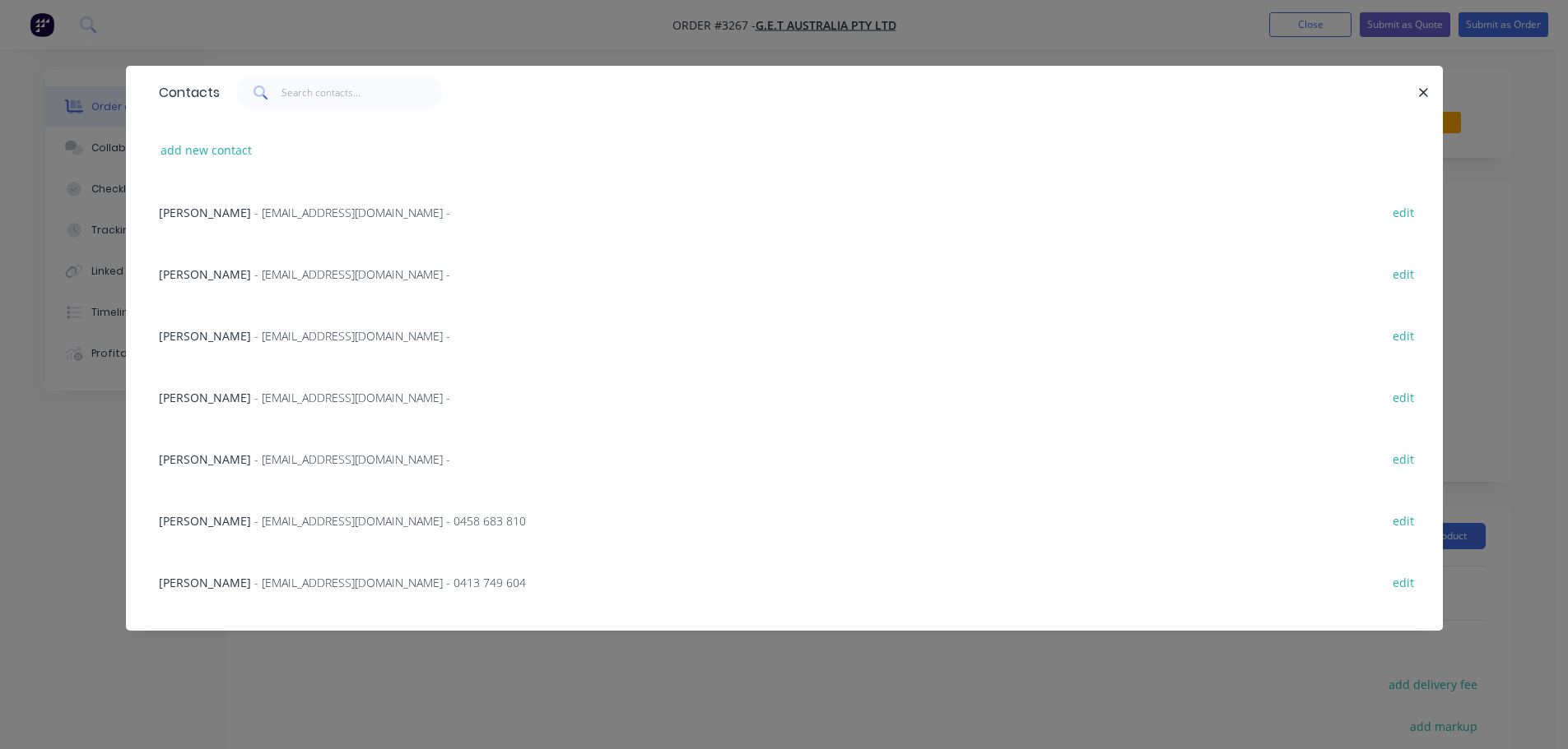
click at [255, 338] on span "- [EMAIL_ADDRESS][DOMAIN_NAME] -" at bounding box center [353, 335] width 196 height 15
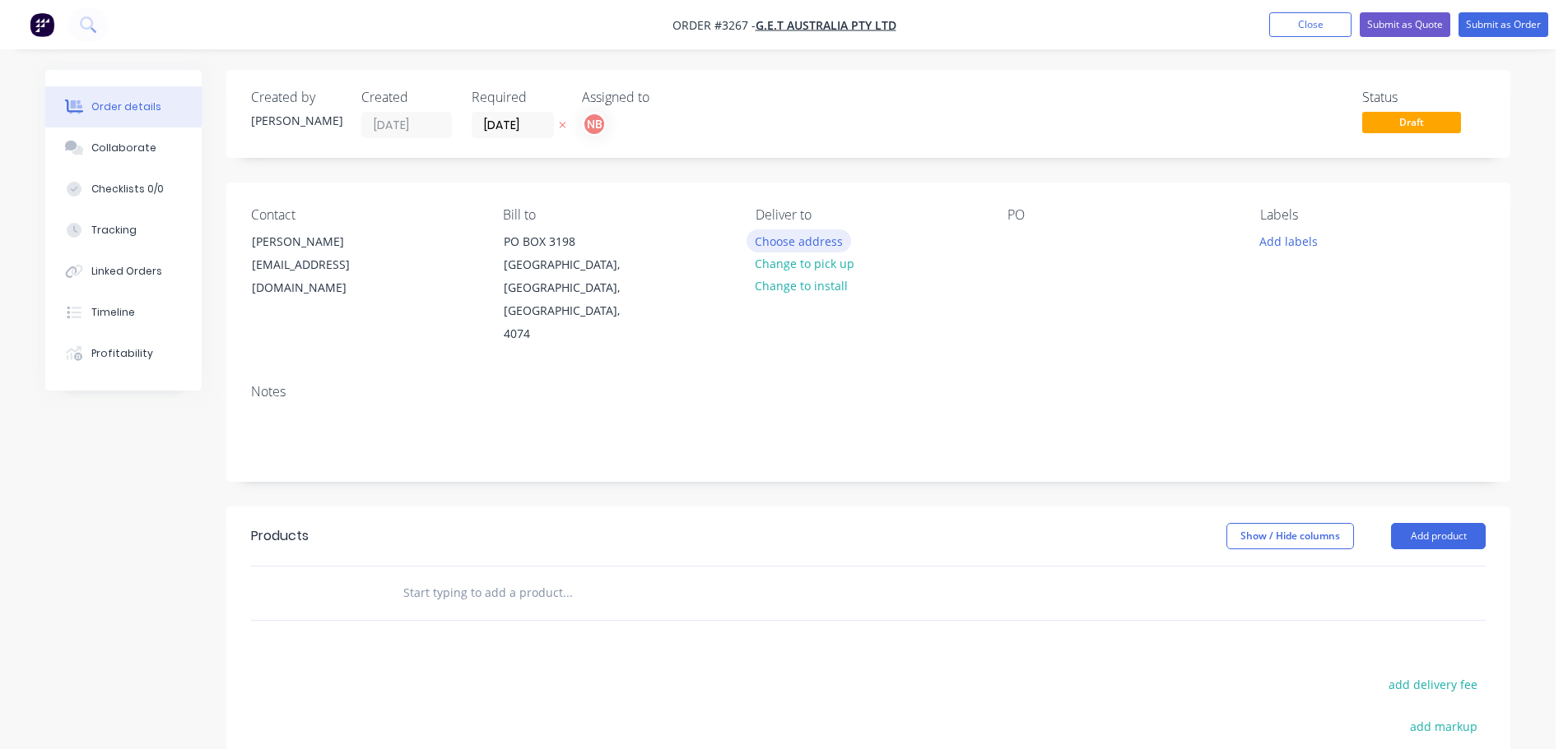
click at [782, 241] on button "Choose address" at bounding box center [799, 240] width 105 height 22
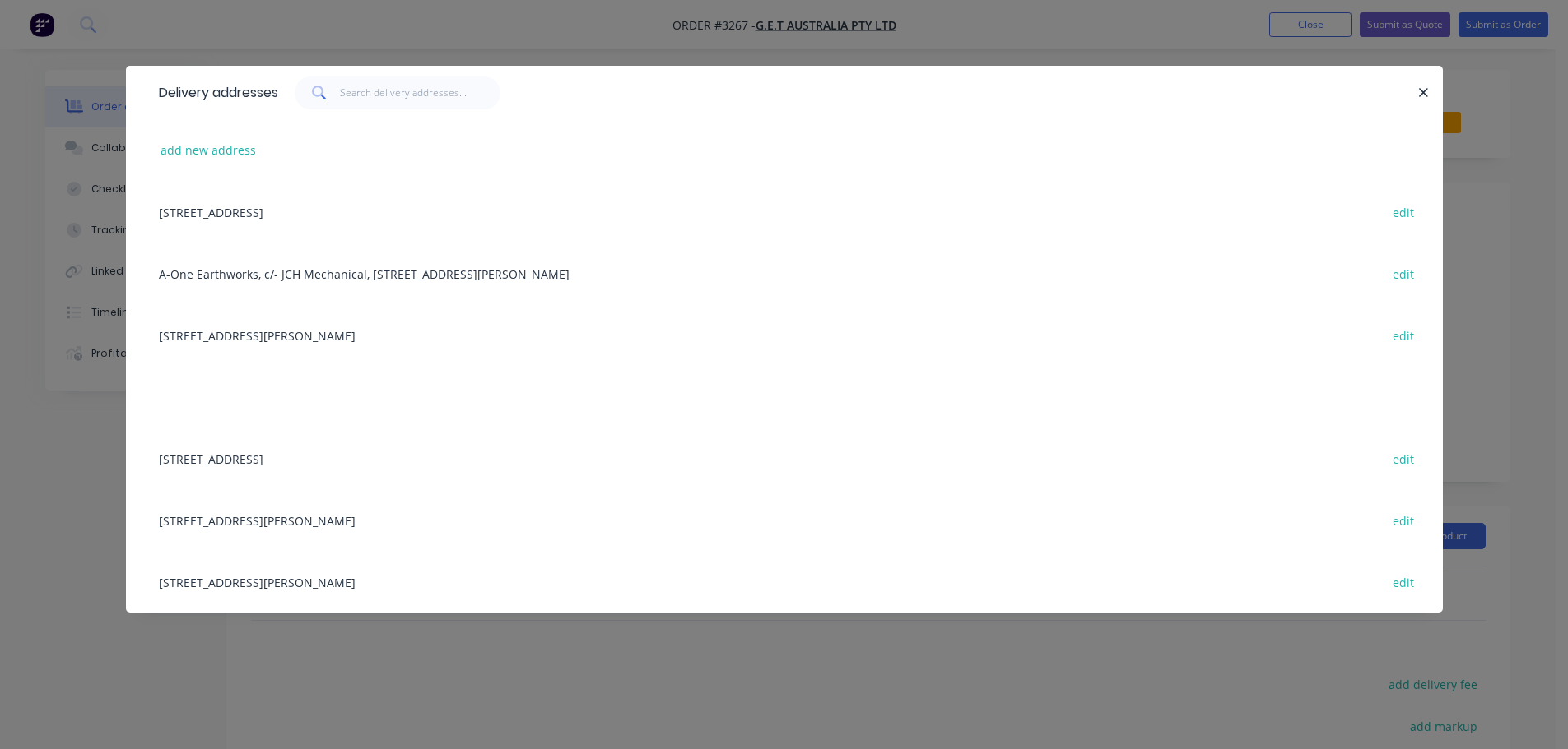
click at [230, 341] on div "[STREET_ADDRESS][PERSON_NAME] edit" at bounding box center [784, 335] width 1268 height 62
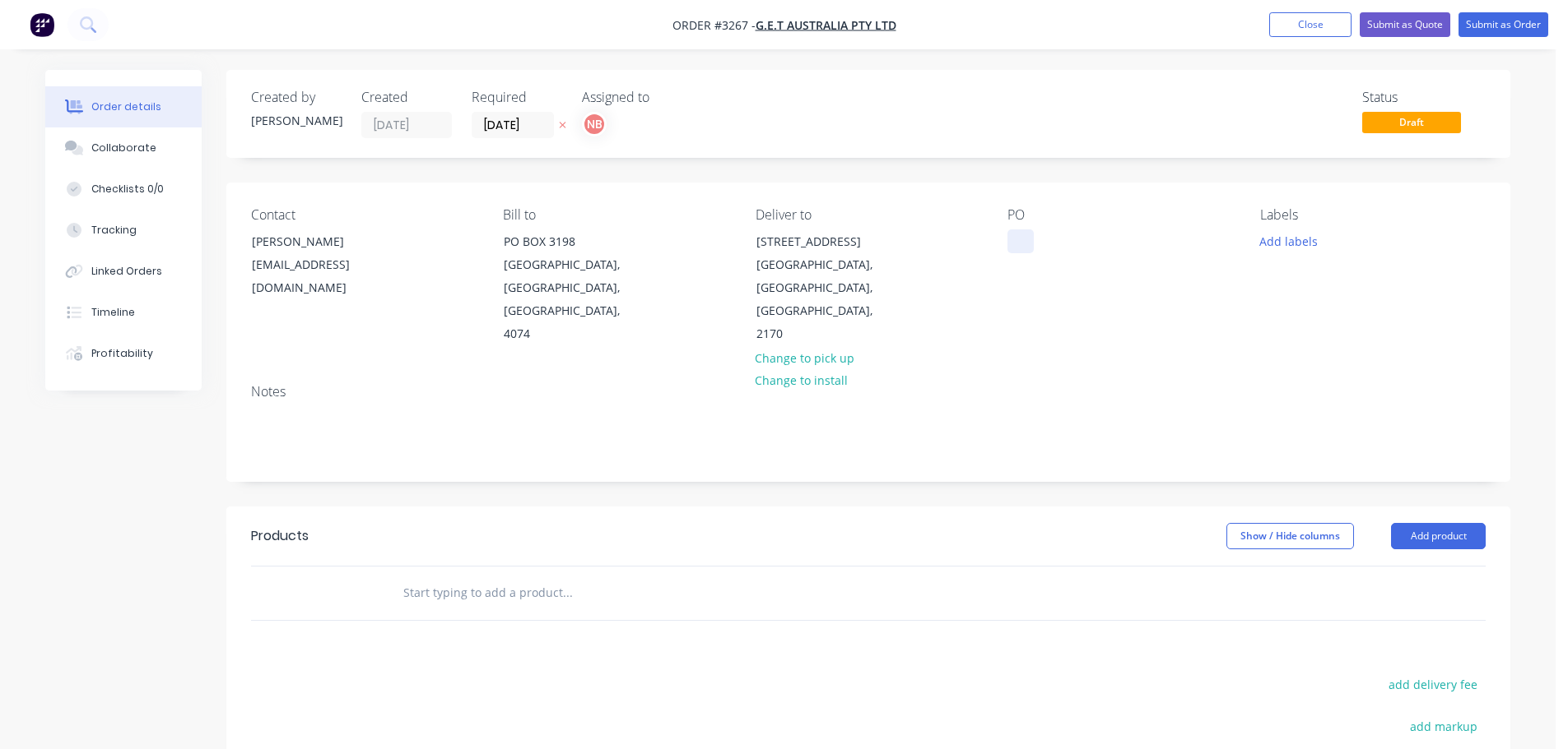
click at [1017, 241] on div at bounding box center [1020, 241] width 26 height 24
click at [1315, 243] on button "Add labels" at bounding box center [1288, 240] width 76 height 22
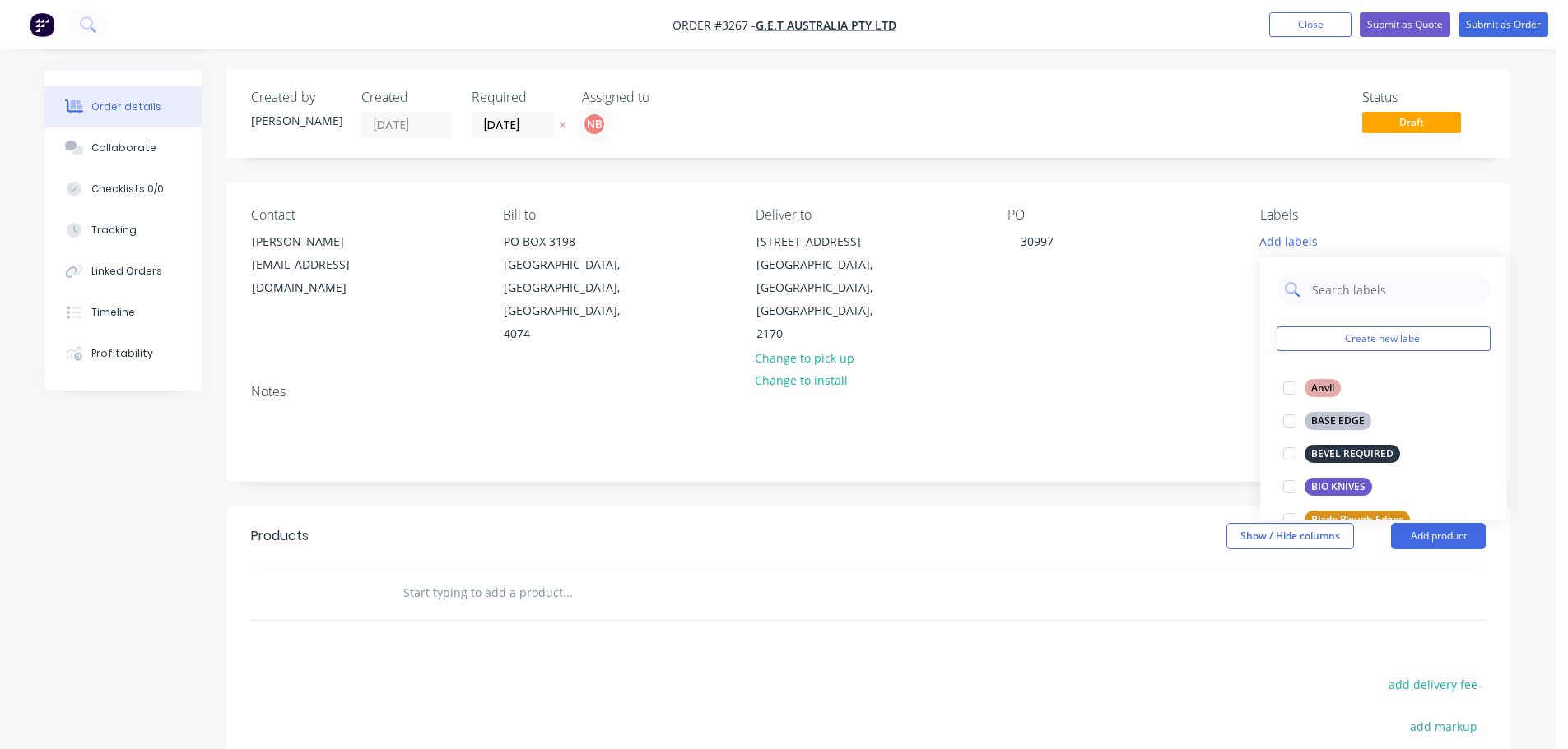
click at [1313, 291] on input "text" at bounding box center [1396, 290] width 172 height 33
type input "sef"
click at [1349, 388] on div "SEF Cutting Edges" at bounding box center [1354, 388] width 99 height 18
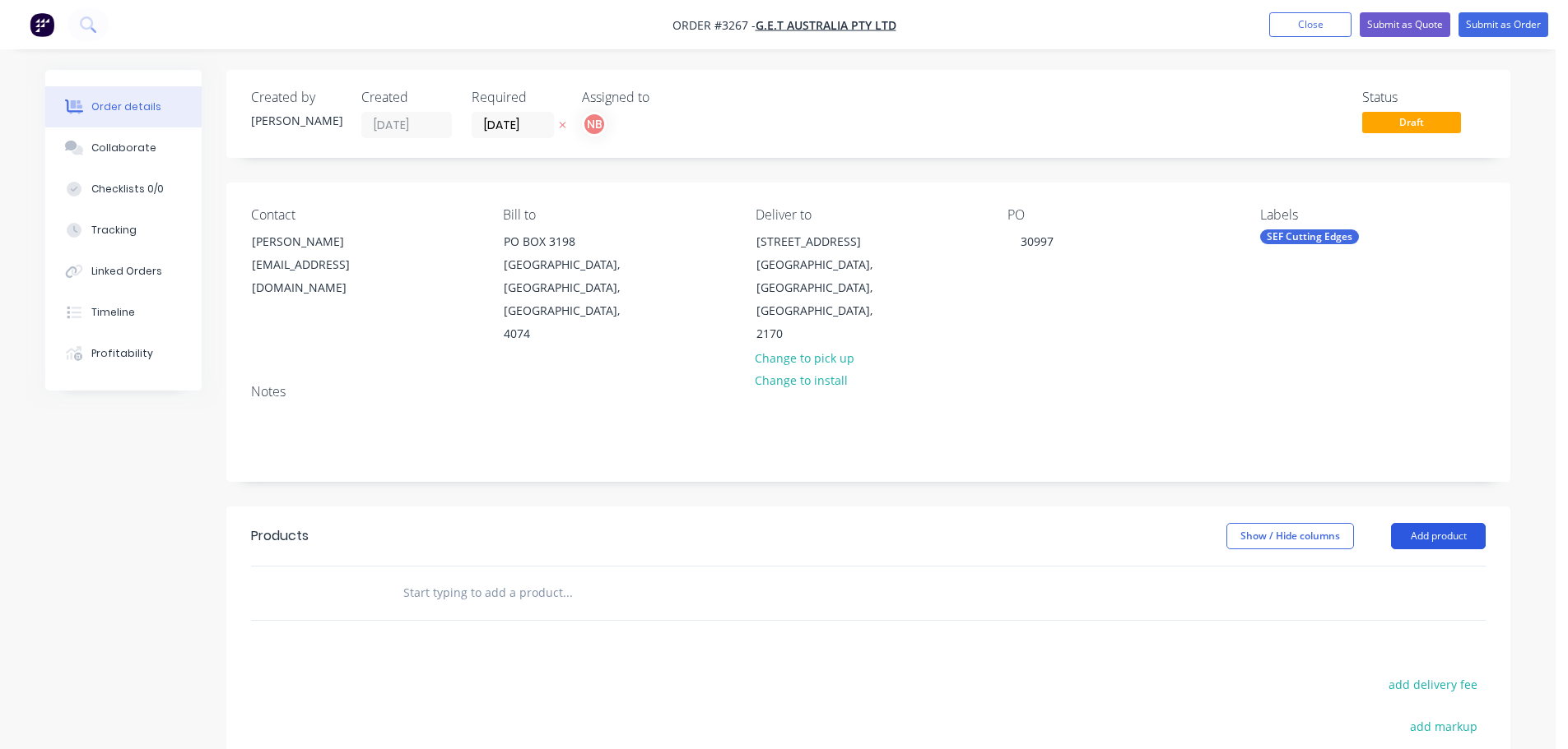
click at [1416, 523] on button "Add product" at bounding box center [1438, 536] width 94 height 26
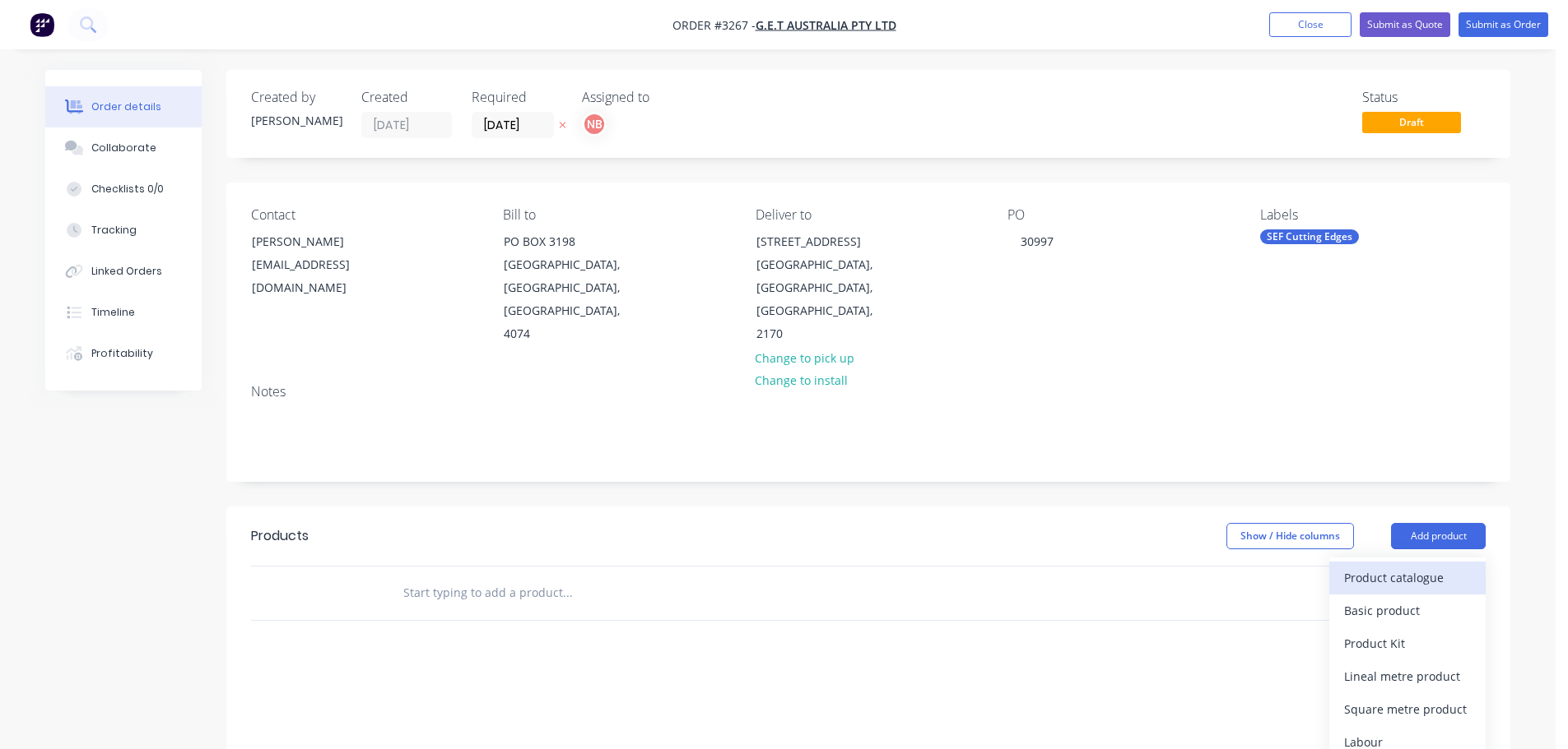
click at [1393, 566] on div "Product catalogue" at bounding box center [1407, 577] width 127 height 24
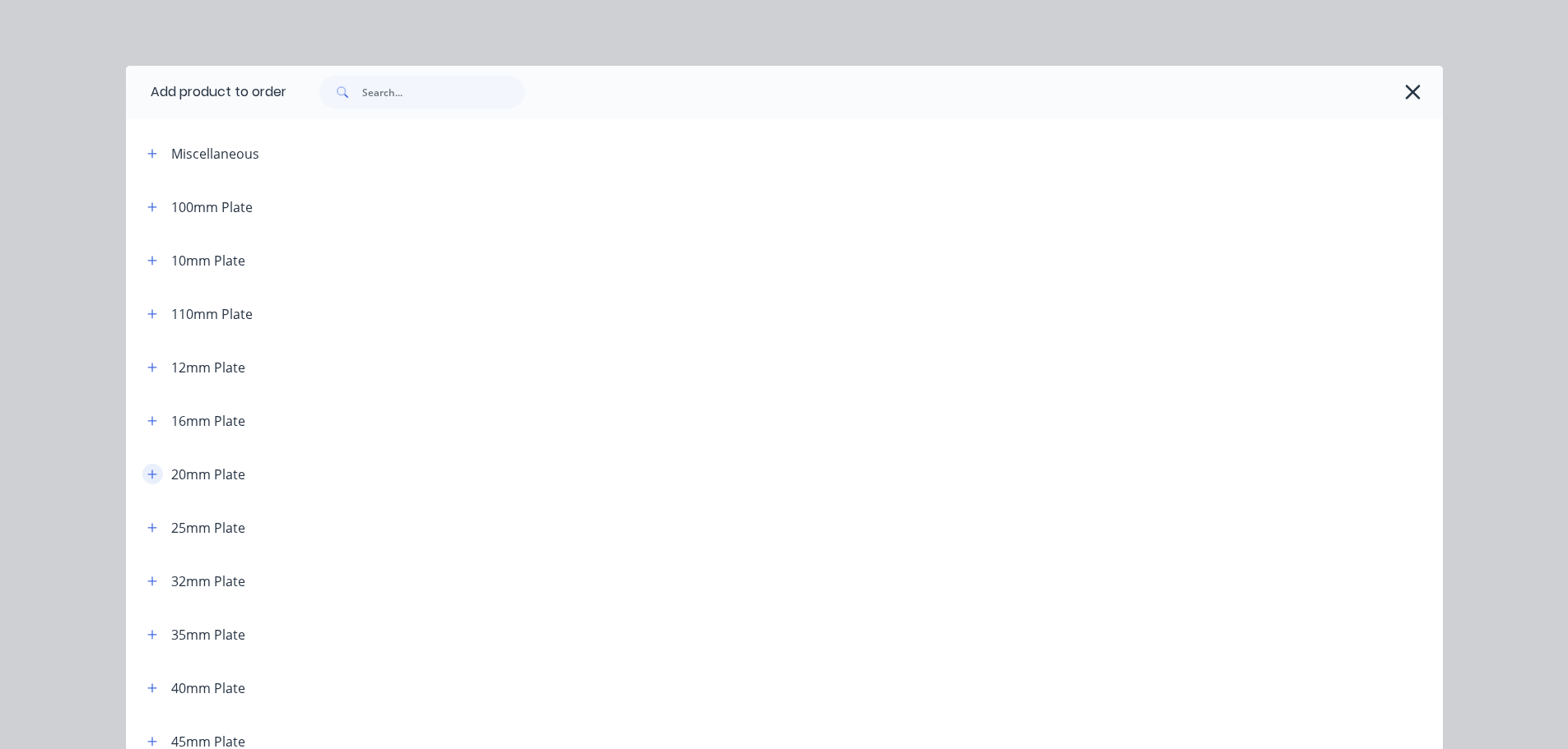
click at [148, 470] on icon "button" at bounding box center [152, 475] width 10 height 12
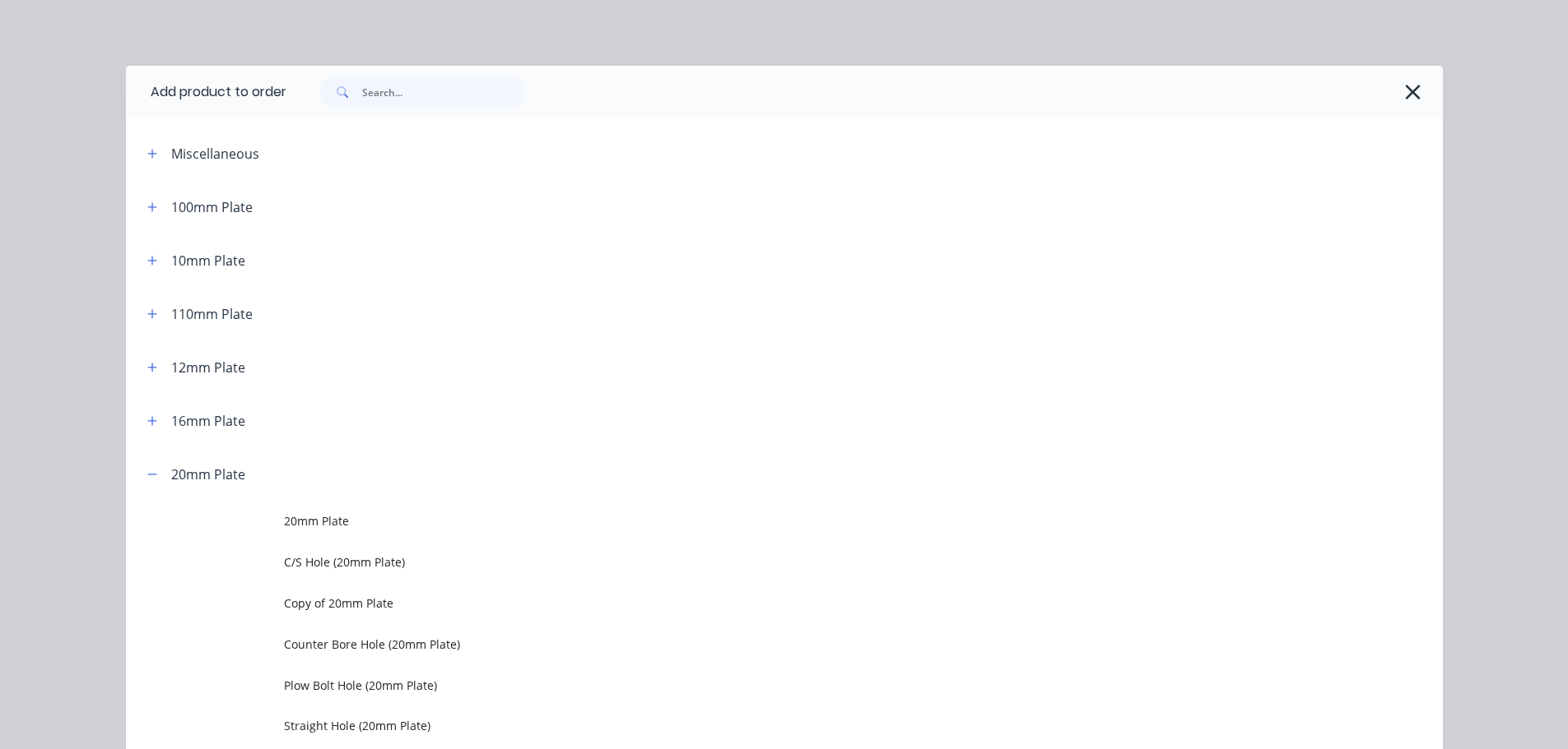
click at [273, 525] on td at bounding box center [205, 522] width 158 height 41
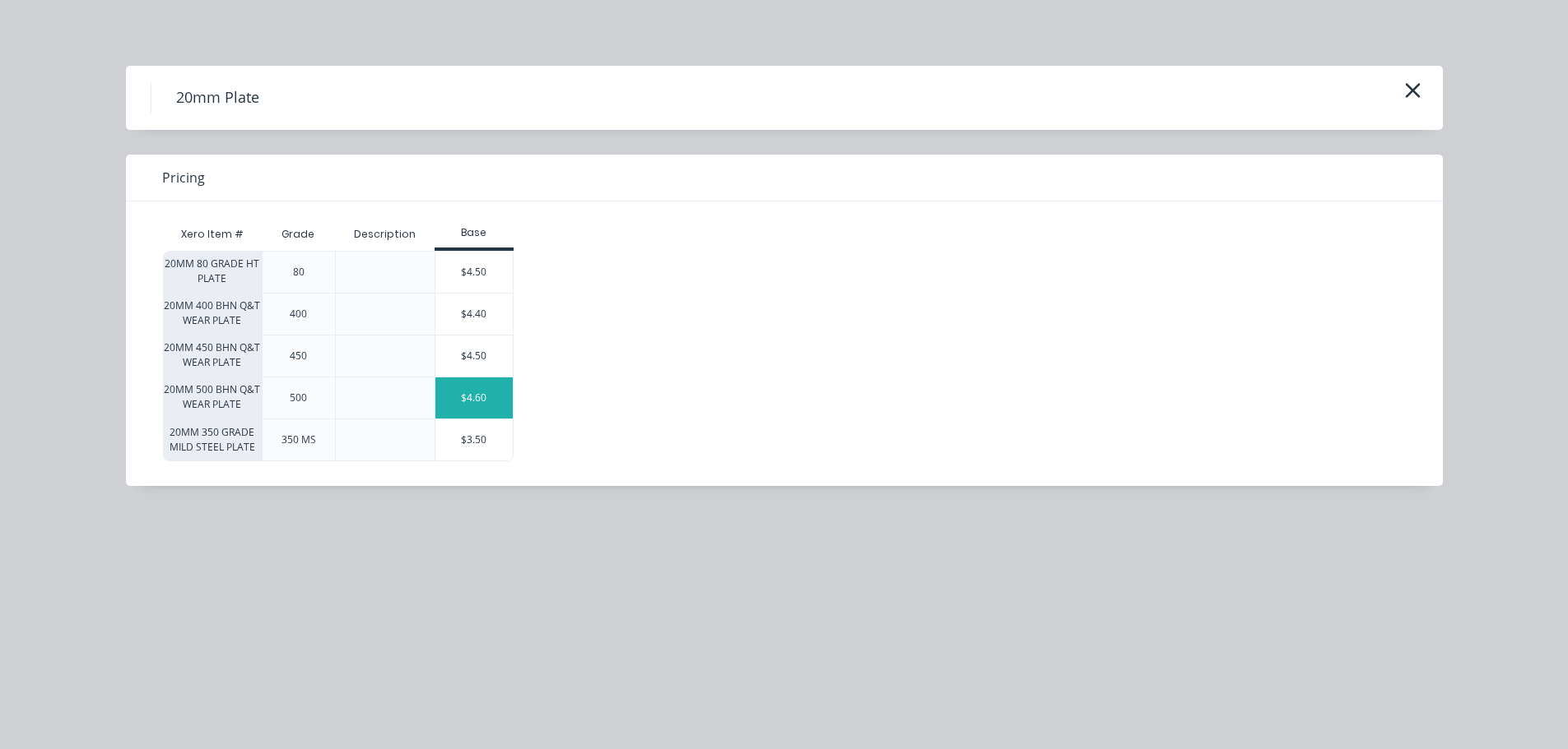
click at [462, 393] on div "$4.60" at bounding box center [474, 398] width 77 height 41
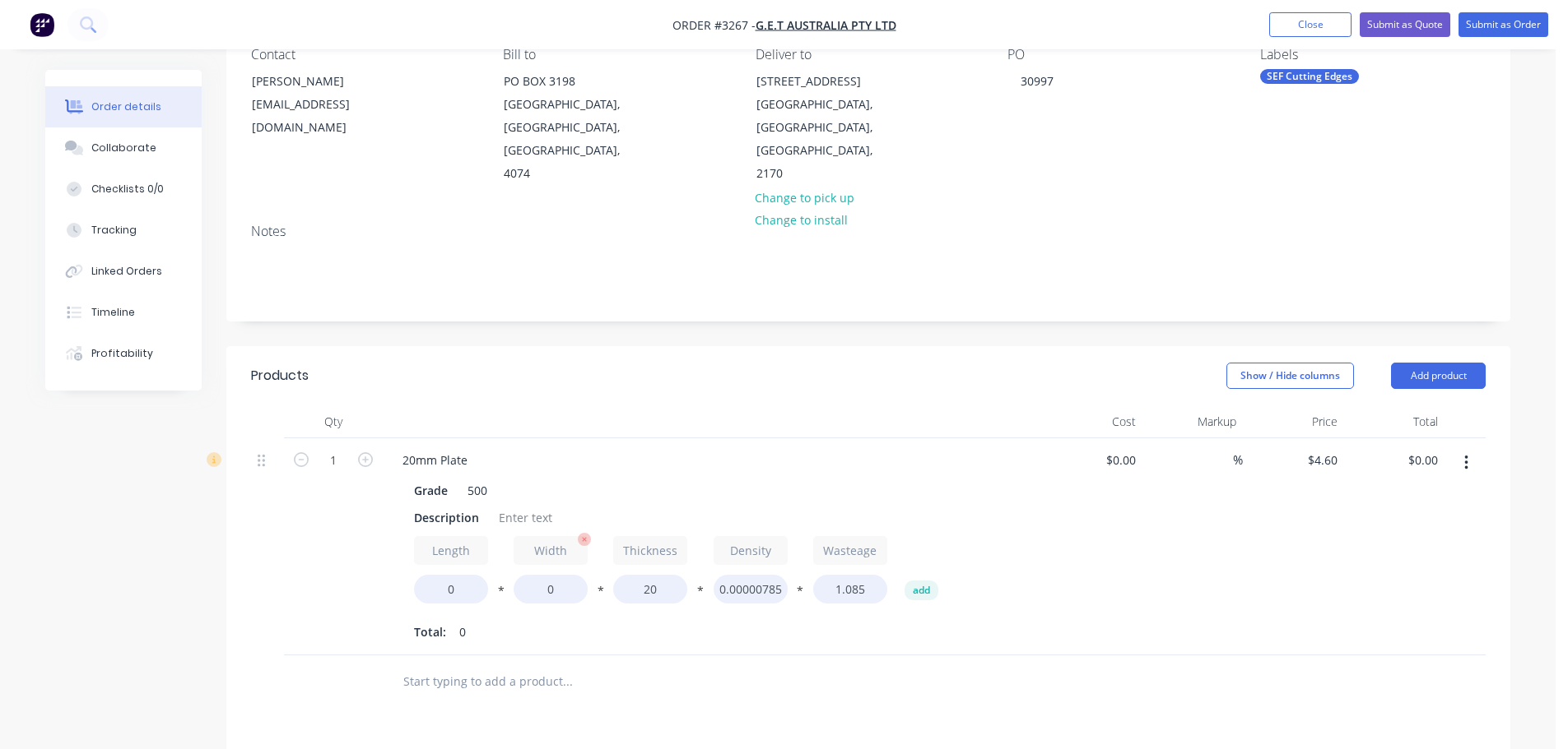
scroll to position [165, 0]
click at [342, 444] on input "1" at bounding box center [334, 456] width 43 height 24
type input "2"
click at [390, 369] on header "Products Show / Hide columns Add product" at bounding box center [868, 372] width 1284 height 59
click at [417, 502] on div "Description" at bounding box center [446, 513] width 78 height 24
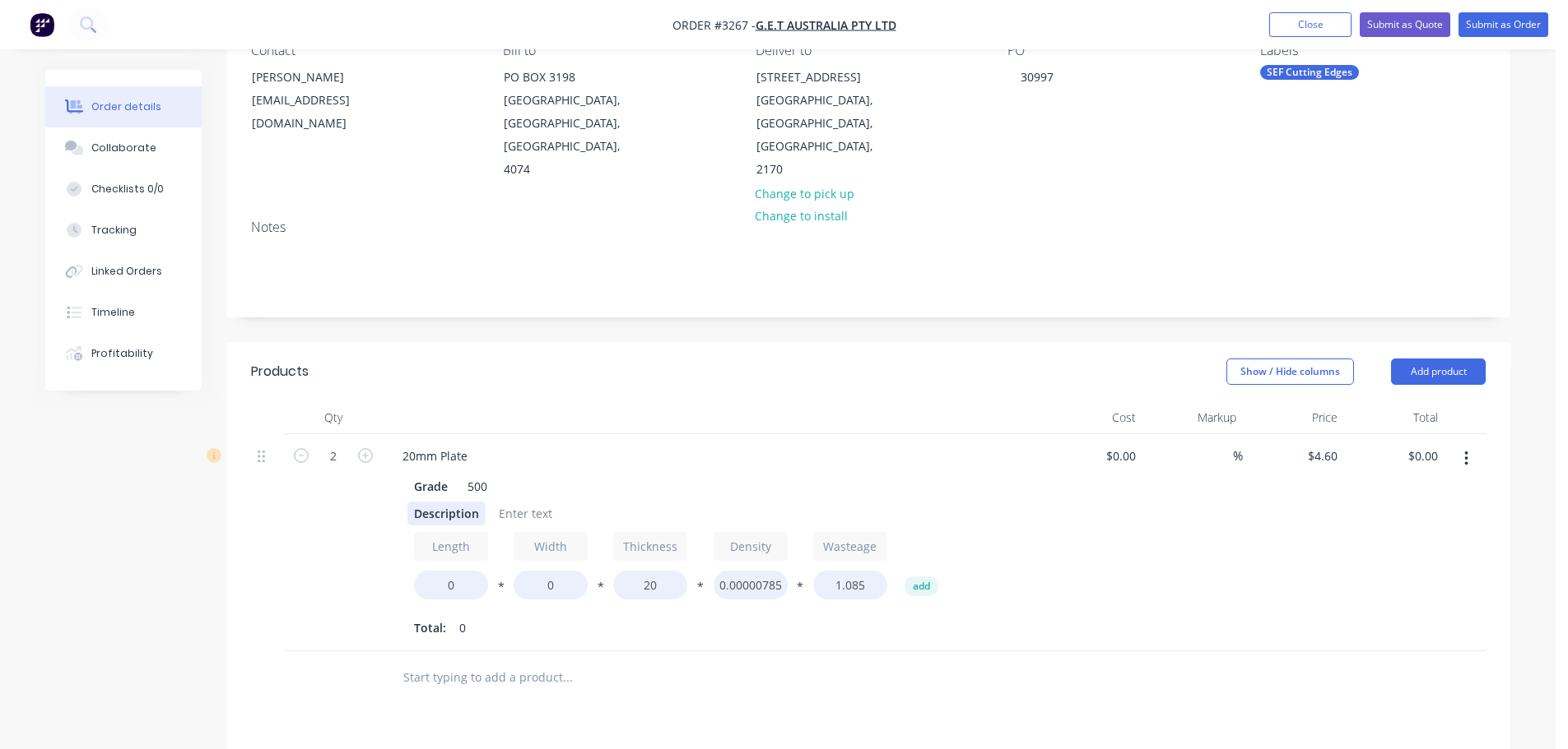
click at [417, 502] on div "Description" at bounding box center [446, 513] width 78 height 24
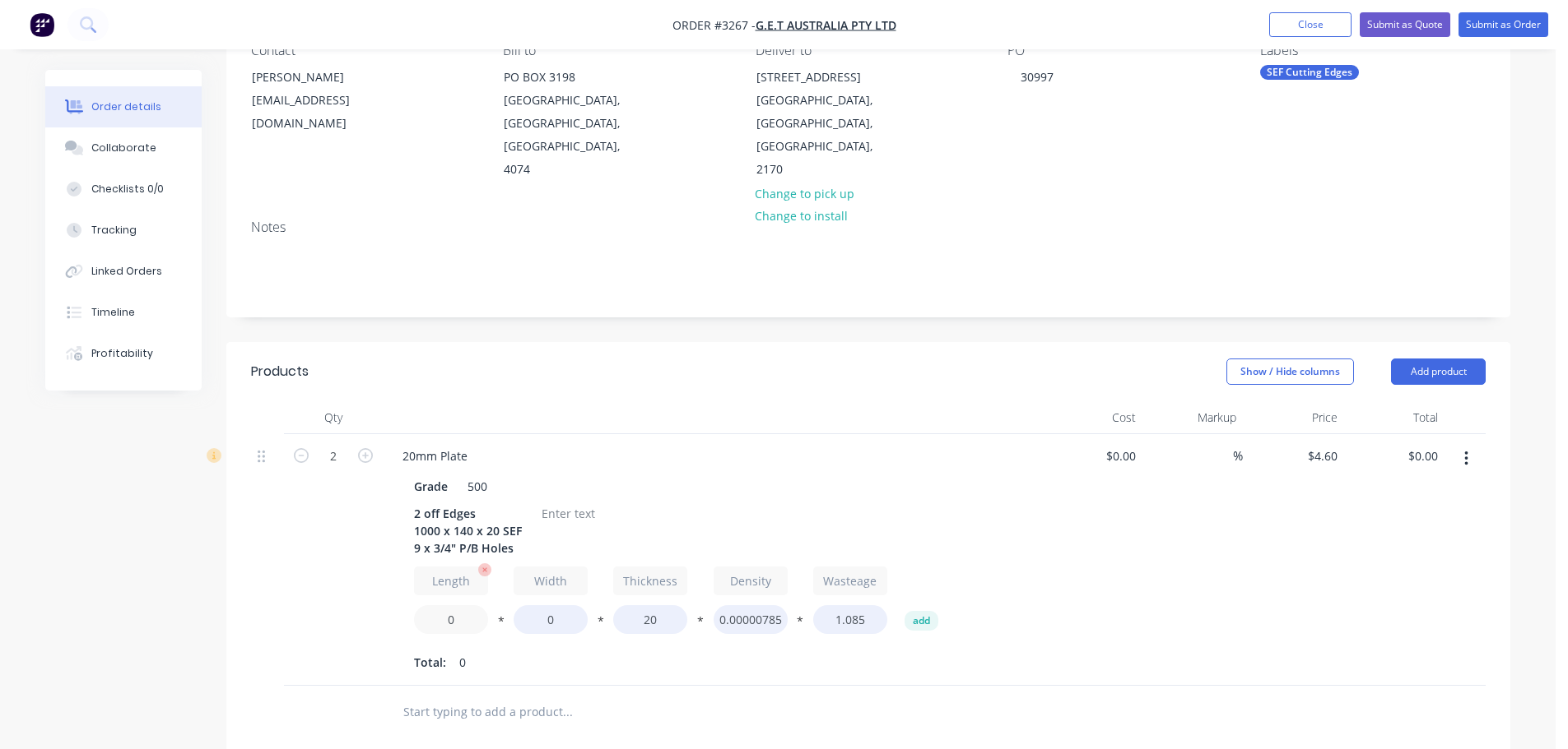
click at [444, 605] on input "0" at bounding box center [451, 620] width 74 height 29
type input "1000"
click at [547, 606] on input "0" at bounding box center [551, 620] width 74 height 29
type input "140"
type input "$220.80"
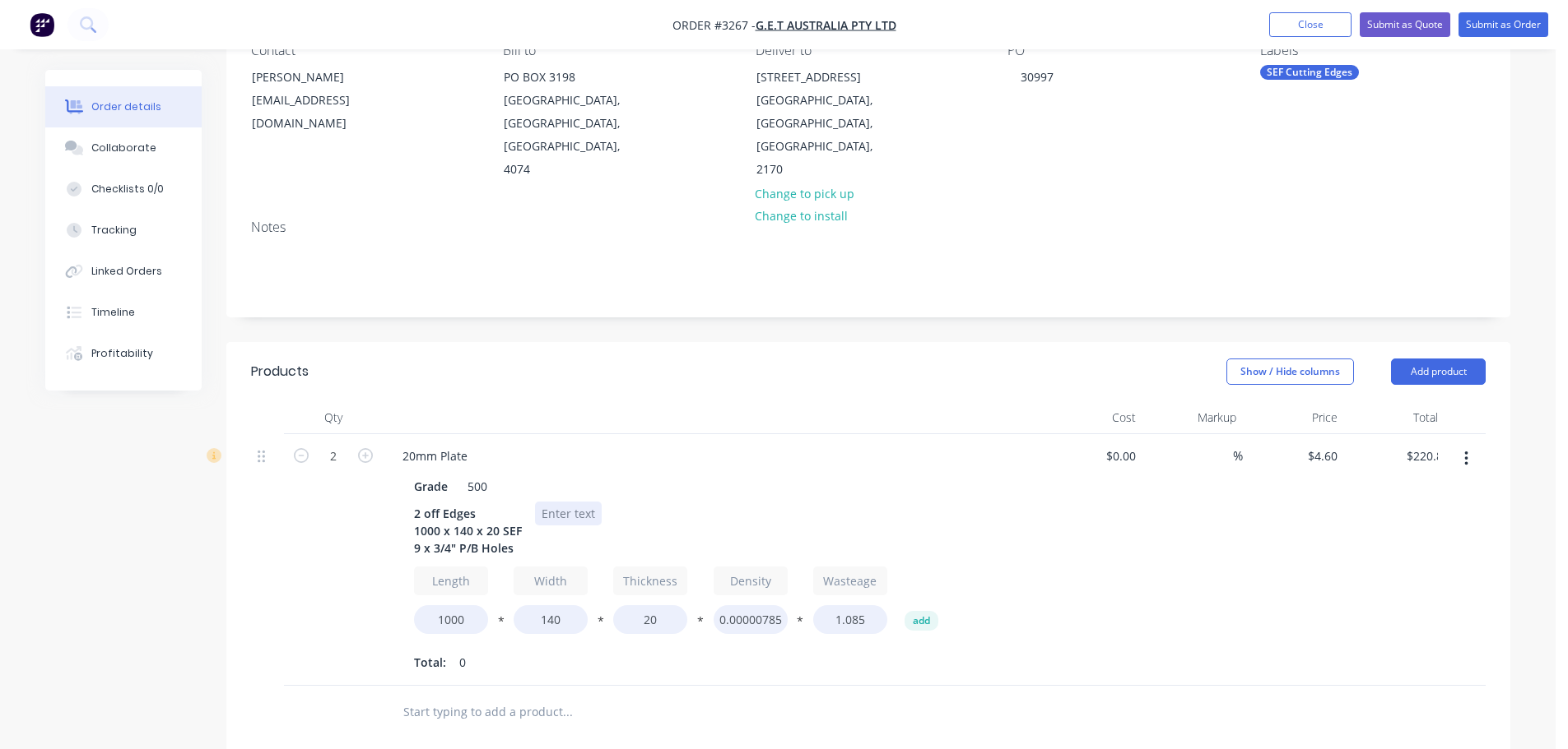
click at [565, 502] on div at bounding box center [569, 513] width 67 height 24
click at [1443, 359] on button "Add product" at bounding box center [1438, 371] width 94 height 26
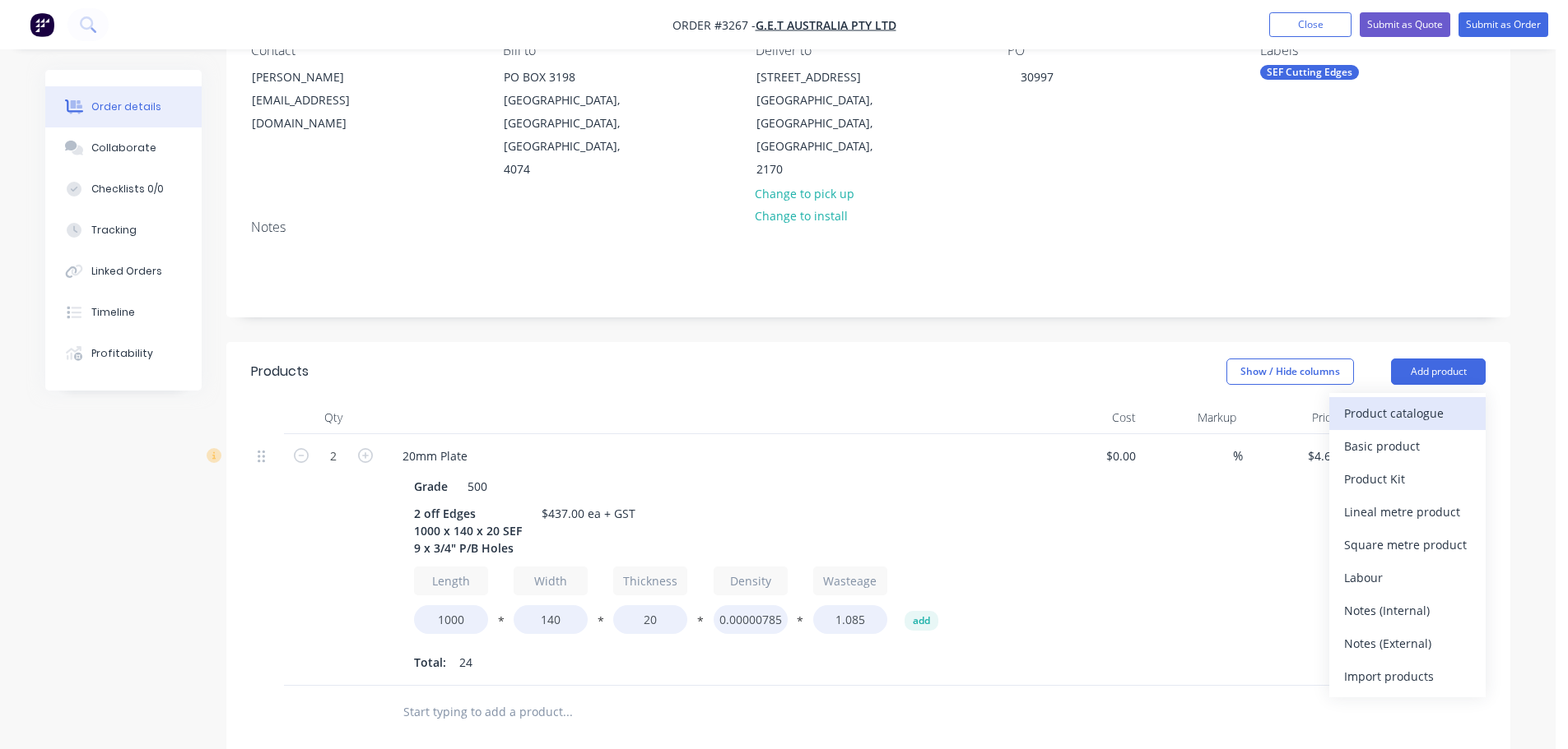
click at [1418, 401] on div "Product catalogue" at bounding box center [1407, 413] width 127 height 24
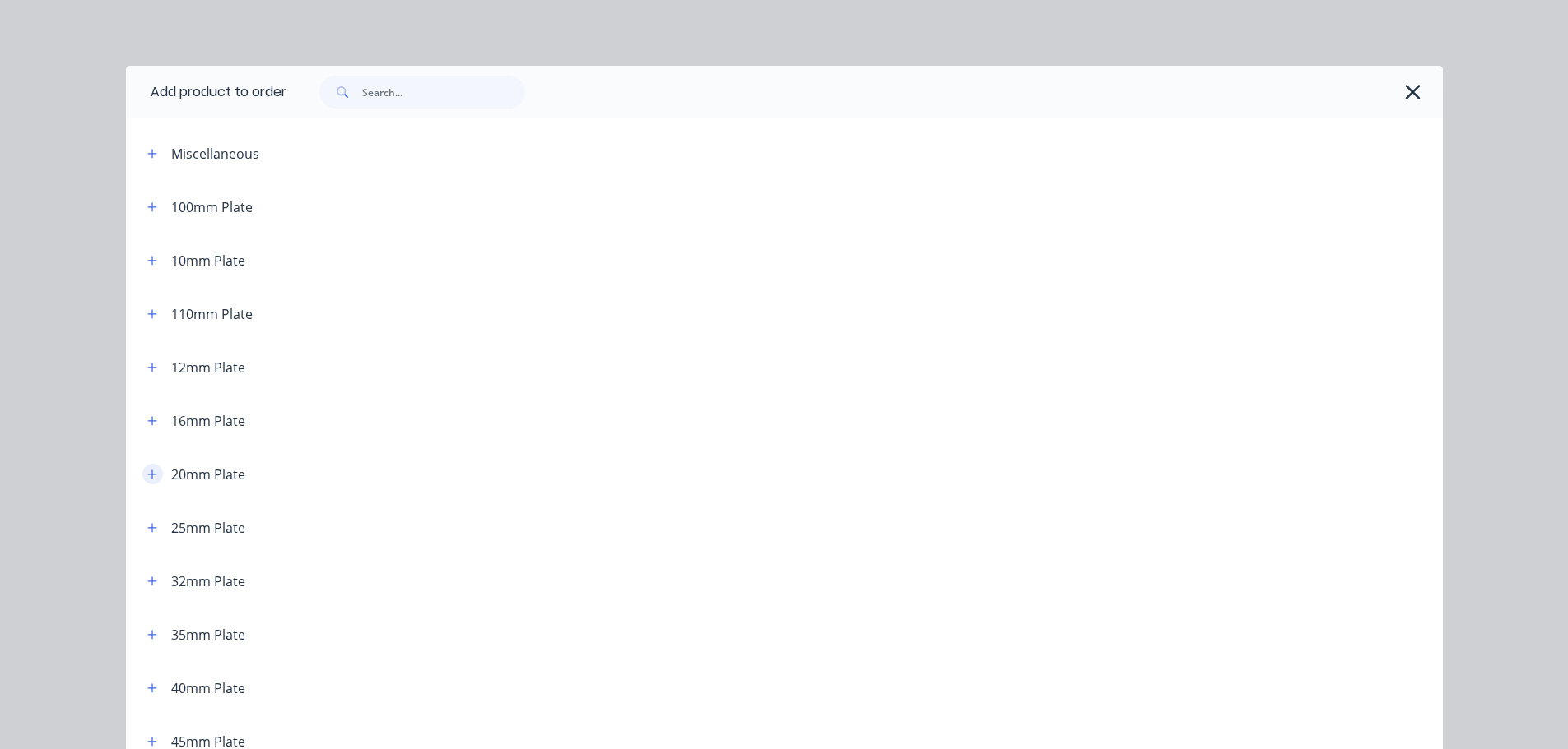
click at [151, 478] on button "button" at bounding box center [152, 474] width 21 height 21
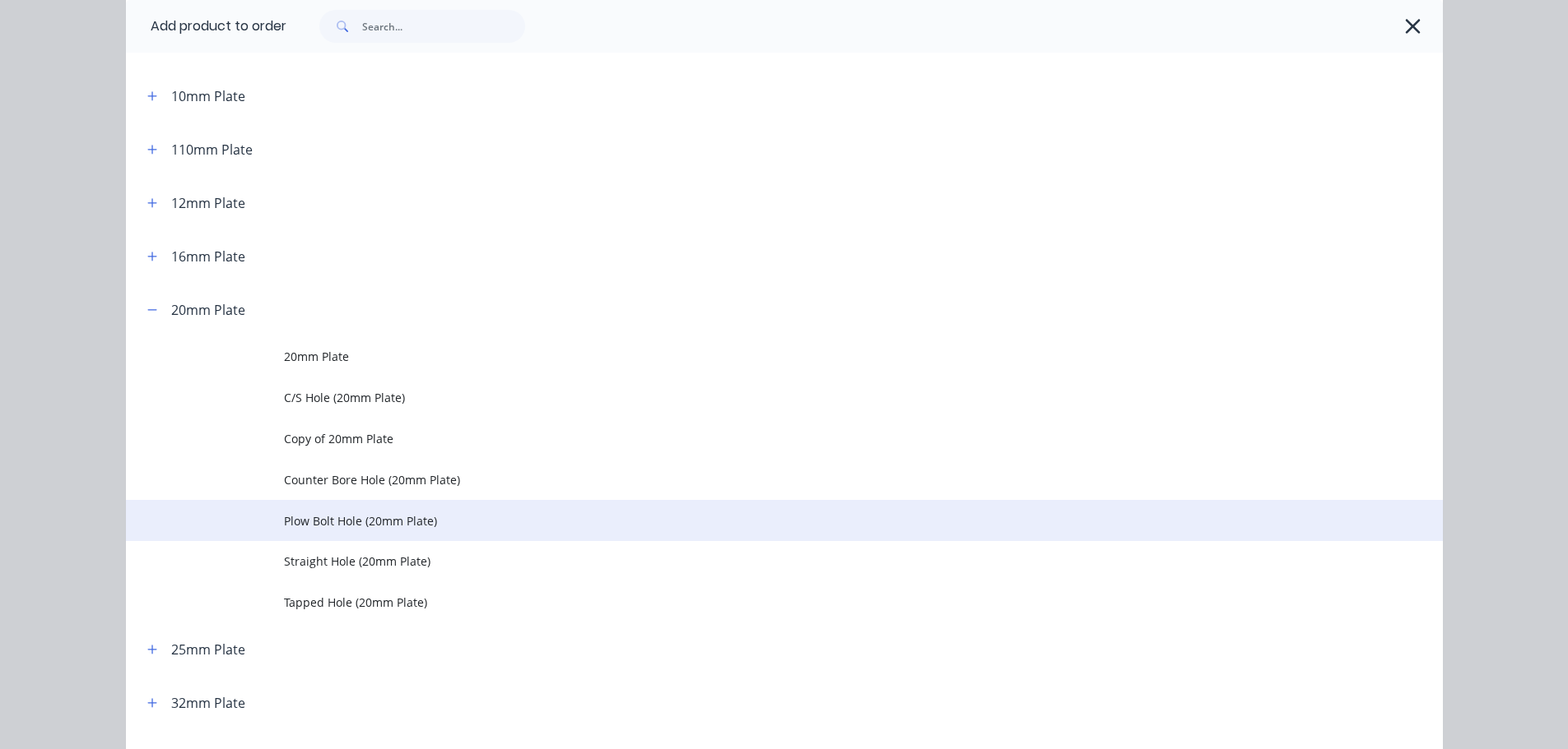
click at [327, 514] on span "Plow Bolt Hole (20mm Plate)" at bounding box center [748, 521] width 927 height 17
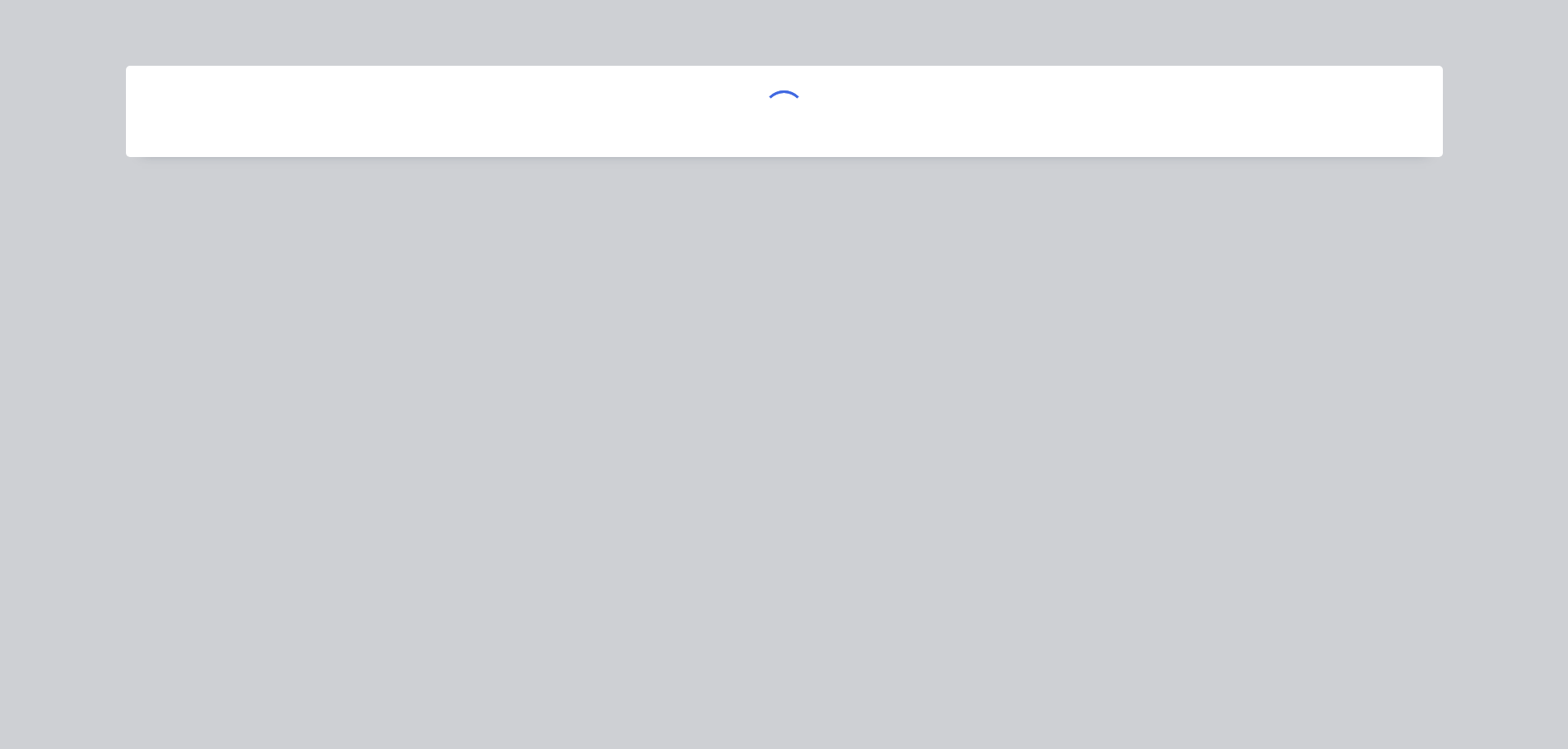
scroll to position [0, 0]
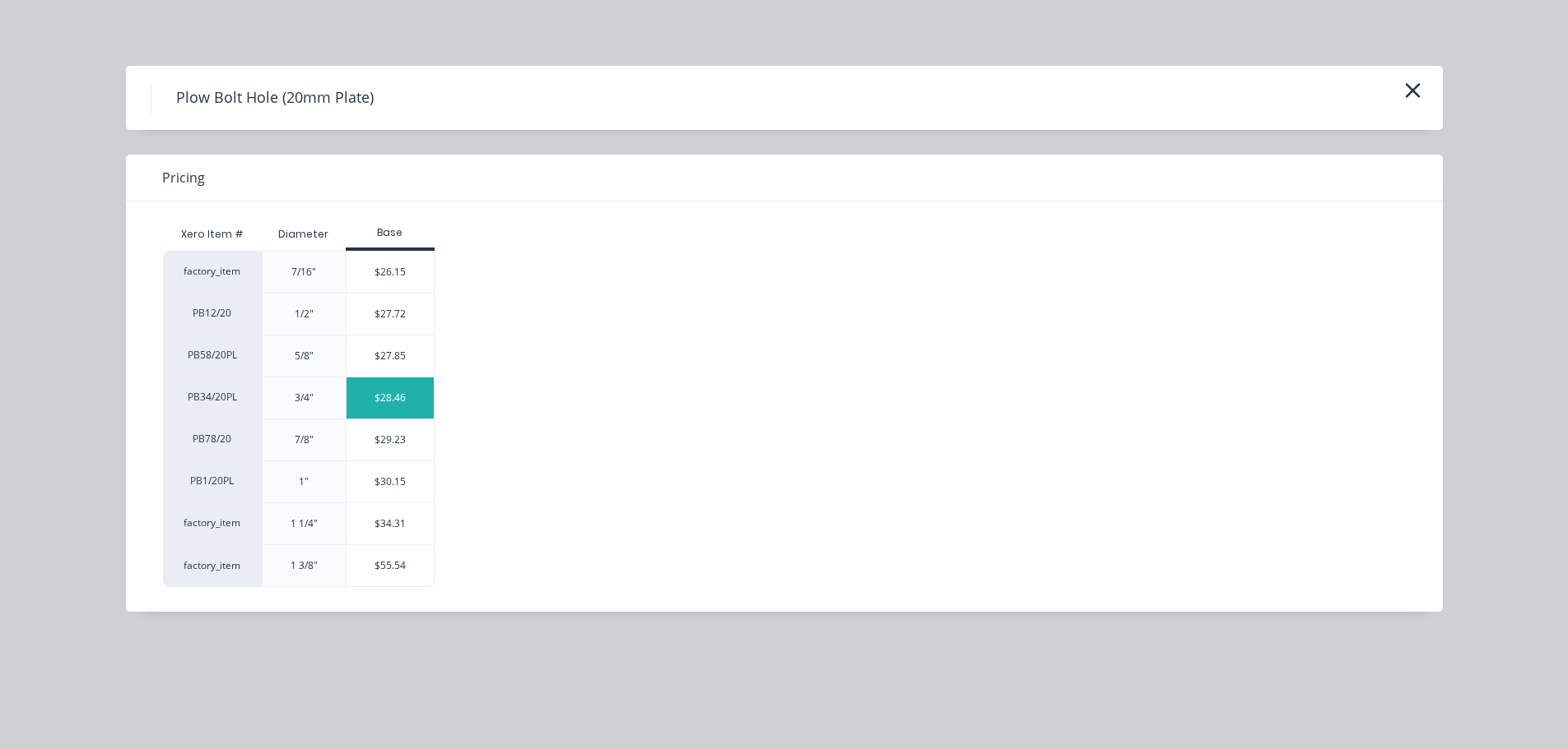
click at [374, 397] on div "$28.46" at bounding box center [390, 398] width 88 height 41
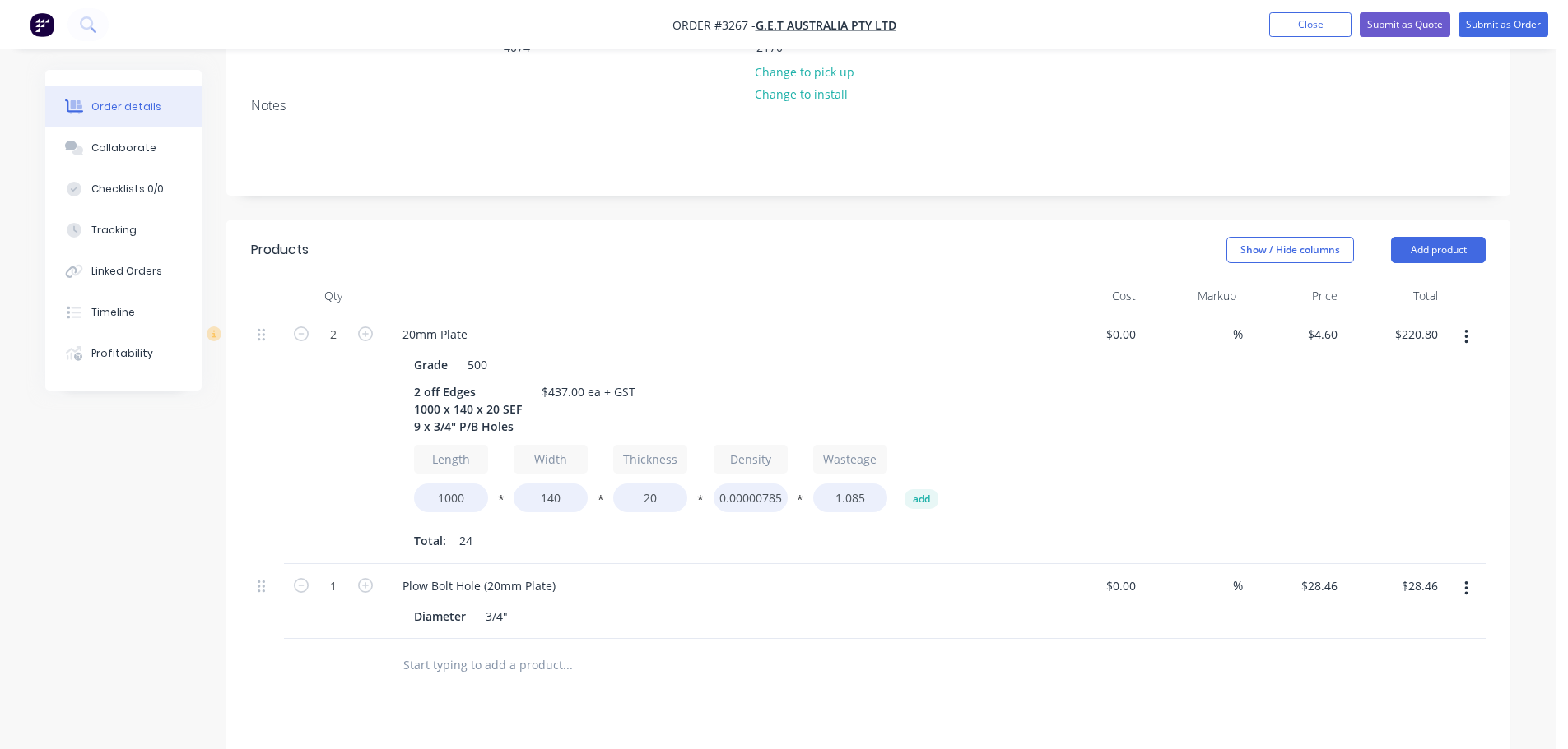
scroll to position [329, 0]
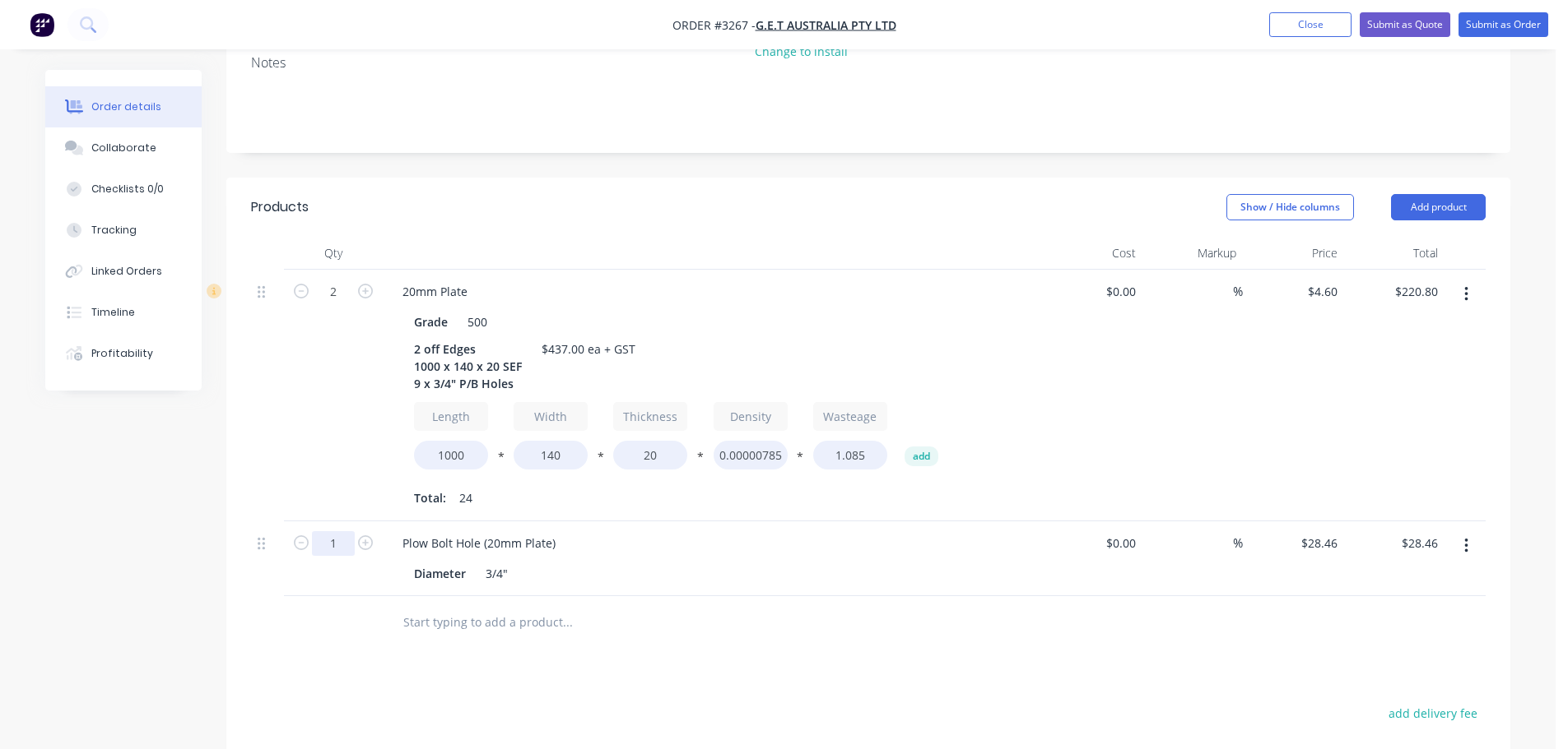
click at [338, 531] on input "1" at bounding box center [334, 543] width 43 height 24
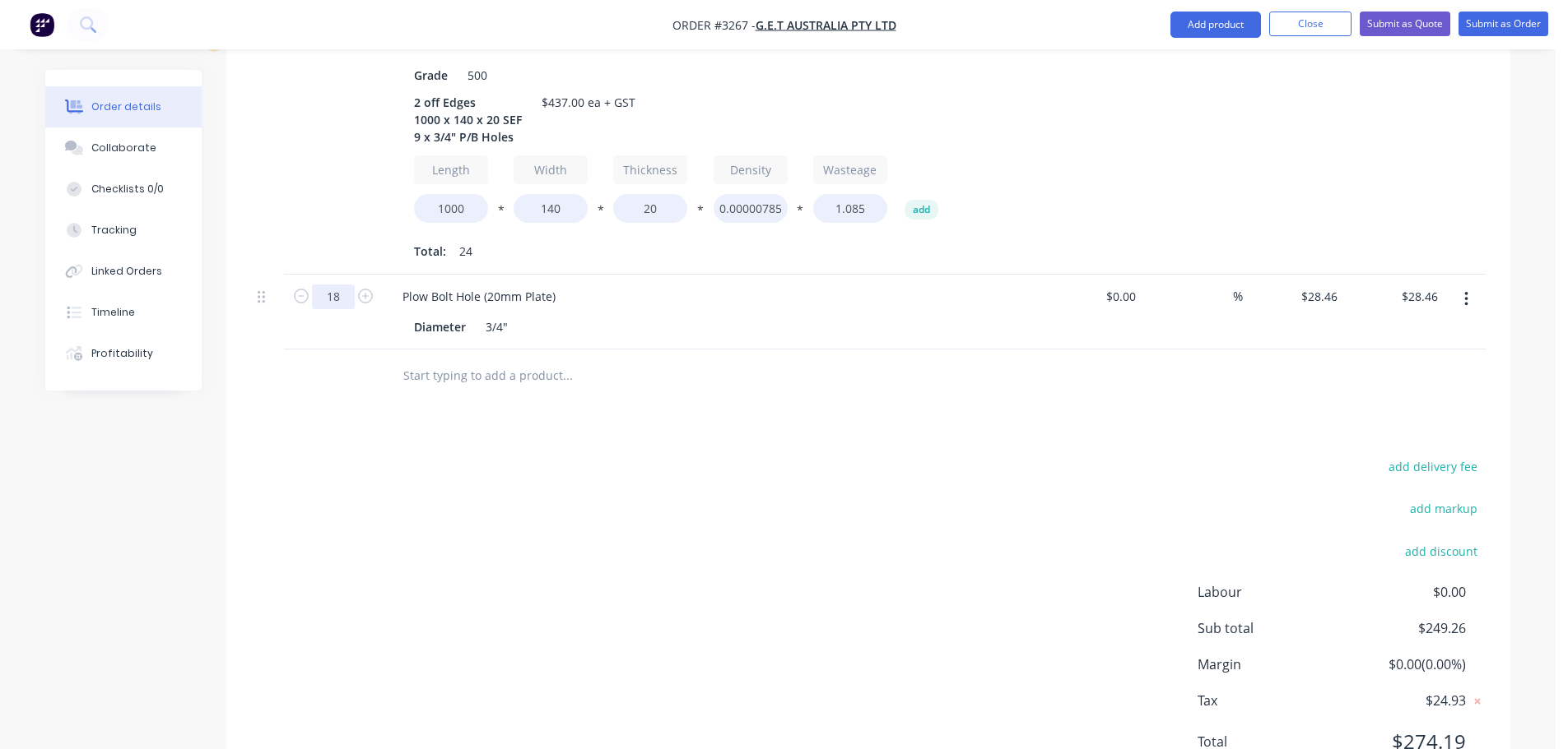
type input "18"
type input "$512.28"
click at [1077, 411] on div "Products Show / Hide columns Add product Qty Cost Markup Price Total 2 20mm Pla…" at bounding box center [868, 364] width 1284 height 867
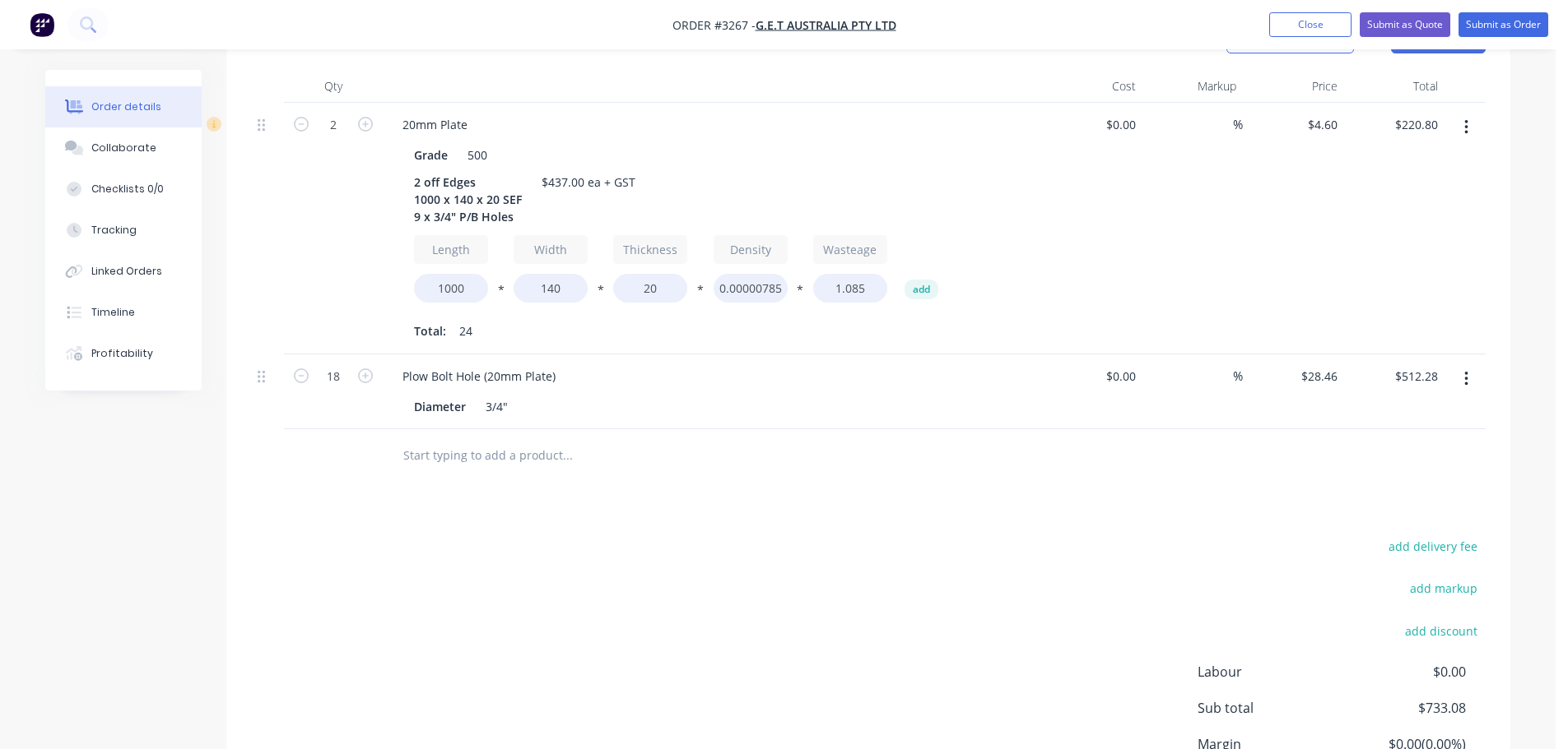
scroll to position [246, 0]
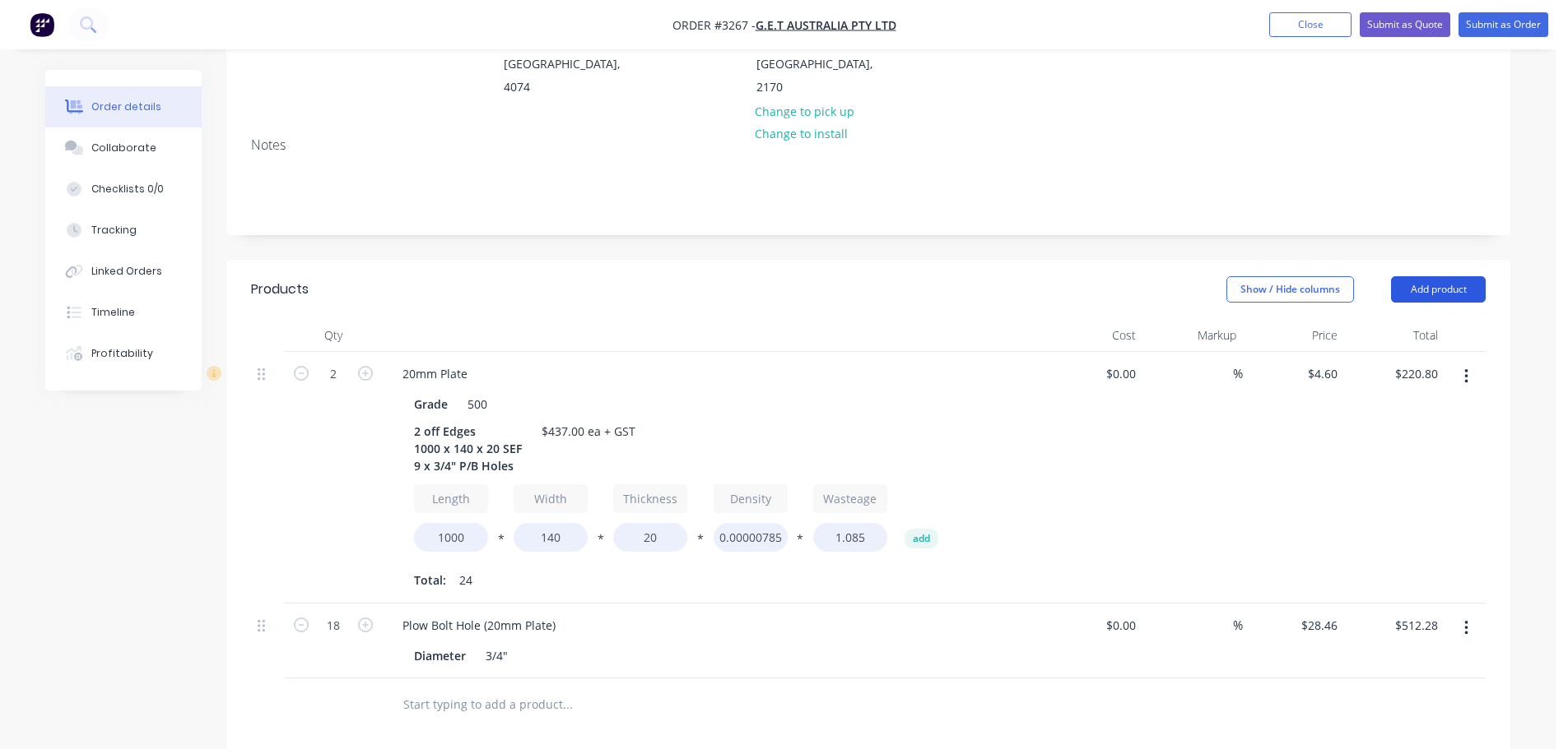
click at [1411, 276] on button "Add product" at bounding box center [1438, 289] width 94 height 26
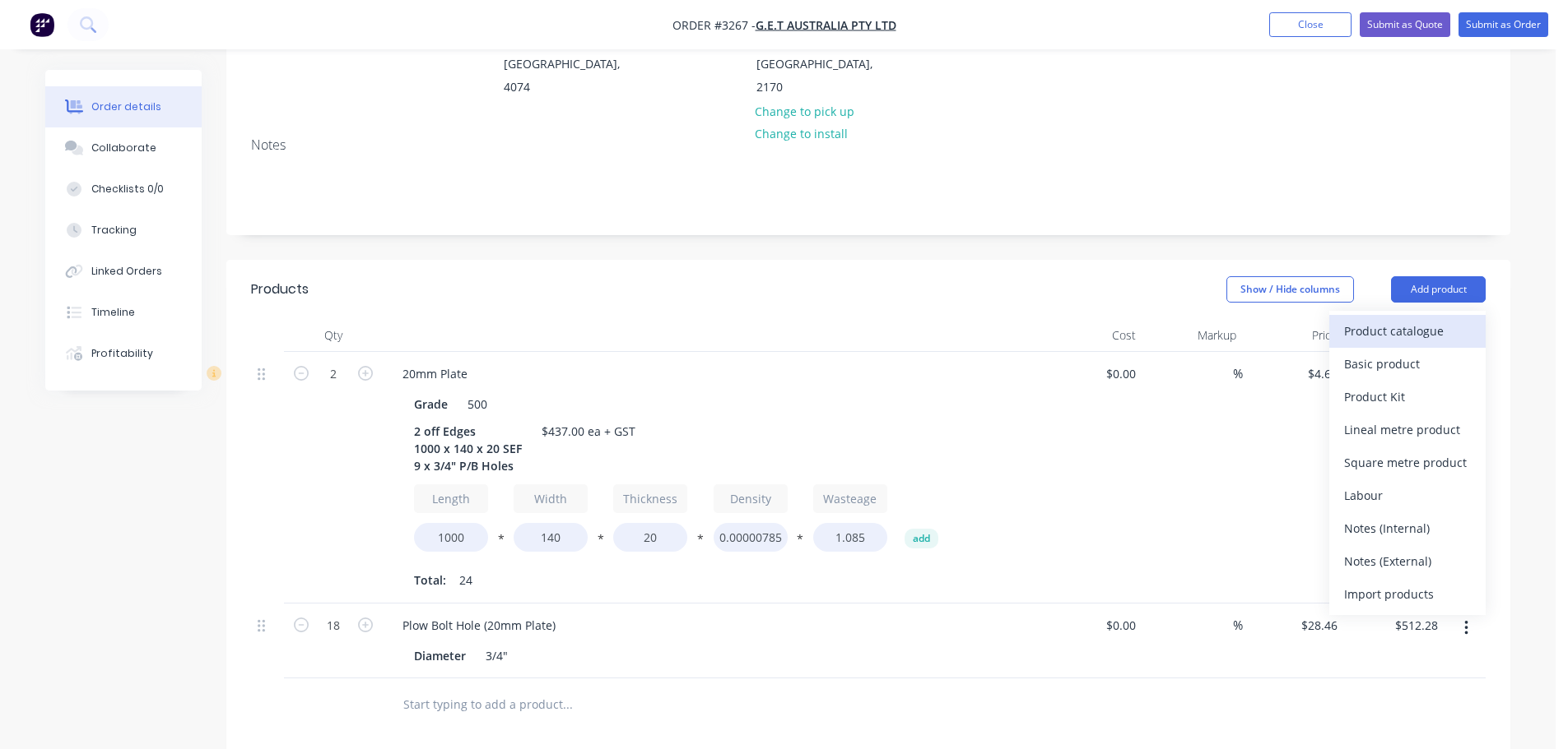
click at [1398, 319] on div "Product catalogue" at bounding box center [1407, 331] width 127 height 24
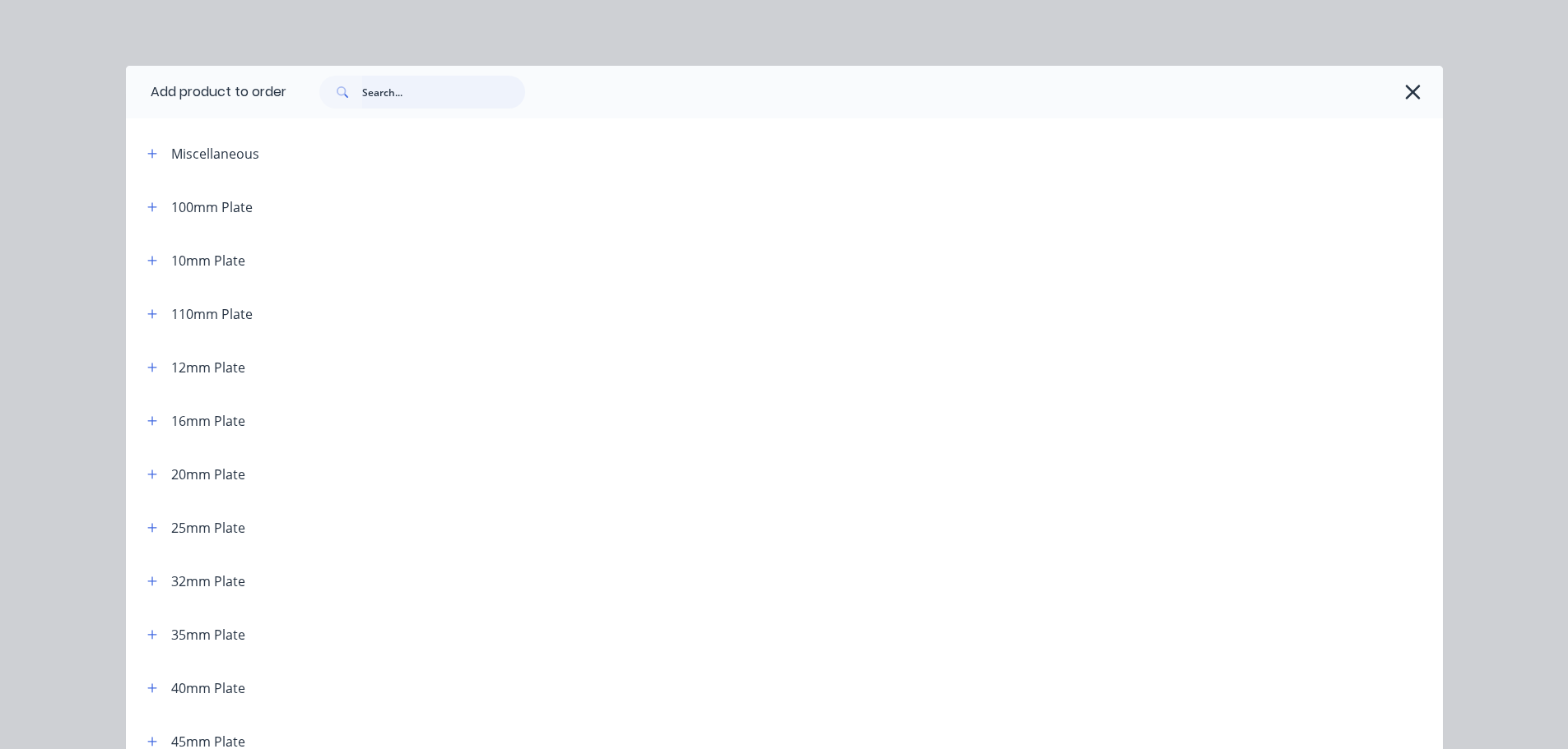
click at [467, 90] on input "text" at bounding box center [444, 92] width 163 height 33
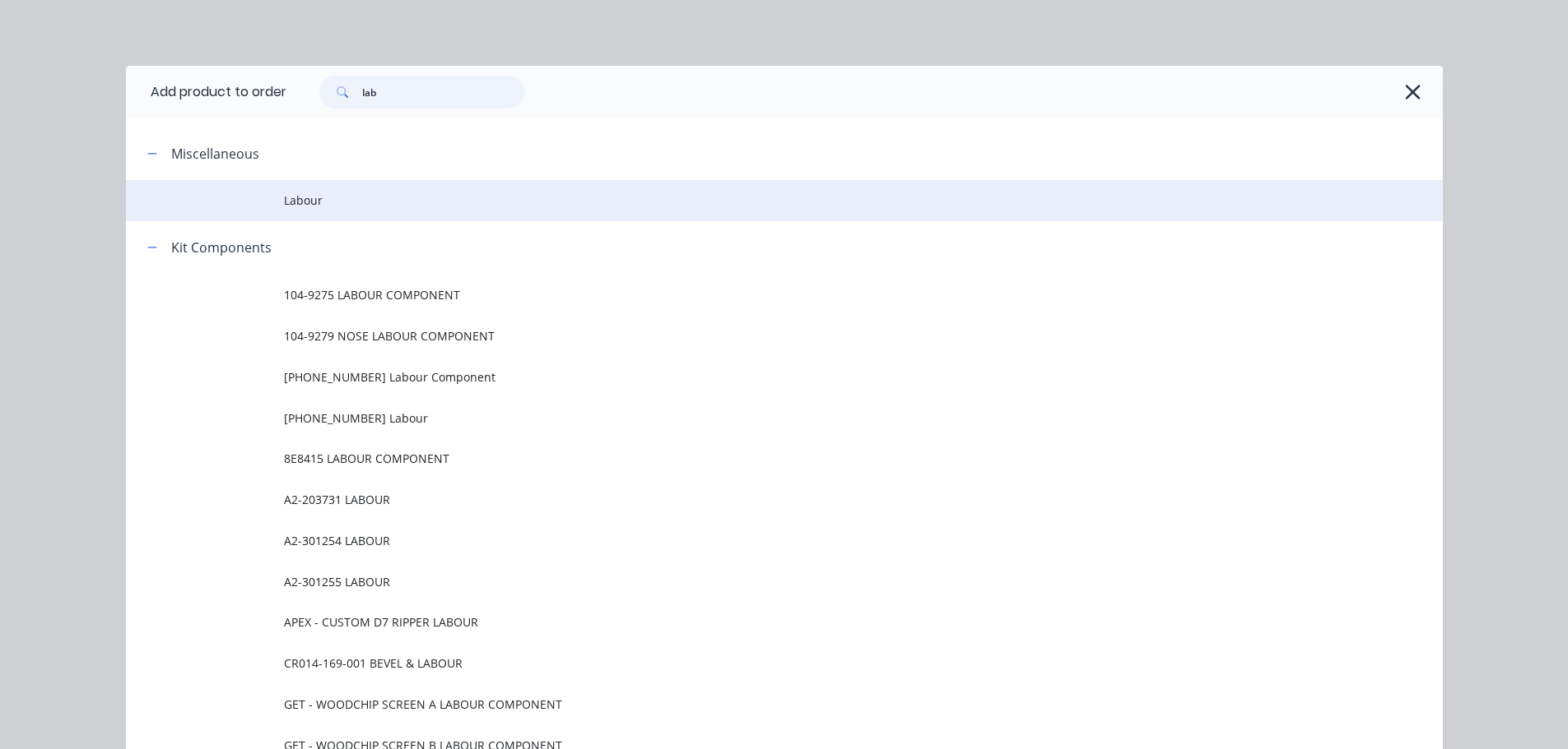
type input "lab"
click at [358, 211] on td "Labour" at bounding box center [864, 201] width 1159 height 41
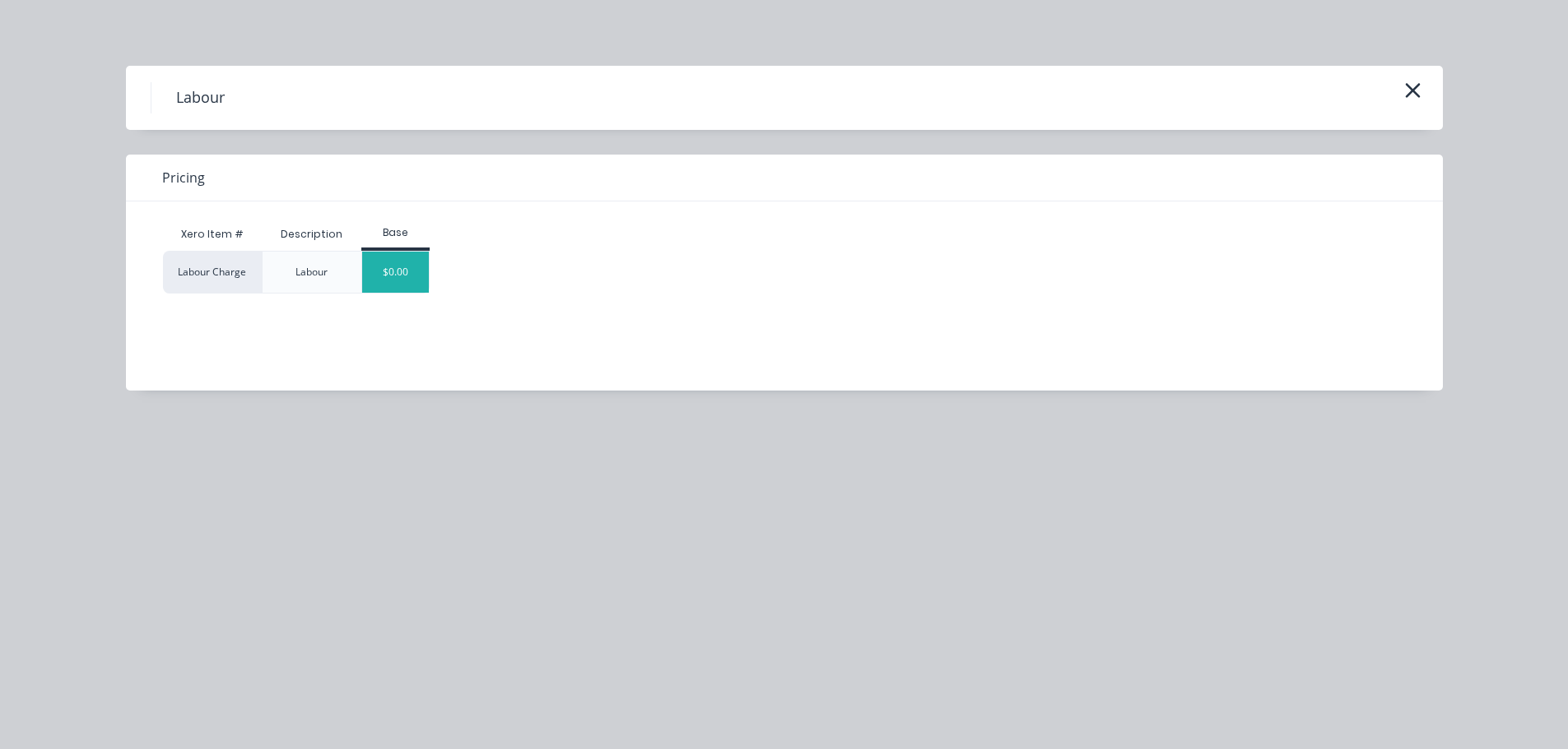
click at [400, 265] on div "$0.00" at bounding box center [396, 272] width 67 height 41
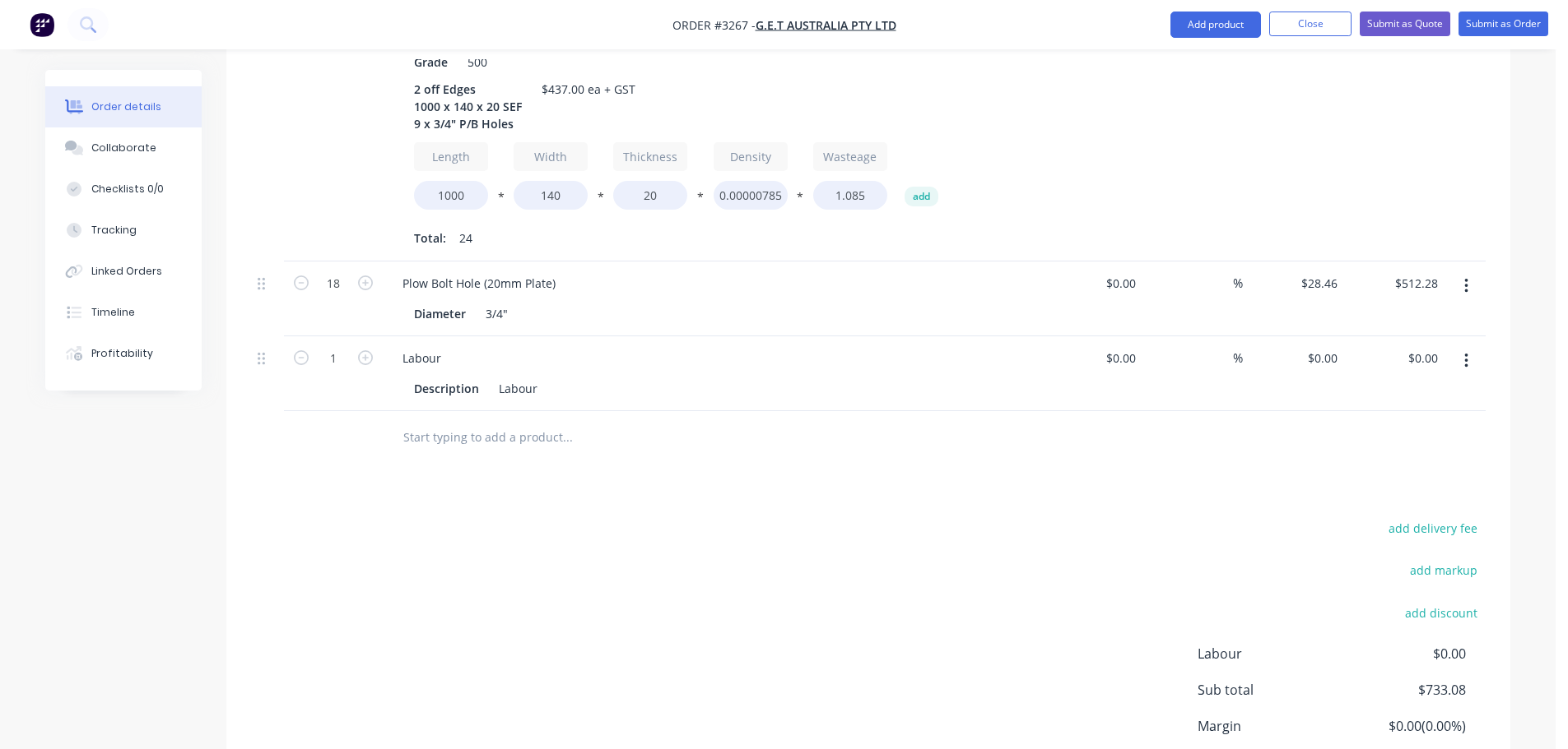
scroll to position [701, 0]
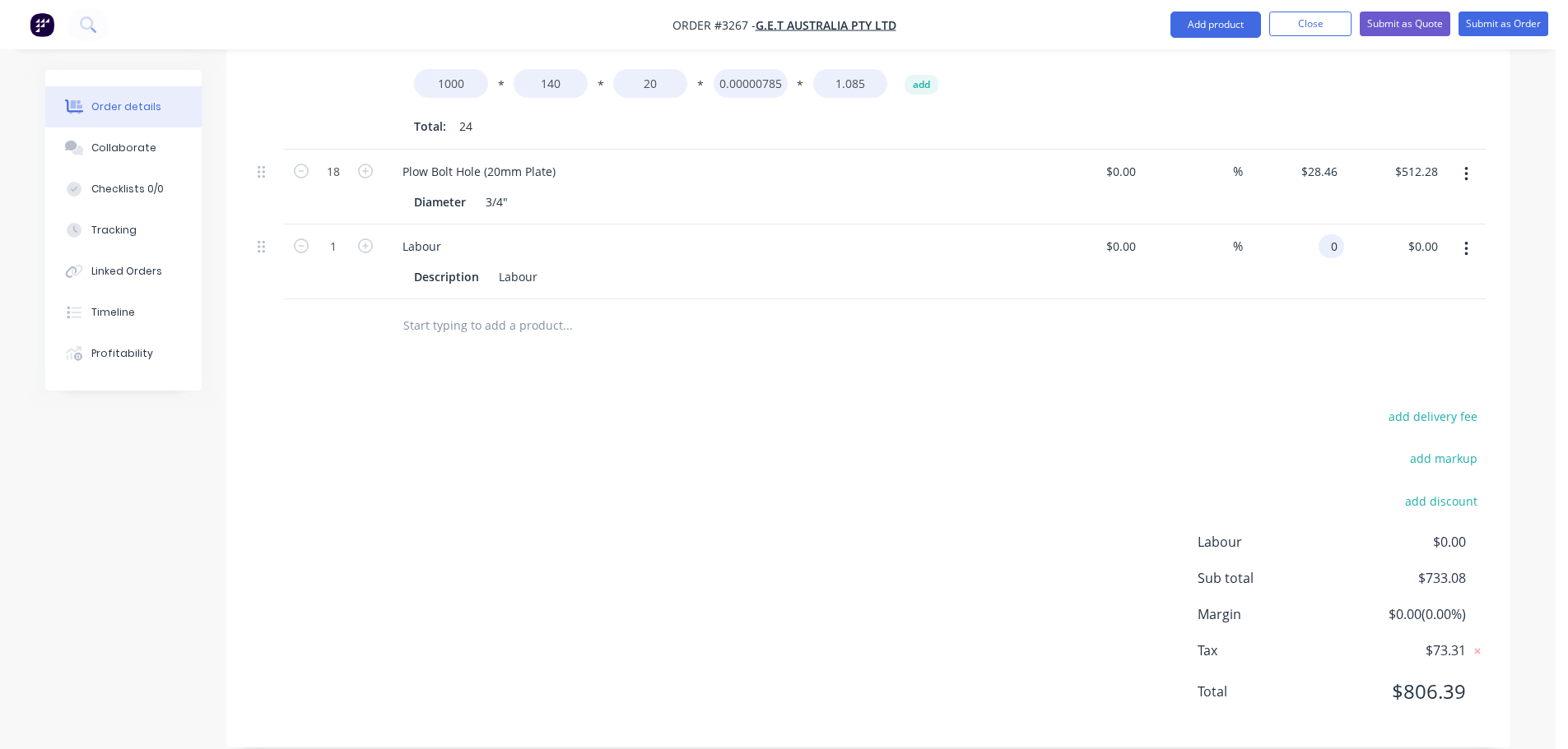
click at [1339, 235] on input "0" at bounding box center [1334, 246] width 19 height 24
type input "$140.92"
click at [1094, 333] on div "Products Show / Hide columns Add product Qty Cost Markup Price Total 2 20mm Pla…" at bounding box center [868, 277] width 1284 height 942
click at [186, 149] on button "Collaborate" at bounding box center [123, 148] width 157 height 41
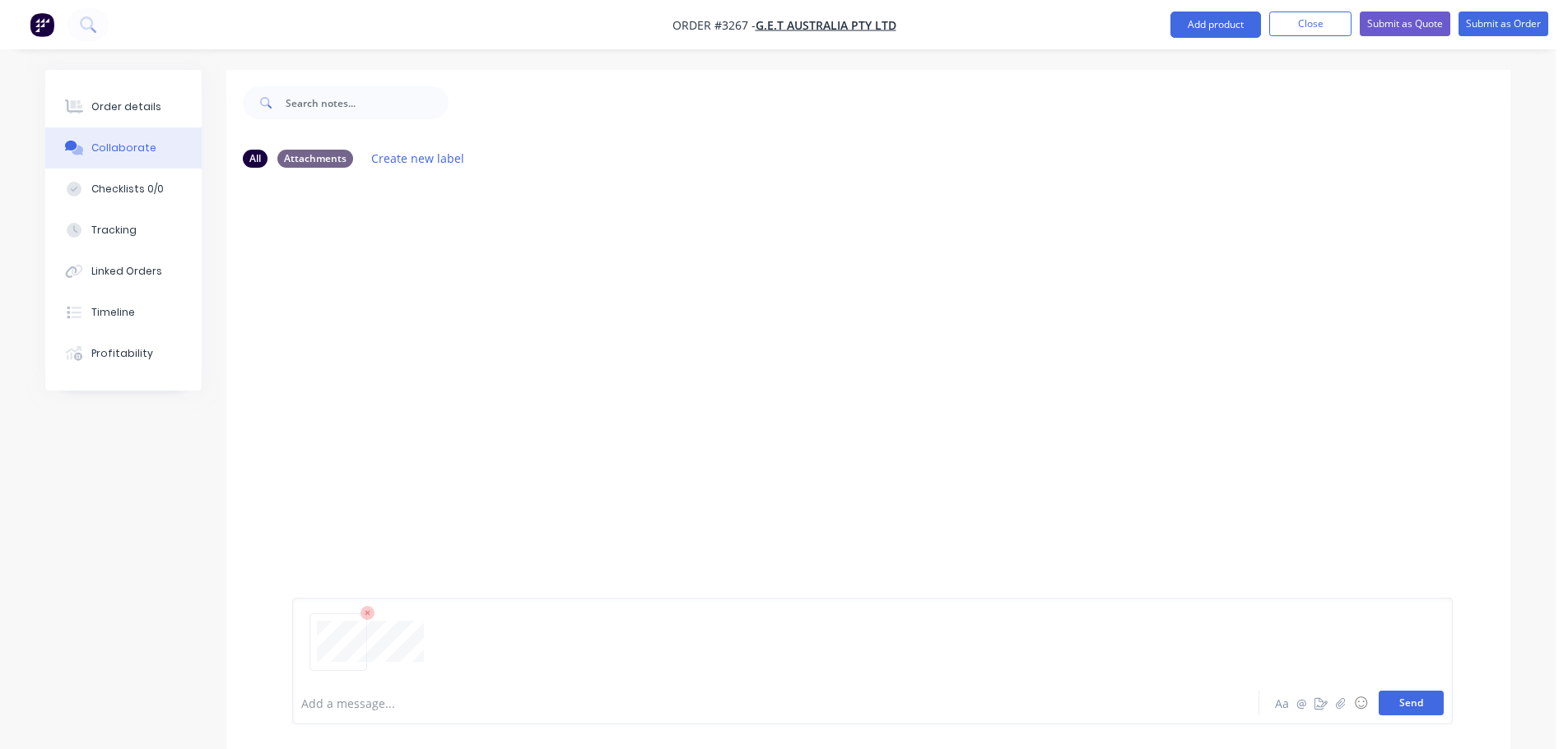
click at [1393, 699] on button "Send" at bounding box center [1411, 703] width 65 height 24
click at [102, 103] on div "Order details" at bounding box center [127, 107] width 70 height 14
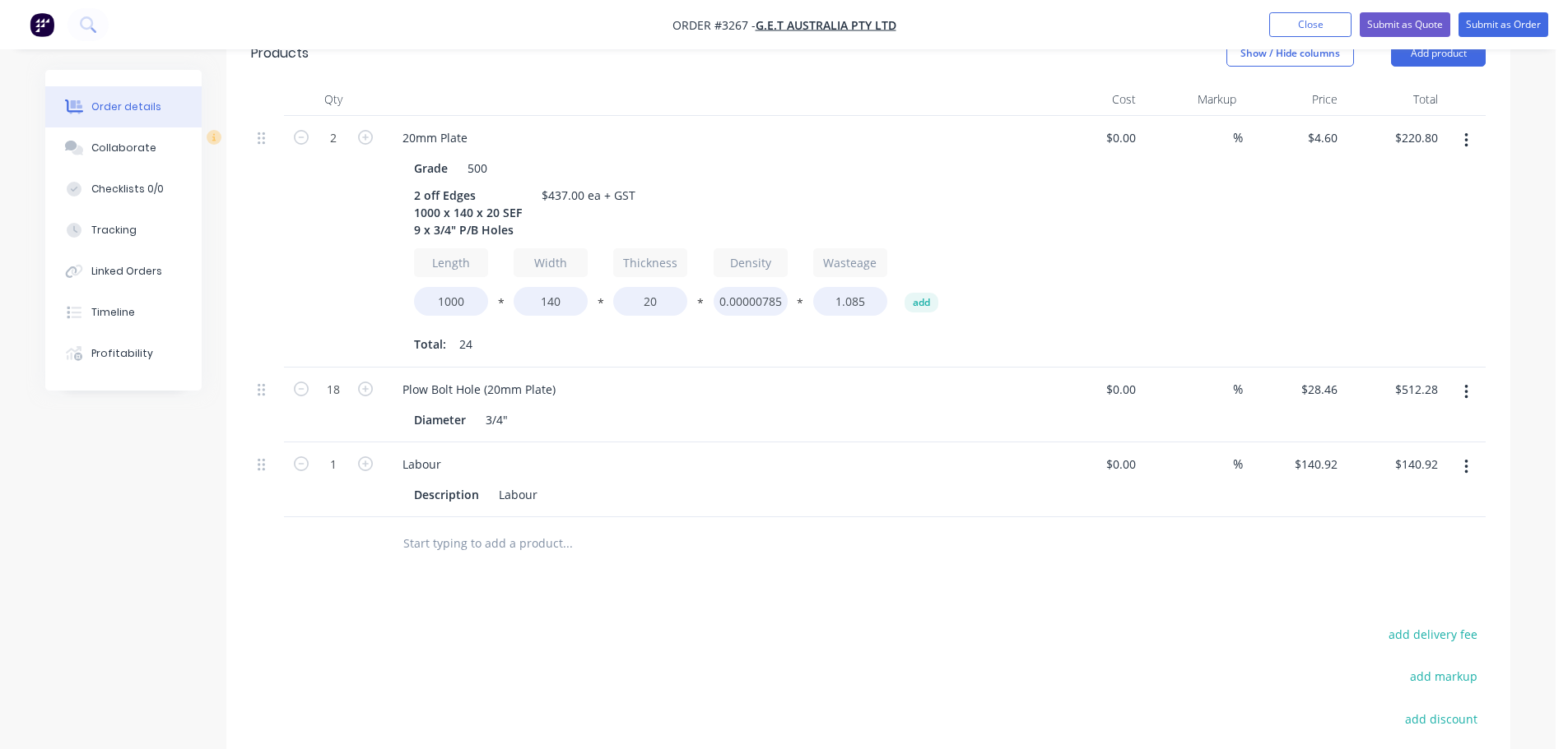
scroll to position [701, 0]
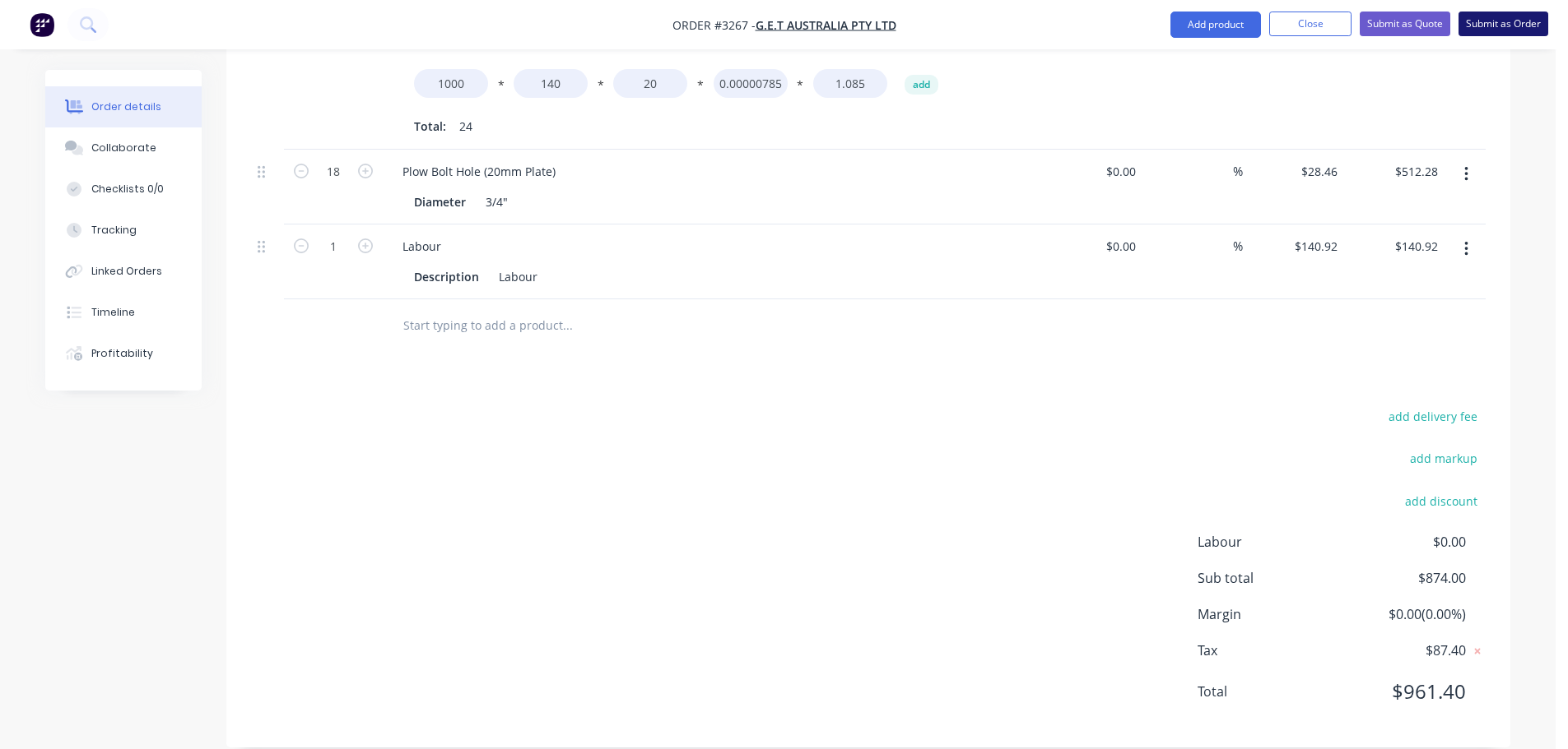
click at [1465, 27] on button "Submit as Order" at bounding box center [1503, 23] width 90 height 24
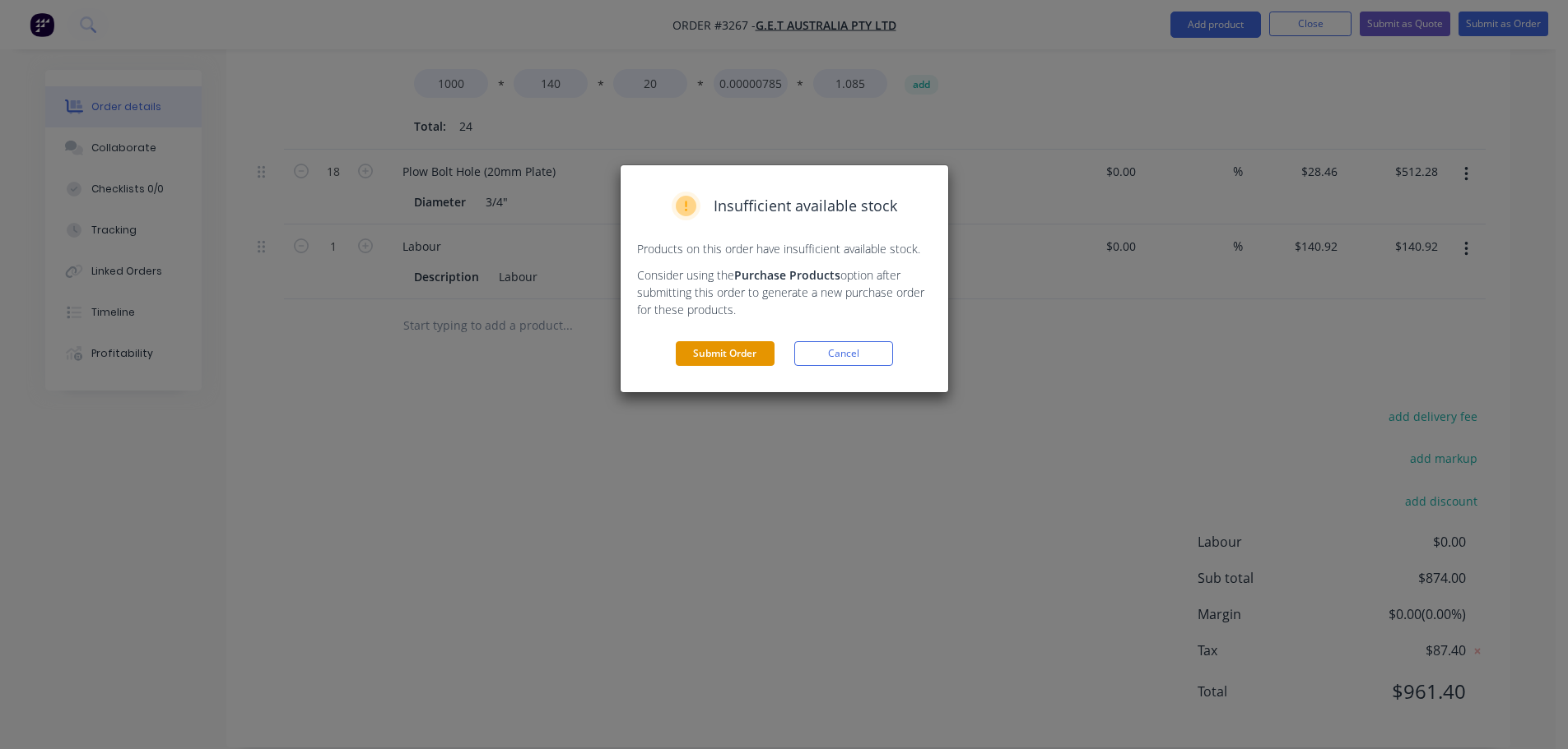
click at [746, 358] on button "Submit Order" at bounding box center [725, 353] width 99 height 24
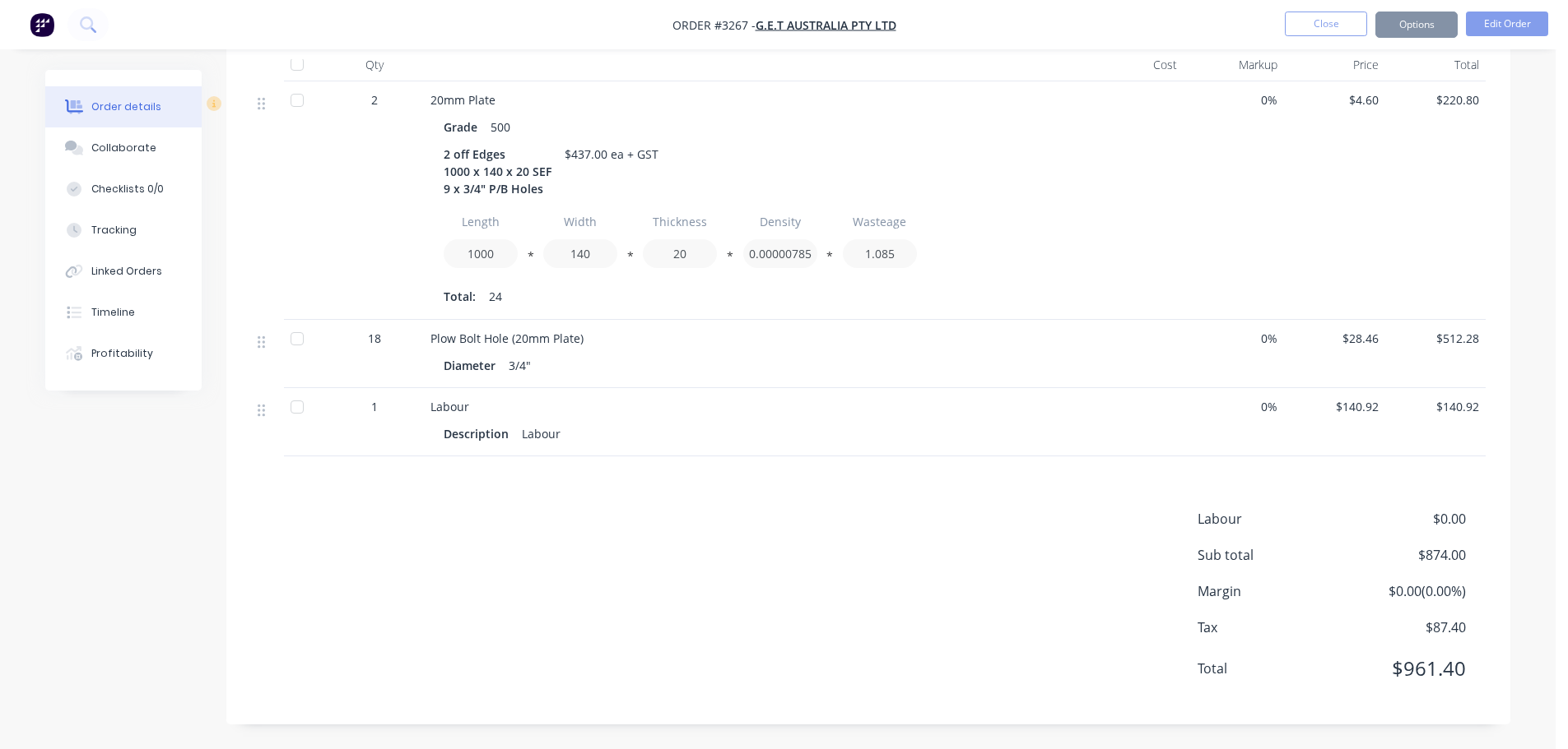
scroll to position [468, 0]
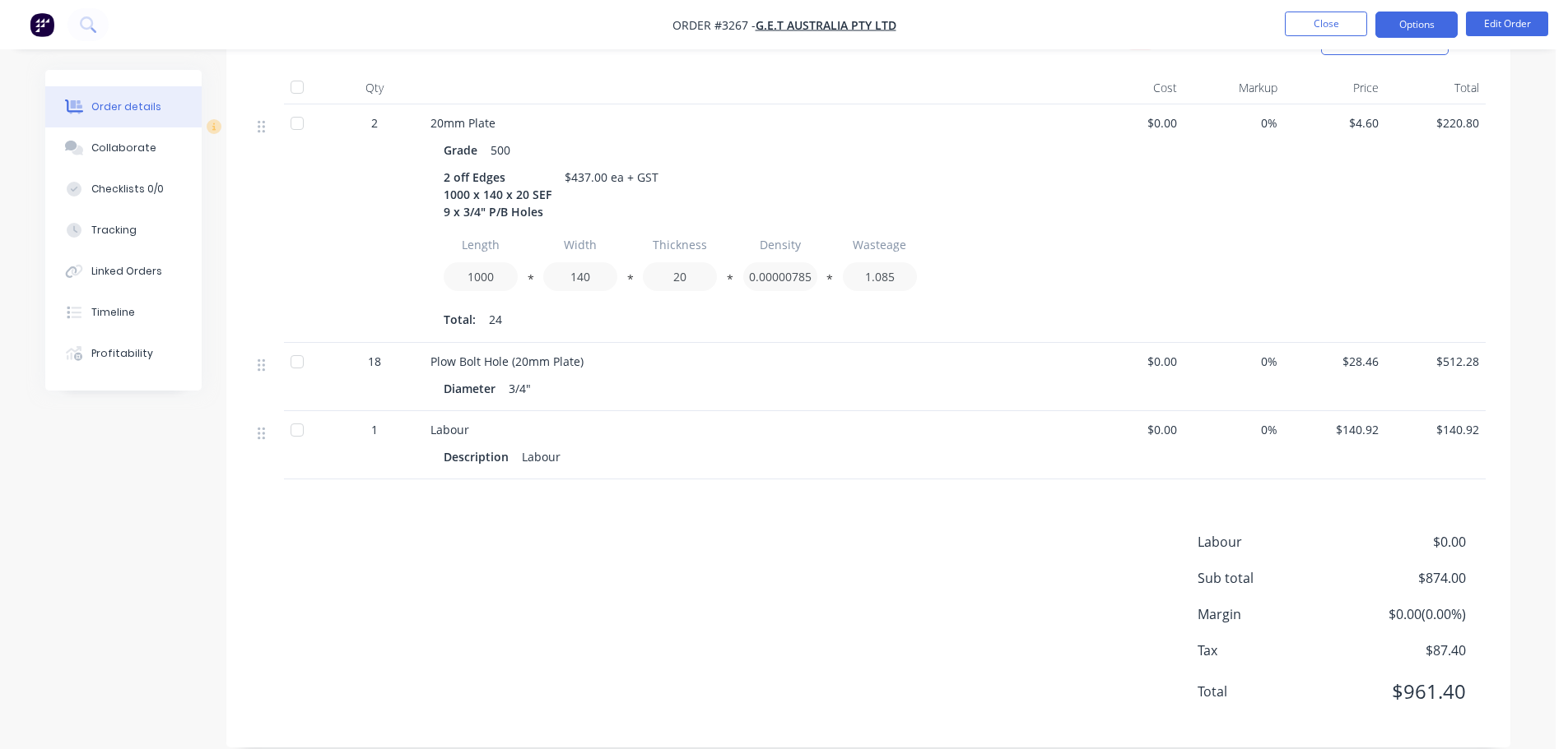
click at [1417, 13] on button "Options" at bounding box center [1416, 24] width 82 height 26
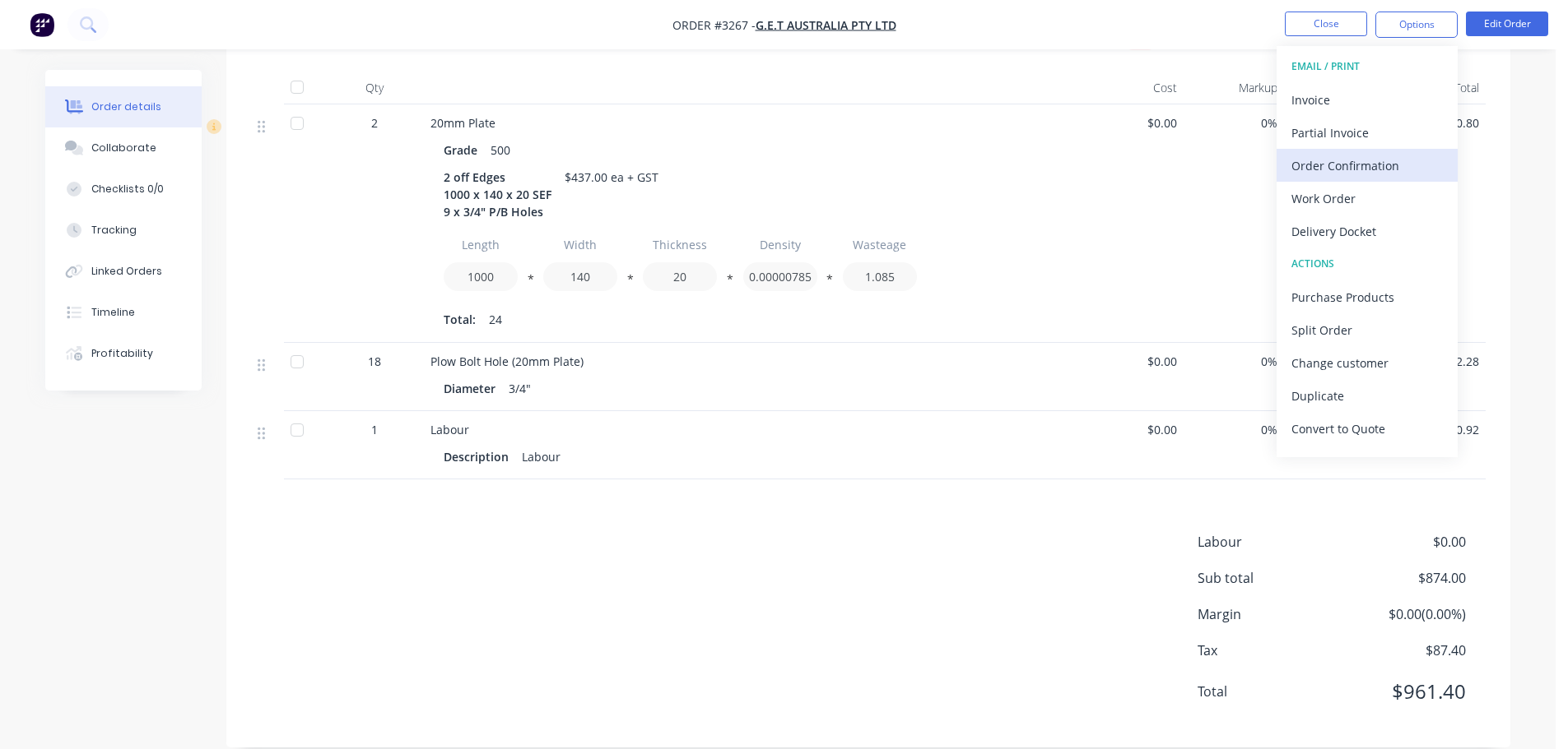
click at [1317, 177] on div "Order Confirmation" at bounding box center [1367, 165] width 151 height 24
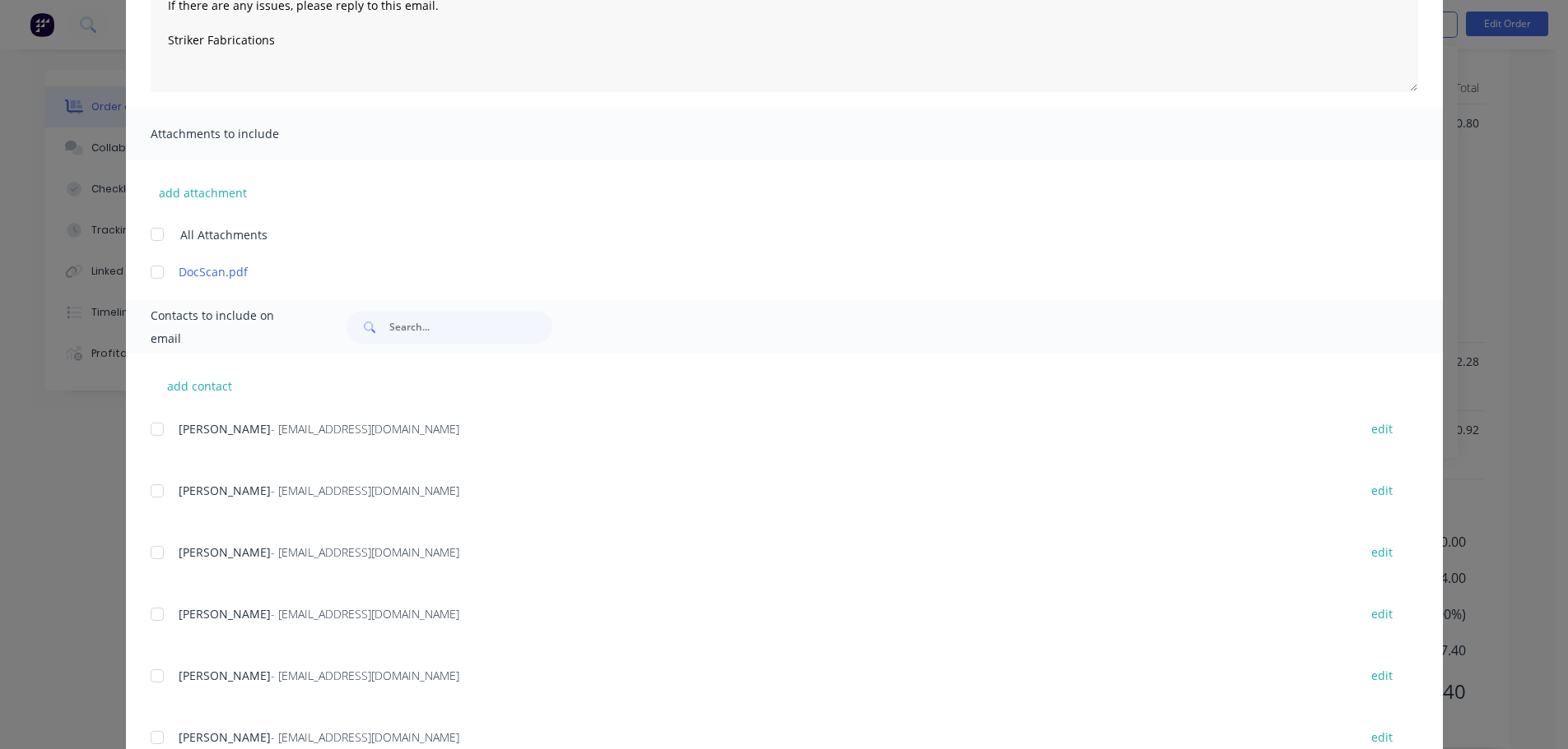
scroll to position [326, 0]
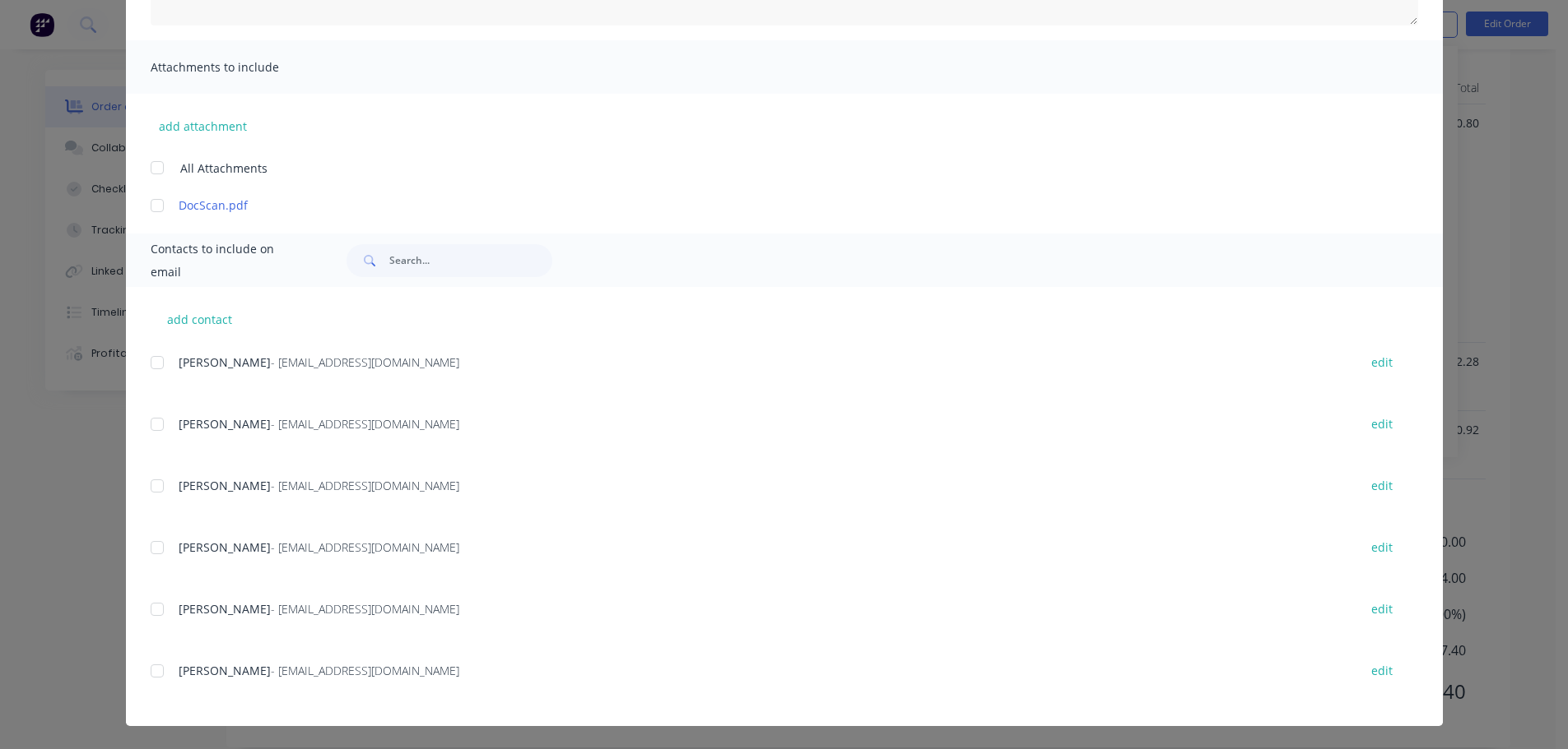
click at [156, 480] on div at bounding box center [157, 486] width 33 height 33
type textarea "Thank you for your order! Click 'view my order' to see your order confirmation.…"
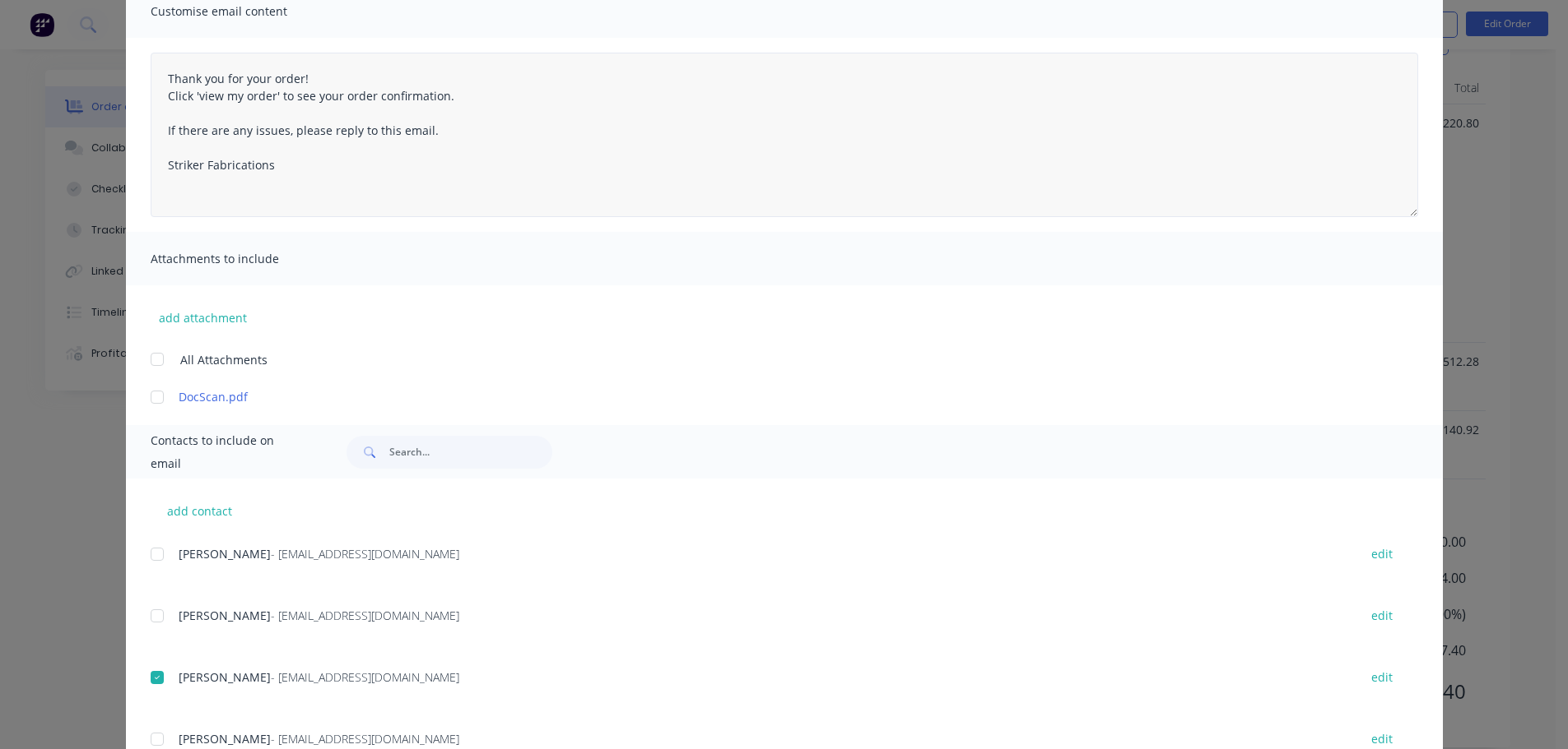
scroll to position [0, 0]
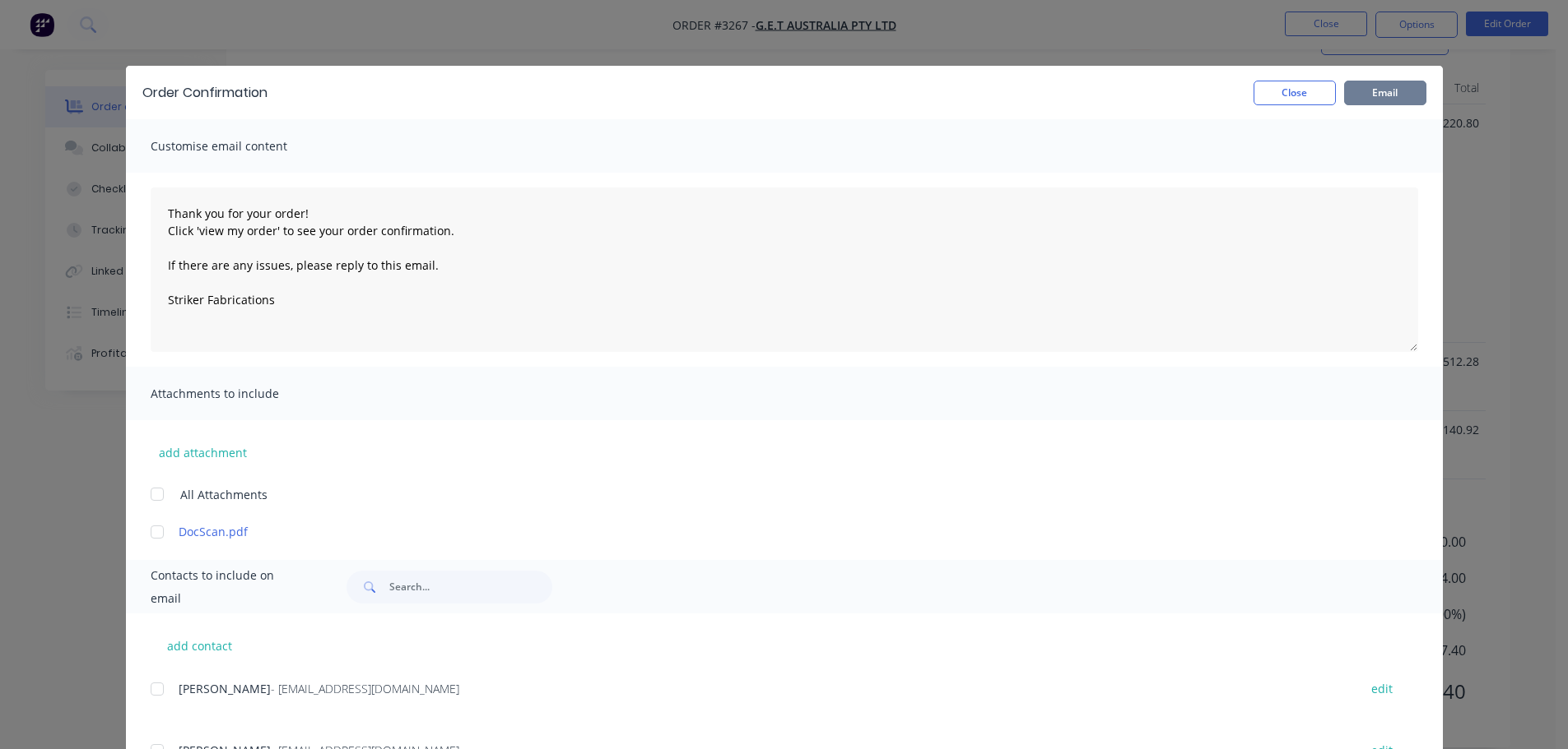
click at [1375, 92] on button "Email" at bounding box center [1384, 93] width 82 height 24
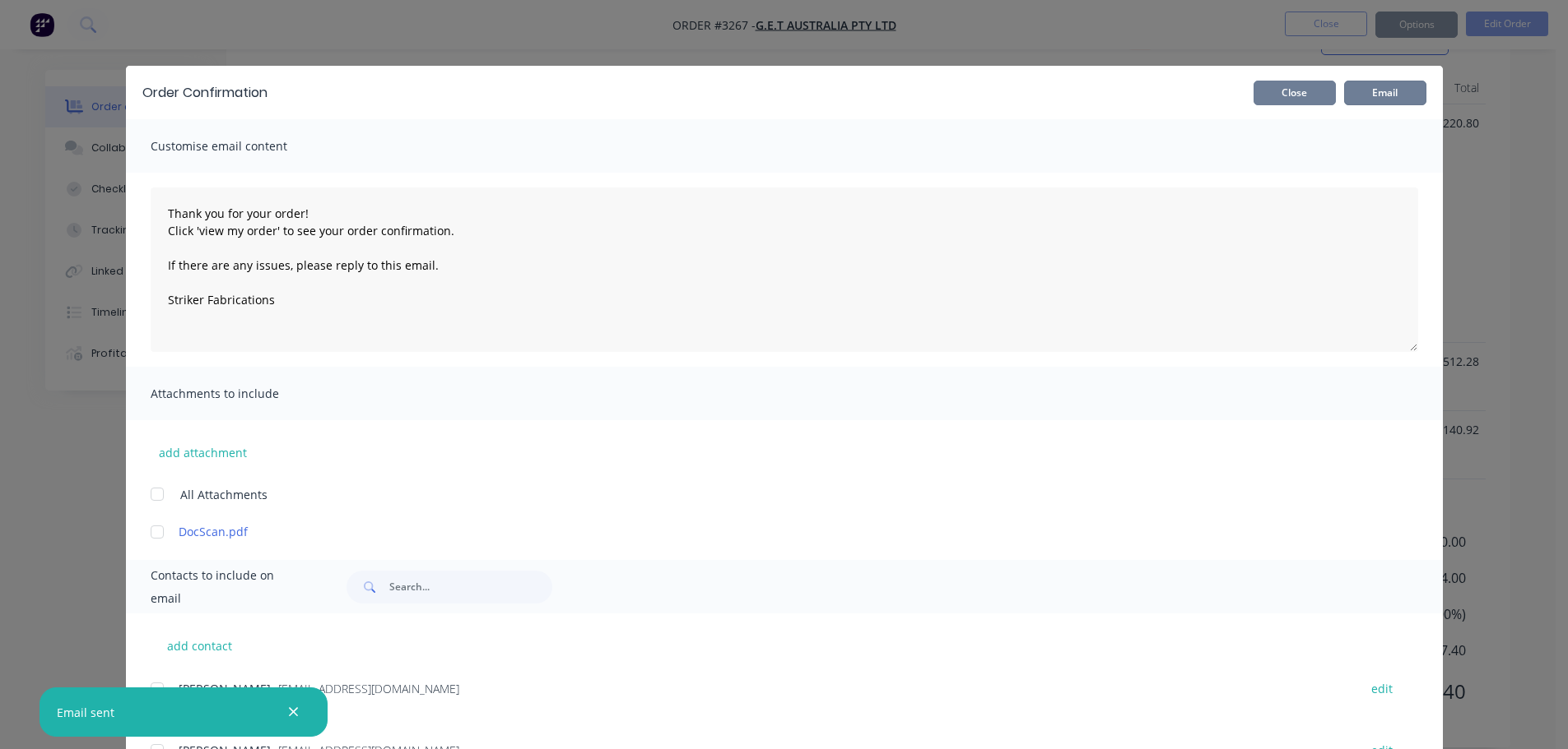
type textarea "Thank you for your order! Click 'view my order' to see your order confirmation.…"
click at [1287, 96] on button "Close" at bounding box center [1294, 93] width 82 height 24
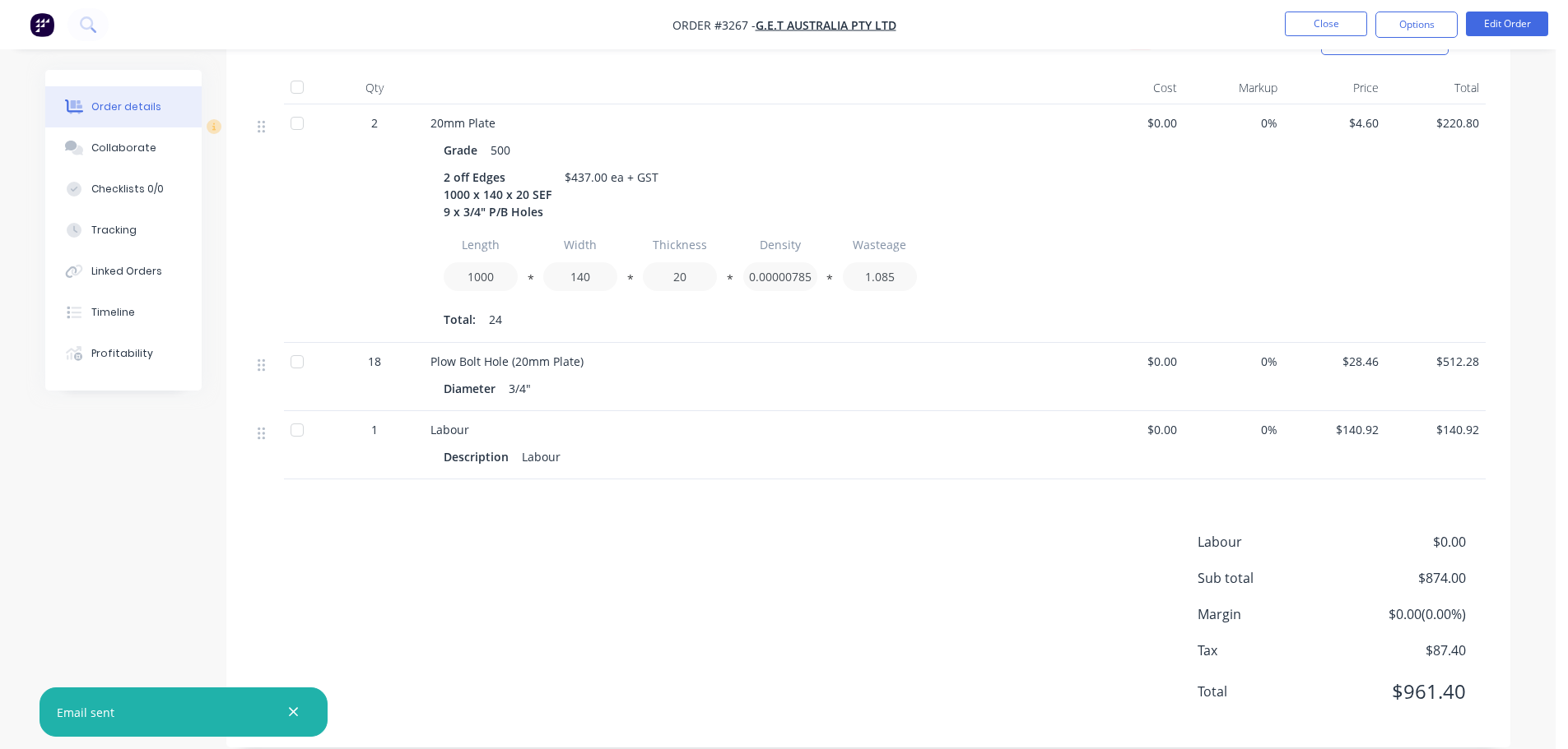
drag, startPoint x: 1398, startPoint y: 17, endPoint x: 1392, endPoint y: 40, distance: 23.8
click at [1398, 18] on button "Options" at bounding box center [1416, 24] width 82 height 26
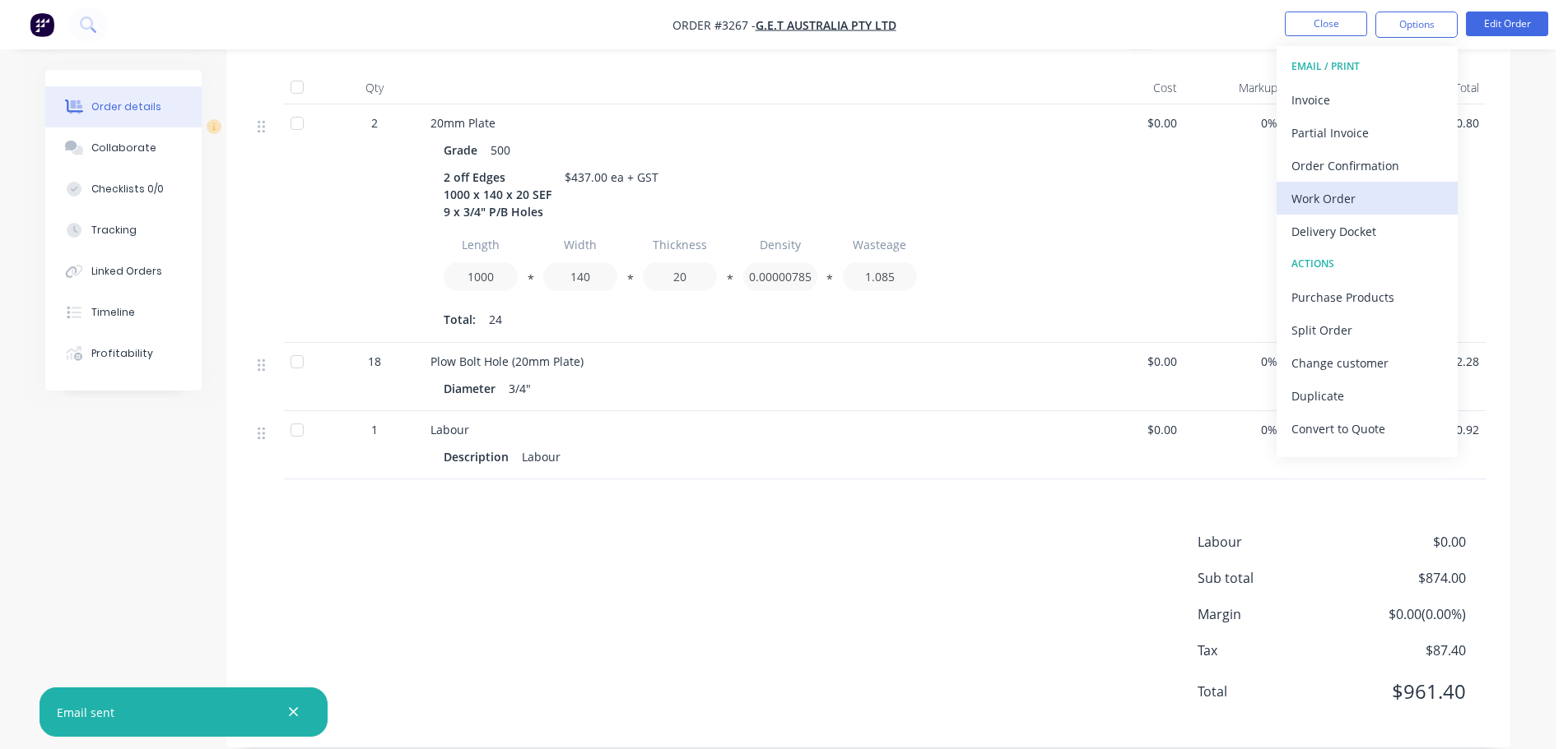
click at [1321, 189] on div "Work Order" at bounding box center [1367, 199] width 151 height 24
click at [1321, 189] on div "Custom" at bounding box center [1367, 199] width 151 height 24
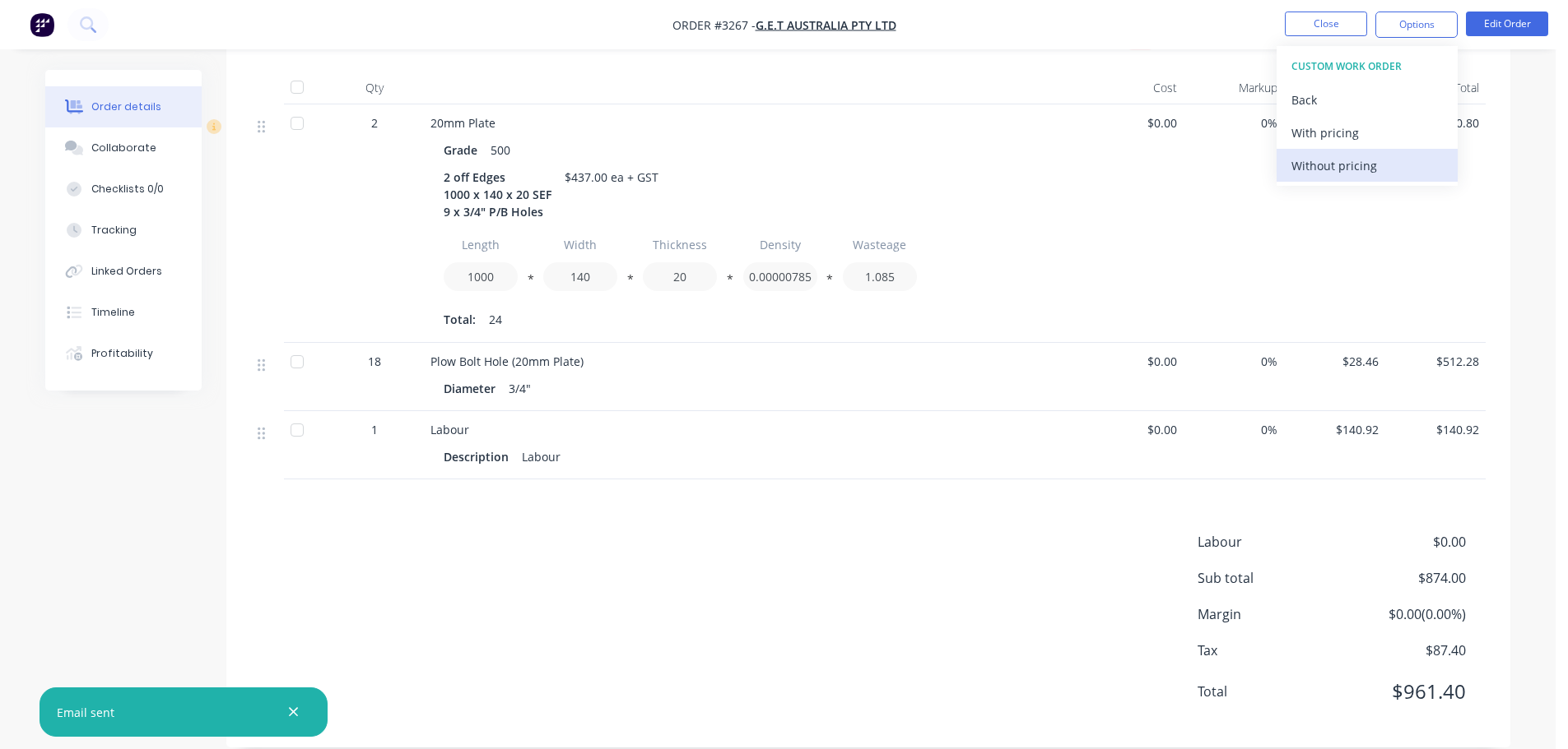
click at [1322, 166] on div "Without pricing" at bounding box center [1367, 165] width 151 height 24
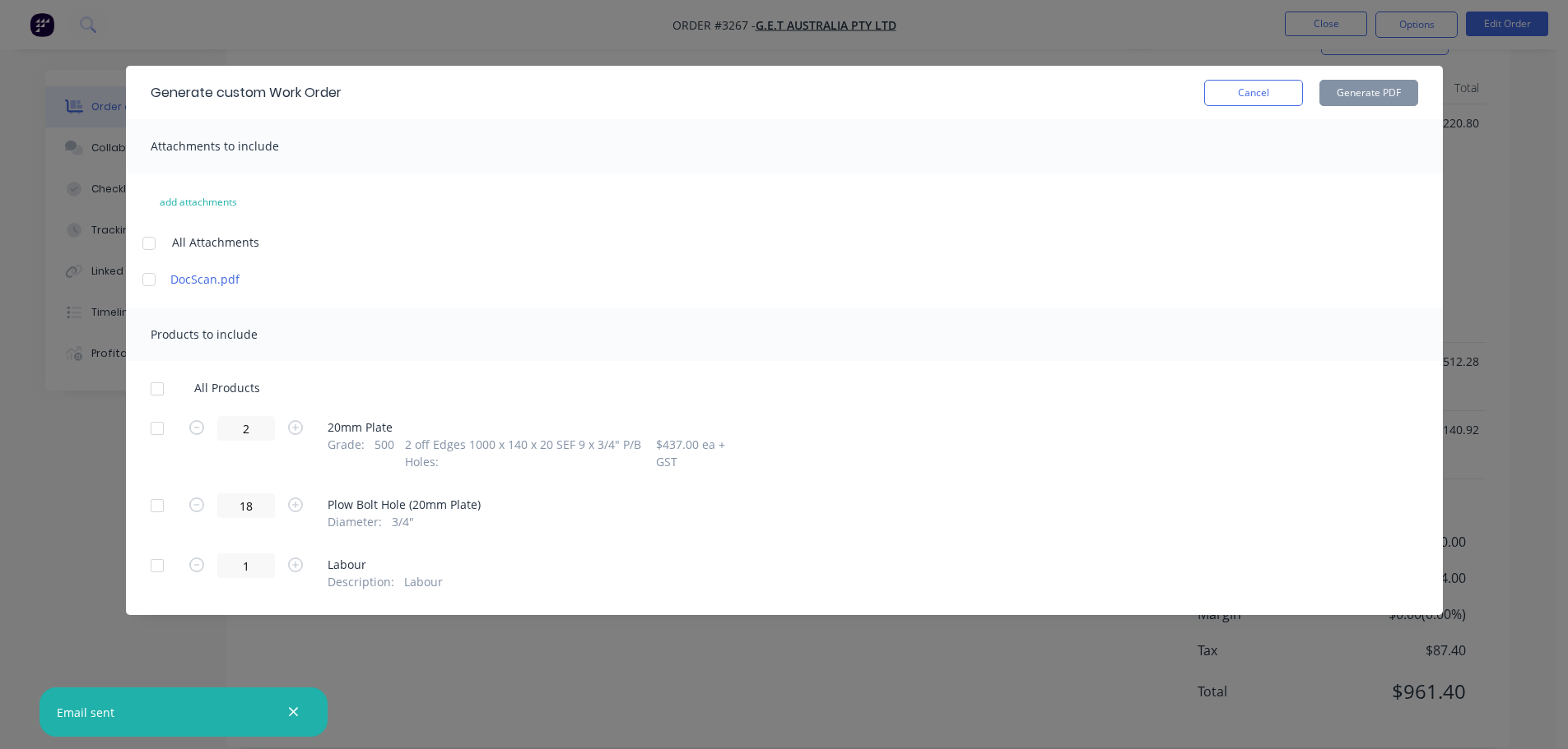
click at [159, 432] on div at bounding box center [157, 428] width 33 height 33
click at [1369, 98] on button "Generate PDF" at bounding box center [1369, 93] width 99 height 26
click at [1262, 96] on button "Cancel" at bounding box center [1254, 93] width 99 height 26
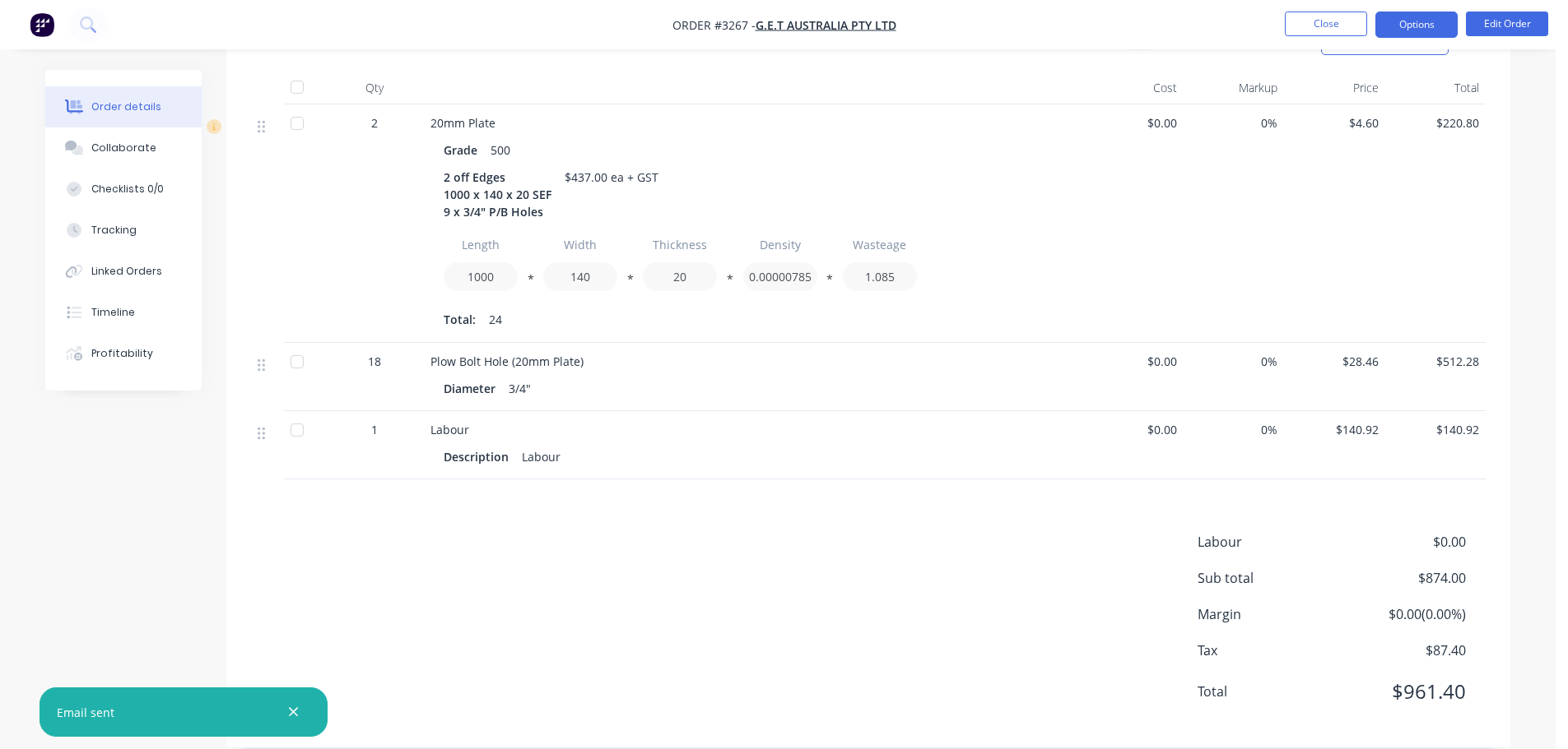
click at [1402, 34] on button "Options" at bounding box center [1416, 24] width 82 height 26
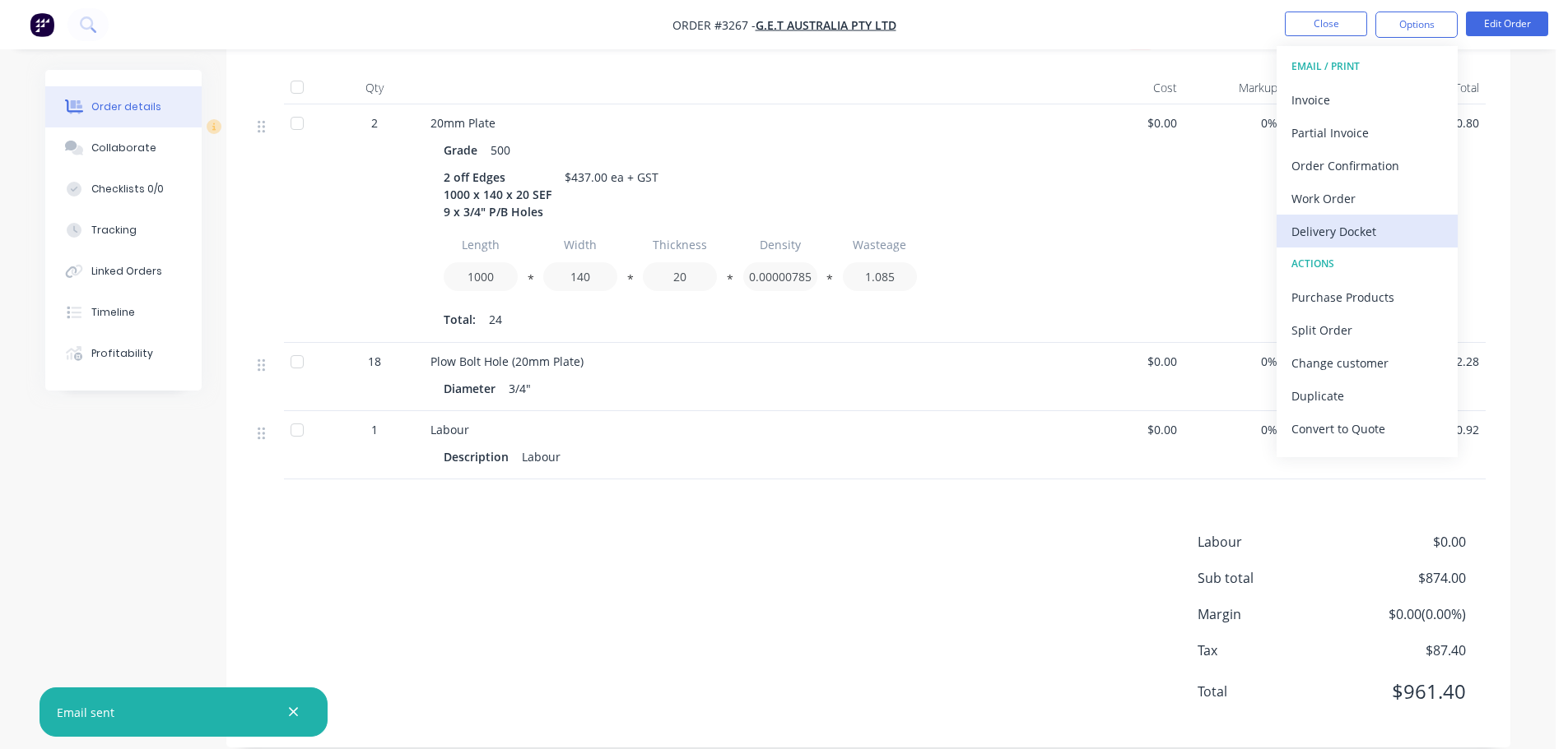
click at [1341, 219] on div "Delivery Docket" at bounding box center [1367, 231] width 151 height 24
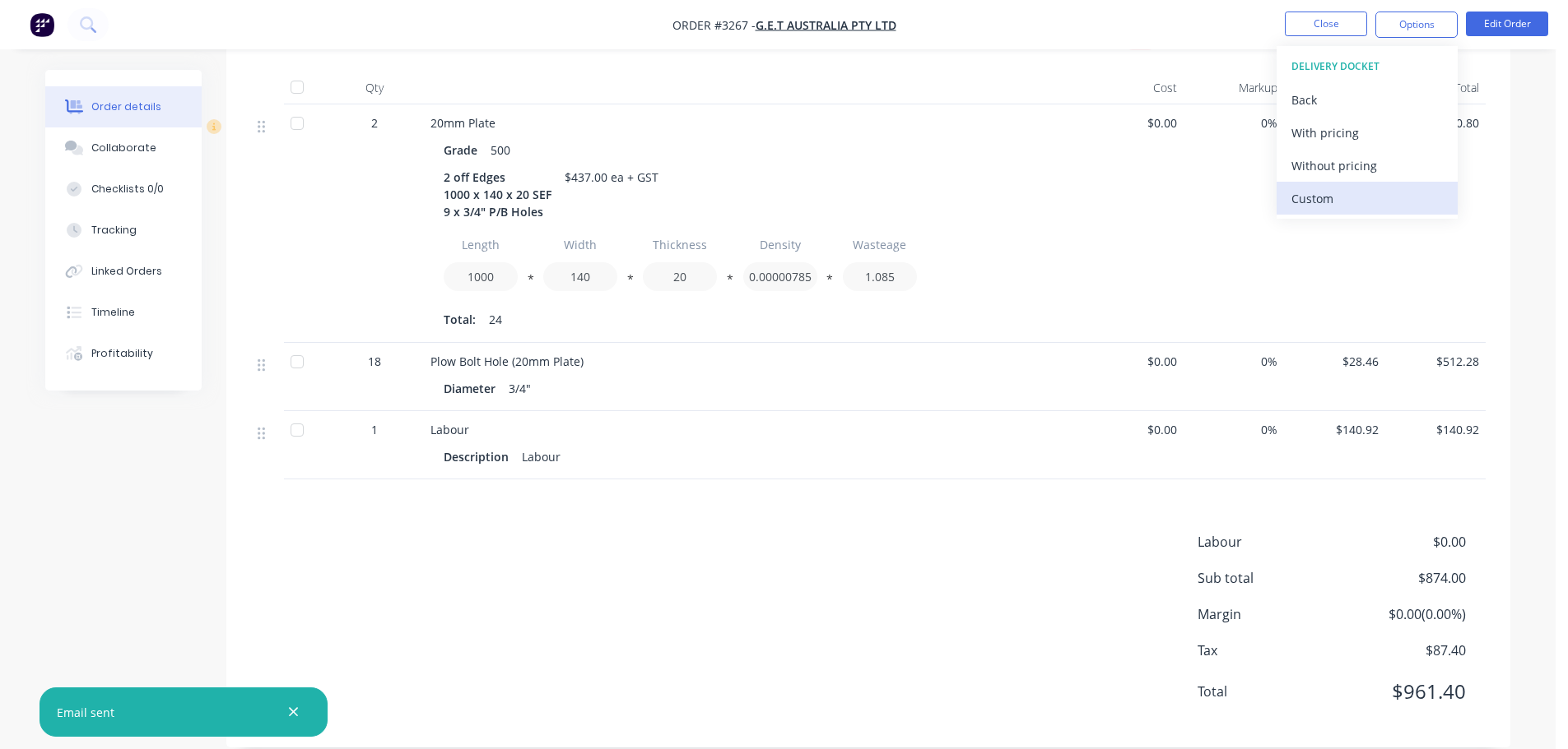
click at [1336, 204] on div "Custom" at bounding box center [1367, 199] width 151 height 24
click at [1332, 174] on div "Without pricing" at bounding box center [1367, 165] width 151 height 24
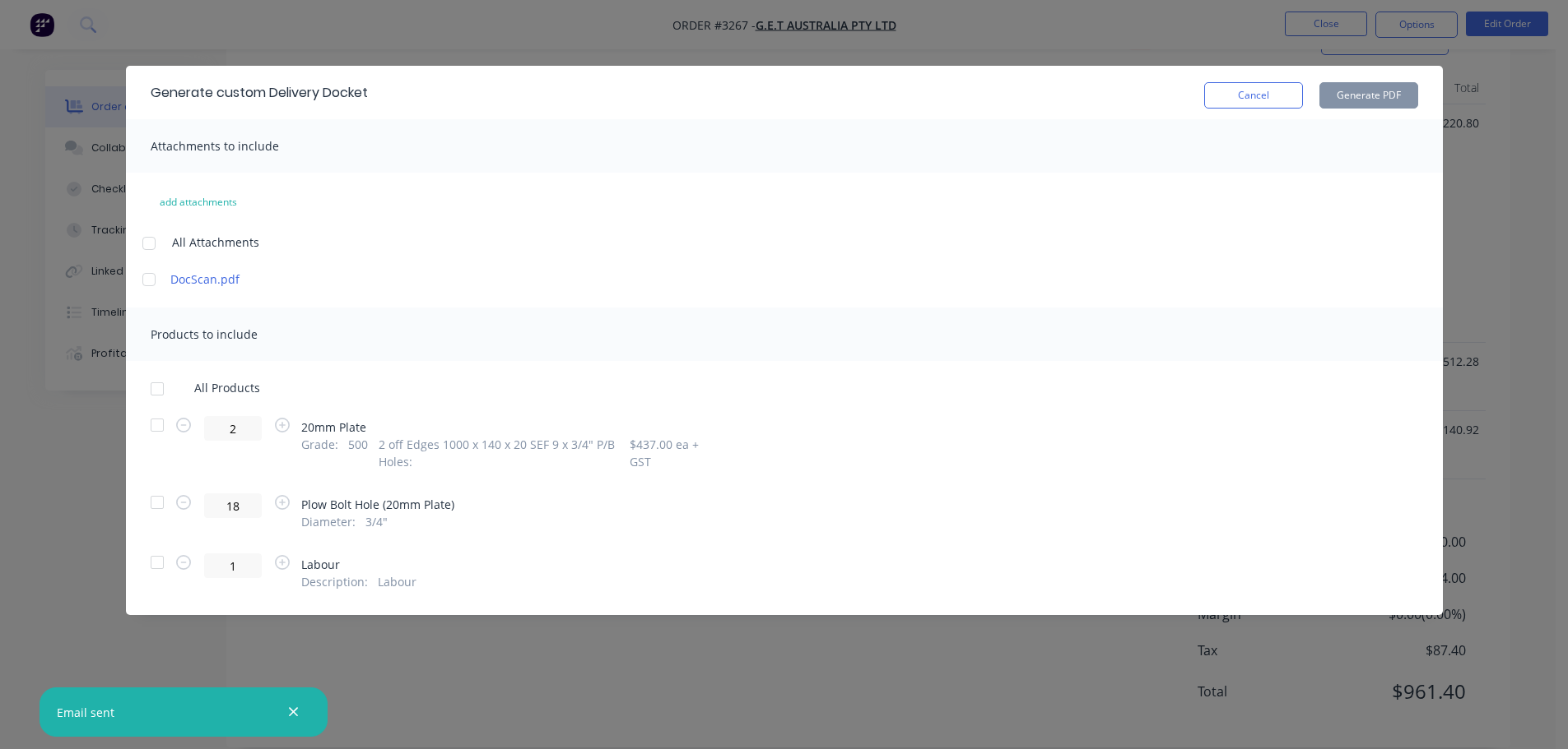
click at [164, 424] on div at bounding box center [157, 425] width 33 height 33
click at [1335, 82] on div "Cancel Generate PDF" at bounding box center [1312, 93] width 214 height 32
click at [1333, 85] on button "Generate PDF" at bounding box center [1369, 94] width 99 height 26
drag, startPoint x: 1241, startPoint y: 102, endPoint x: 1405, endPoint y: 44, distance: 174.0
click at [1241, 102] on button "Cancel" at bounding box center [1254, 94] width 99 height 26
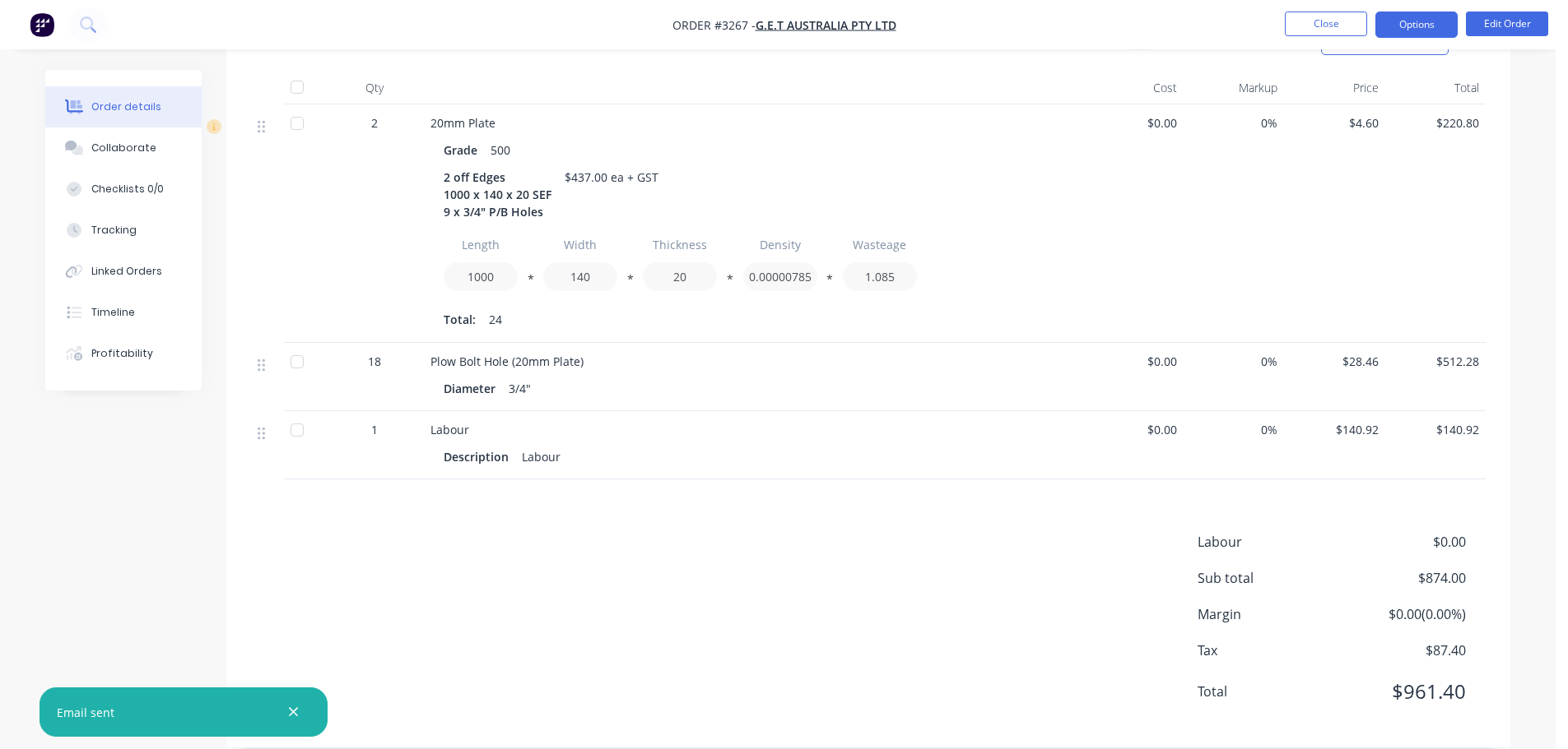
click at [1437, 25] on button "Options" at bounding box center [1416, 24] width 82 height 26
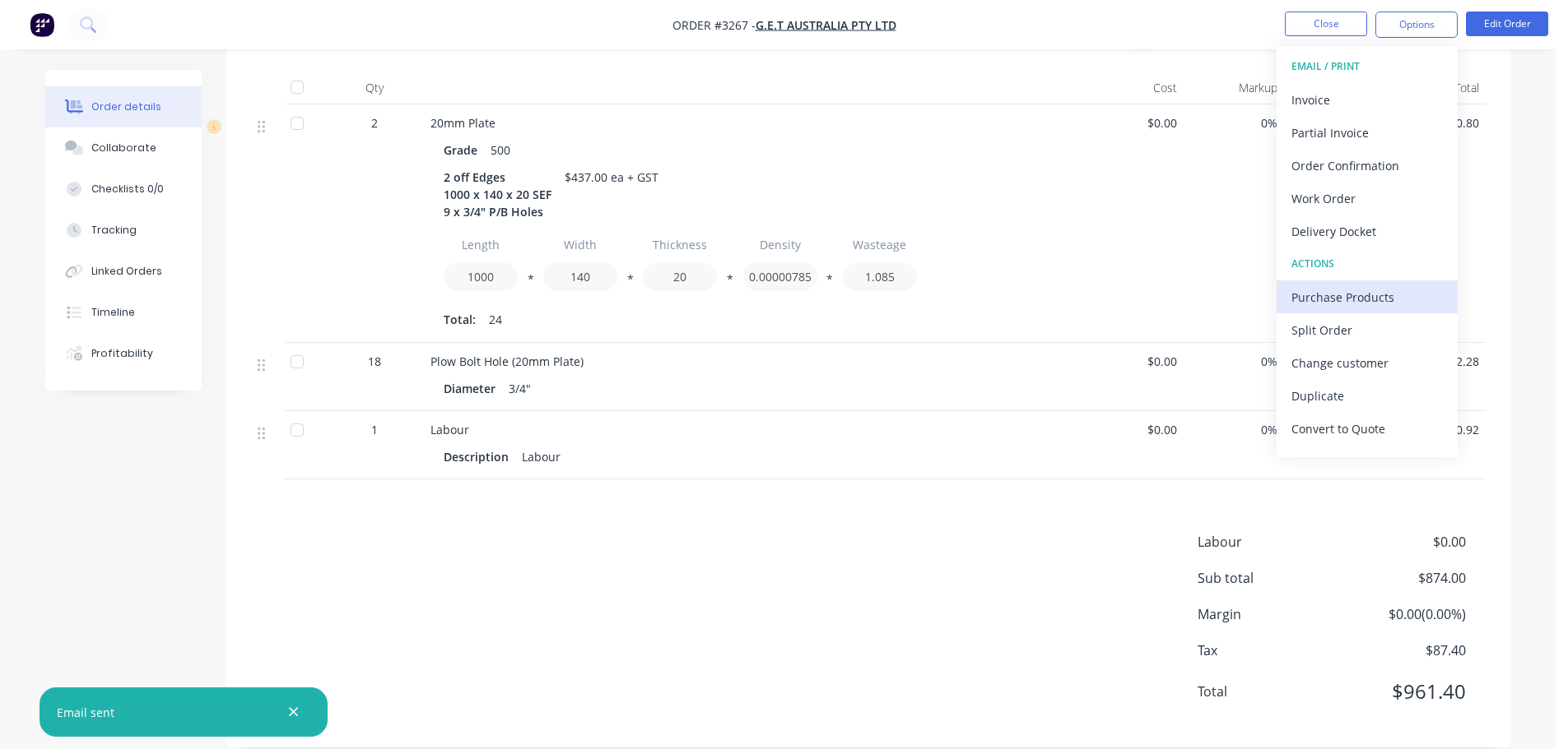
click at [1315, 288] on div "Purchase Products" at bounding box center [1367, 297] width 151 height 24
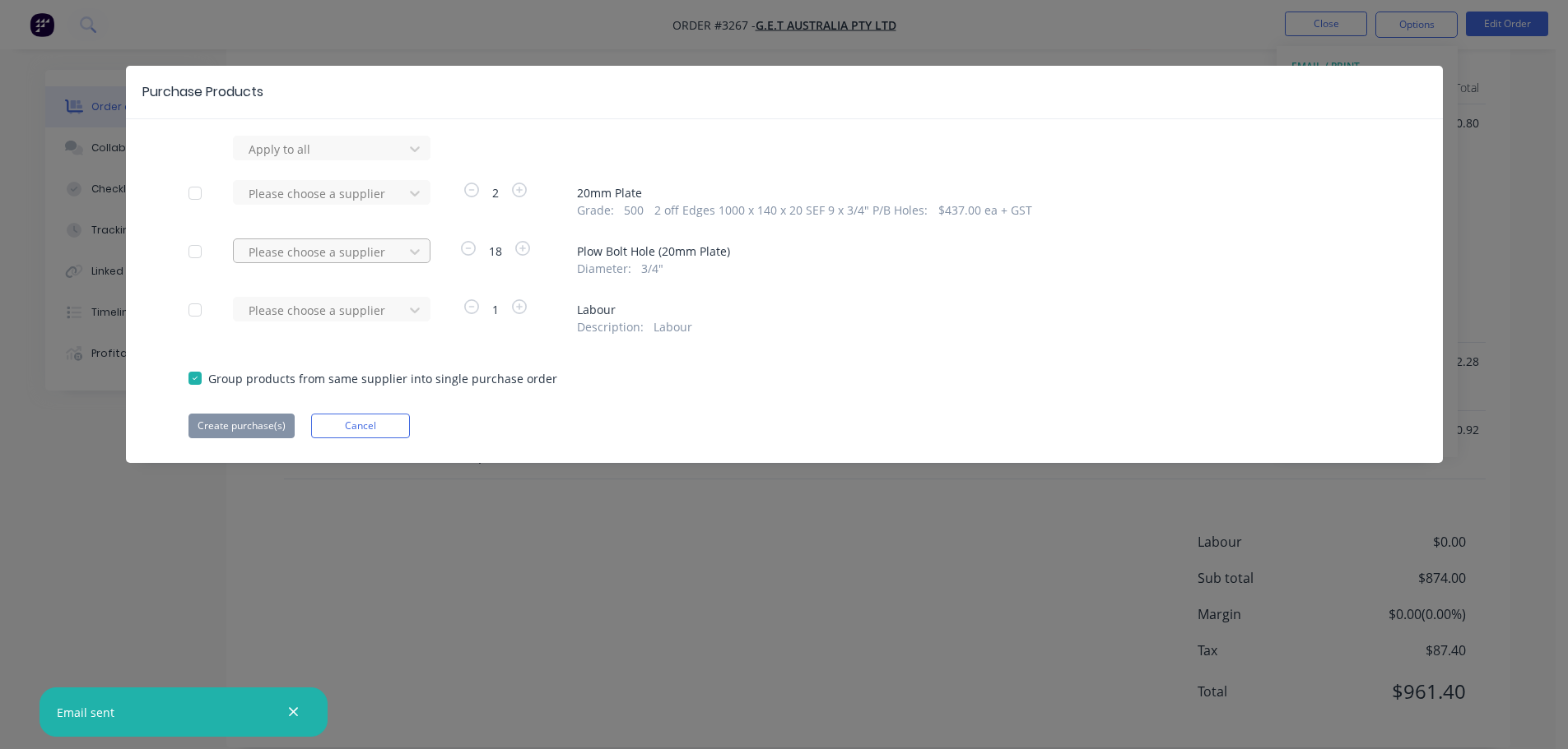
click at [386, 263] on div "Please choose a supplier" at bounding box center [321, 251] width 158 height 24
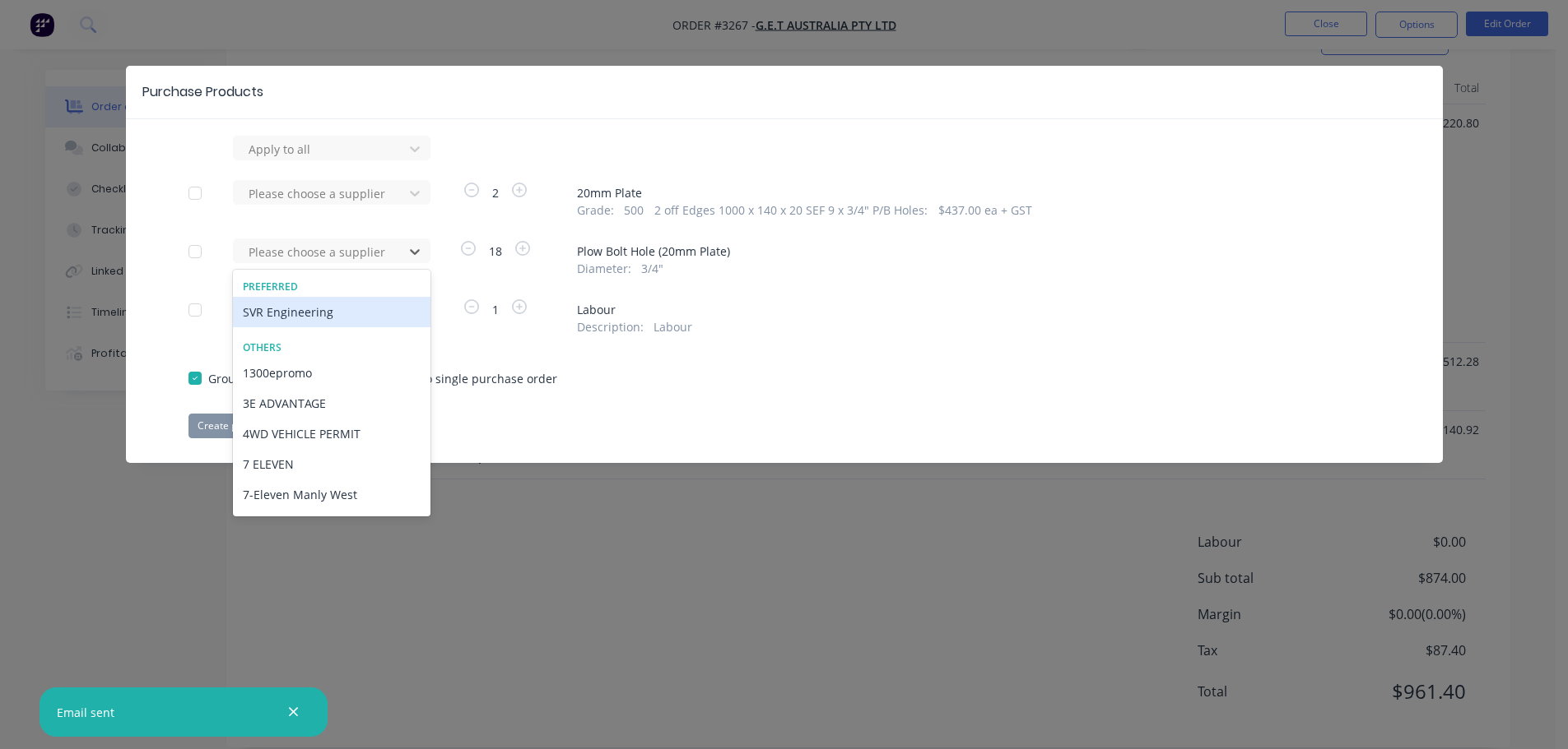
click at [362, 324] on div "SVR Engineering" at bounding box center [332, 312] width 198 height 31
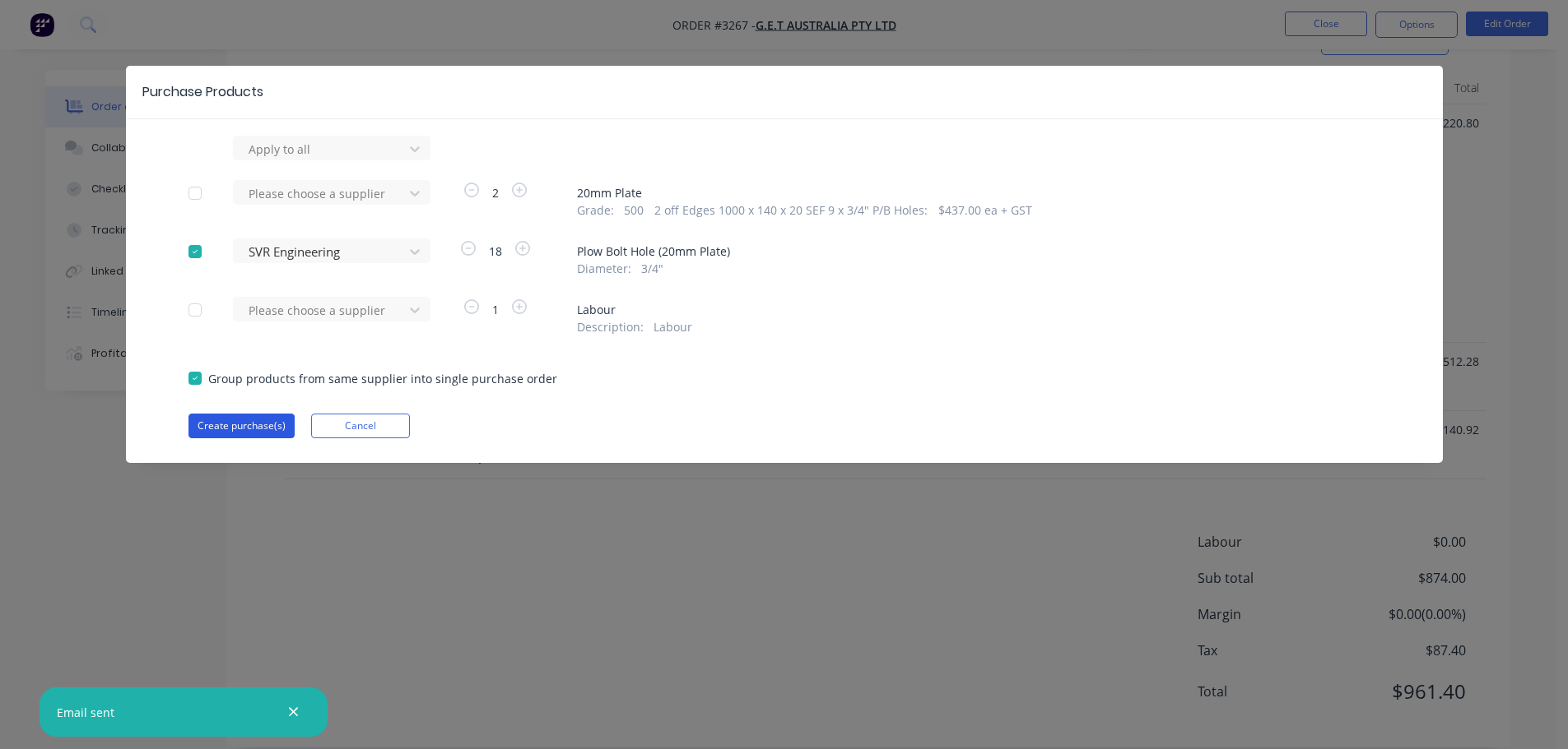
click at [269, 422] on button "Create purchase(s)" at bounding box center [242, 425] width 106 height 24
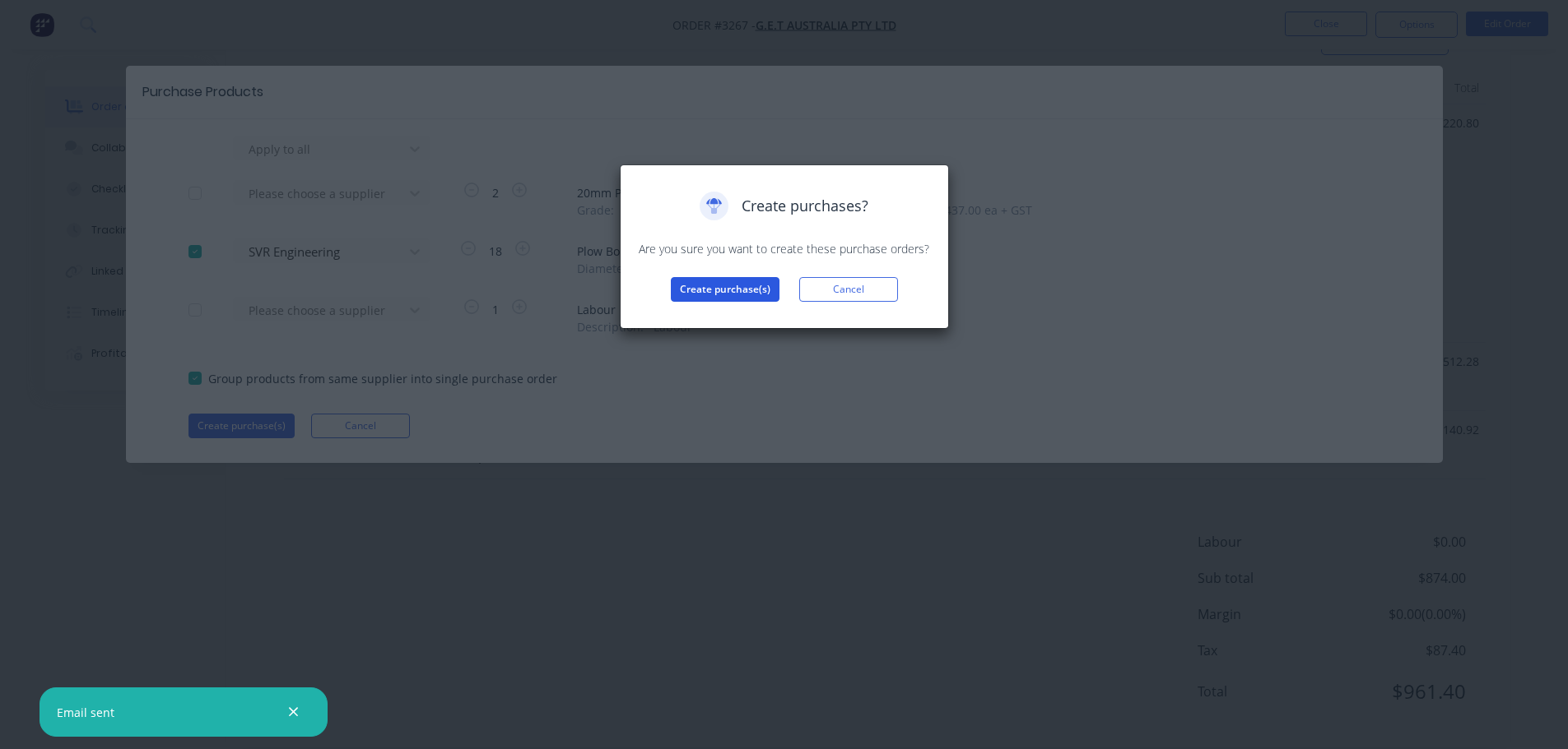
click at [729, 291] on button "Create purchase(s)" at bounding box center [725, 289] width 109 height 24
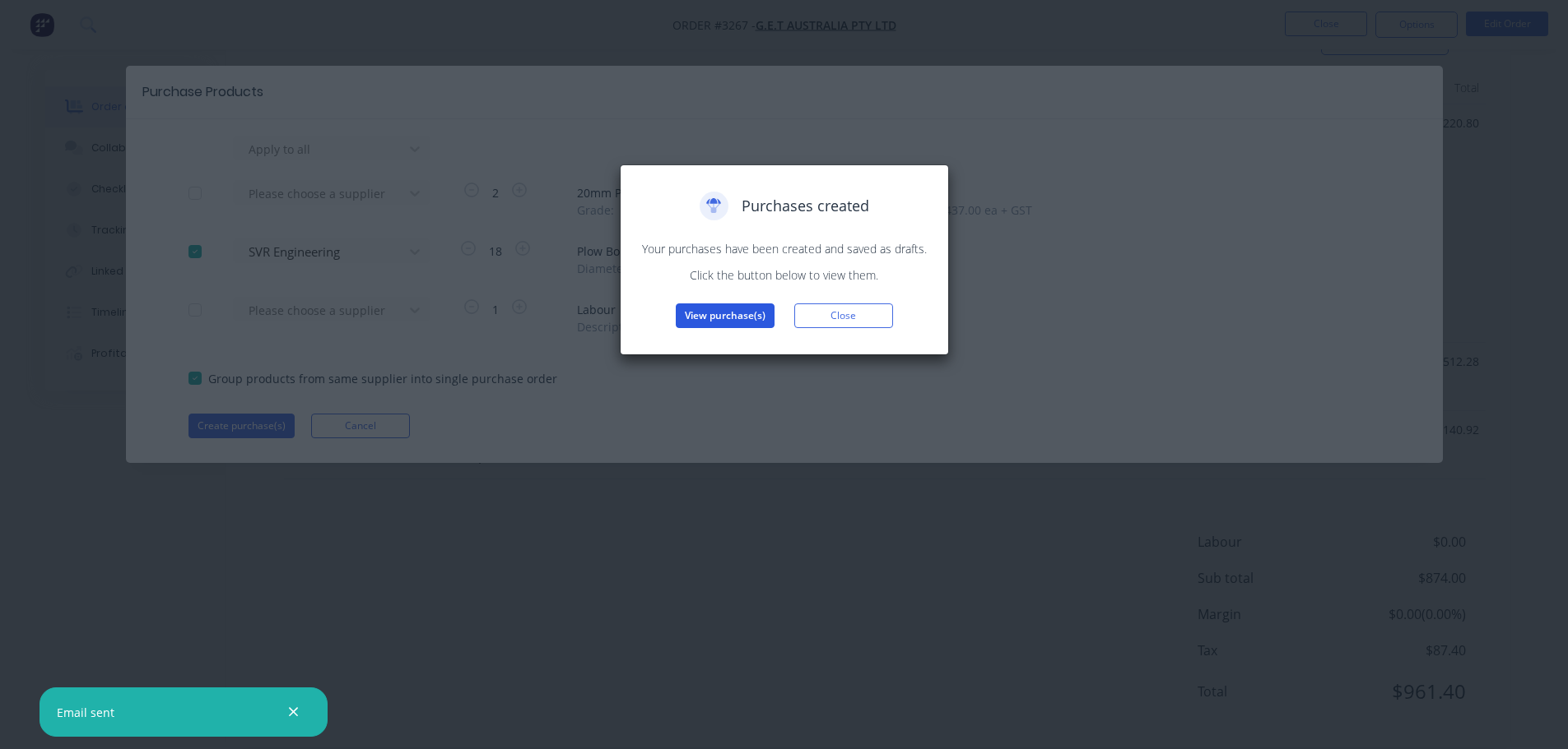
click at [745, 308] on button "View purchase(s)" at bounding box center [725, 316] width 99 height 24
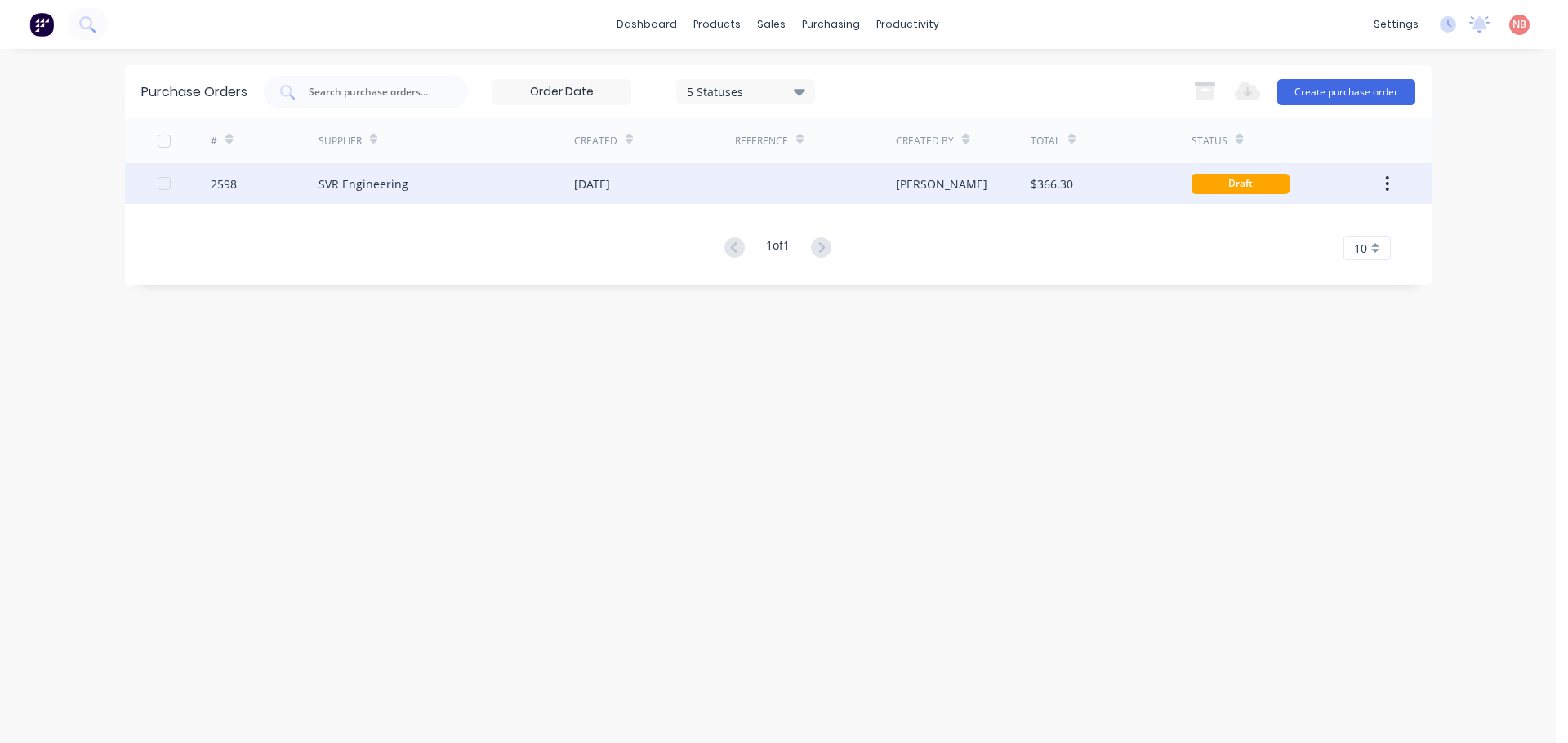
click at [603, 177] on div "[DATE]" at bounding box center [592, 184] width 36 height 17
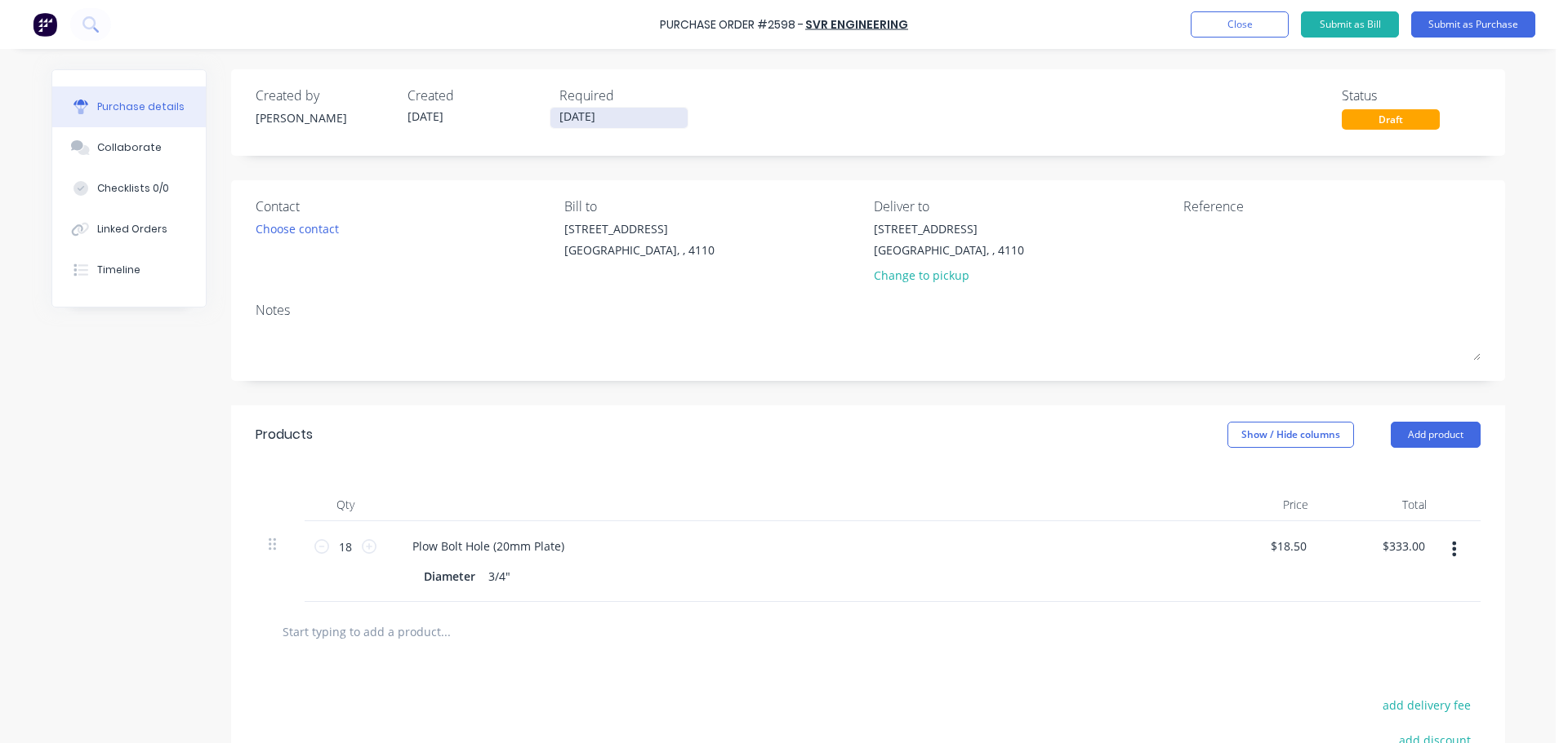
click at [579, 116] on input "[DATE]" at bounding box center [619, 118] width 137 height 21
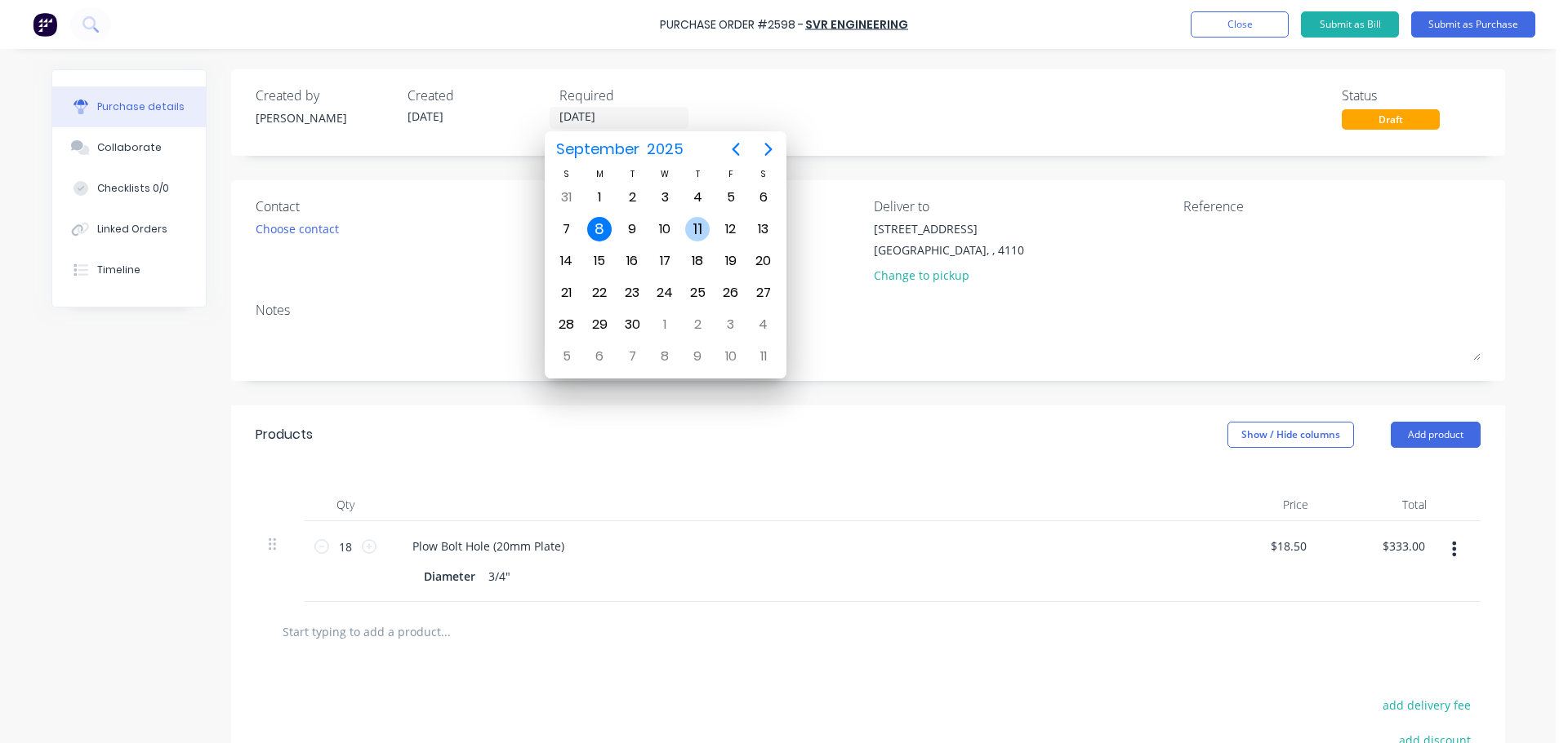
click at [725, 226] on div "12" at bounding box center [730, 228] width 24 height 24
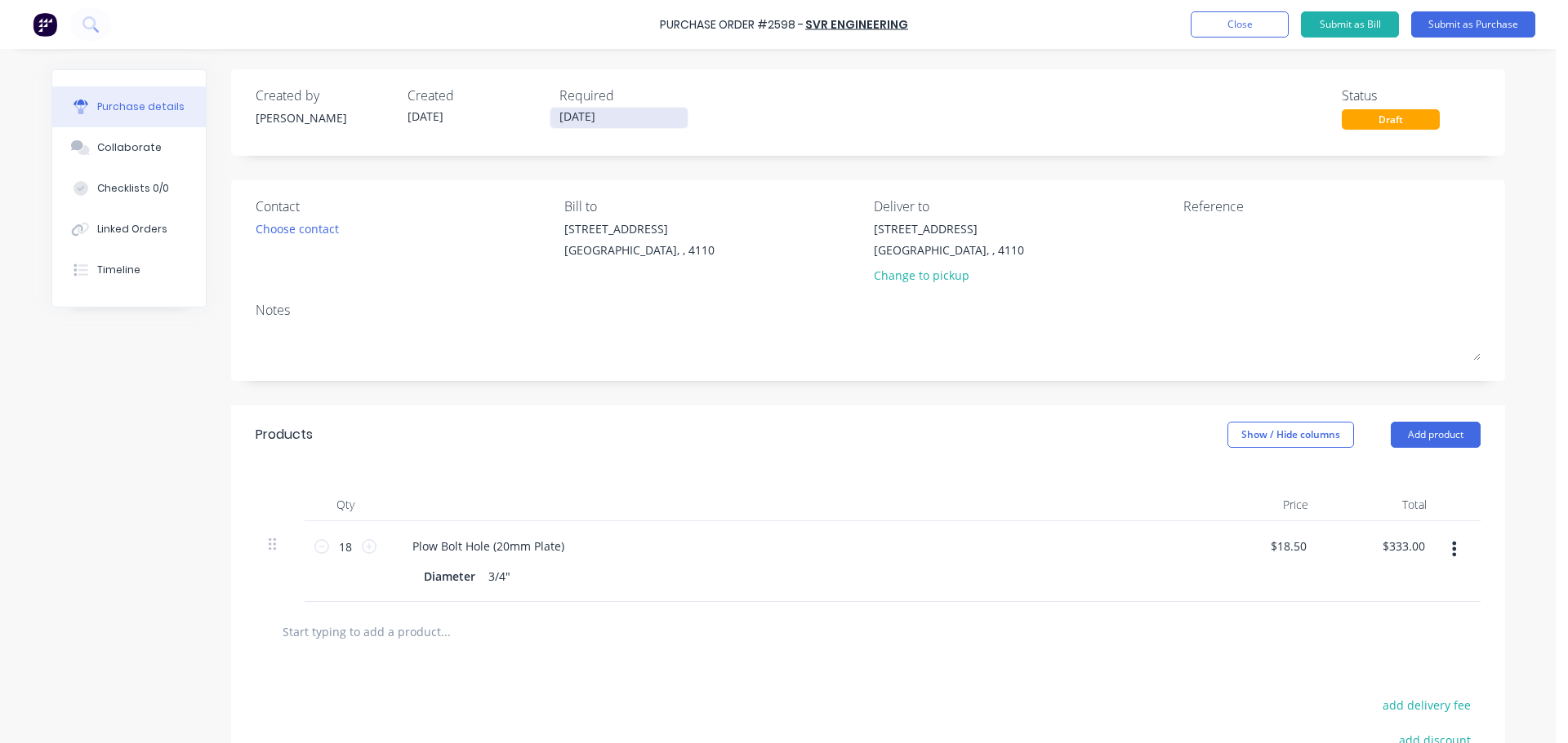
click at [574, 111] on input "[DATE]" at bounding box center [619, 118] width 137 height 21
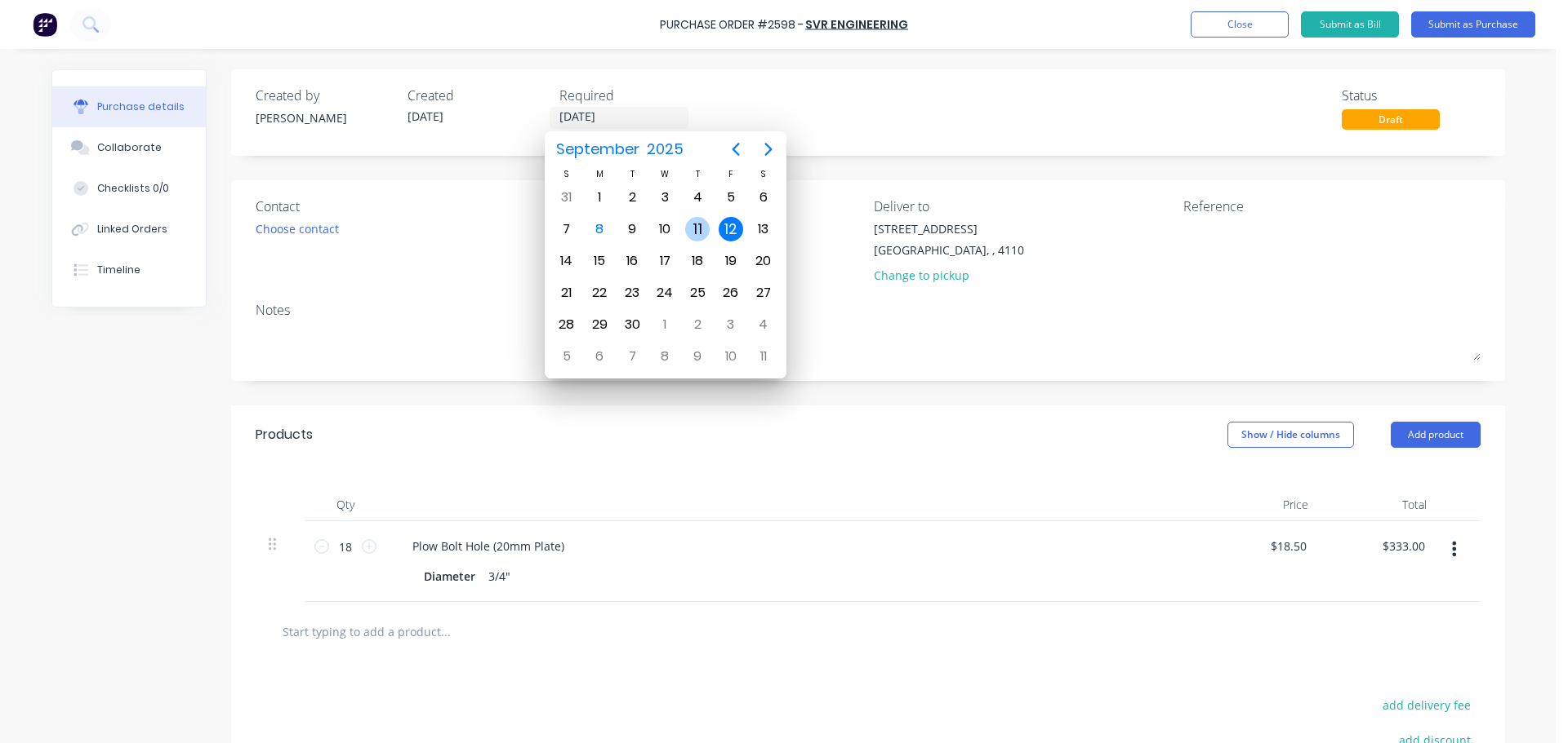
click at [713, 233] on div "11" at bounding box center [697, 229] width 33 height 31
type input "[DATE]"
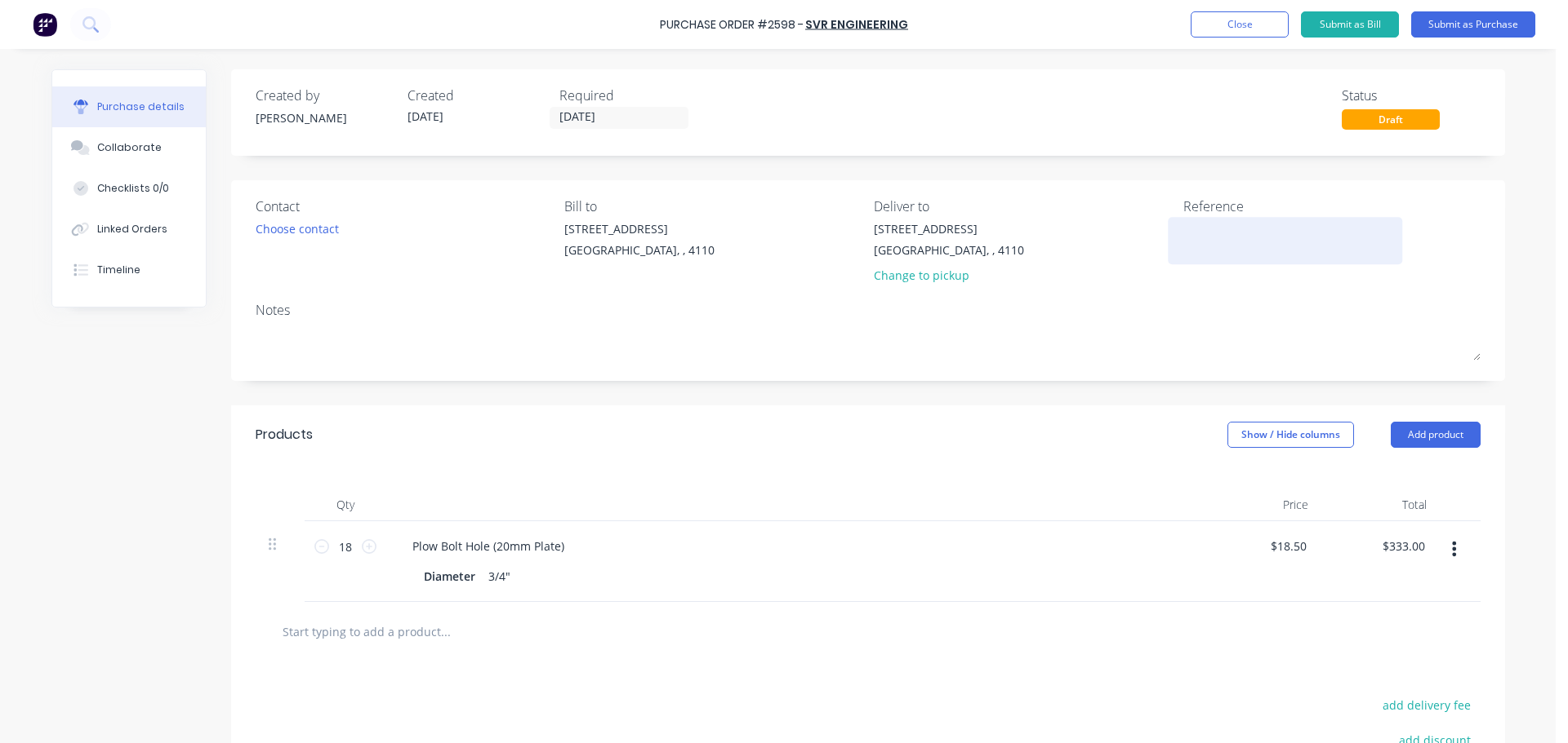
click at [1247, 240] on textarea at bounding box center [1285, 238] width 204 height 37
type textarea "G"
type textarea "x"
type textarea "GE"
type textarea "x"
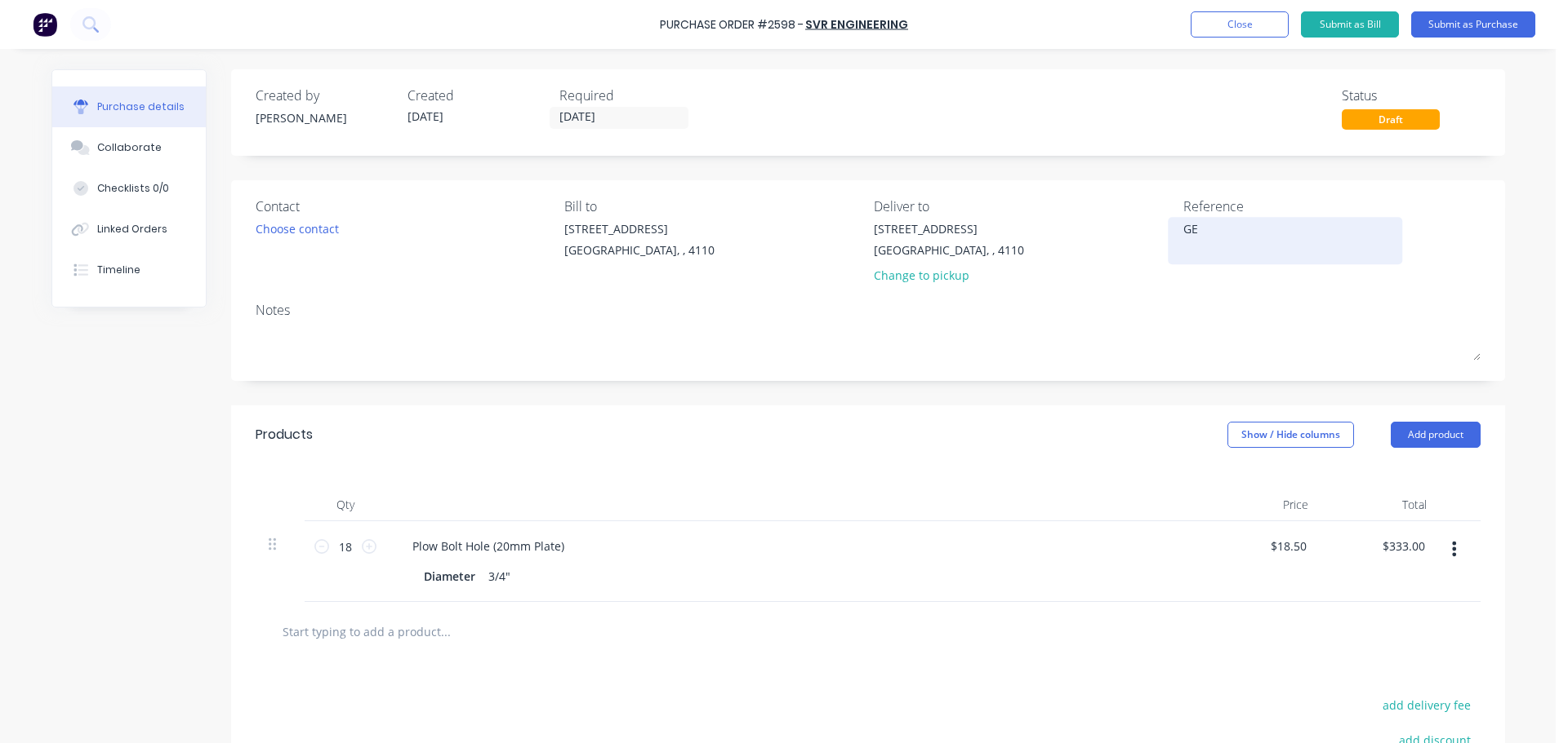
type textarea "GET"
type textarea "x"
type textarea "GET"
type textarea "x"
type textarea "GET 3"
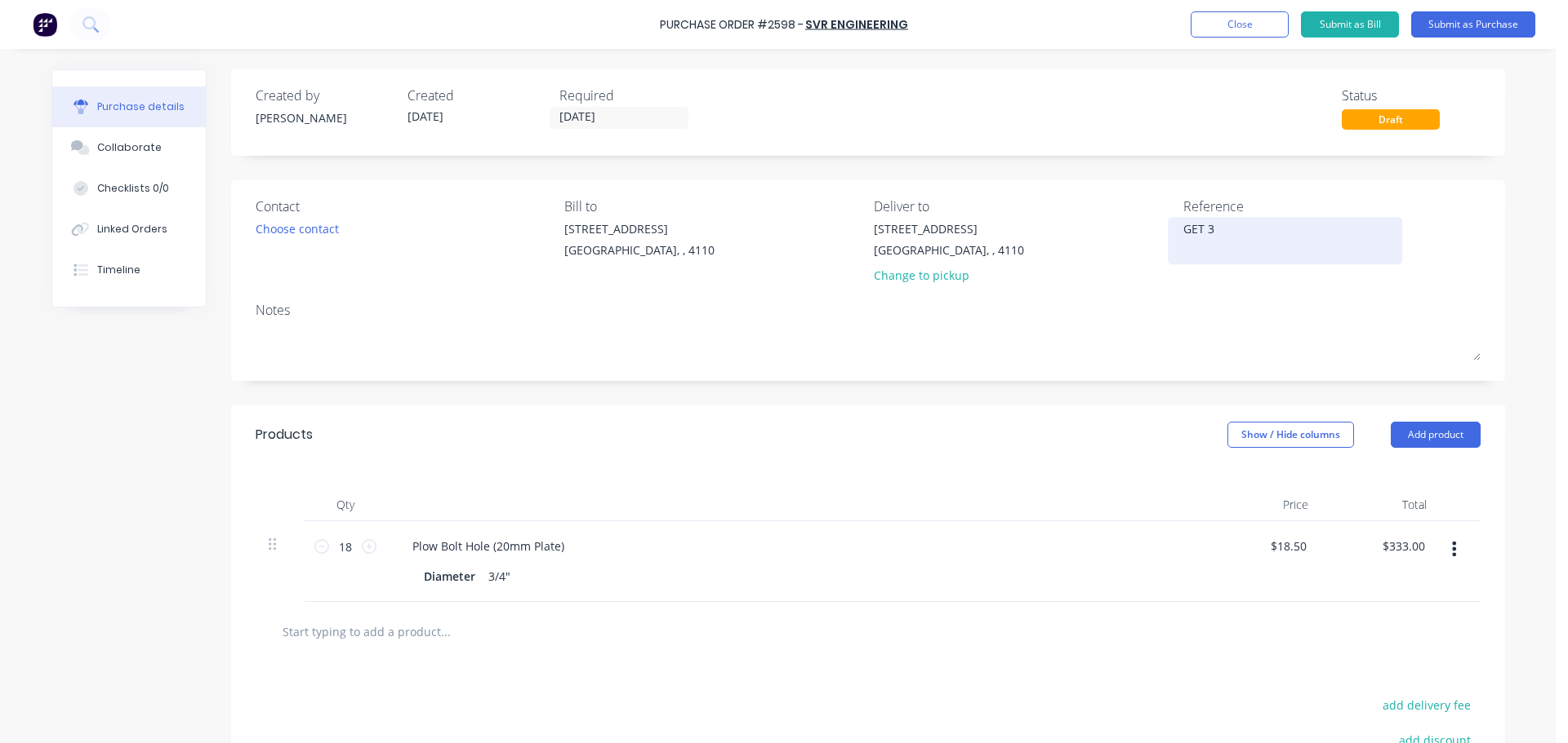
type textarea "x"
type textarea "GET 30"
type textarea "x"
type textarea "GET 309"
type textarea "x"
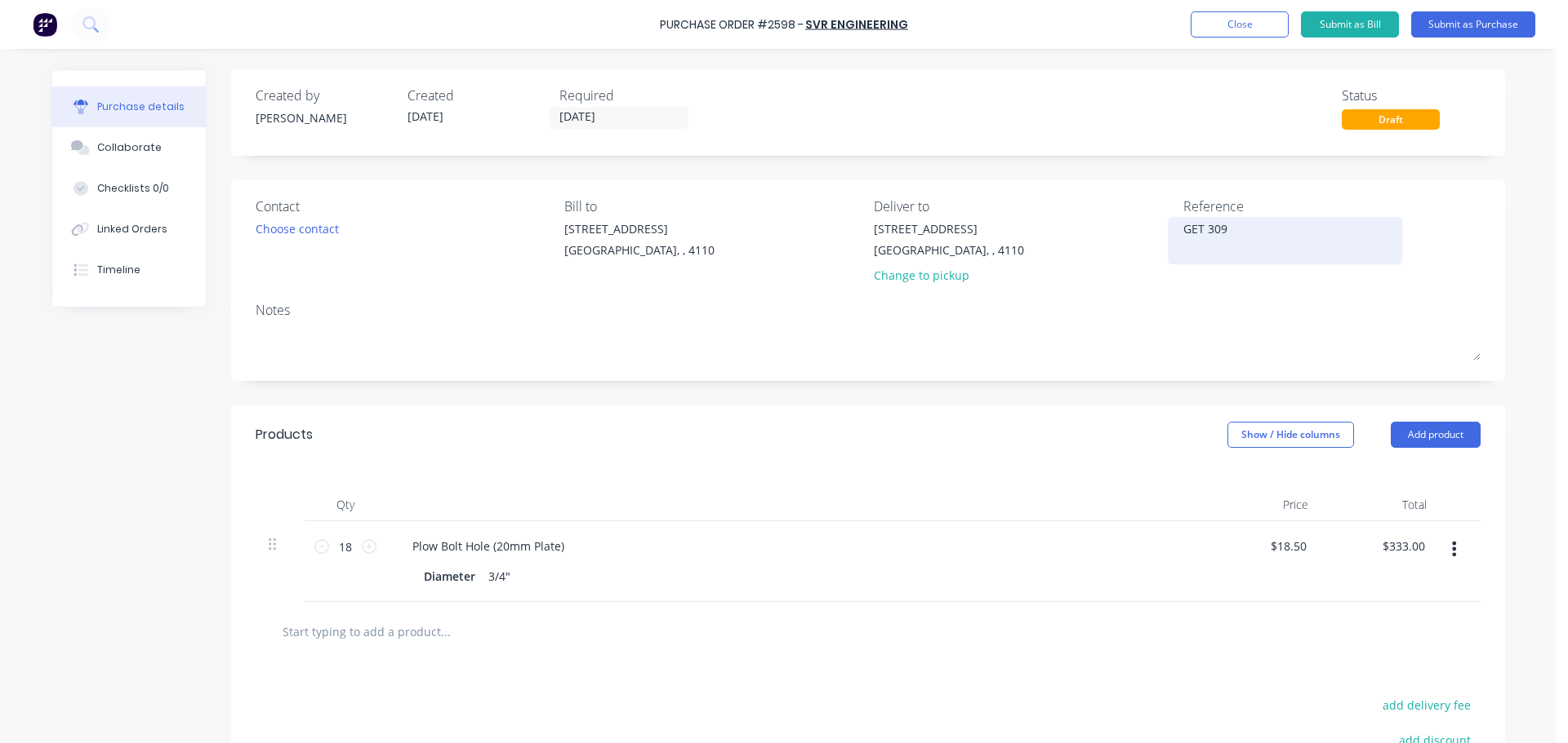
type textarea "GET 3099"
type textarea "x"
type textarea "GET 30997"
type textarea "x"
type textarea "GET 30997"
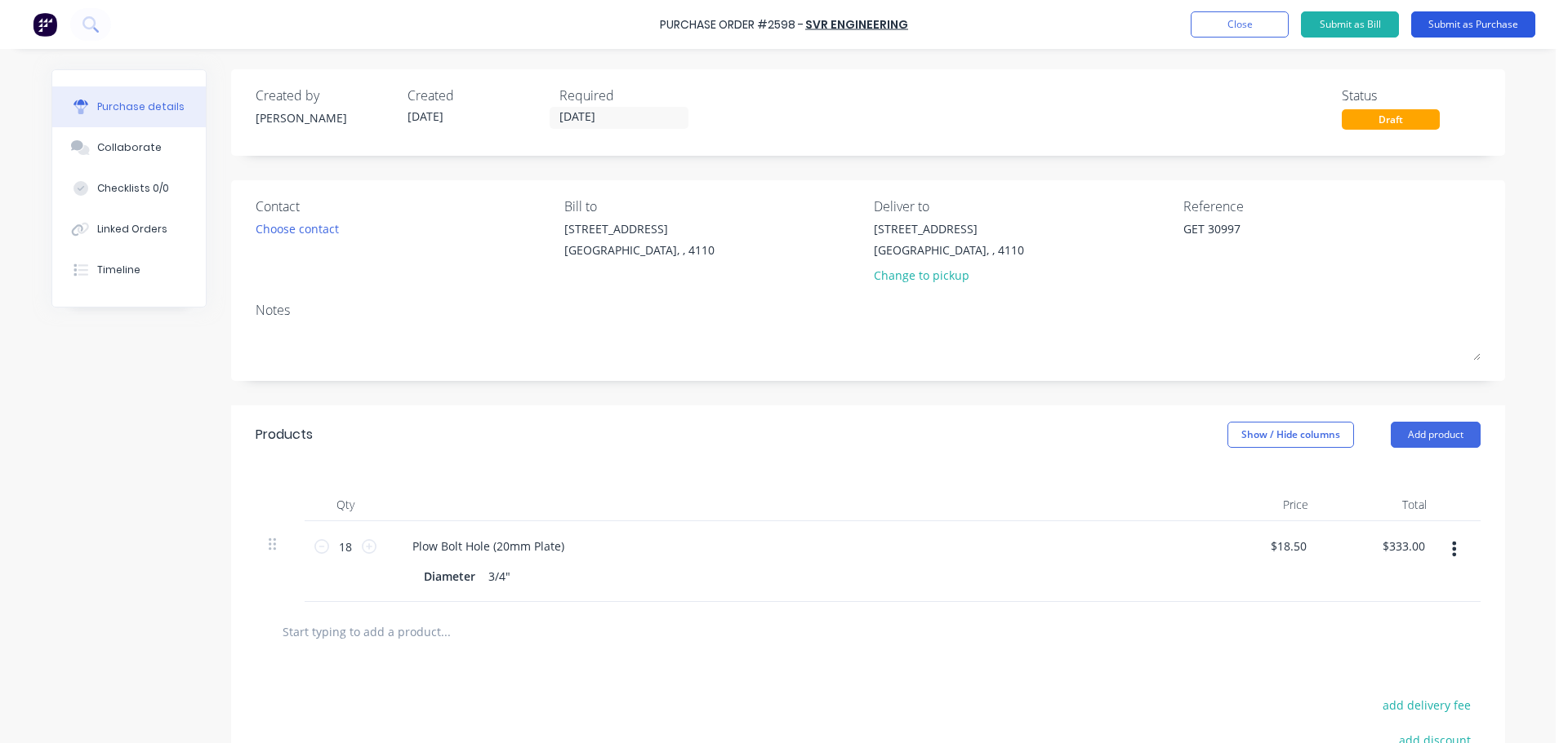
click at [1454, 29] on button "Submit as Purchase" at bounding box center [1473, 24] width 124 height 26
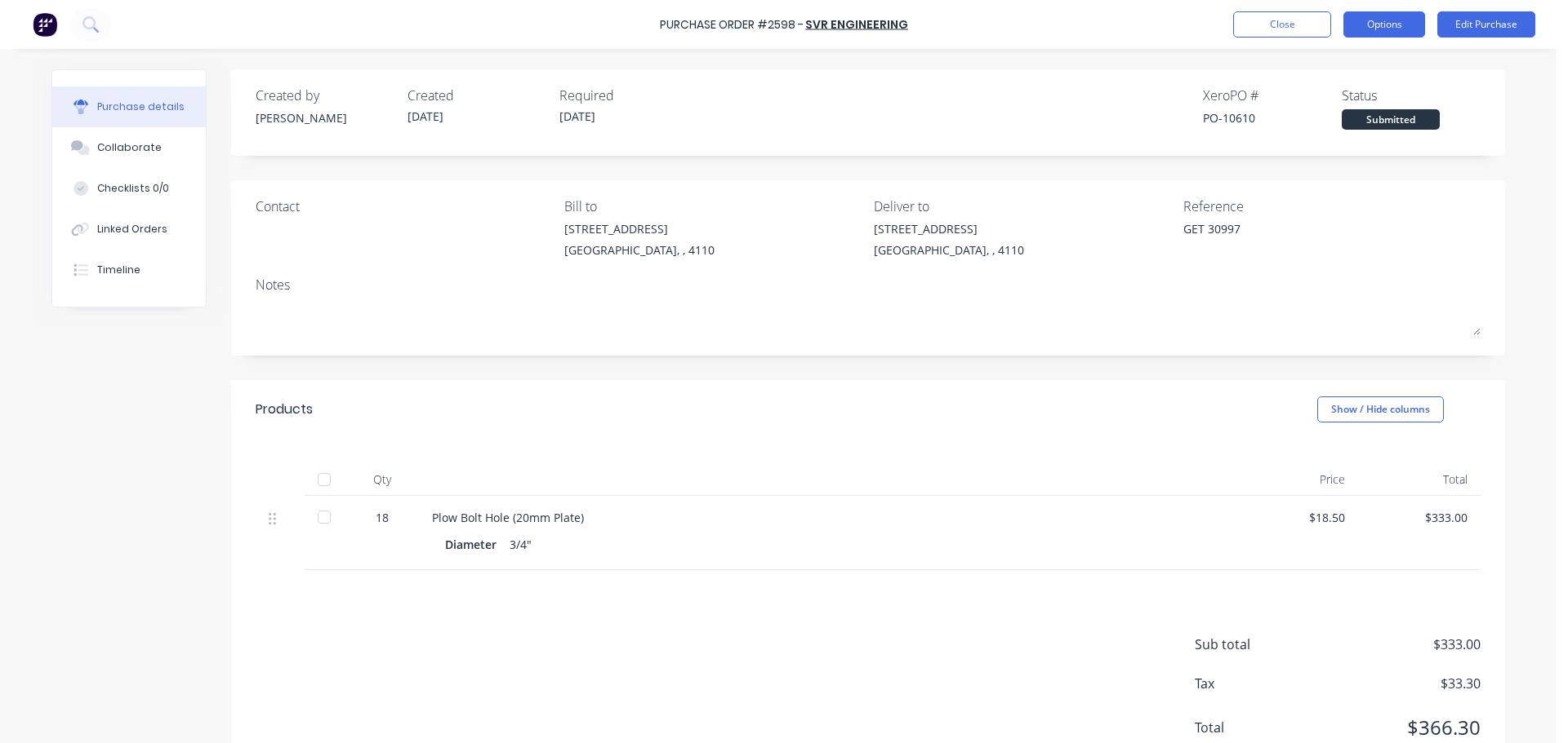
click at [1382, 25] on button "Options" at bounding box center [1383, 24] width 81 height 26
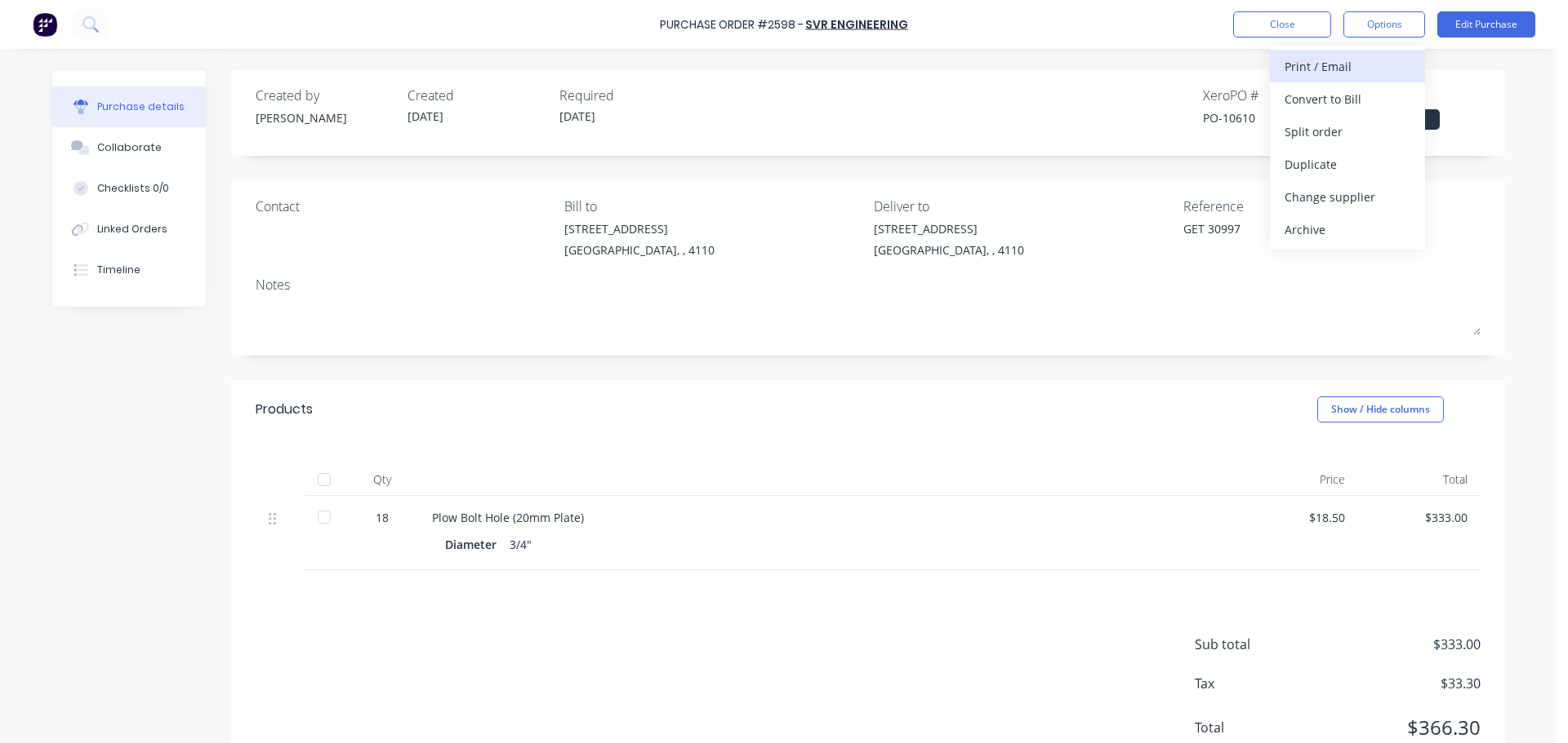
click at [1352, 71] on div "Print / Email" at bounding box center [1347, 66] width 126 height 24
click at [1339, 92] on div "With pricing" at bounding box center [1347, 99] width 126 height 24
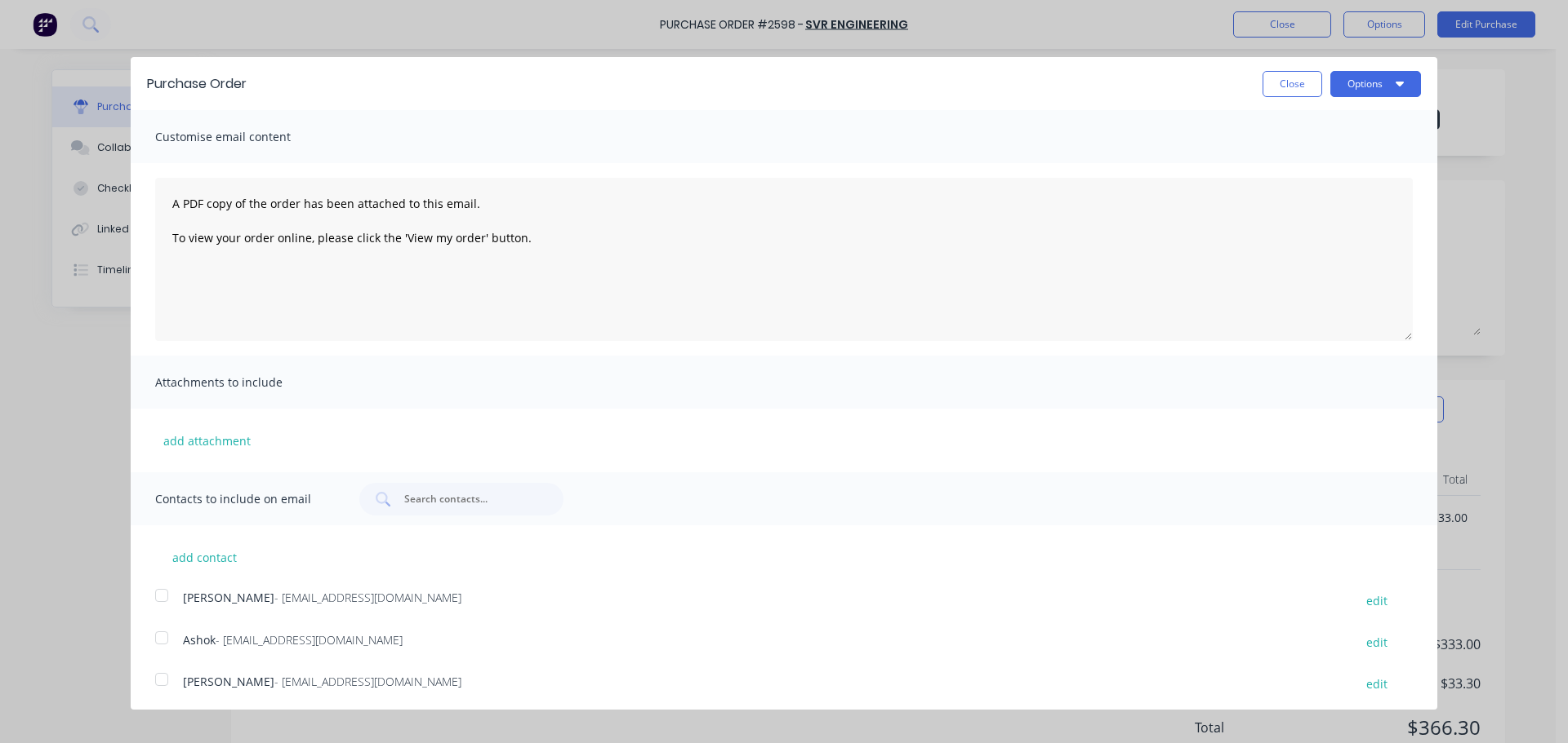
click at [170, 650] on div at bounding box center [162, 638] width 33 height 33
click at [1358, 91] on button "Options" at bounding box center [1375, 84] width 91 height 26
click at [1332, 128] on div "Print" at bounding box center [1343, 125] width 126 height 24
click at [1303, 151] on div "Email" at bounding box center [1343, 158] width 126 height 24
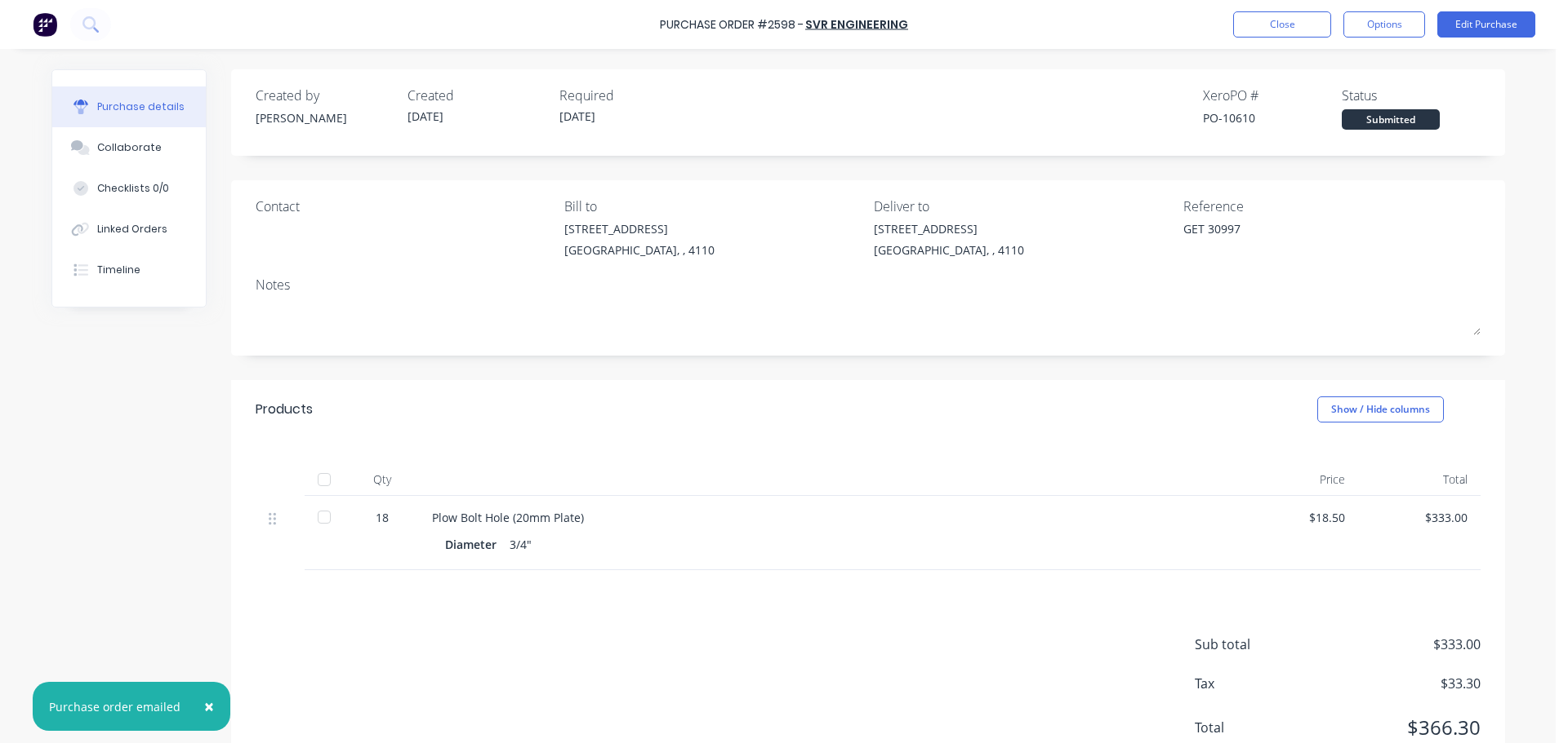
type textarea "x"
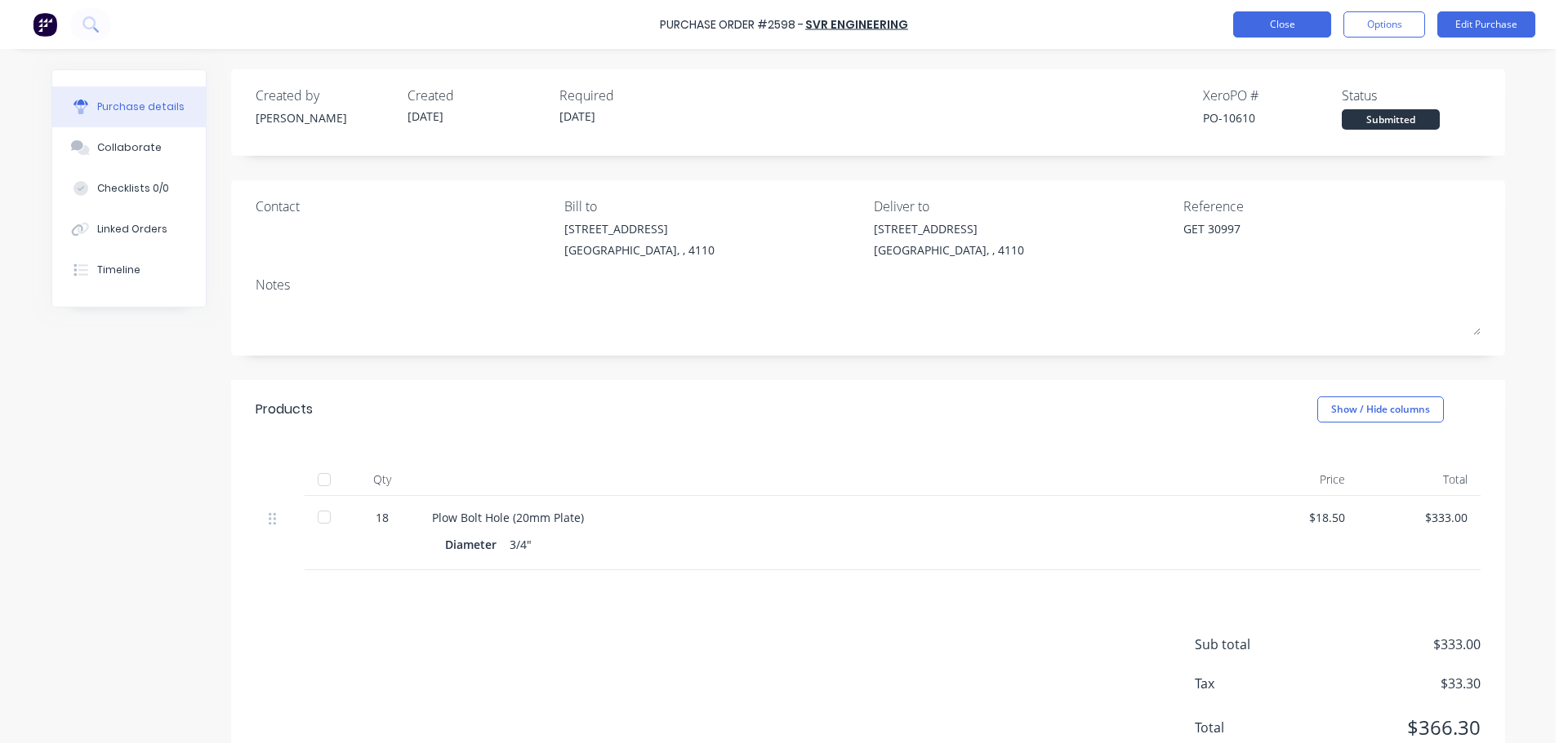
click at [1268, 21] on button "Close" at bounding box center [1282, 24] width 98 height 26
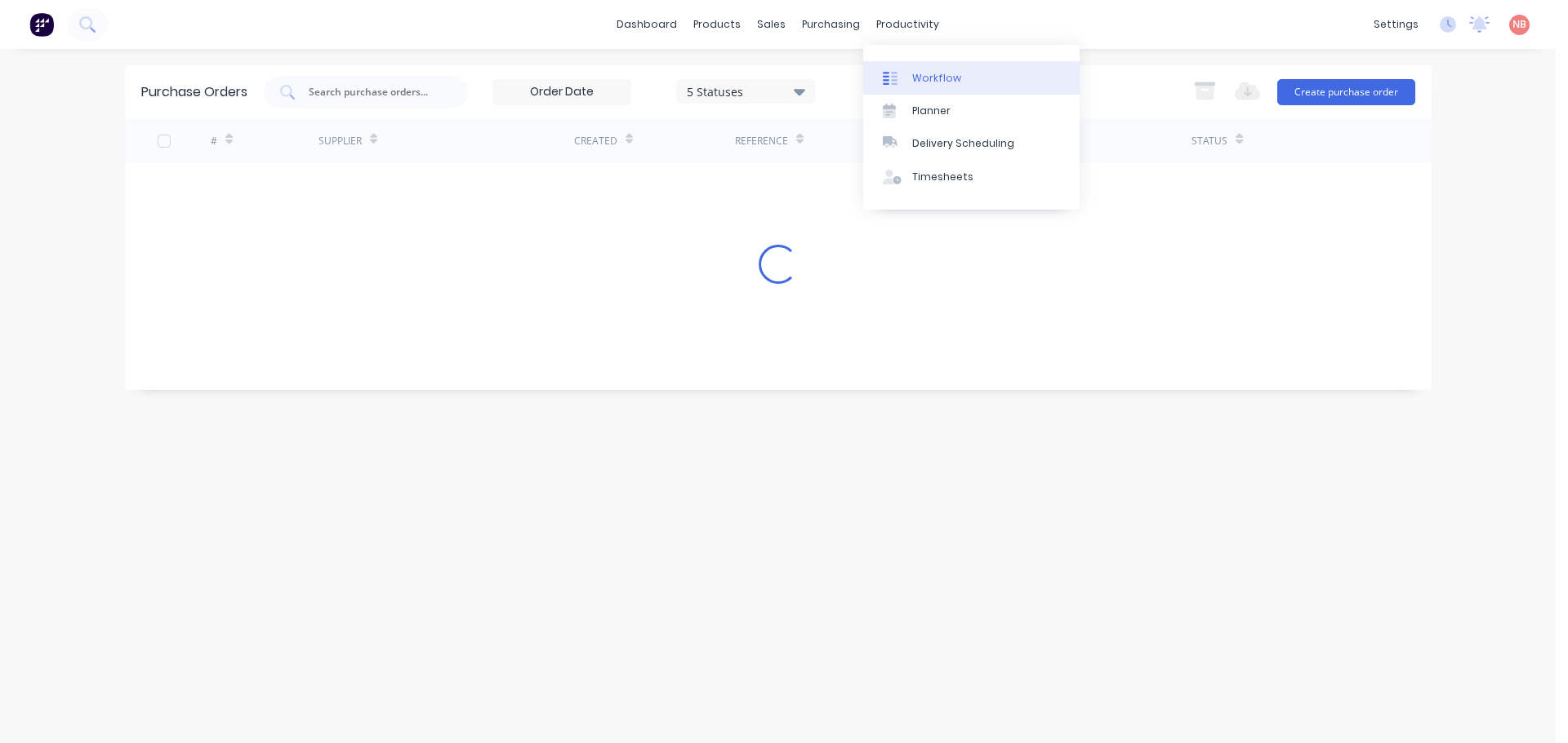
click at [888, 77] on icon at bounding box center [885, 78] width 6 height 13
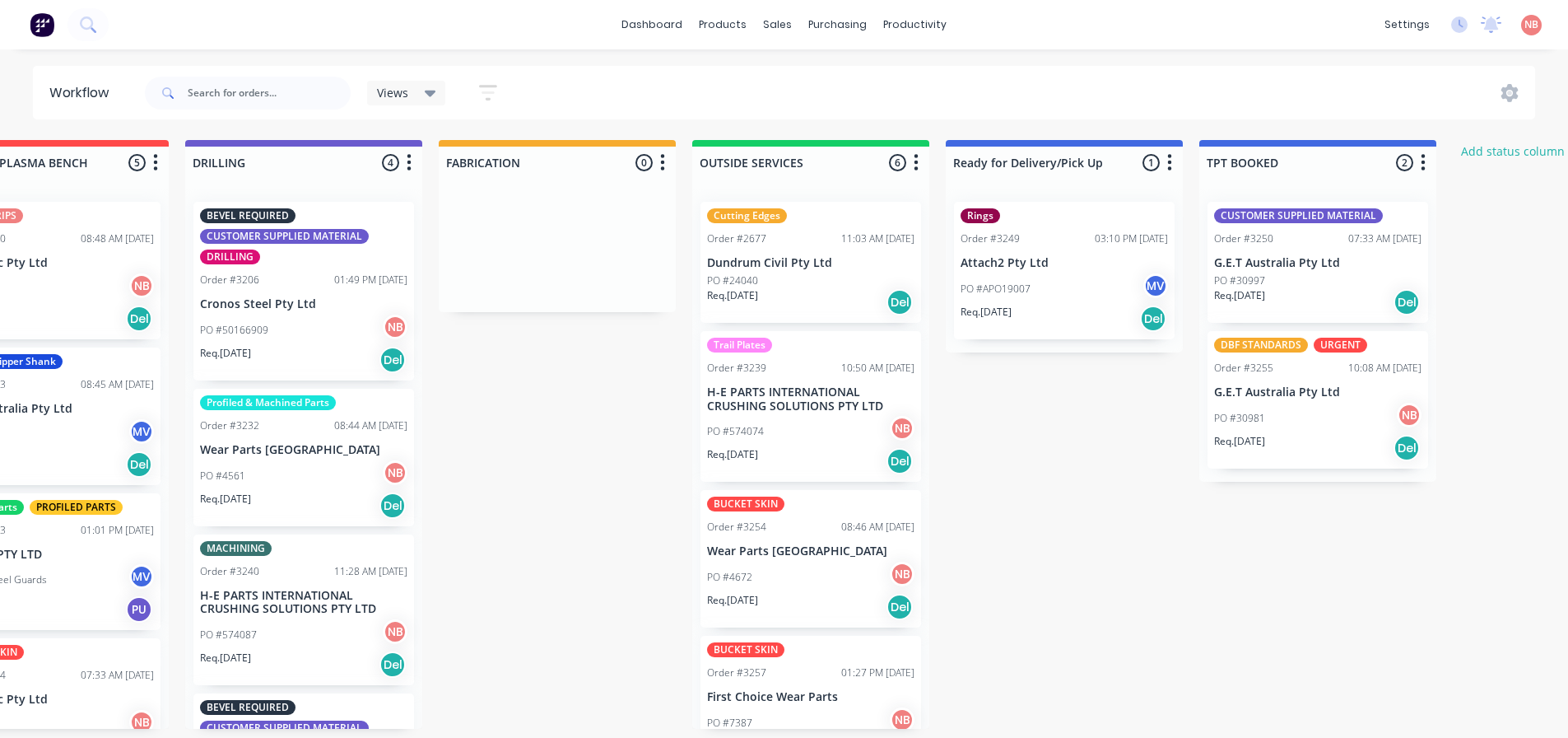
scroll to position [0, 1029]
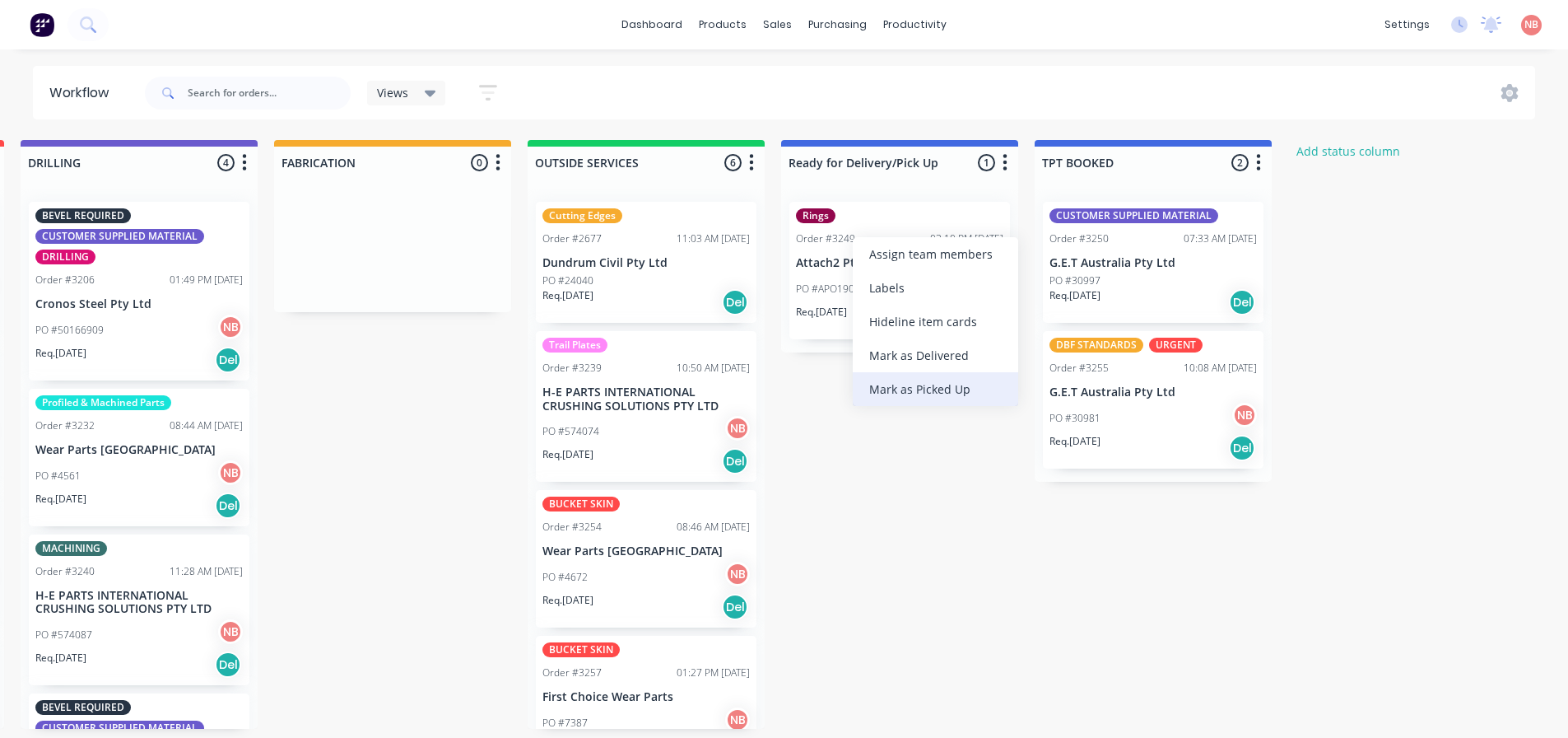
click at [885, 377] on div "Mark as Picked Up" at bounding box center [936, 390] width 166 height 34
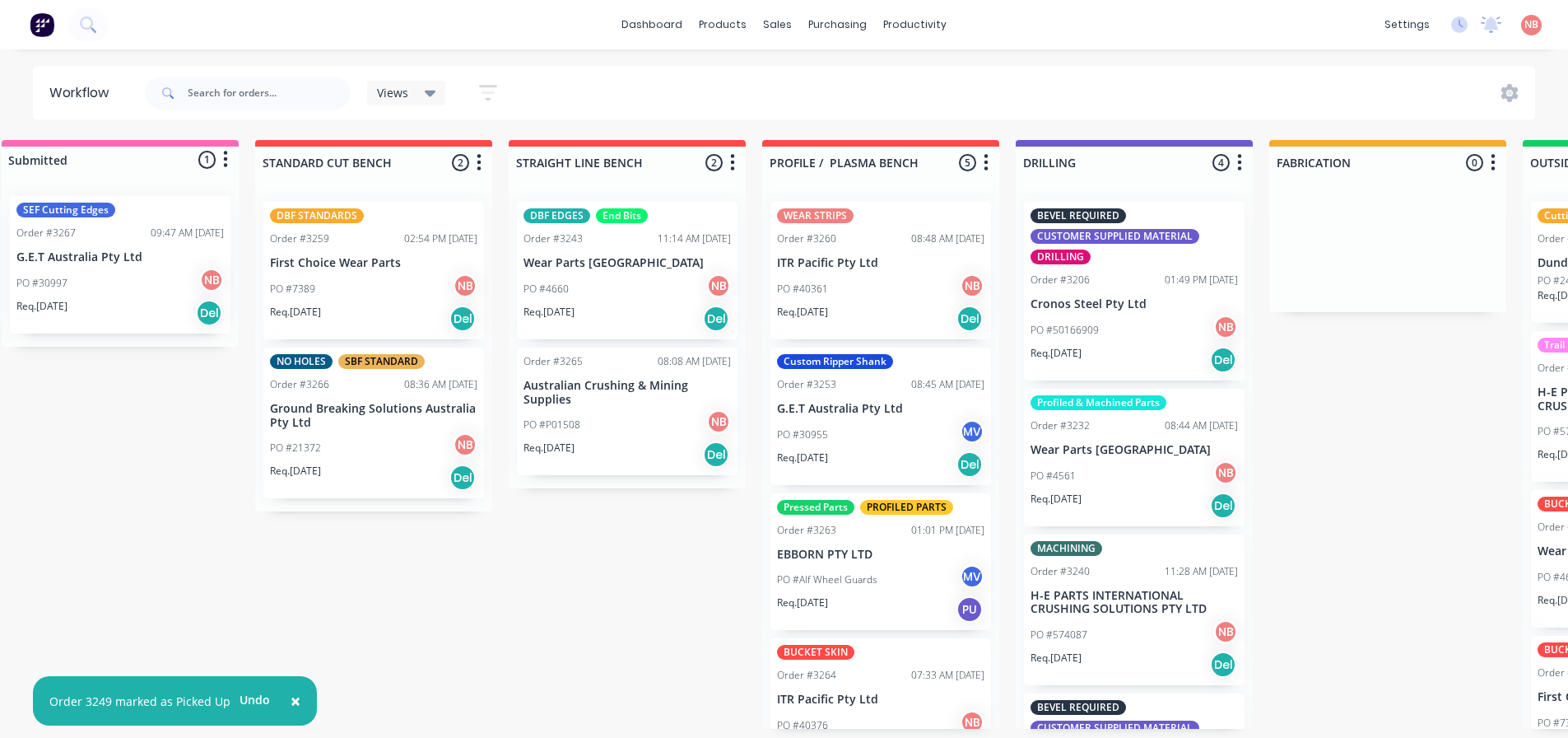
scroll to position [0, 0]
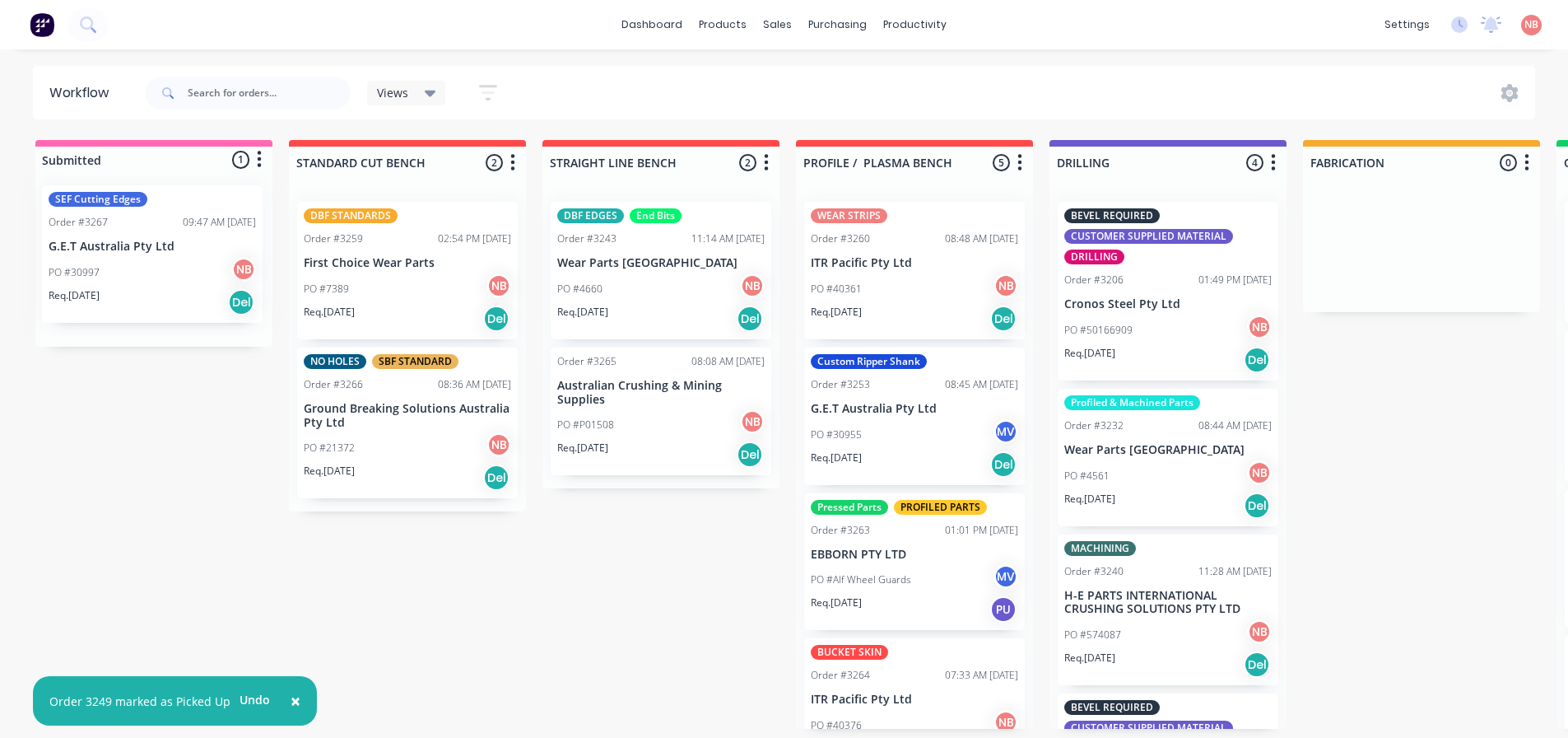
drag, startPoint x: 139, startPoint y: 256, endPoint x: 151, endPoint y: 246, distance: 15.6
click at [151, 246] on div "SEF Cutting Edges Order #3267 09:47 AM [DATE] G.E.T Australia Pty Ltd PO #30997…" at bounding box center [153, 265] width 237 height 164
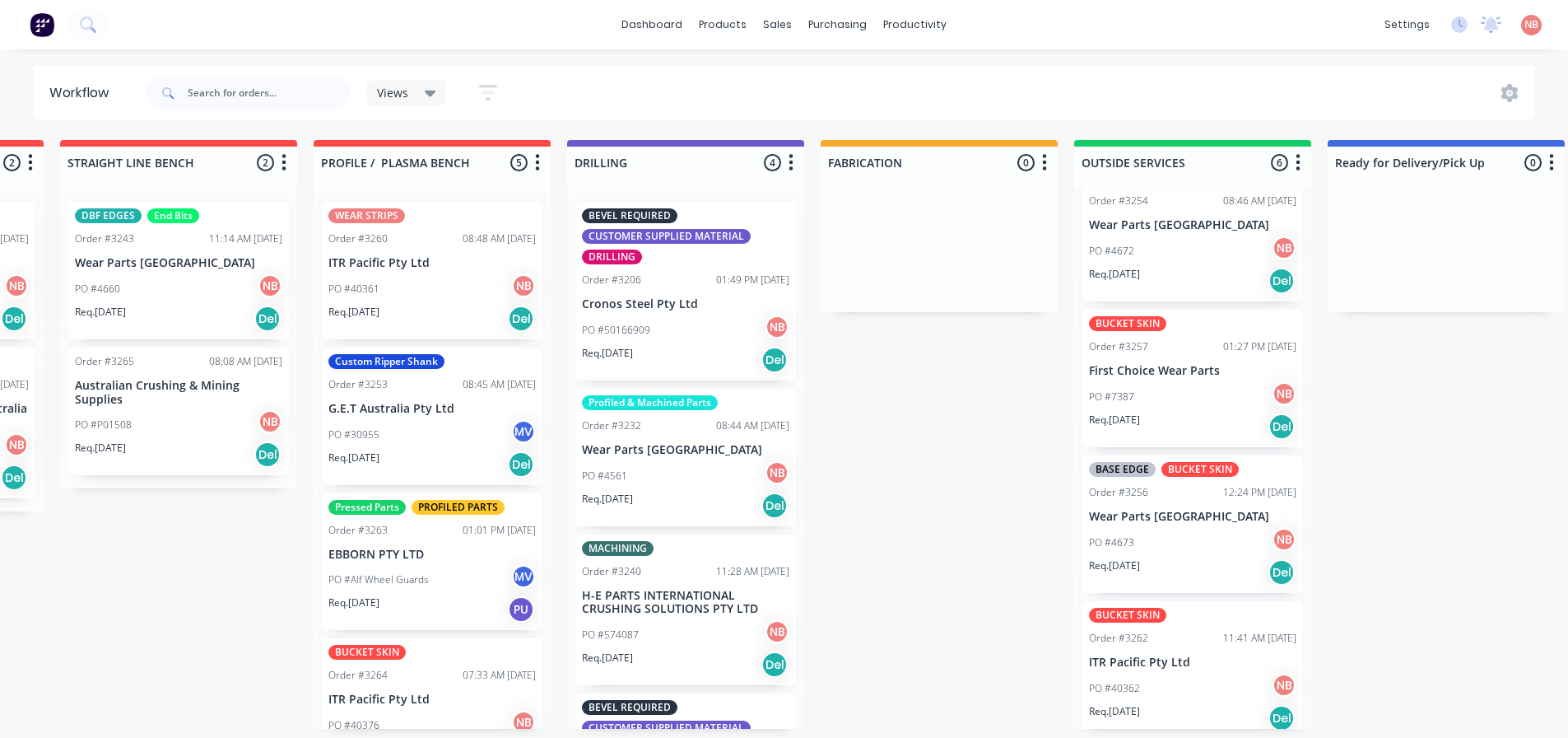
scroll to position [337, 0]
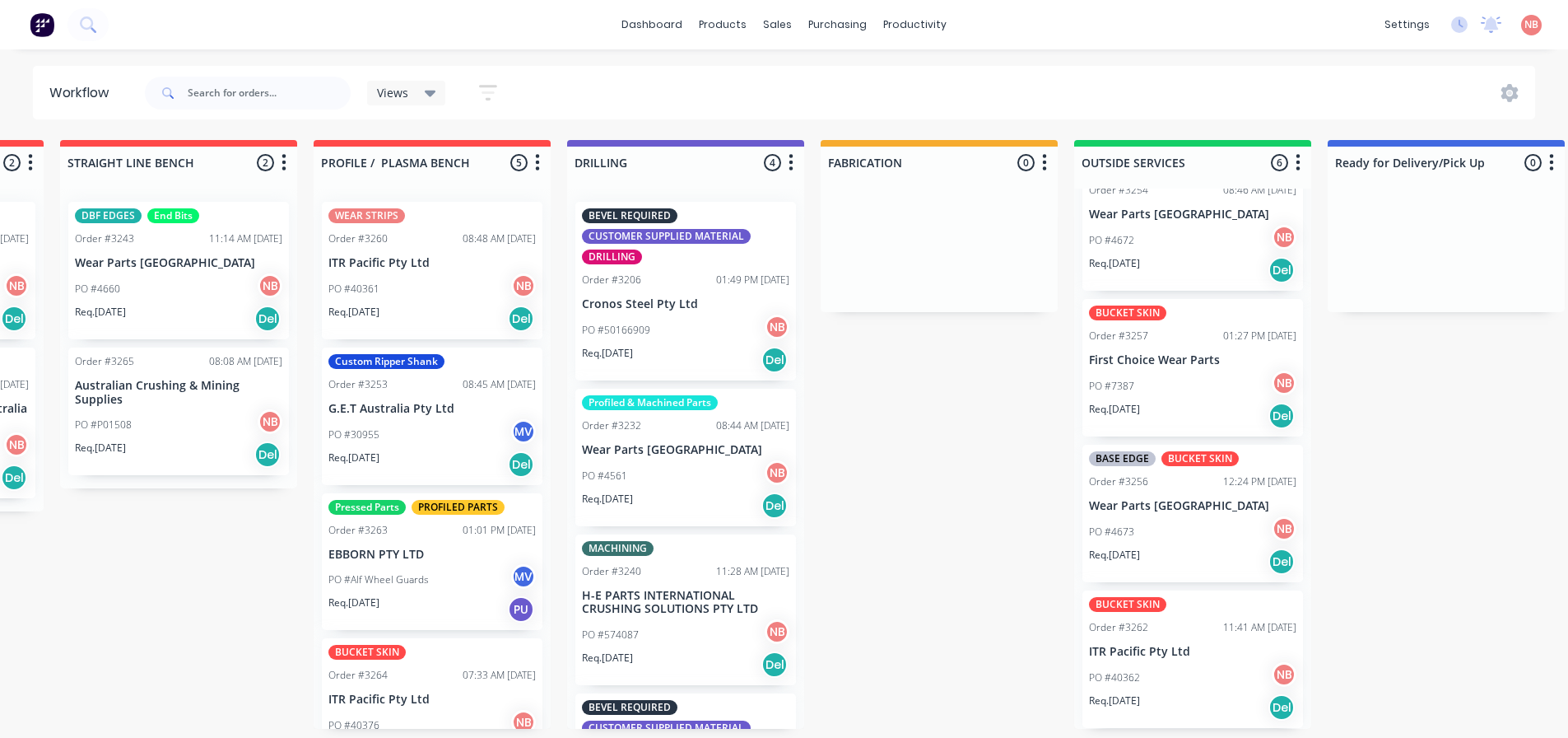
click at [1153, 518] on div "PO #4673 NB" at bounding box center [1192, 532] width 208 height 32
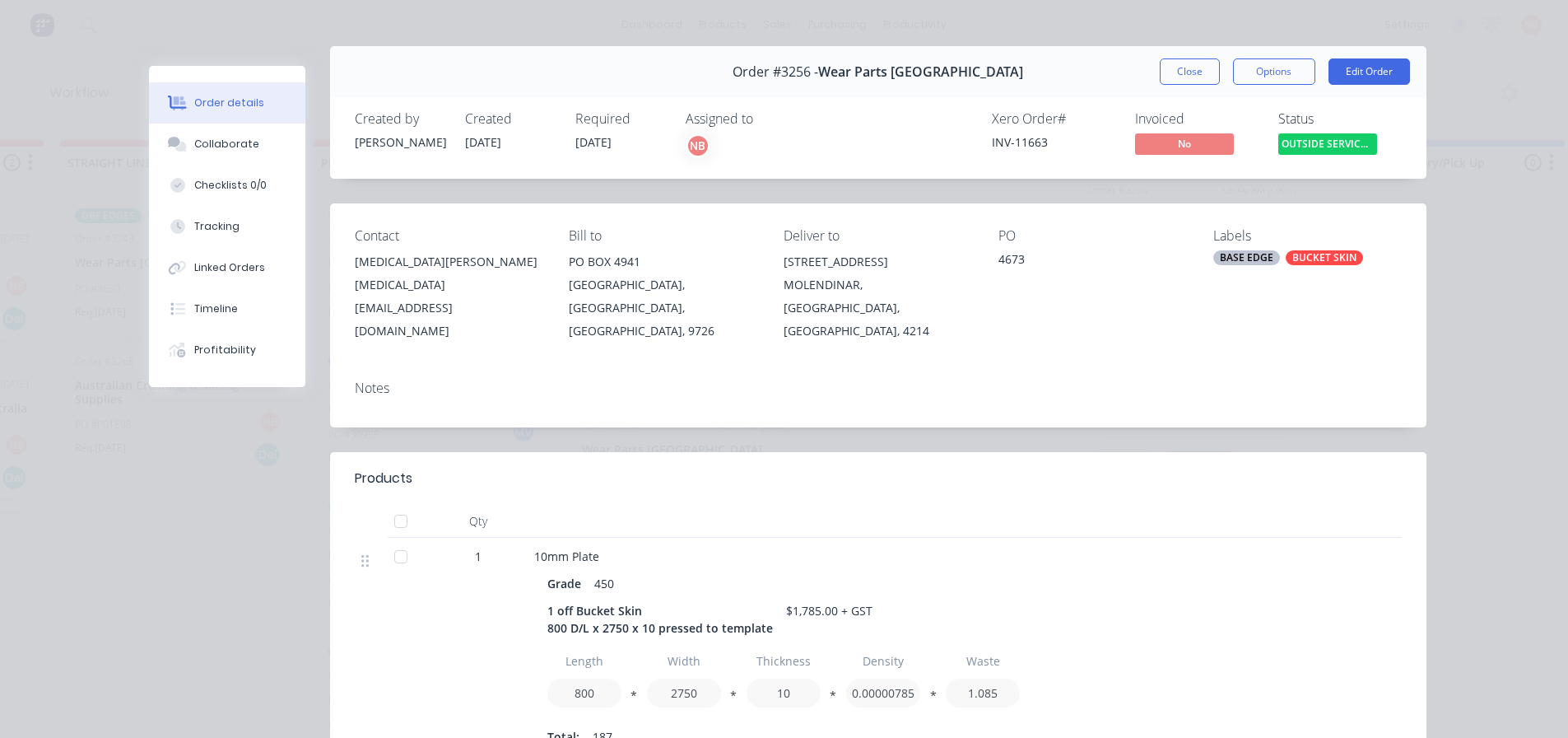
scroll to position [0, 0]
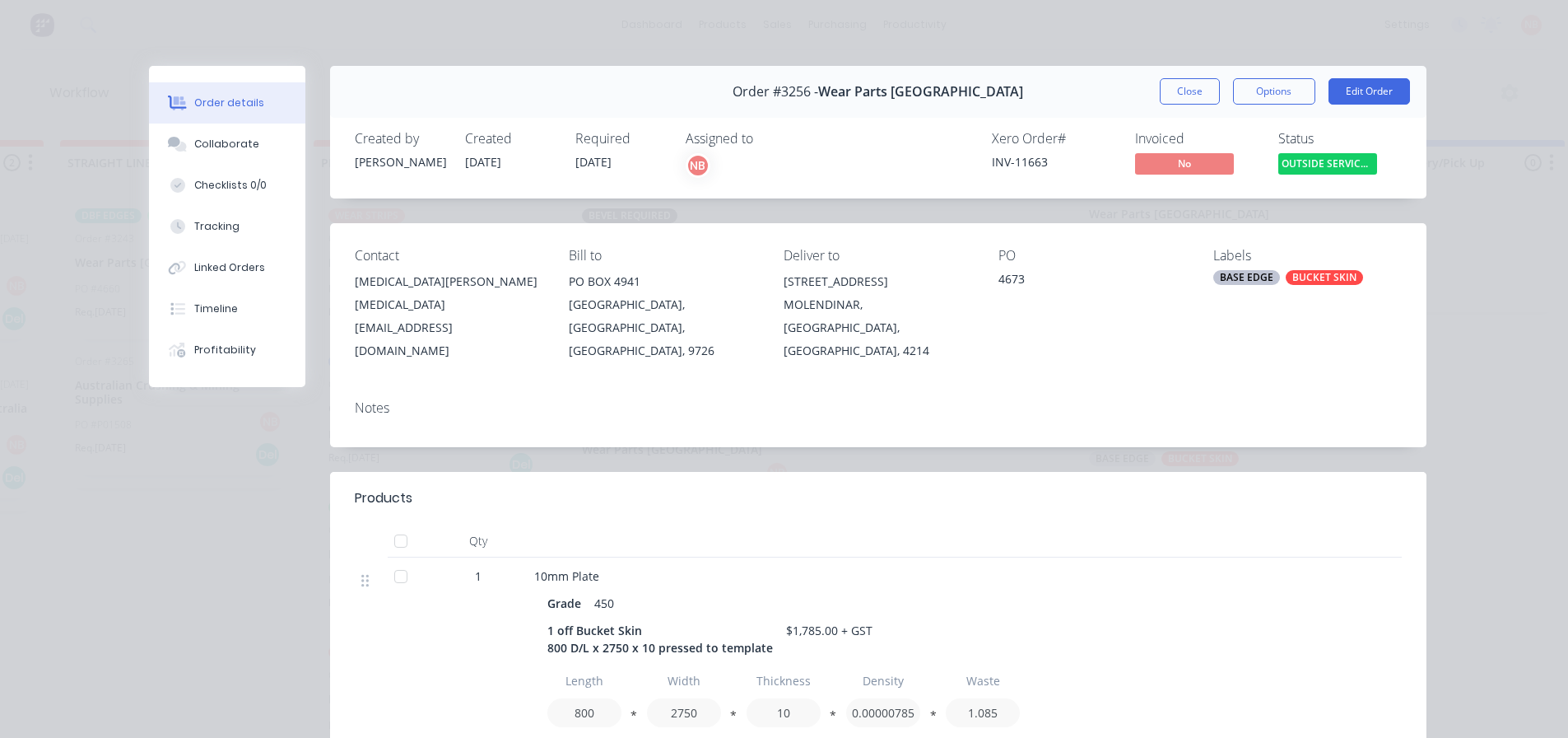
drag, startPoint x: 1178, startPoint y: 88, endPoint x: 1145, endPoint y: 102, distance: 35.8
click at [1178, 88] on button "Close" at bounding box center [1189, 91] width 60 height 26
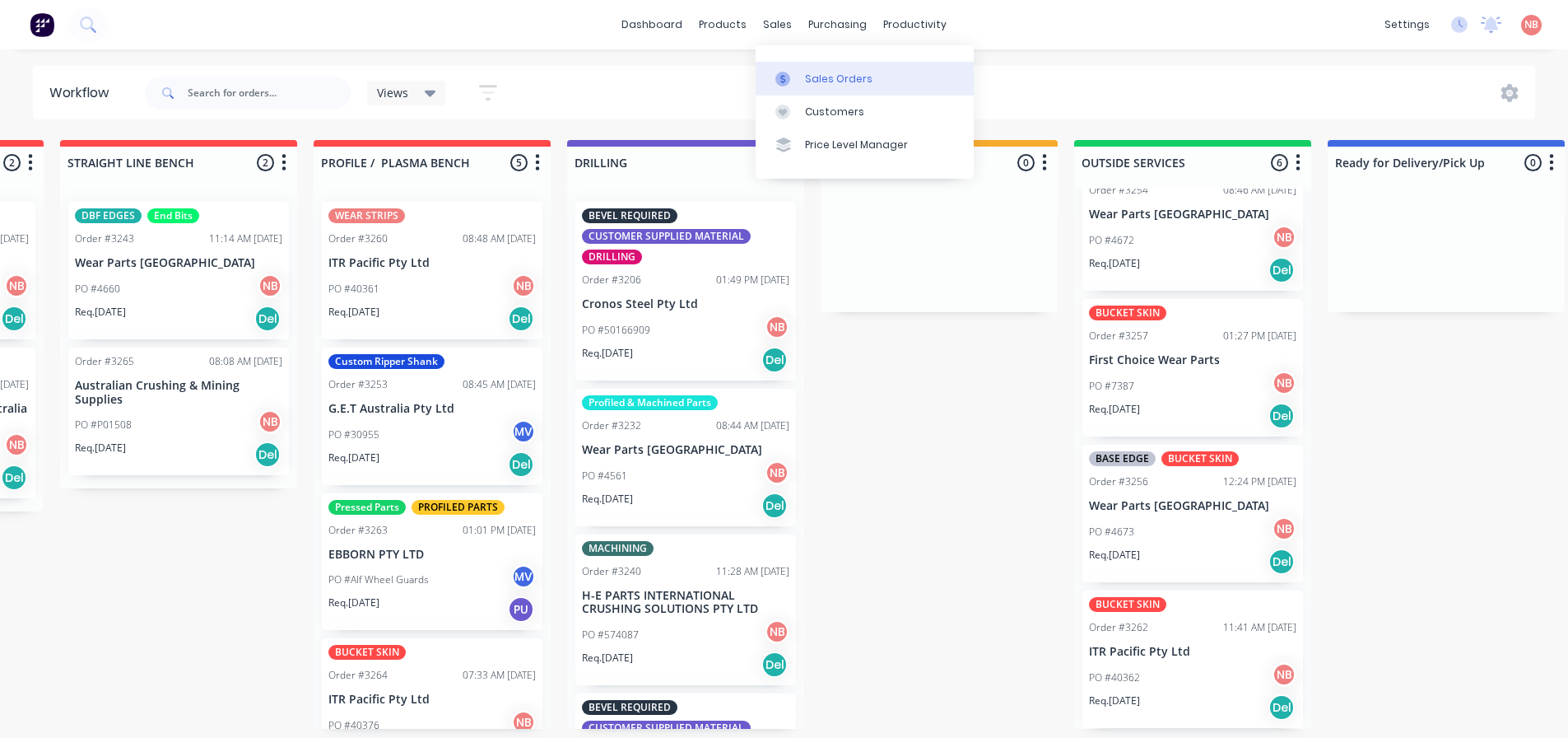
click at [808, 77] on div "Sales Orders" at bounding box center [838, 79] width 67 height 14
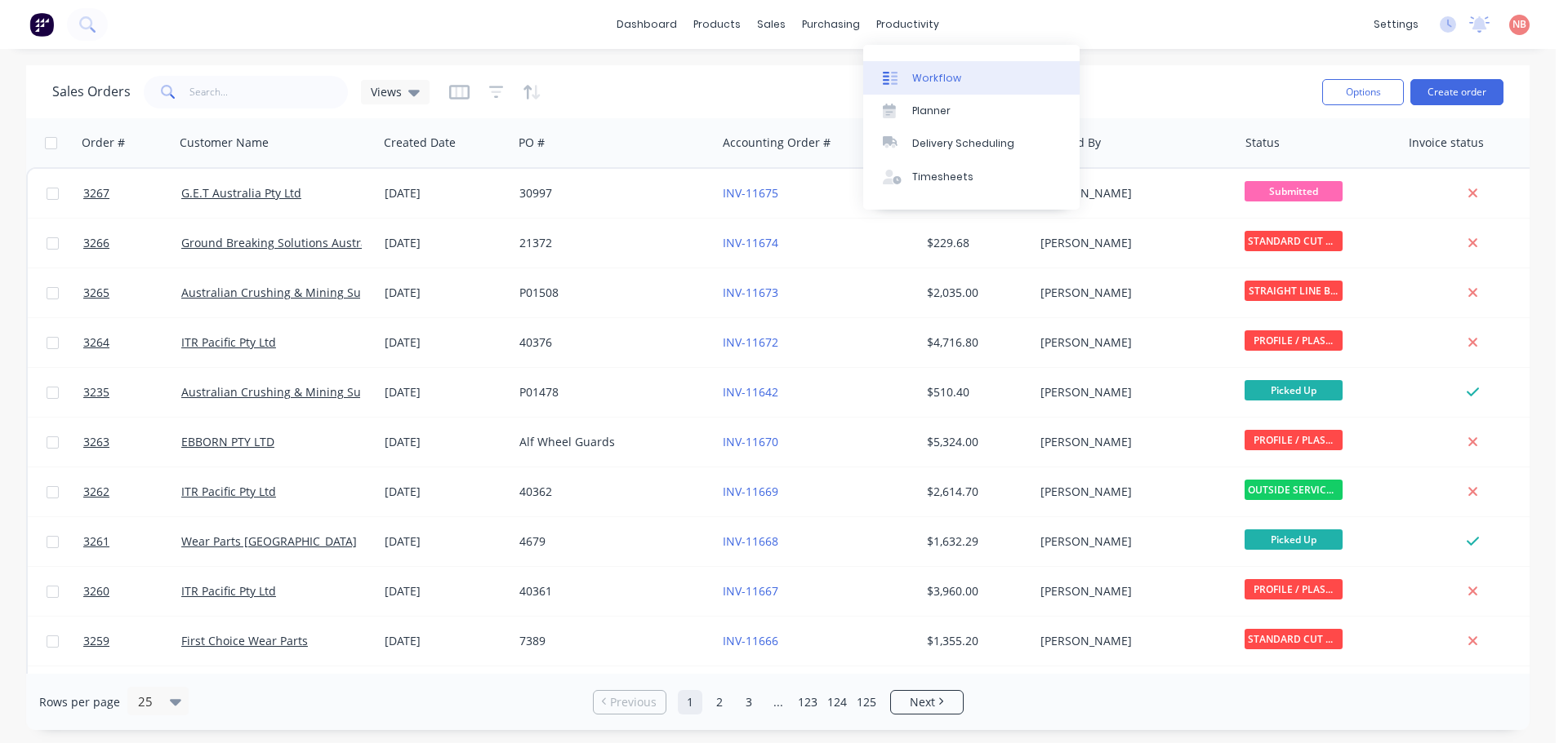
click at [912, 71] on div "Workflow" at bounding box center [936, 78] width 49 height 14
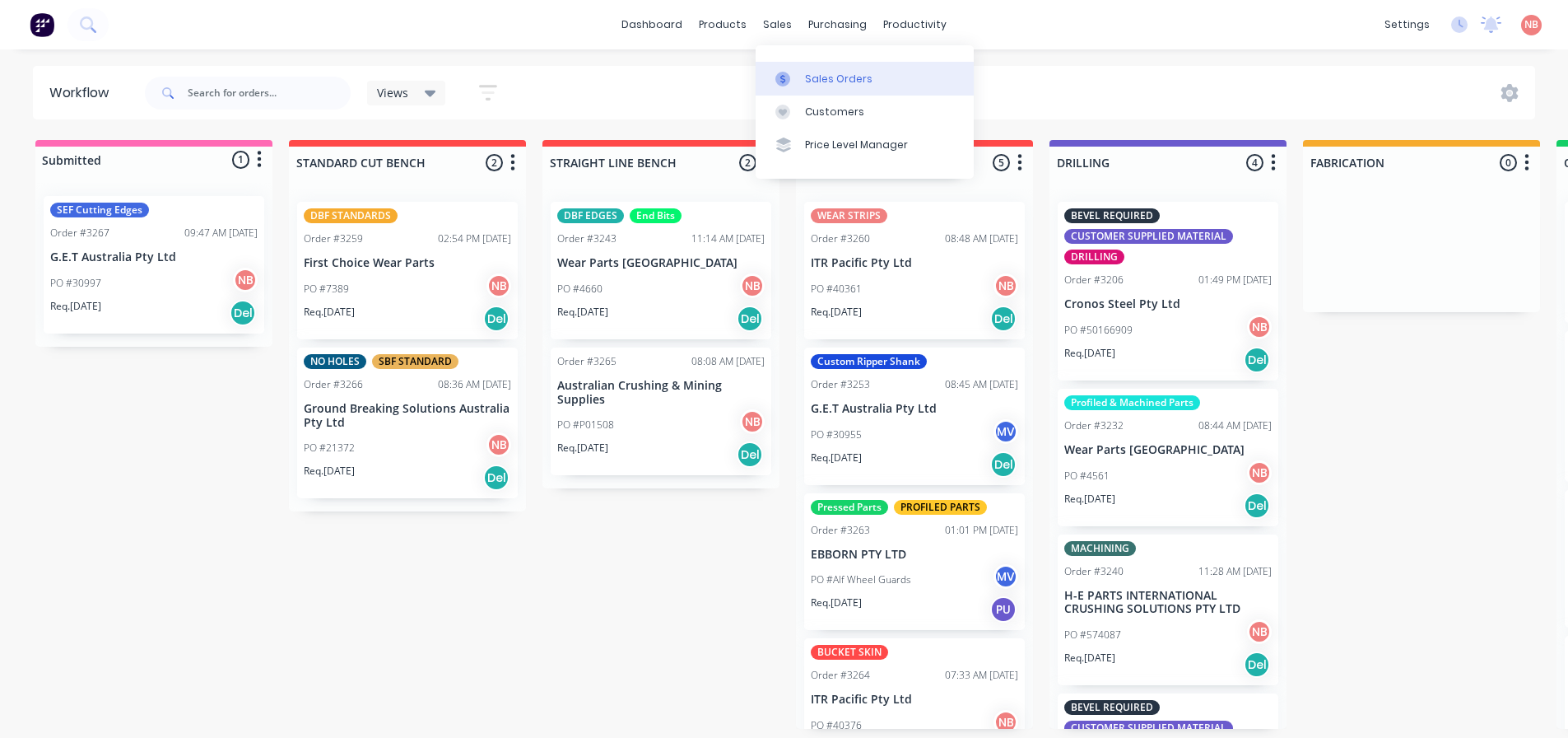
click at [796, 65] on link "Sales Orders" at bounding box center [865, 78] width 218 height 33
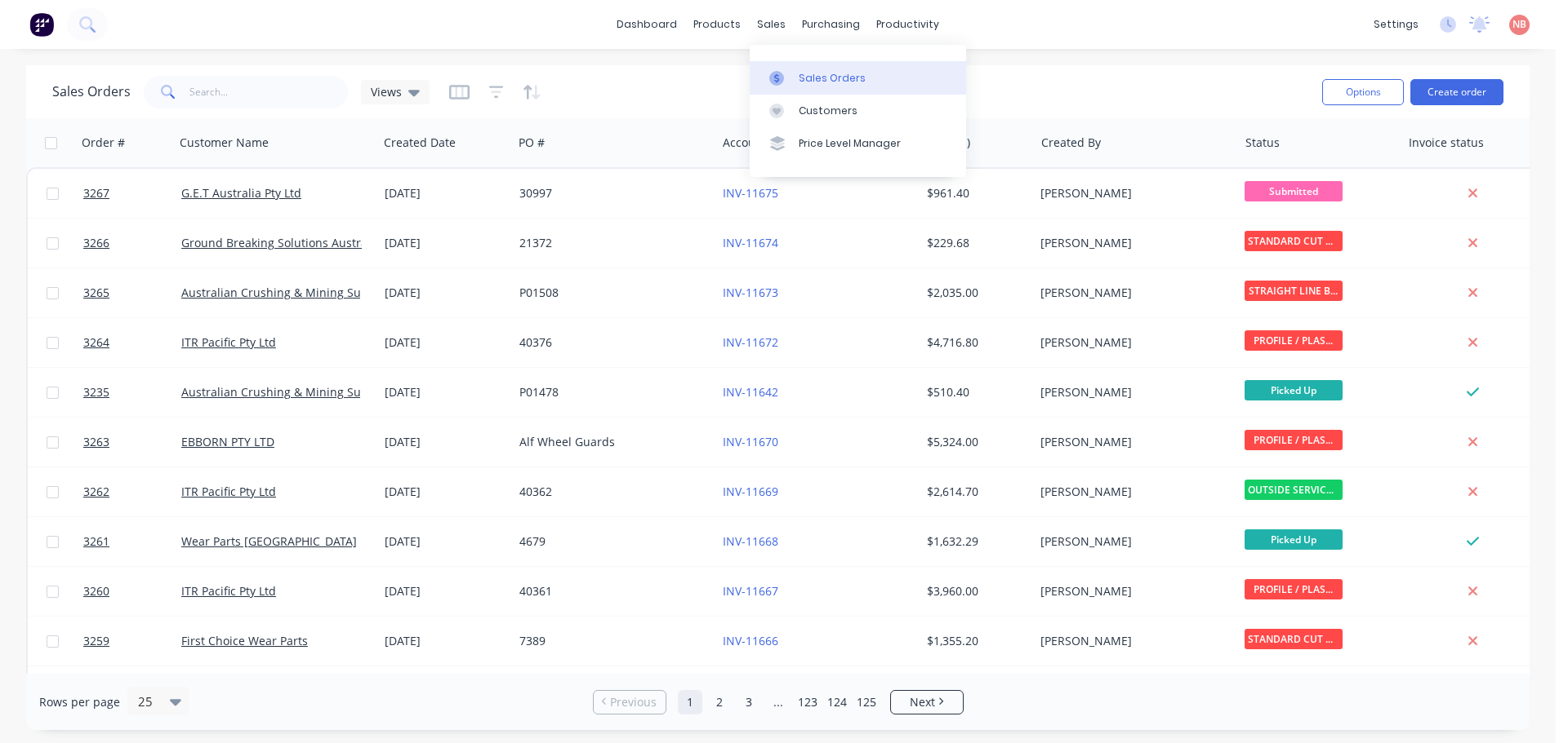
click at [801, 76] on div "Sales Orders" at bounding box center [832, 78] width 67 height 14
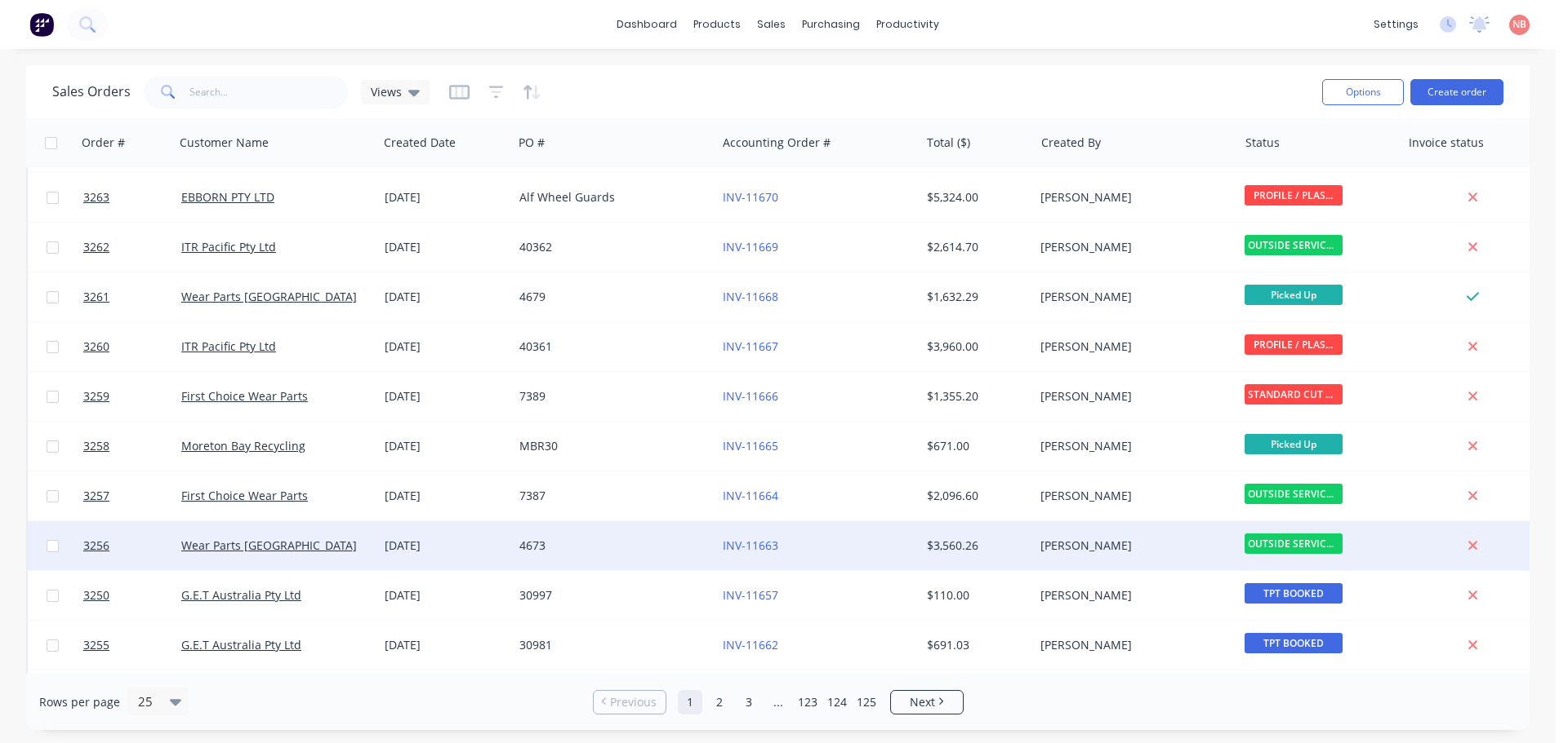
scroll to position [326, 0]
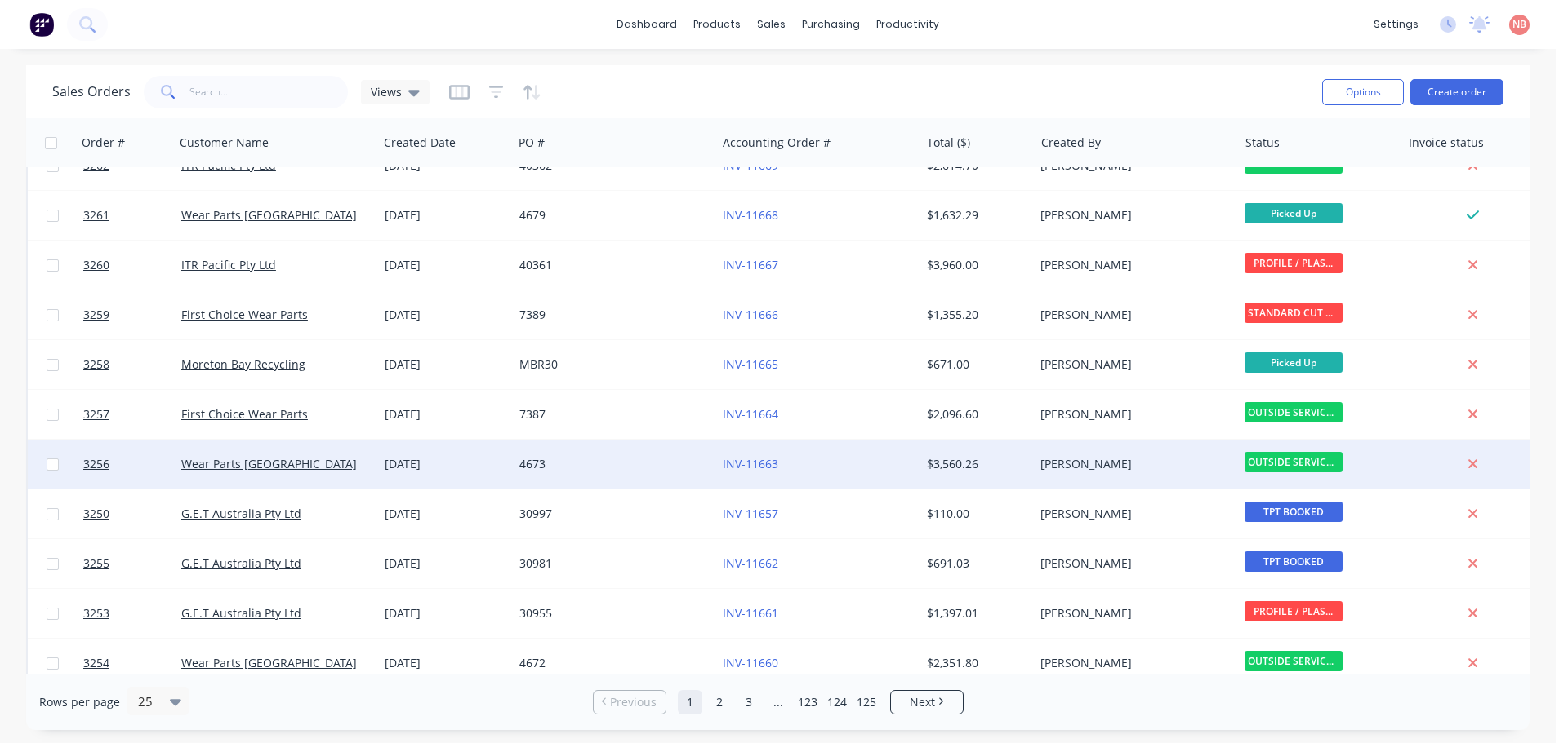
click at [628, 455] on div "4673" at bounding box center [615, 464] width 203 height 49
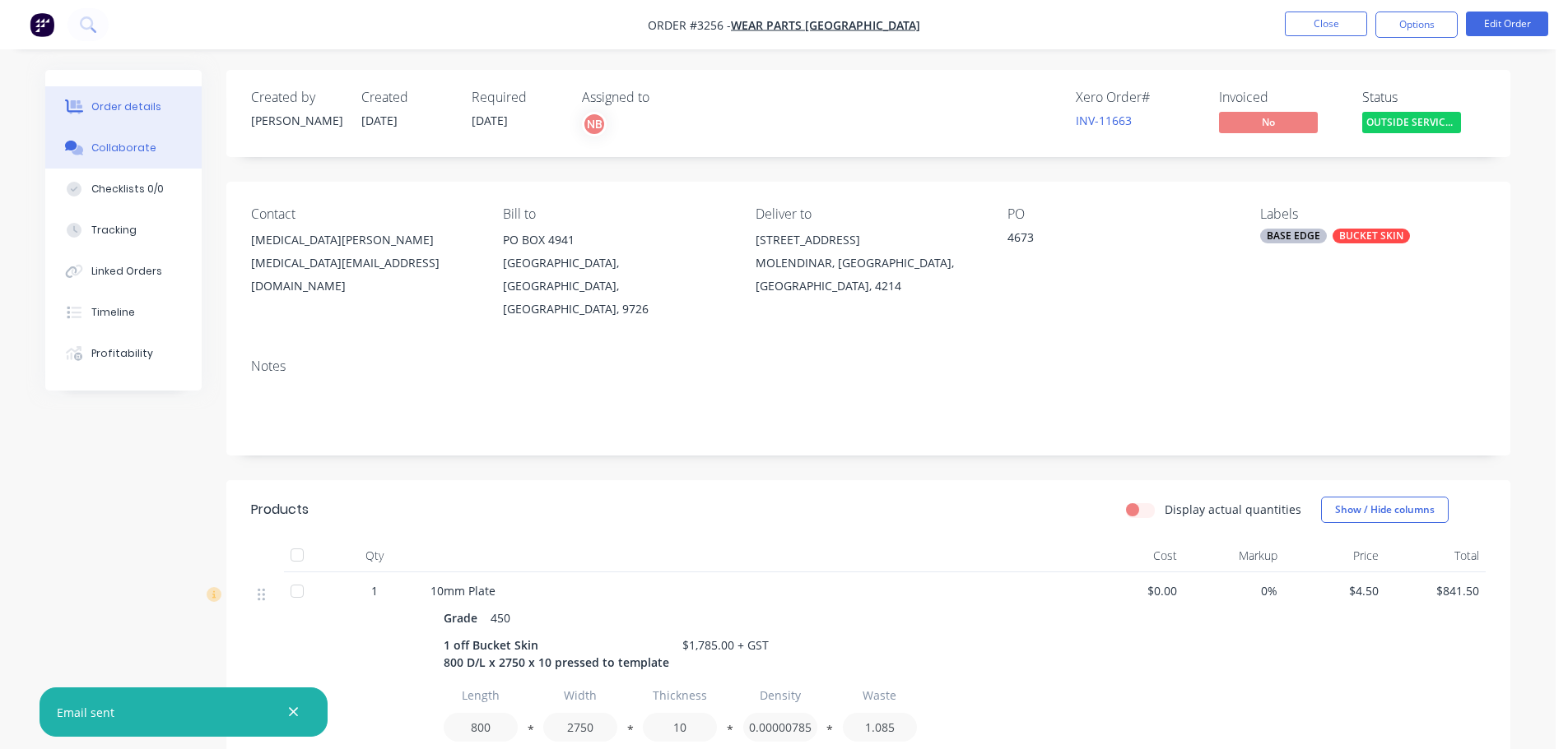
click at [155, 147] on button "Collaborate" at bounding box center [123, 148] width 157 height 41
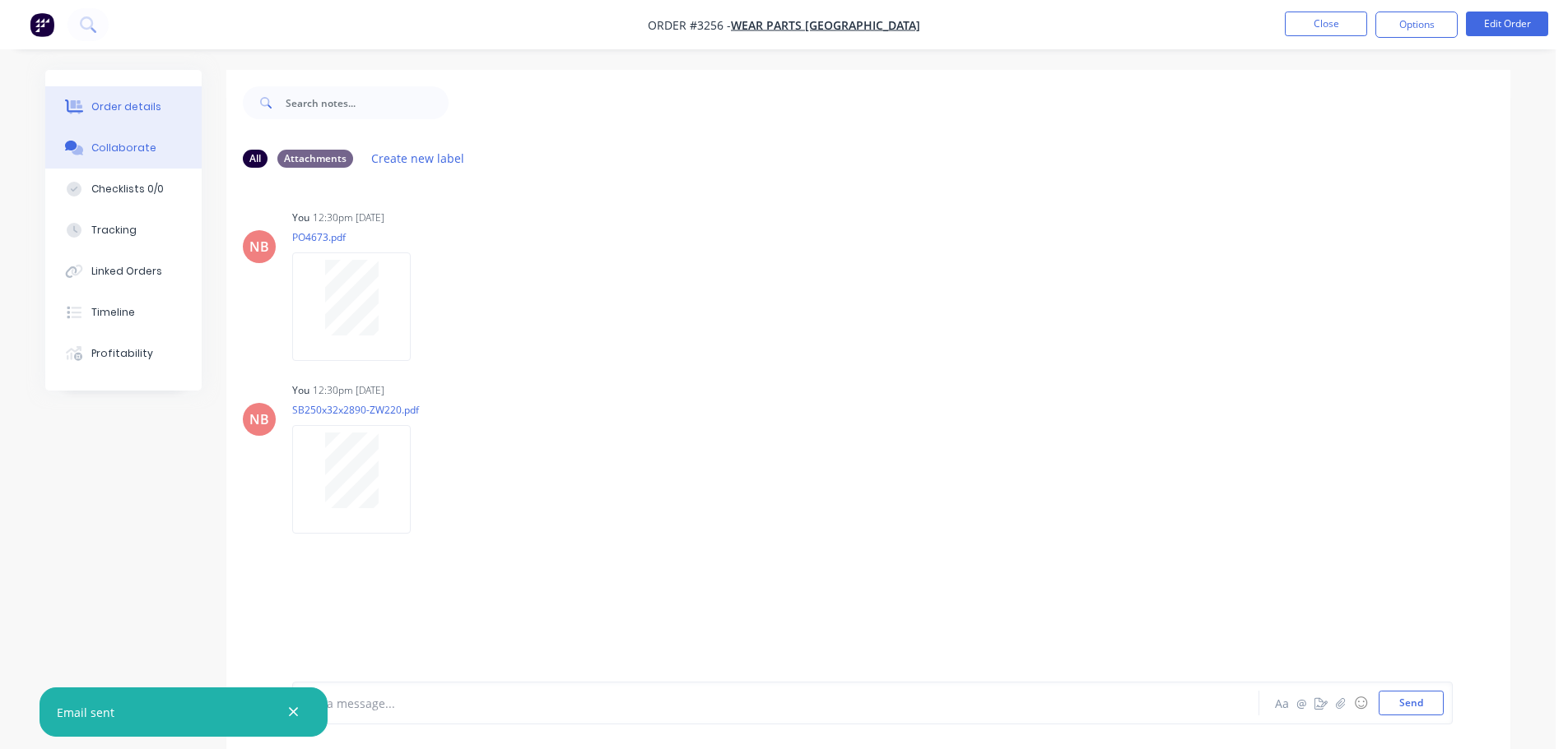
click at [116, 105] on div "Order details" at bounding box center [127, 107] width 70 height 14
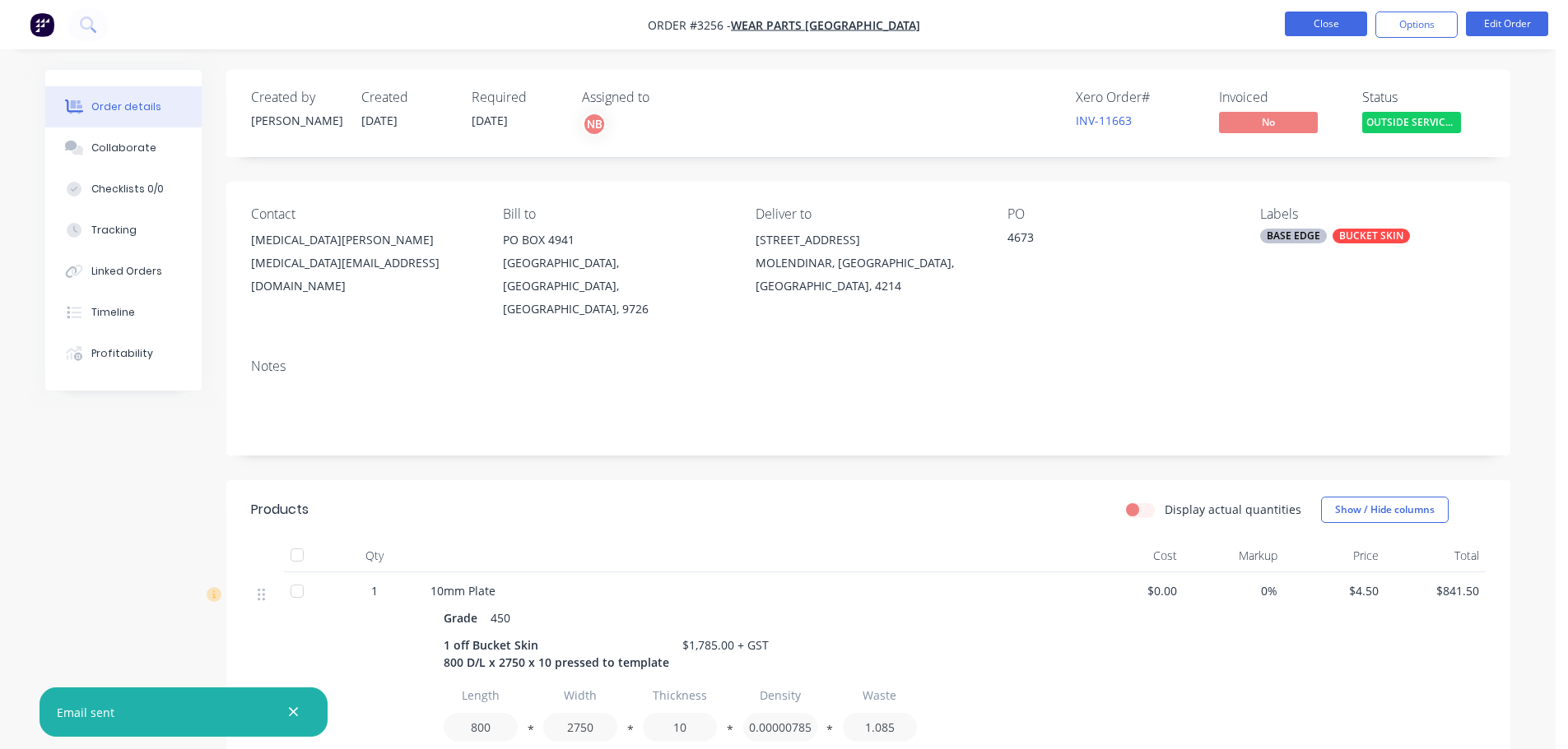
click at [1310, 22] on button "Close" at bounding box center [1325, 23] width 82 height 24
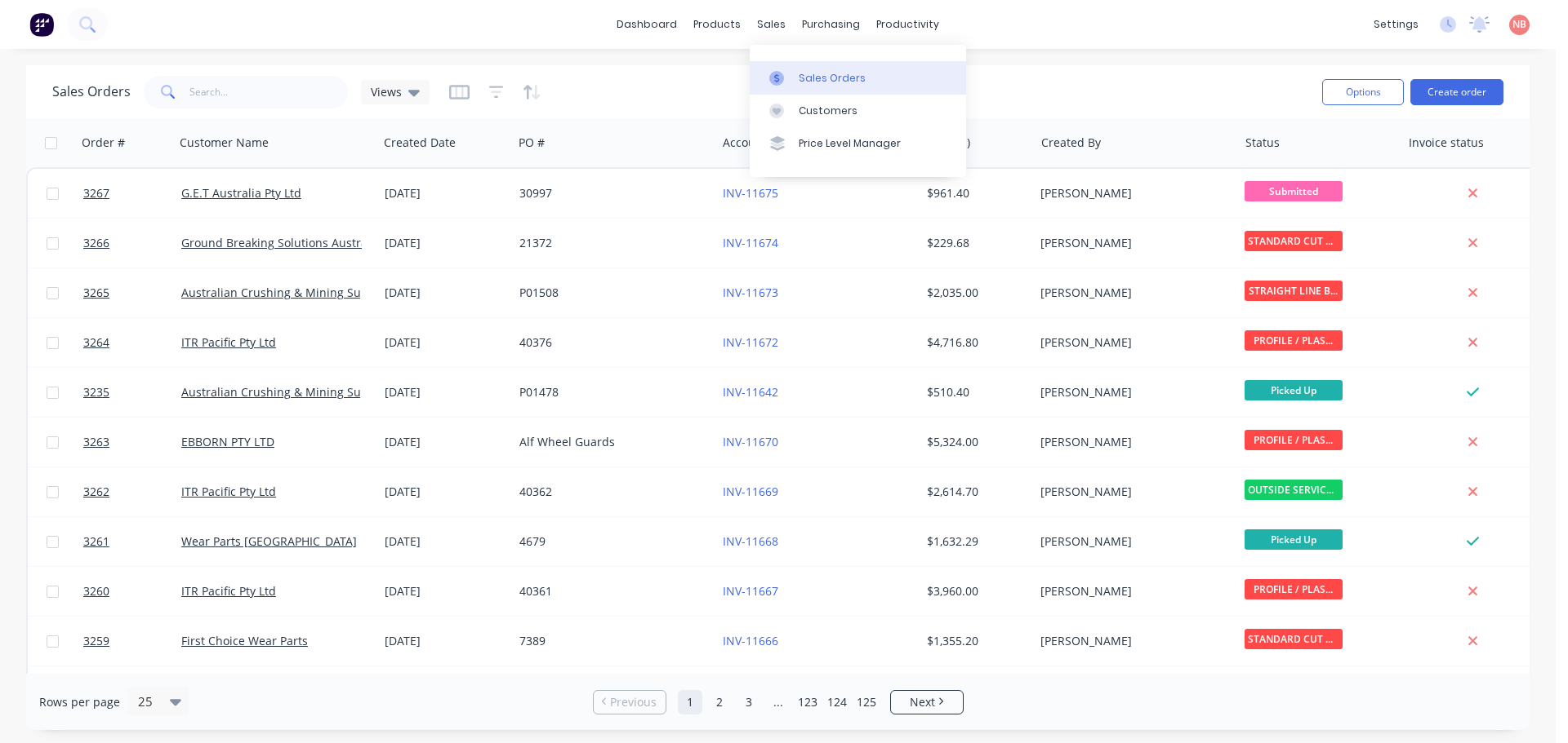
drag, startPoint x: 789, startPoint y: 86, endPoint x: 763, endPoint y: 76, distance: 27.9
click at [789, 86] on link "Sales Orders" at bounding box center [858, 78] width 216 height 33
